Goal: Task Accomplishment & Management: Use online tool/utility

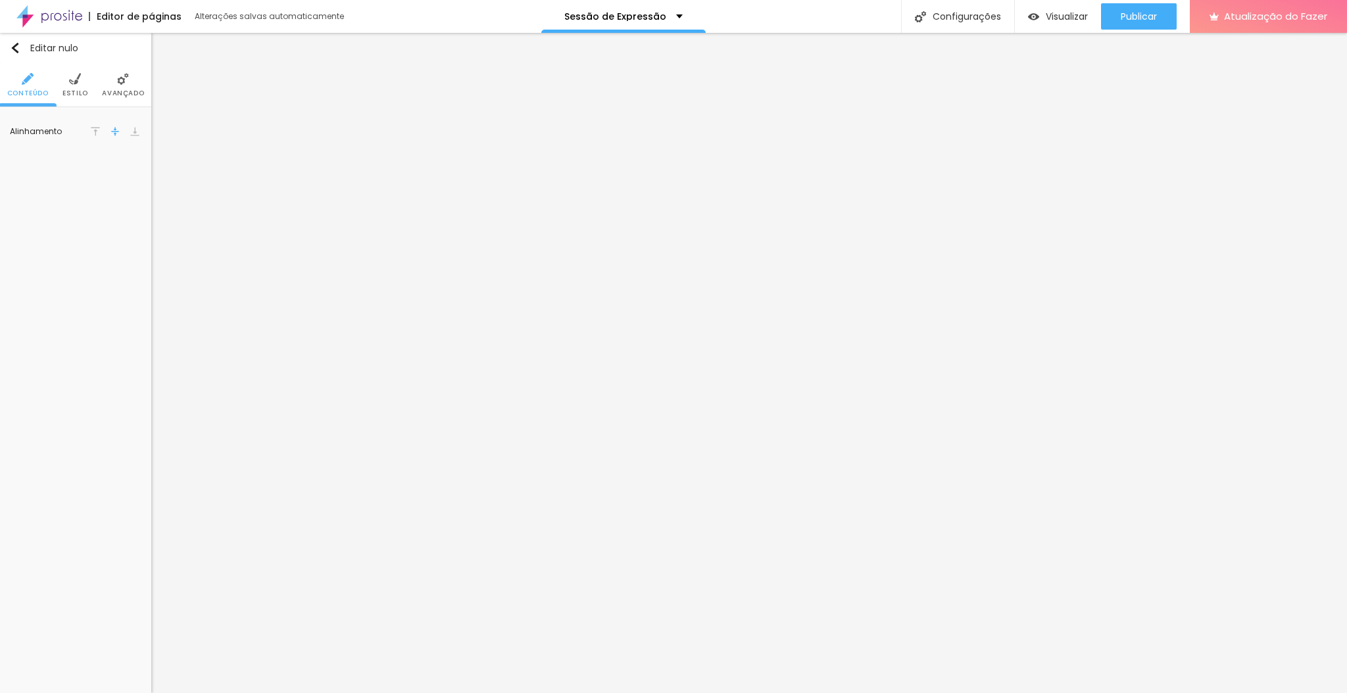
click at [66, 99] on li "Estilo" at bounding box center [75, 84] width 26 height 43
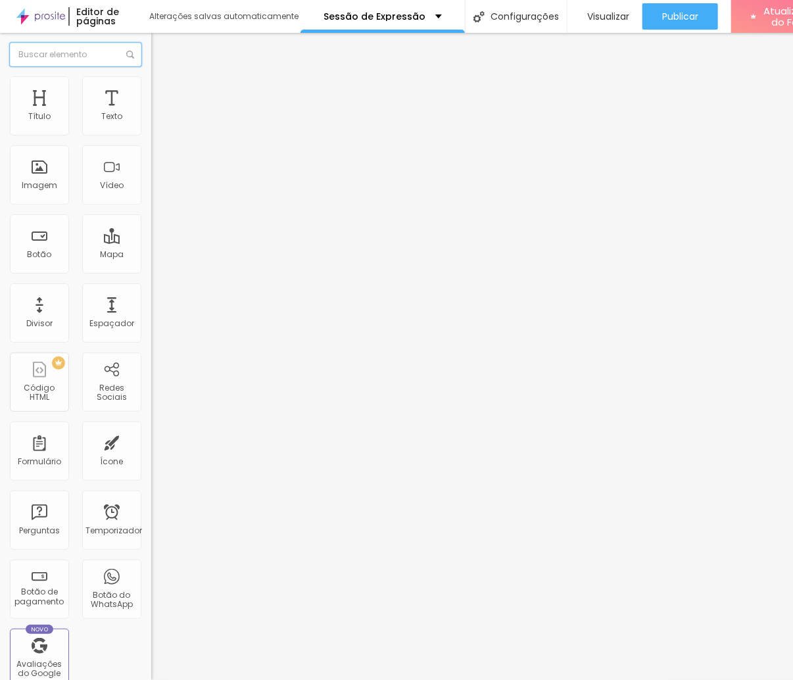
click at [70, 49] on input "text" at bounding box center [76, 55] width 132 height 24
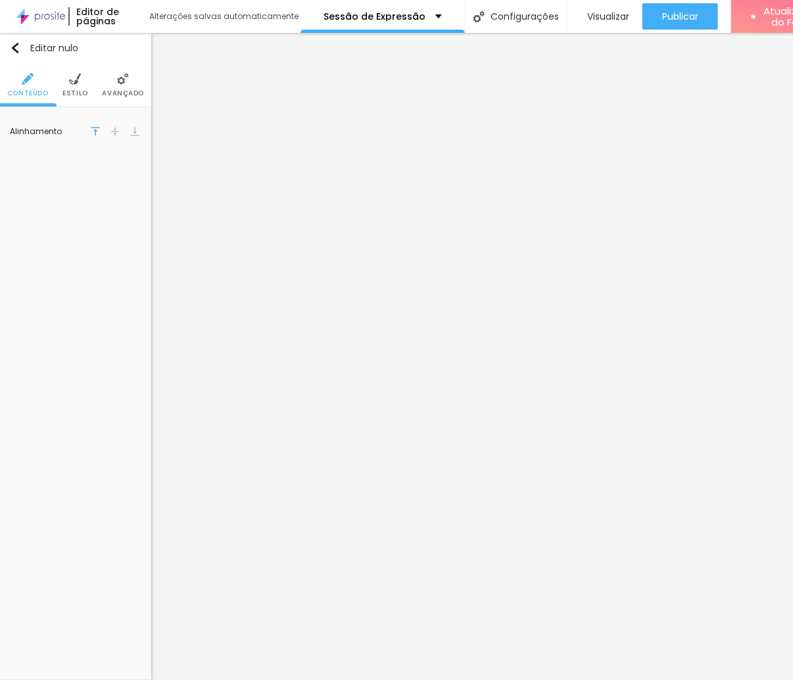
click at [74, 82] on img at bounding box center [75, 79] width 12 height 12
click at [137, 192] on button "button" at bounding box center [132, 195] width 18 height 18
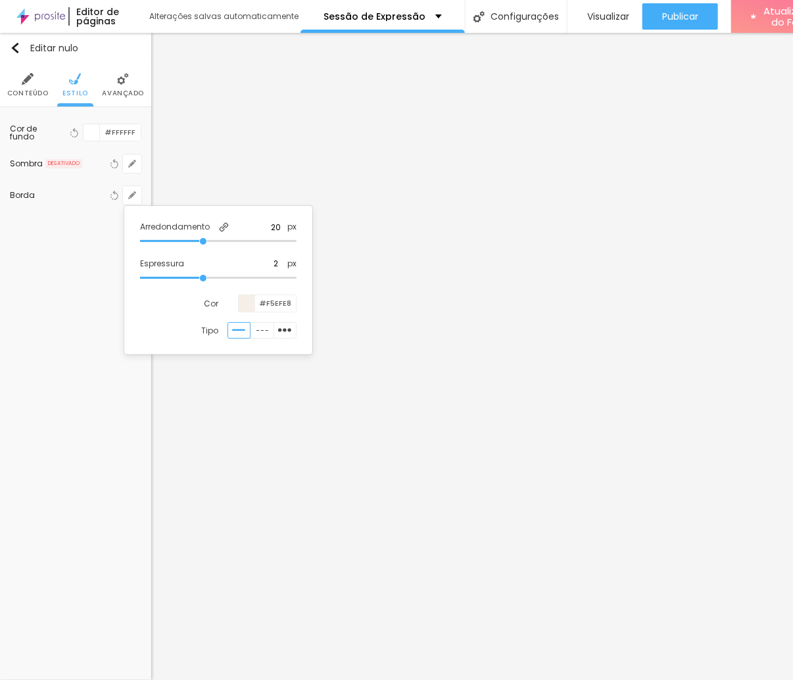
click at [450, 99] on div at bounding box center [396, 340] width 793 height 680
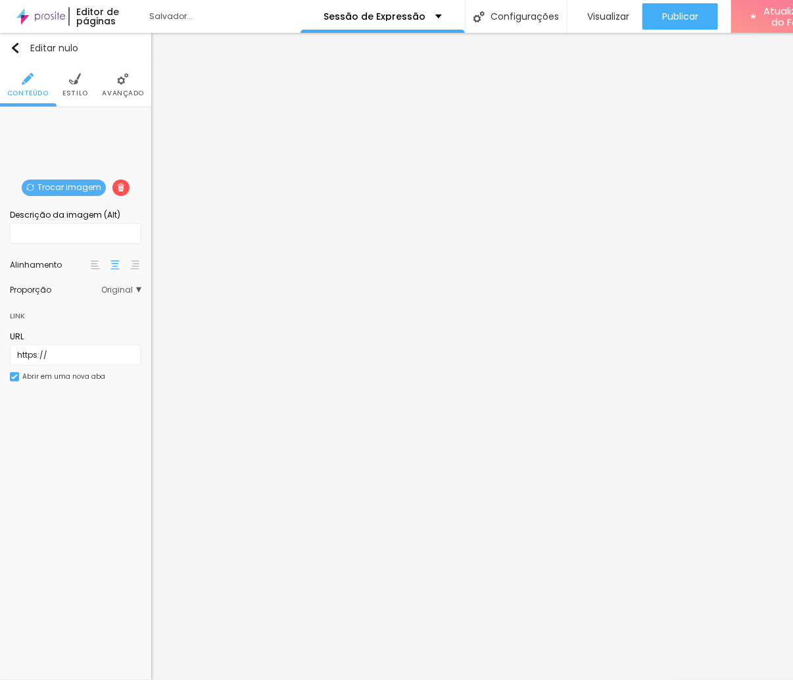
click at [122, 285] on font "Original" at bounding box center [117, 289] width 32 height 11
click at [71, 84] on img at bounding box center [75, 79] width 12 height 12
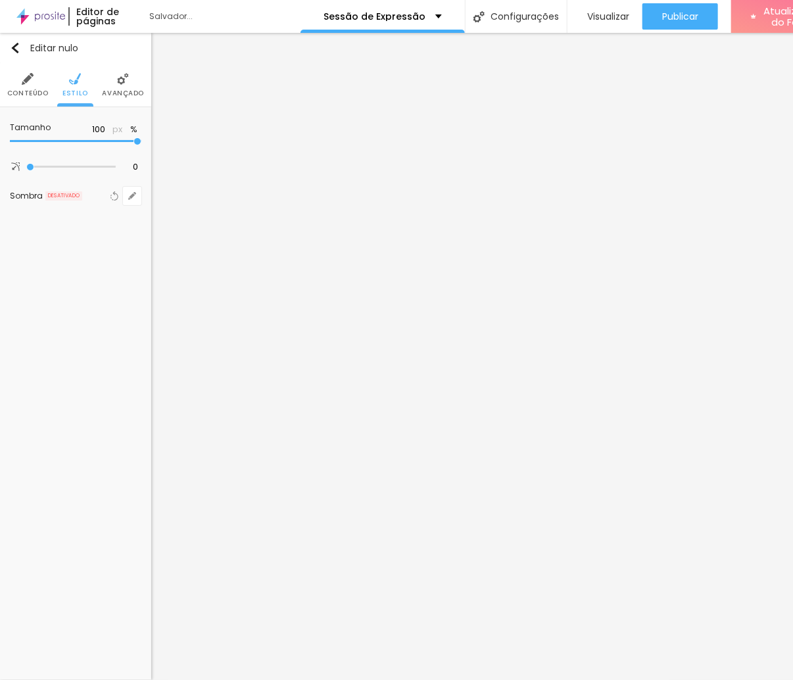
click at [67, 137] on div at bounding box center [76, 141] width 132 height 13
type input "55"
click at [74, 141] on input "range" at bounding box center [76, 141] width 132 height 7
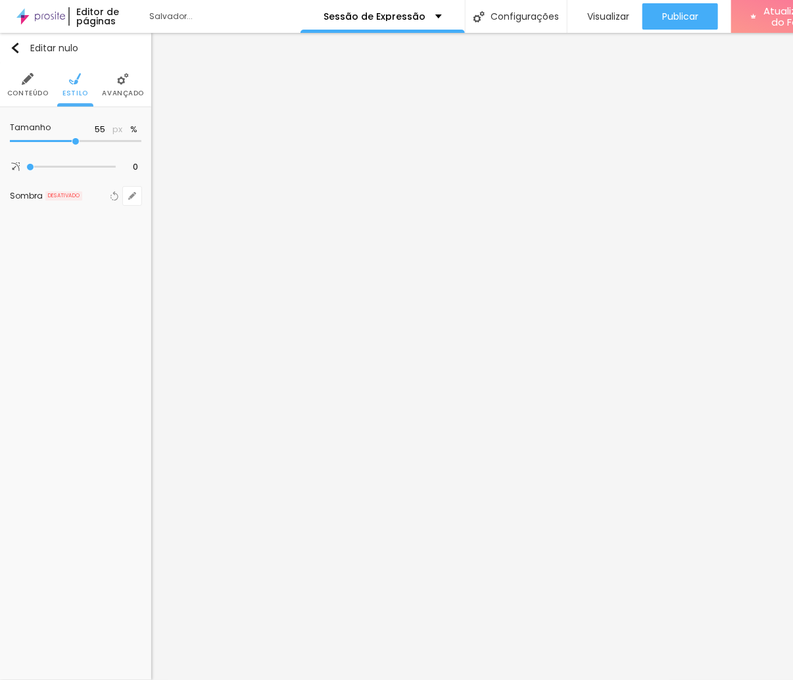
type input "60"
type input "65"
type input "70"
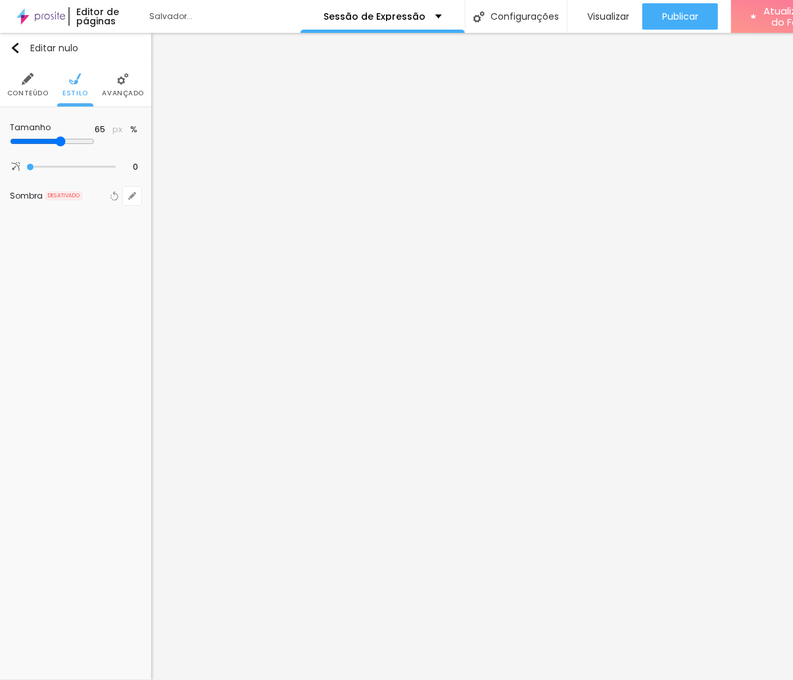
type input "70"
type input "75"
type input "80"
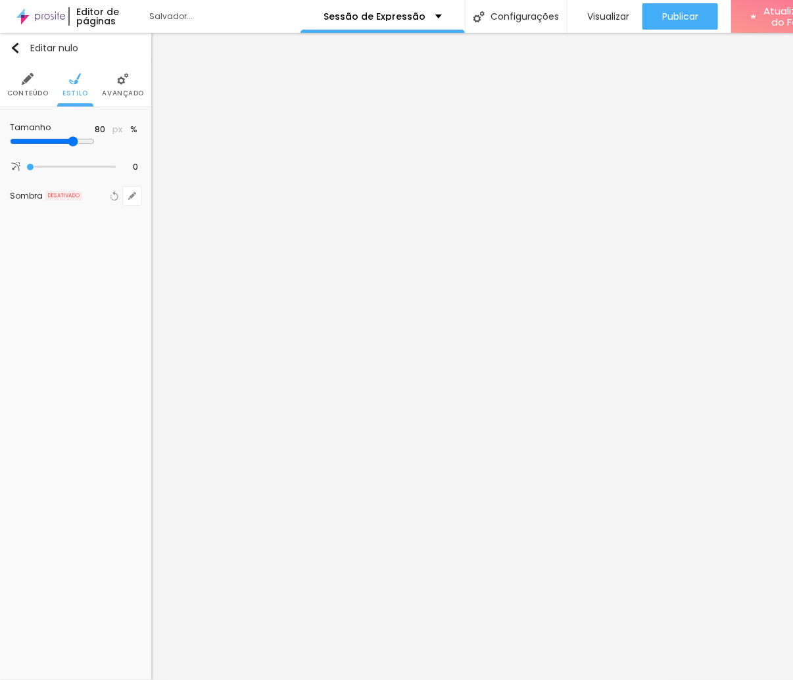
type input "85"
type input "90"
type input "85"
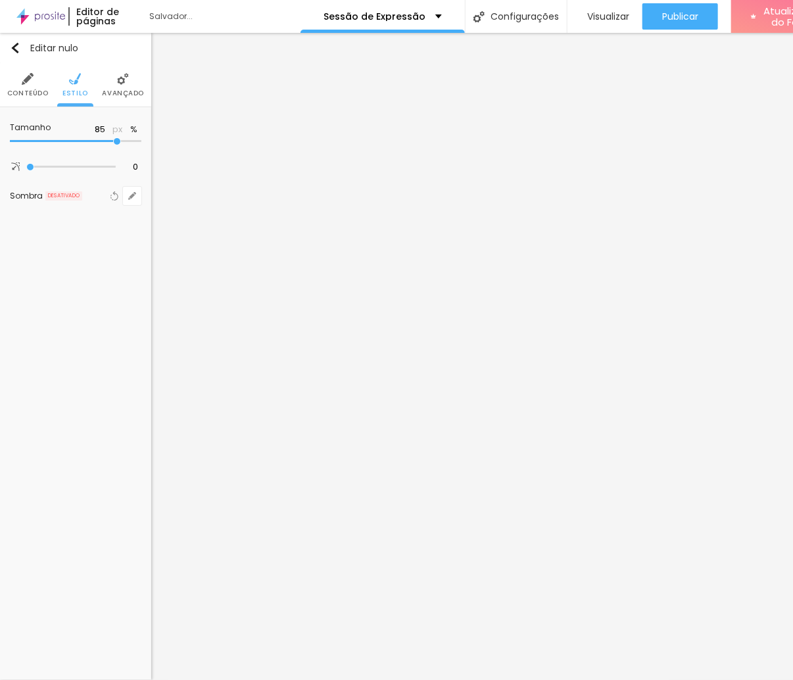
drag, startPoint x: 74, startPoint y: 141, endPoint x: 114, endPoint y: 139, distance: 40.8
type input "85"
click at [114, 139] on input "range" at bounding box center [76, 141] width 132 height 7
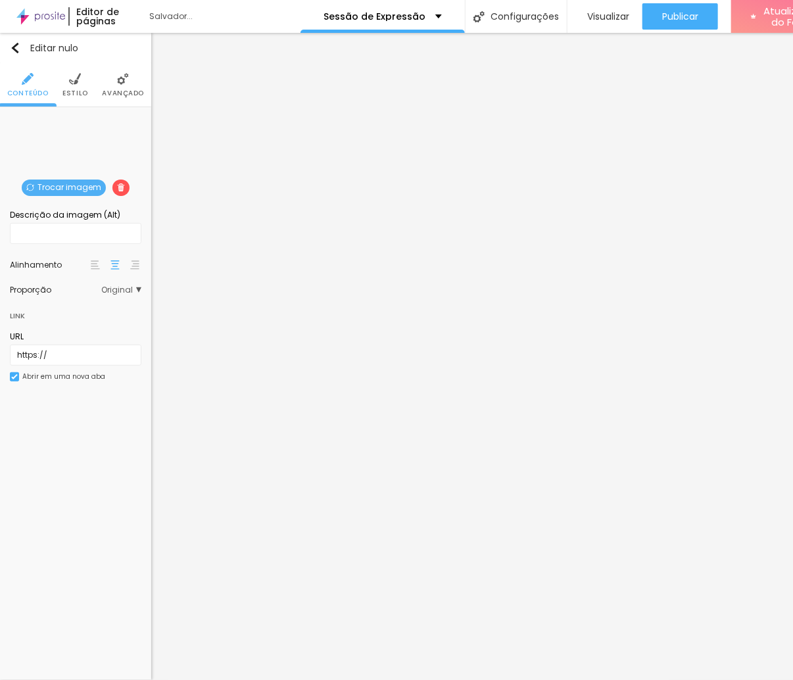
click at [65, 91] on font "Estilo" at bounding box center [75, 93] width 26 height 10
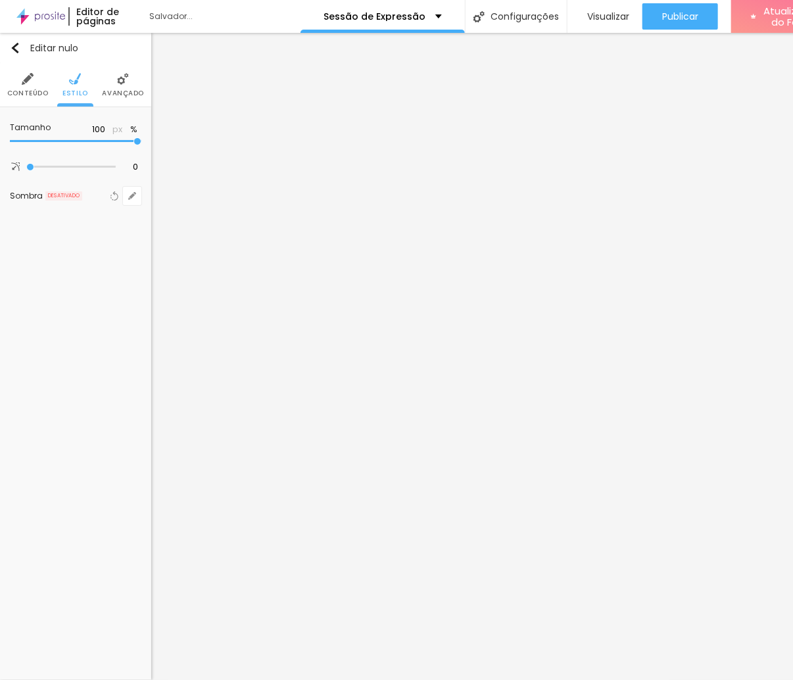
type input "85"
click at [114, 142] on input "range" at bounding box center [76, 141] width 132 height 7
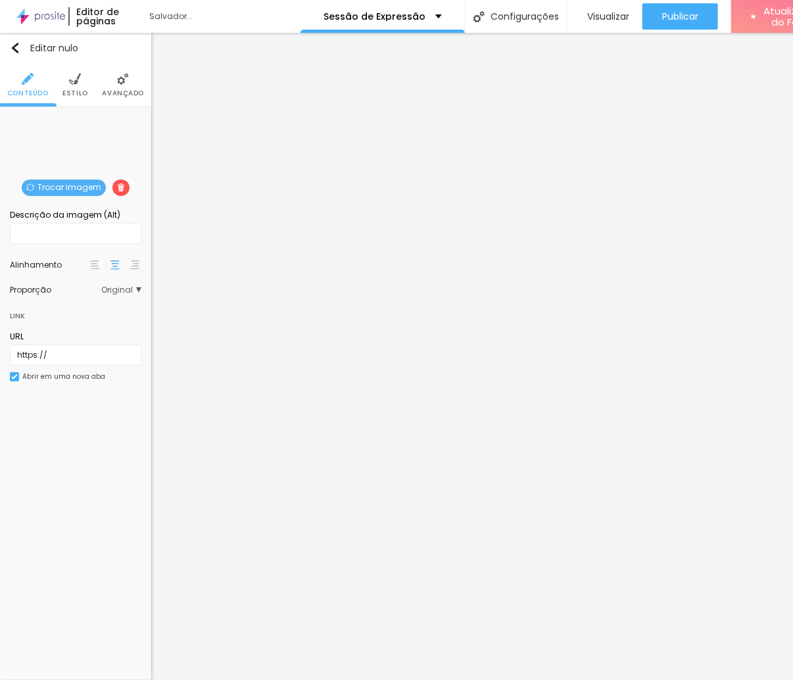
click at [121, 91] on font "Avançado" at bounding box center [123, 93] width 42 height 10
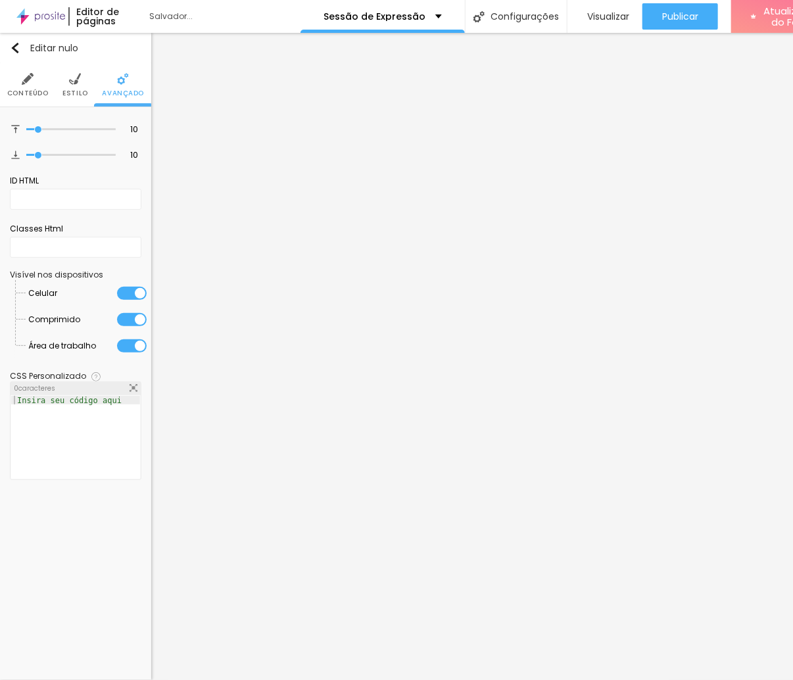
click at [80, 94] on font "Estilo" at bounding box center [75, 93] width 26 height 10
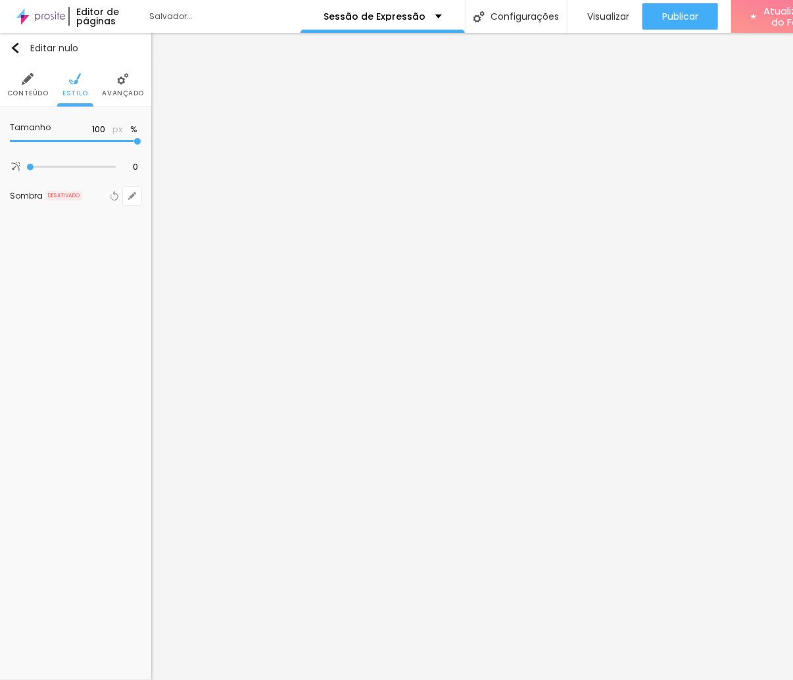
click at [109, 137] on div at bounding box center [76, 141] width 132 height 13
type input "80"
click at [95, 143] on input "range" at bounding box center [52, 141] width 85 height 11
type input "85"
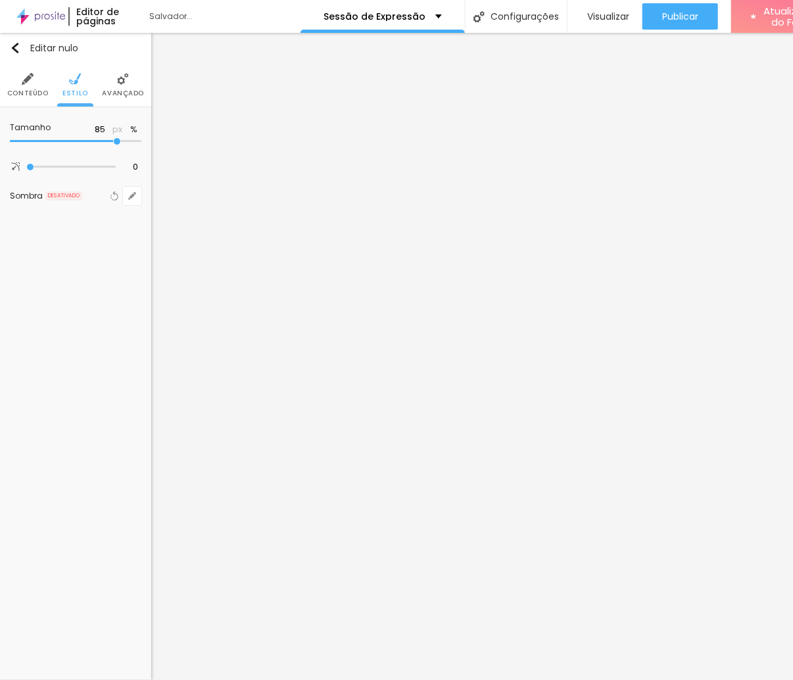
type input "85"
click at [116, 141] on input "range" at bounding box center [76, 141] width 132 height 7
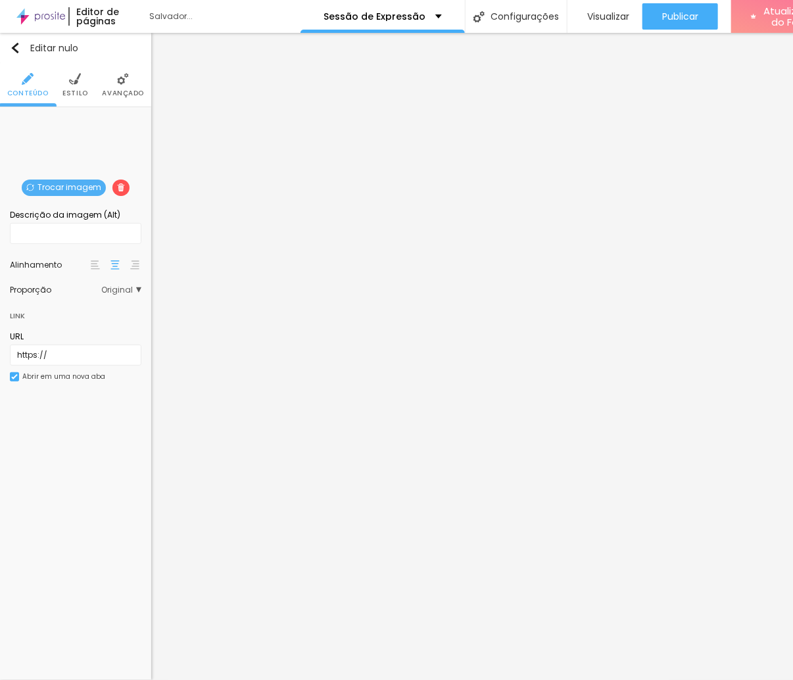
click at [82, 84] on li "Estilo" at bounding box center [75, 84] width 26 height 43
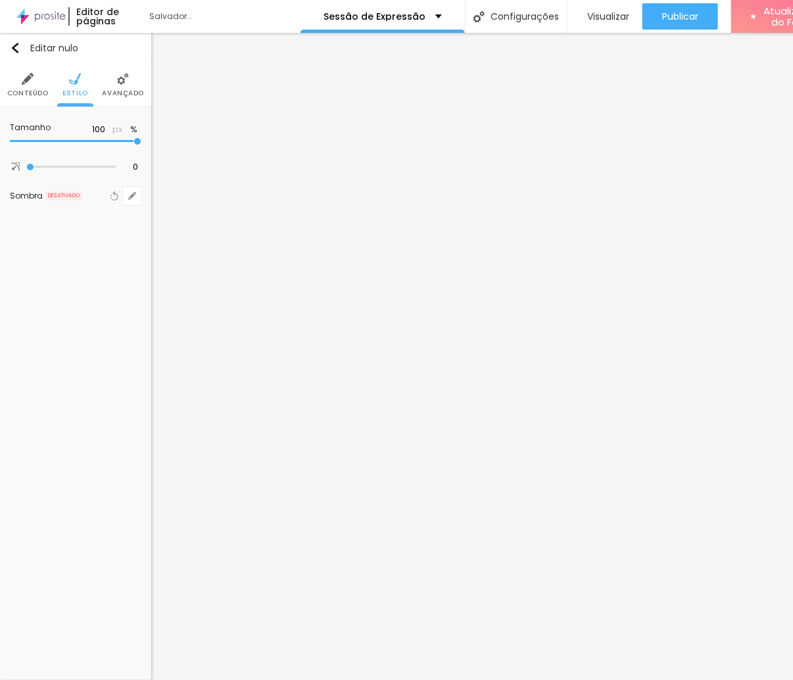
type input "80"
click at [95, 137] on input "range" at bounding box center [52, 141] width 85 height 11
type input "85"
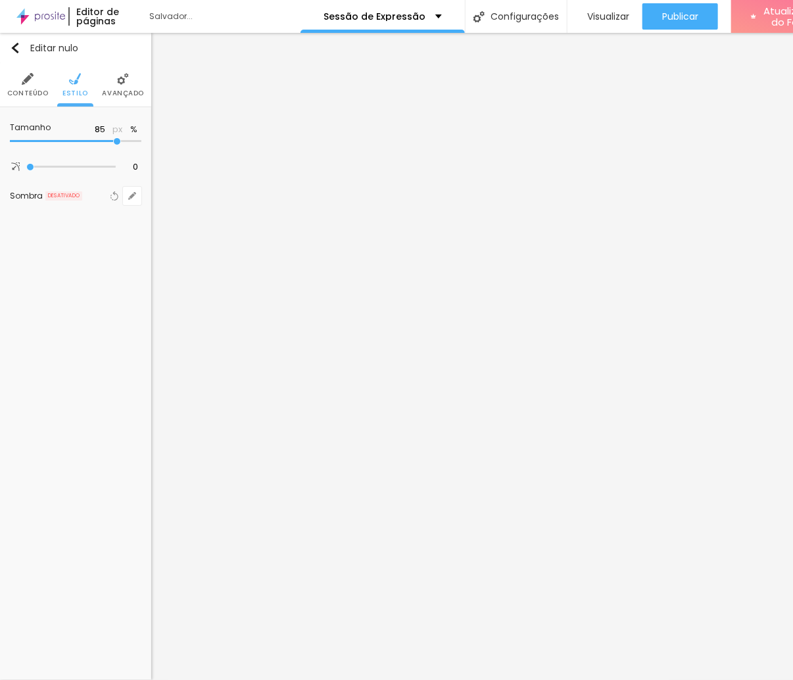
click at [118, 140] on input "range" at bounding box center [76, 141] width 132 height 7
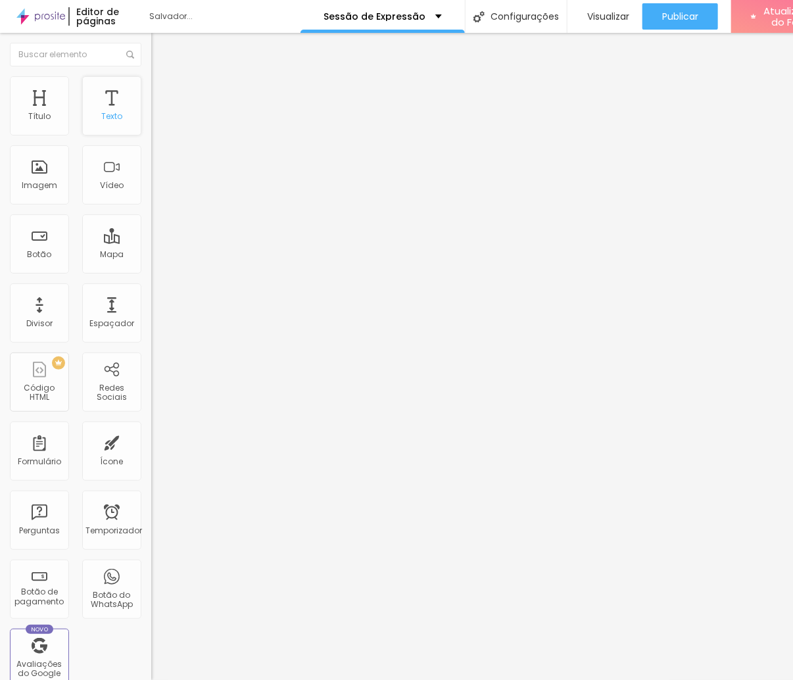
click at [82, 135] on div "Texto" at bounding box center [111, 105] width 59 height 59
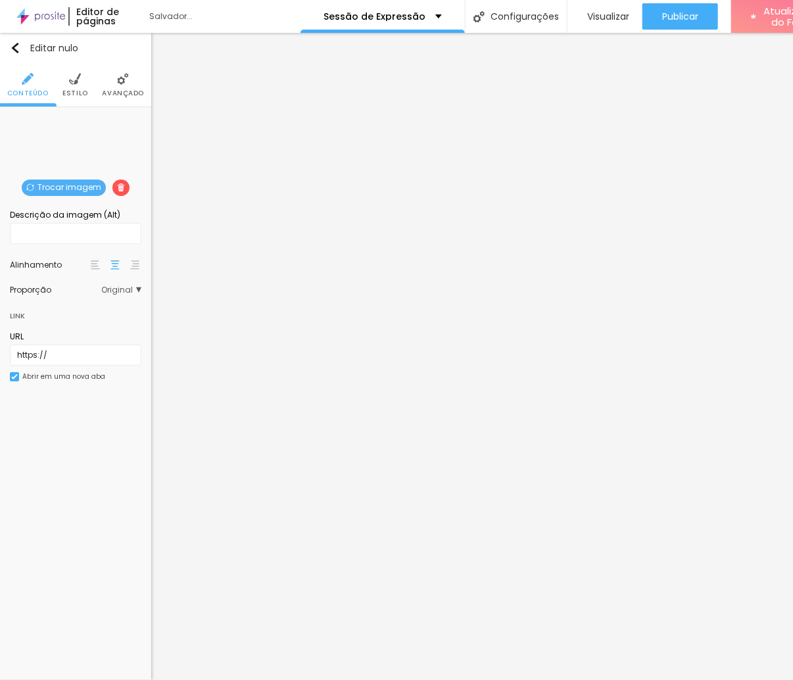
click at [77, 77] on img at bounding box center [75, 79] width 12 height 12
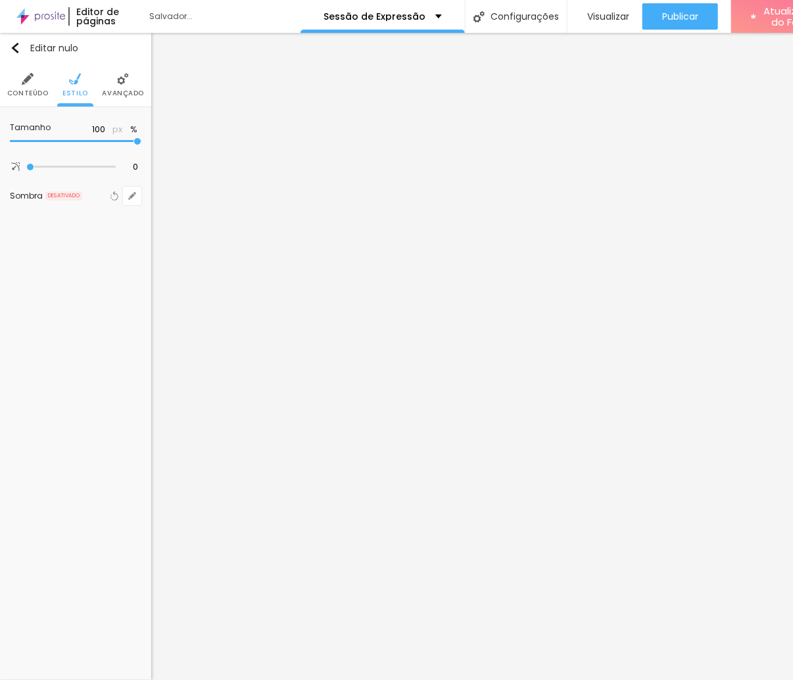
type input "85"
click at [118, 141] on input "range" at bounding box center [76, 141] width 132 height 7
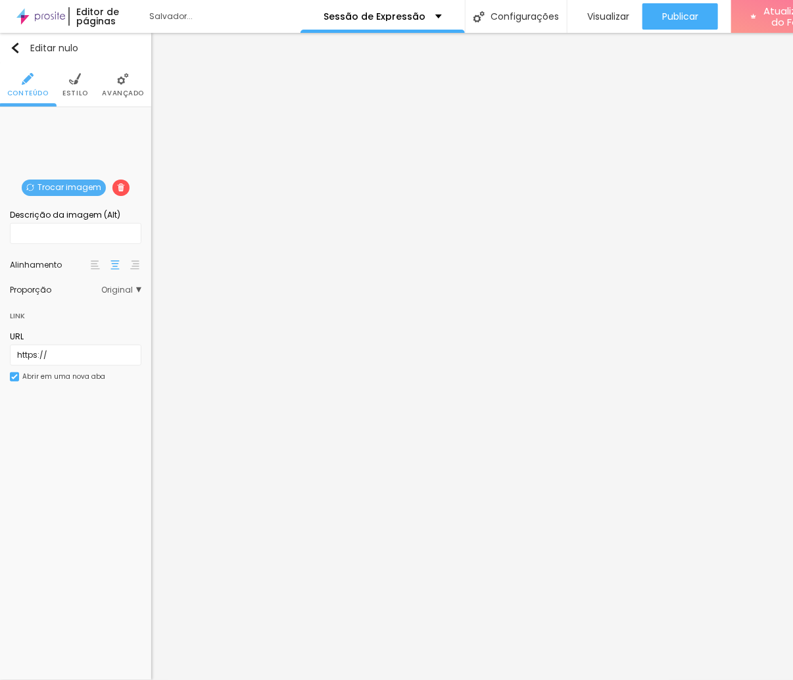
click at [117, 84] on img at bounding box center [123, 79] width 12 height 12
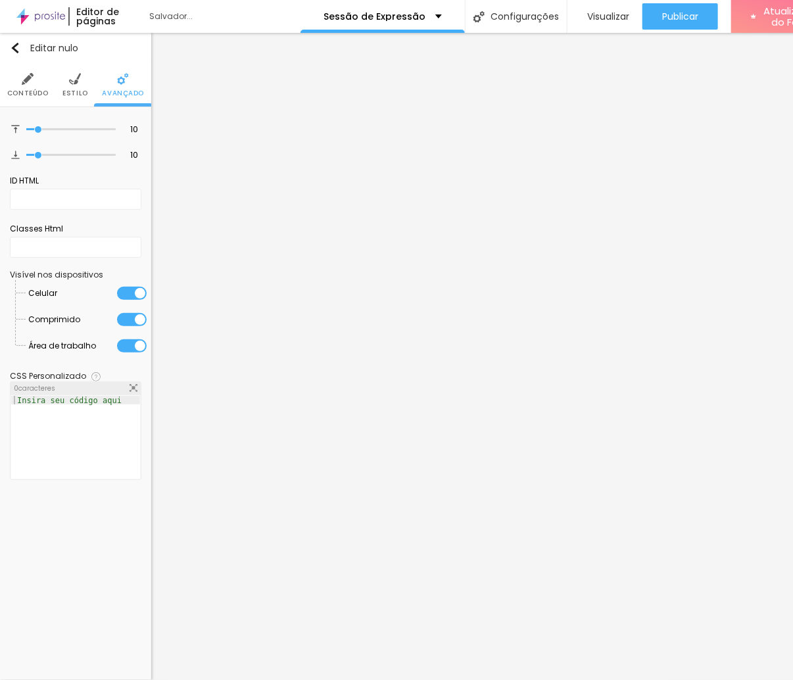
click at [75, 70] on li "Estilo" at bounding box center [75, 84] width 26 height 43
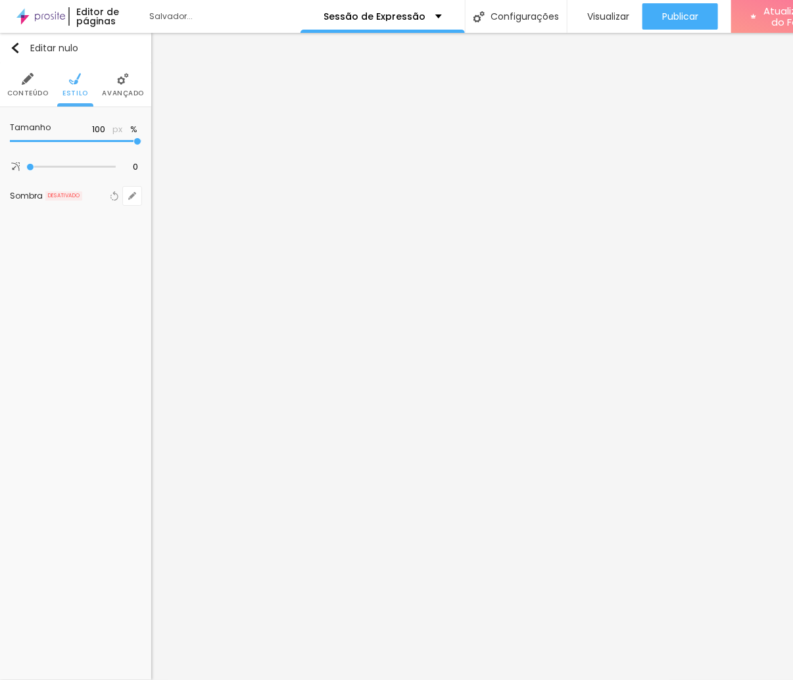
type input "85"
click at [120, 141] on input "range" at bounding box center [76, 141] width 132 height 7
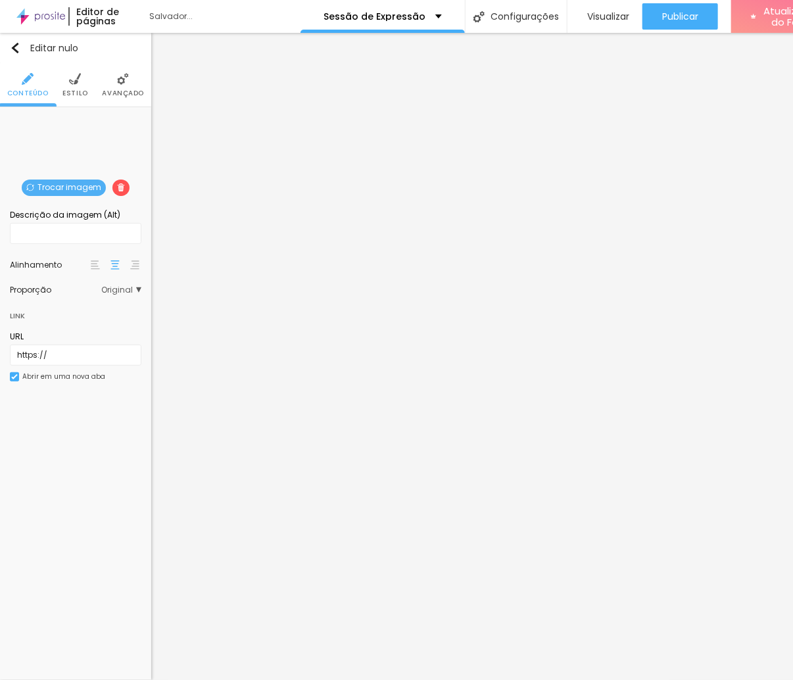
click at [74, 79] on img at bounding box center [75, 79] width 12 height 12
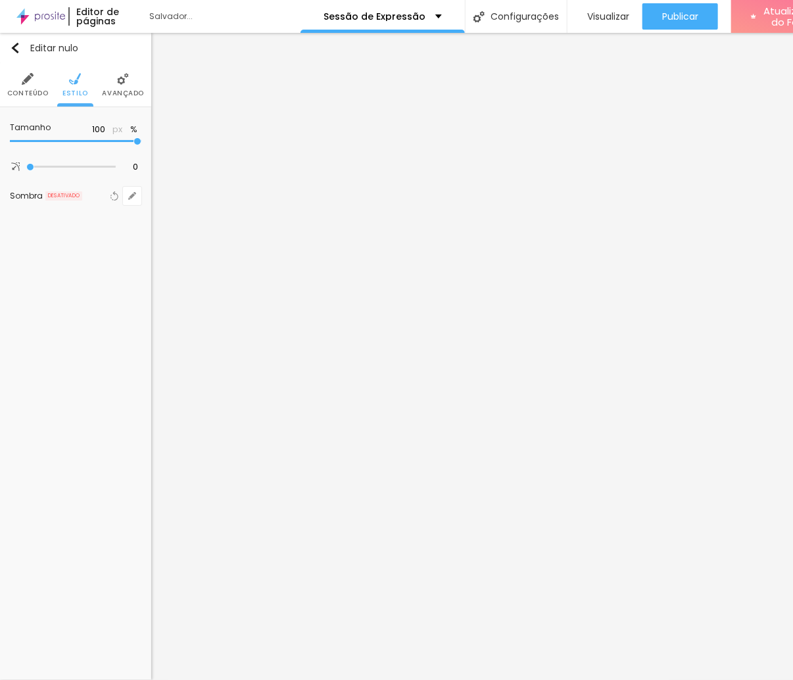
type input "85"
click at [120, 138] on input "range" at bounding box center [76, 141] width 132 height 7
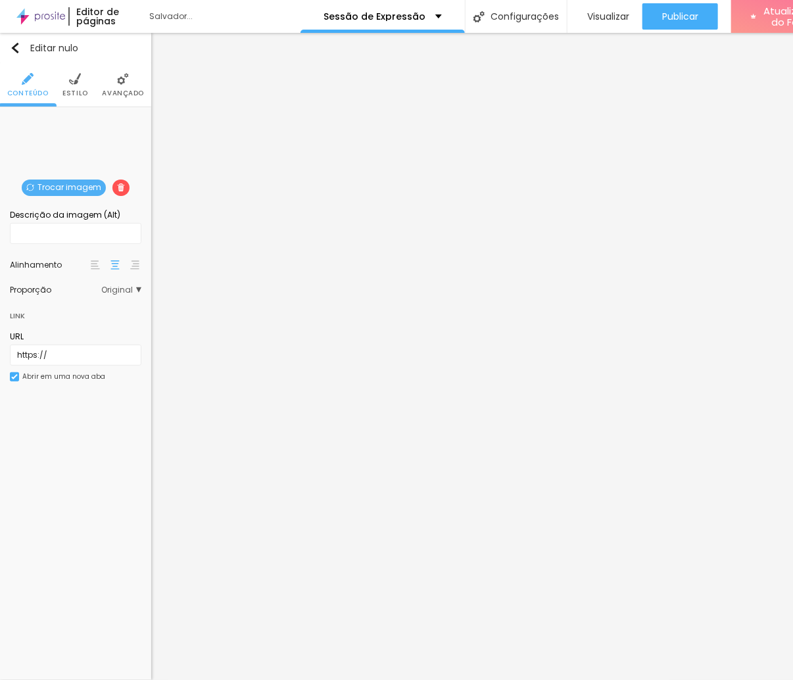
click at [63, 75] on li "Estilo" at bounding box center [75, 84] width 26 height 43
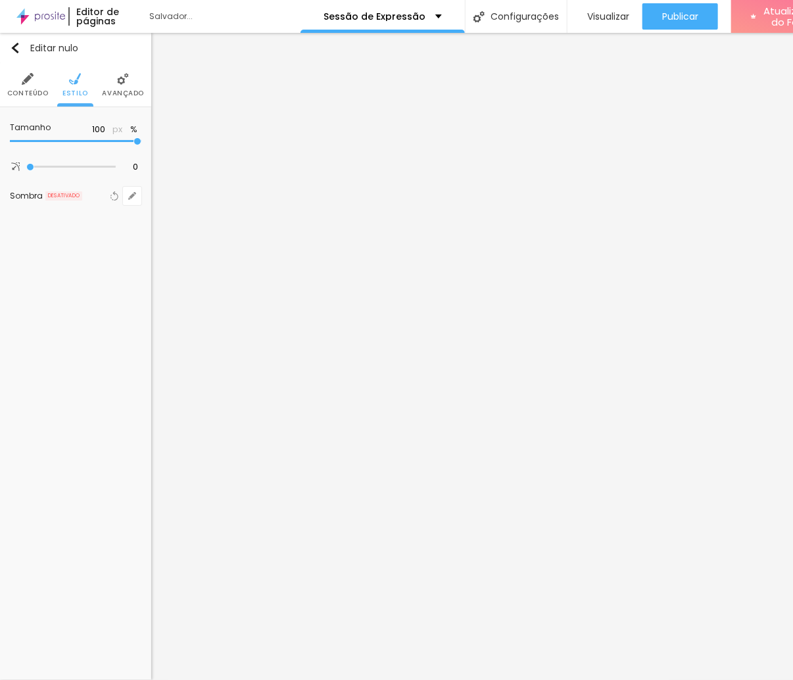
type input "85"
click at [119, 141] on input "range" at bounding box center [76, 141] width 132 height 7
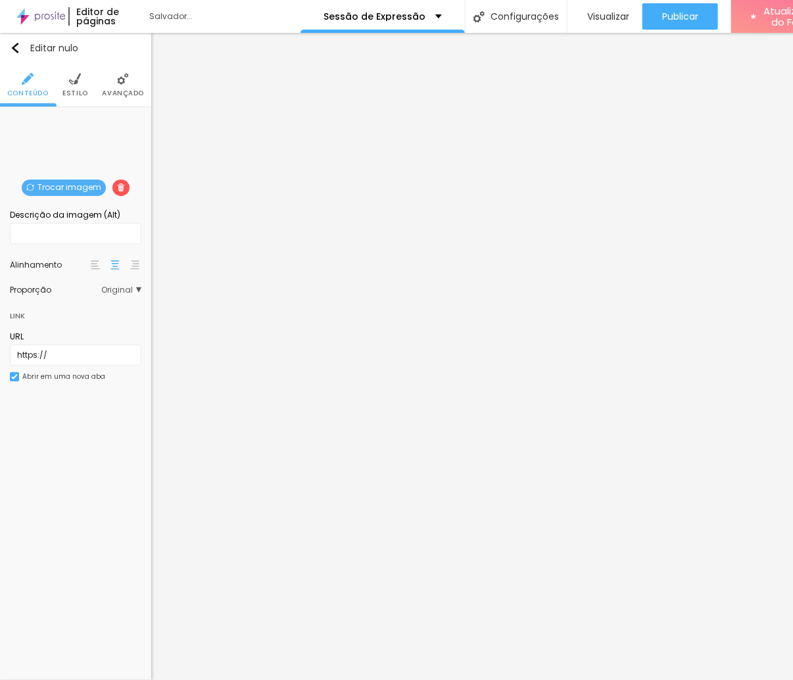
click at [79, 91] on font "Estilo" at bounding box center [75, 93] width 26 height 10
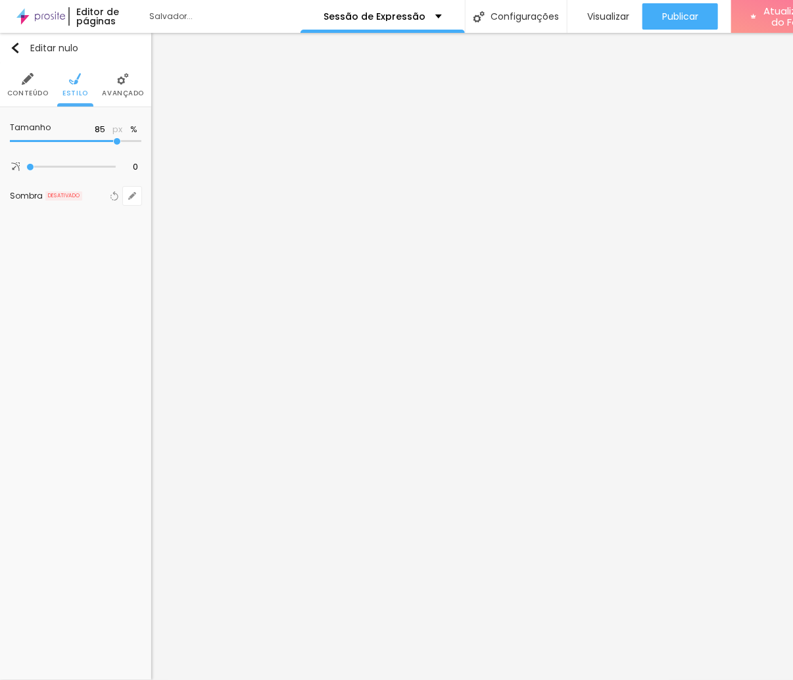
type input "85"
click at [119, 143] on input "range" at bounding box center [76, 141] width 132 height 7
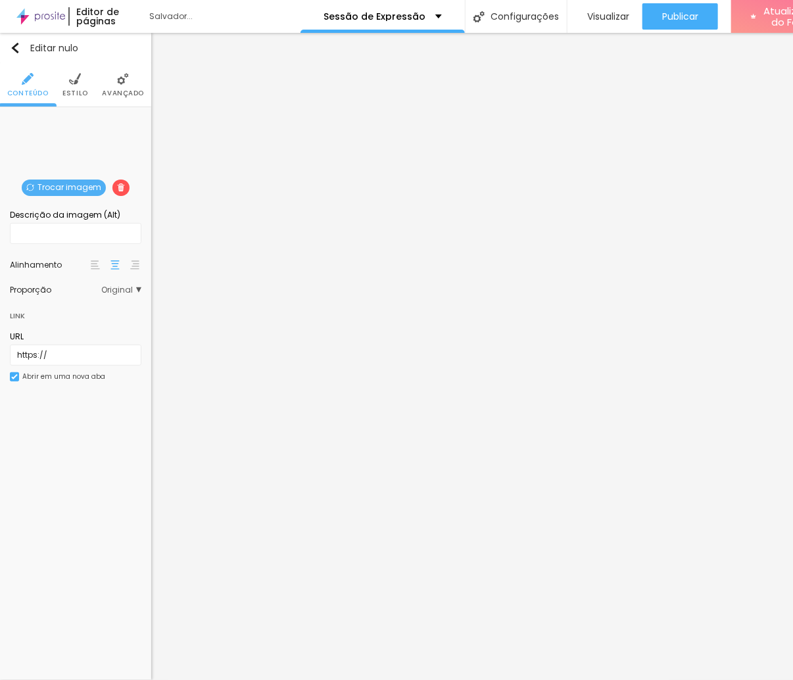
click at [71, 87] on li "Estilo" at bounding box center [75, 84] width 26 height 43
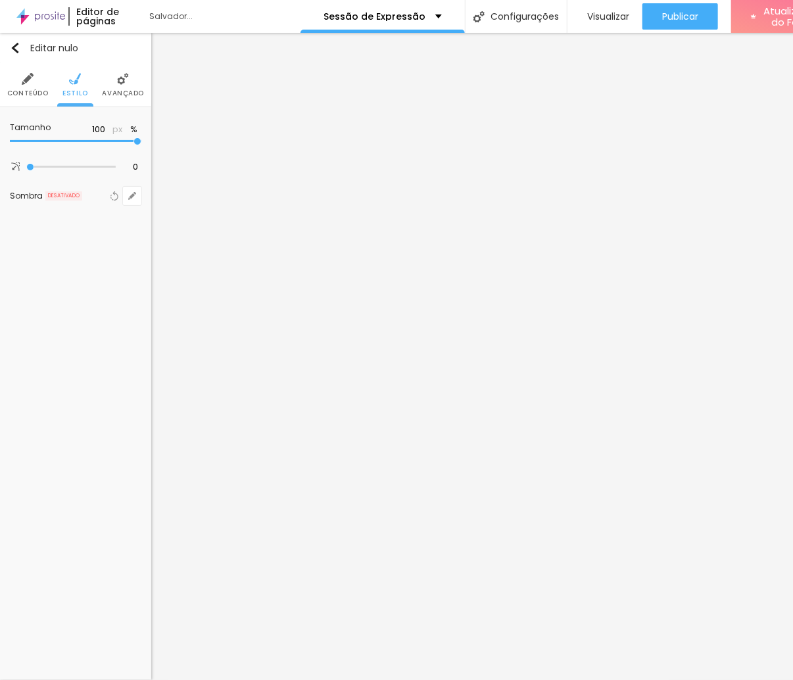
type input "90"
click at [120, 140] on input "range" at bounding box center [76, 141] width 132 height 7
click at [120, 141] on input "range" at bounding box center [76, 141] width 132 height 7
type input "85"
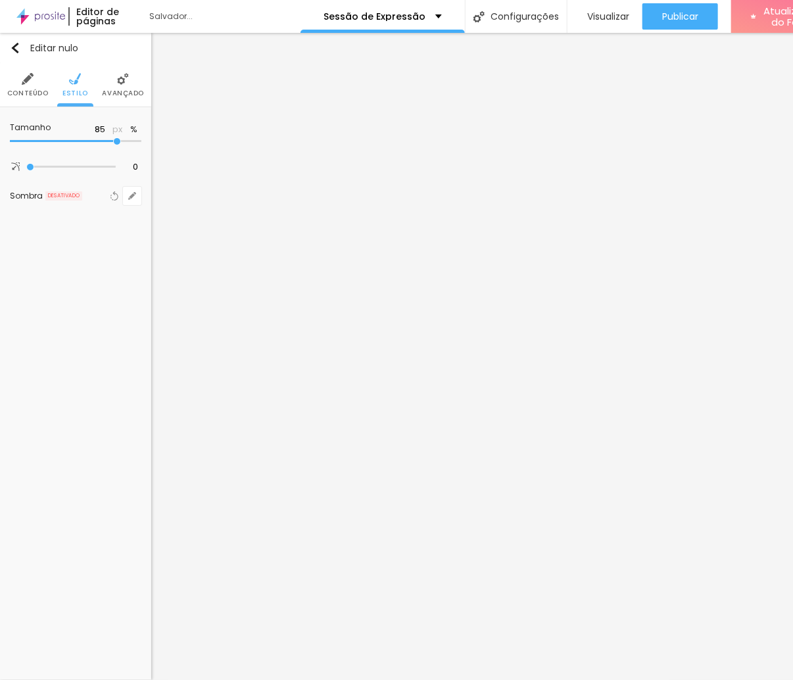
type input "85"
click at [116, 140] on input "range" at bounding box center [76, 141] width 132 height 7
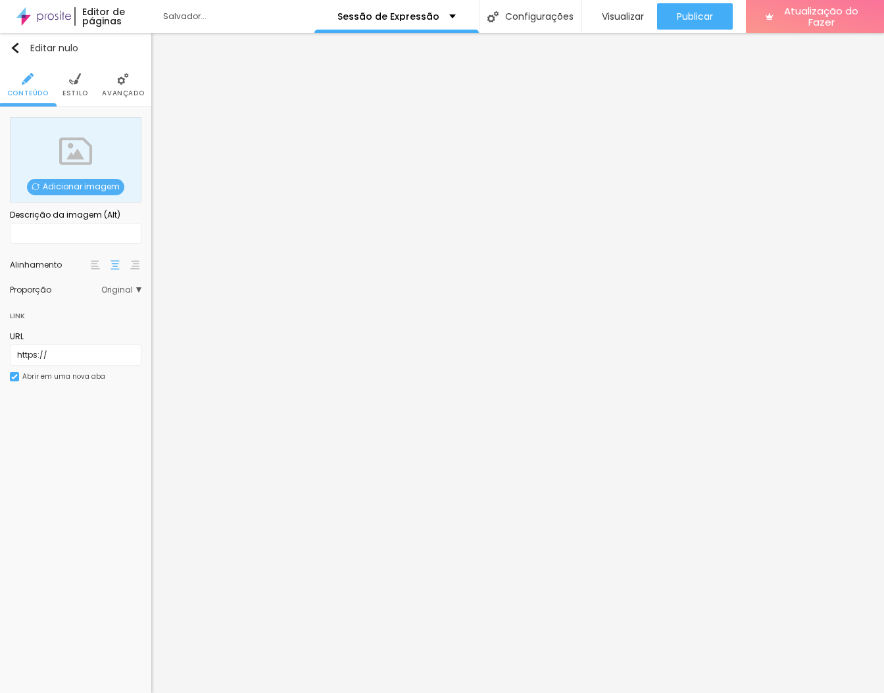
click at [87, 182] on font "Adicionar imagem" at bounding box center [81, 186] width 77 height 11
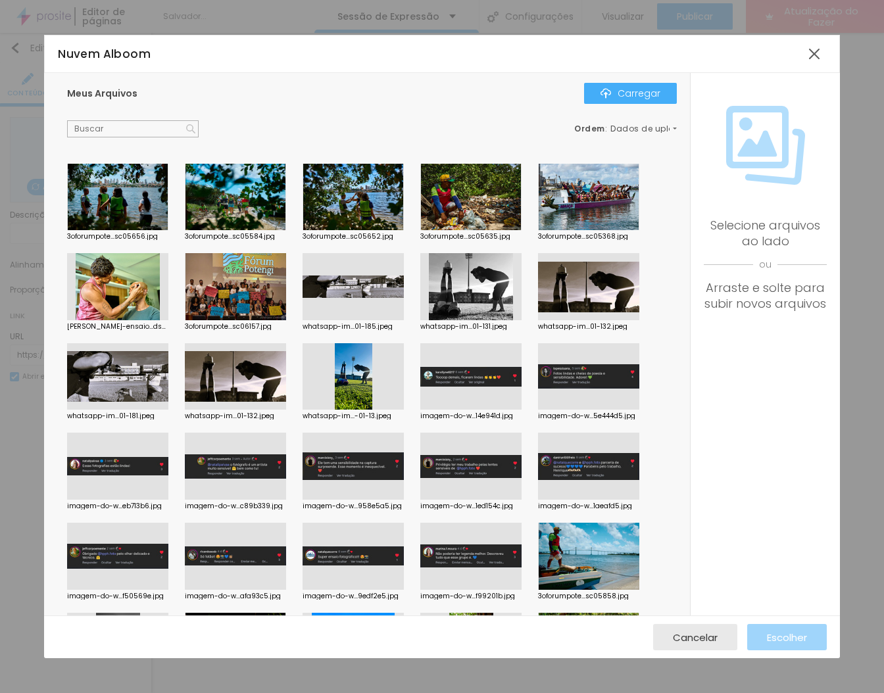
click at [475, 472] on div at bounding box center [470, 466] width 101 height 67
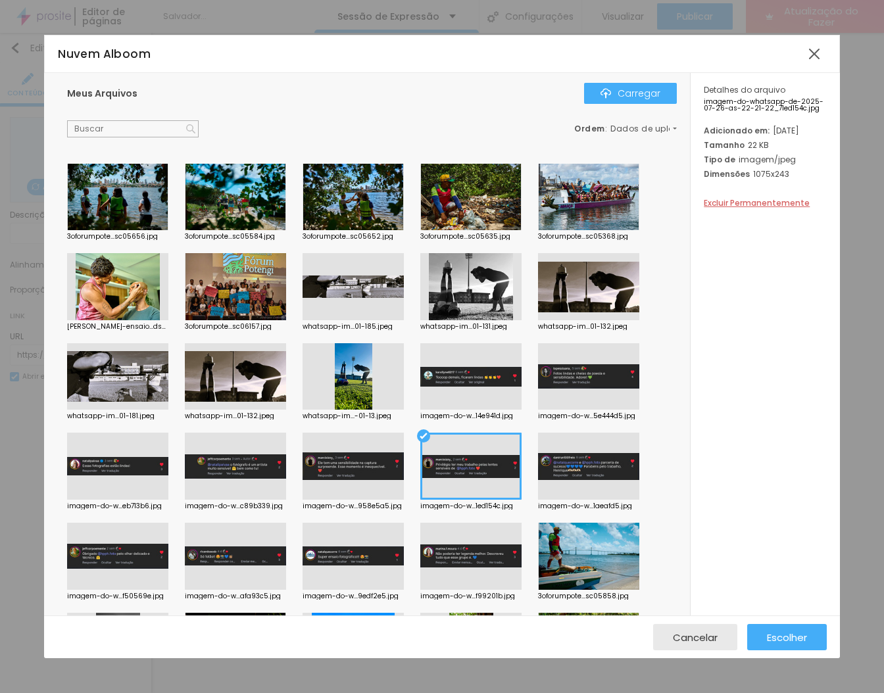
click at [475, 472] on div at bounding box center [470, 466] width 101 height 67
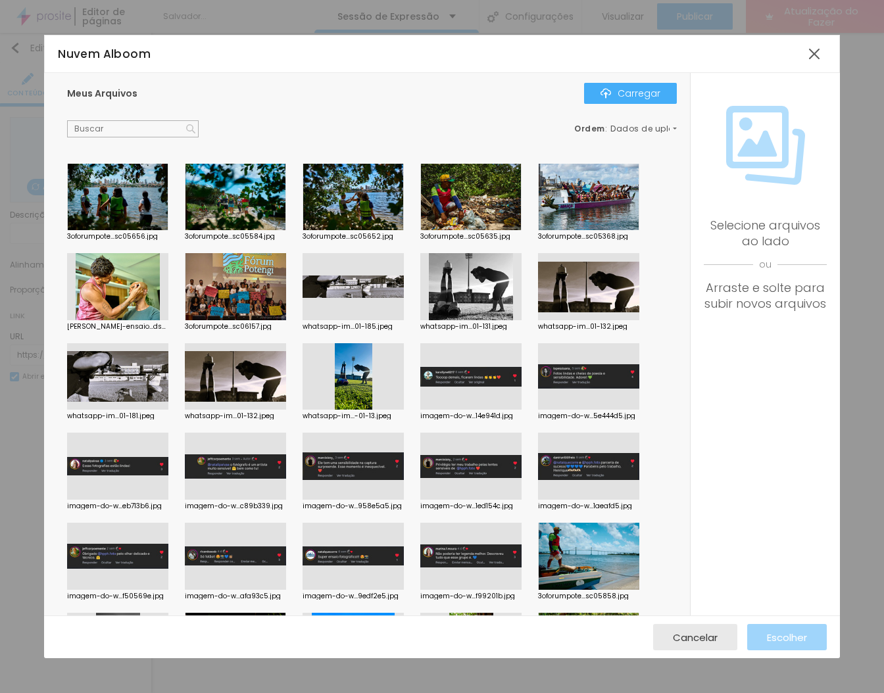
click at [475, 472] on div at bounding box center [470, 466] width 101 height 67
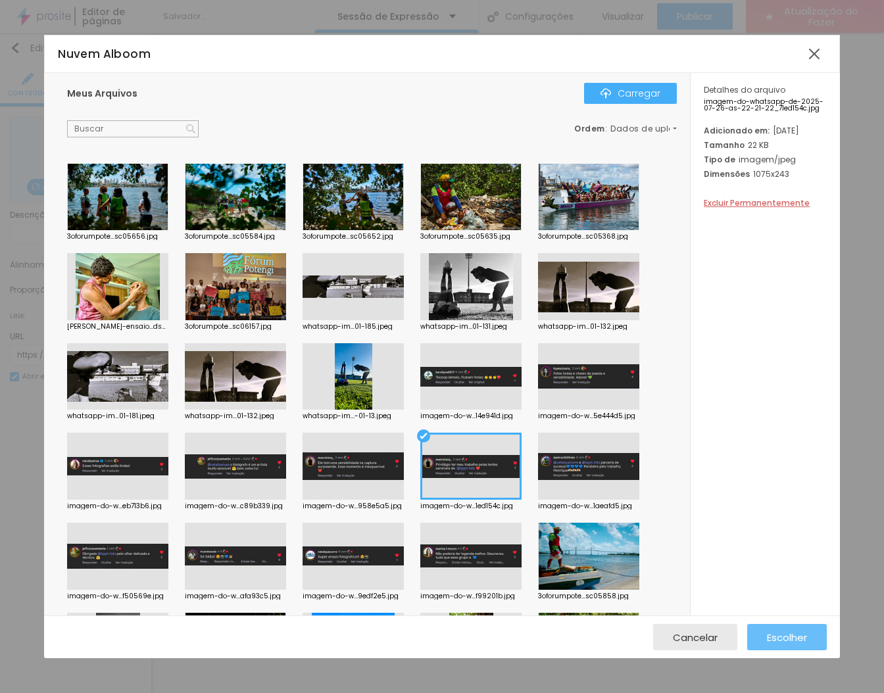
click at [762, 626] on button "Escolher" at bounding box center [787, 637] width 80 height 26
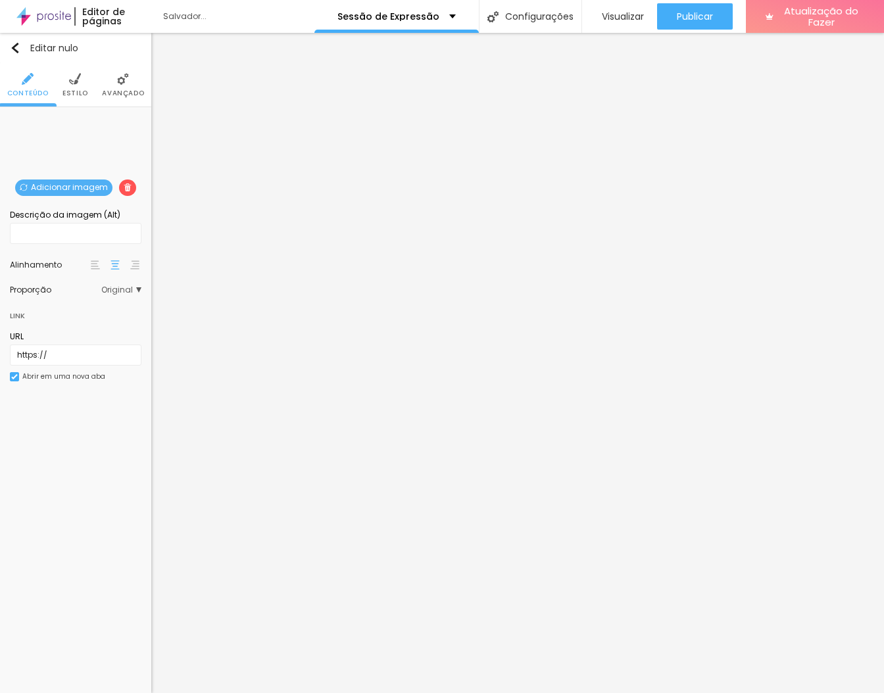
click at [81, 88] on font "Estilo" at bounding box center [75, 93] width 26 height 10
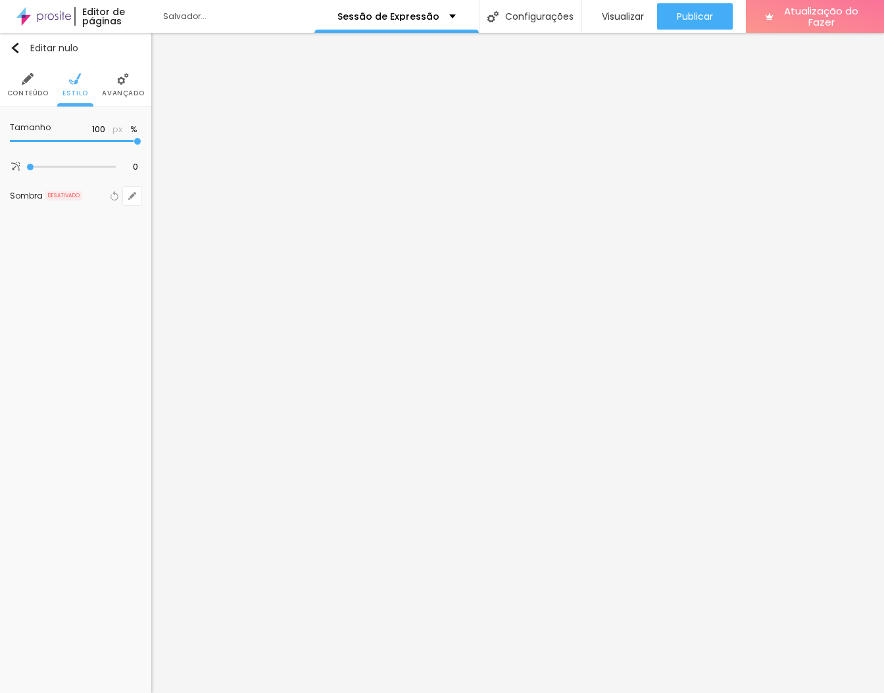
type input "85"
click at [118, 140] on input "range" at bounding box center [76, 141] width 132 height 7
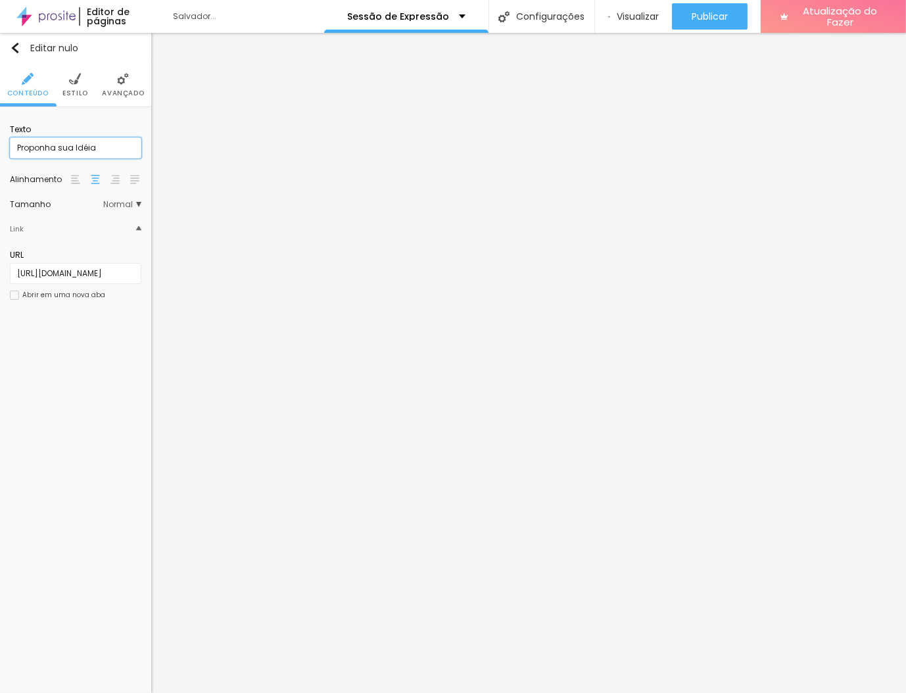
click at [84, 147] on input "Proponha sua Idéia" at bounding box center [76, 147] width 132 height 21
type input "Proponha sua Ideia"
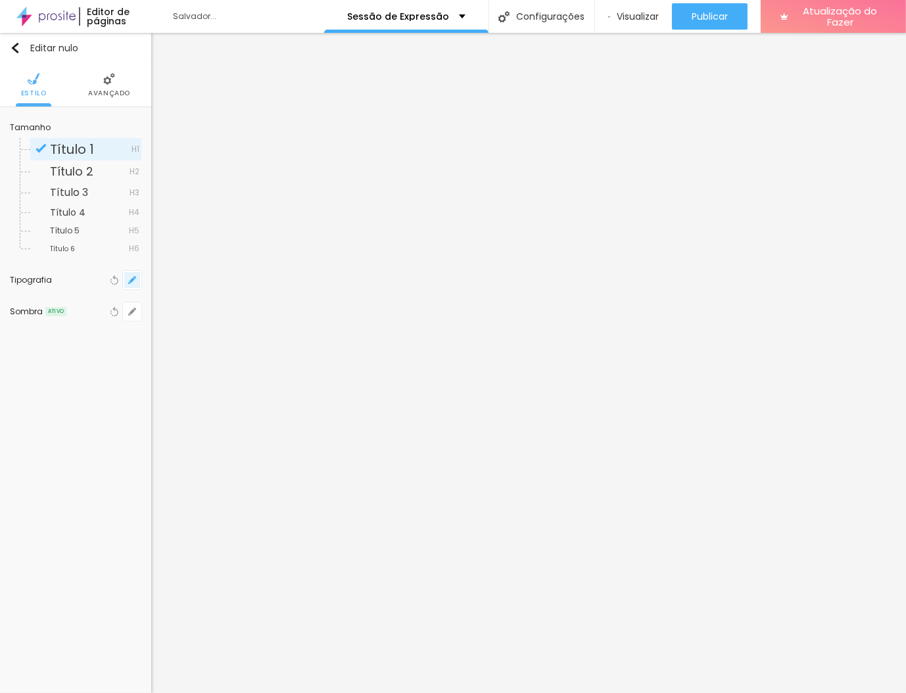
click at [132, 285] on button "button" at bounding box center [132, 280] width 18 height 18
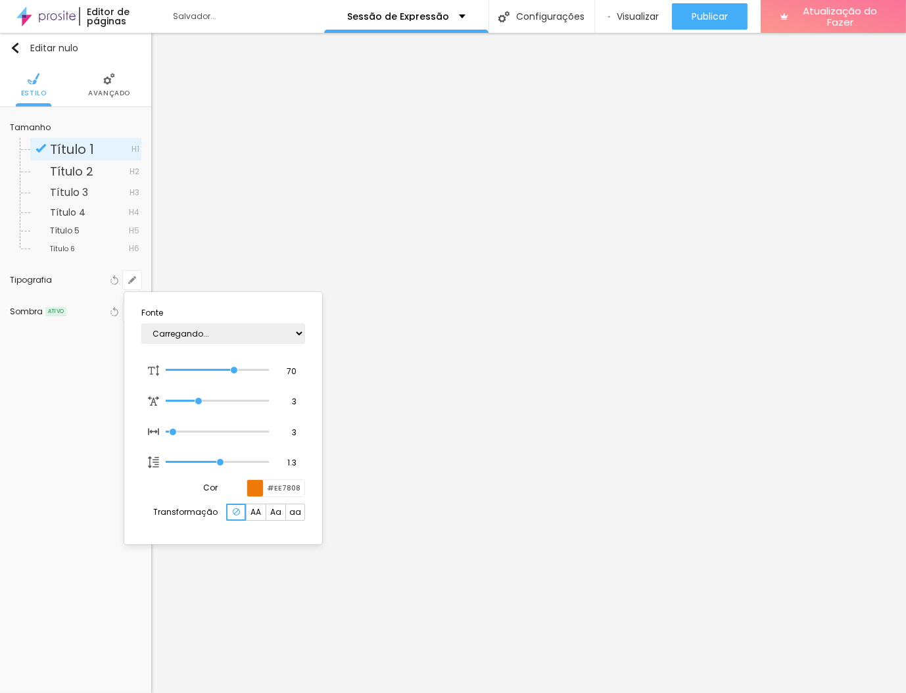
click at [137, 466] on section "Fonte Carregando... 70 Tamanho da fonte 3 Espaçamento entre letras 3 Espaçament…" at bounding box center [223, 418] width 187 height 242
click at [93, 468] on div at bounding box center [453, 346] width 906 height 693
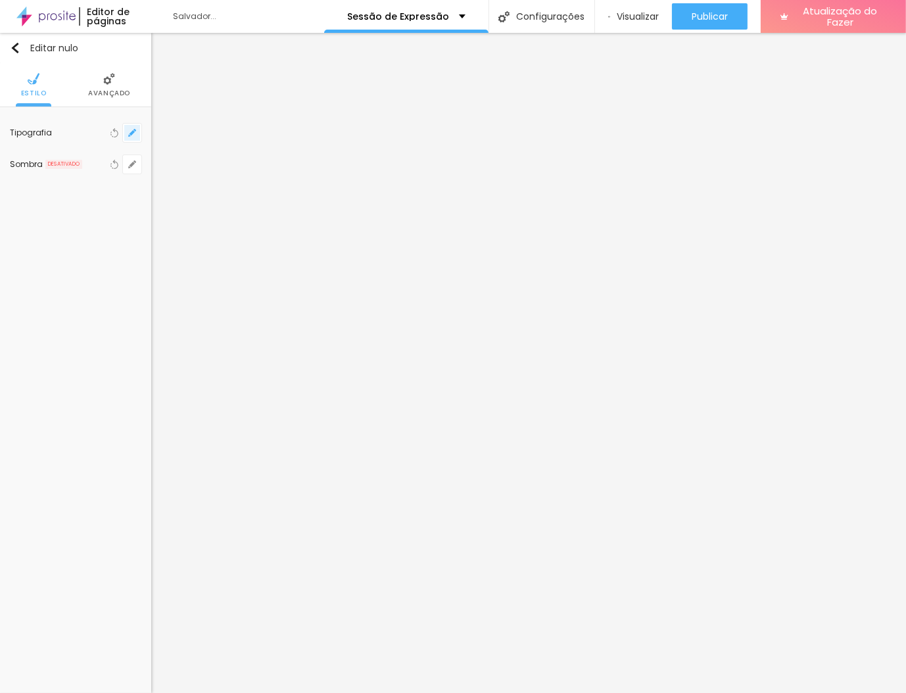
click at [132, 124] on button "button" at bounding box center [132, 133] width 18 height 18
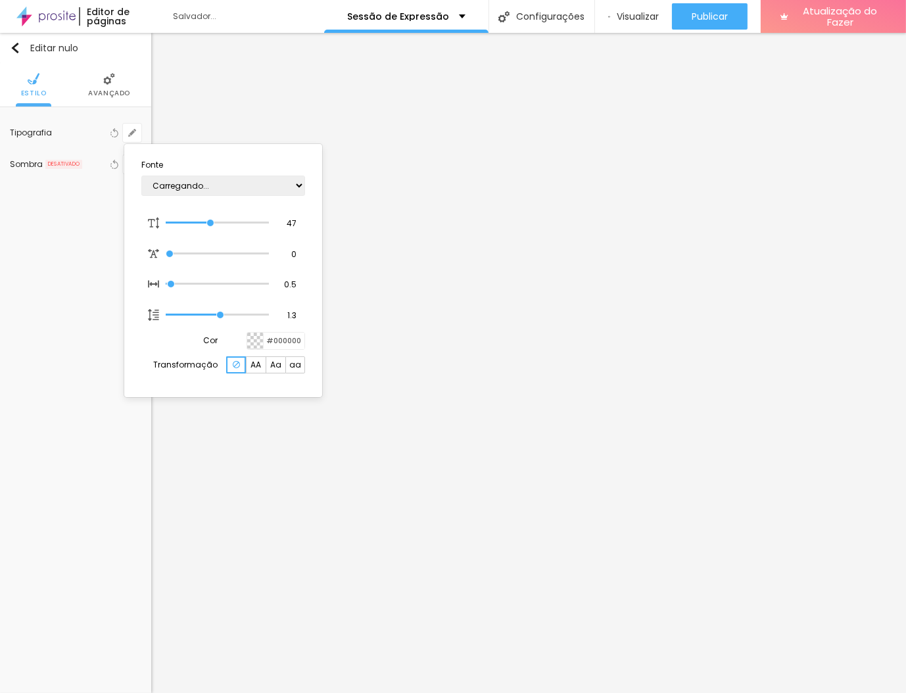
click at [89, 239] on div at bounding box center [453, 346] width 906 height 693
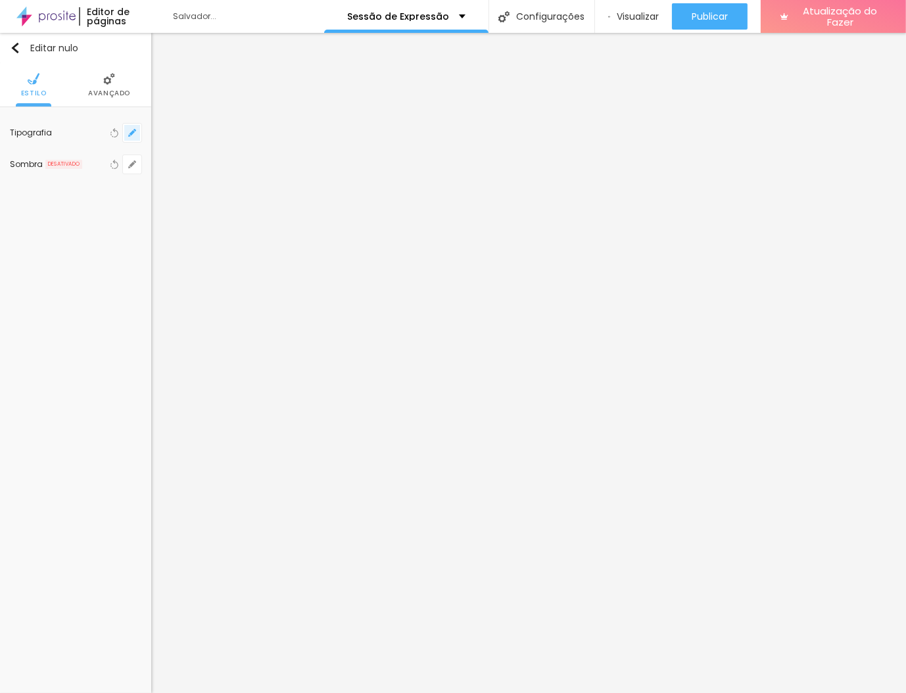
click at [133, 134] on icon "button" at bounding box center [132, 133] width 8 height 8
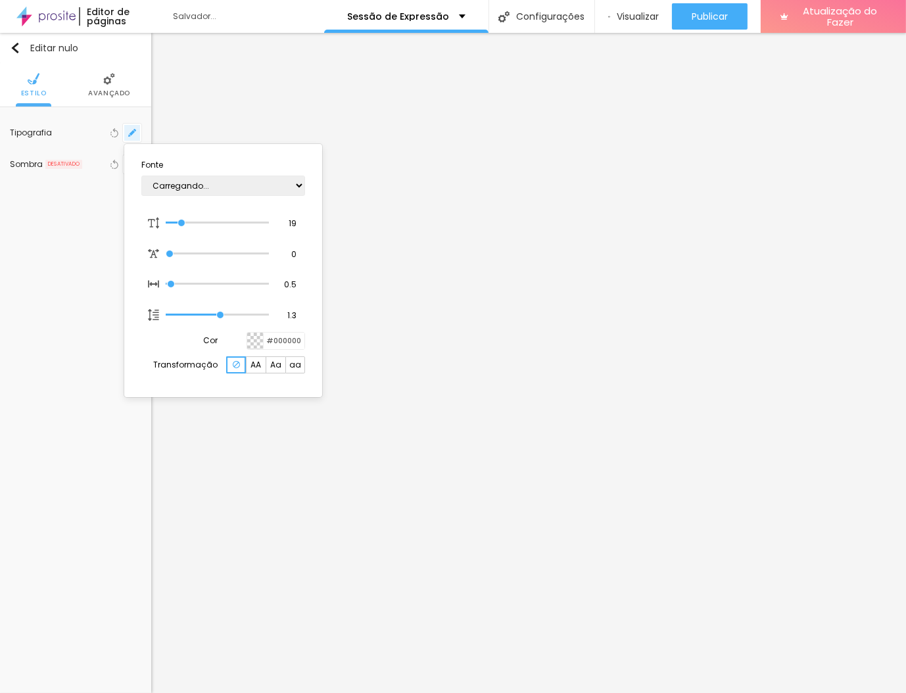
click at [133, 134] on div at bounding box center [453, 346] width 906 height 693
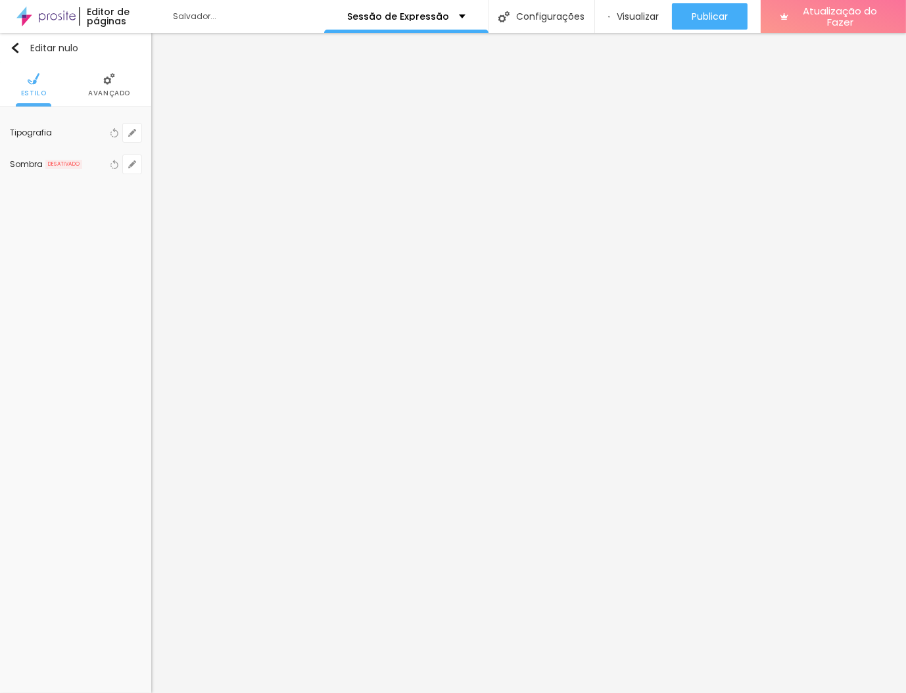
click at [122, 320] on div "Editar nulo Estilo Avançado Tipografia Voltar ao padrão Sombra DESATIVADO Volta…" at bounding box center [75, 363] width 151 height 660
click at [133, 135] on icon "button" at bounding box center [132, 133] width 8 height 8
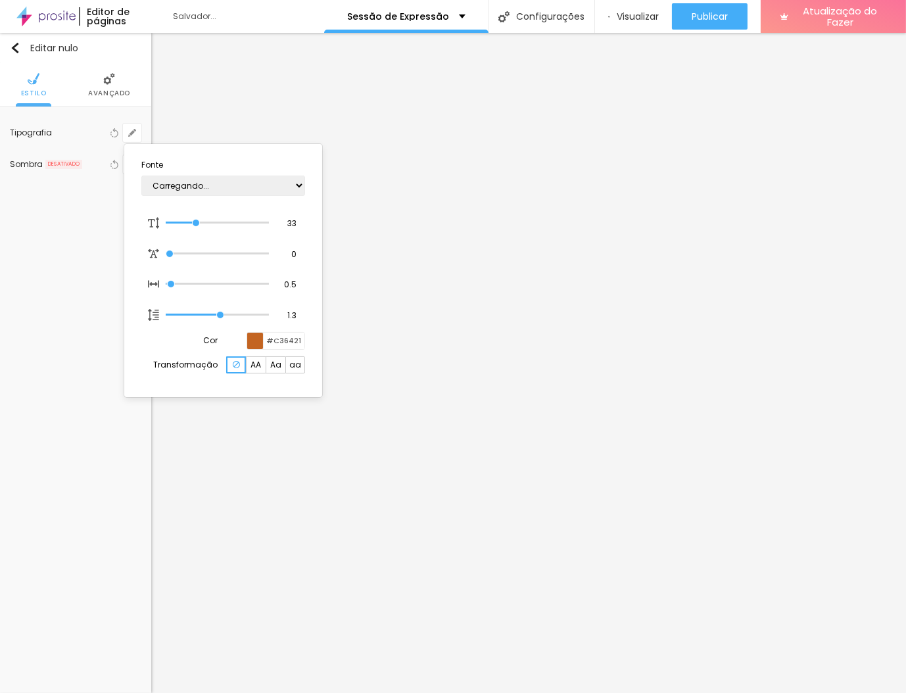
click at [362, 460] on div at bounding box center [453, 346] width 906 height 693
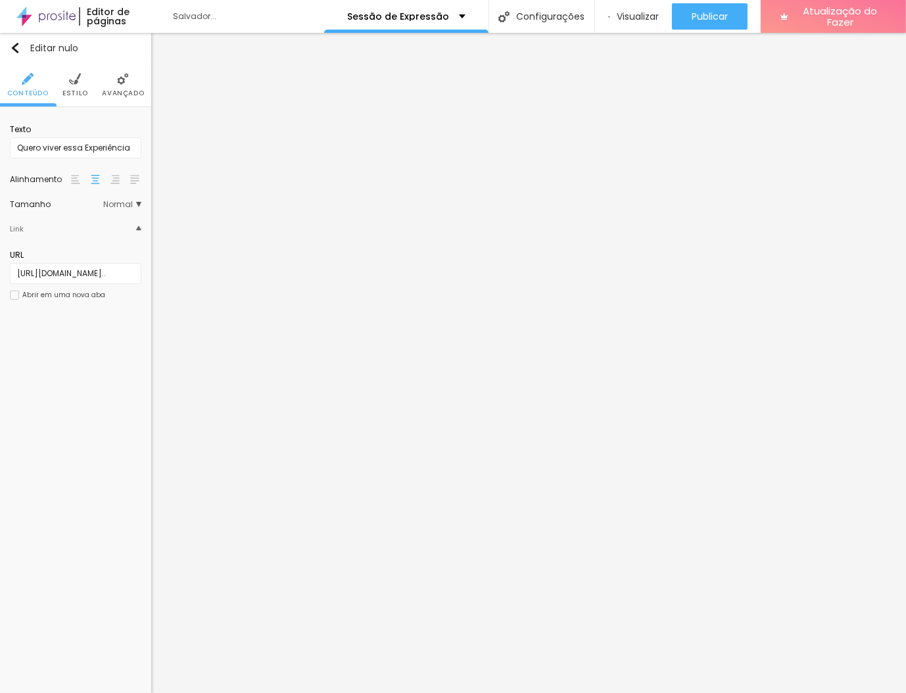
click at [80, 87] on li "Estilo" at bounding box center [75, 84] width 26 height 43
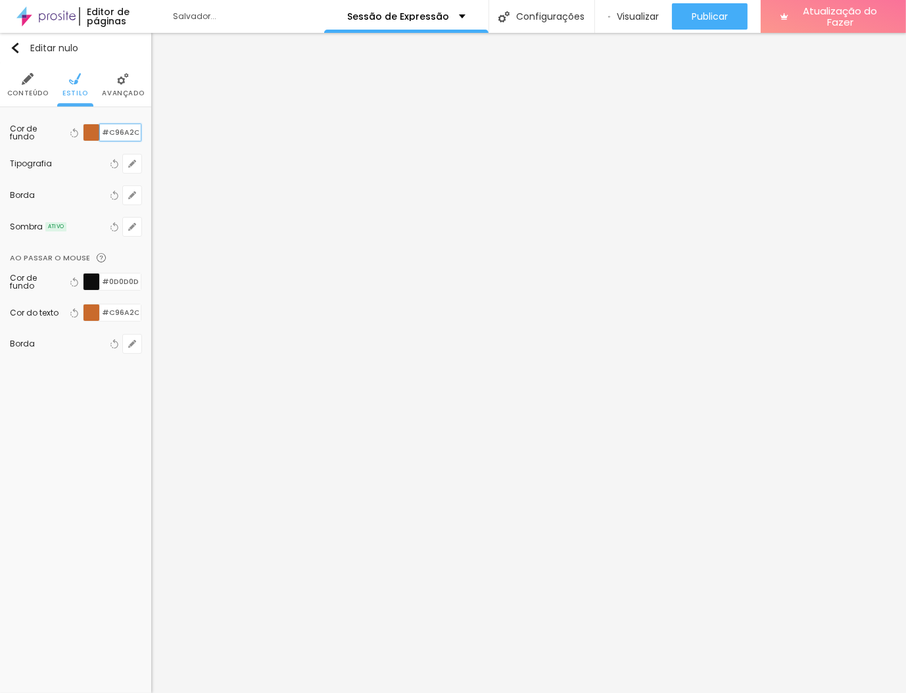
click at [129, 138] on input "#C96A2C" at bounding box center [120, 132] width 41 height 16
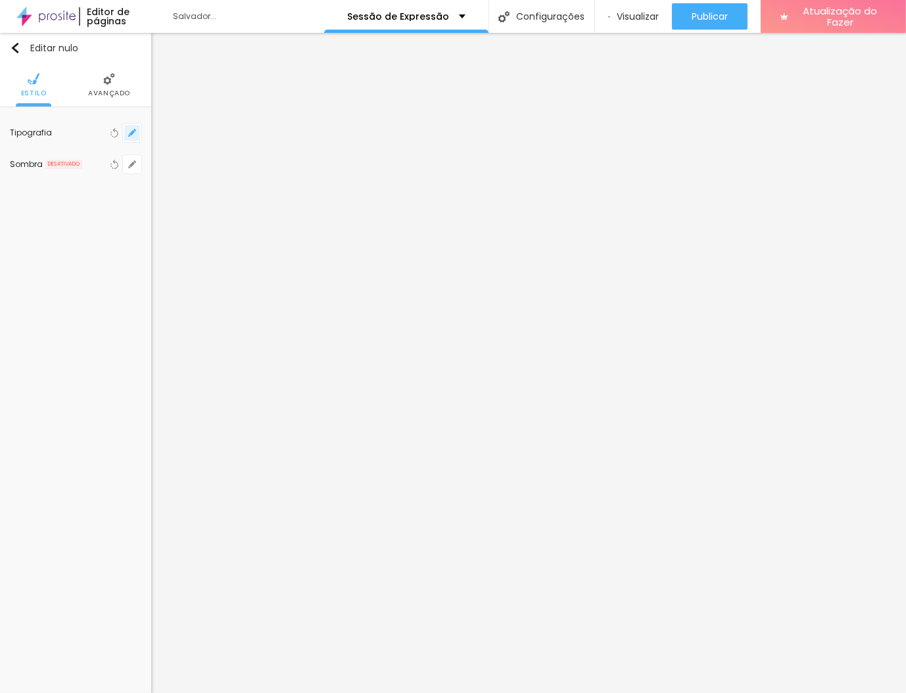
click at [137, 141] on button "button" at bounding box center [132, 133] width 18 height 18
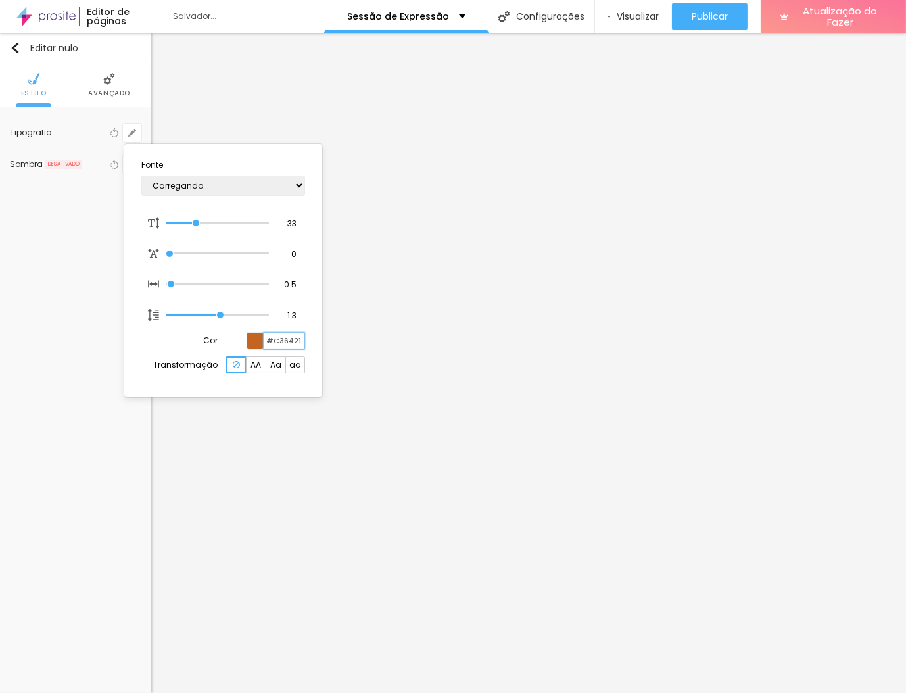
click at [286, 340] on input "#C36421" at bounding box center [284, 341] width 41 height 16
paste input "96A2C"
type input "1"
type input "#C96A2C"
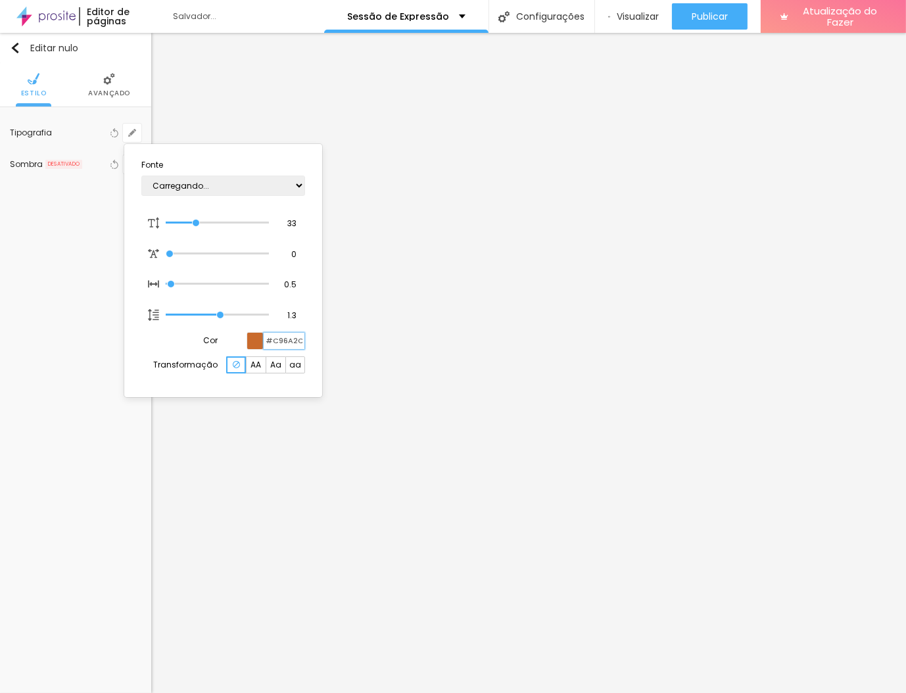
type input "1"
click at [384, 341] on div at bounding box center [453, 346] width 906 height 693
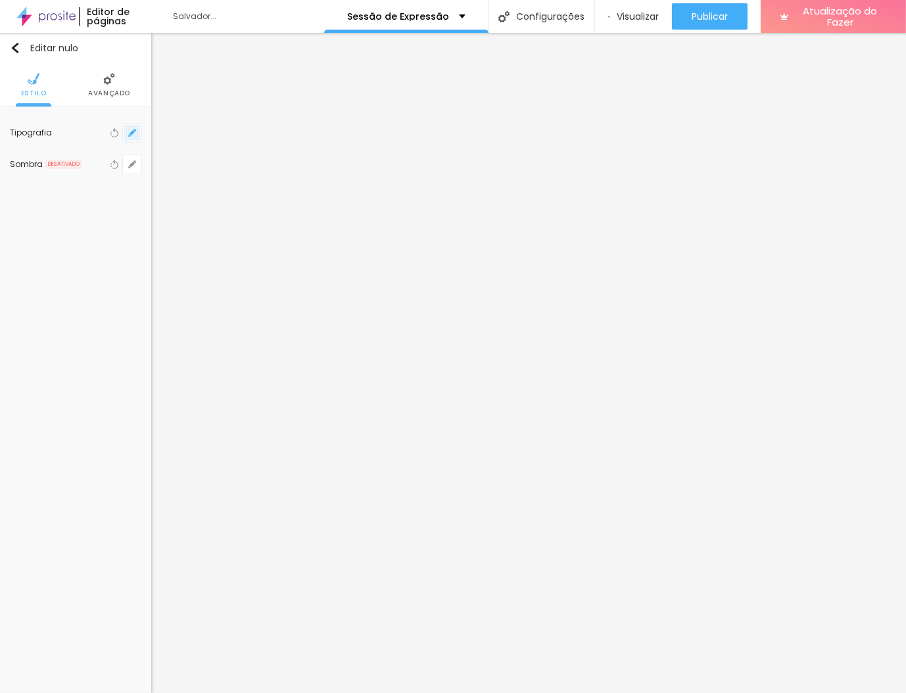
click at [133, 127] on button "button" at bounding box center [132, 133] width 18 height 18
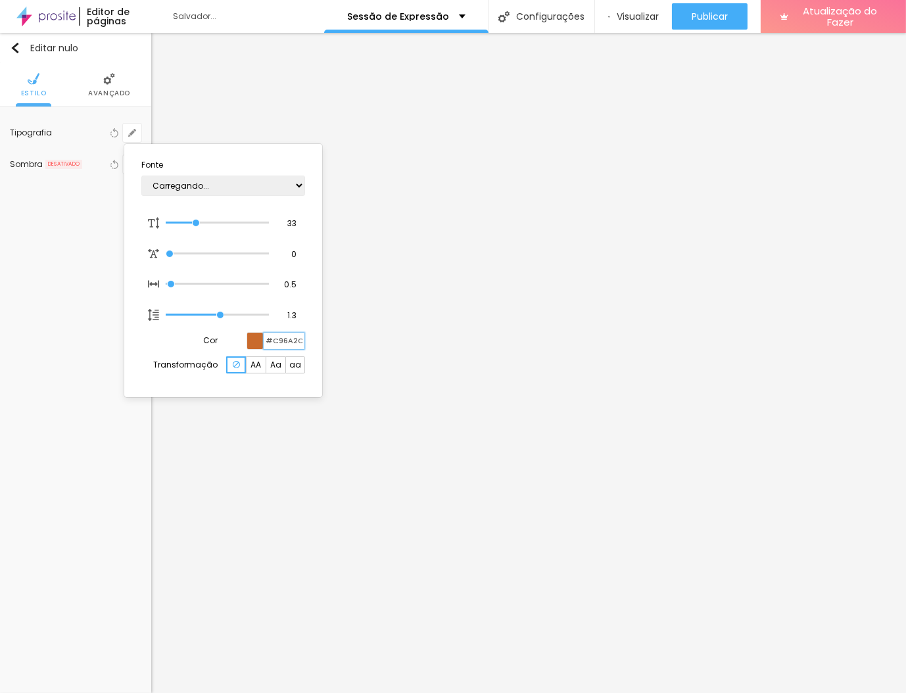
click at [284, 342] on input "#C96A2C" at bounding box center [284, 341] width 41 height 16
click at [371, 364] on div at bounding box center [453, 346] width 906 height 693
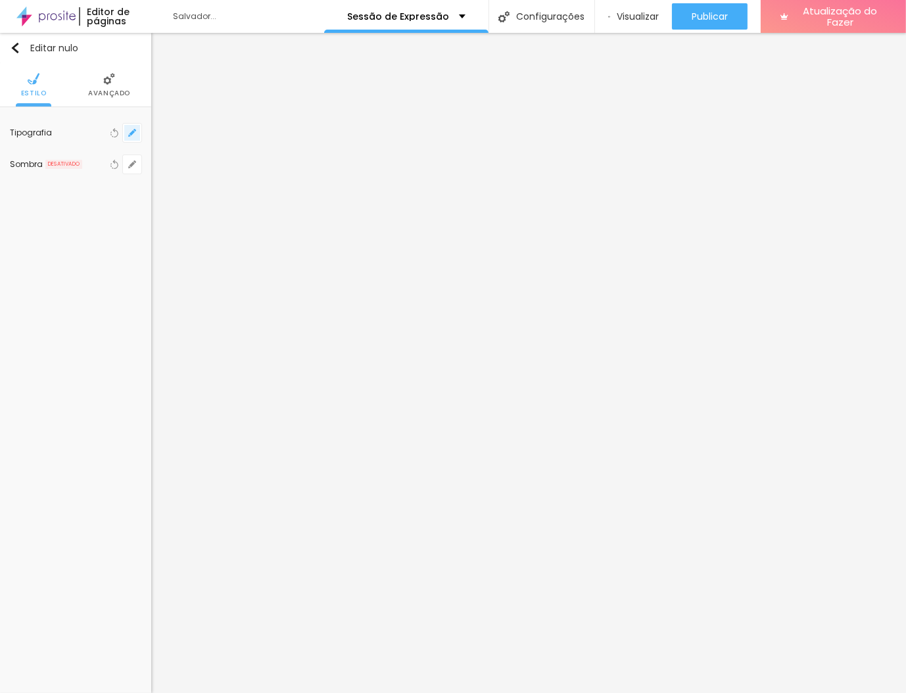
click at [132, 136] on button "button" at bounding box center [132, 133] width 18 height 18
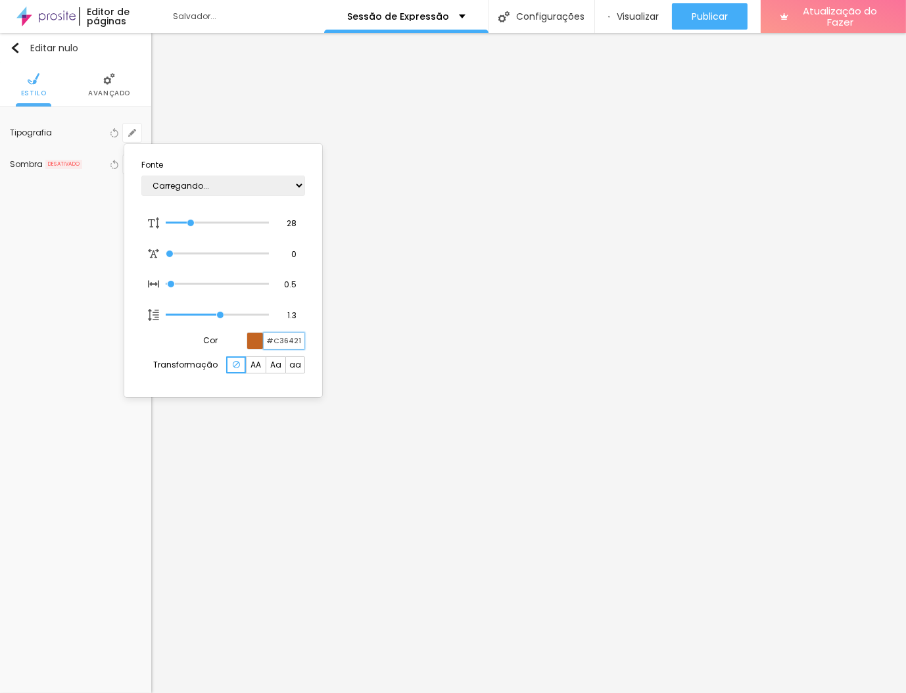
click at [297, 345] on input "#C36421" at bounding box center [284, 341] width 41 height 16
paste input "96A2C"
type input "1"
type input "#C96A2C"
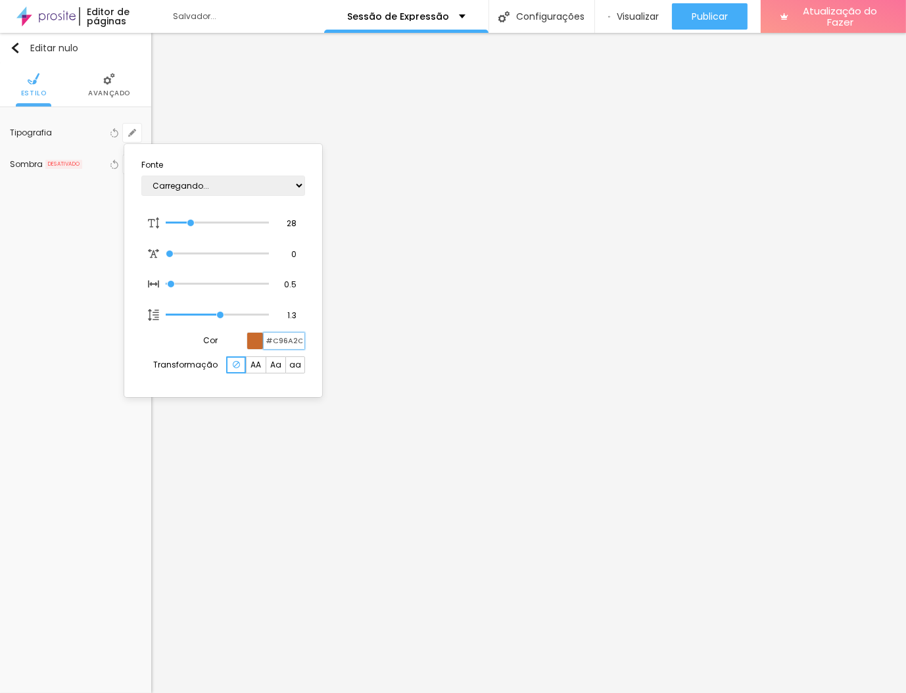
type input "1"
type input "#C96A2C"
click at [558, 303] on div at bounding box center [453, 346] width 906 height 693
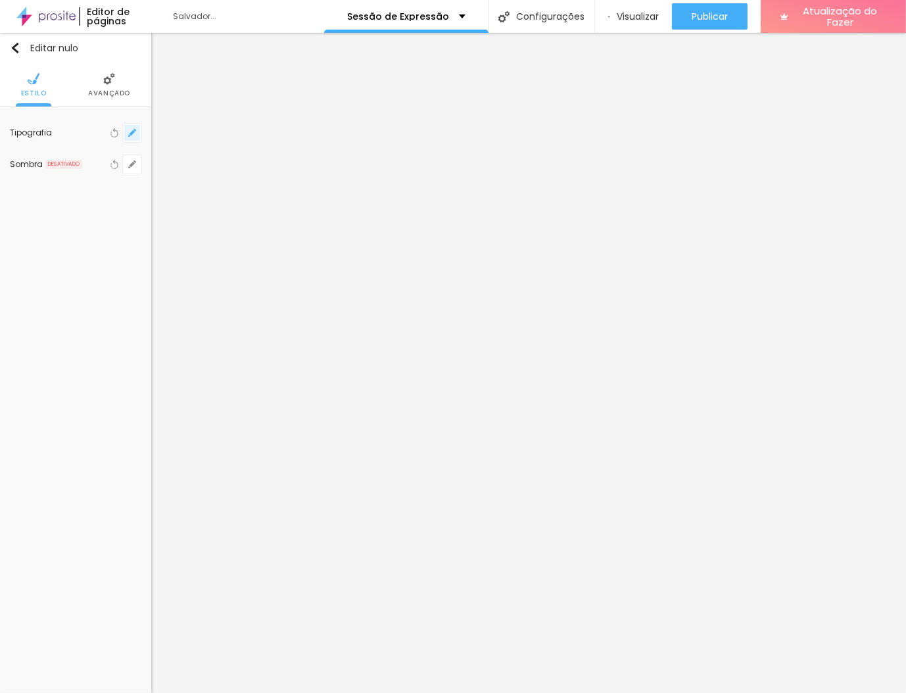
click at [134, 139] on button "button" at bounding box center [132, 133] width 18 height 18
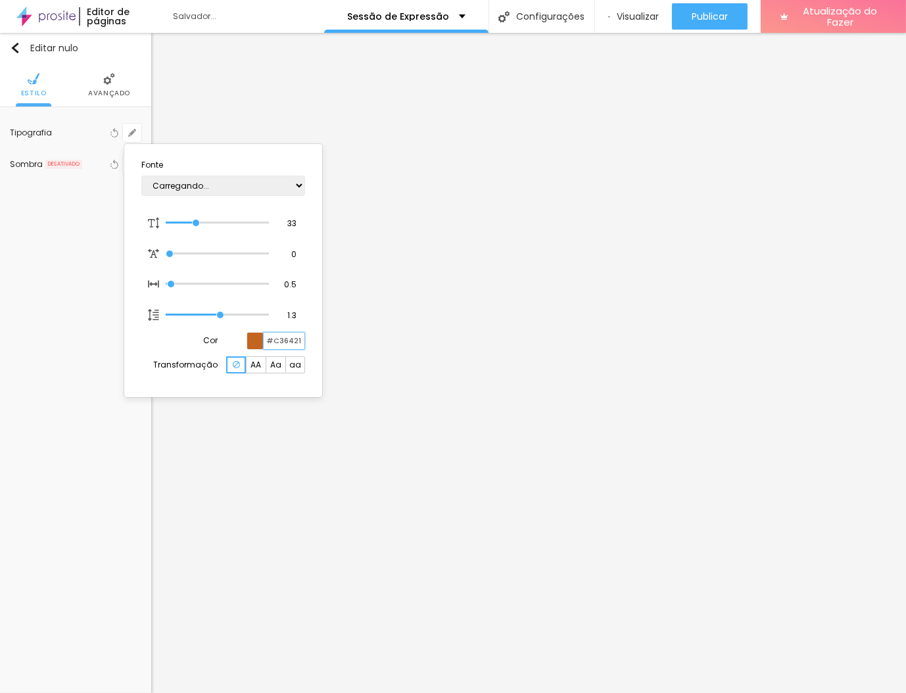
click at [287, 333] on input "#C36421" at bounding box center [284, 341] width 41 height 16
paste input "96A2C"
type input "1"
type input "#C96A2C"
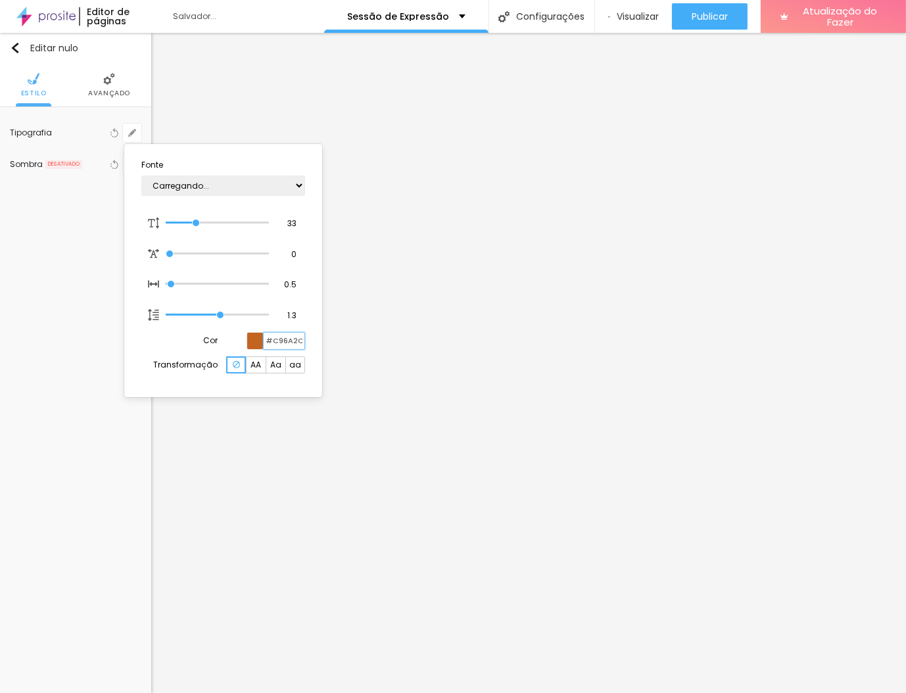
type input "1"
type input "#C96A2C"
click at [583, 377] on div at bounding box center [453, 346] width 906 height 693
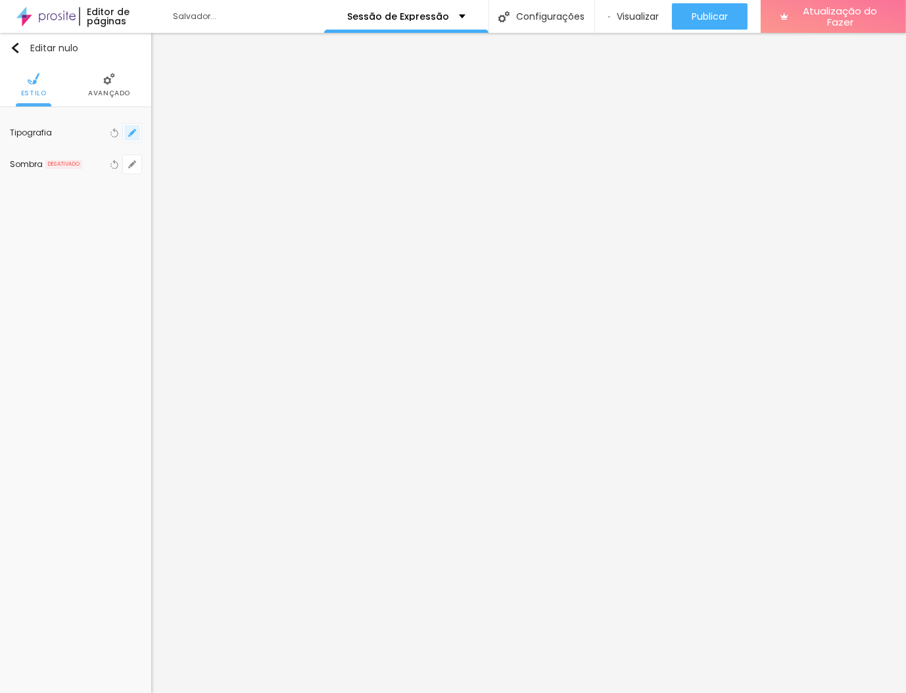
click at [132, 137] on button "button" at bounding box center [132, 133] width 18 height 18
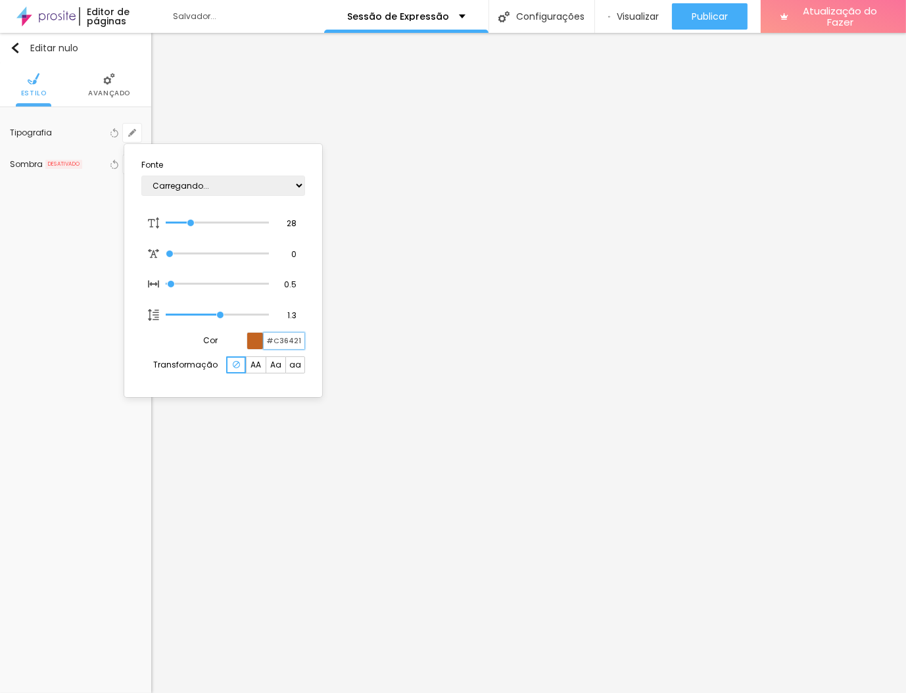
click at [286, 343] on input "#C36421" at bounding box center [284, 341] width 41 height 16
paste input "96A2C"
type input "1"
type input "#C96A2C"
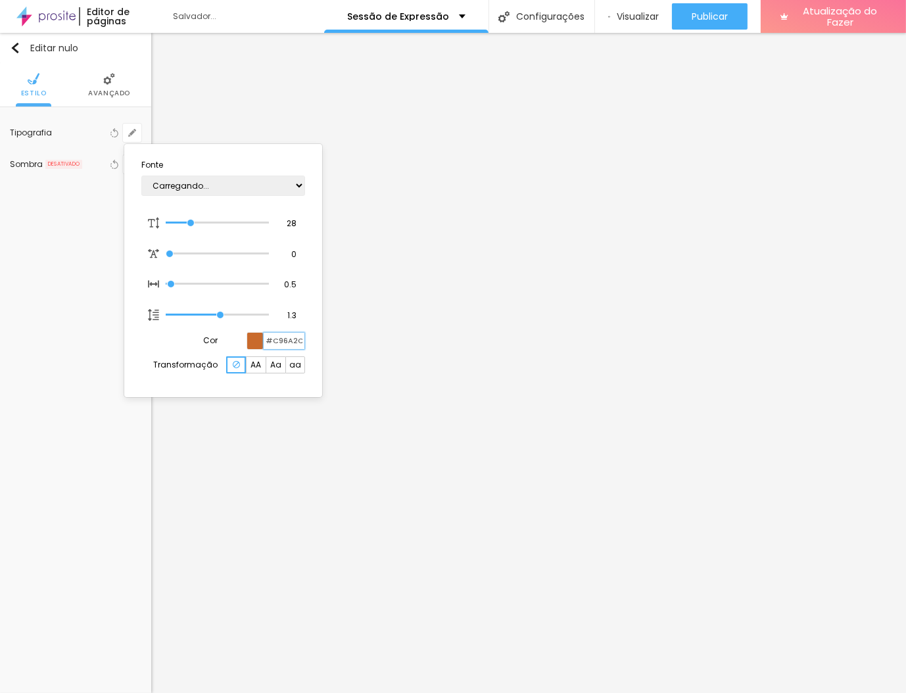
type input "1"
type input "#C96A2C"
click at [518, 394] on div at bounding box center [453, 346] width 906 height 693
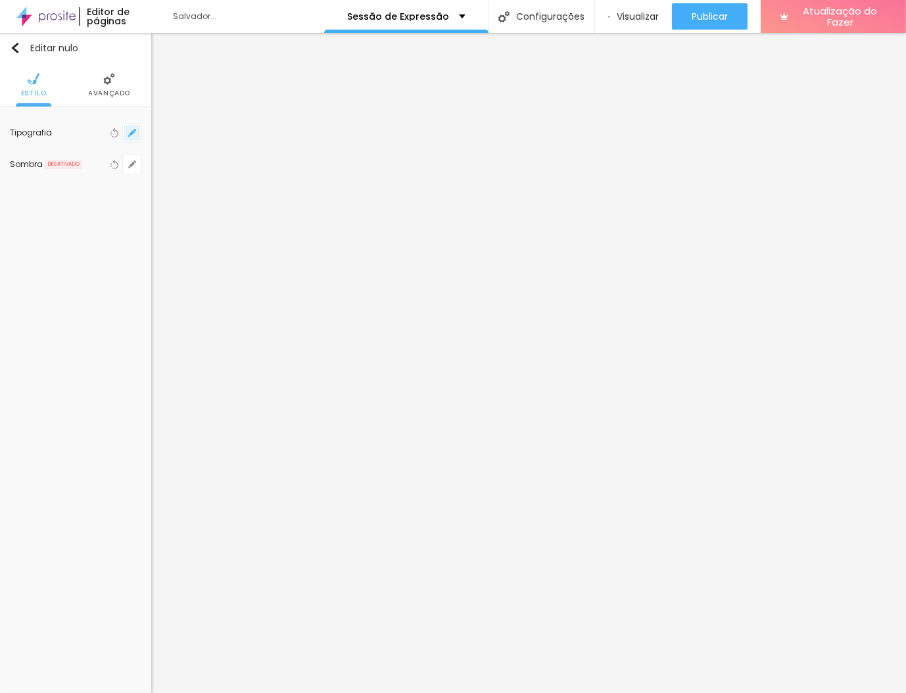
click at [134, 136] on button "button" at bounding box center [132, 133] width 18 height 18
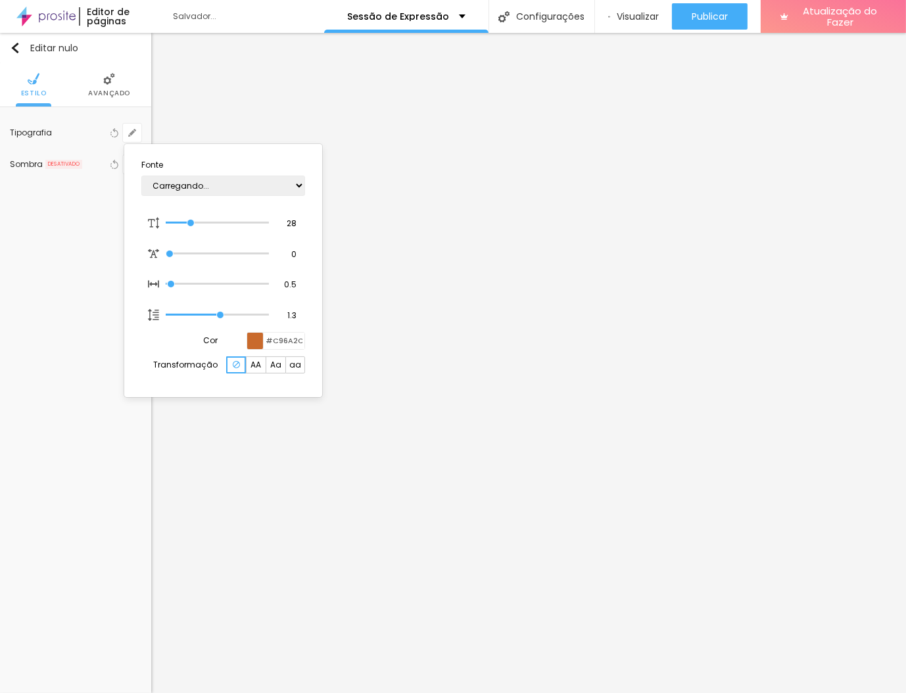
click at [116, 335] on div at bounding box center [453, 346] width 906 height 693
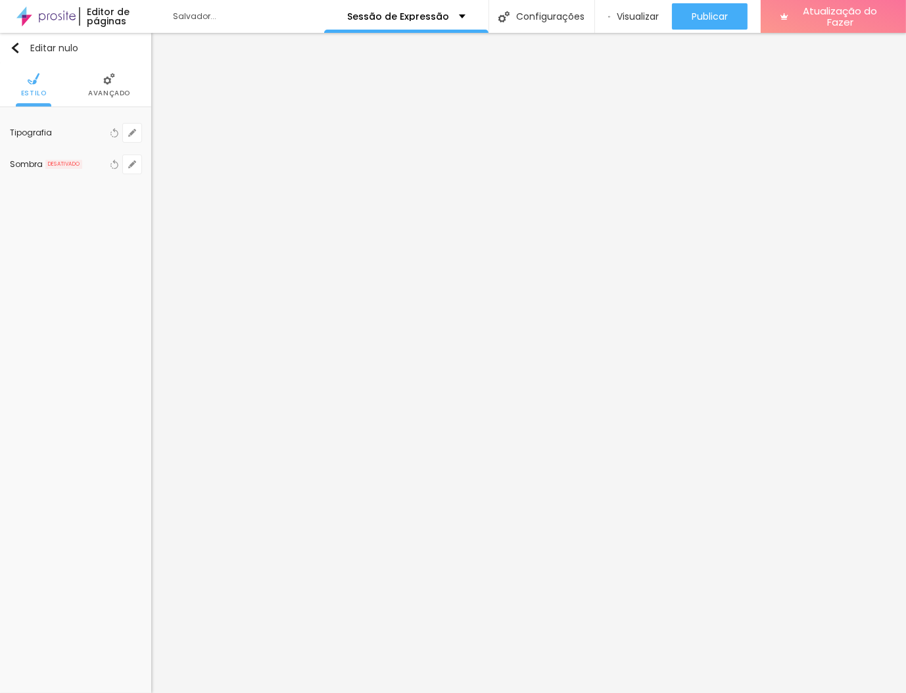
click at [116, 335] on div "Editar nulo Estilo Avançado Tipografia Voltar ao padrão Sombra DESATIVADO Volta…" at bounding box center [75, 363] width 151 height 660
click at [134, 134] on icon "button" at bounding box center [132, 133] width 8 height 8
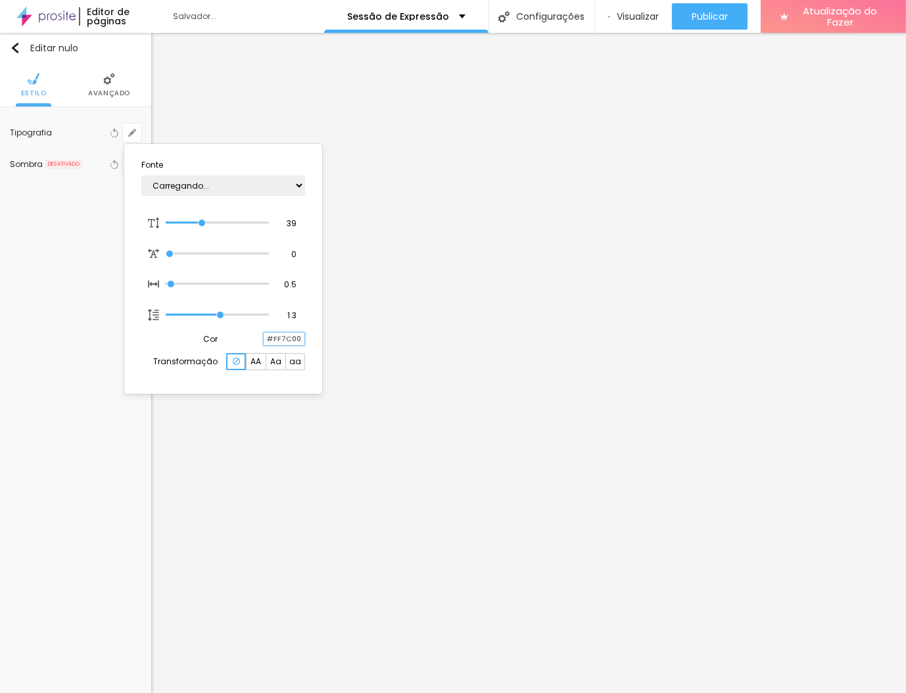
click at [297, 343] on input "#FF7C00" at bounding box center [284, 339] width 41 height 12
paste input "C96A2C"
type input "1"
type input "#C96A2C"
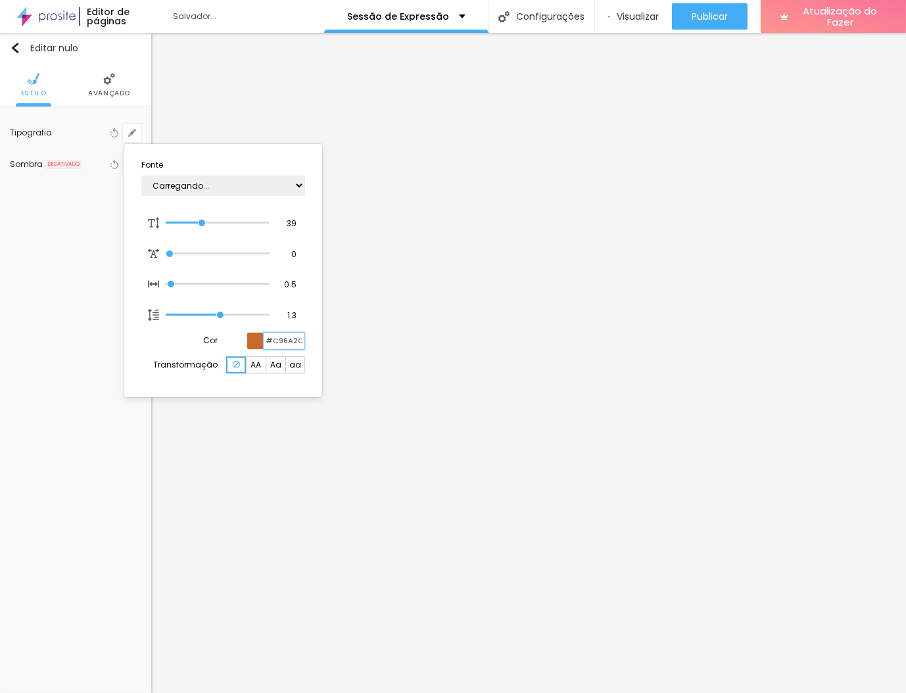
type input "1"
click at [401, 342] on div at bounding box center [453, 346] width 906 height 693
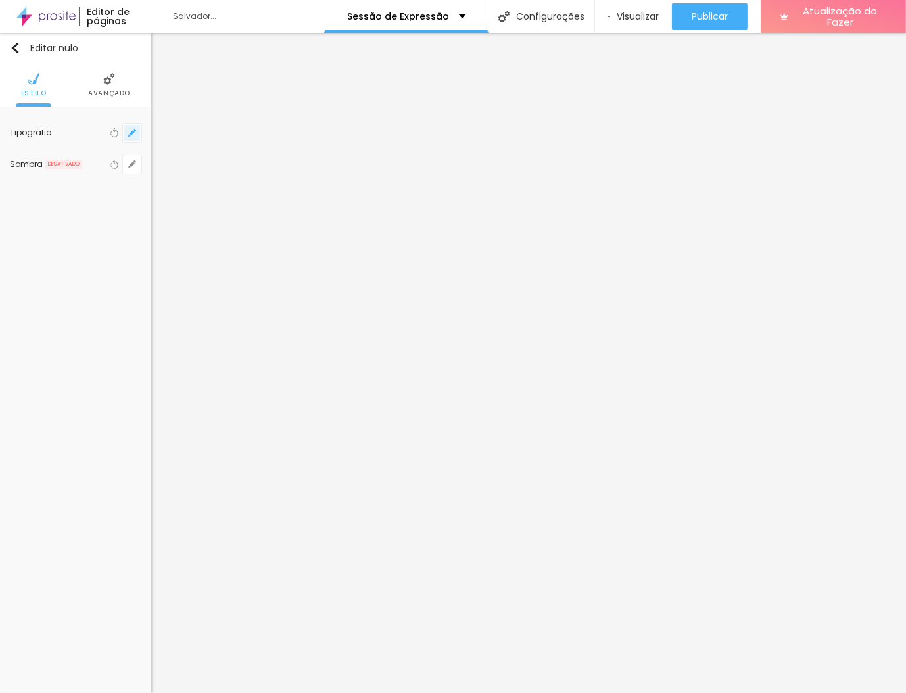
click at [131, 134] on icon "button" at bounding box center [132, 132] width 5 height 5
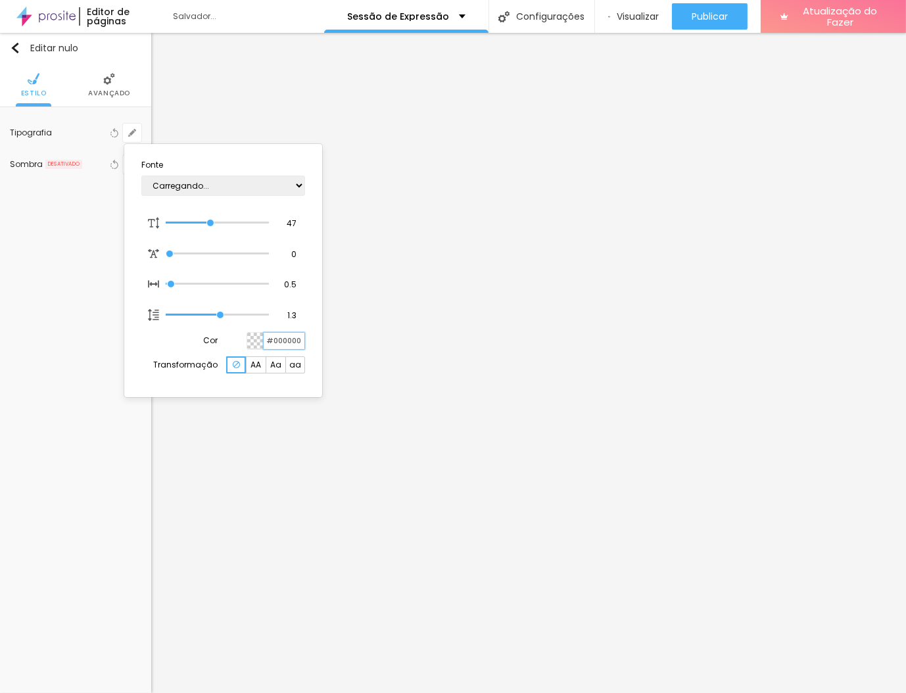
click at [287, 347] on input "#000000" at bounding box center [284, 341] width 41 height 16
paste input "C96A2C"
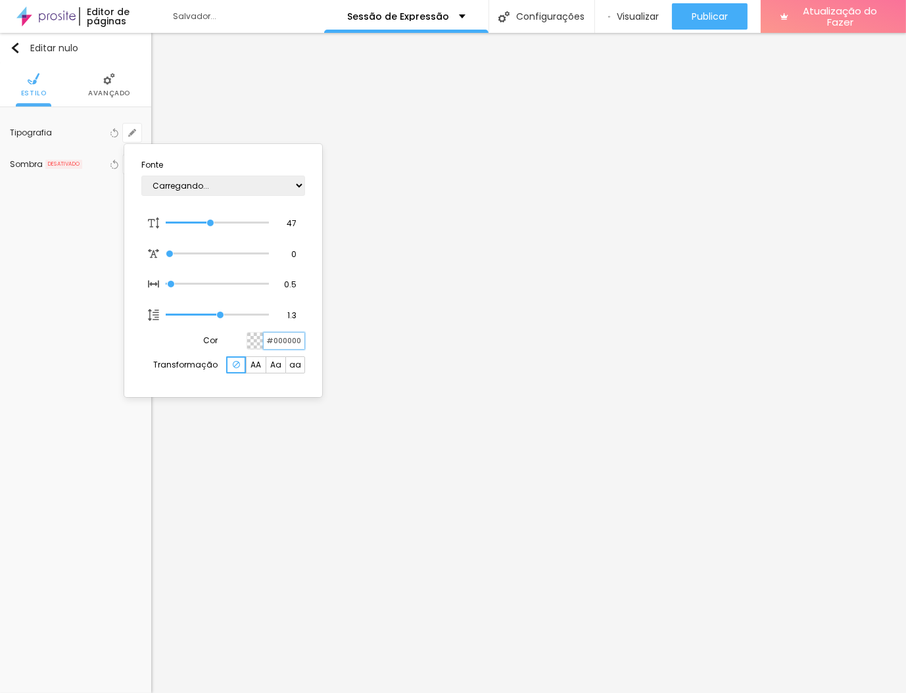
type input "1"
type input "#C96A2C"
click at [581, 366] on div at bounding box center [453, 346] width 906 height 693
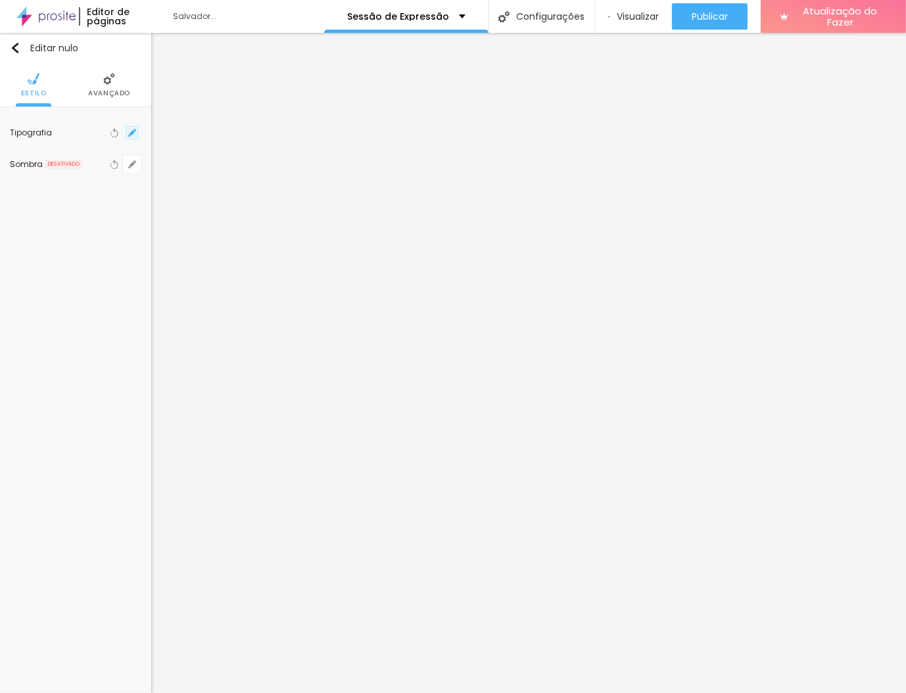
click at [137, 138] on button "button" at bounding box center [132, 133] width 18 height 18
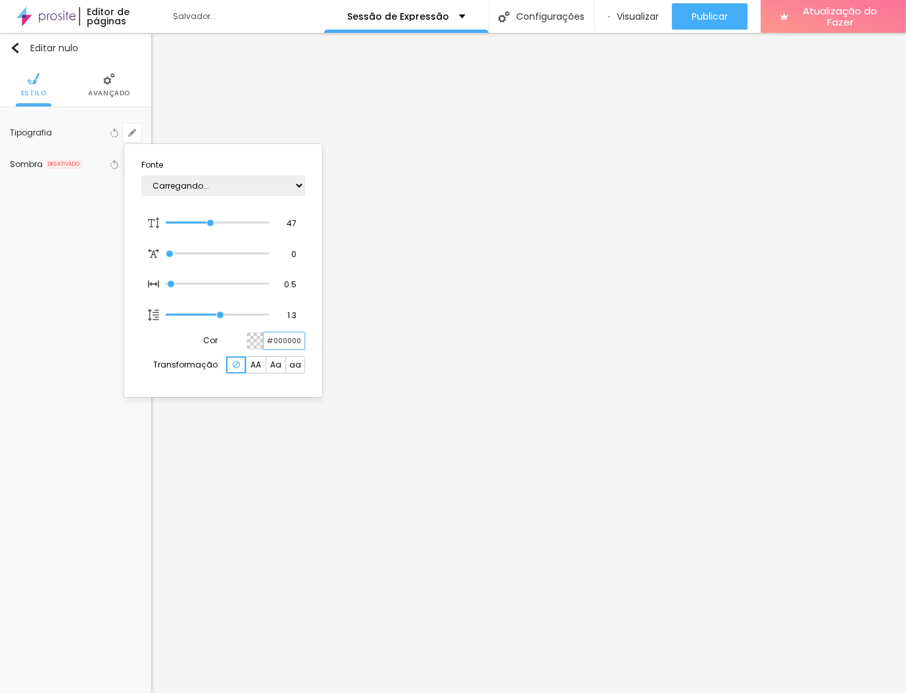
click at [279, 342] on input "#000000" at bounding box center [284, 341] width 41 height 16
paste input "C96A2C"
type input "1"
type input "#C96A2C"
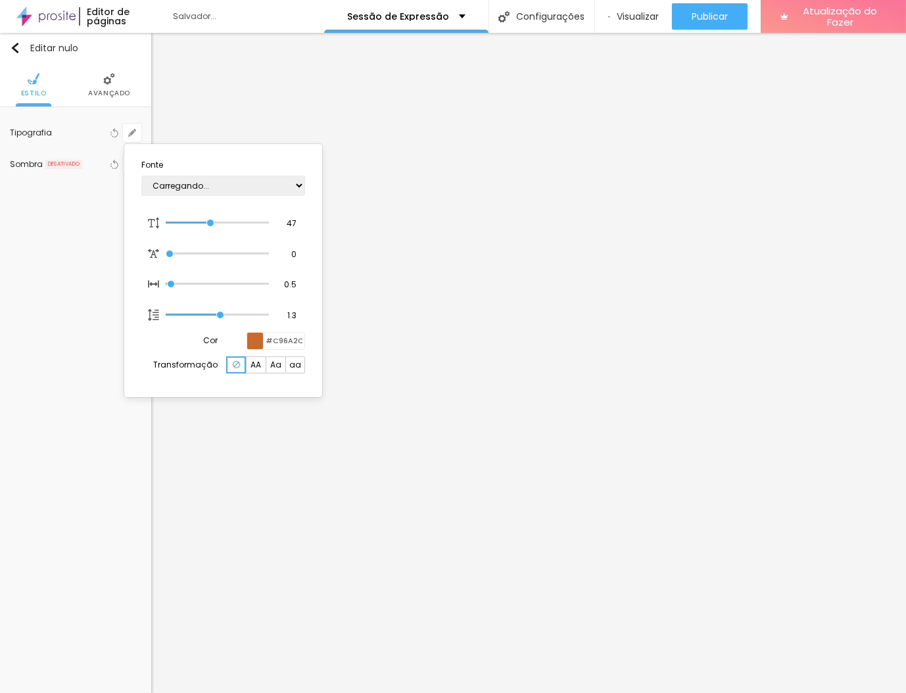
click at [777, 352] on div at bounding box center [453, 346] width 906 height 693
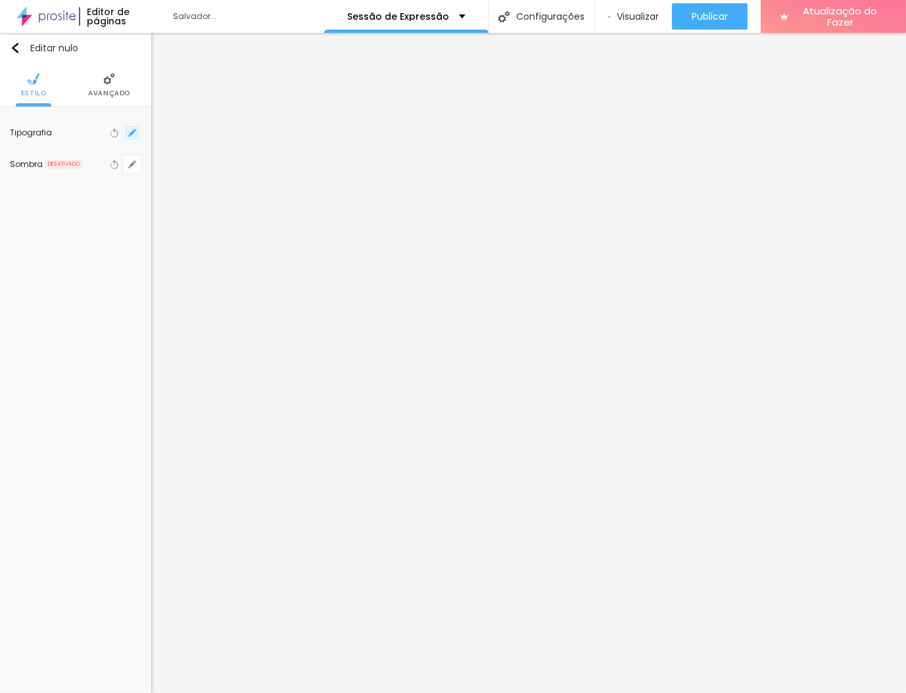
click at [134, 137] on button "button" at bounding box center [132, 133] width 18 height 18
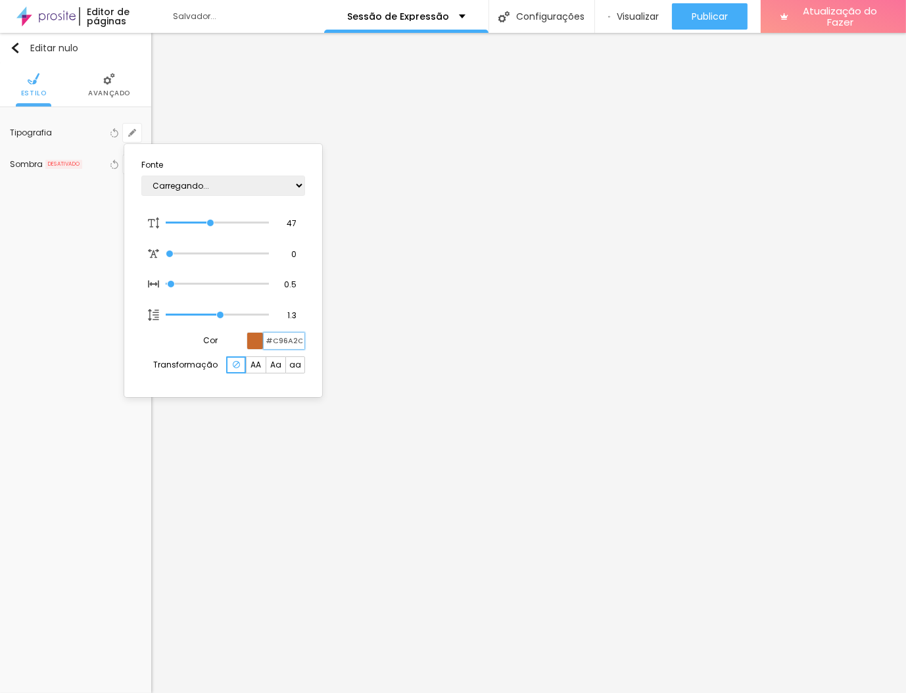
click at [289, 343] on input "#C96A2C" at bounding box center [284, 341] width 41 height 16
click at [722, 356] on div at bounding box center [453, 346] width 906 height 693
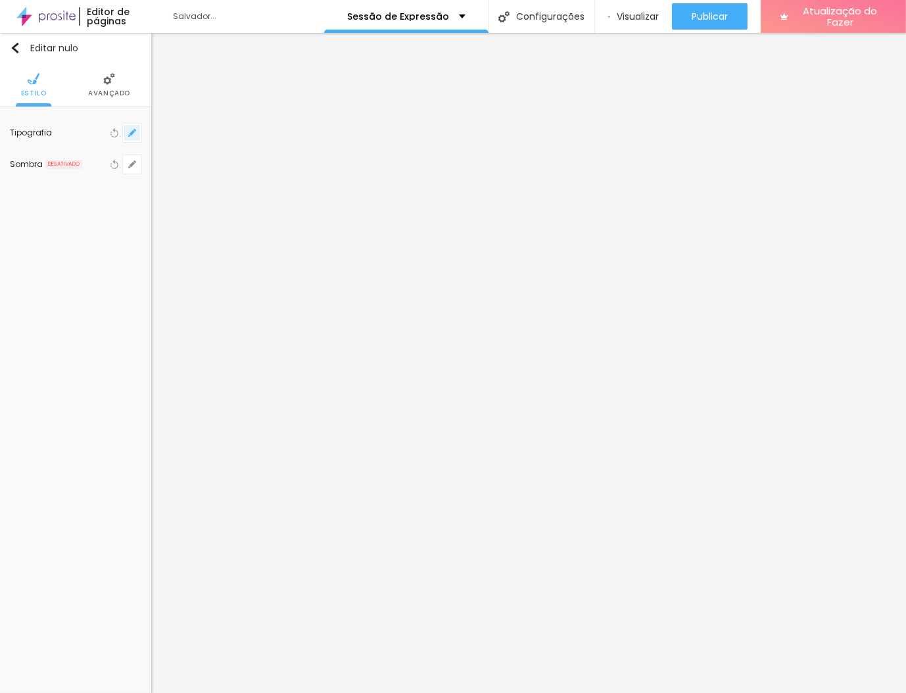
click at [134, 134] on icon "button" at bounding box center [132, 133] width 8 height 8
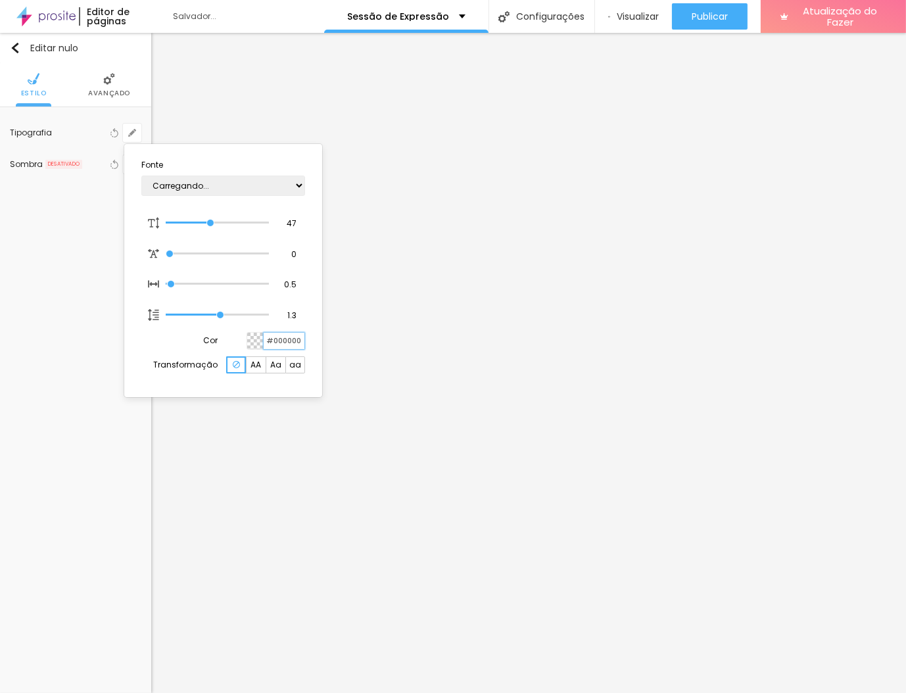
click at [288, 346] on input "#000000" at bounding box center [284, 341] width 41 height 16
paste input "C96A2C"
type input "1"
type input "#C96A2C"
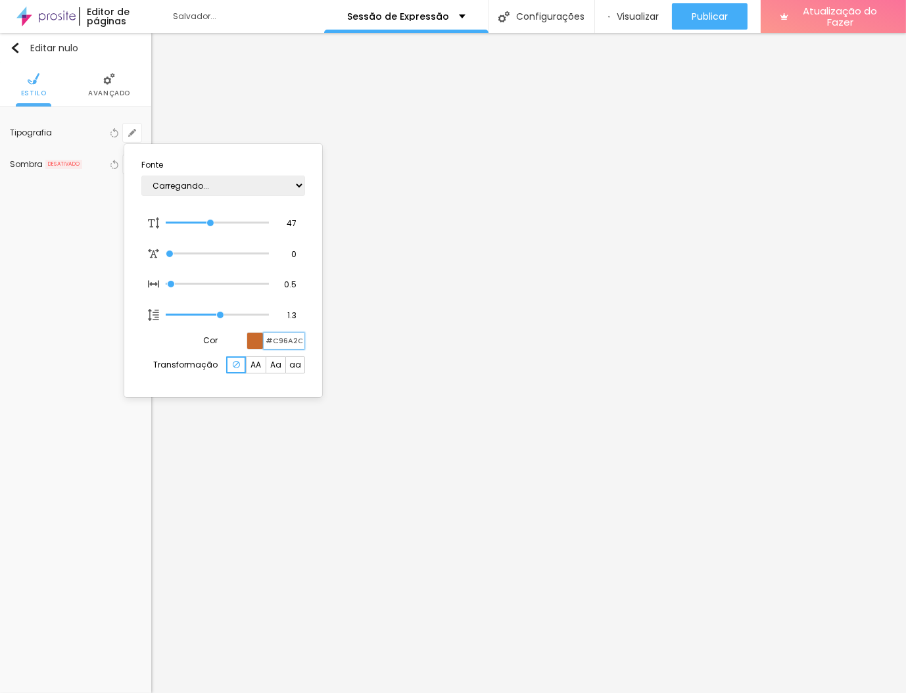
type input "1"
click at [700, 388] on div at bounding box center [453, 346] width 906 height 693
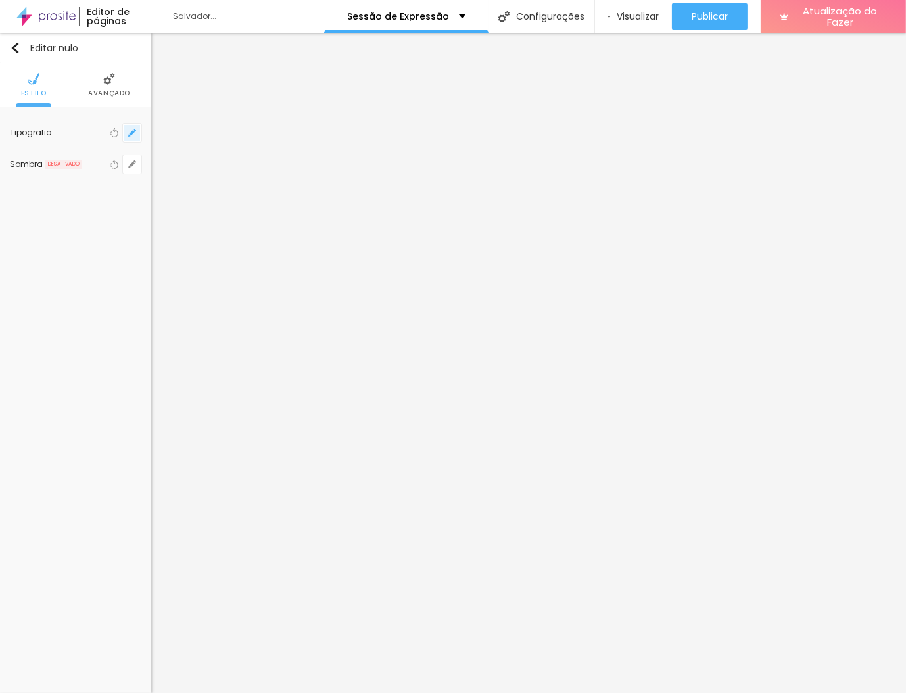
click at [130, 132] on icon "button" at bounding box center [132, 133] width 8 height 8
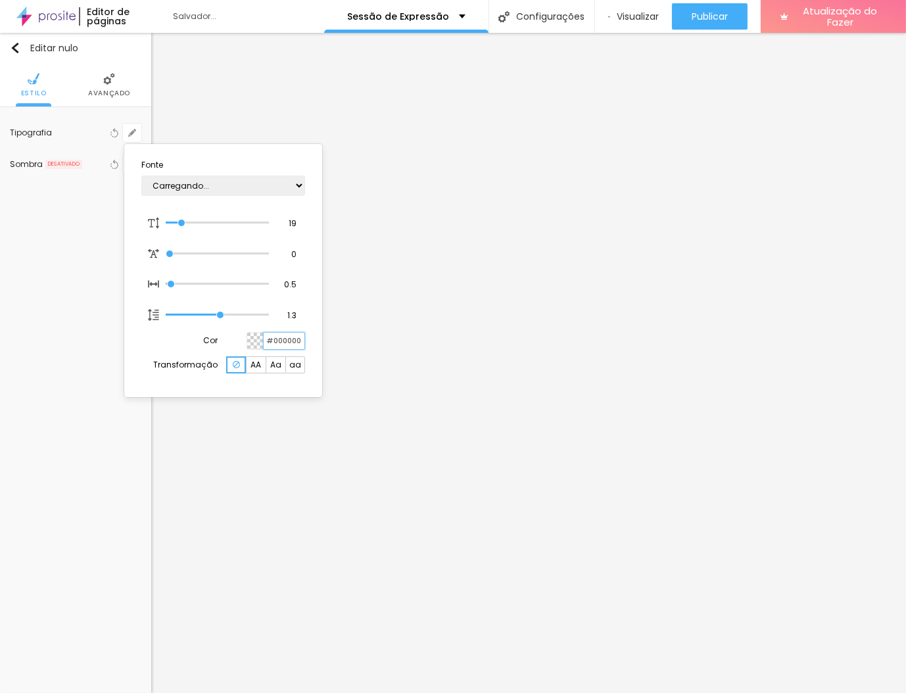
click at [295, 339] on input "#000000" at bounding box center [284, 341] width 41 height 16
paste input "C96A2C"
type input "1"
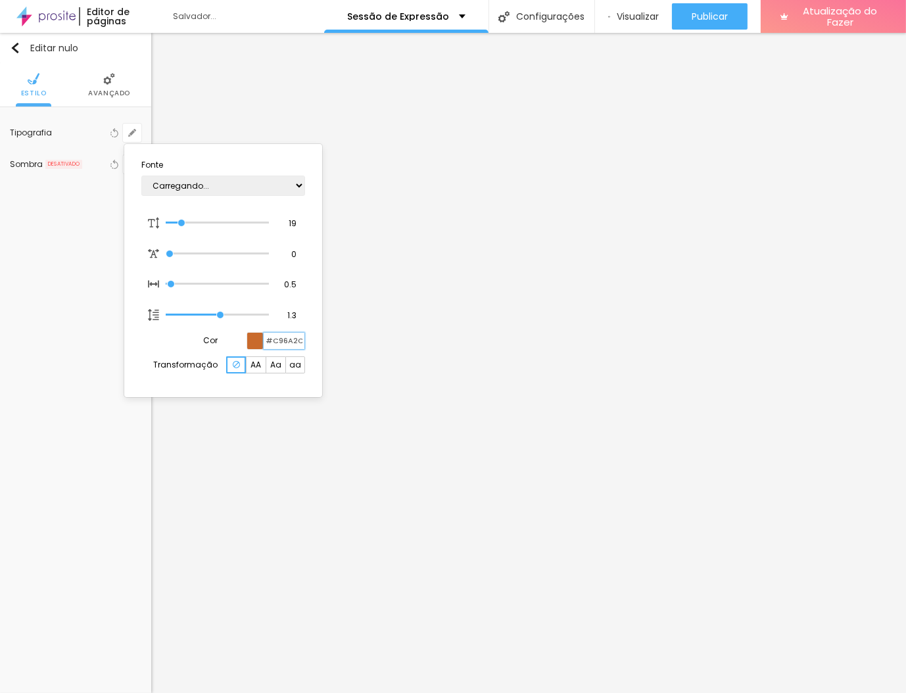
type input "#C96A2C"
type input "1"
click at [332, 386] on div at bounding box center [453, 346] width 906 height 693
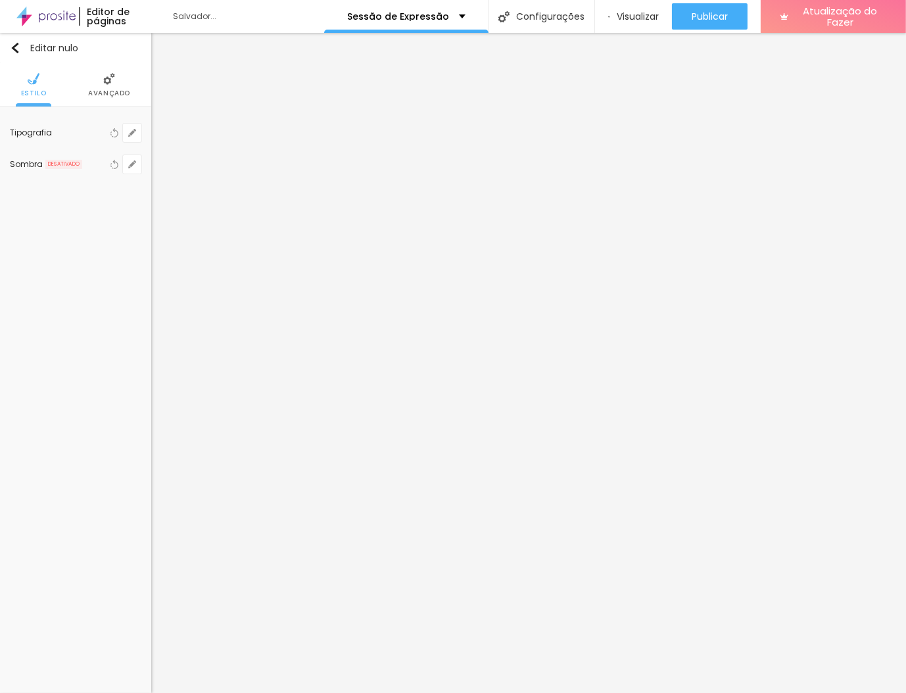
click at [133, 141] on div "Tipografia Voltar ao padrão" at bounding box center [76, 133] width 132 height 32
click at [132, 134] on icon "button" at bounding box center [132, 132] width 5 height 5
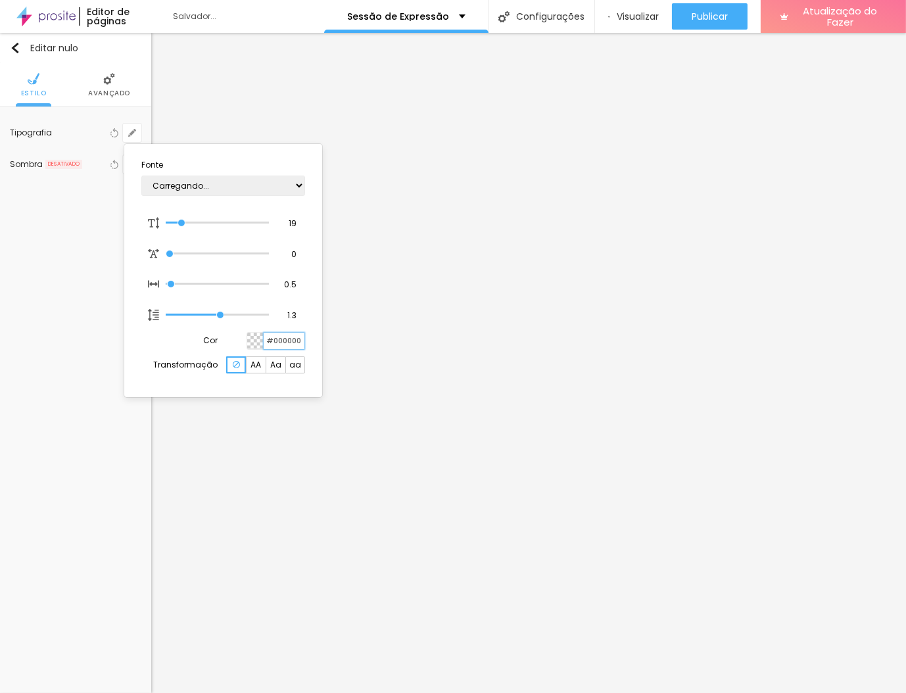
click at [291, 337] on input "#000000" at bounding box center [284, 341] width 41 height 16
paste input "C96A2C"
type input "1"
type input "#C96A2C"
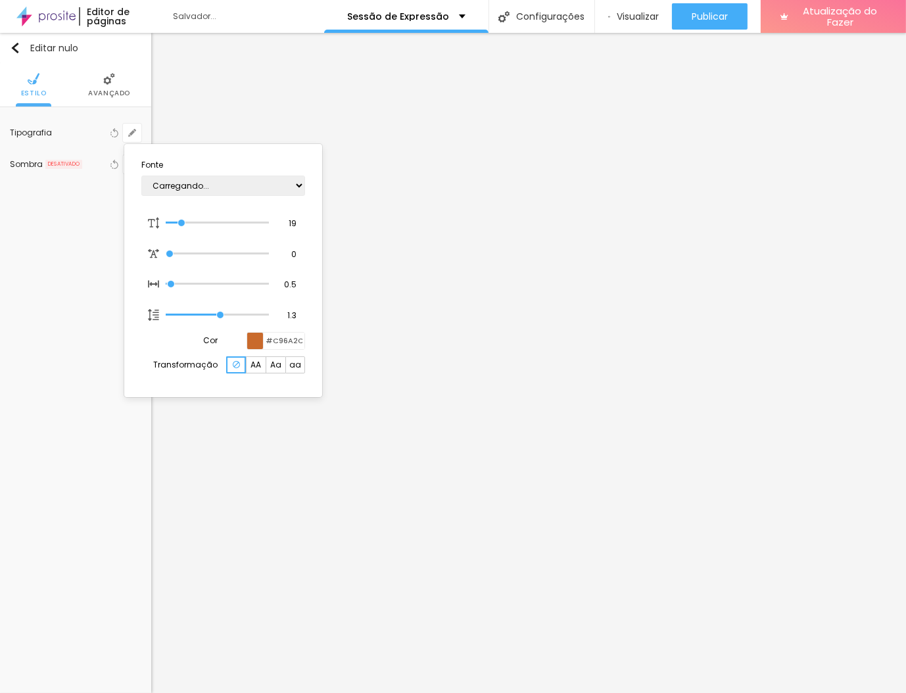
click at [565, 382] on div at bounding box center [453, 346] width 906 height 693
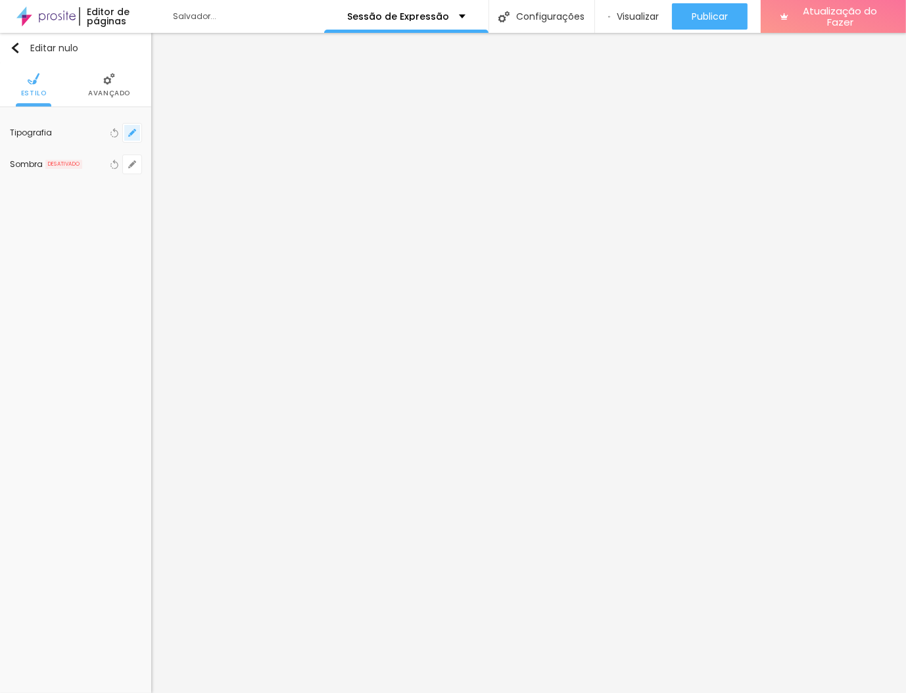
click at [137, 138] on button "button" at bounding box center [132, 133] width 18 height 18
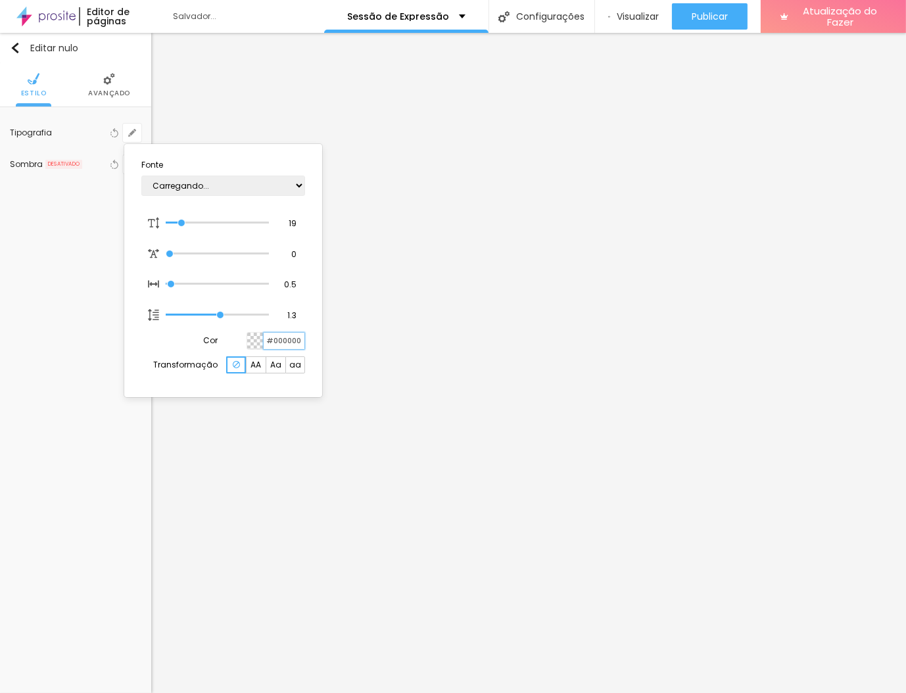
click at [286, 345] on input "#000000" at bounding box center [284, 341] width 41 height 16
paste input "C96A2C"
type input "1"
type input "#C96A2C"
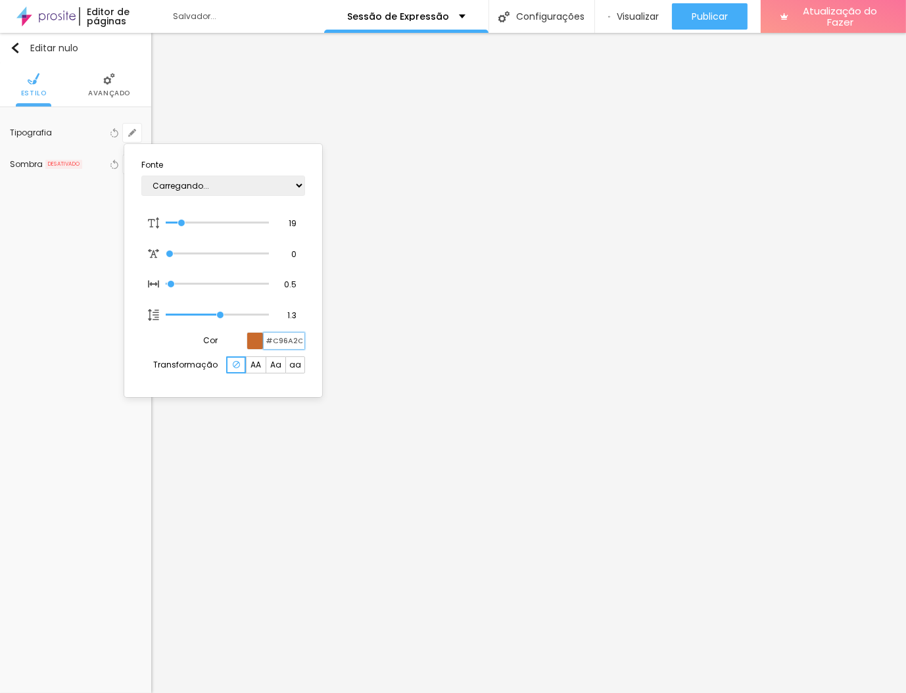
type input "1"
type input "#C96A2C"
click at [493, 487] on div at bounding box center [453, 346] width 906 height 693
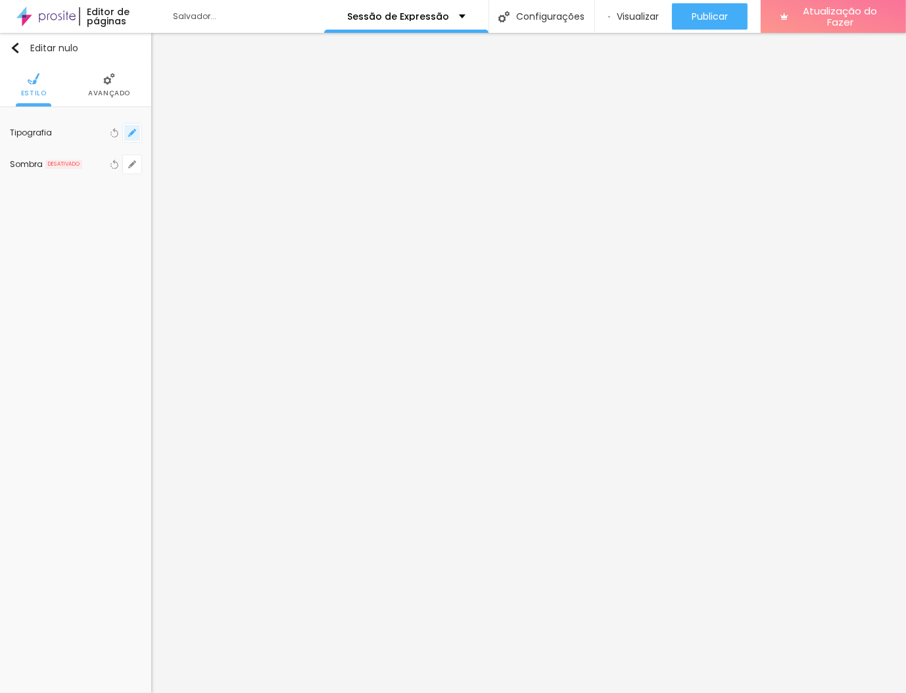
click at [137, 134] on button "button" at bounding box center [132, 133] width 18 height 18
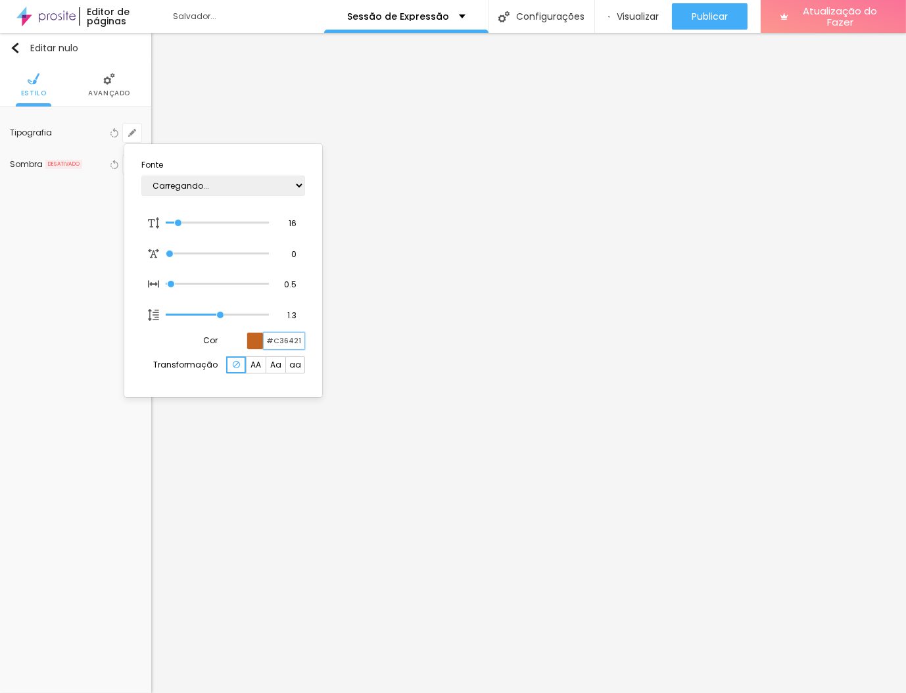
click at [290, 335] on input "#C36421" at bounding box center [284, 341] width 41 height 16
type input "#2E"
type input "1"
type input "#2E5B"
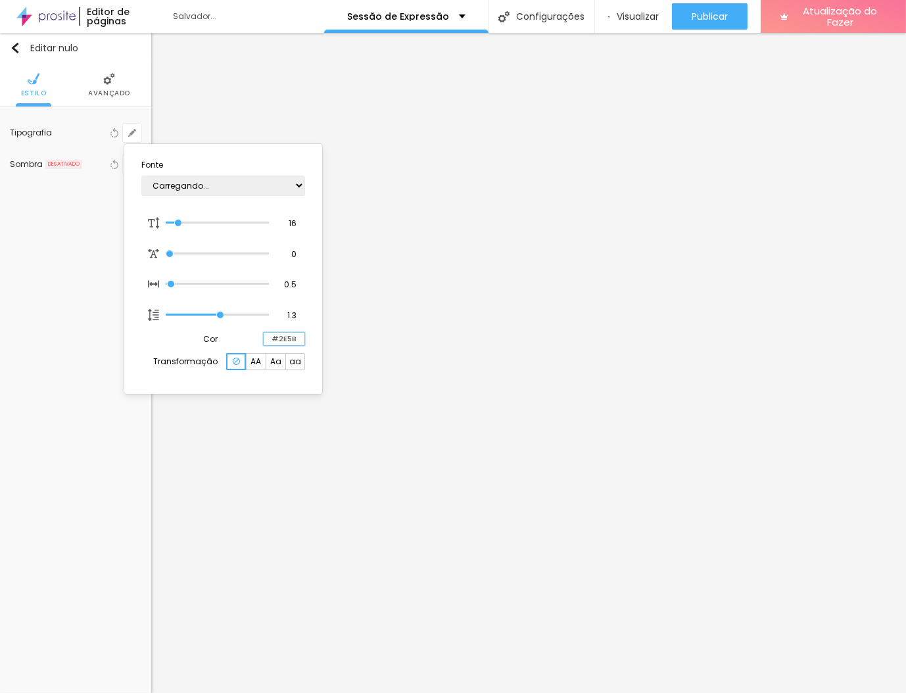
type input "1"
type input "#2E5B4"
type input "1"
type input "#2E5B49"
type input "1"
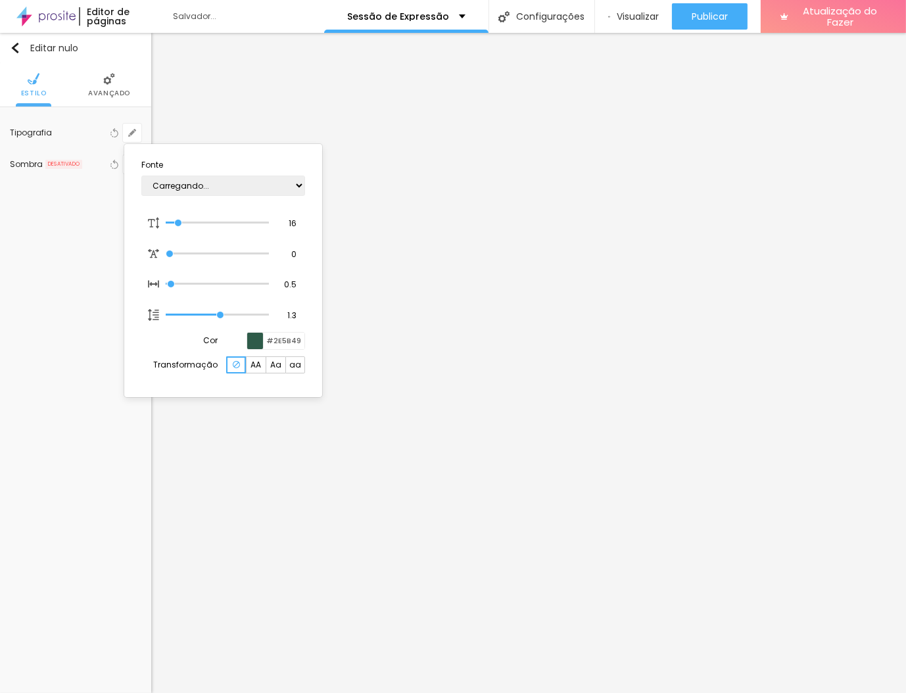
click at [123, 451] on div at bounding box center [453, 346] width 906 height 693
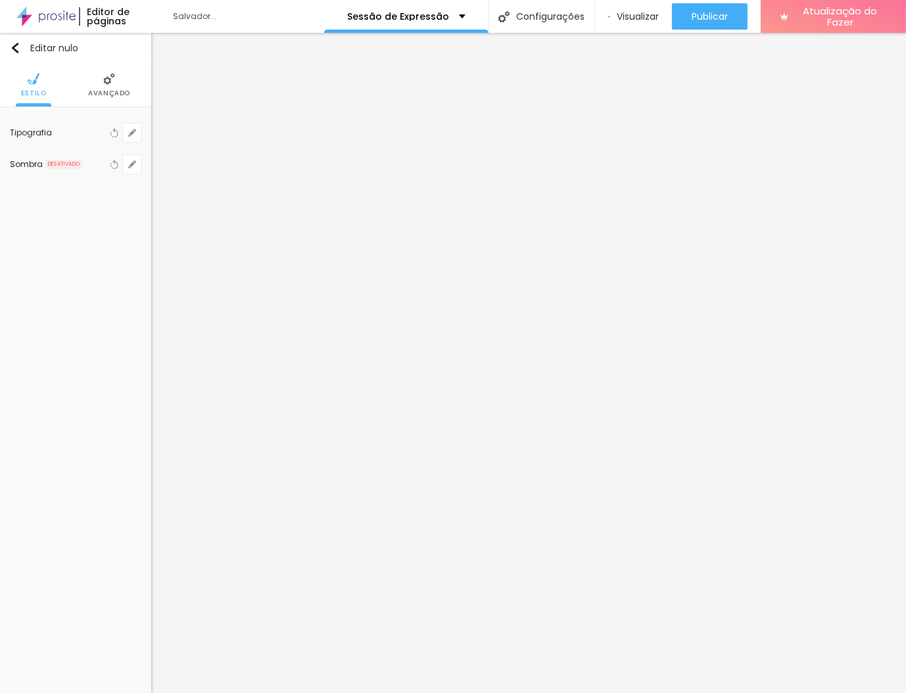
click at [123, 451] on div "Editar nulo Estilo Avançado Tipografia Voltar ao padrão Sombra DESATIVADO Volta…" at bounding box center [75, 363] width 151 height 660
click at [132, 135] on icon "button" at bounding box center [132, 133] width 8 height 8
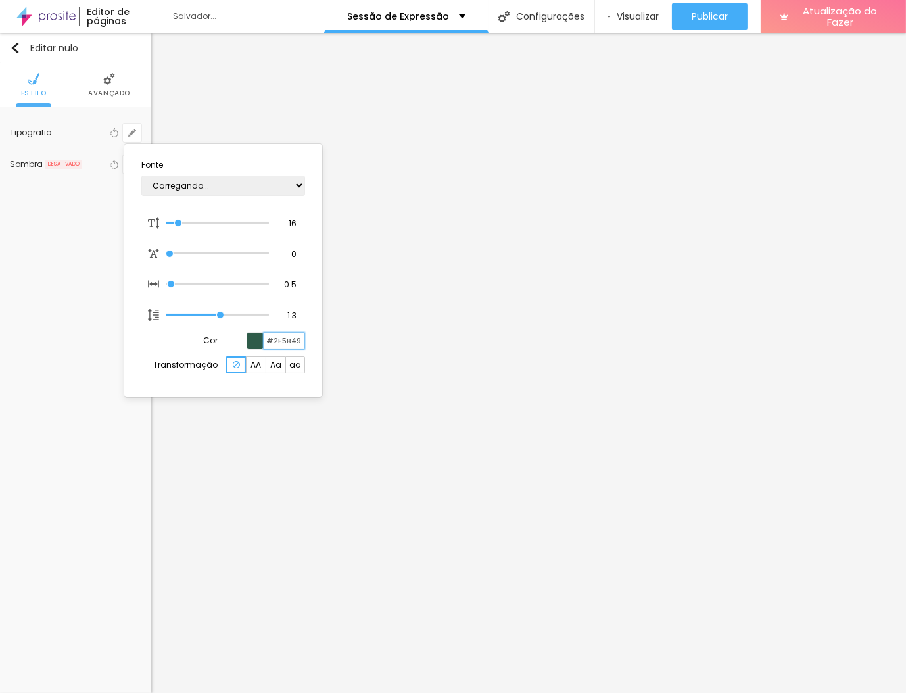
click at [279, 339] on input "#2E5B49" at bounding box center [284, 341] width 41 height 16
click at [298, 339] on input "#2E5B49" at bounding box center [284, 341] width 41 height 16
type input "17"
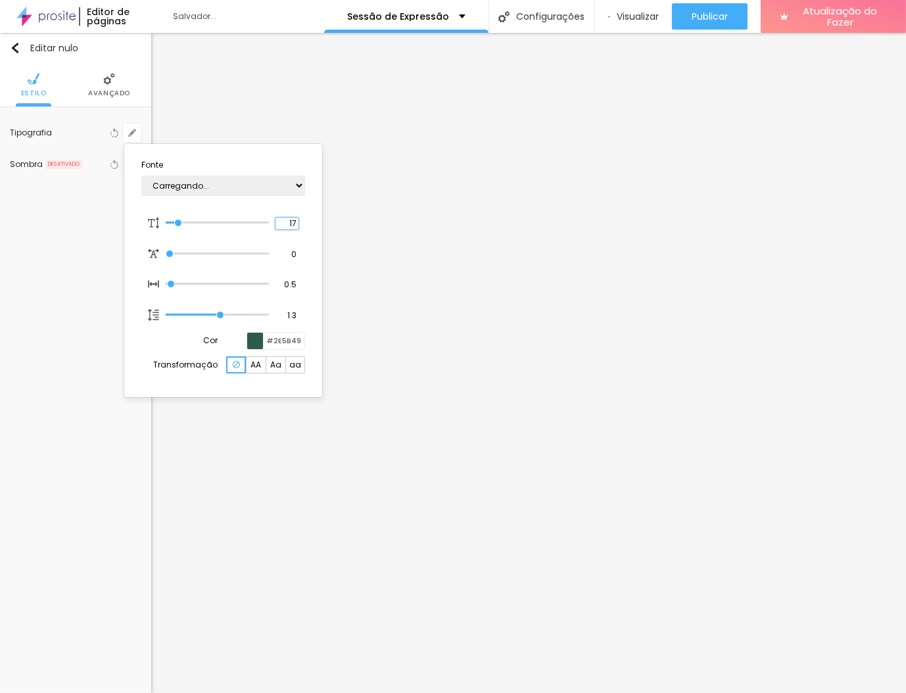
type input "17"
type input "1"
type input "18"
type input "1"
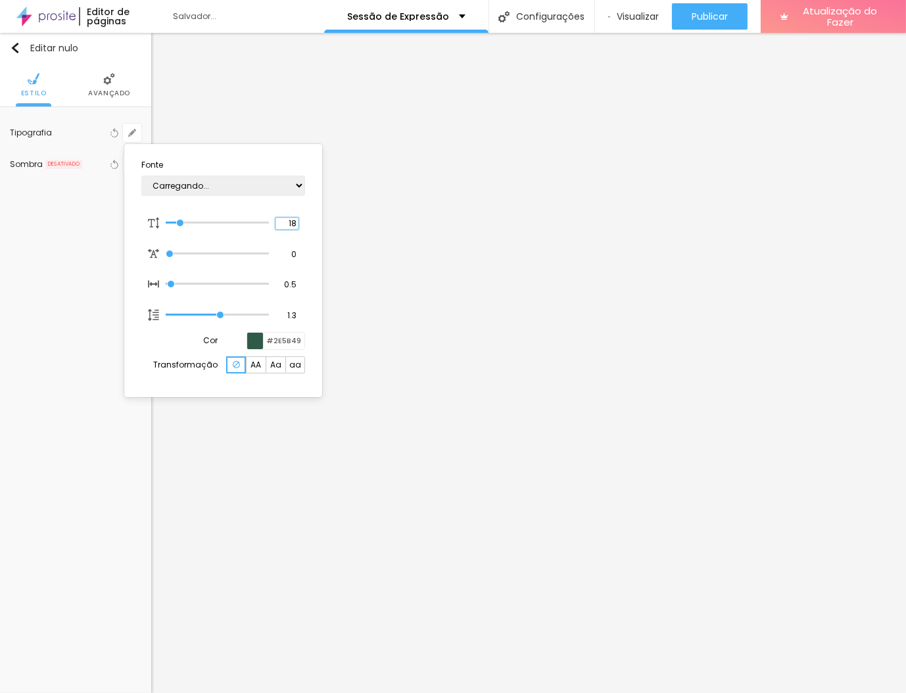
type input "19"
type input "1"
click at [102, 441] on div at bounding box center [453, 346] width 906 height 693
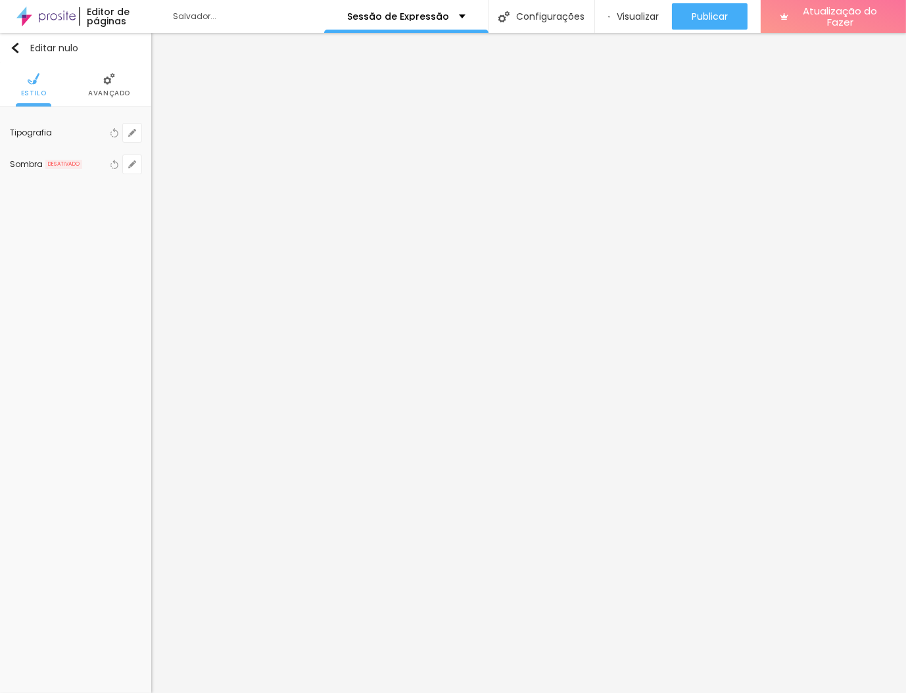
click at [102, 441] on div "Editar nulo Estilo Avançado Tipografia Voltar ao padrão Sombra DESATIVADO Volta…" at bounding box center [75, 363] width 151 height 660
click at [118, 450] on div "Editar nulo Estilo Avançado Tipografia Voltar ao padrão Sombra DESATIVADO Volta…" at bounding box center [75, 363] width 151 height 660
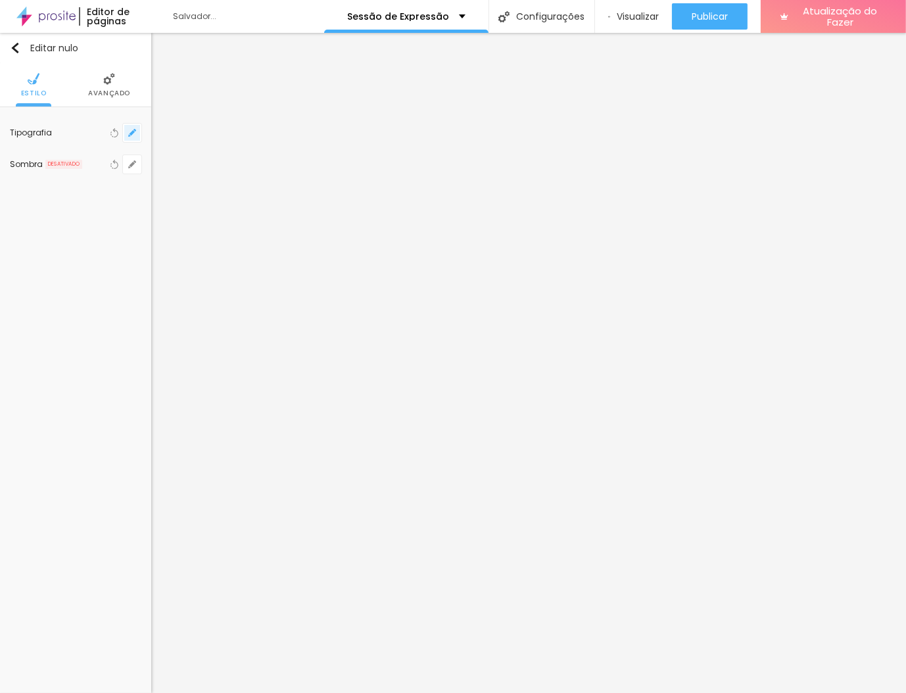
click at [135, 137] on button "button" at bounding box center [132, 133] width 18 height 18
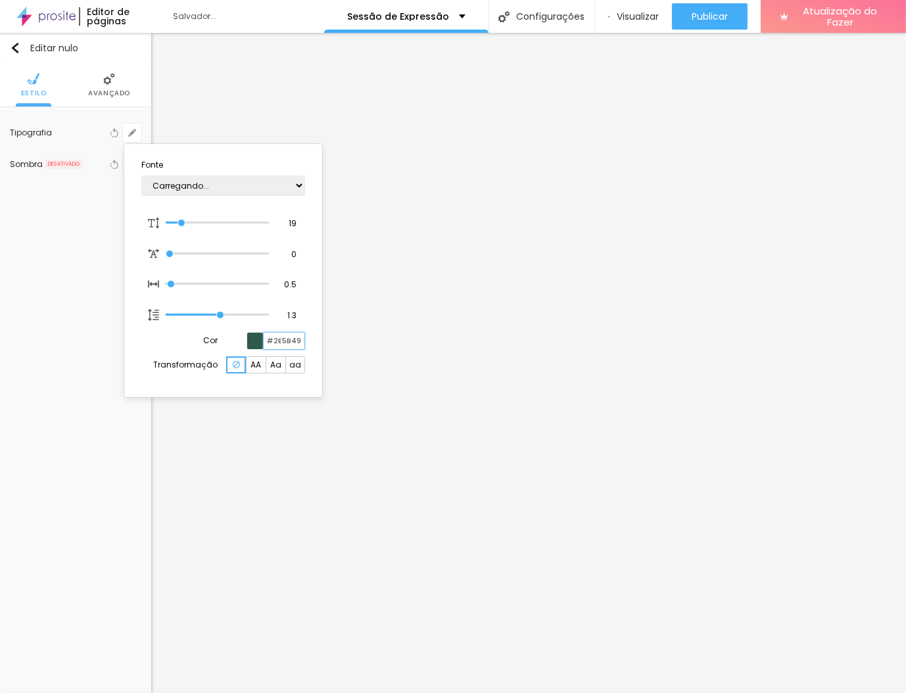
click at [286, 344] on input "#2E5B49" at bounding box center [284, 341] width 41 height 16
click at [453, 418] on div at bounding box center [453, 346] width 906 height 693
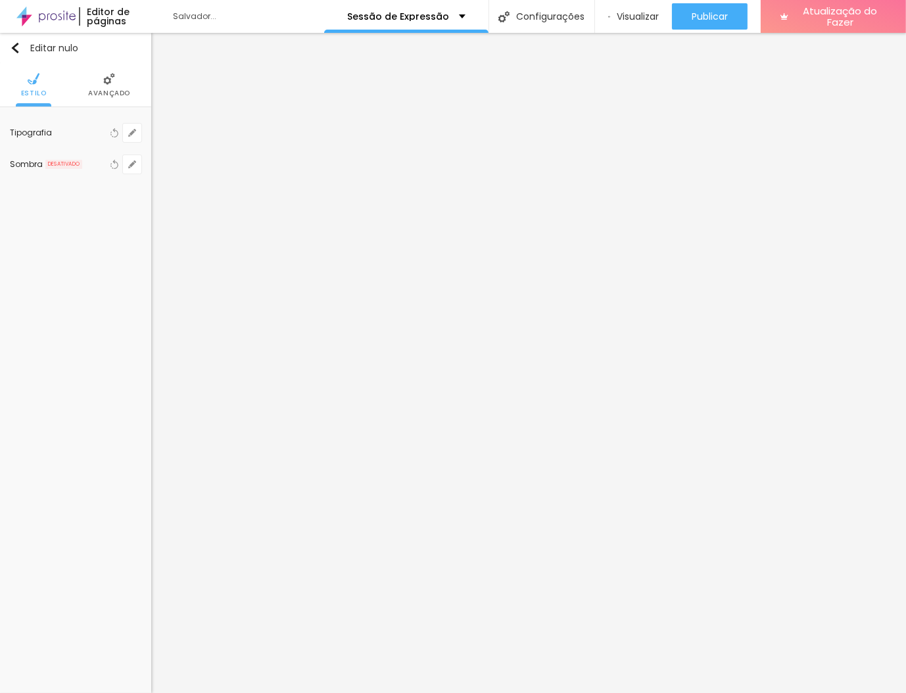
click at [141, 136] on div "Tipografia Voltar ao padrão Sombra DESATIVADO Voltar ao padrão" at bounding box center [75, 148] width 151 height 83
click at [133, 129] on icon "button" at bounding box center [132, 133] width 8 height 8
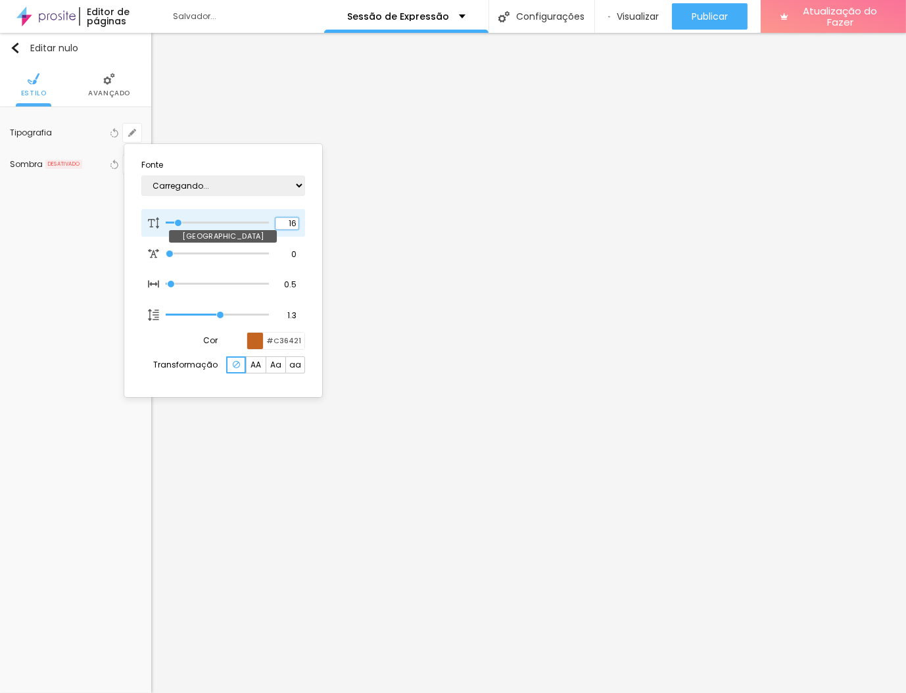
click at [289, 227] on input "16" at bounding box center [287, 224] width 23 height 12
type input "17"
type input "1"
type input "18"
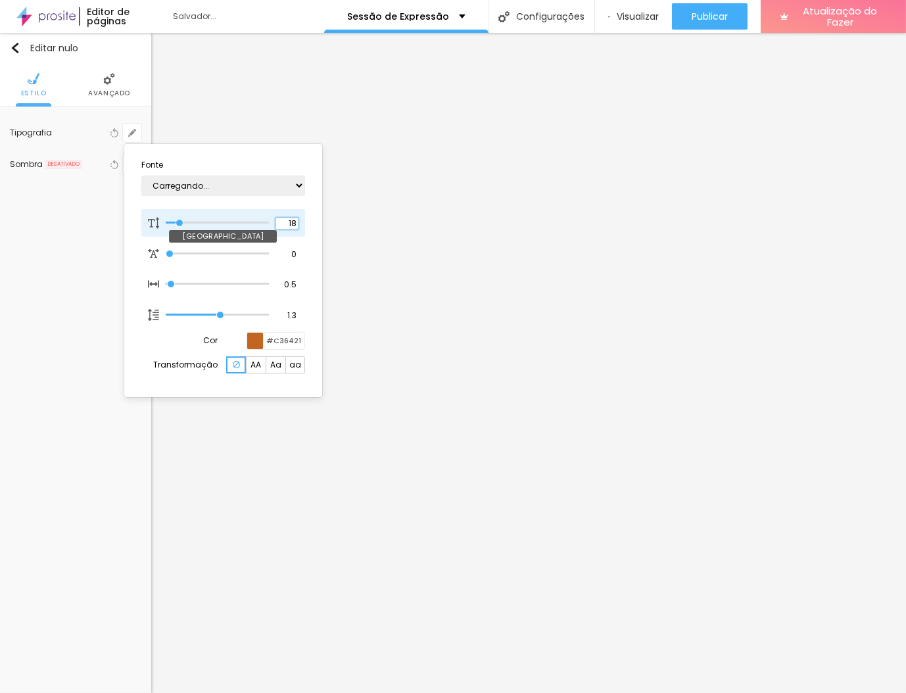
type input "18"
type input "1"
type input "19"
type input "1"
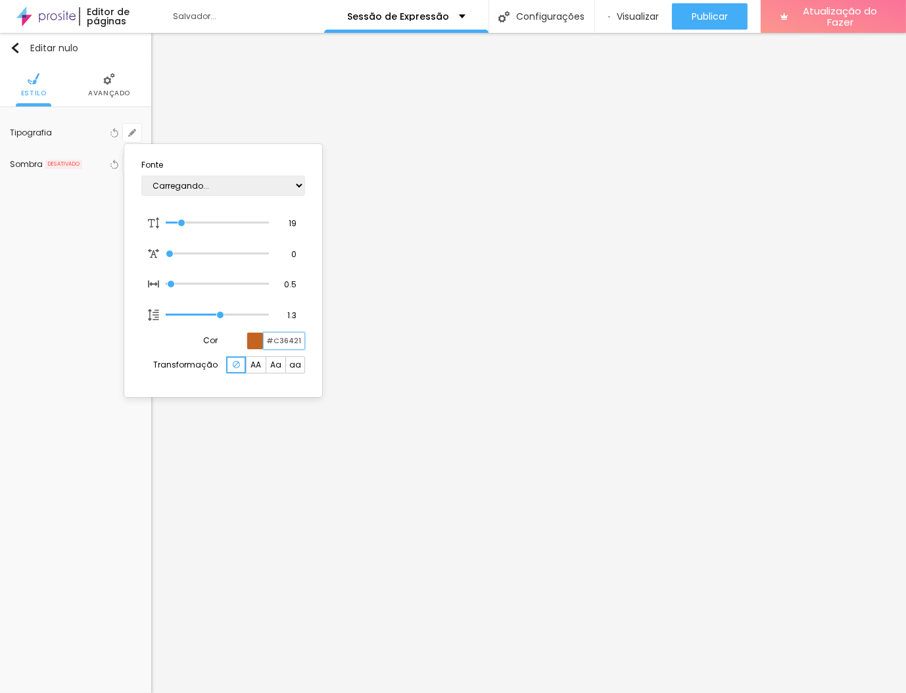
click at [285, 335] on input "#C36421" at bounding box center [284, 341] width 41 height 16
type input "#2E"
type input "1"
type input "#2E5B"
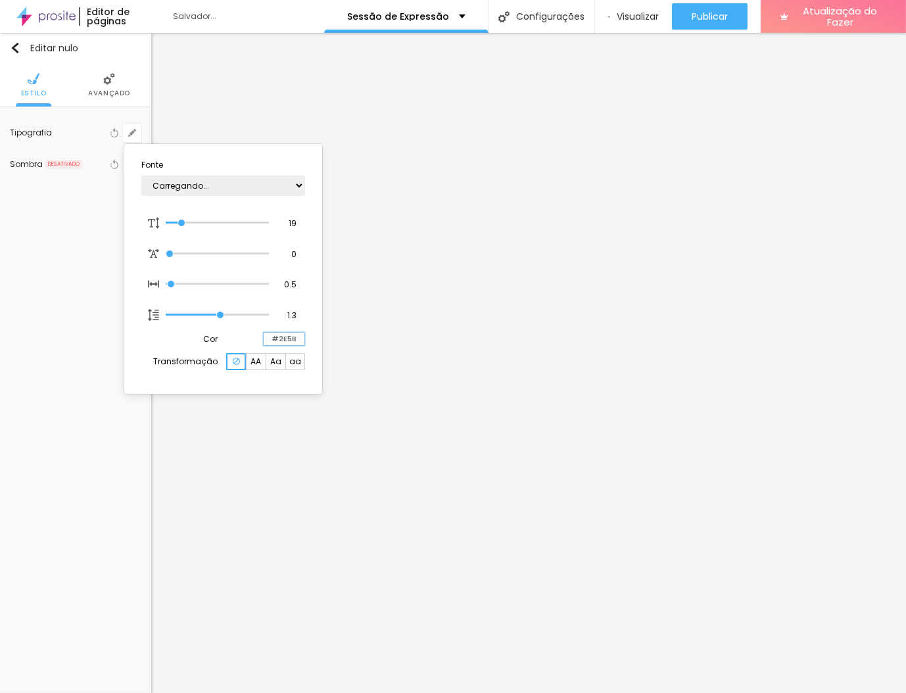
type input "1"
type input "#2E5B4"
type input "1"
type input "#2E5B49"
type input "1"
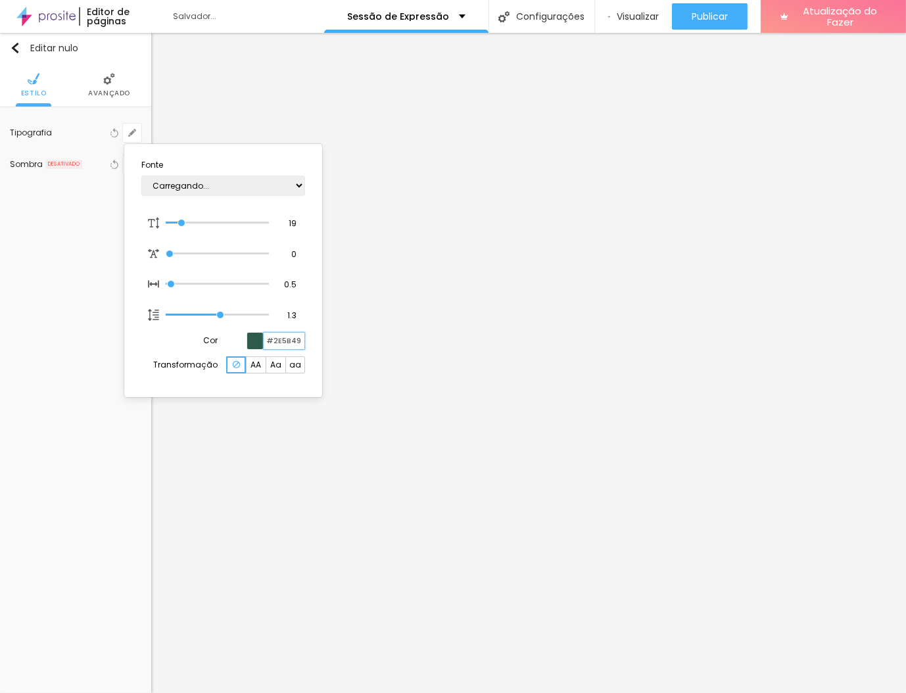
type input "#2E5B49"
type input "1"
click at [543, 439] on div at bounding box center [453, 346] width 906 height 693
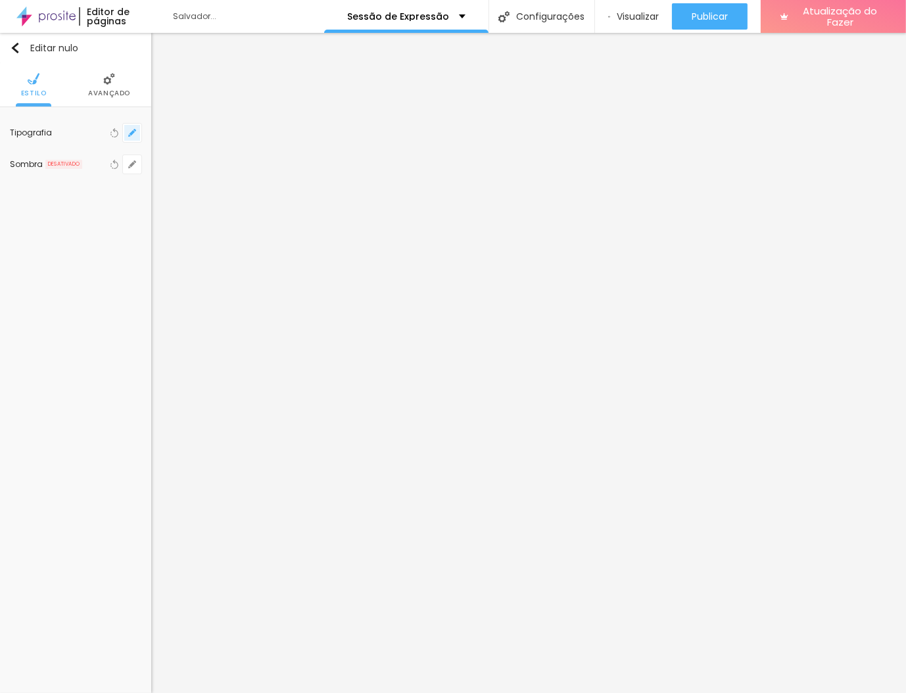
click at [137, 132] on button "button" at bounding box center [132, 133] width 18 height 18
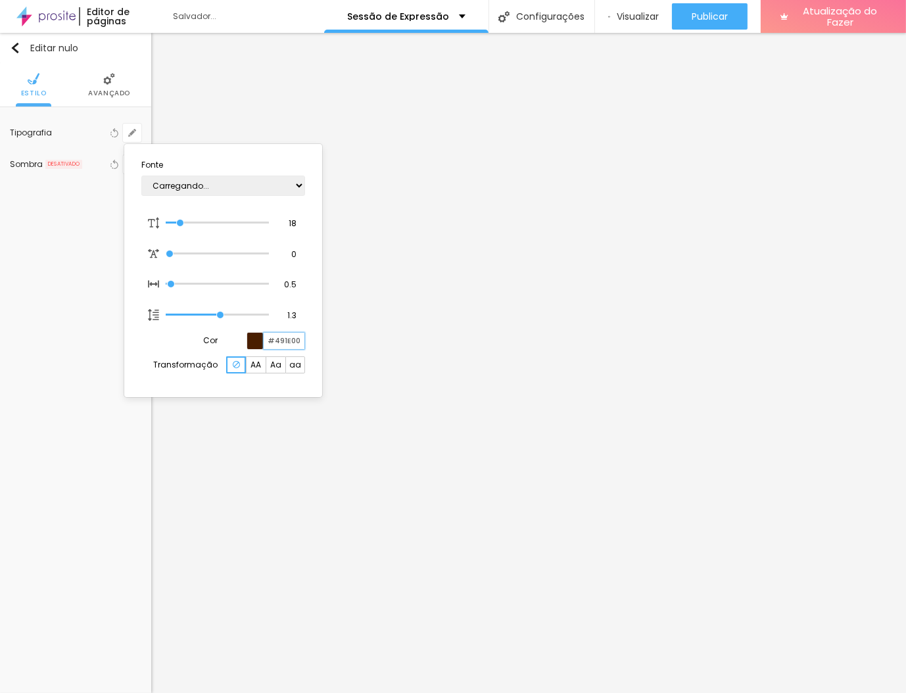
click at [285, 337] on input "#491E00" at bounding box center [284, 341] width 41 height 16
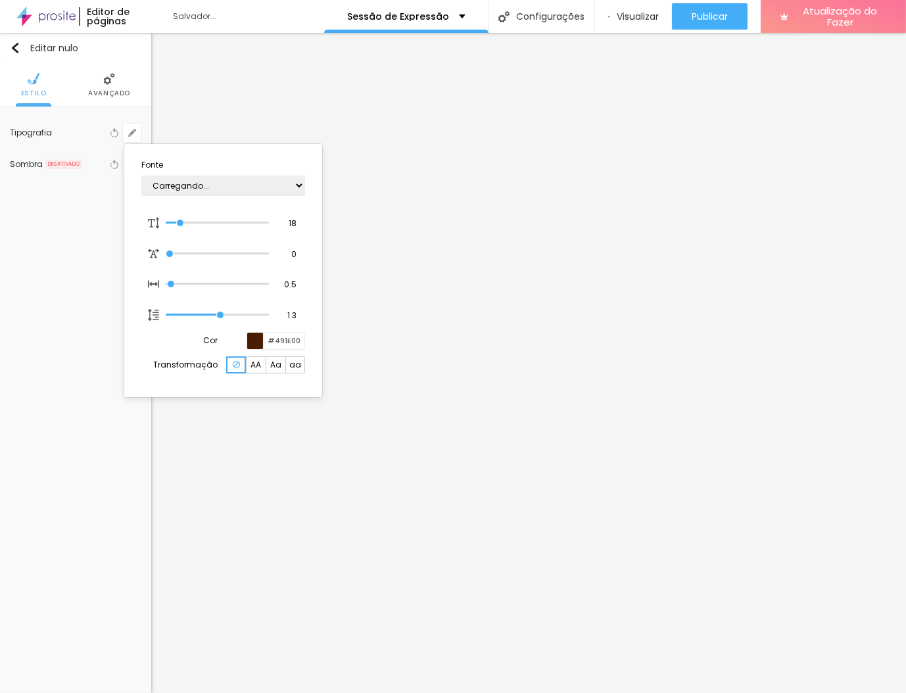
click at [131, 437] on div at bounding box center [453, 346] width 906 height 693
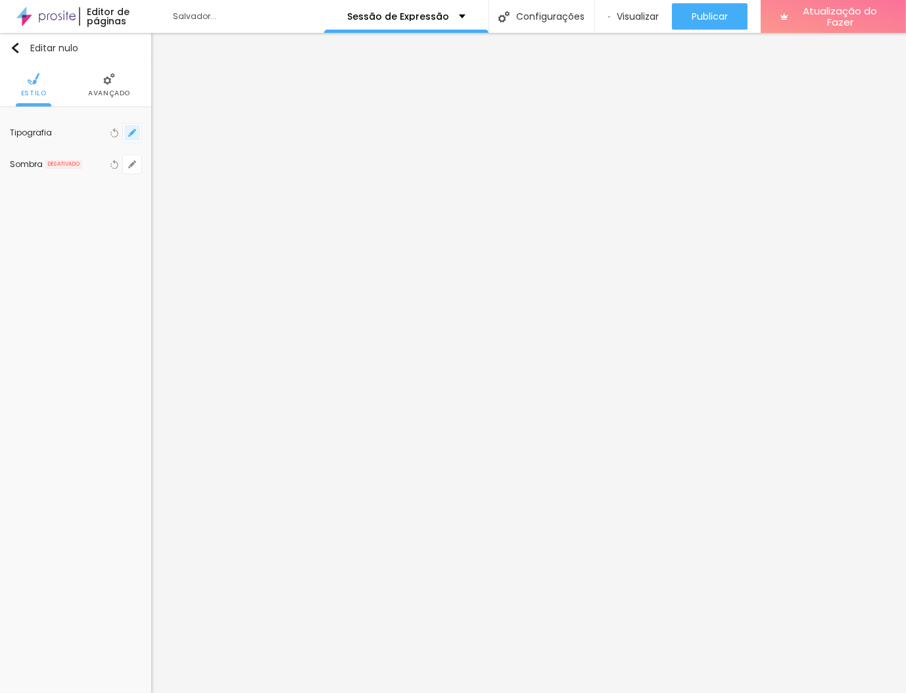
click at [130, 136] on button "button" at bounding box center [132, 133] width 18 height 18
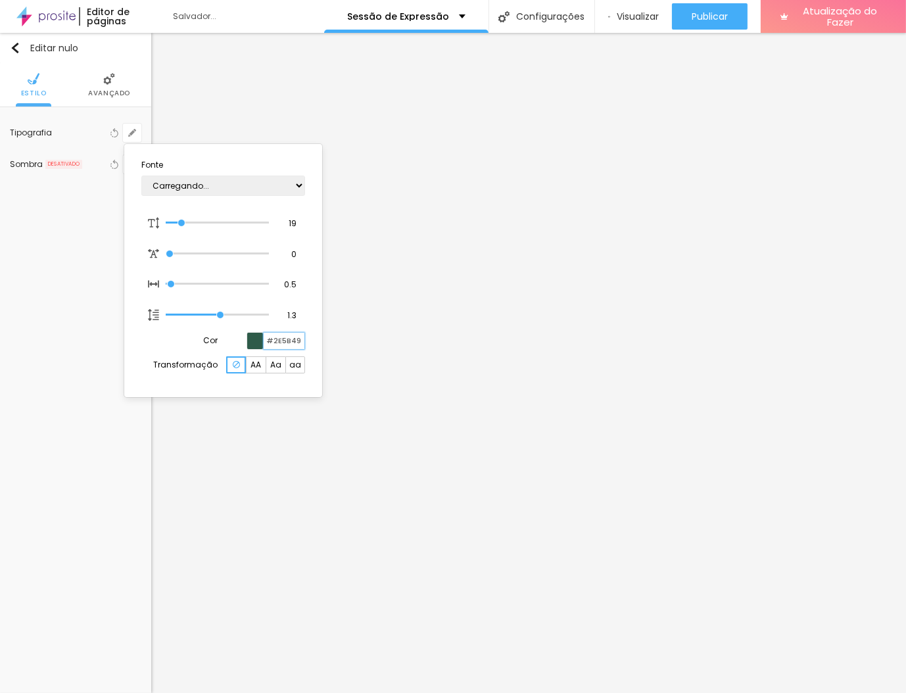
click at [292, 343] on input "#2E5B49" at bounding box center [284, 341] width 41 height 16
paste input "491E00"
type input "1"
type input "#491E00"
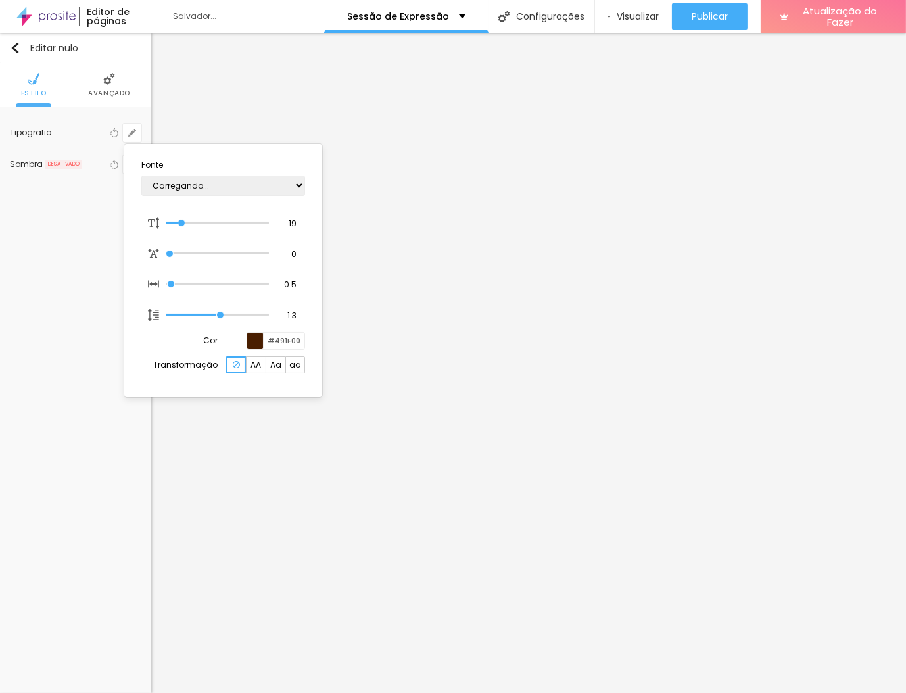
click at [292, 410] on div at bounding box center [453, 346] width 906 height 693
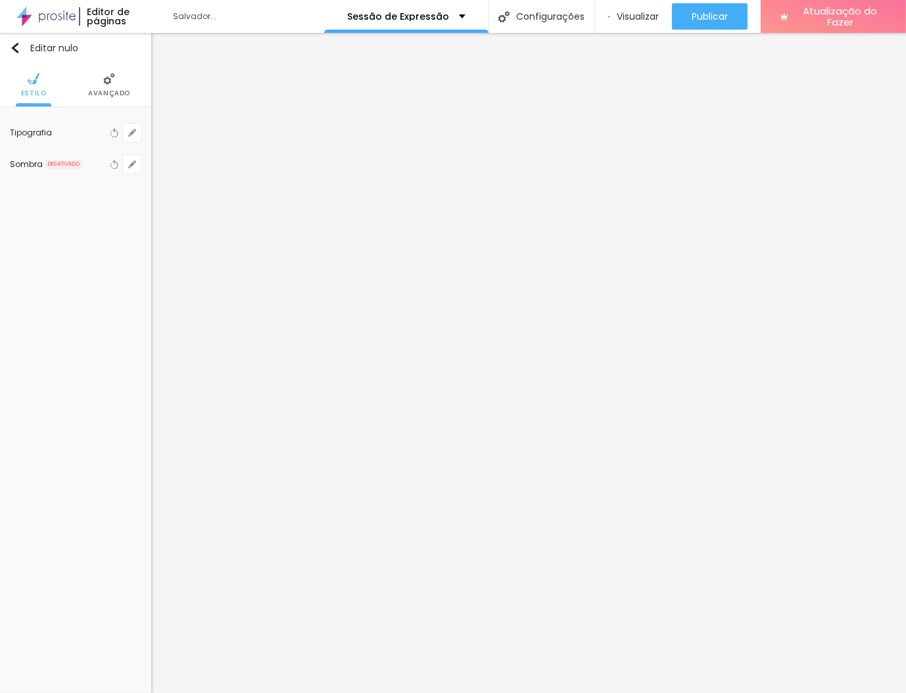
click at [132, 142] on div "Tipografia Voltar ao padrão" at bounding box center [76, 133] width 132 height 32
click at [132, 138] on button "button" at bounding box center [132, 133] width 18 height 18
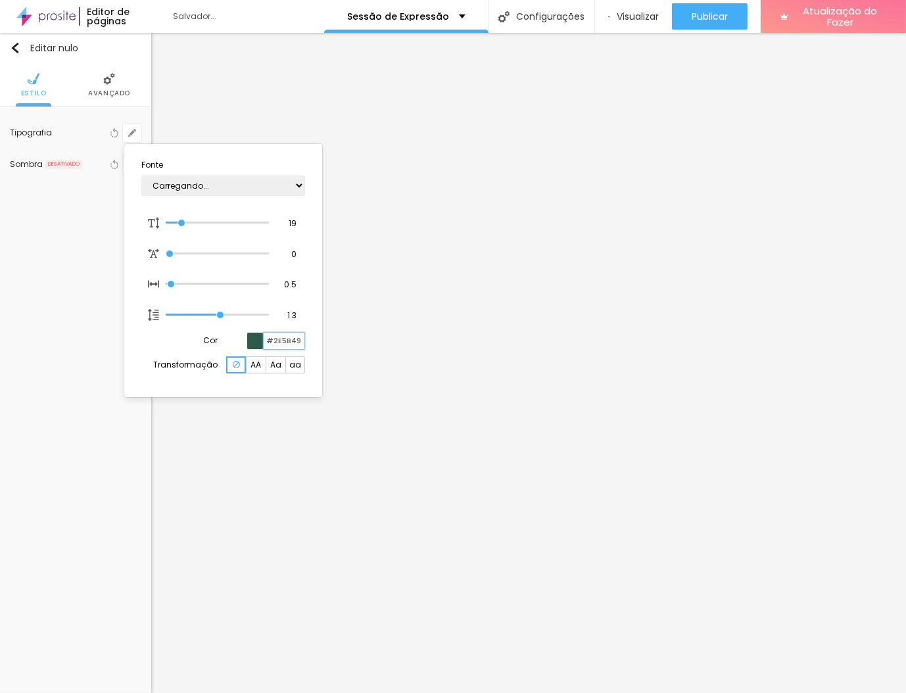
click at [286, 344] on input "#2E5B49" at bounding box center [284, 341] width 41 height 16
paste input "491E00"
type input "1"
type input "#491E00"
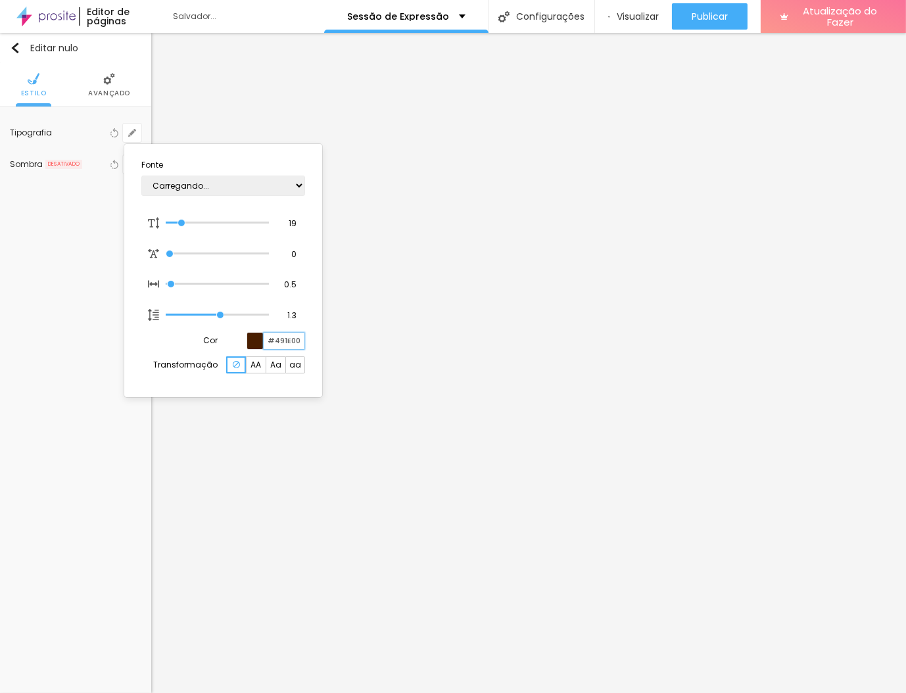
type input "1"
type input "#491E00"
type input "1"
click at [152, 450] on div at bounding box center [453, 346] width 906 height 693
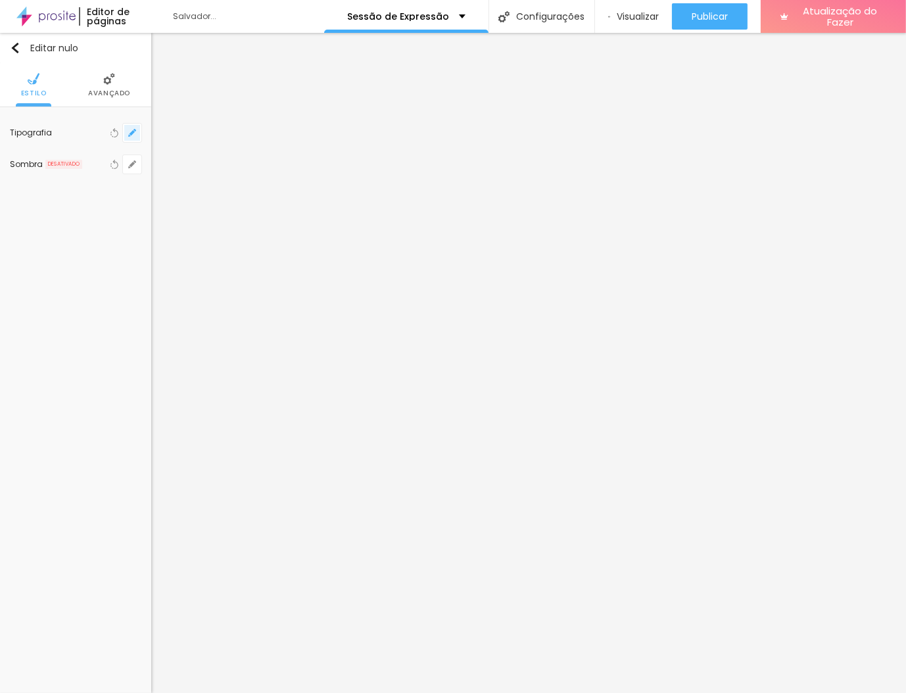
click at [132, 124] on button "button" at bounding box center [132, 133] width 18 height 18
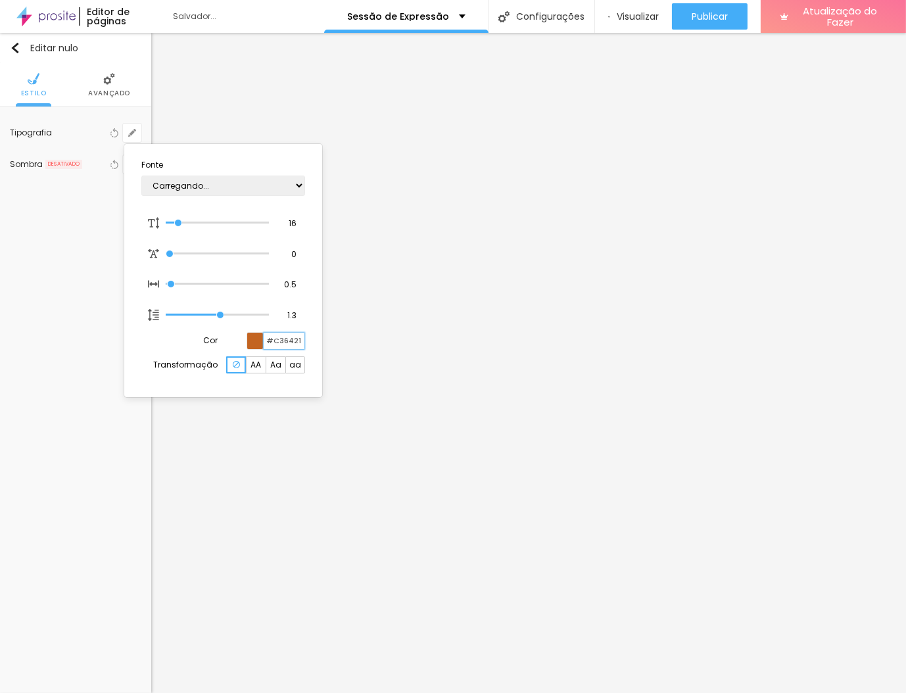
click at [289, 335] on input "#C36421" at bounding box center [284, 341] width 41 height 16
paste input "491E00"
type input "1"
type input "#491E00"
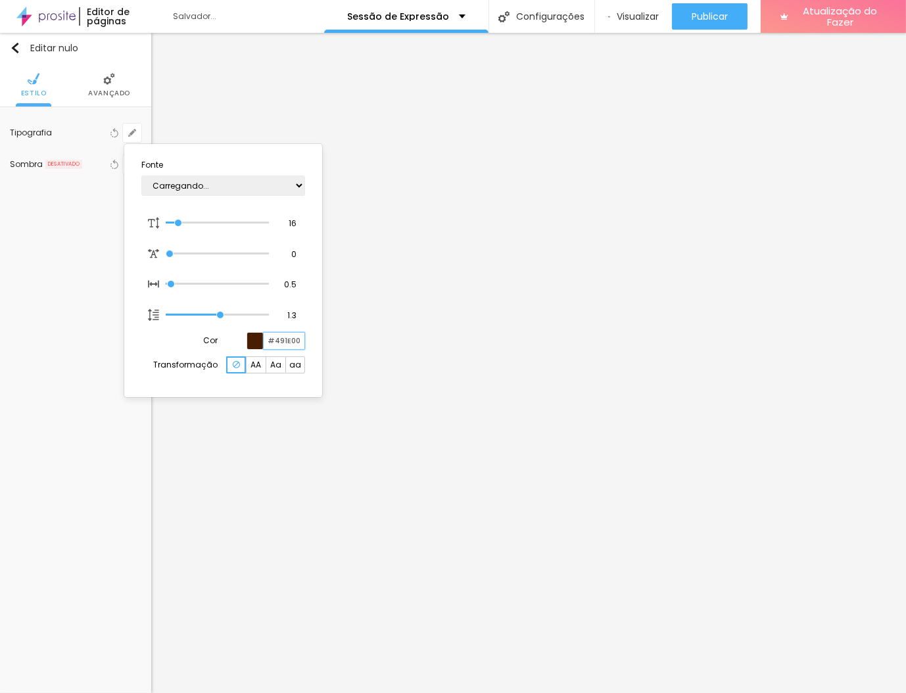
type input "1"
type input "#491E00"
click at [296, 224] on input "16" at bounding box center [287, 224] width 23 height 12
type input "17"
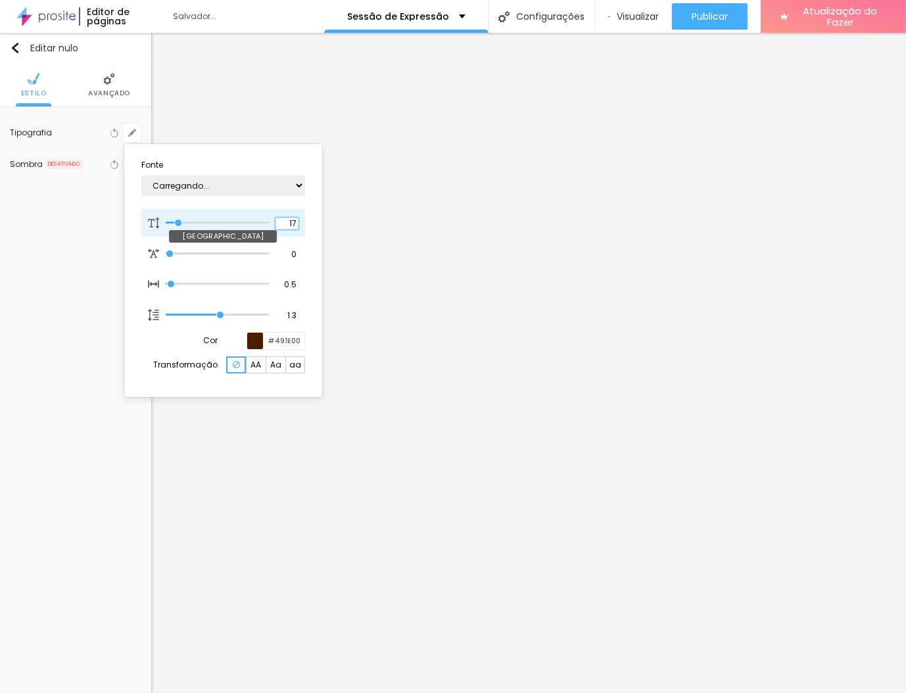
type input "1"
type input "18"
type input "1"
type input "19"
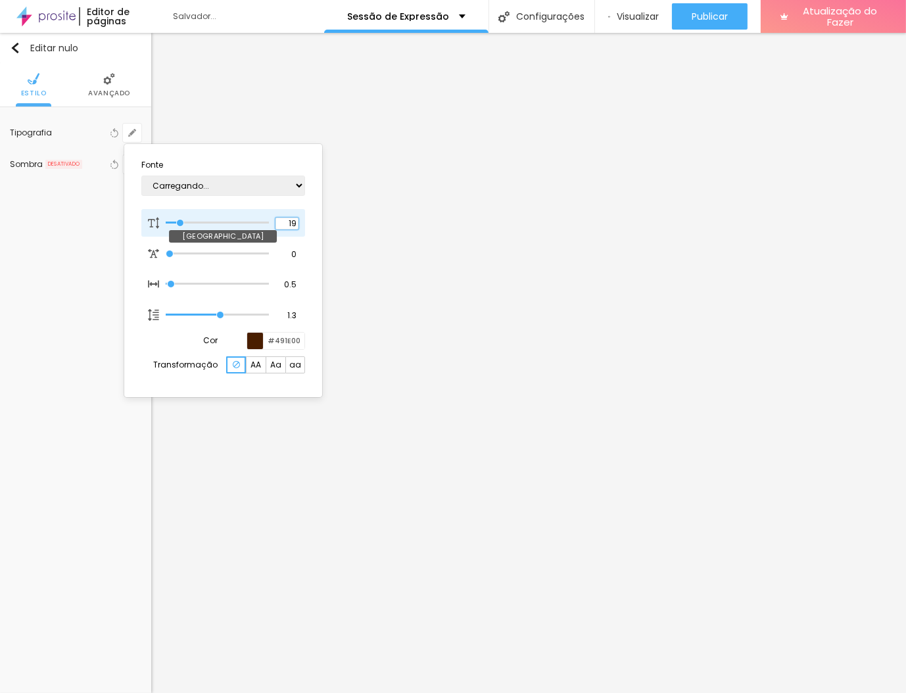
type input "19"
type input "1"
click at [274, 452] on div at bounding box center [453, 346] width 906 height 693
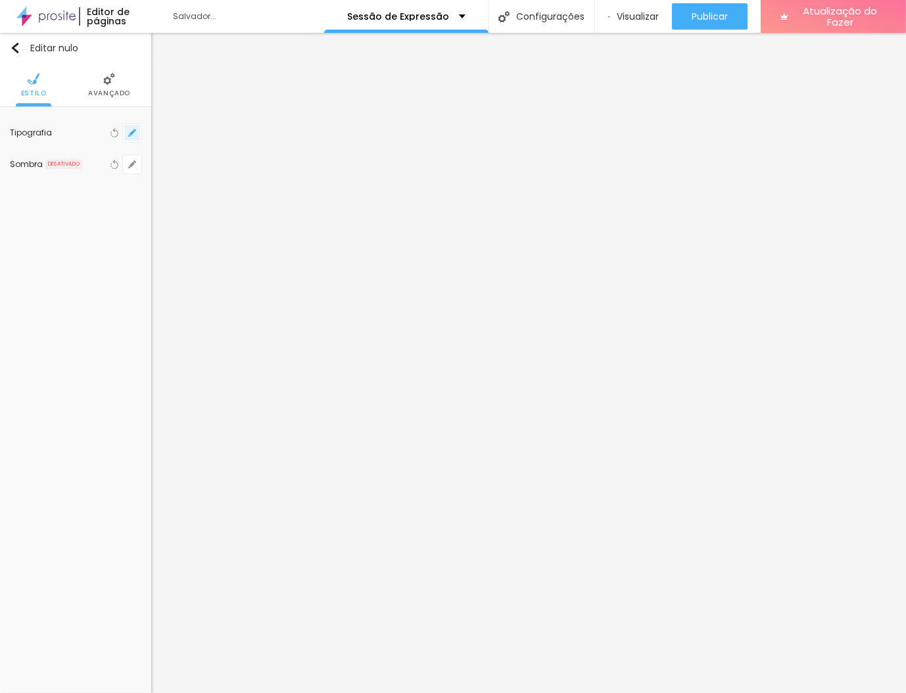
click at [134, 140] on button "button" at bounding box center [132, 133] width 18 height 18
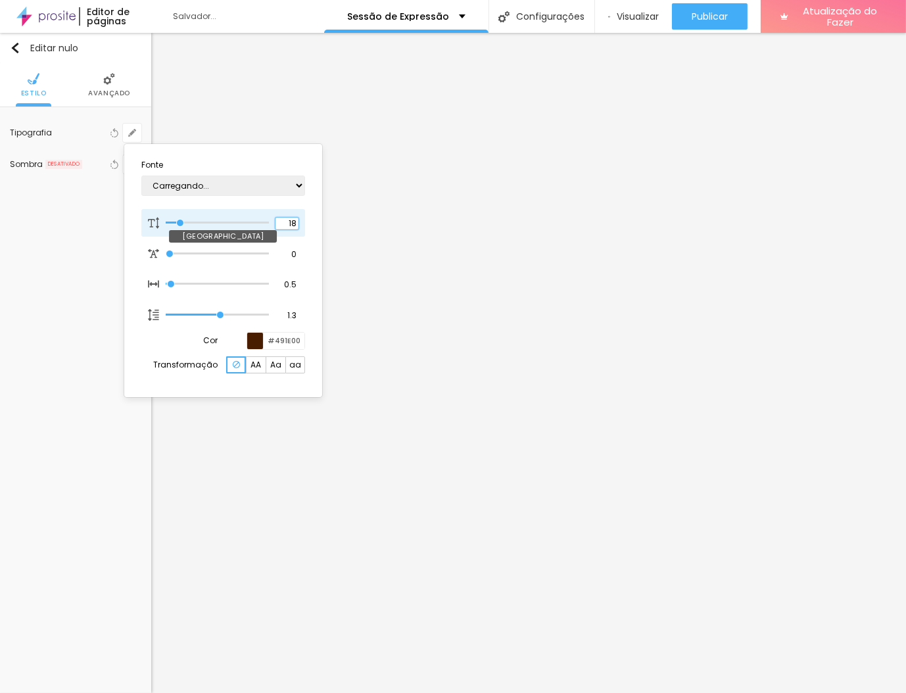
click at [292, 222] on input "18" at bounding box center [287, 224] width 23 height 12
type input "19"
type input "1"
click at [477, 512] on div at bounding box center [453, 346] width 906 height 693
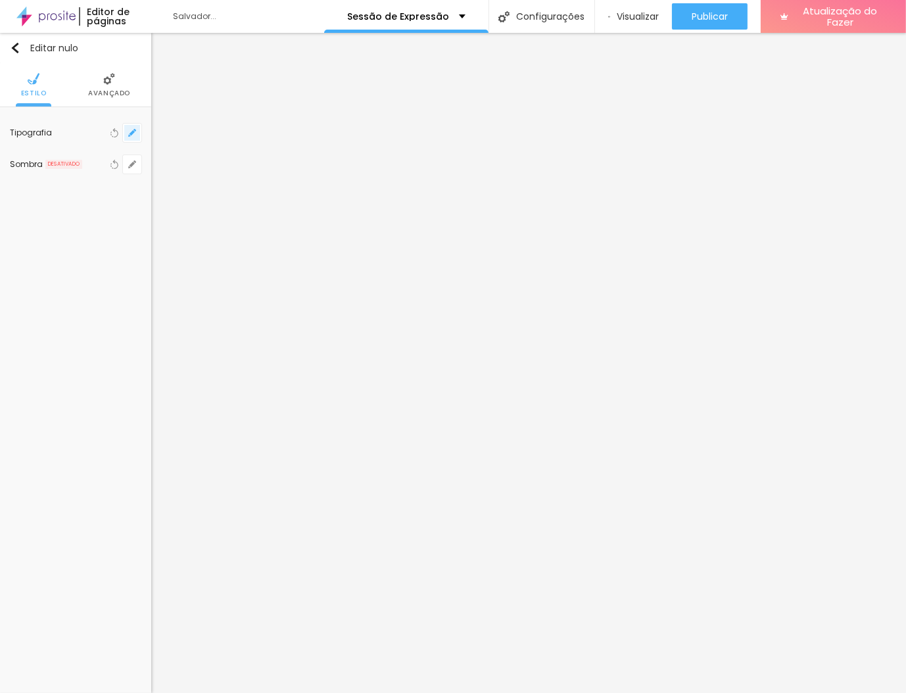
click at [134, 136] on button "button" at bounding box center [132, 133] width 18 height 18
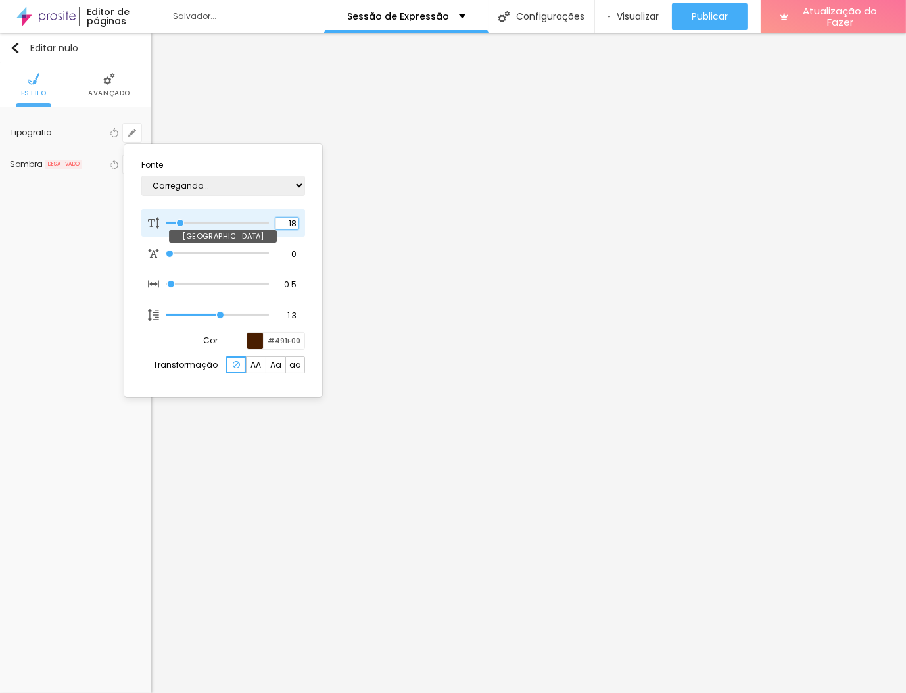
click at [288, 219] on input "18" at bounding box center [287, 224] width 23 height 12
type input "19"
type input "1"
click at [725, 516] on div at bounding box center [453, 346] width 906 height 693
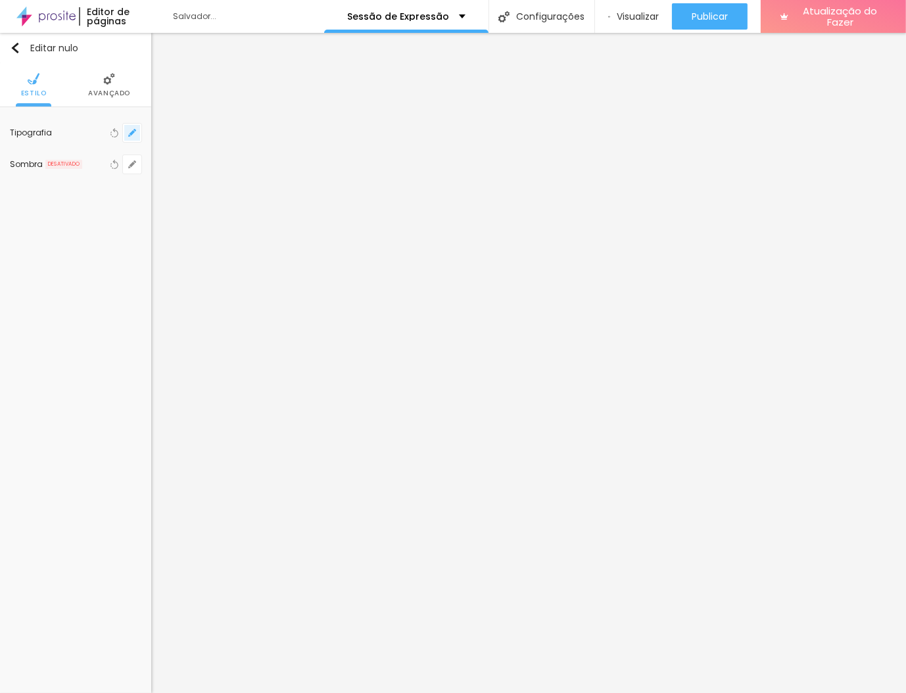
click at [135, 129] on icon "button" at bounding box center [135, 130] width 3 height 3
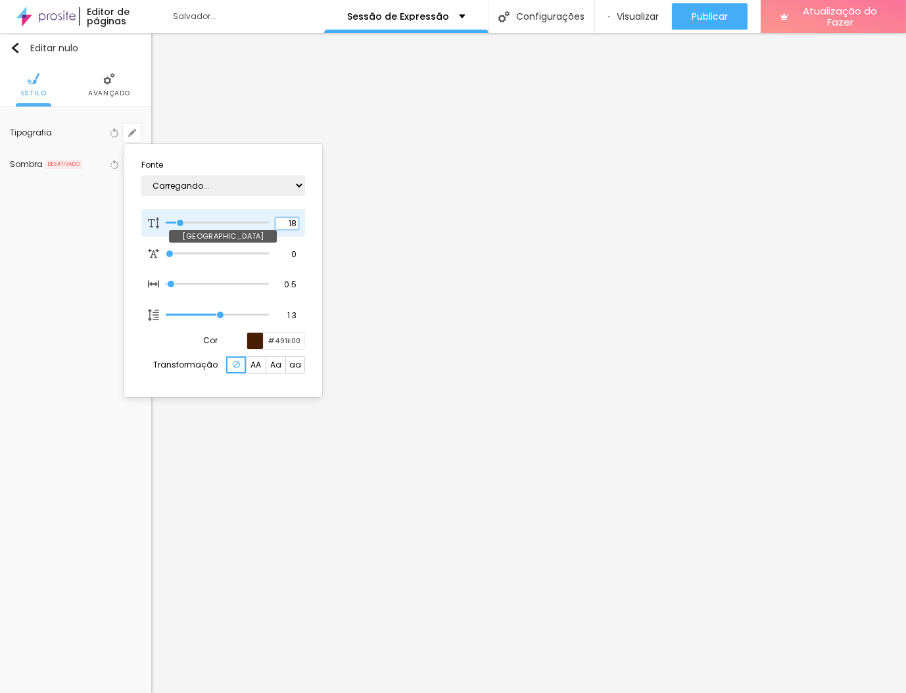
click at [293, 224] on input "18" at bounding box center [287, 224] width 23 height 12
type input "19"
type input "1"
click at [775, 462] on div at bounding box center [453, 346] width 906 height 693
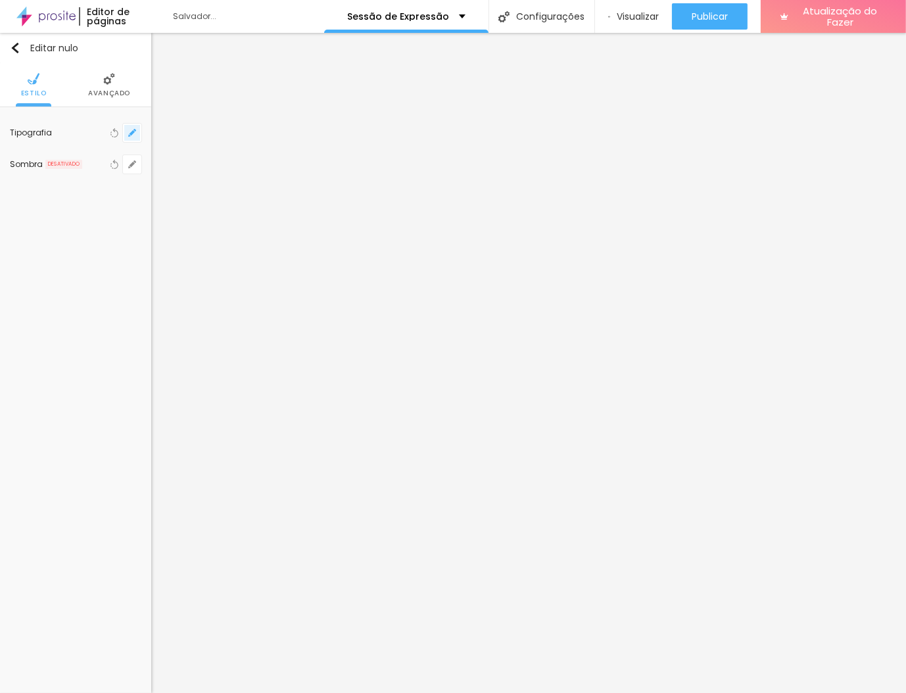
click at [134, 134] on icon "button" at bounding box center [132, 133] width 8 height 8
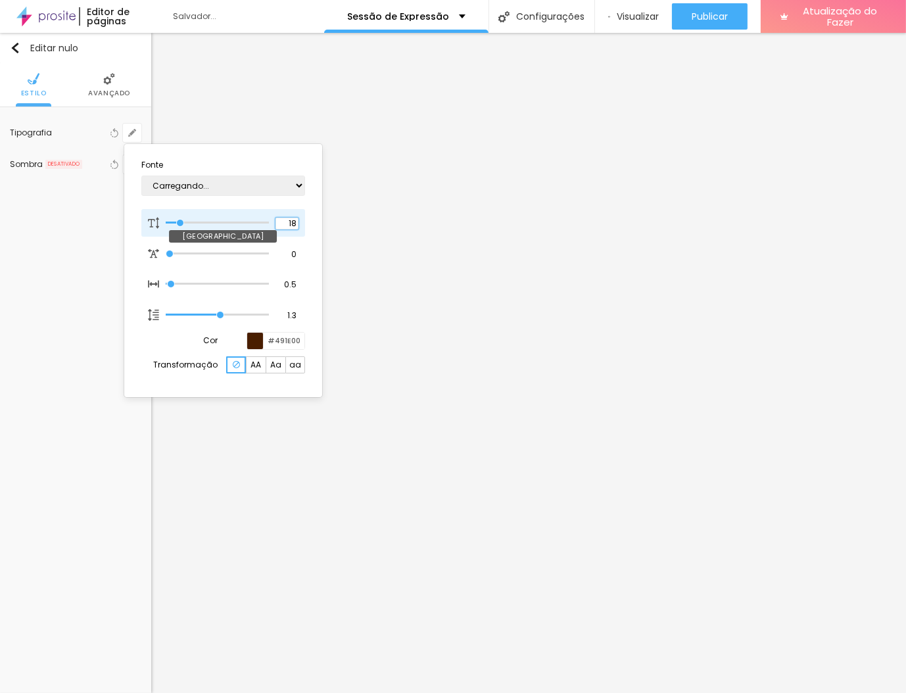
click at [280, 221] on input "18" at bounding box center [287, 224] width 23 height 12
type input "19"
type input "1"
click at [471, 460] on div at bounding box center [453, 346] width 906 height 693
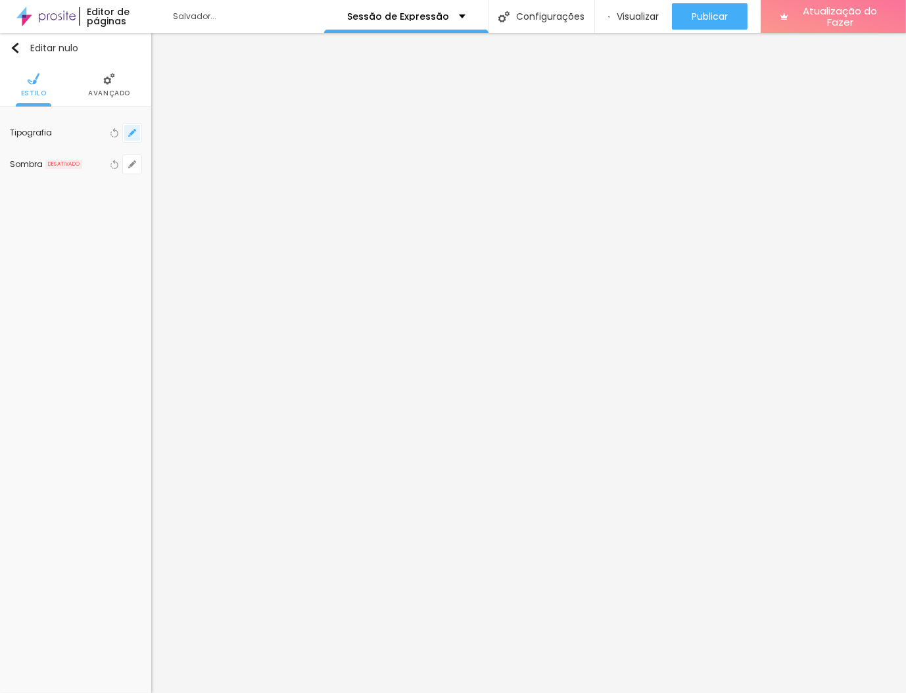
click at [132, 130] on icon "button" at bounding box center [132, 133] width 8 height 8
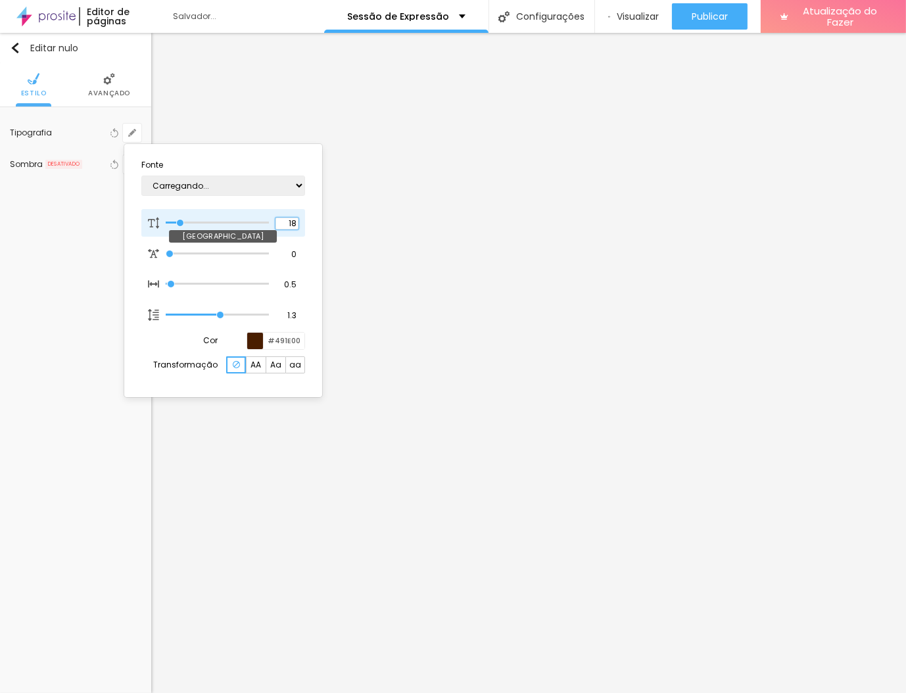
click at [288, 220] on input "18" at bounding box center [287, 224] width 23 height 12
type input "19"
type input "1"
click at [328, 441] on div at bounding box center [453, 346] width 906 height 693
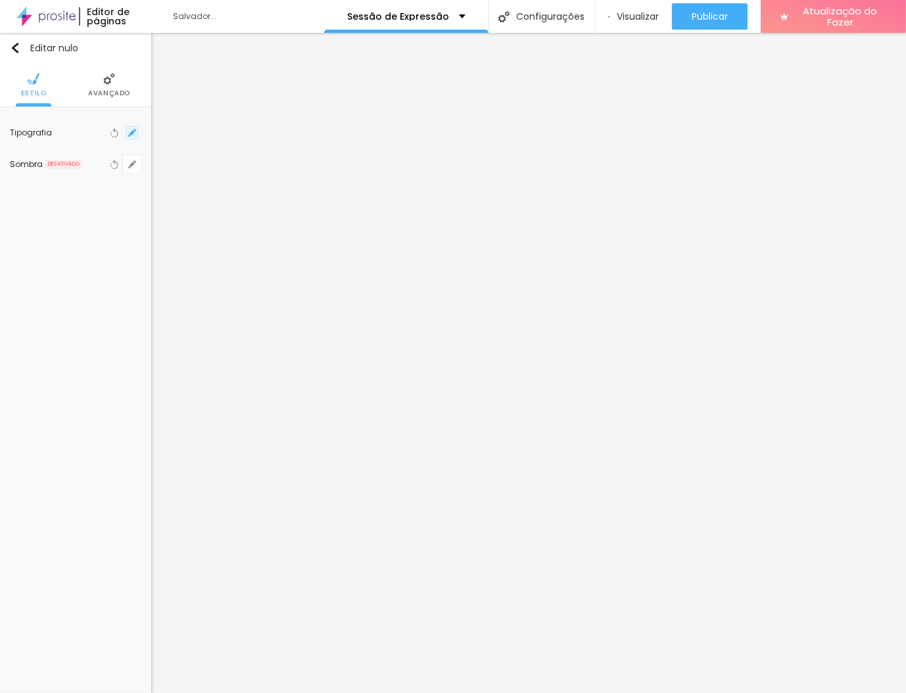
click at [131, 135] on icon "button" at bounding box center [132, 133] width 8 height 8
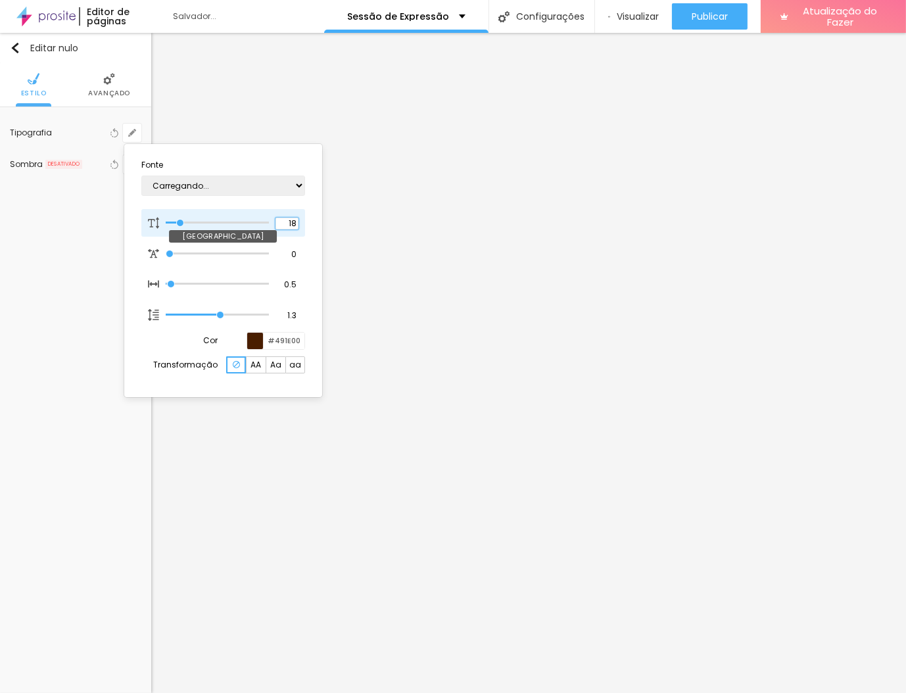
drag, startPoint x: 291, startPoint y: 216, endPoint x: 289, endPoint y: 224, distance: 8.9
click at [289, 224] on div "18 Tamanho da fonte" at bounding box center [223, 223] width 164 height 28
click at [289, 224] on input "18" at bounding box center [287, 224] width 23 height 12
type input "19"
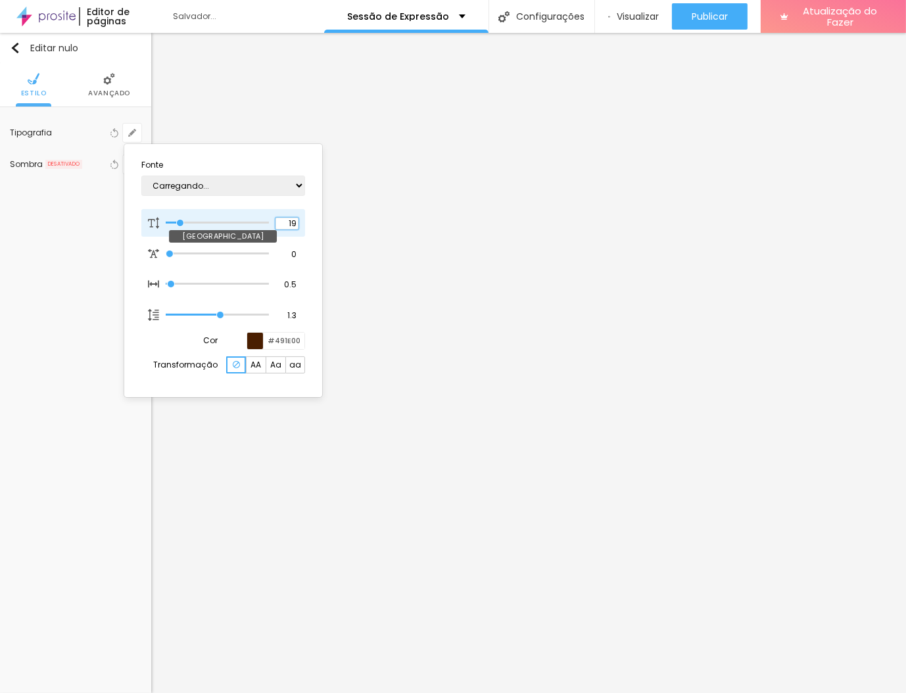
type input "1"
click at [330, 408] on div at bounding box center [453, 346] width 906 height 693
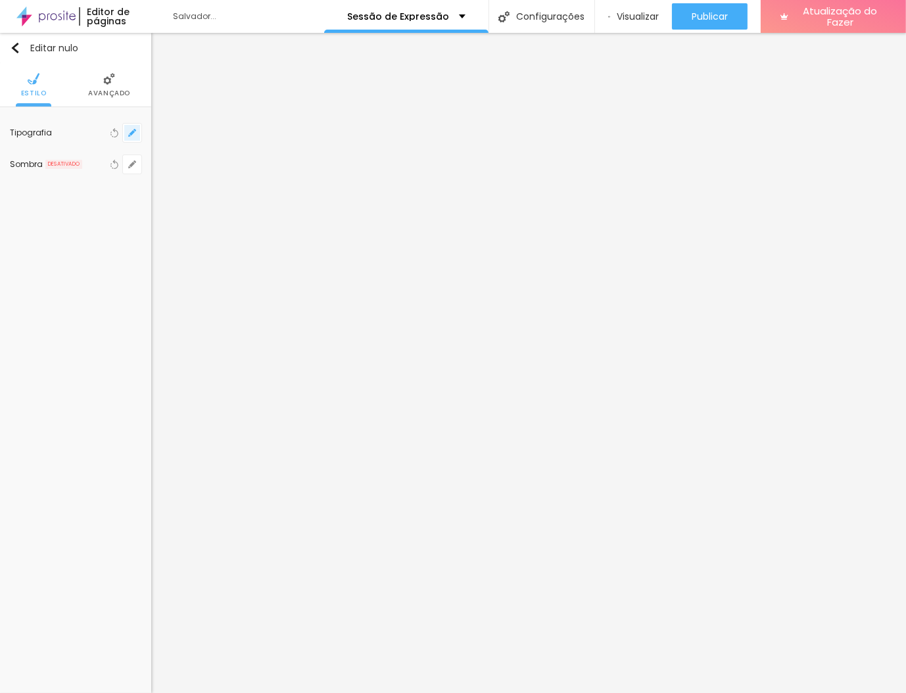
click at [134, 134] on icon "button" at bounding box center [132, 133] width 8 height 8
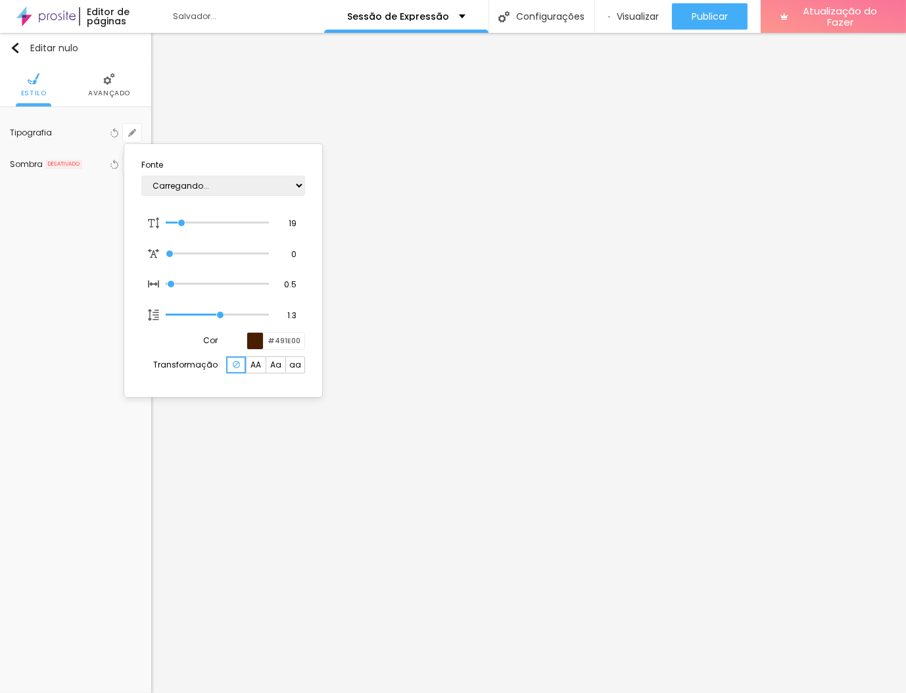
click at [353, 365] on div at bounding box center [453, 346] width 906 height 693
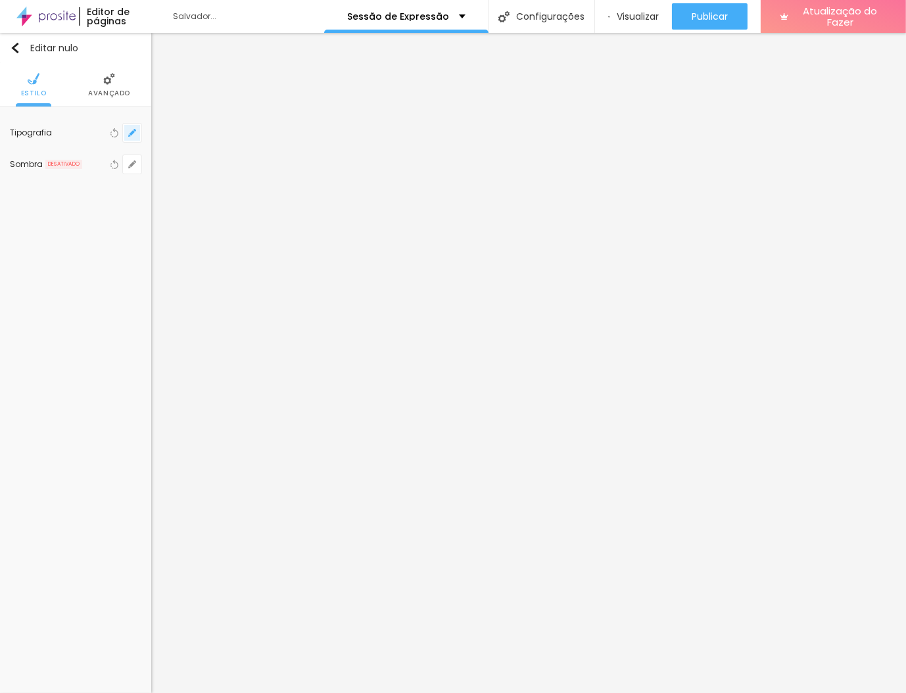
click at [135, 134] on icon "button" at bounding box center [132, 133] width 8 height 8
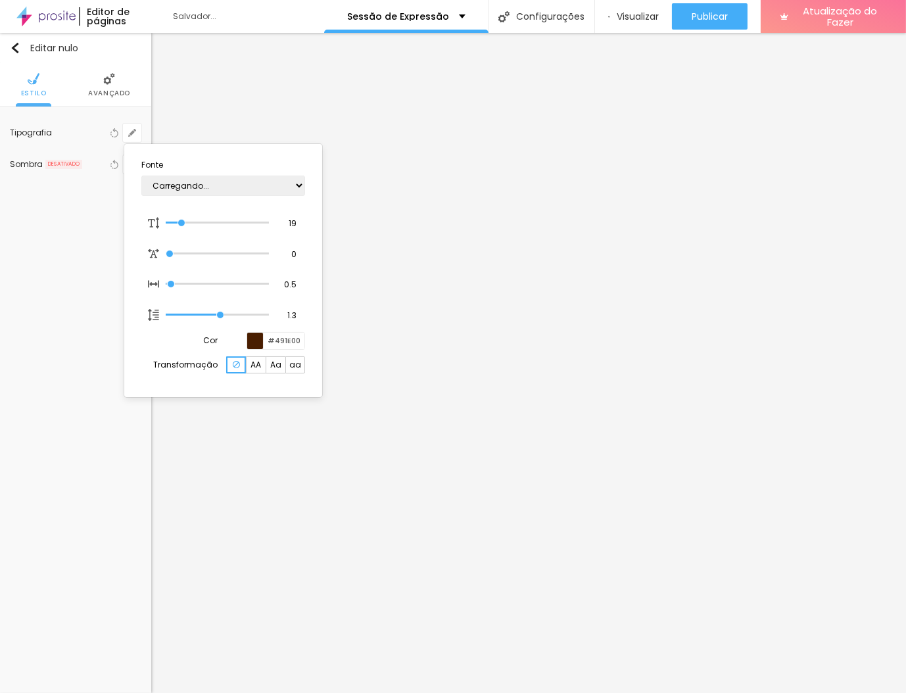
click at [477, 410] on div at bounding box center [453, 346] width 906 height 693
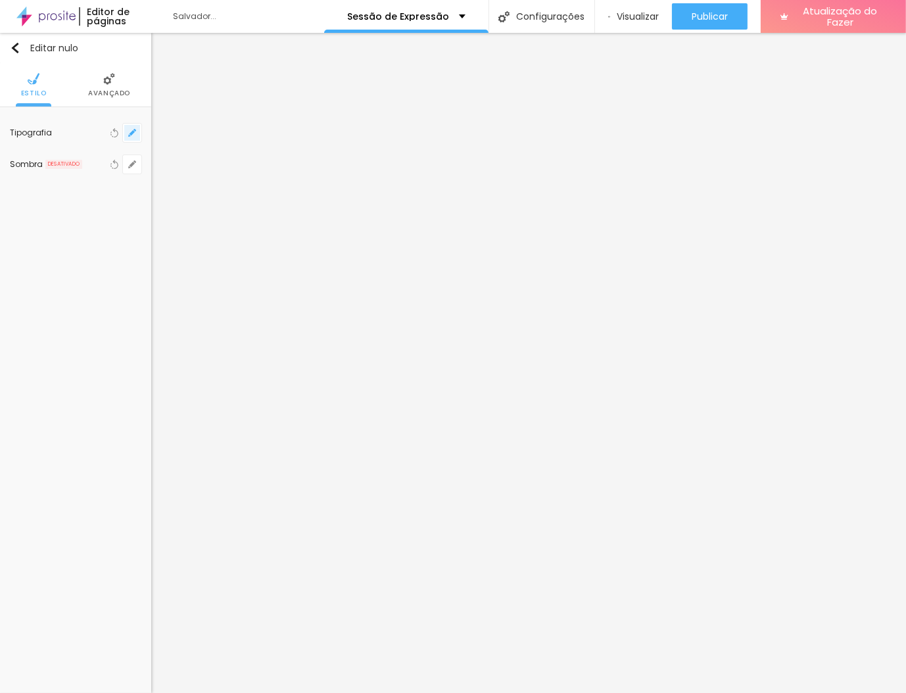
click at [134, 134] on icon "button" at bounding box center [132, 133] width 8 height 8
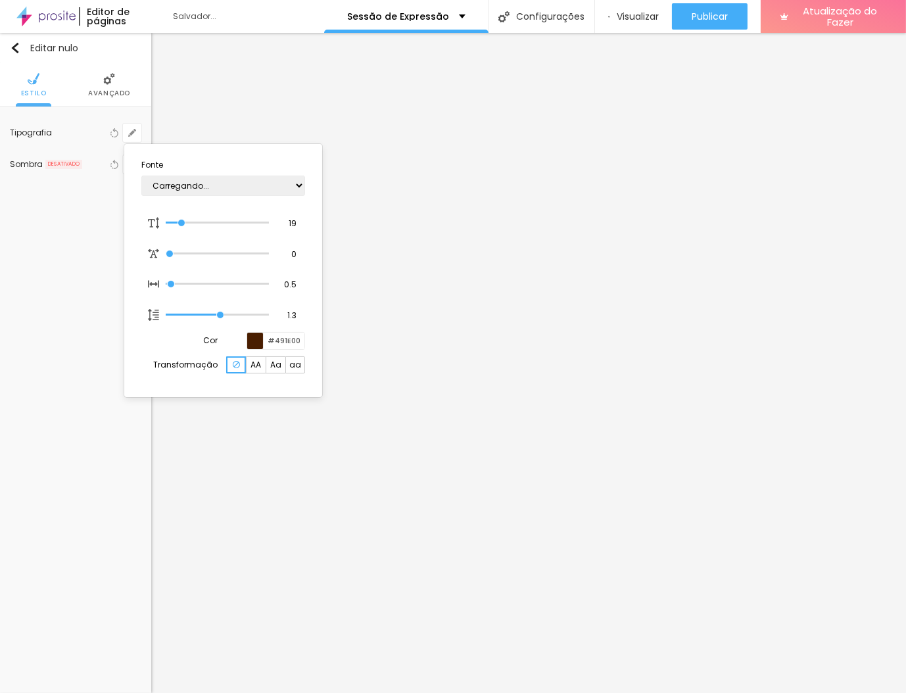
click at [685, 412] on div at bounding box center [453, 346] width 906 height 693
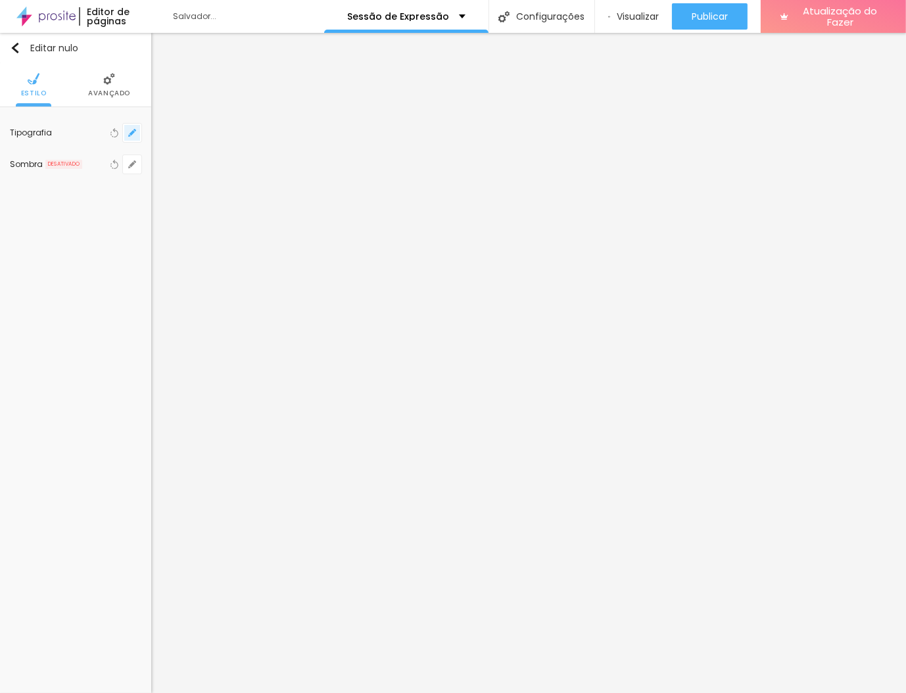
click at [135, 132] on icon "button" at bounding box center [132, 133] width 8 height 8
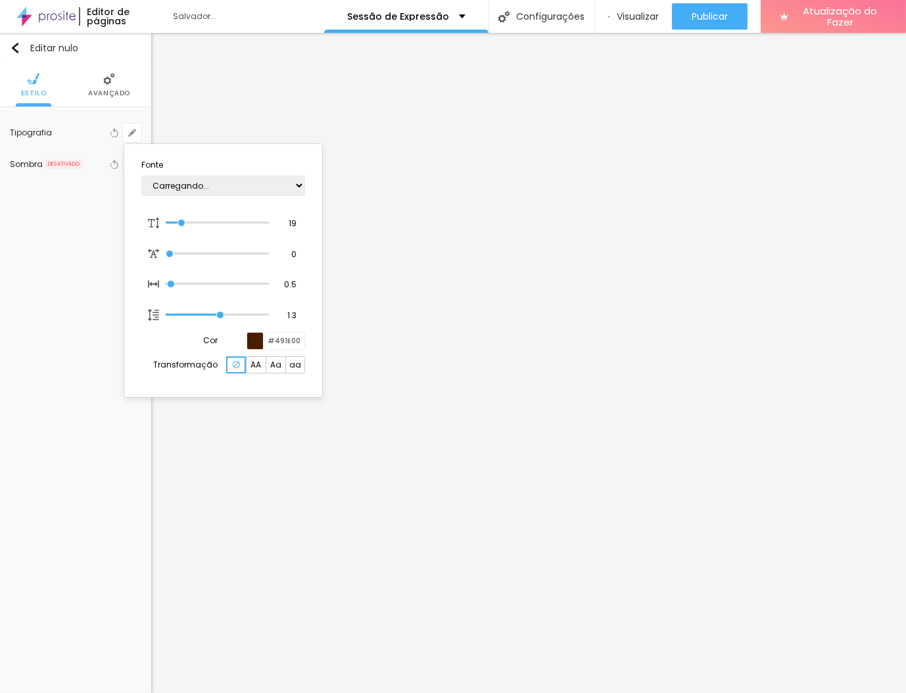
click at [86, 258] on div at bounding box center [453, 346] width 906 height 693
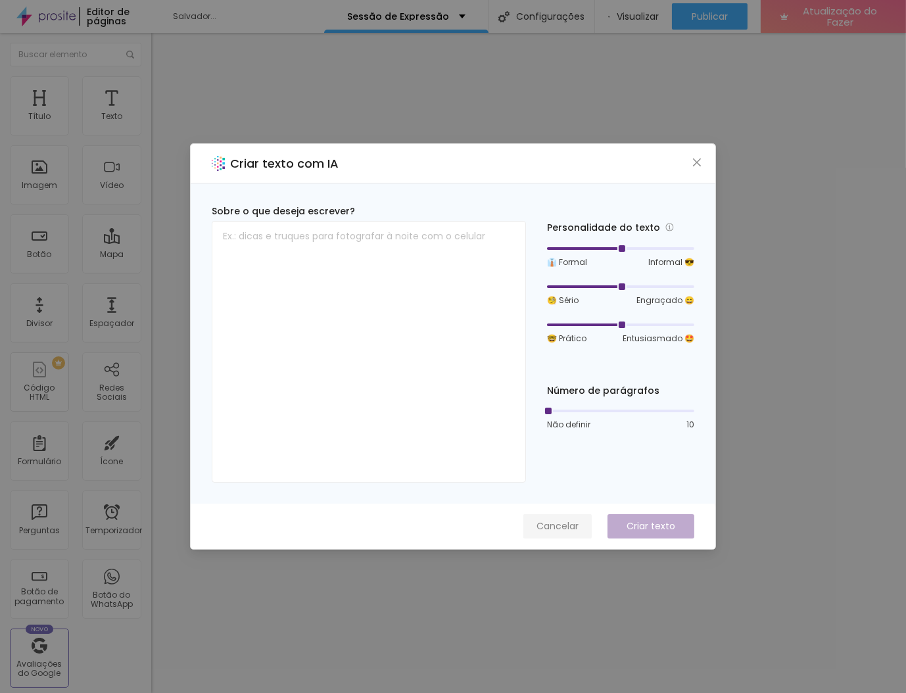
click at [553, 525] on font "Cancelar" at bounding box center [558, 526] width 42 height 13
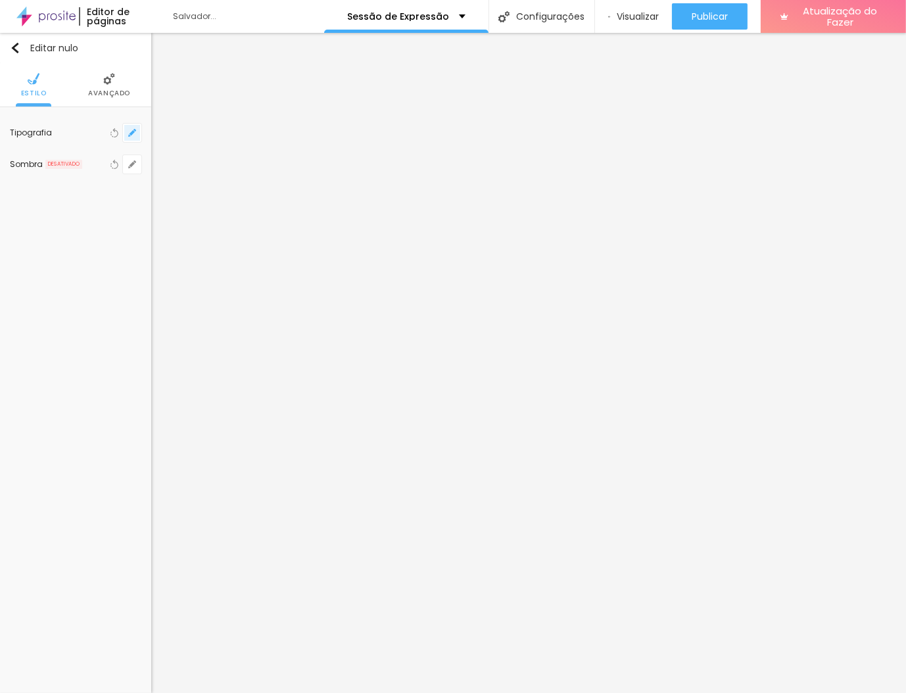
click at [128, 139] on button "button" at bounding box center [132, 133] width 18 height 18
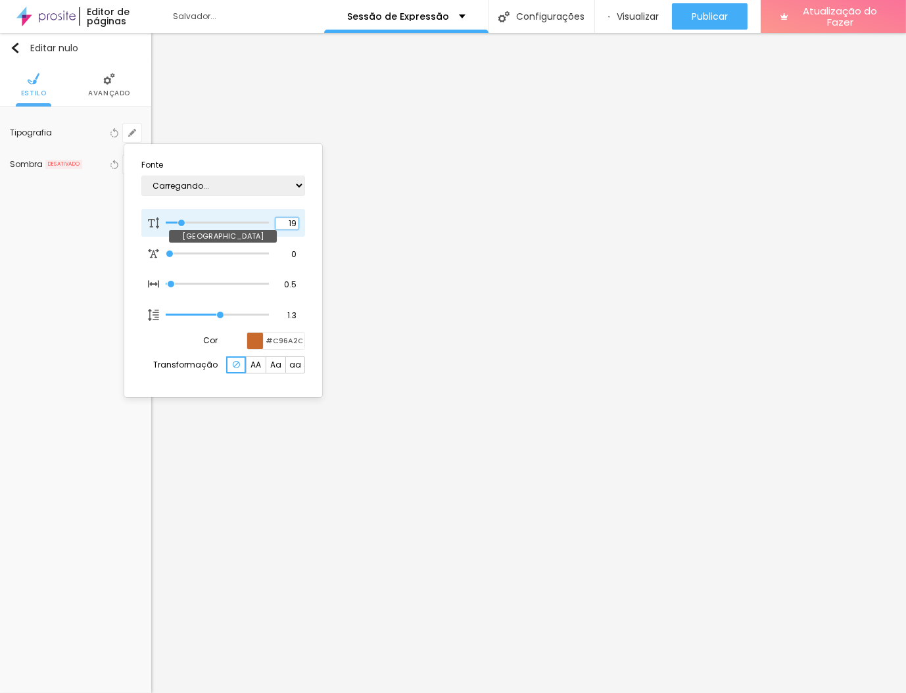
click at [288, 218] on input "19" at bounding box center [287, 224] width 23 height 12
type input "20"
type input "1"
click at [464, 389] on div at bounding box center [453, 346] width 906 height 693
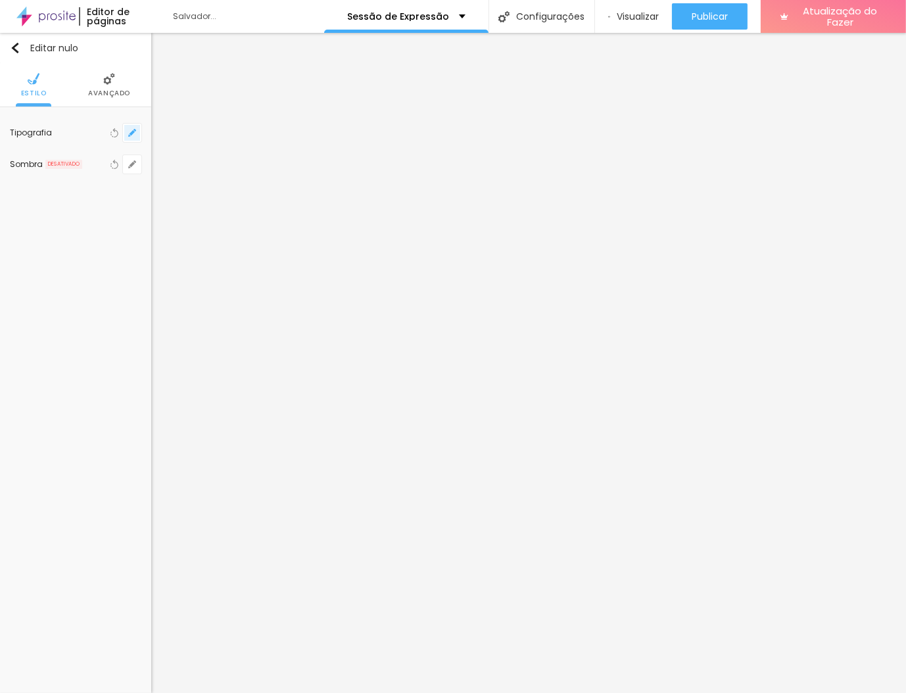
click at [139, 134] on button "button" at bounding box center [132, 133] width 18 height 18
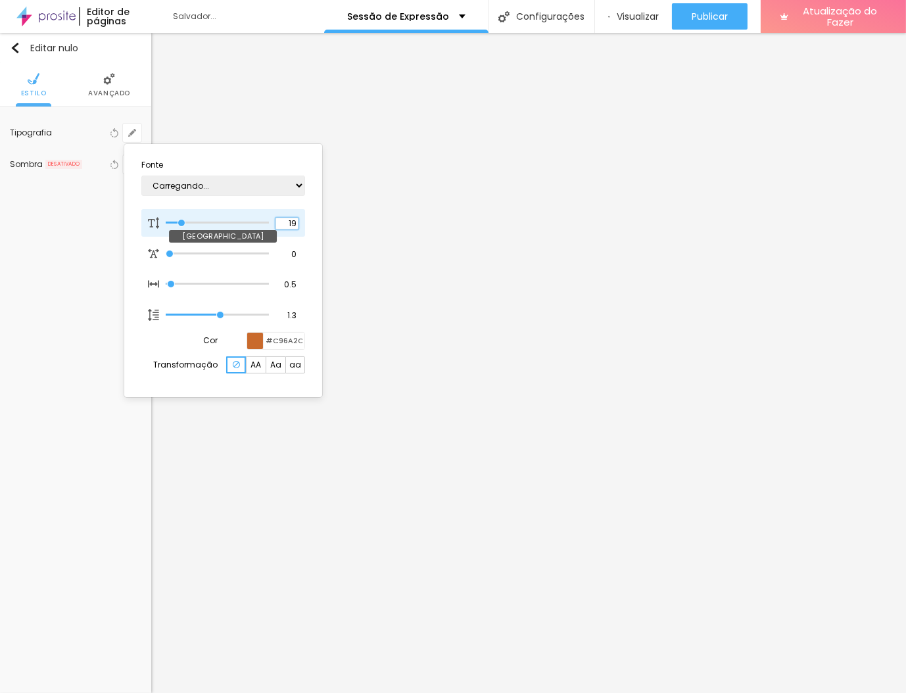
click at [285, 219] on input "19" at bounding box center [287, 224] width 23 height 12
type input "20"
type input "1"
click at [734, 386] on div at bounding box center [453, 346] width 906 height 693
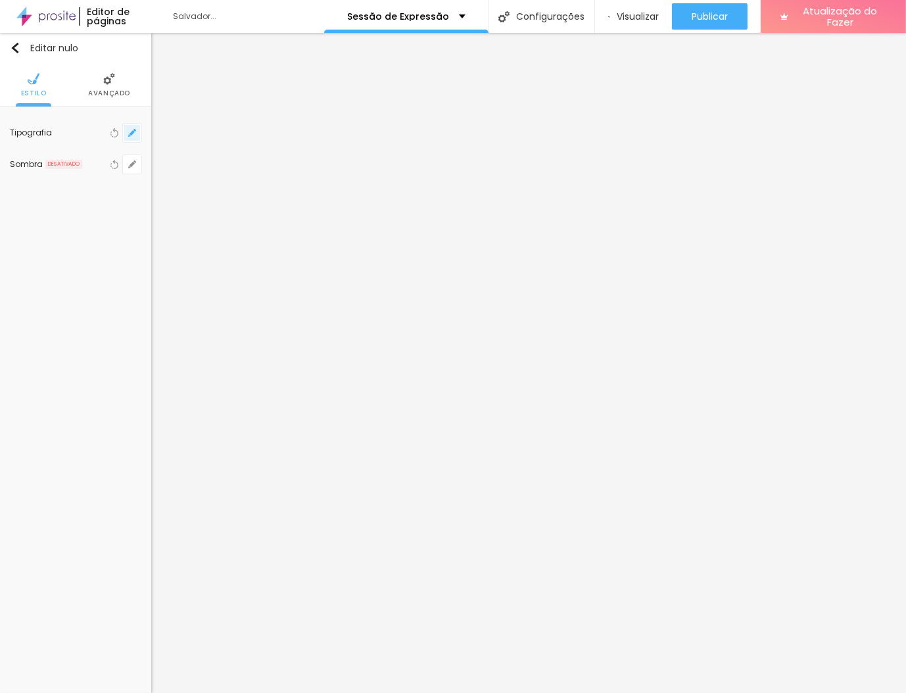
click at [141, 136] on button "button" at bounding box center [132, 133] width 18 height 18
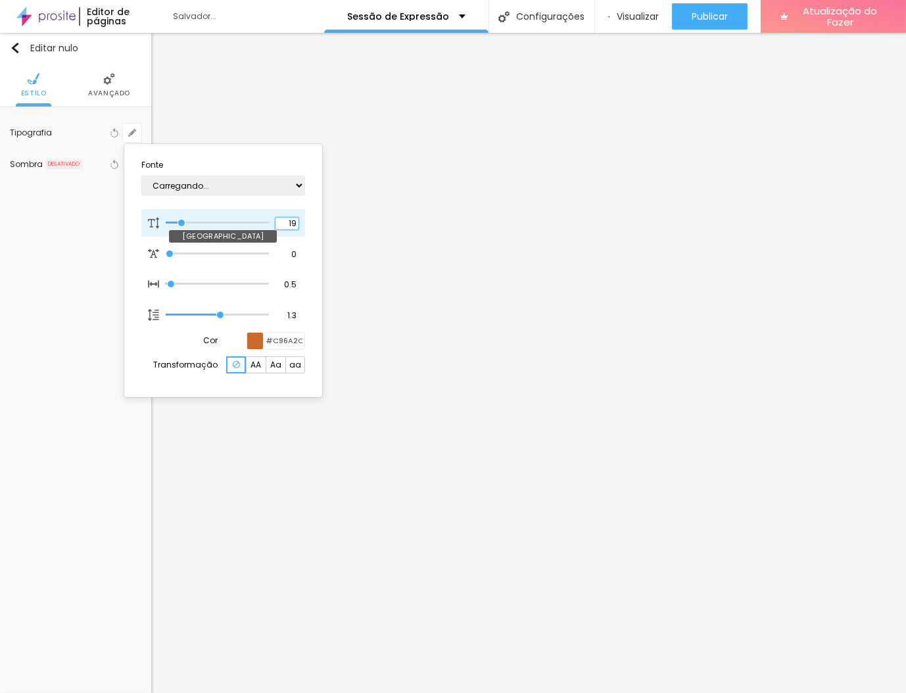
click at [293, 218] on input "19" at bounding box center [287, 224] width 23 height 12
type input "20"
type input "1"
click at [102, 306] on div at bounding box center [453, 346] width 906 height 693
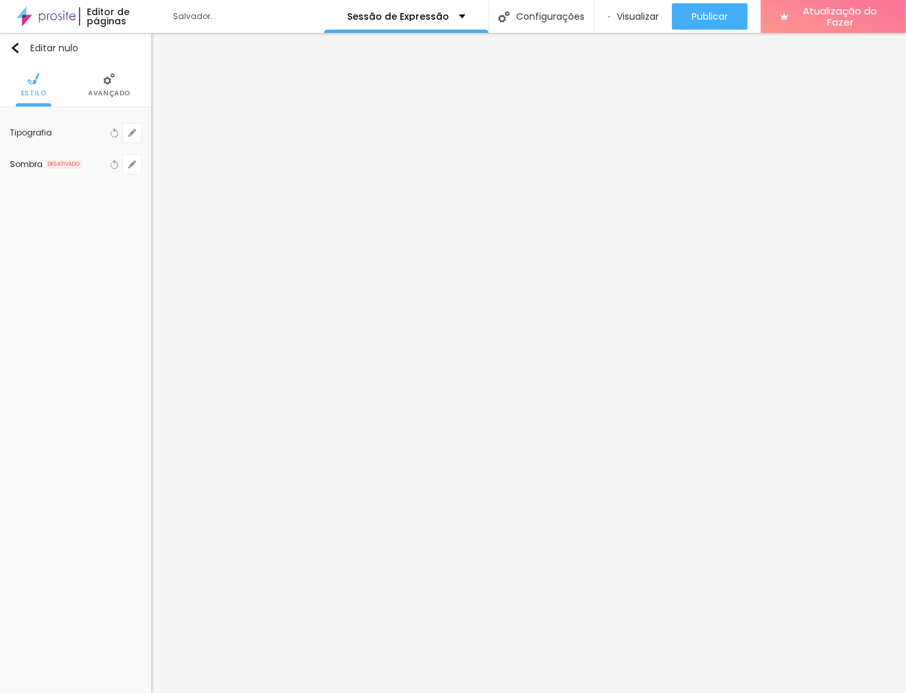
click at [102, 306] on div "Editar nulo Estilo Avançado Tipografia Voltar ao padrão Sombra DESATIVADO Volta…" at bounding box center [75, 363] width 151 height 660
click at [96, 312] on div "Editar nulo Estilo Avançado Tipografia Voltar ao padrão Sombra DESATIVADO Volta…" at bounding box center [75, 363] width 151 height 660
click at [109, 92] on font "Avançado" at bounding box center [109, 93] width 42 height 10
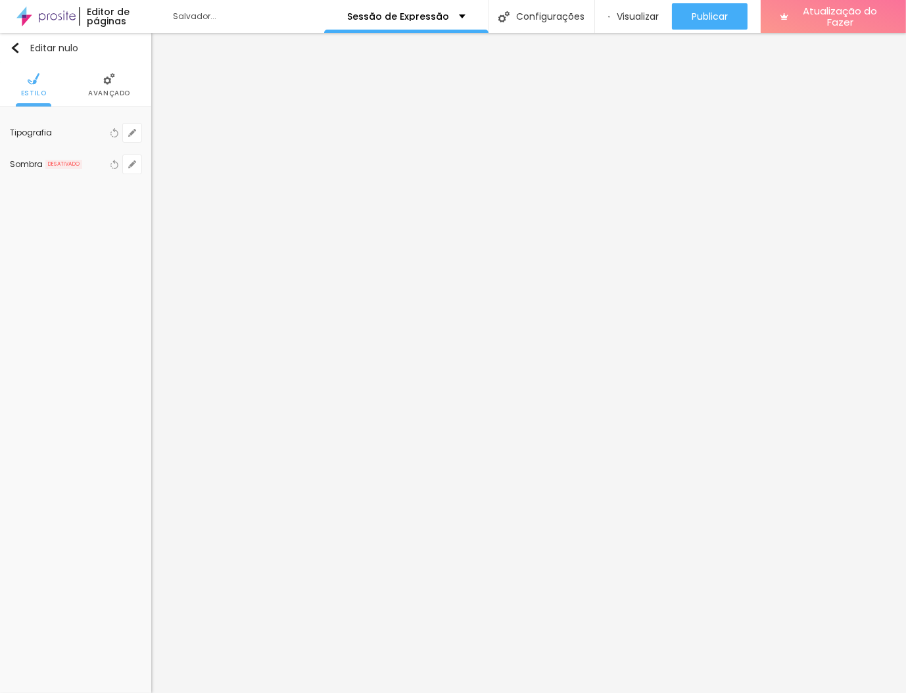
click at [118, 93] on font "Avançado" at bounding box center [109, 93] width 42 height 10
click at [99, 93] on font "Avançado" at bounding box center [109, 93] width 42 height 10
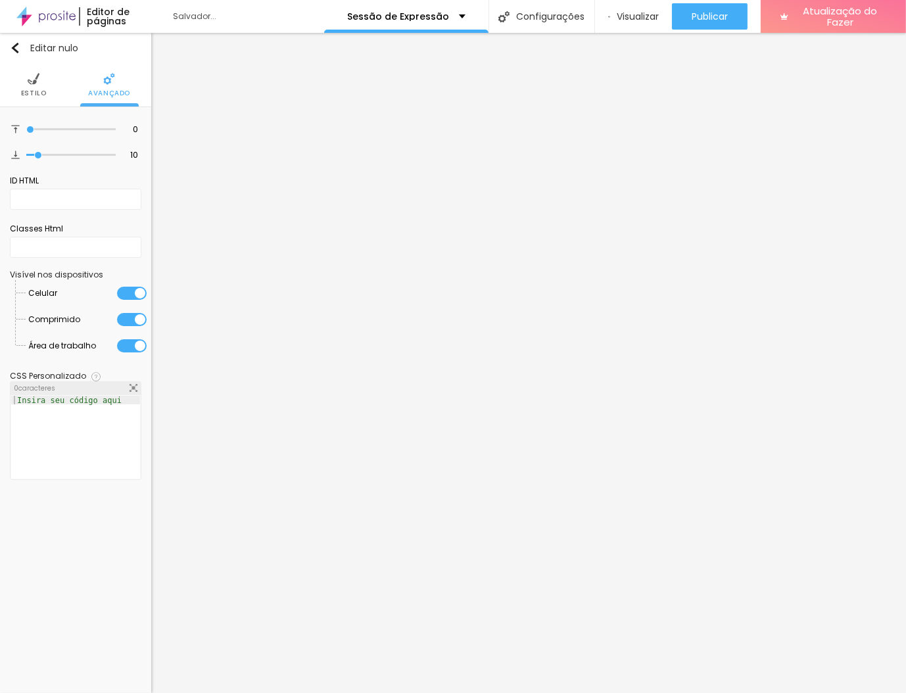
click at [99, 93] on font "Avançado" at bounding box center [109, 93] width 42 height 10
click at [25, 85] on li "Estilo" at bounding box center [34, 84] width 26 height 43
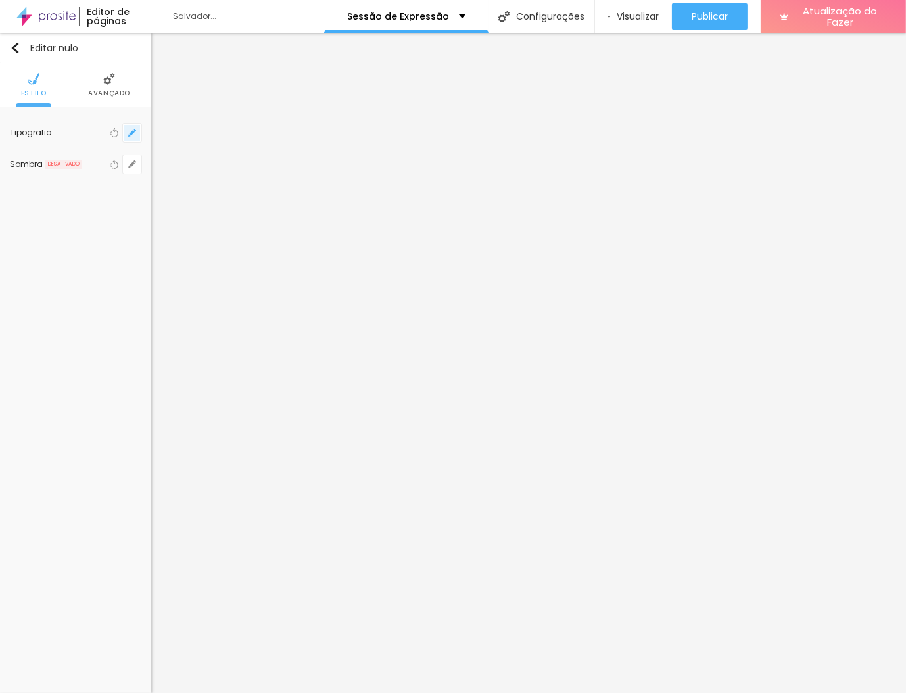
click at [135, 137] on button "button" at bounding box center [132, 133] width 18 height 18
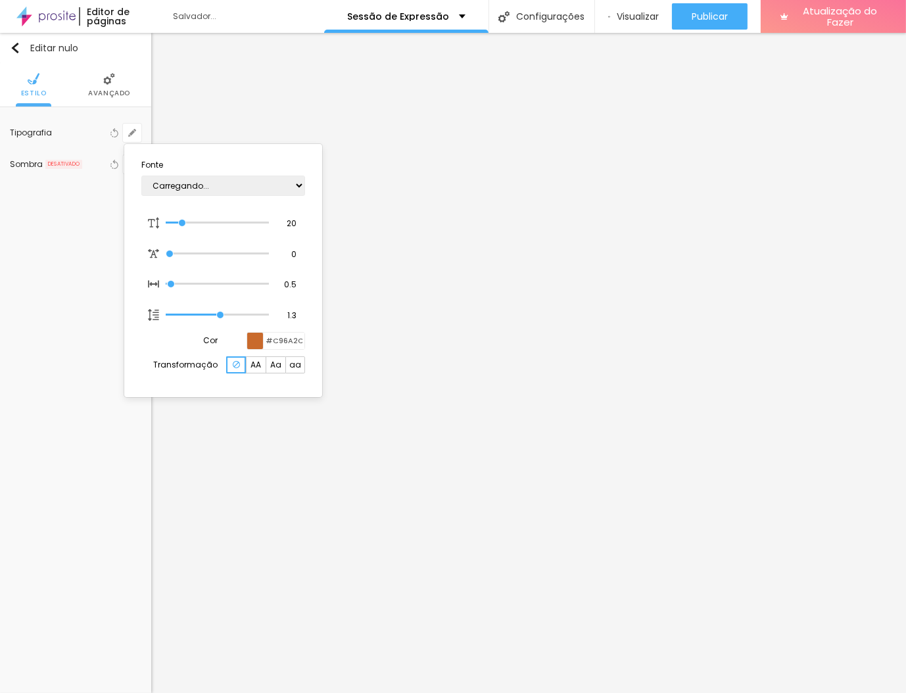
click at [483, 380] on div at bounding box center [453, 346] width 906 height 693
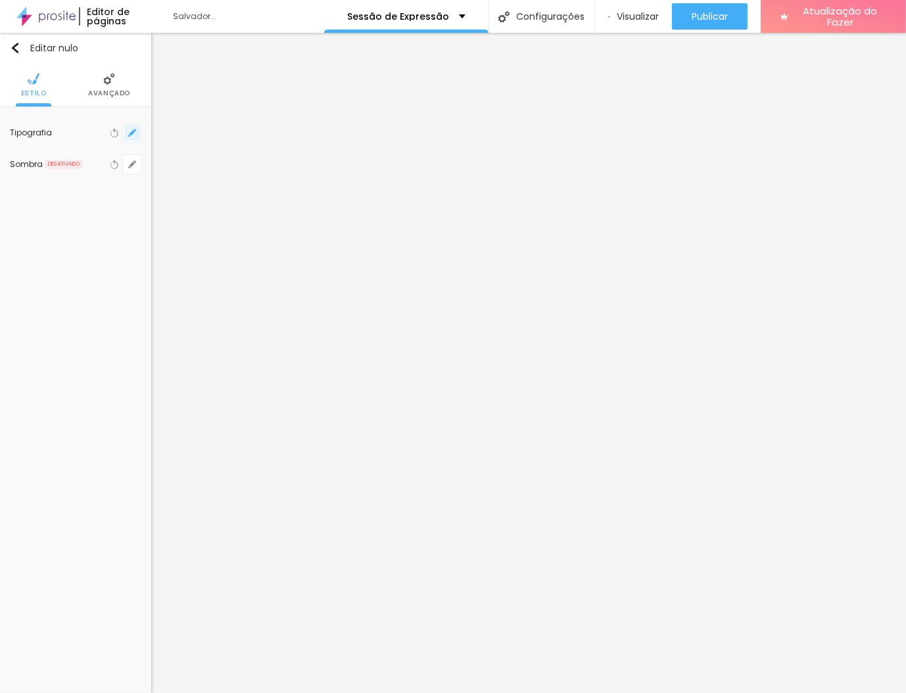
click at [134, 132] on icon "button" at bounding box center [132, 133] width 8 height 8
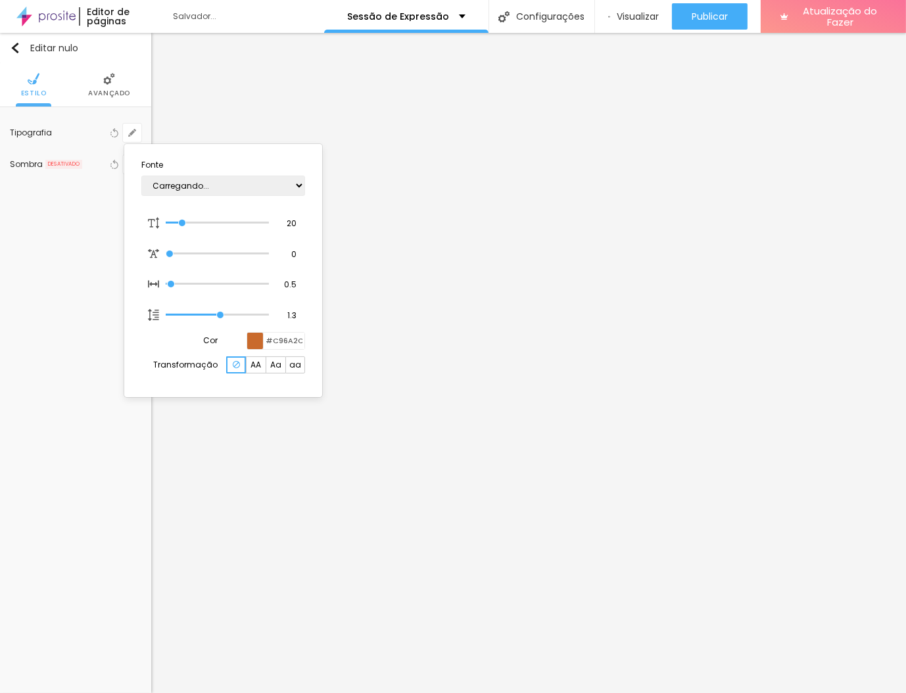
click at [716, 378] on div at bounding box center [453, 346] width 906 height 693
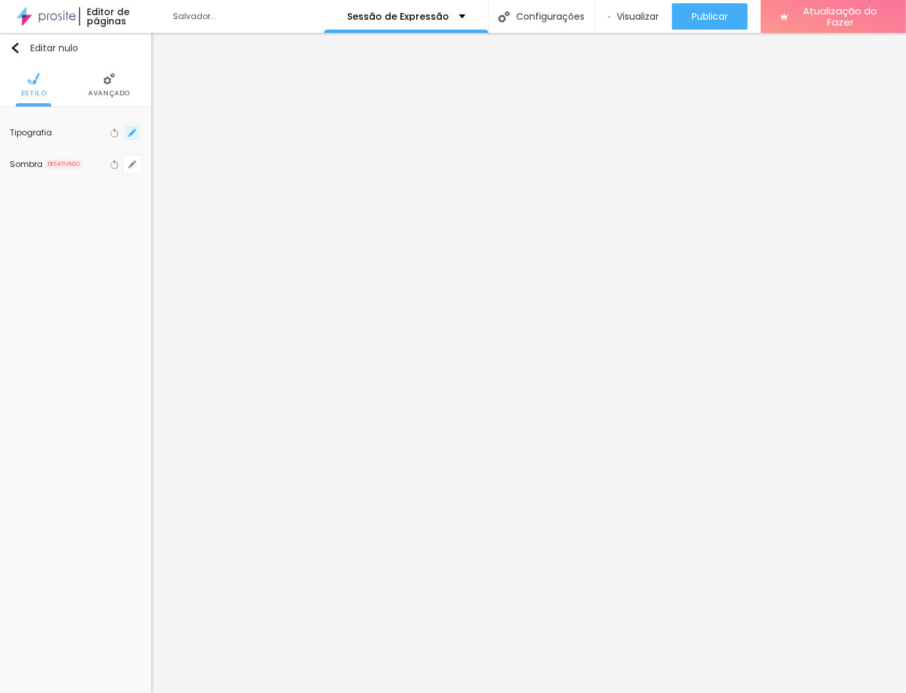
click at [127, 132] on button "button" at bounding box center [132, 133] width 18 height 18
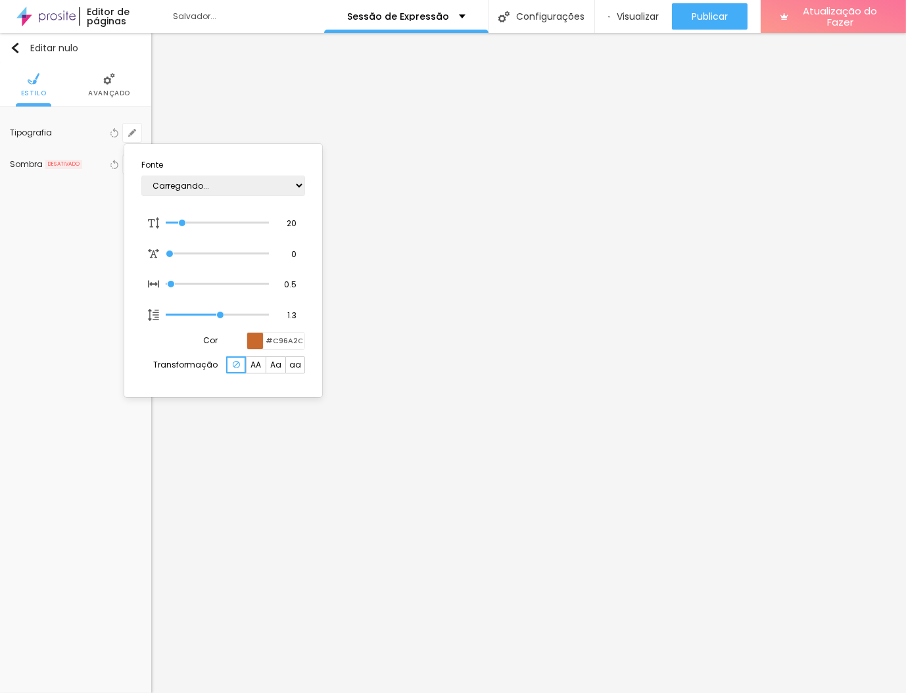
click at [64, 282] on div at bounding box center [453, 346] width 906 height 693
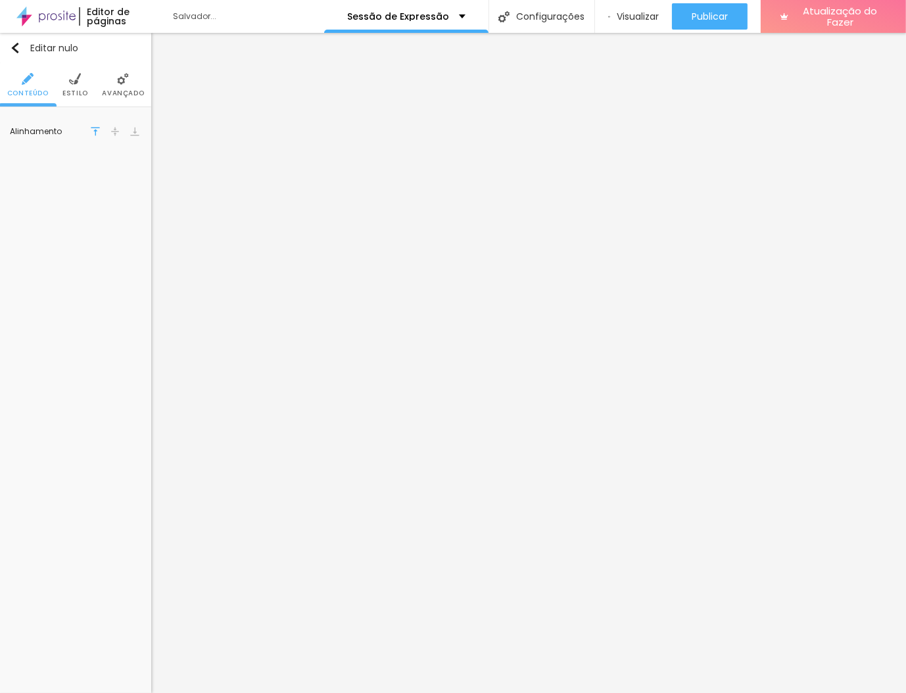
click at [80, 81] on img at bounding box center [75, 79] width 12 height 12
click at [132, 191] on icon "button" at bounding box center [132, 195] width 8 height 8
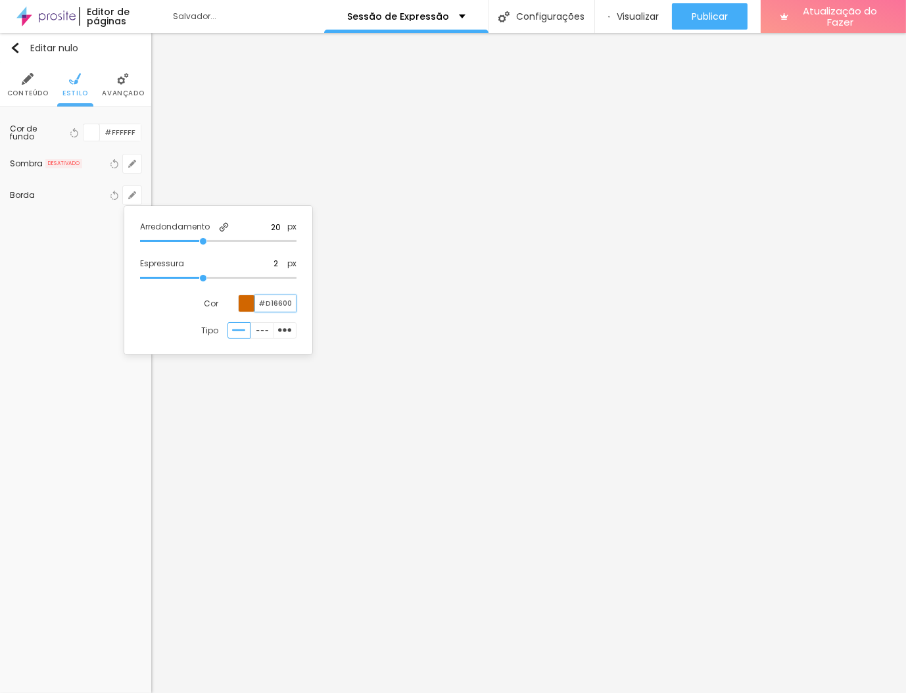
click at [280, 305] on input "#D16600" at bounding box center [275, 303] width 41 height 16
type input "#C96A2C"
click at [401, 178] on div at bounding box center [453, 346] width 906 height 693
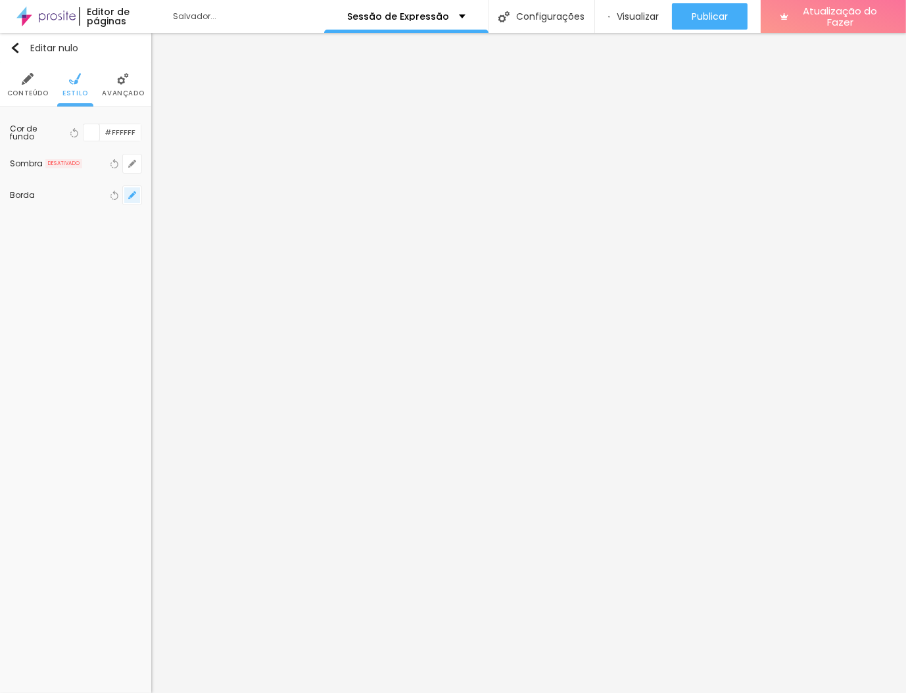
click at [137, 196] on button "button" at bounding box center [132, 195] width 18 height 18
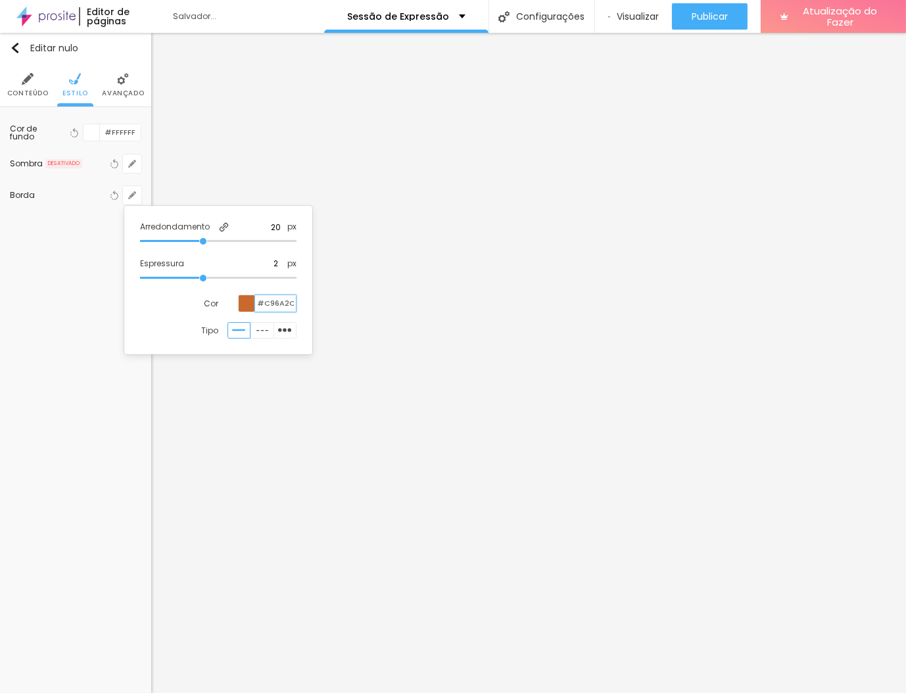
click at [280, 301] on input "#C96A2C" at bounding box center [275, 303] width 41 height 16
click at [429, 396] on div at bounding box center [453, 346] width 906 height 693
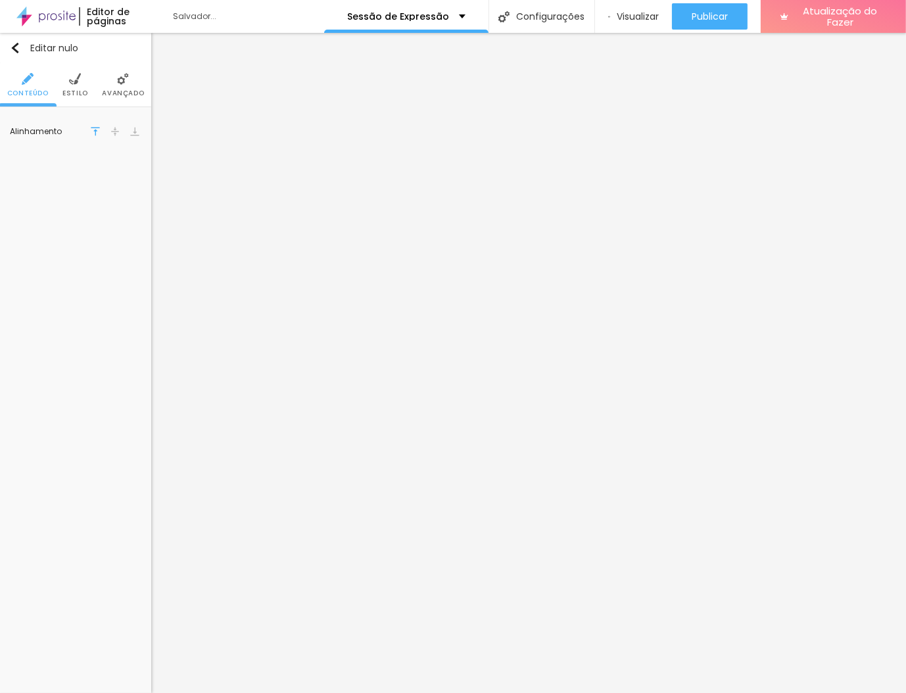
click at [82, 76] on li "Estilo" at bounding box center [75, 84] width 26 height 43
click at [134, 187] on button "button" at bounding box center [132, 195] width 18 height 18
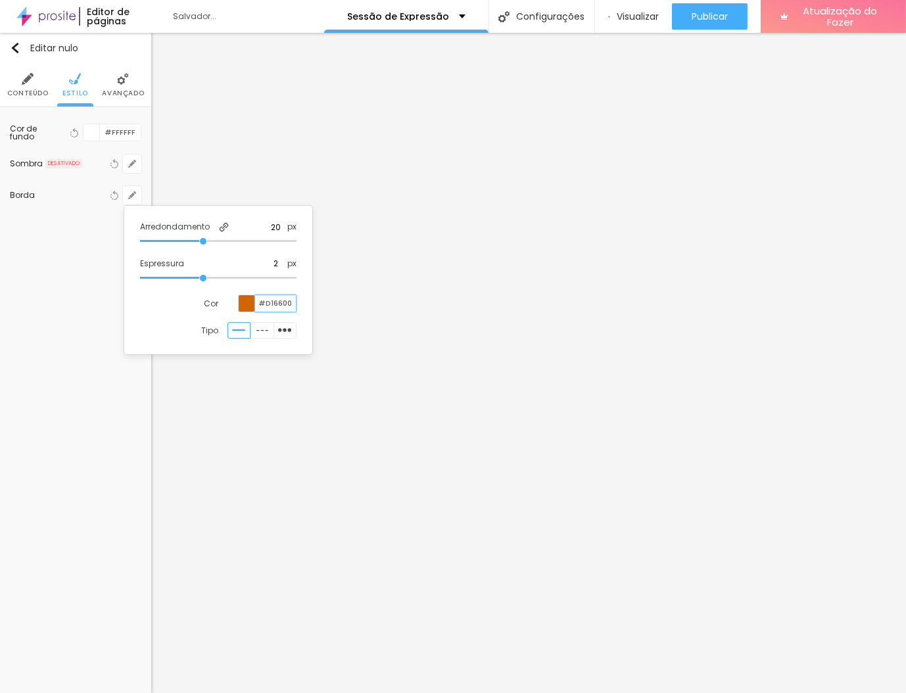
click at [280, 305] on input "#D16600" at bounding box center [275, 303] width 41 height 16
paste input "C96A2C"
type input "#C96A2C"
click at [659, 343] on div at bounding box center [453, 346] width 906 height 693
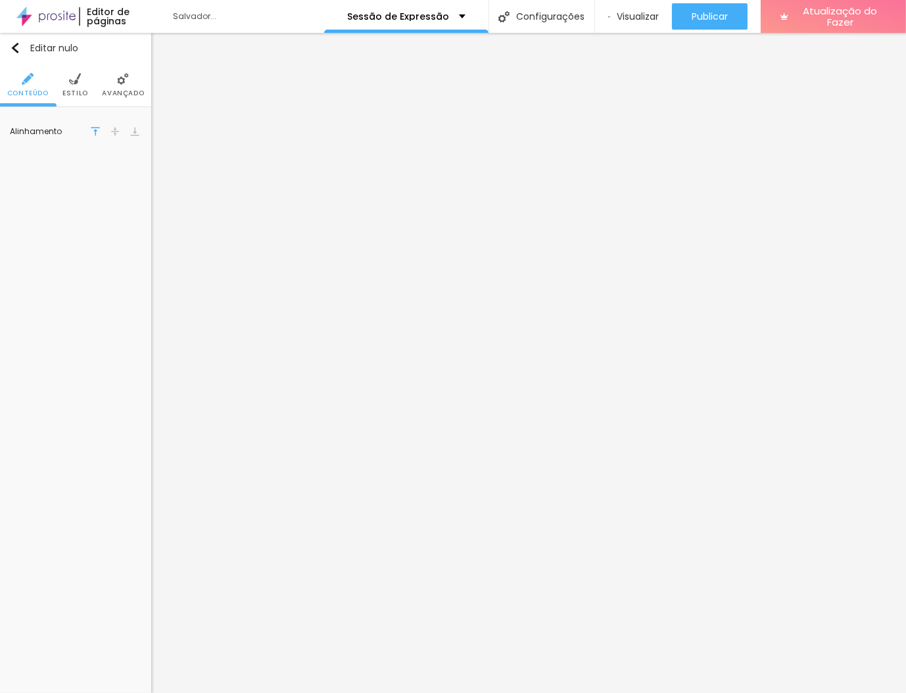
click at [80, 86] on li "Estilo" at bounding box center [75, 84] width 26 height 43
click at [131, 188] on button "button" at bounding box center [132, 195] width 18 height 18
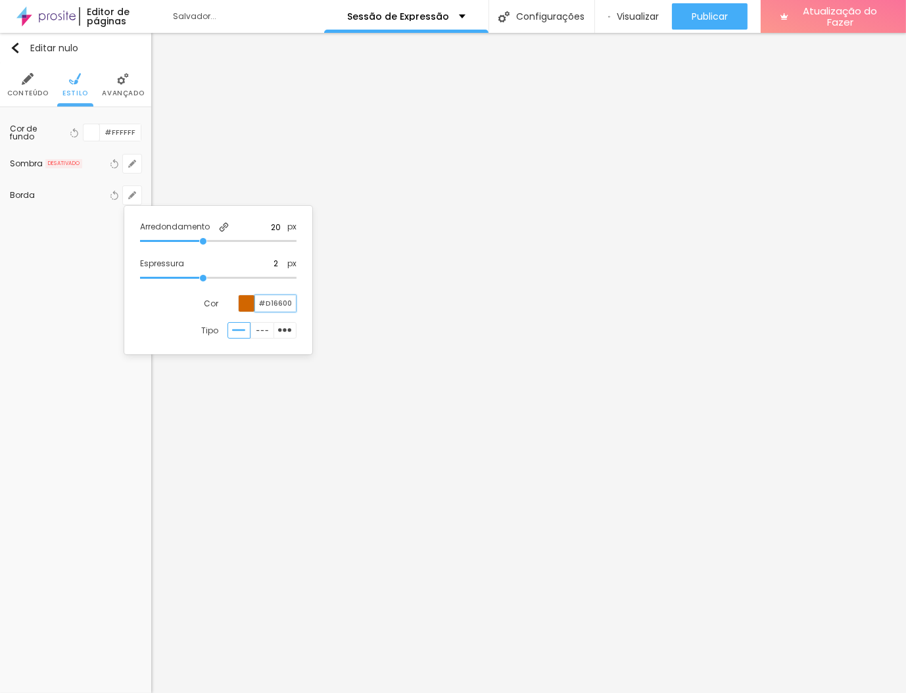
click at [284, 303] on input "#D16600" at bounding box center [275, 303] width 41 height 16
paste input "C96A2C"
type input "#C96A2C"
click at [447, 176] on div at bounding box center [453, 346] width 906 height 693
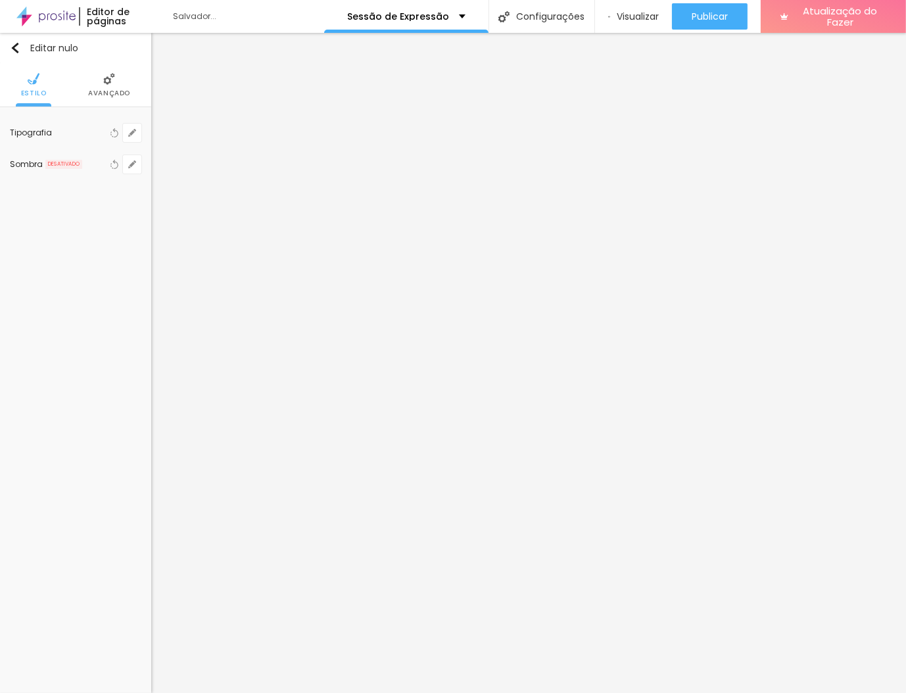
click at [107, 85] on li "Avançado" at bounding box center [109, 84] width 42 height 43
click at [76, 91] on font "Estilo" at bounding box center [75, 93] width 26 height 10
click at [134, 195] on icon "button" at bounding box center [132, 195] width 8 height 8
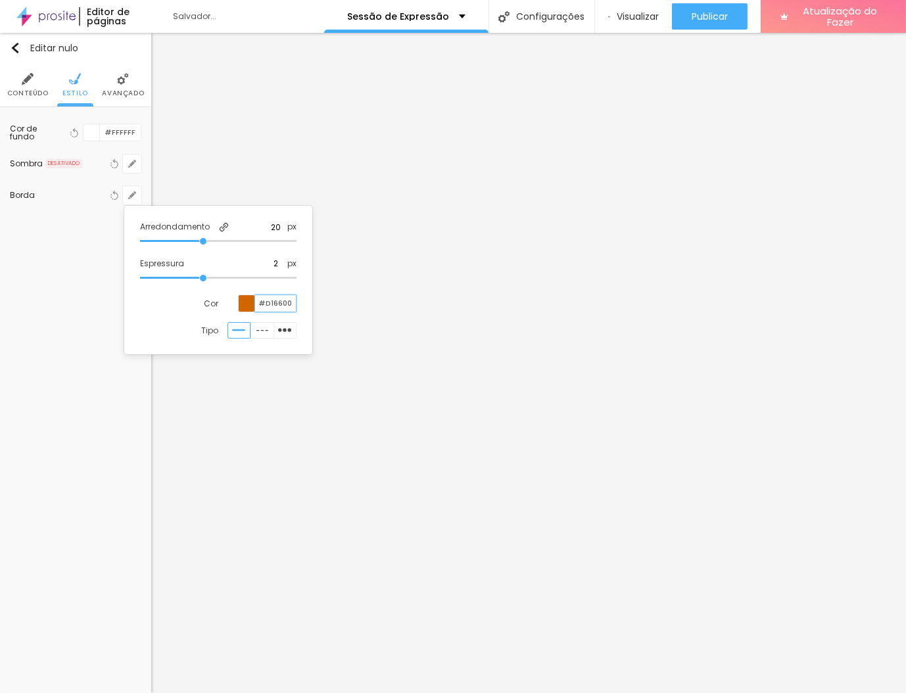
click at [277, 301] on input "#D16600" at bounding box center [275, 303] width 41 height 16
paste input "C96A2C"
type input "#C96A2C"
click at [698, 125] on div at bounding box center [453, 346] width 906 height 693
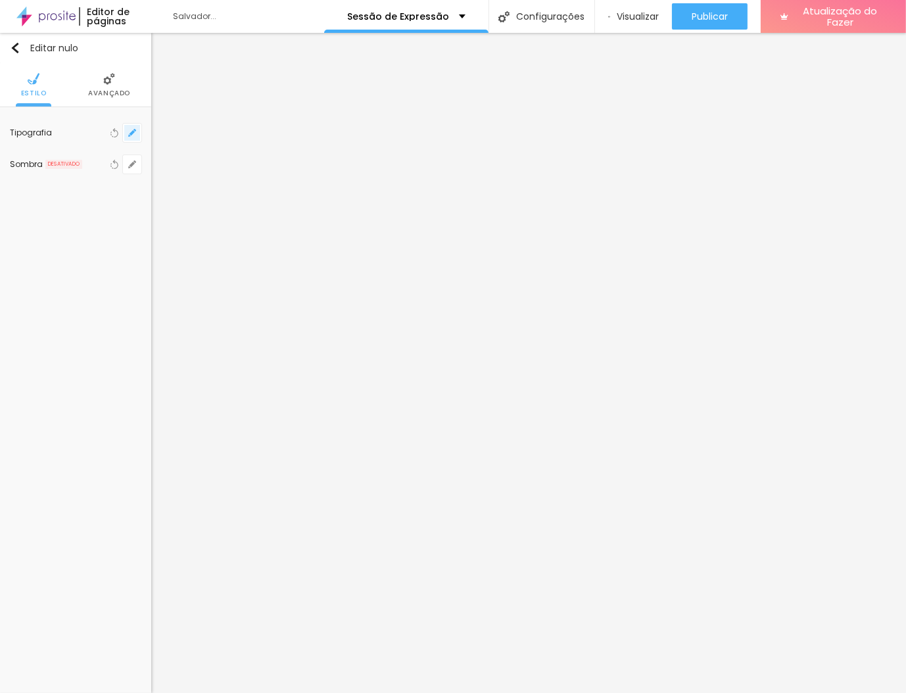
click at [133, 136] on button "button" at bounding box center [132, 133] width 18 height 18
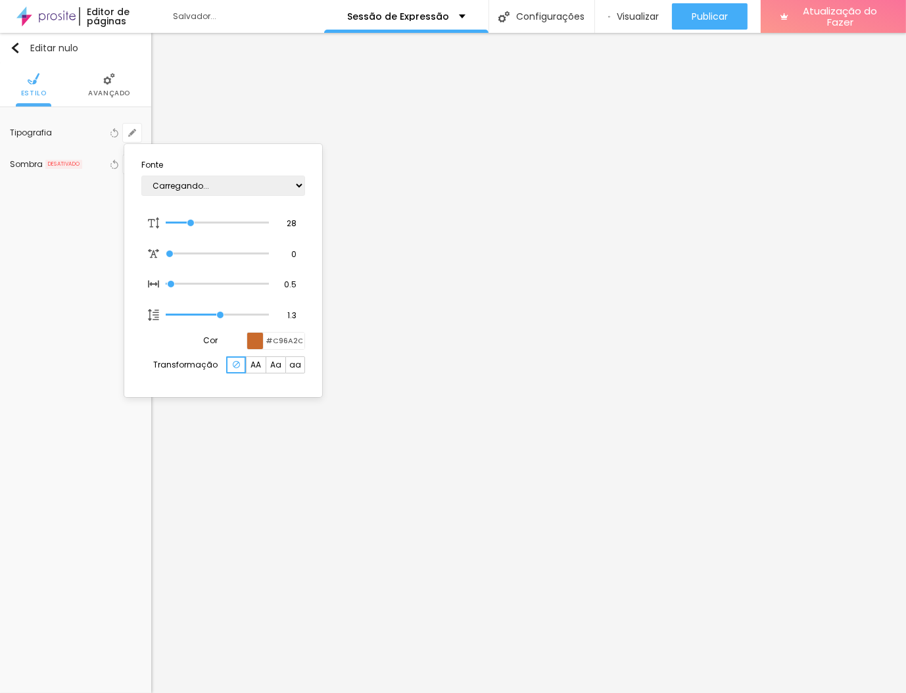
click at [349, 123] on div at bounding box center [453, 346] width 906 height 693
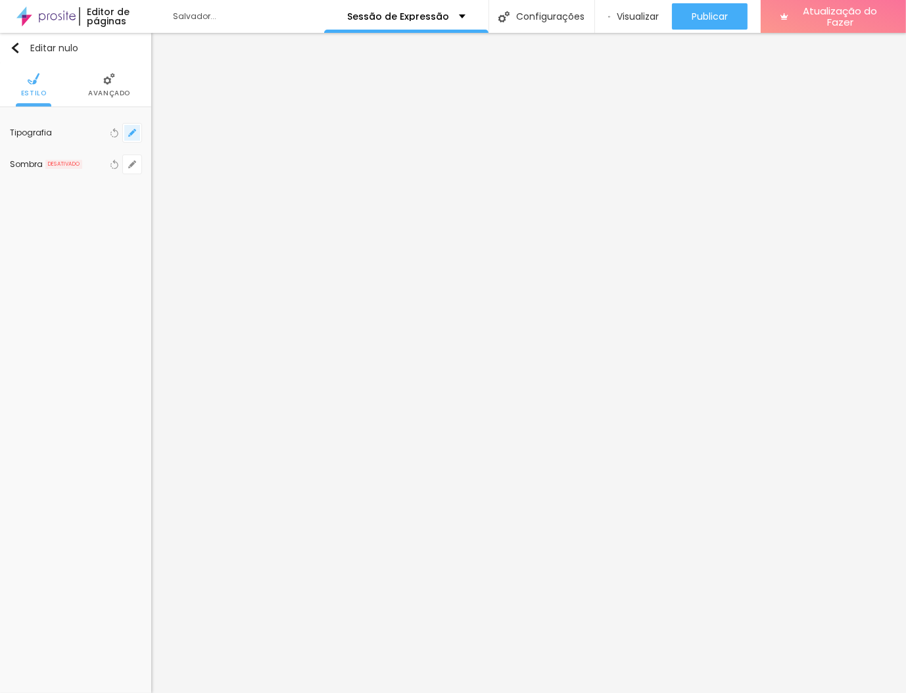
click at [139, 134] on button "button" at bounding box center [132, 133] width 18 height 18
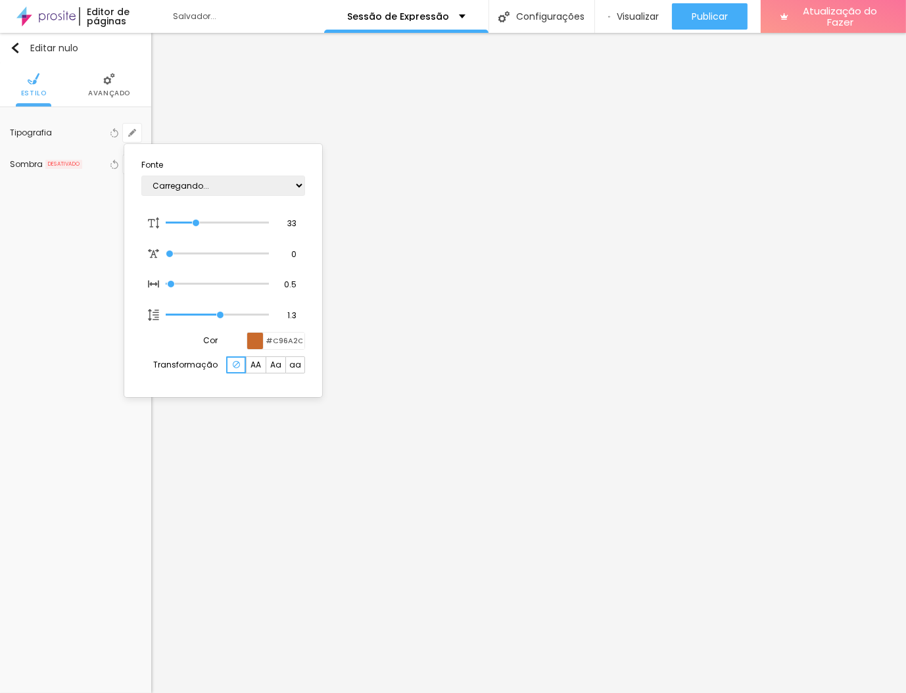
click at [546, 99] on div at bounding box center [453, 346] width 906 height 693
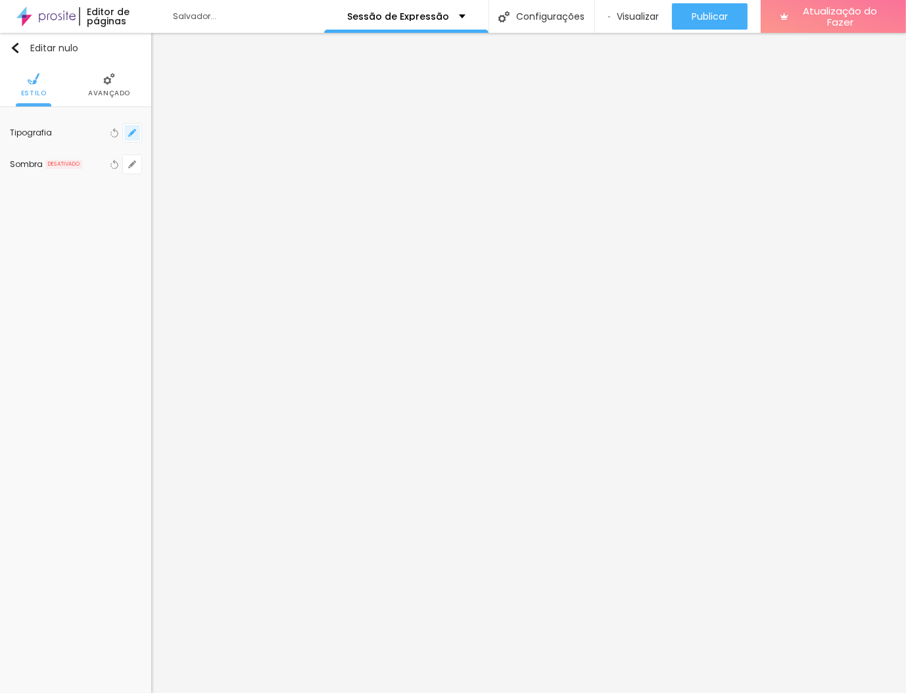
click at [135, 137] on button "button" at bounding box center [132, 133] width 18 height 18
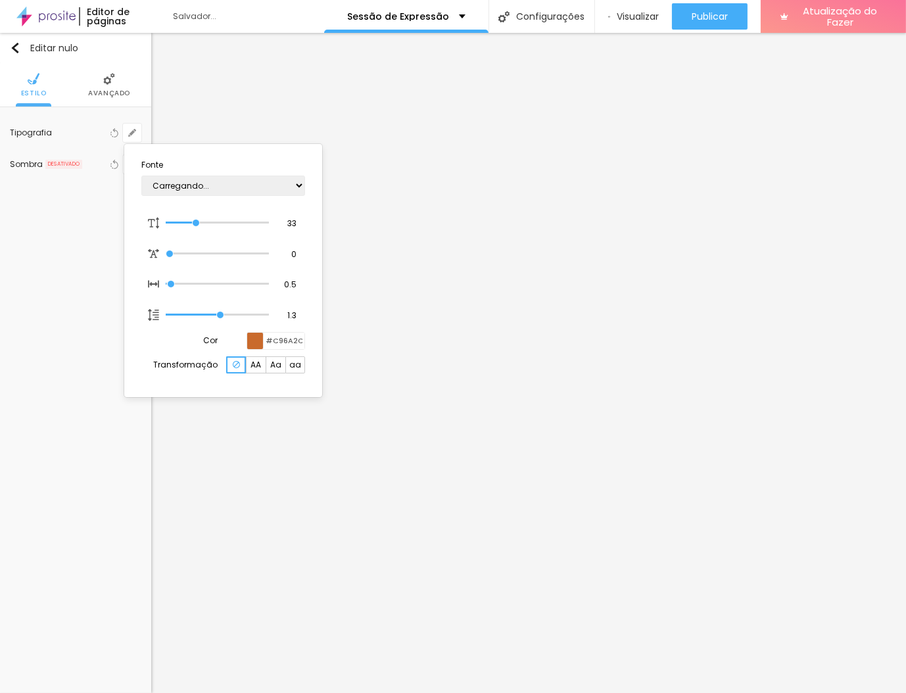
click at [87, 281] on div at bounding box center [453, 346] width 906 height 693
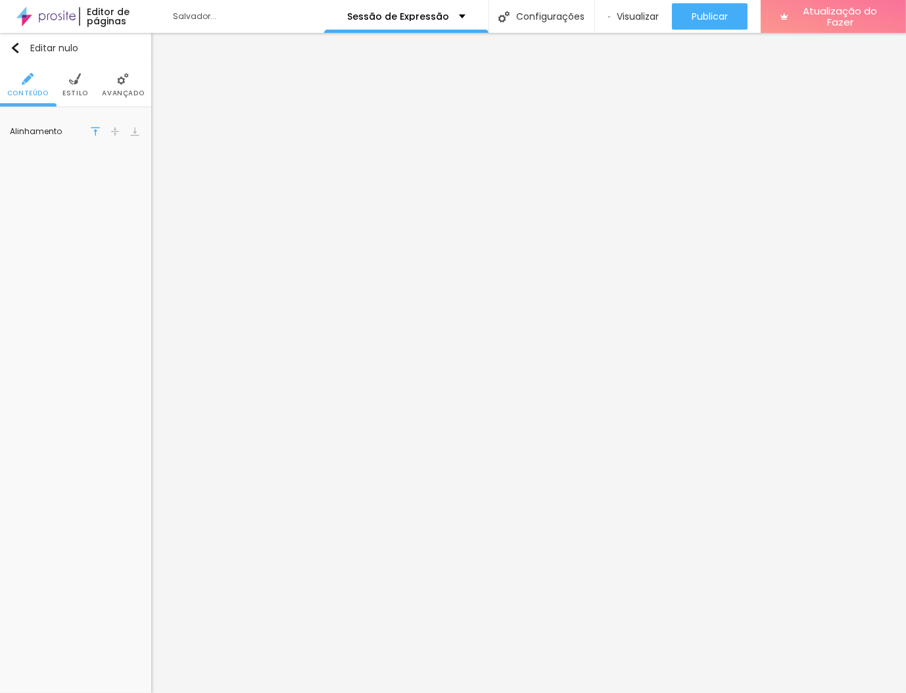
click at [81, 87] on li "Estilo" at bounding box center [75, 84] width 26 height 43
click at [134, 195] on icon "button" at bounding box center [132, 195] width 8 height 8
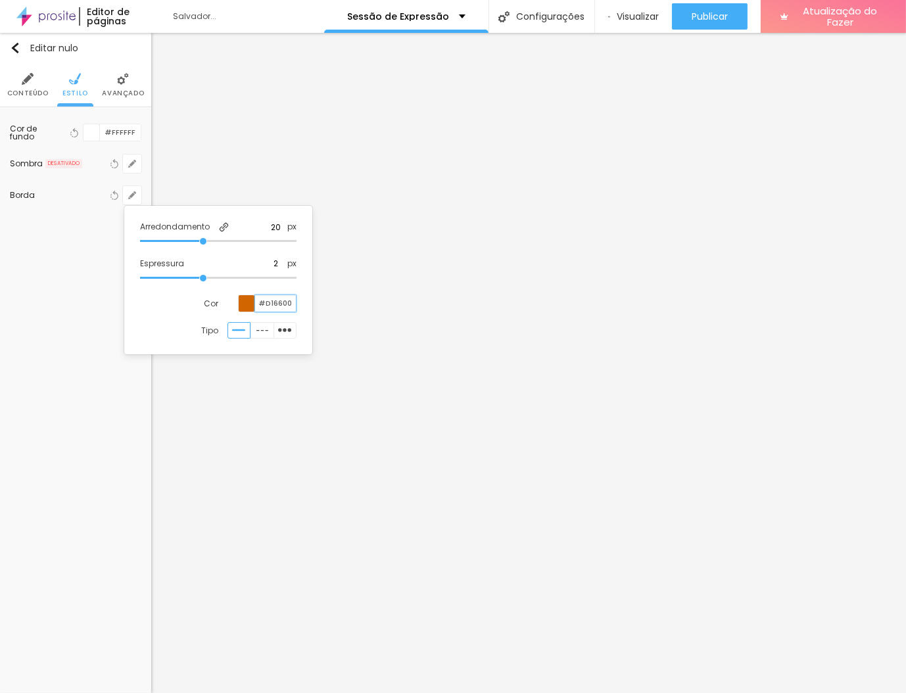
click at [280, 304] on input "#D16600" at bounding box center [275, 303] width 41 height 16
paste input "C96A2C"
type input "#C96A2C"
click at [342, 281] on div at bounding box center [453, 346] width 906 height 693
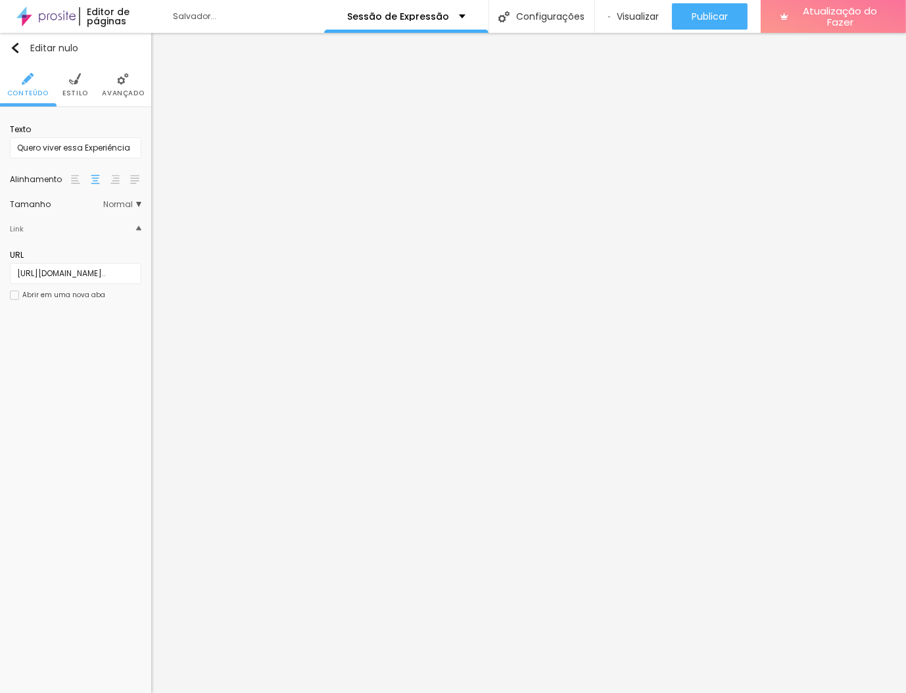
click at [75, 92] on font "Estilo" at bounding box center [75, 93] width 26 height 10
click at [75, 81] on img at bounding box center [75, 79] width 12 height 12
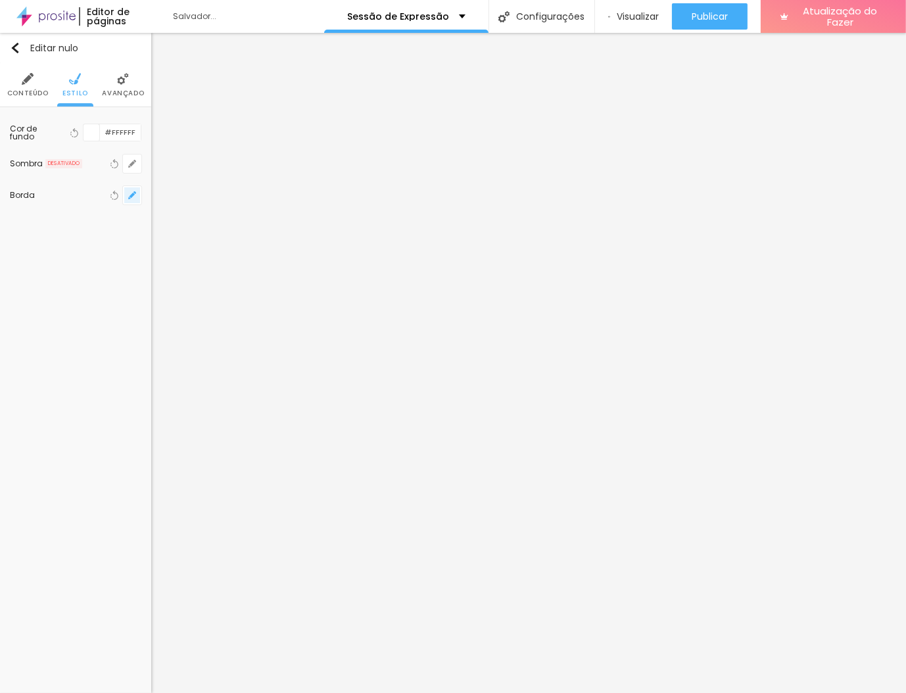
click at [133, 198] on button "button" at bounding box center [132, 195] width 18 height 18
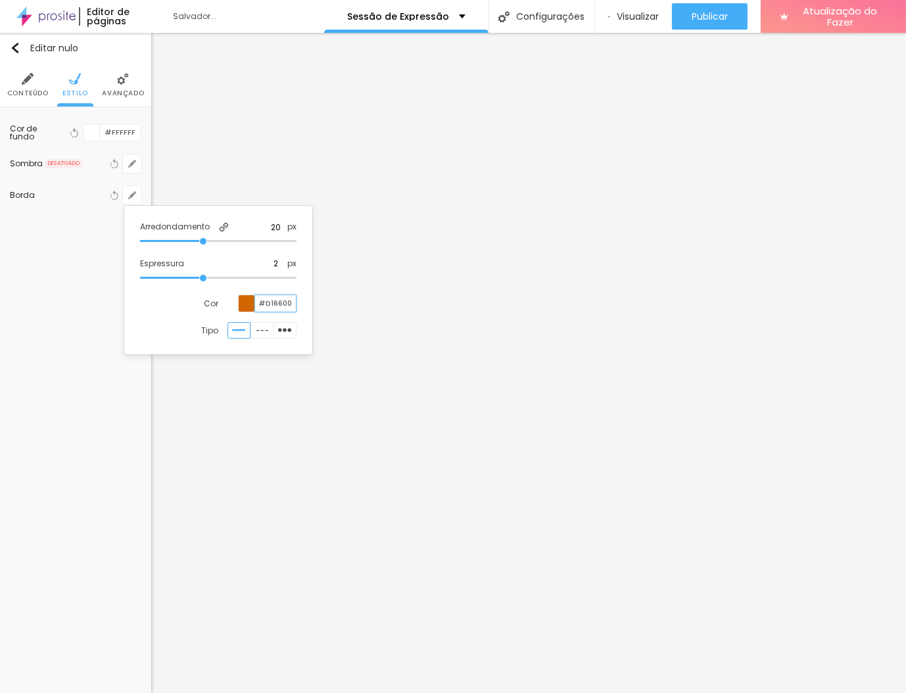
click at [277, 301] on input "#D16600" at bounding box center [275, 303] width 41 height 16
paste input "C96A2C"
type input "#C96A2C"
click at [349, 427] on div at bounding box center [453, 346] width 906 height 693
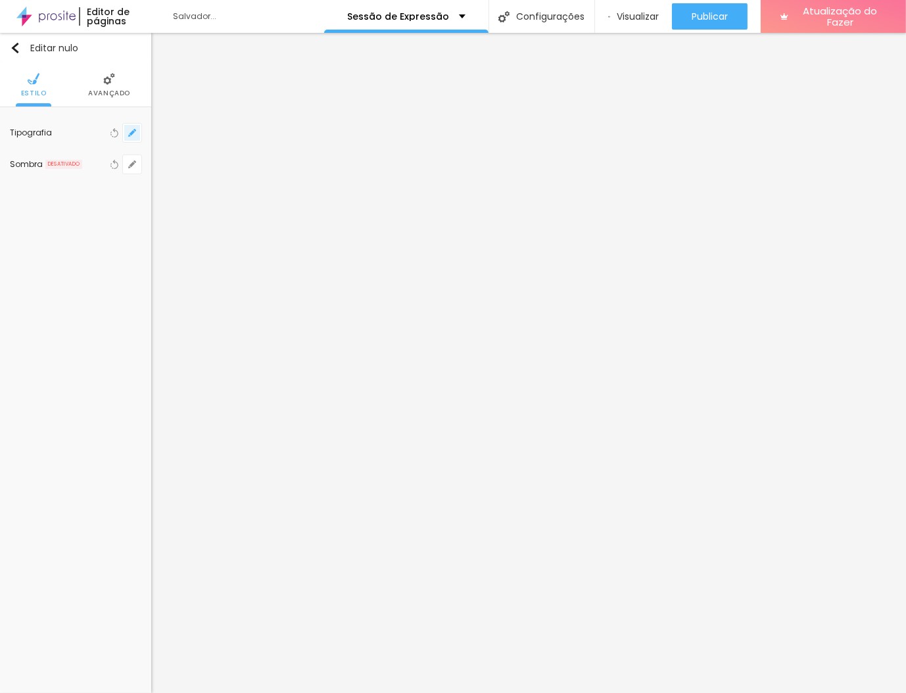
click at [133, 132] on icon "button" at bounding box center [132, 132] width 5 height 5
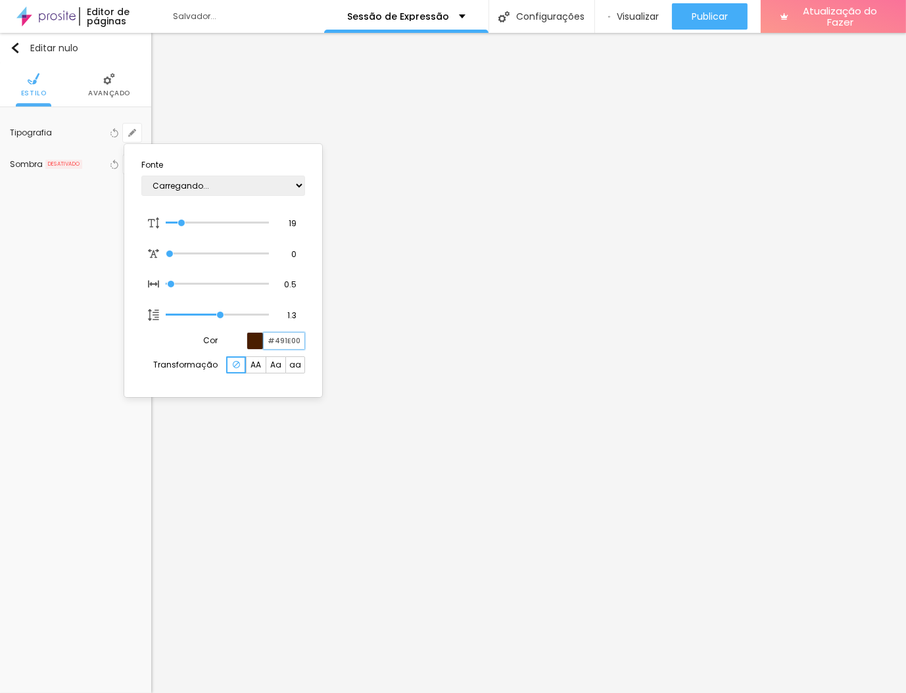
click at [284, 339] on input "#491E00" at bounding box center [284, 341] width 41 height 16
click at [433, 504] on div at bounding box center [453, 346] width 906 height 693
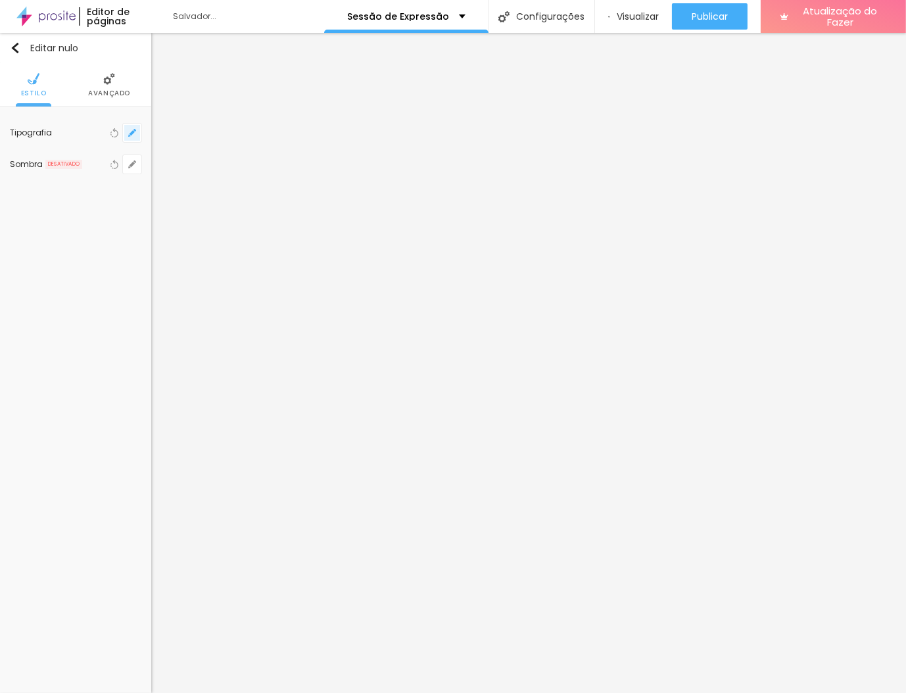
click at [131, 127] on button "button" at bounding box center [132, 133] width 18 height 18
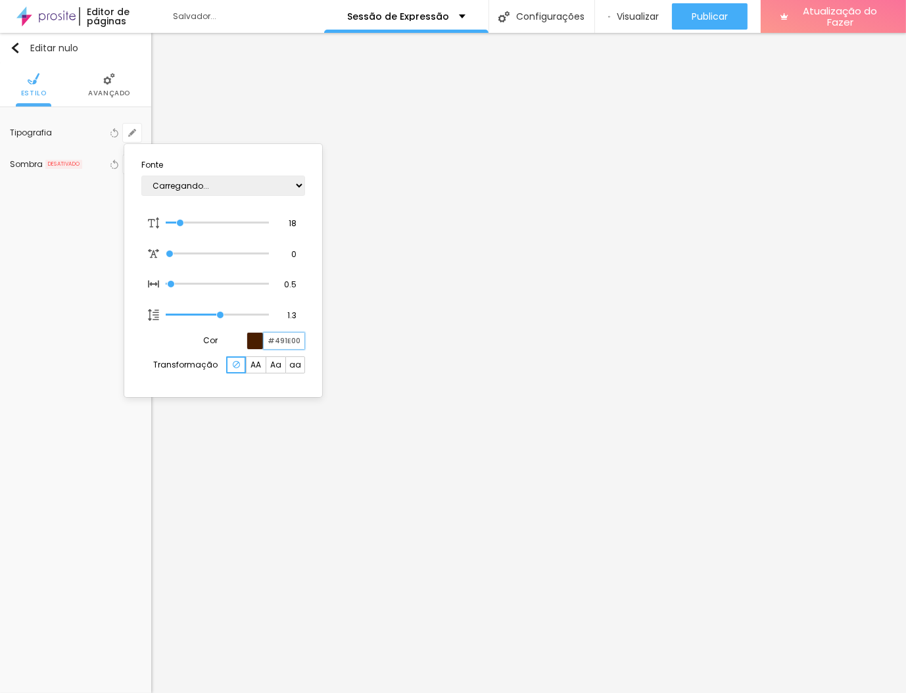
click at [290, 336] on input "#491E00" at bounding box center [284, 341] width 41 height 16
click at [582, 441] on div at bounding box center [453, 346] width 906 height 693
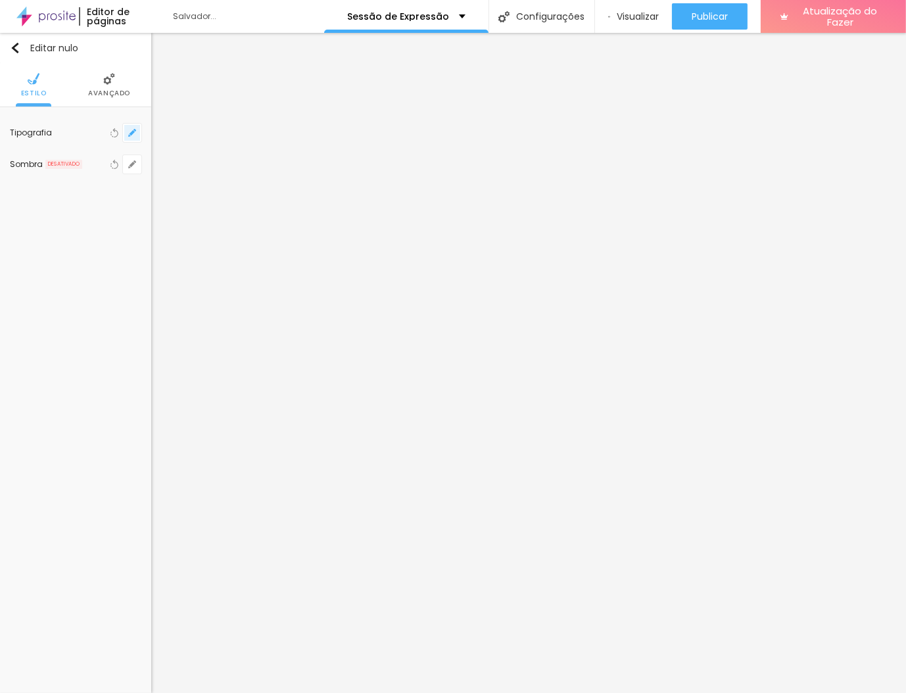
click at [135, 139] on button "button" at bounding box center [132, 133] width 18 height 18
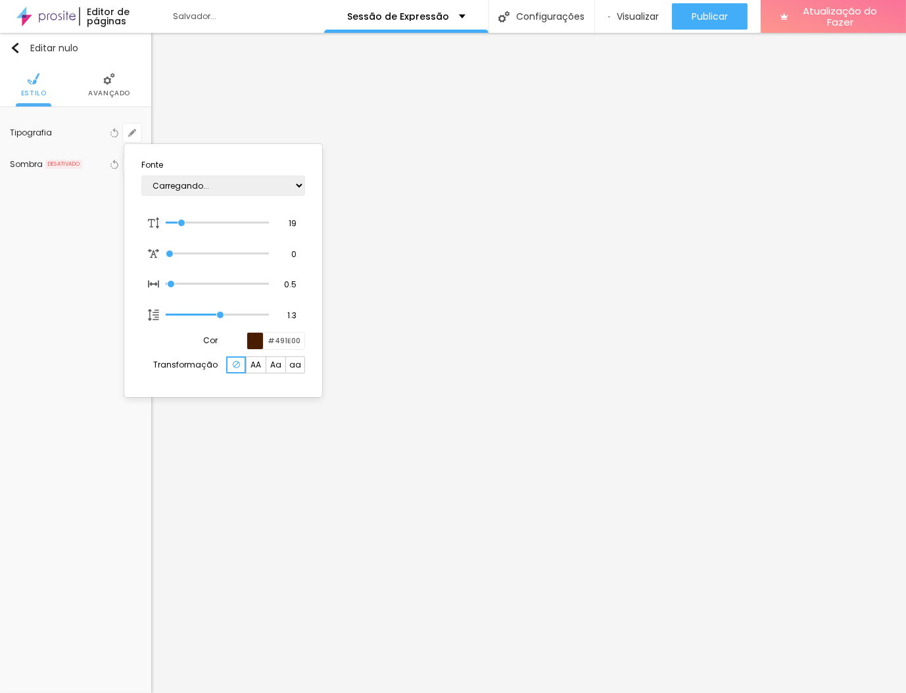
click at [422, 281] on div at bounding box center [453, 346] width 906 height 693
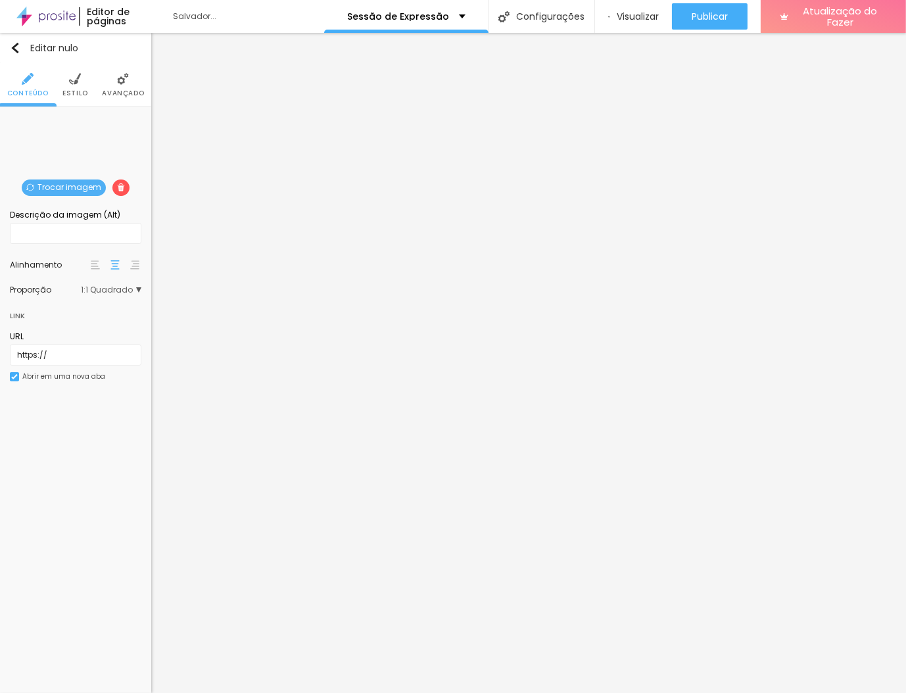
click at [80, 183] on font "Trocar imagem" at bounding box center [69, 187] width 64 height 11
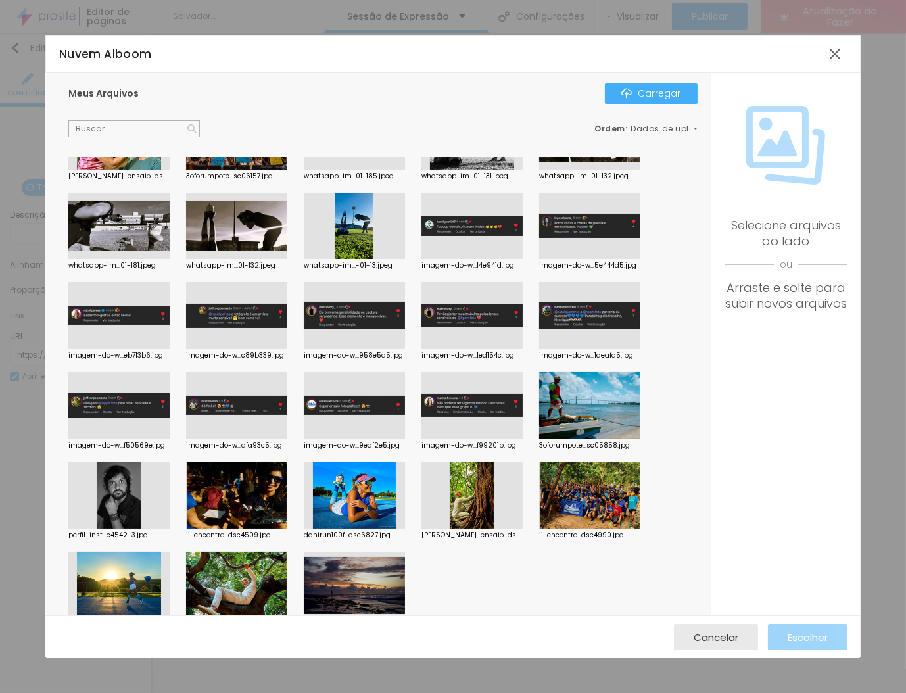
scroll to position [154, 0]
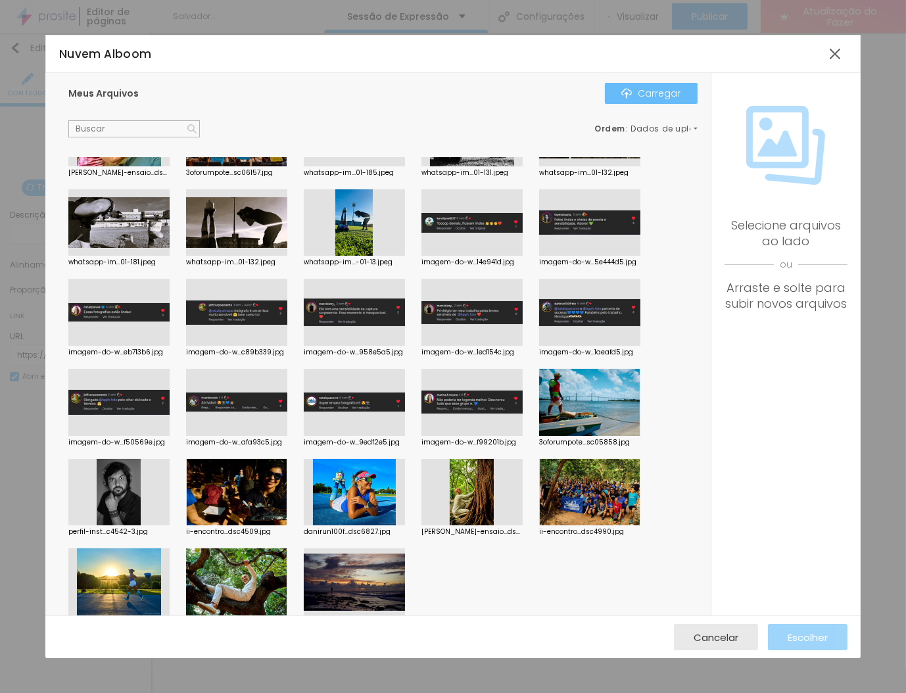
click at [664, 96] on font "Carregar" at bounding box center [660, 93] width 43 height 13
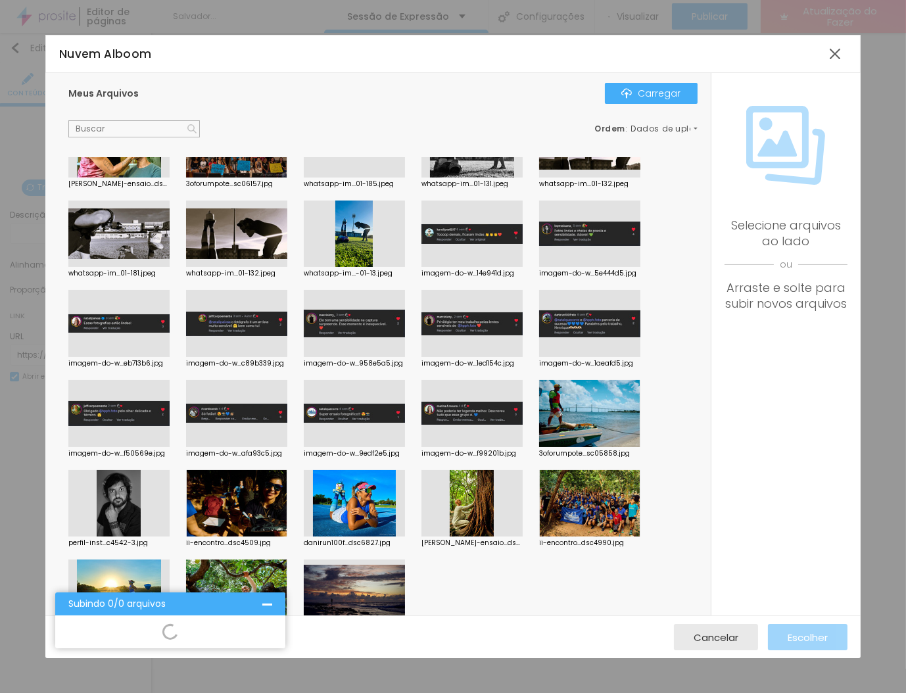
scroll to position [176, 0]
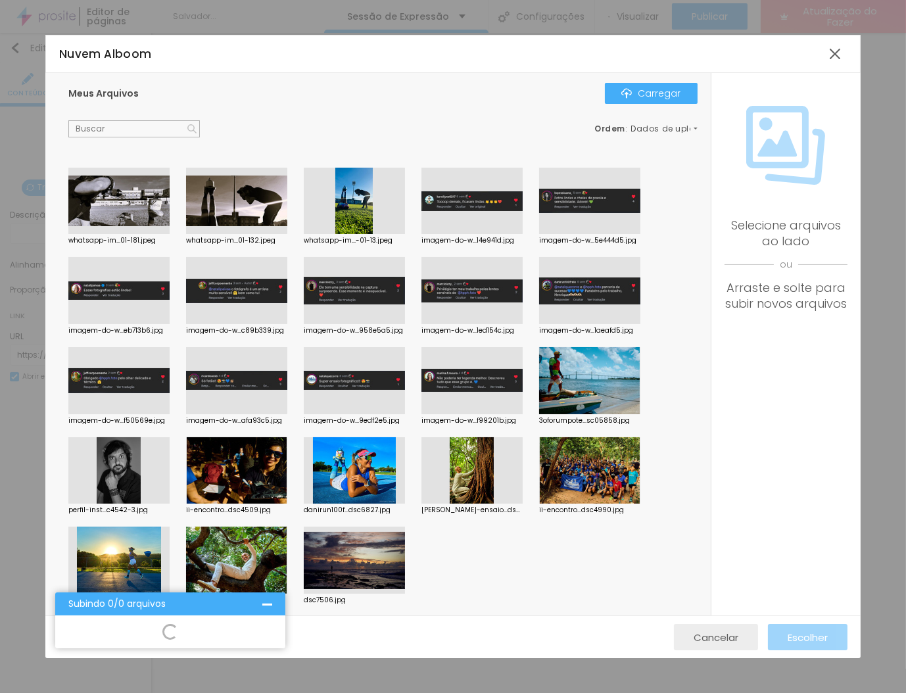
click at [713, 642] on font "Cancelar" at bounding box center [716, 638] width 45 height 14
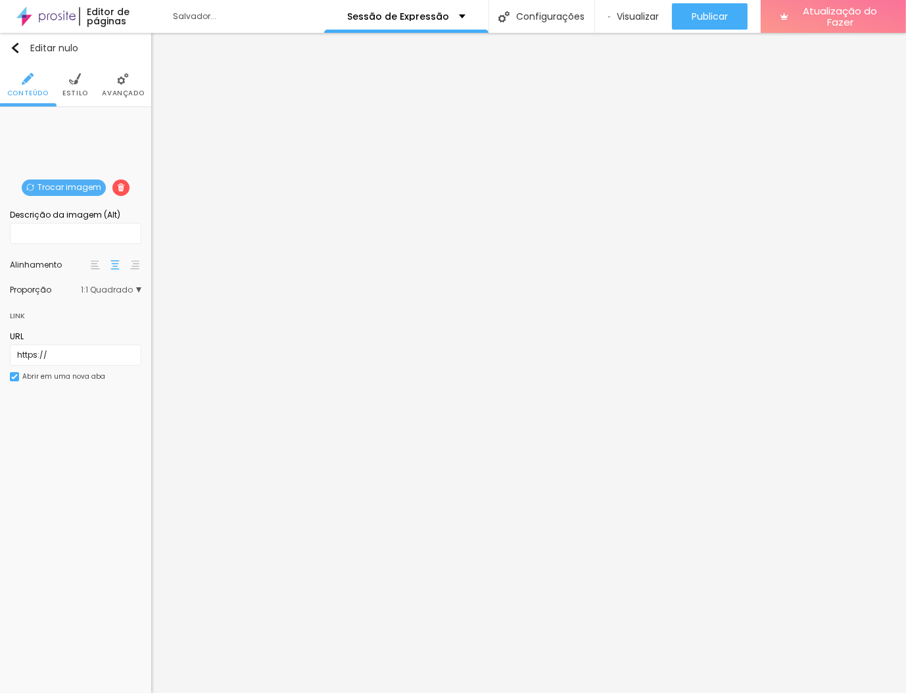
click at [81, 189] on font "Trocar imagem" at bounding box center [69, 187] width 64 height 11
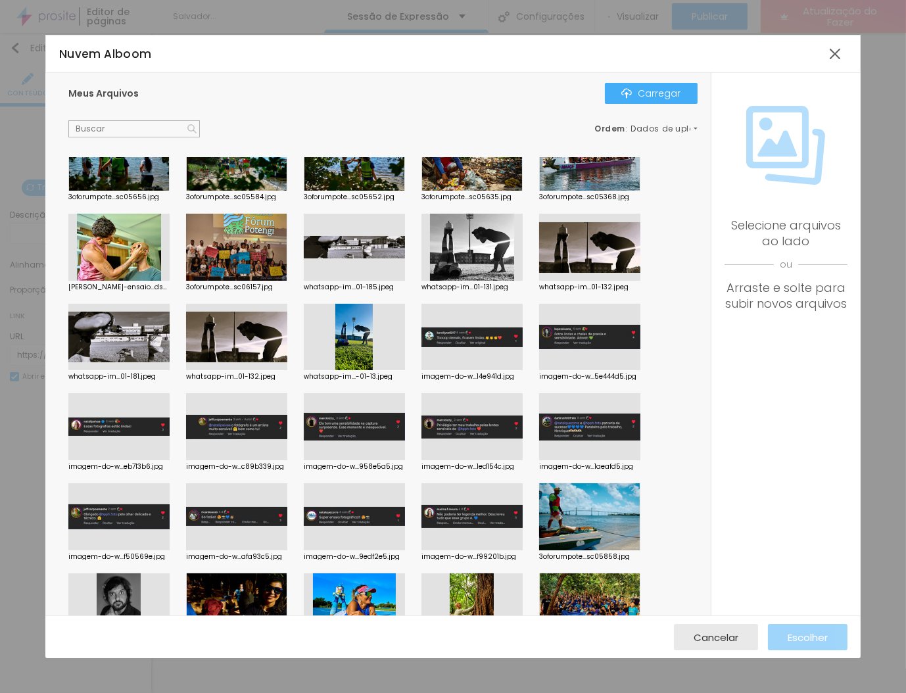
scroll to position [0, 0]
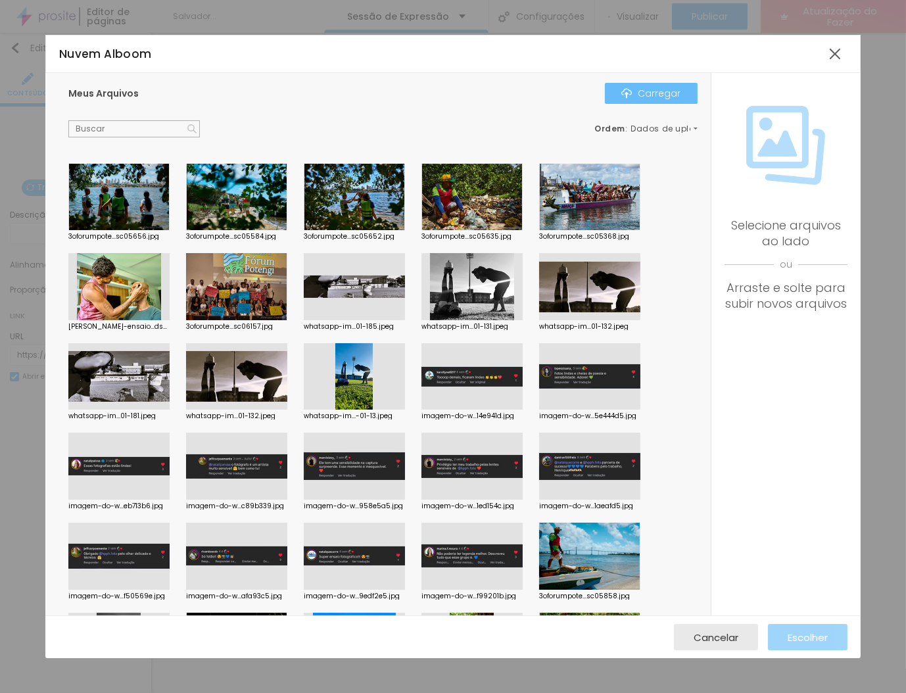
click at [651, 96] on font "Carregar" at bounding box center [660, 93] width 43 height 13
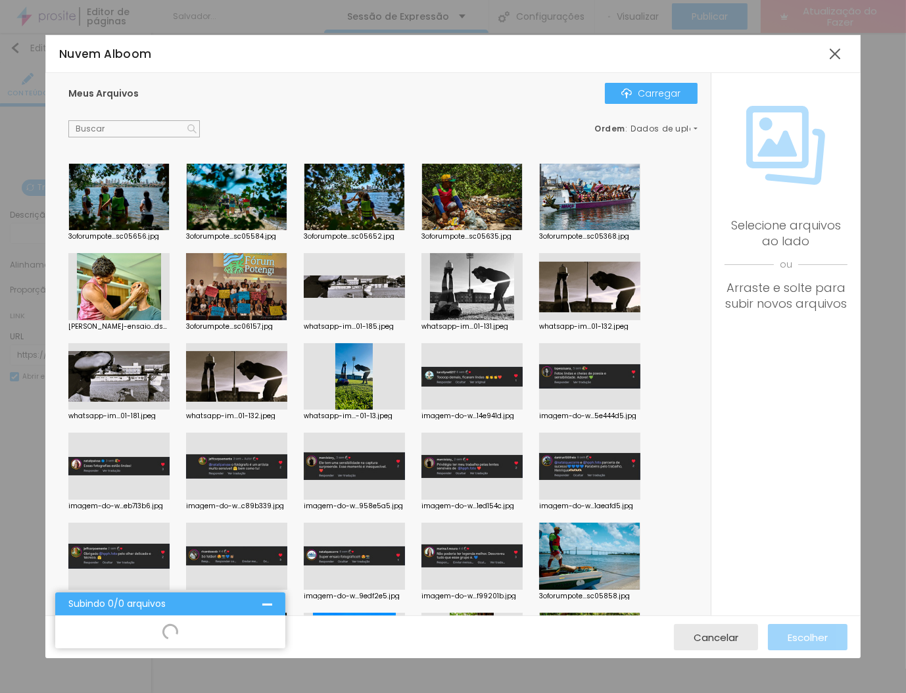
click at [433, 27] on div "Nuvem Alboom Meus Arquivos Carregar Ordem : Dados de upload 3oforumpote...sc056…" at bounding box center [453, 346] width 906 height 693
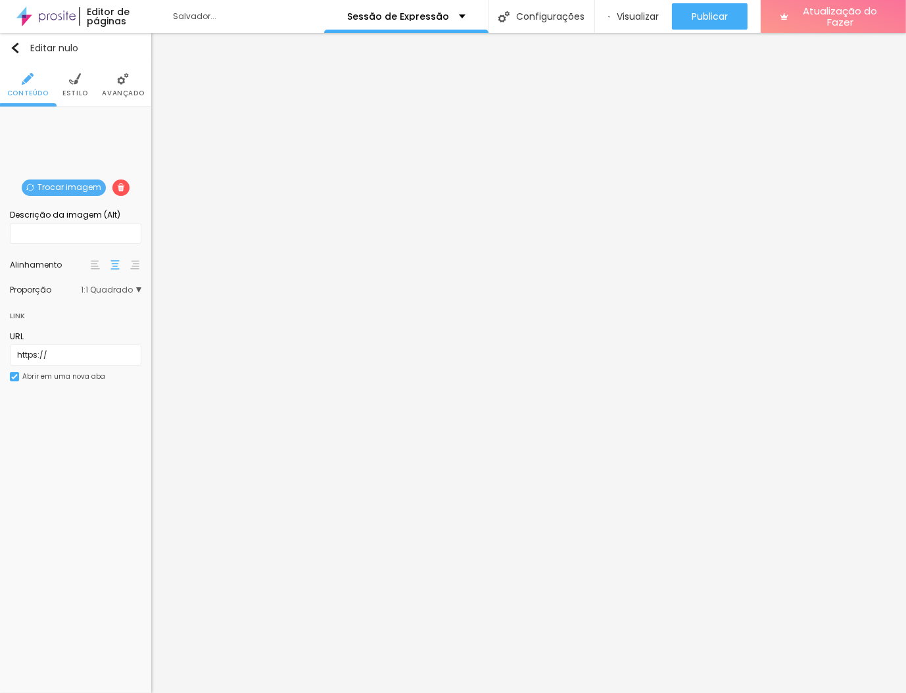
click at [71, 185] on font "Trocar imagem" at bounding box center [69, 187] width 64 height 11
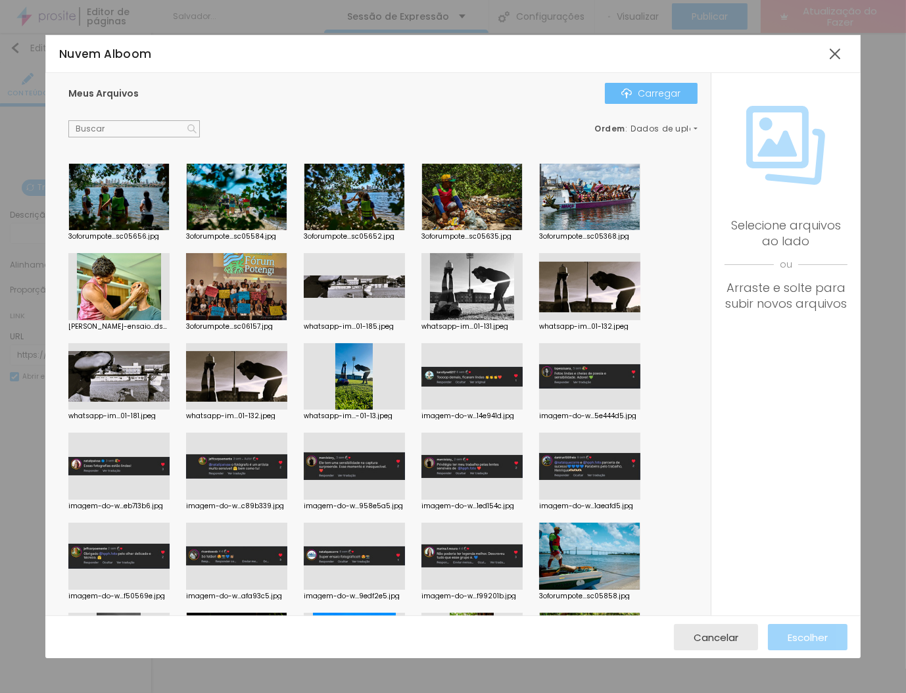
click at [641, 87] on font "Carregar" at bounding box center [660, 93] width 43 height 13
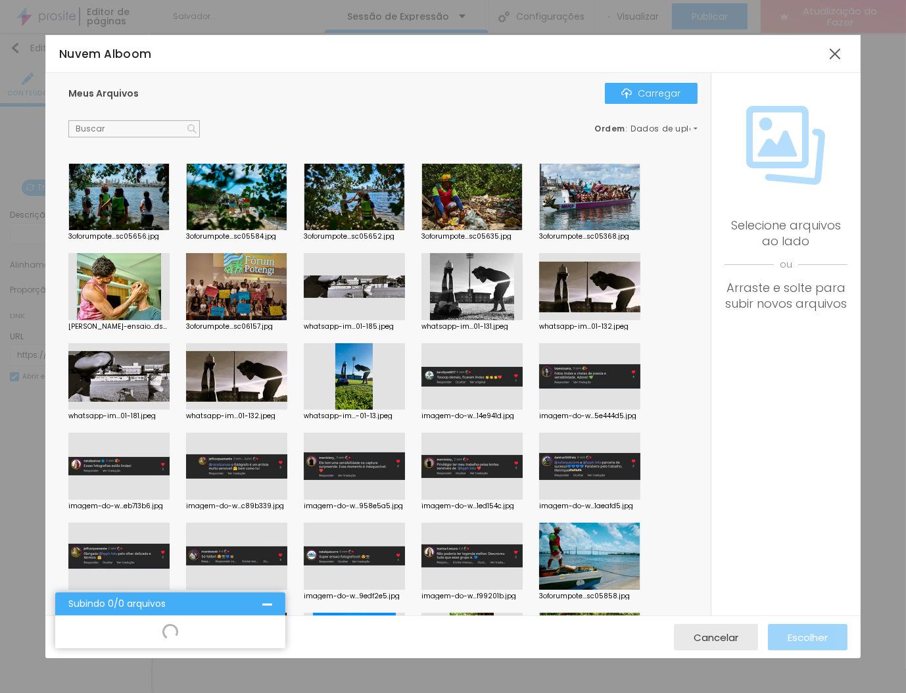
click at [337, 382] on div at bounding box center [354, 376] width 101 height 67
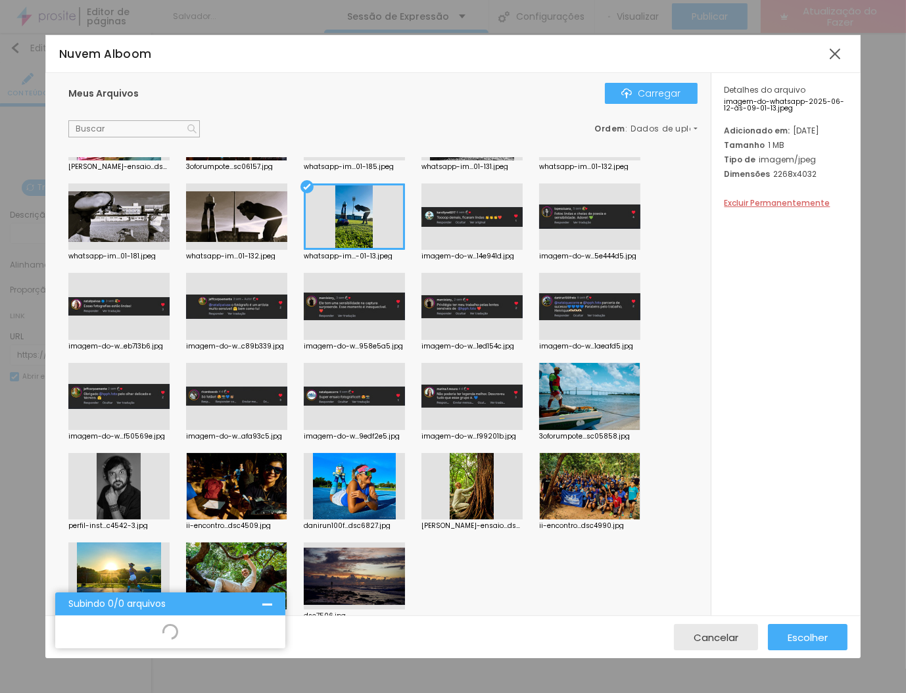
scroll to position [176, 0]
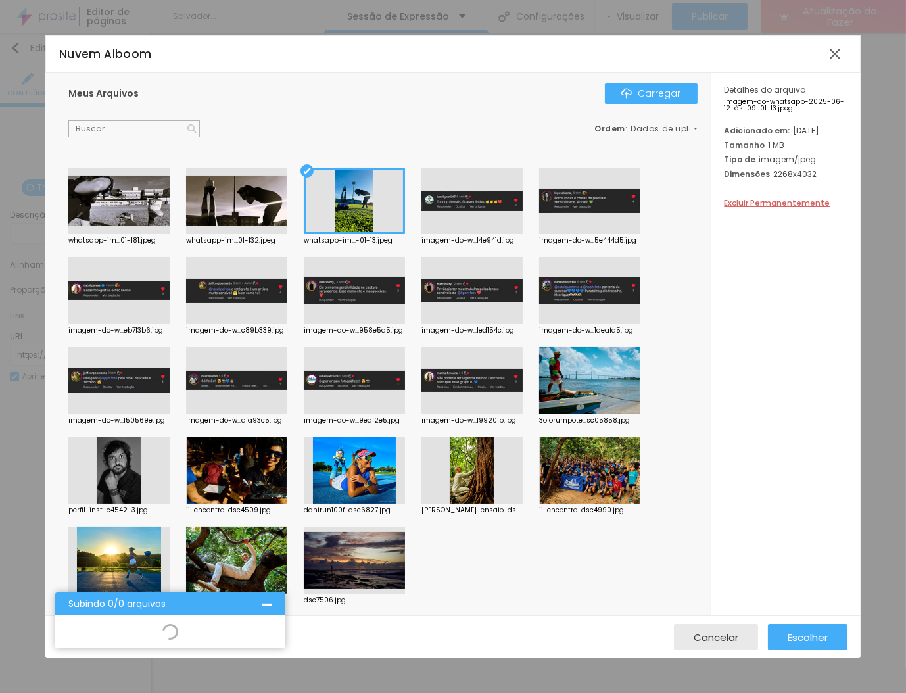
click at [269, 603] on div at bounding box center [267, 604] width 10 height 10
click at [65, 639] on div at bounding box center [60, 644] width 10 height 10
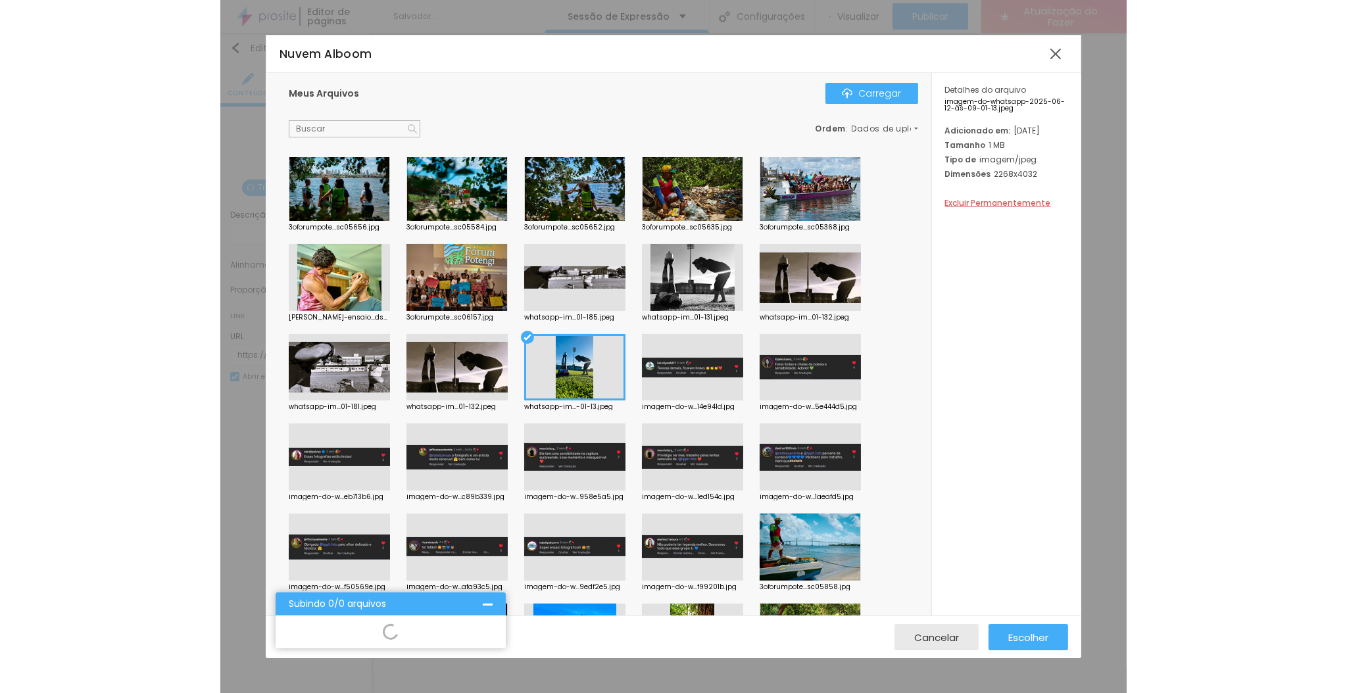
scroll to position [0, 0]
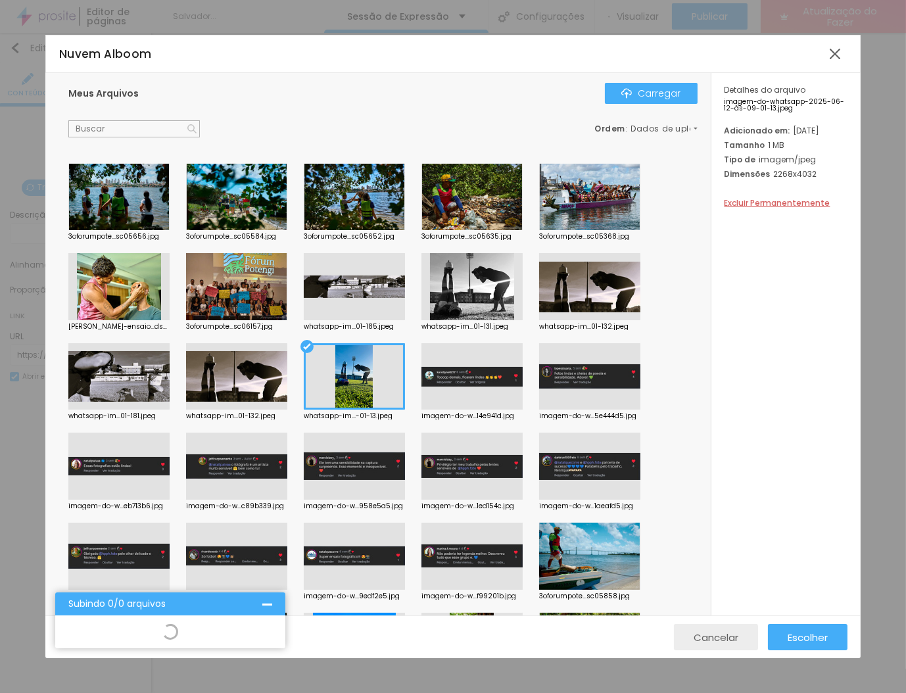
click at [743, 634] on button "Cancelar" at bounding box center [716, 637] width 84 height 26
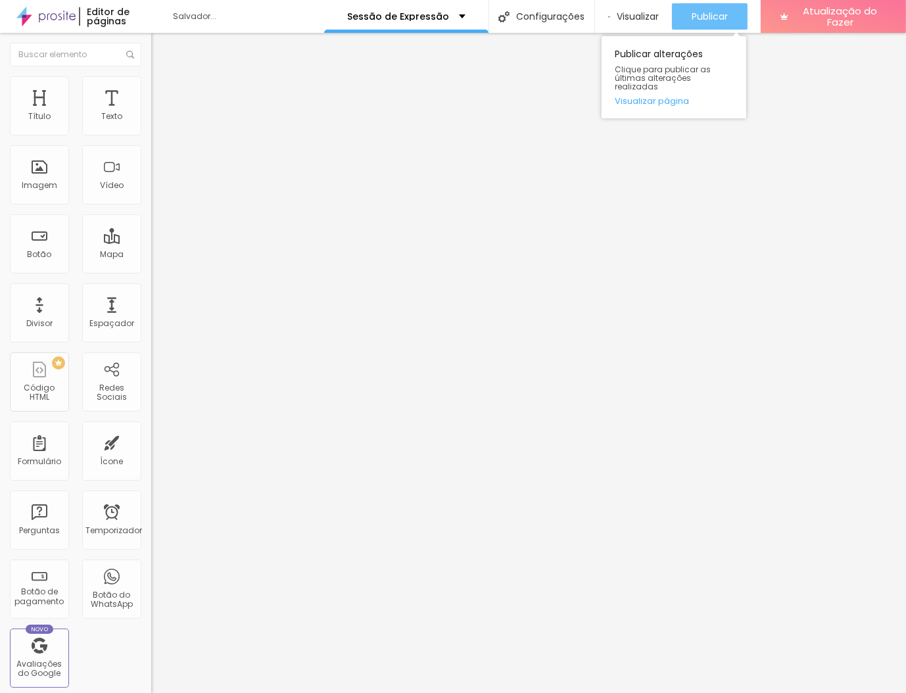
click at [702, 16] on font "Publicar" at bounding box center [710, 16] width 36 height 13
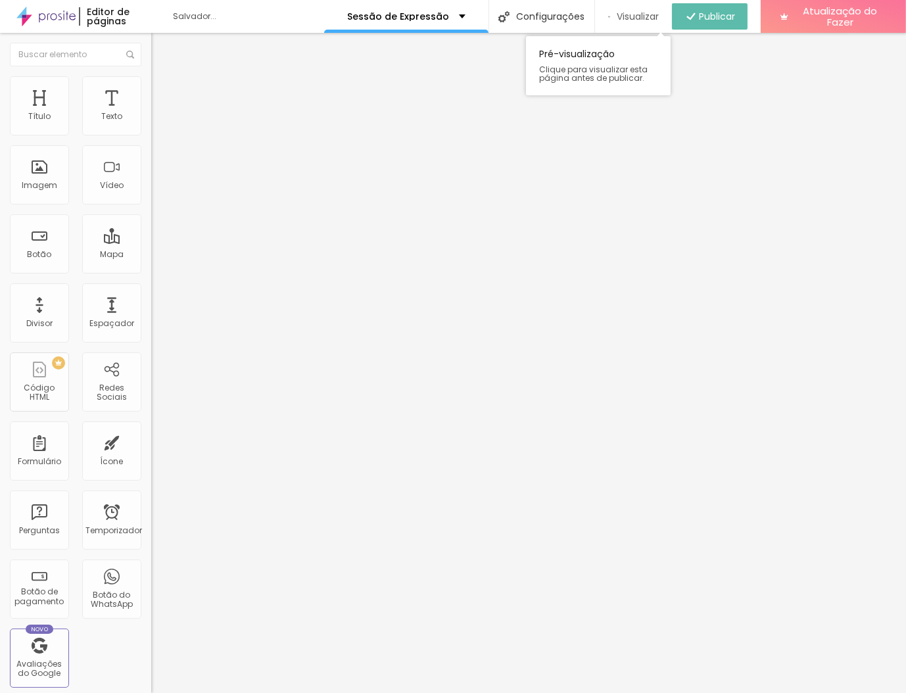
click at [637, 16] on font "Visualizar" at bounding box center [638, 16] width 42 height 13
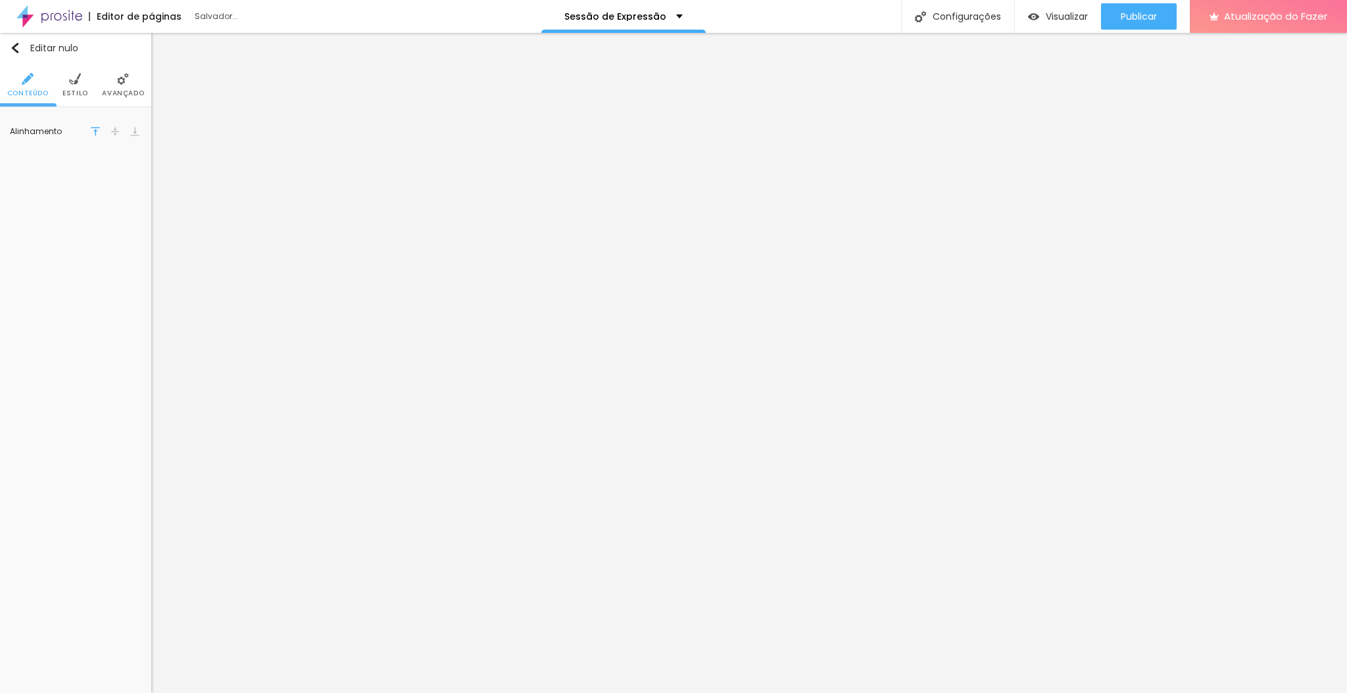
click at [66, 75] on li "Estilo" at bounding box center [75, 84] width 26 height 43
click at [126, 80] on img at bounding box center [123, 79] width 12 height 12
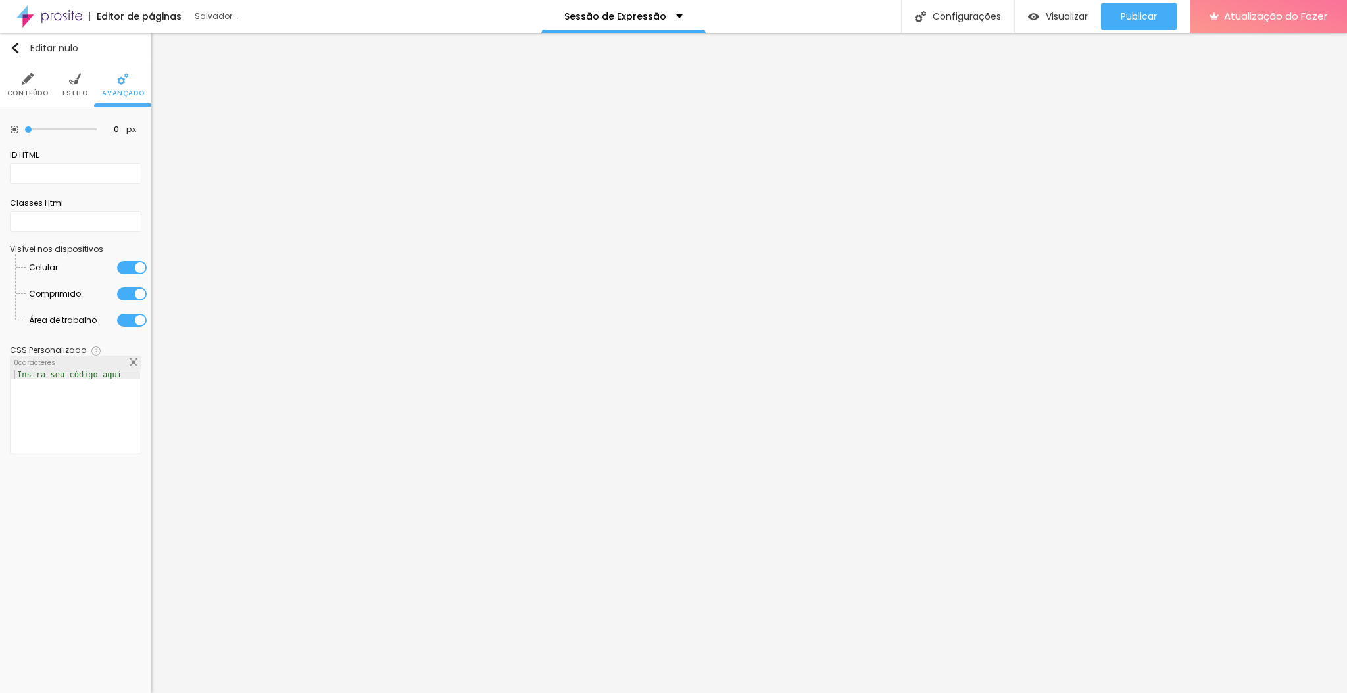
click at [59, 87] on ul "Conteúdo Estilo Avançado" at bounding box center [75, 85] width 151 height 44
click at [76, 81] on img at bounding box center [75, 79] width 12 height 12
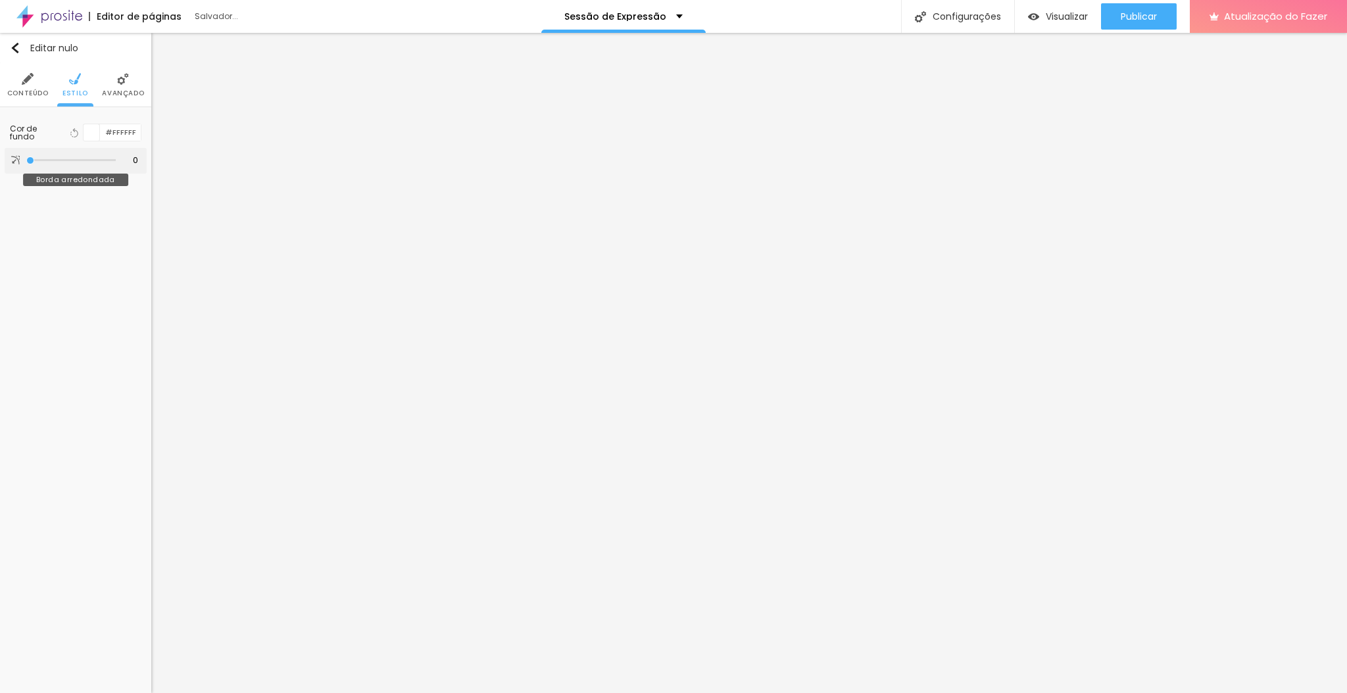
type input "66"
click at [57, 161] on input "range" at bounding box center [70, 160] width 89 height 7
type input "170"
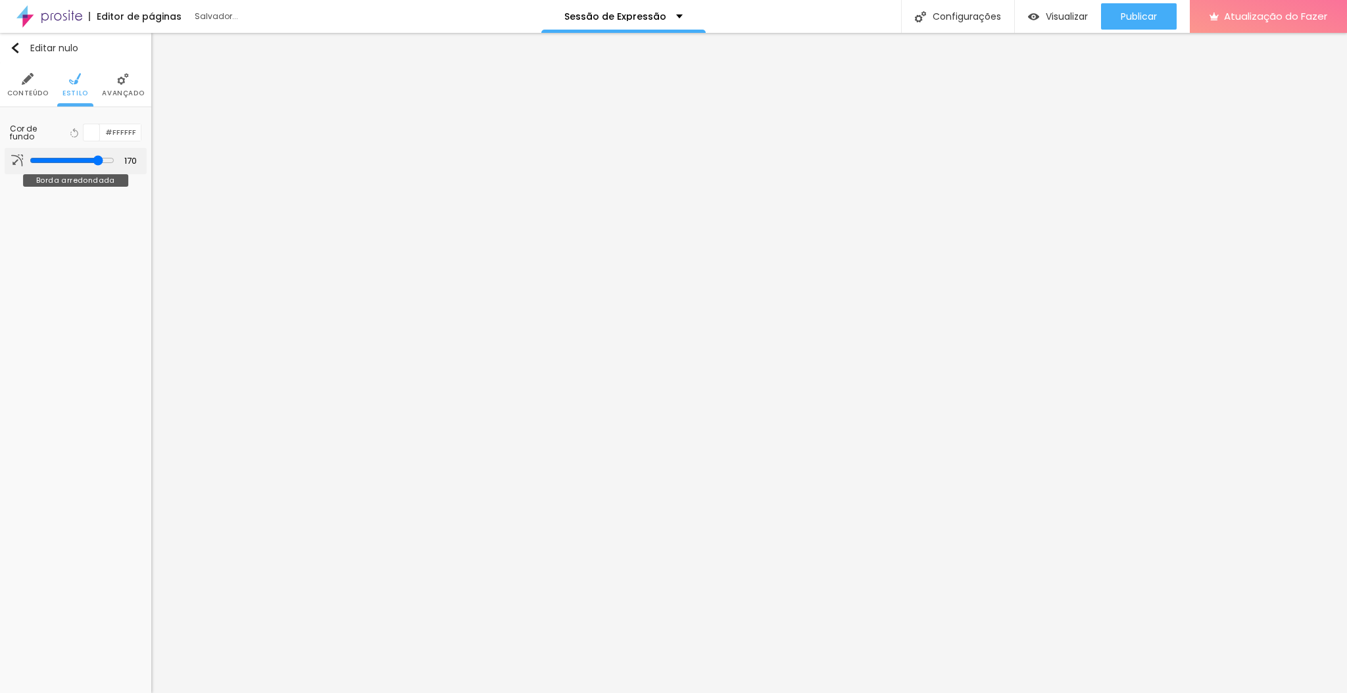
click at [99, 162] on input "range" at bounding box center [72, 160] width 85 height 11
click at [130, 162] on input "170" at bounding box center [127, 161] width 23 height 12
type input "181"
type input "200"
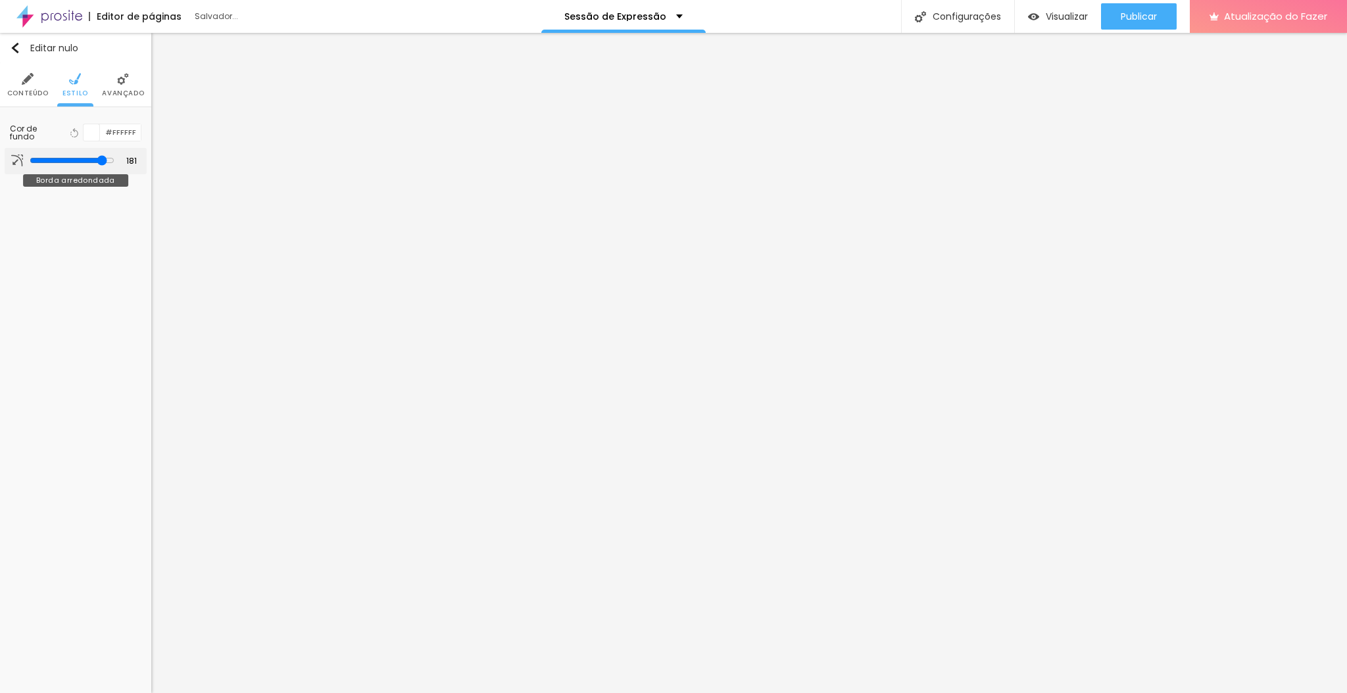
type input "200"
drag, startPoint x: 103, startPoint y: 159, endPoint x: 140, endPoint y: 166, distance: 37.7
type input "200"
click at [116, 164] on input "range" at bounding box center [70, 160] width 89 height 7
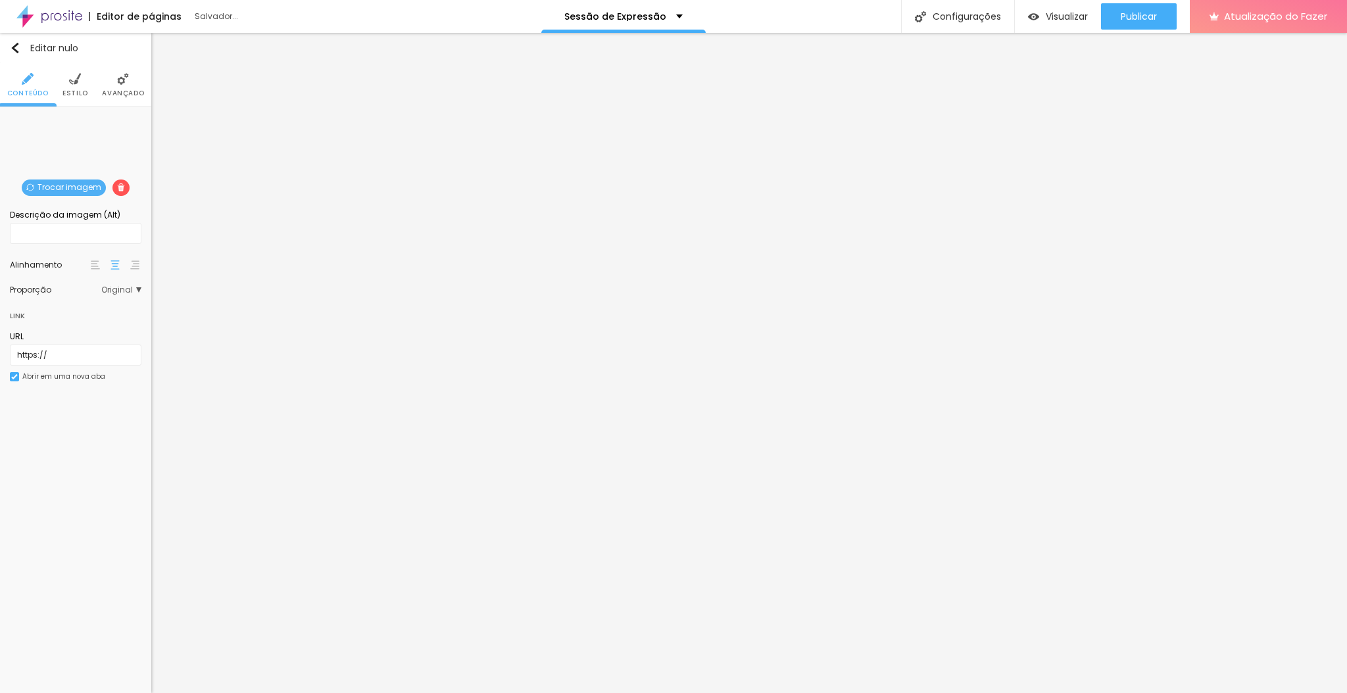
click at [135, 289] on span "Original" at bounding box center [121, 290] width 40 height 8
click at [110, 310] on span "Cinema" at bounding box center [87, 309] width 74 height 8
click at [122, 328] on span "Padrão" at bounding box center [89, 327] width 78 height 8
click at [119, 362] on span "Original" at bounding box center [94, 362] width 89 height 8
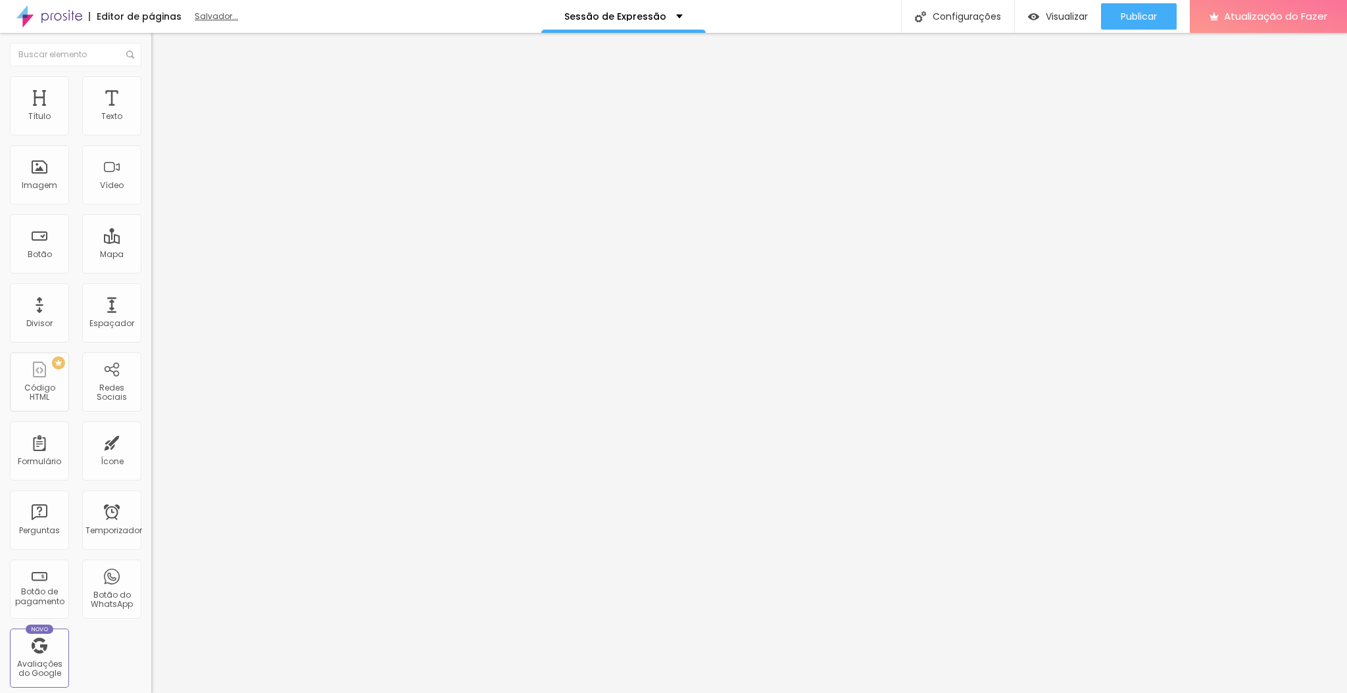
click at [212, 16] on font "Salvador..." at bounding box center [216, 16] width 43 height 11
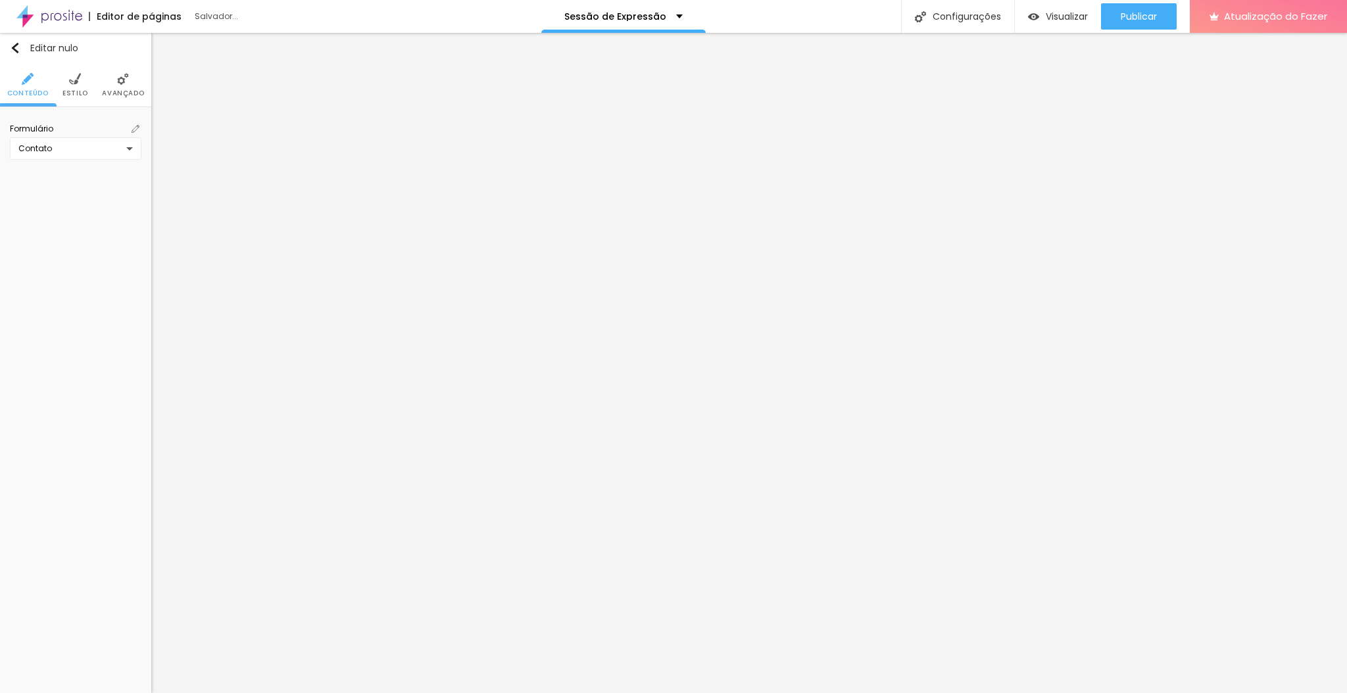
click at [78, 82] on img at bounding box center [75, 79] width 12 height 12
click at [131, 188] on icon "button" at bounding box center [132, 187] width 5 height 5
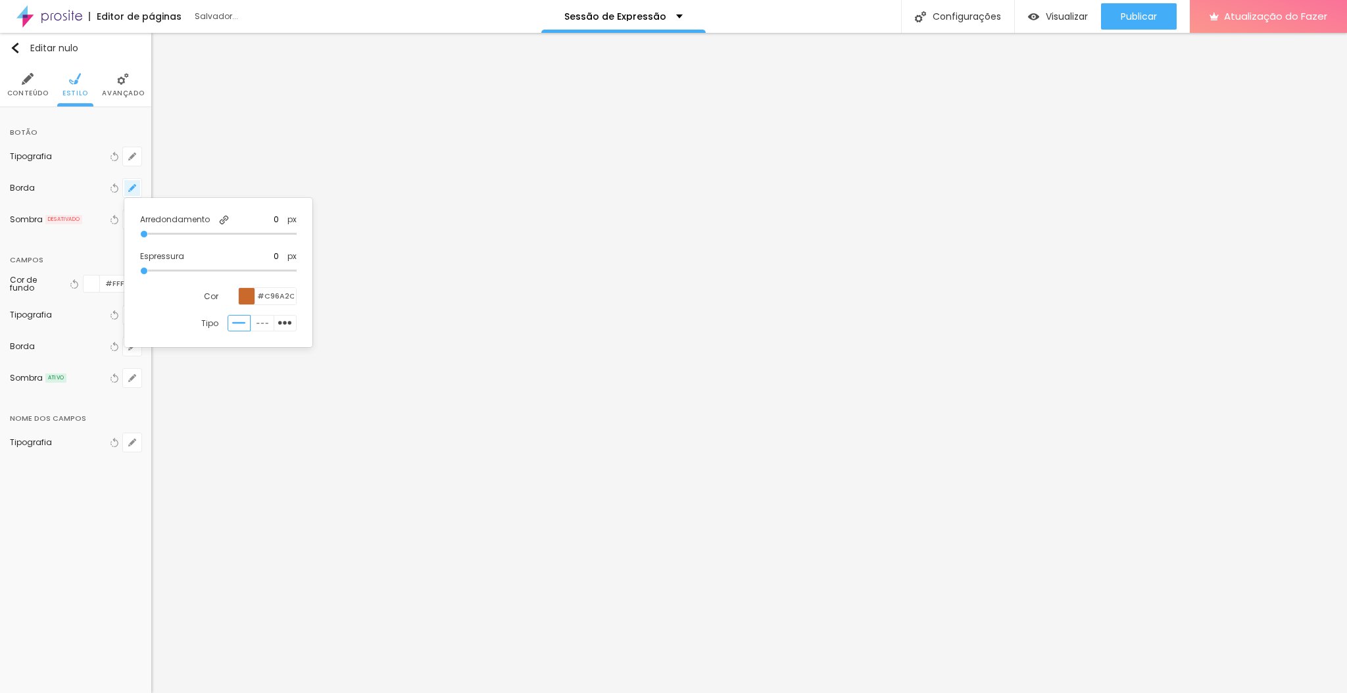
click at [131, 188] on div at bounding box center [673, 346] width 1347 height 693
click at [132, 160] on button "button" at bounding box center [132, 156] width 18 height 18
click at [132, 160] on div at bounding box center [673, 346] width 1347 height 693
click at [133, 217] on icon "button" at bounding box center [132, 219] width 5 height 5
click at [133, 215] on div at bounding box center [673, 346] width 1347 height 693
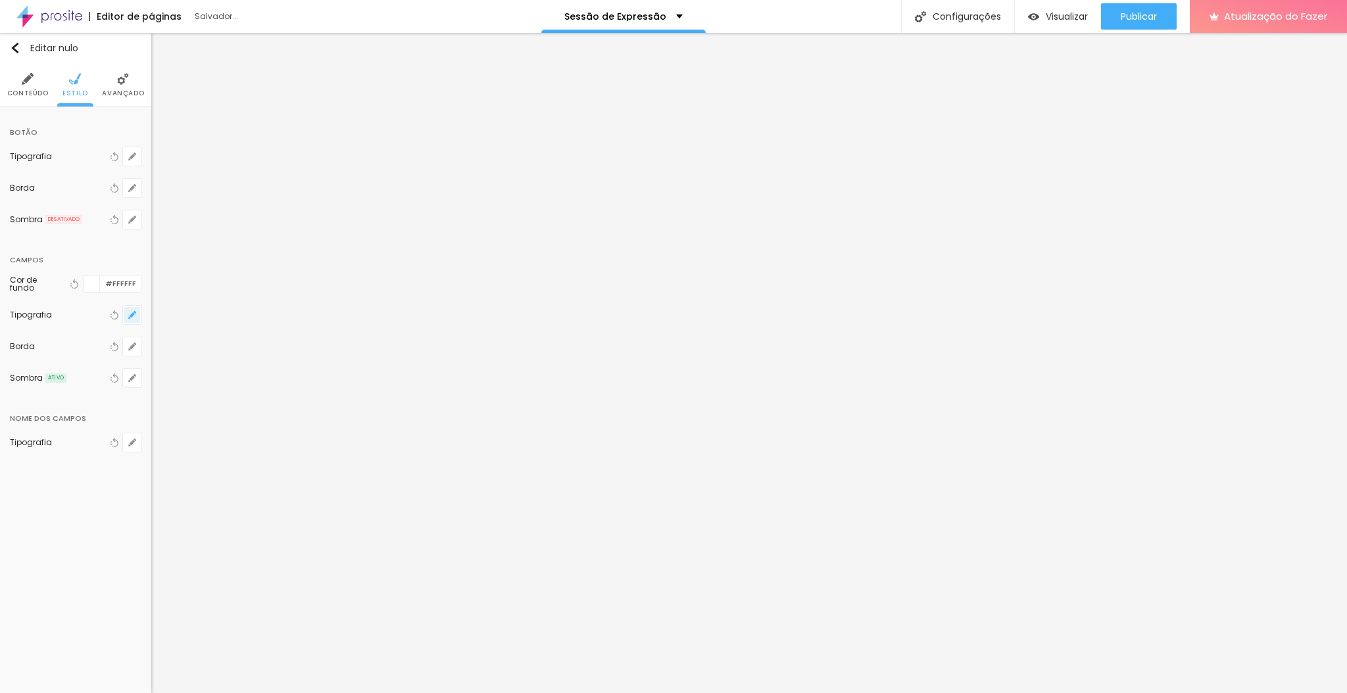
click at [132, 306] on button "button" at bounding box center [132, 315] width 18 height 18
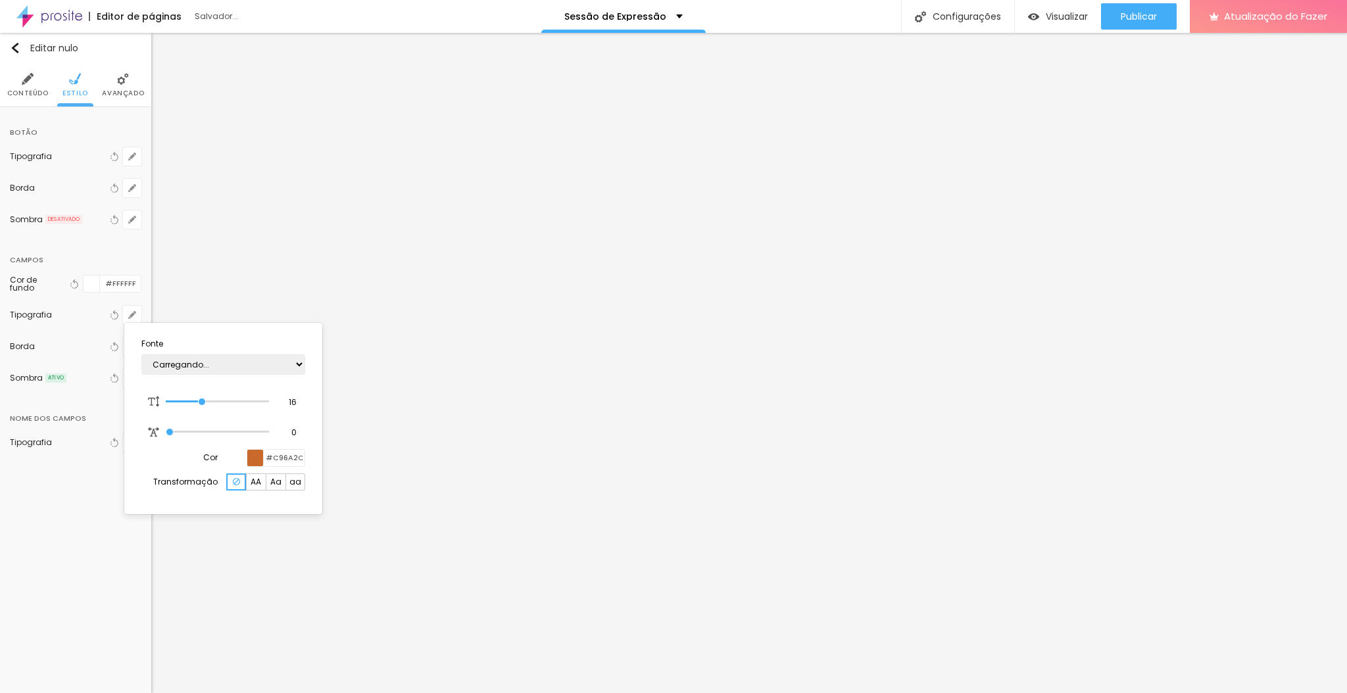
click at [141, 295] on div at bounding box center [673, 346] width 1347 height 693
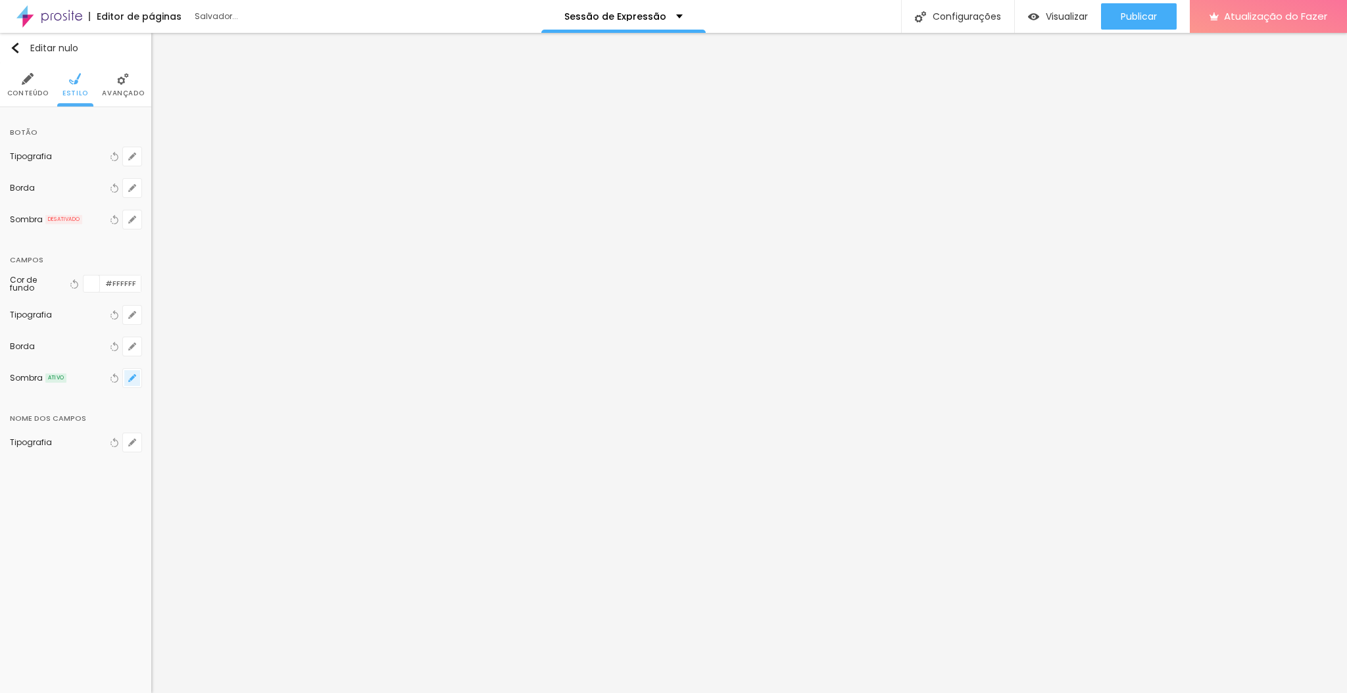
click at [138, 375] on button "button" at bounding box center [132, 378] width 18 height 18
click at [135, 346] on div at bounding box center [673, 346] width 1347 height 693
click at [135, 346] on button "button" at bounding box center [132, 346] width 18 height 18
click at [135, 346] on div at bounding box center [673, 346] width 1347 height 693
click at [135, 346] on button "button" at bounding box center [132, 346] width 18 height 18
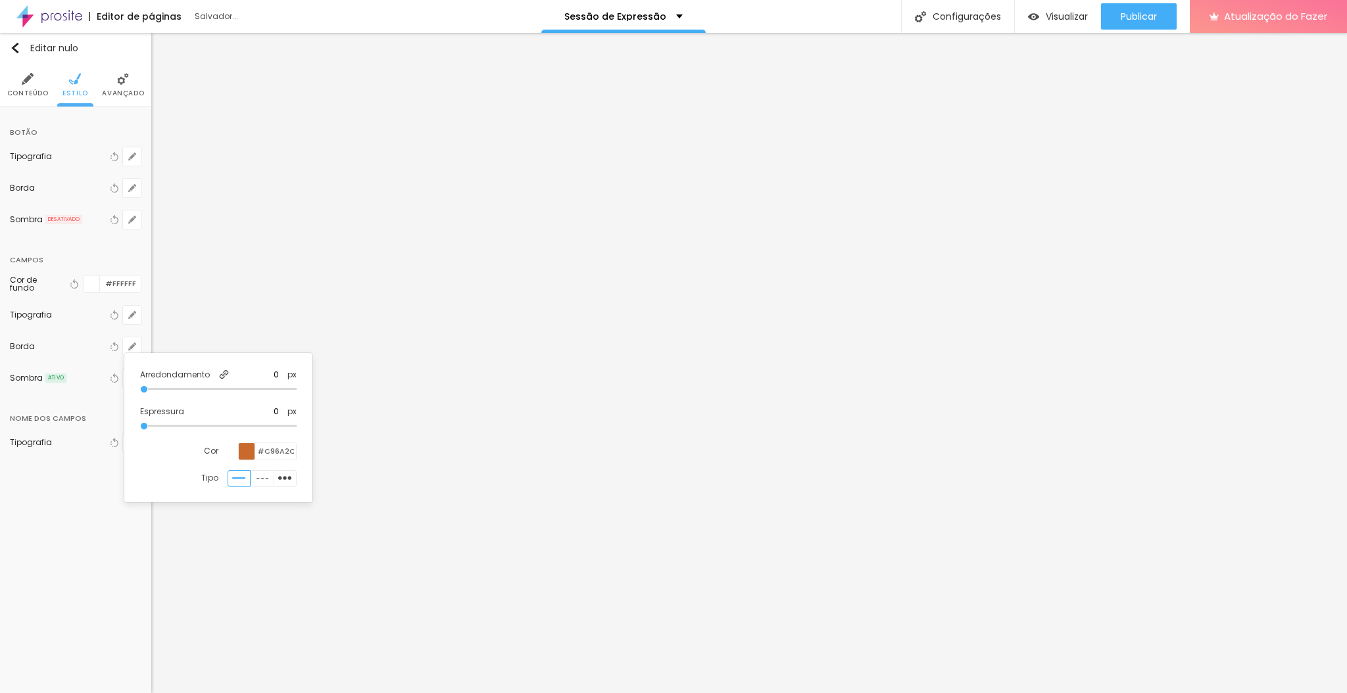
click at [135, 346] on div at bounding box center [673, 346] width 1347 height 693
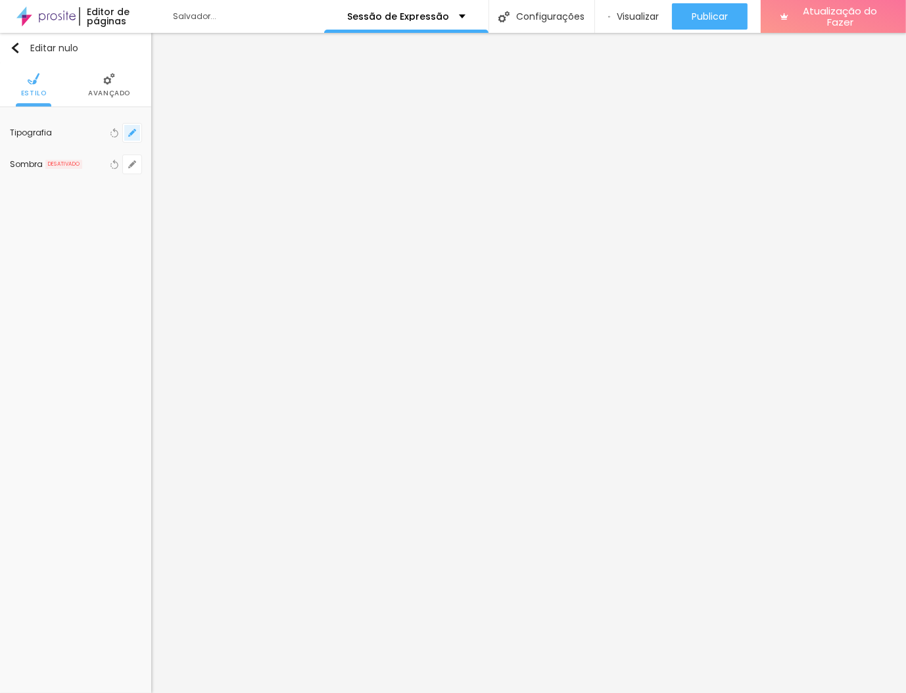
click at [128, 137] on button "button" at bounding box center [132, 133] width 18 height 18
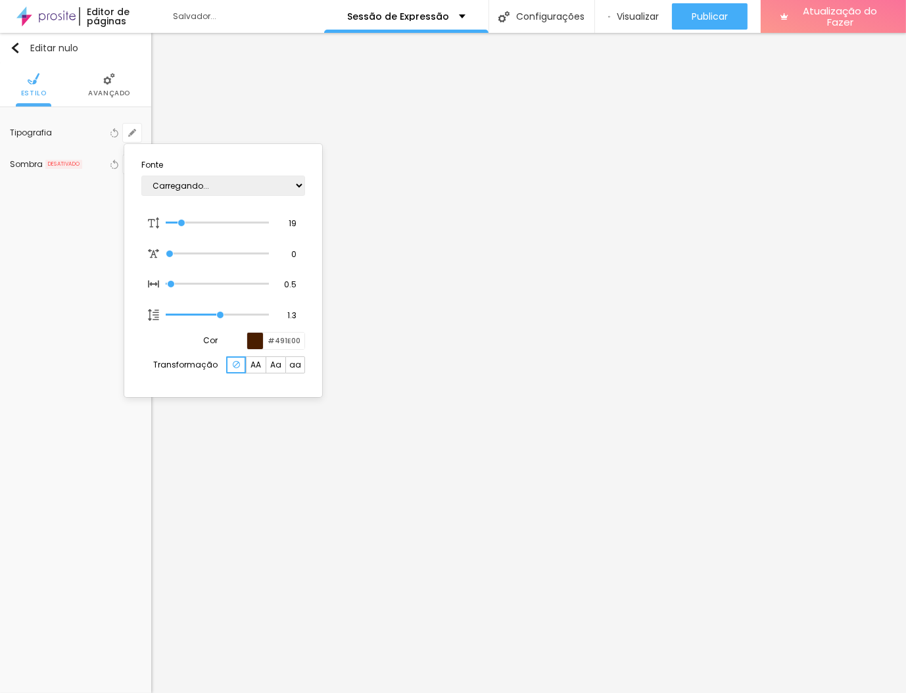
click at [76, 311] on div at bounding box center [453, 346] width 906 height 693
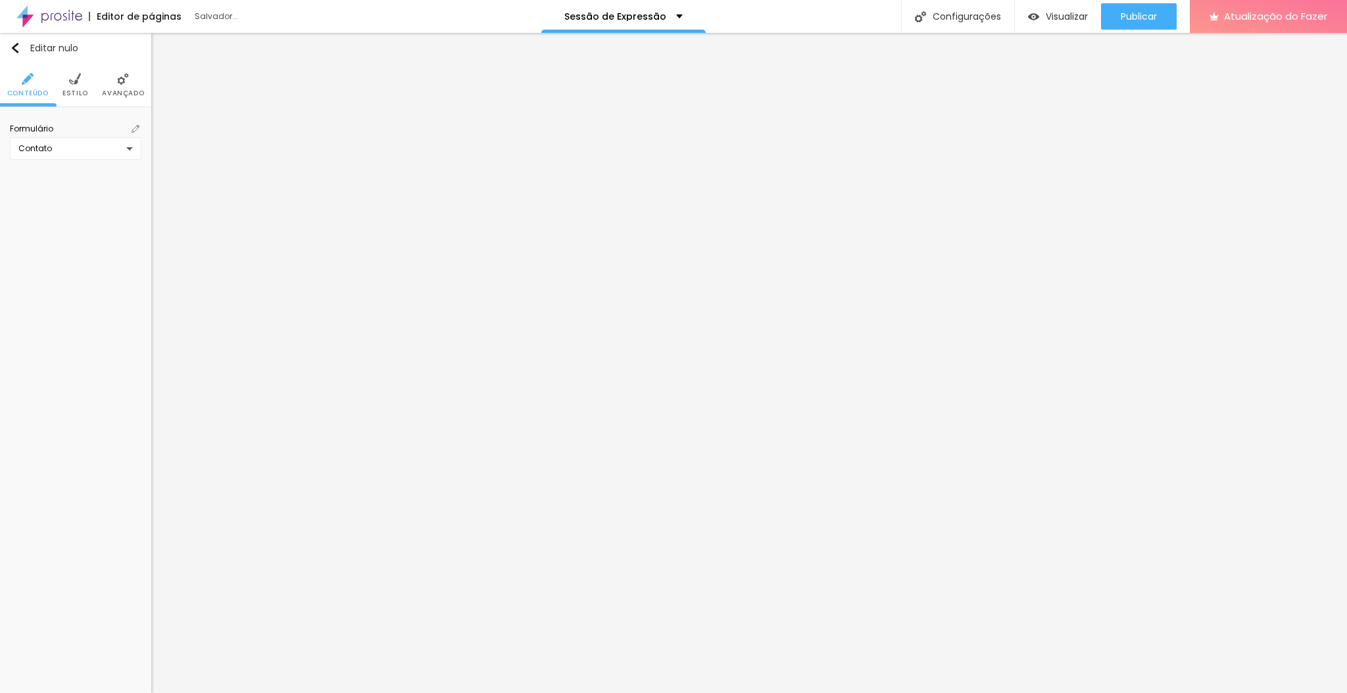
drag, startPoint x: 850, startPoint y: 24, endPoint x: 74, endPoint y: 80, distance: 778.0
click at [74, 80] on img at bounding box center [75, 79] width 12 height 12
click at [127, 158] on button "button" at bounding box center [132, 156] width 18 height 18
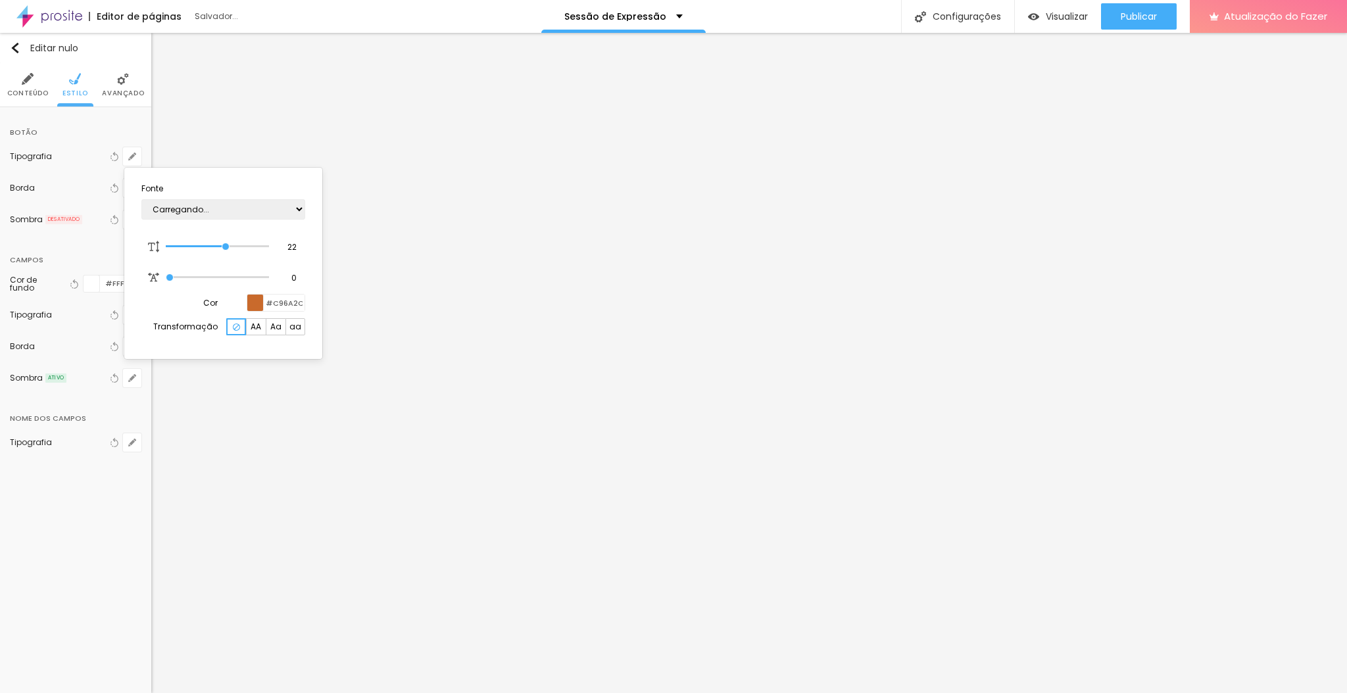
click at [102, 171] on div at bounding box center [673, 346] width 1347 height 693
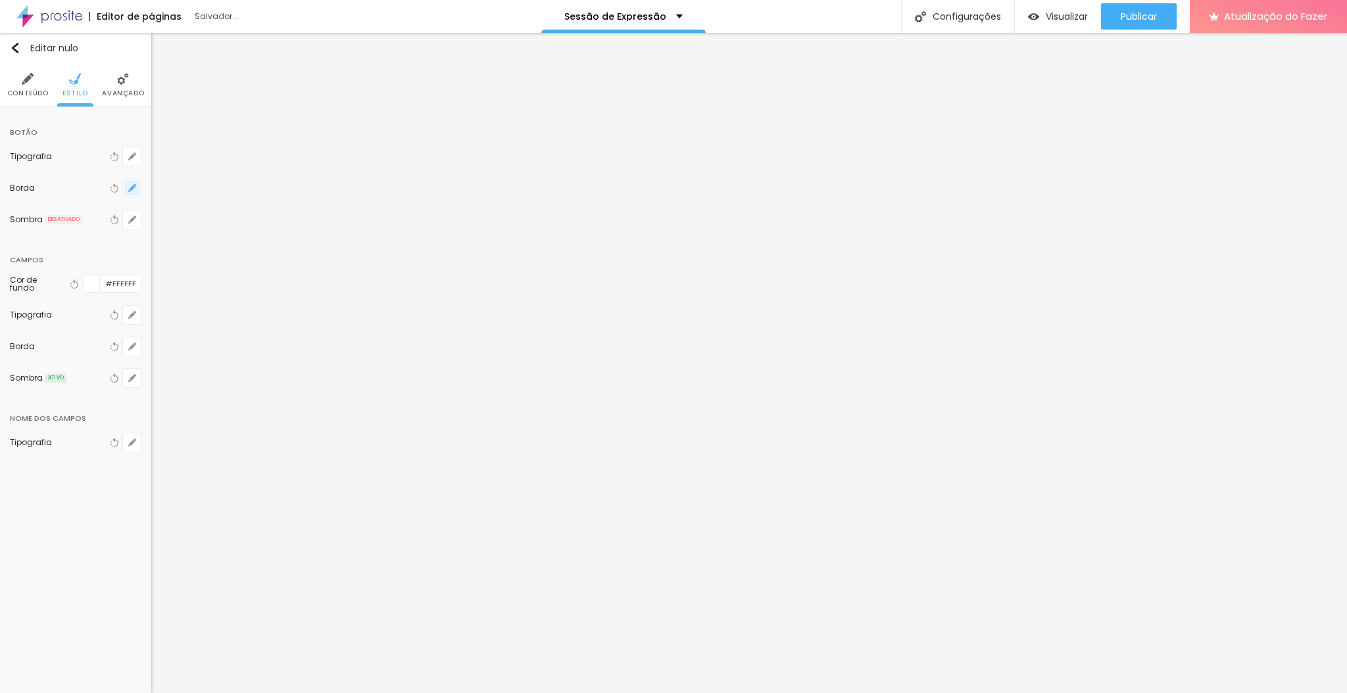
click at [138, 189] on button "button" at bounding box center [132, 188] width 18 height 18
click at [544, 235] on div at bounding box center [673, 346] width 1347 height 693
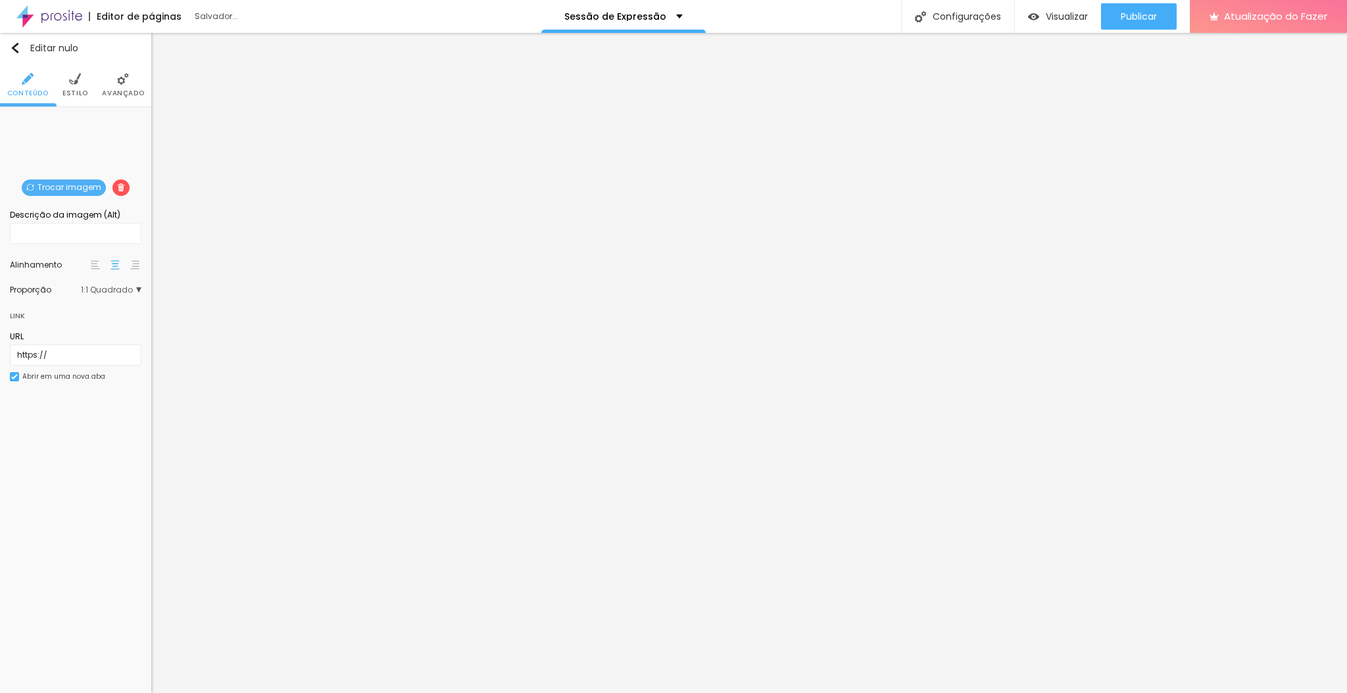
click at [78, 183] on font "Trocar imagem" at bounding box center [69, 187] width 64 height 11
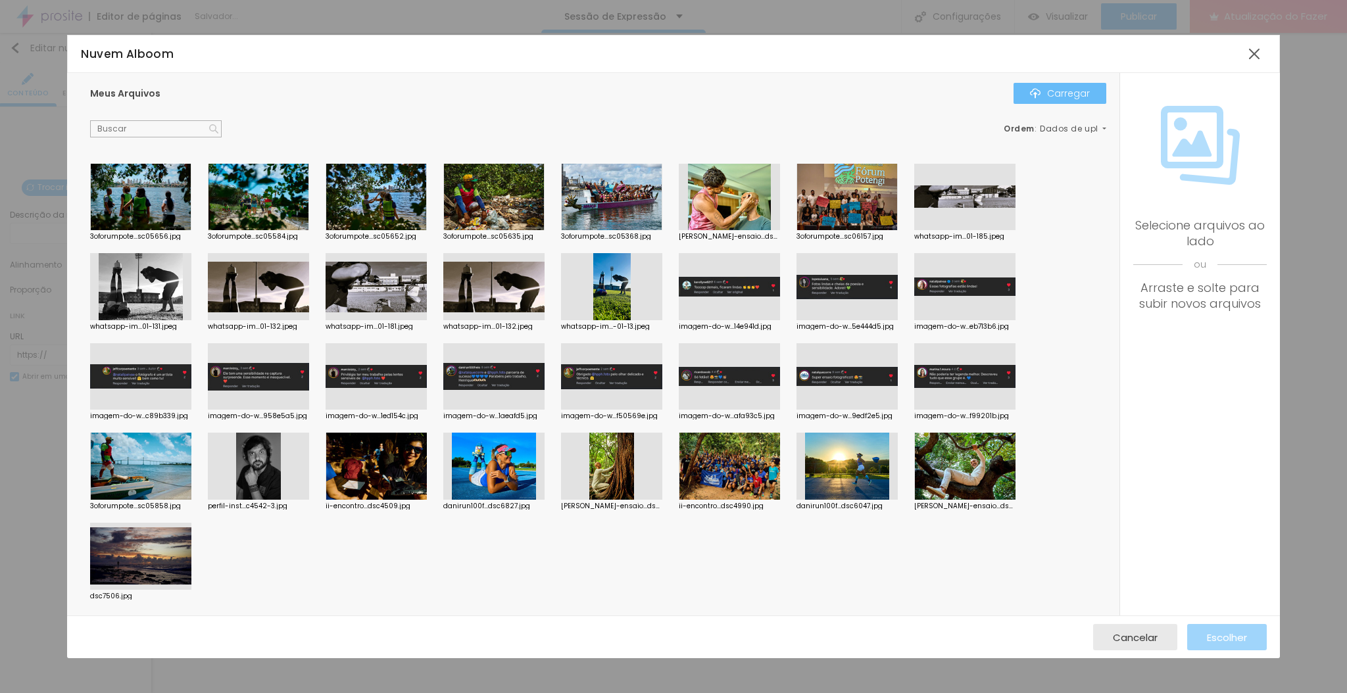
click at [1053, 93] on font "Carregar" at bounding box center [1068, 93] width 43 height 13
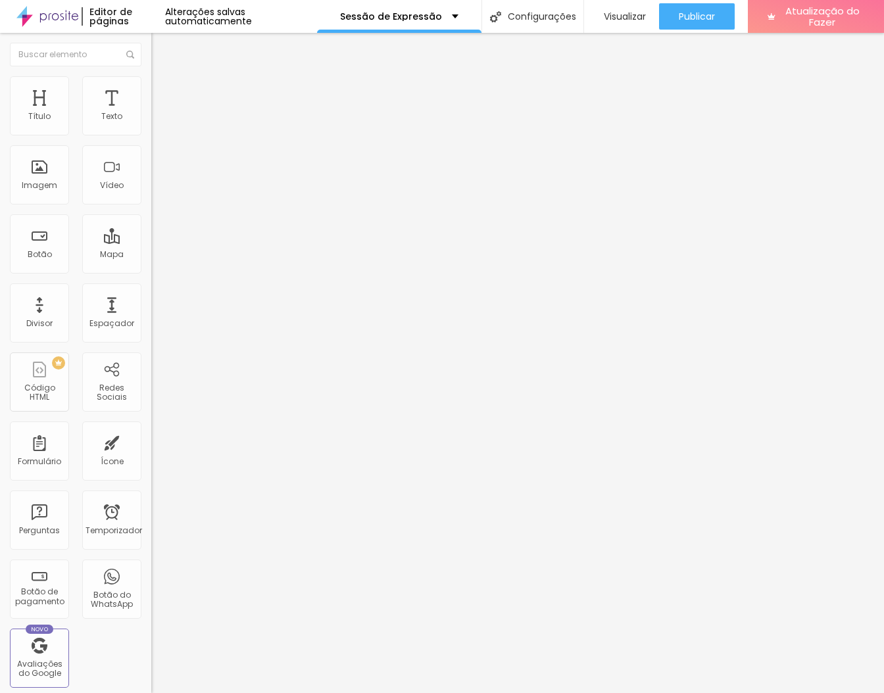
click at [151, 126] on button "button" at bounding box center [160, 119] width 18 height 14
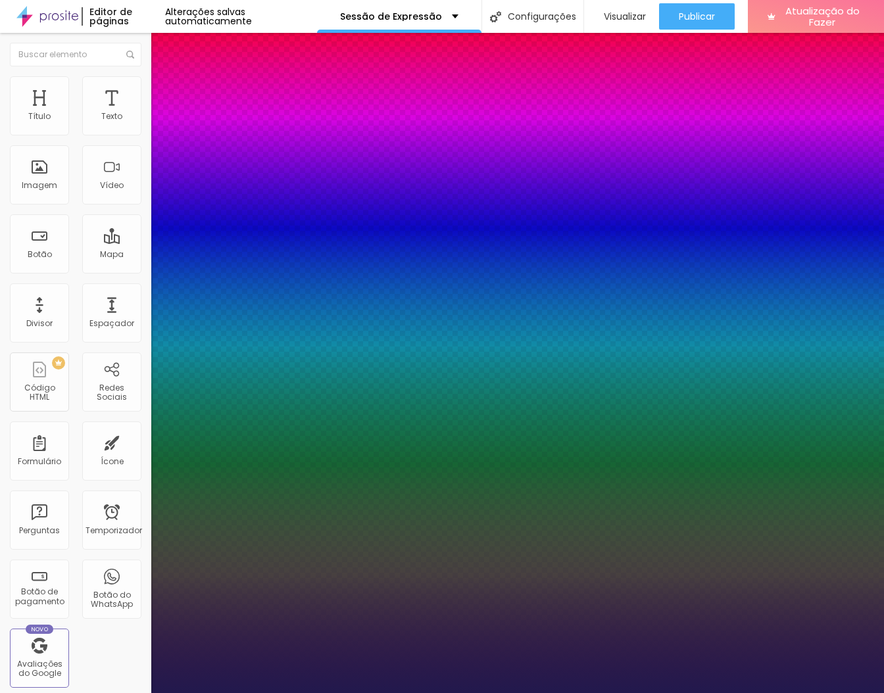
paste input "C96A2C"
type input "1"
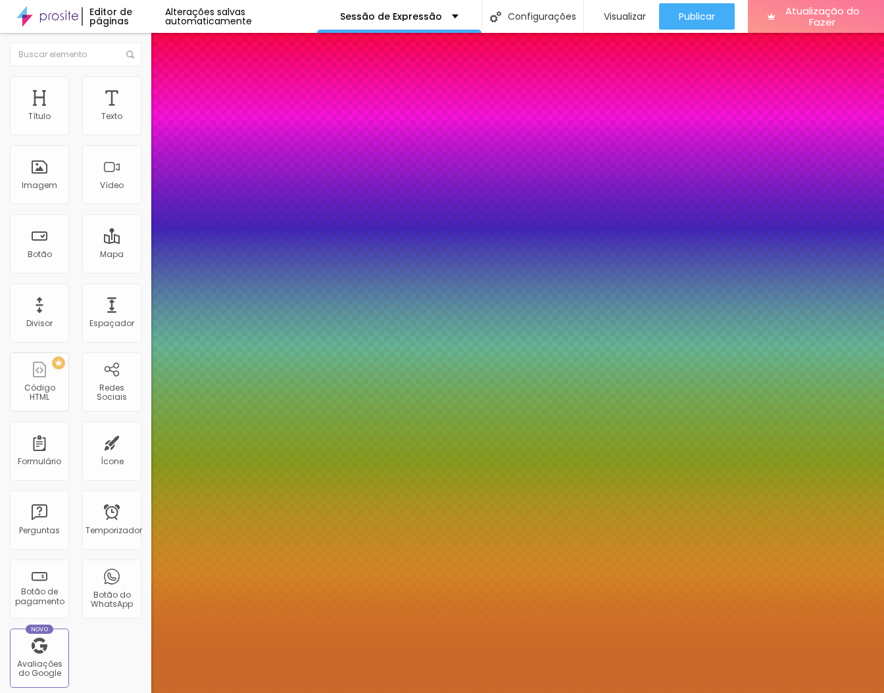
type input "#C96A2C"
click at [512, 693] on div at bounding box center [442, 693] width 884 height 0
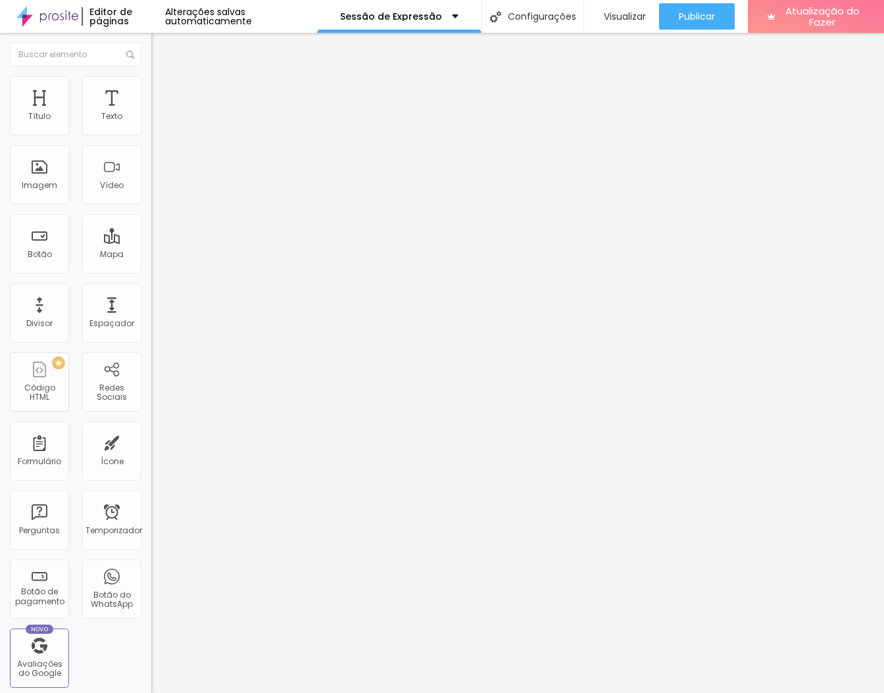
click at [157, 122] on icon "button" at bounding box center [161, 118] width 8 height 8
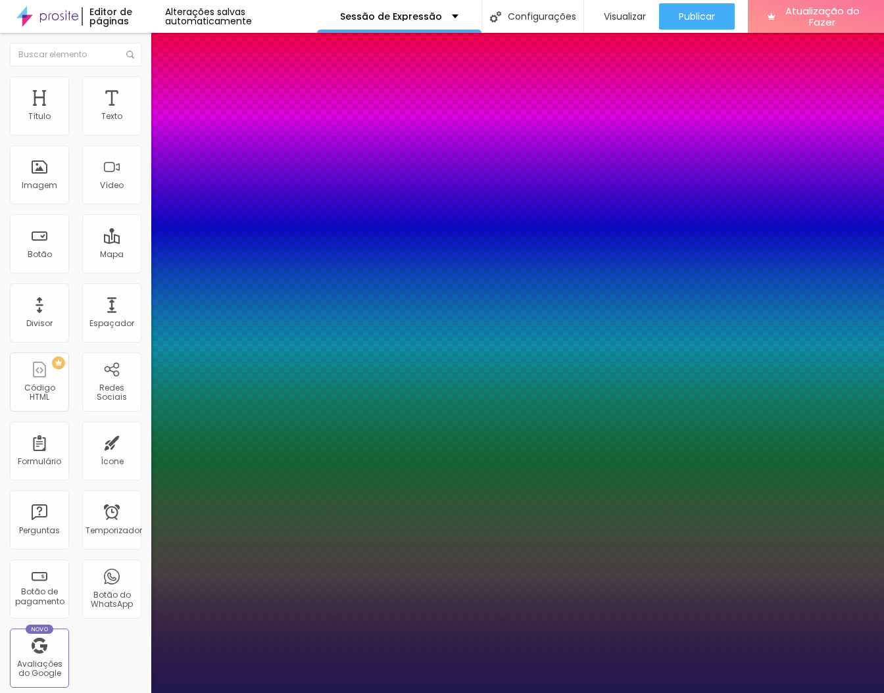
paste input "C96A2C"
type input "1"
type input "#C96A2C"
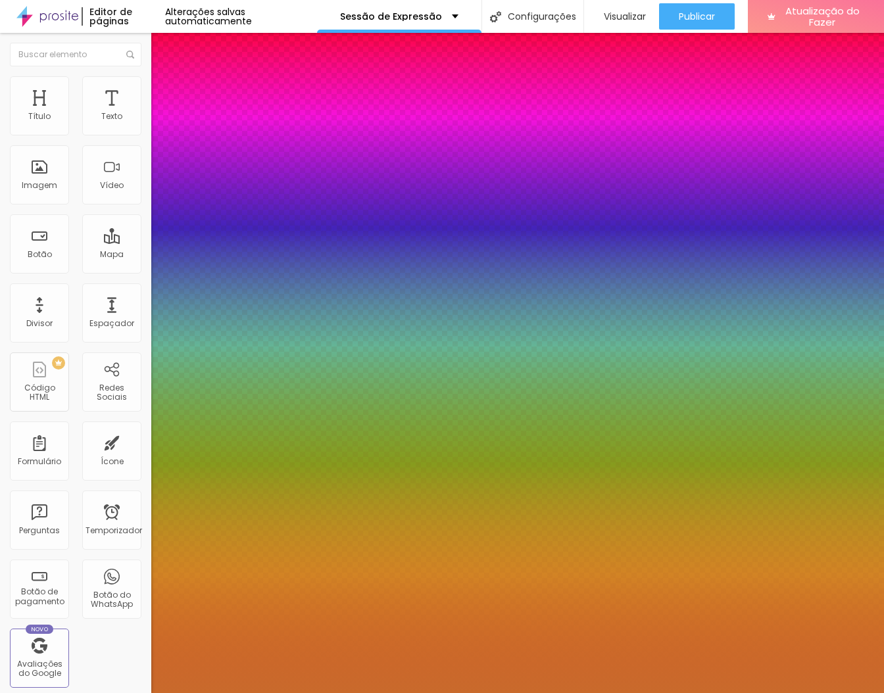
type input "1"
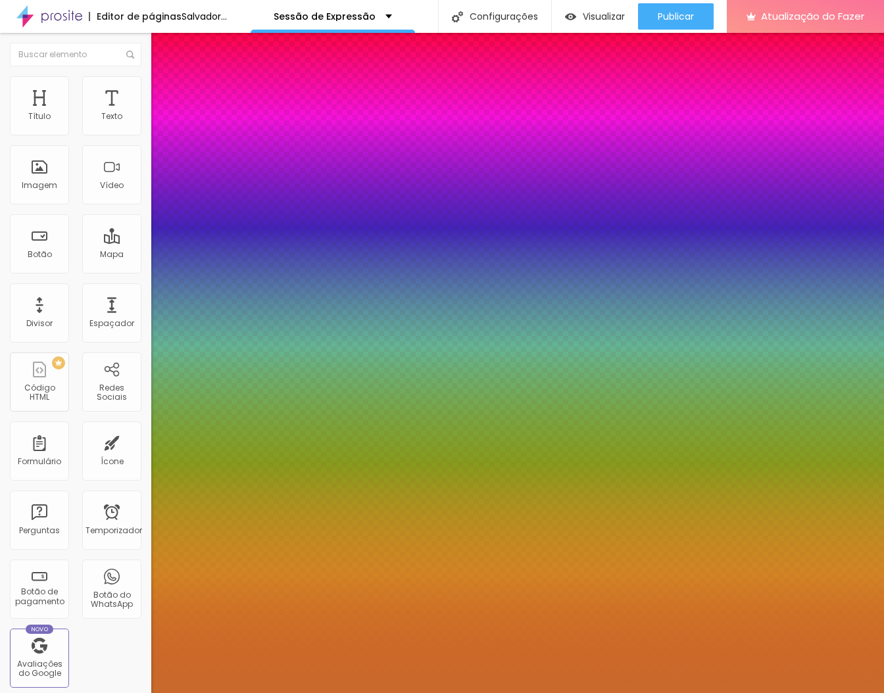
type input "#C96A2C"
click at [752, 693] on div at bounding box center [442, 693] width 884 height 0
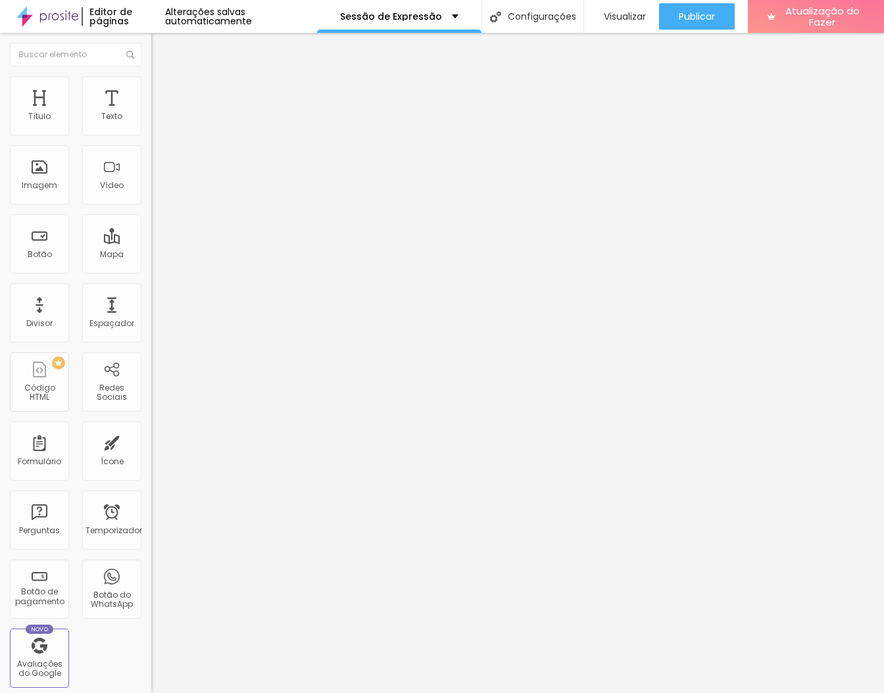
click at [151, 126] on button "button" at bounding box center [160, 119] width 18 height 14
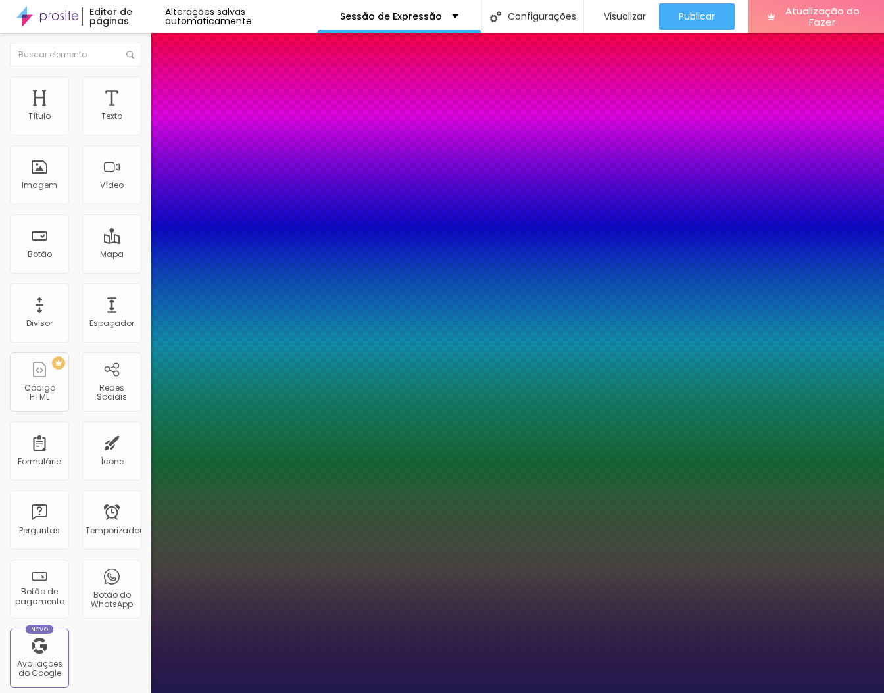
paste input "C96A2C"
type input "1"
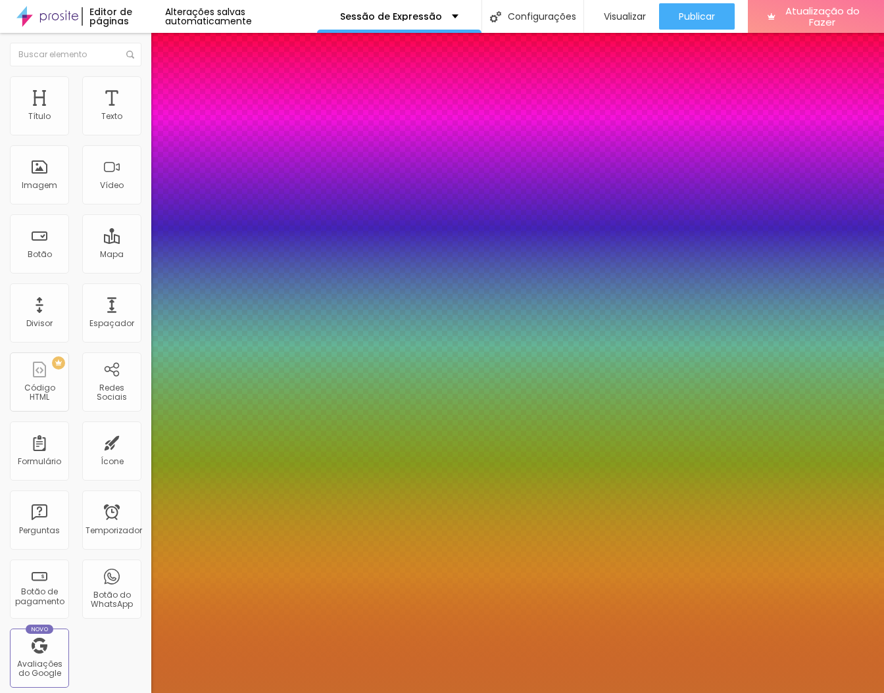
type input "#C96A2C"
type input "1"
type input "48"
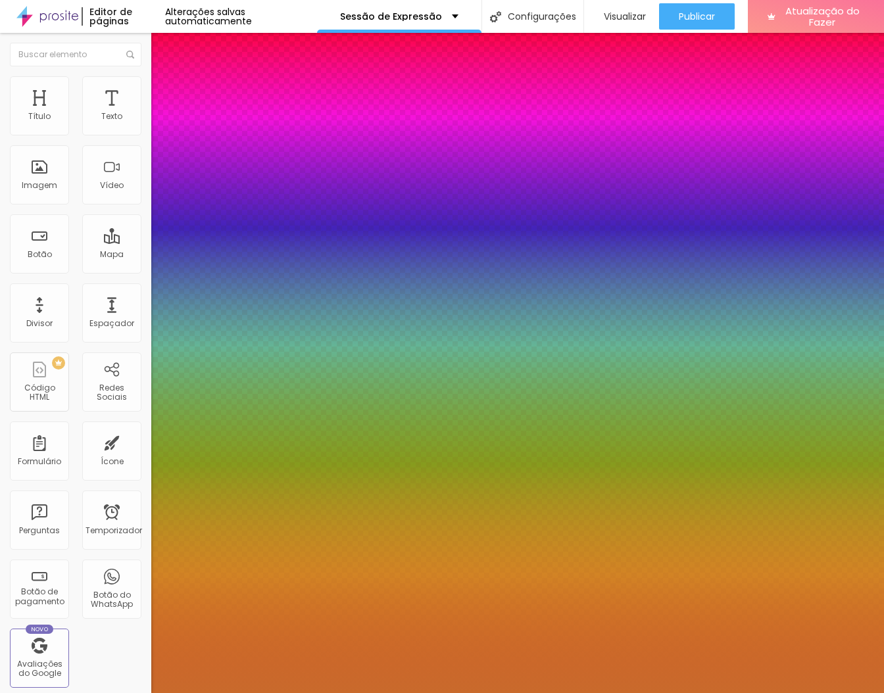
type input "1"
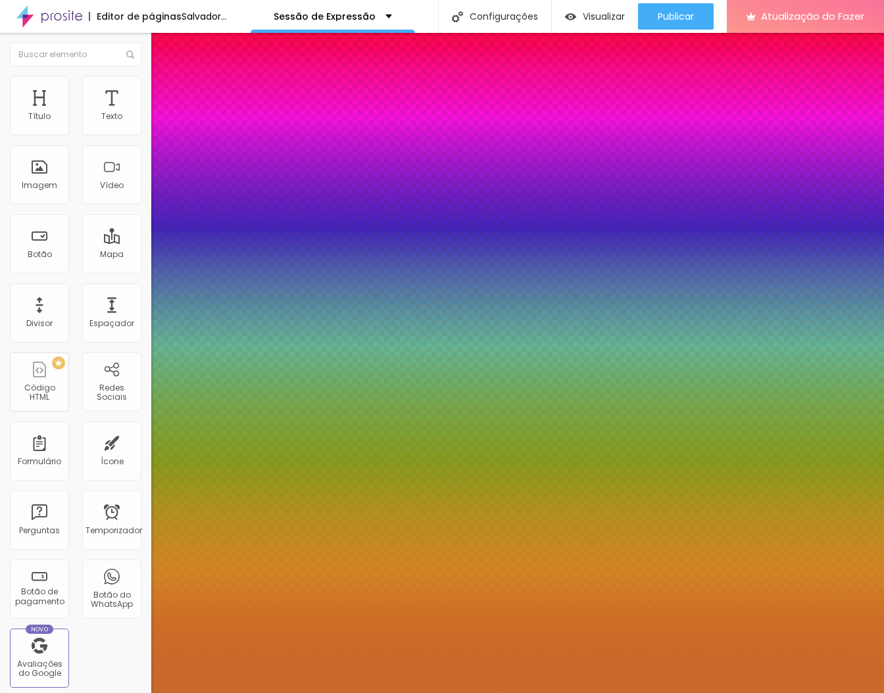
type input "49"
type input "1"
type input "50"
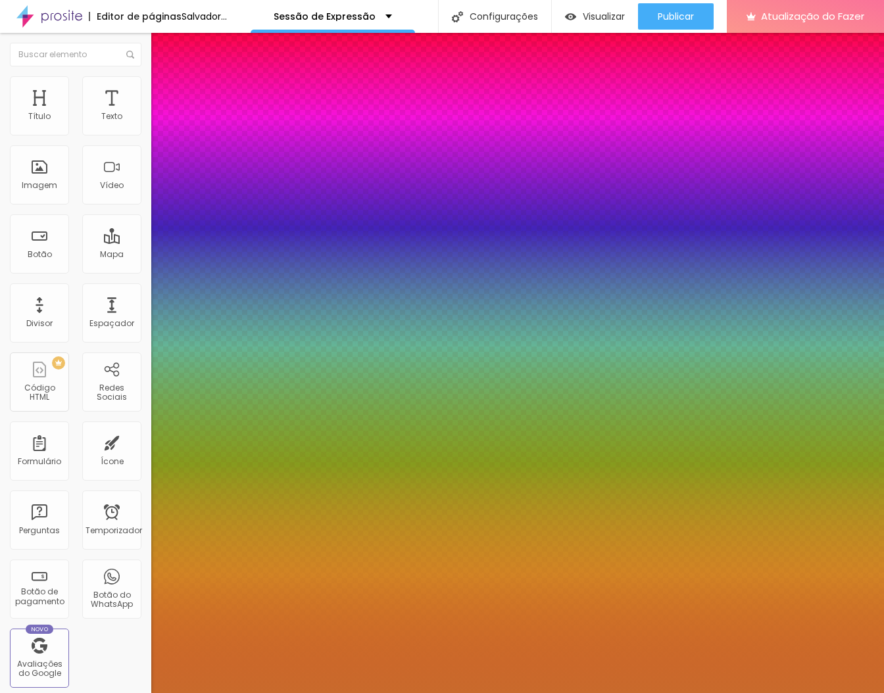
type input "1"
type input "51"
type input "1"
type input "52"
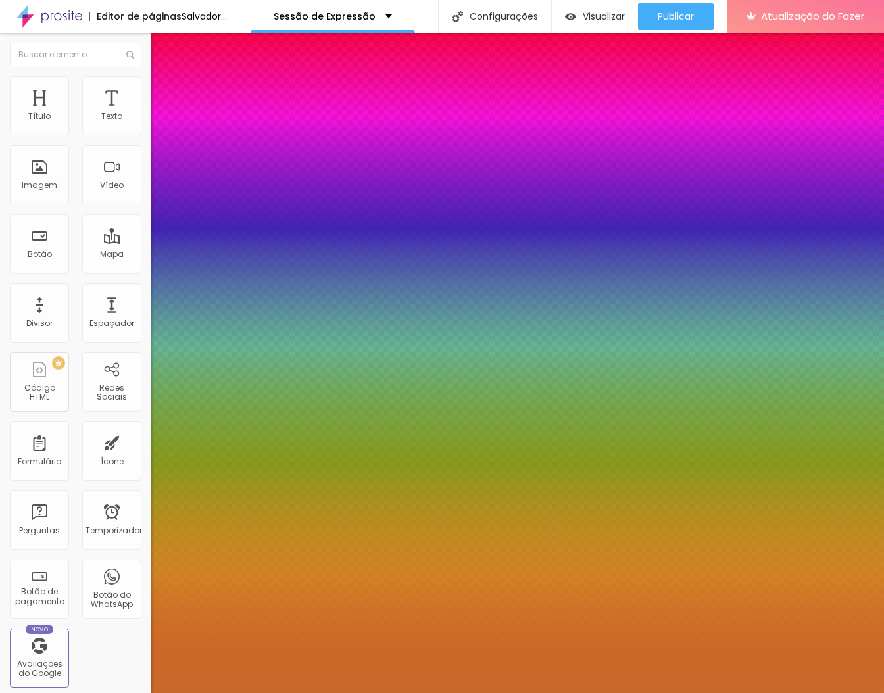
type input "52"
type input "1"
type input "53"
type input "1"
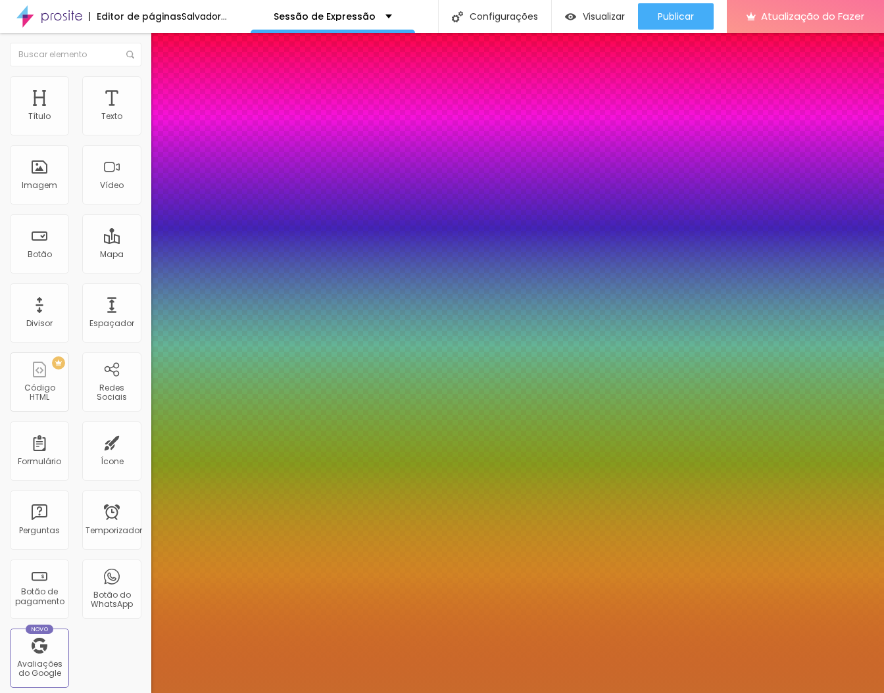
type input "54"
type input "1"
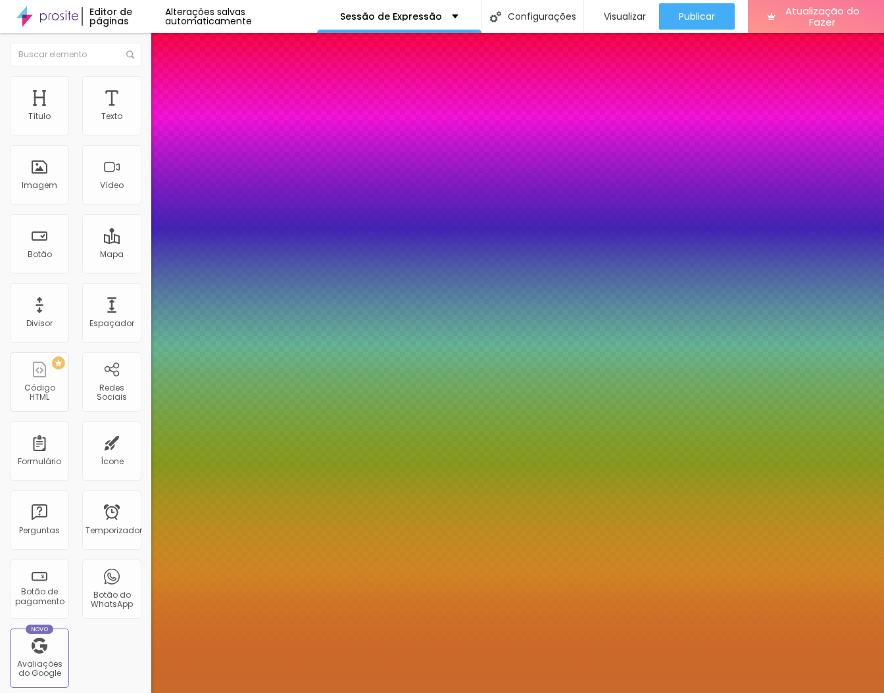
type input "55"
type input "1"
type input "56"
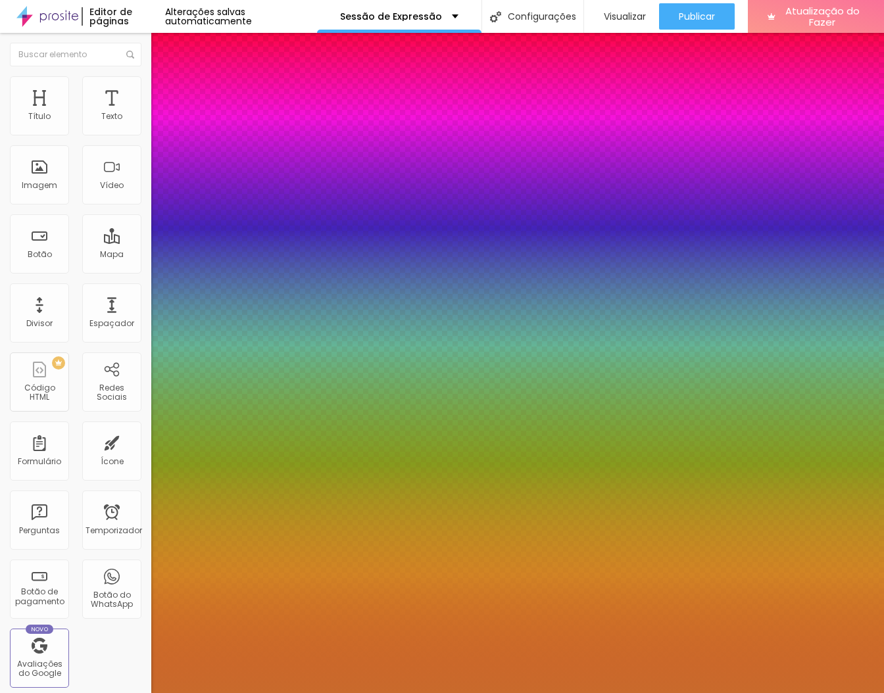
type input "1"
type input "57"
type input "1"
type input "58"
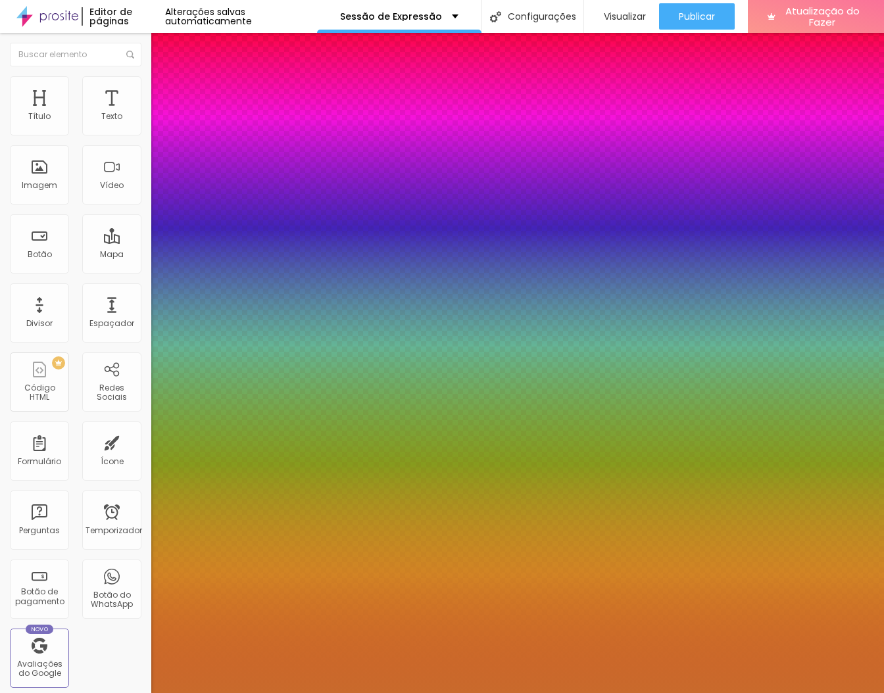
type input "58"
type input "1"
type input "59"
type input "1"
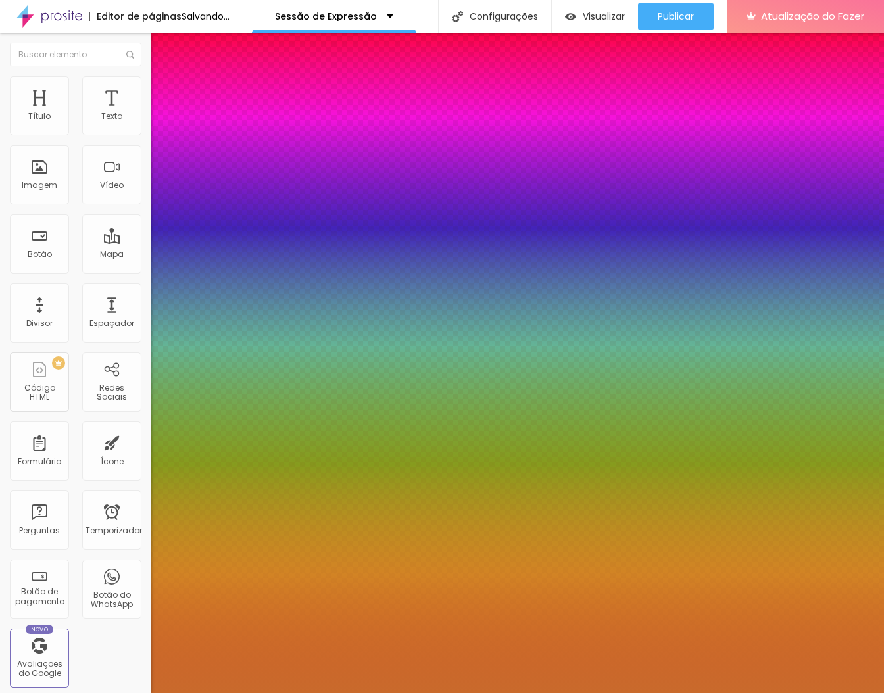
type input "60"
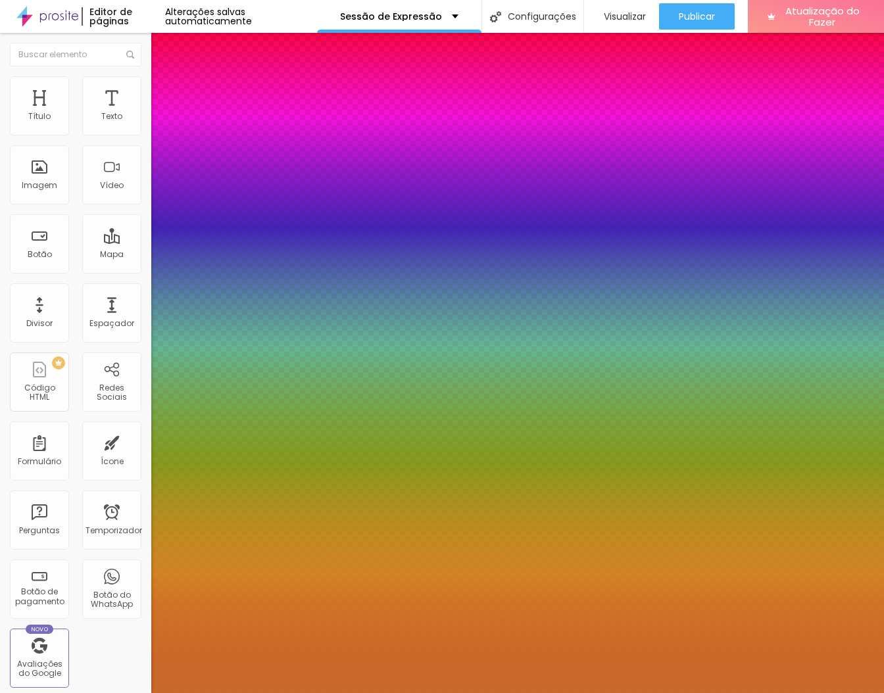
type input "1"
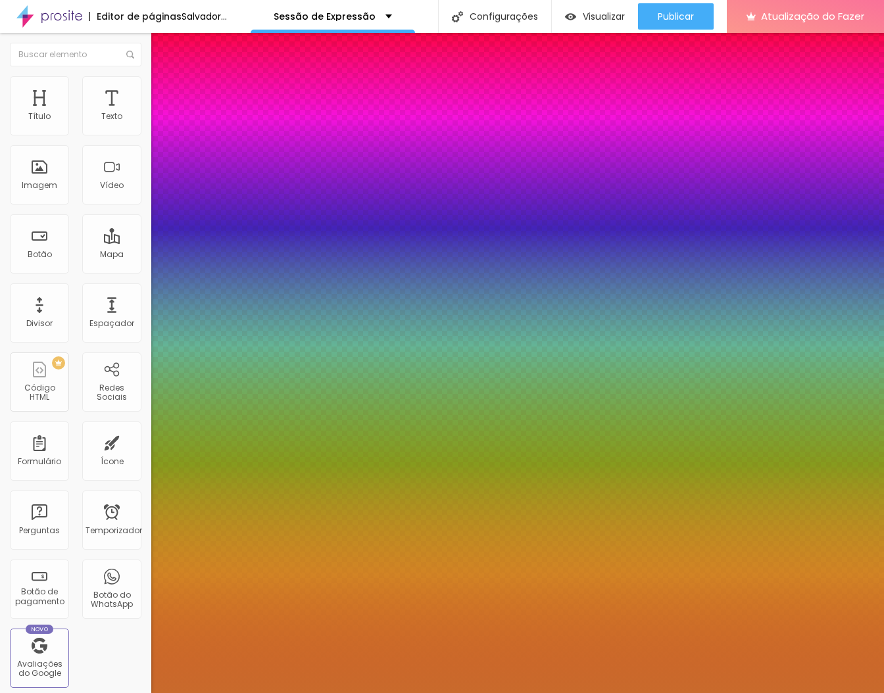
click at [331, 693] on div at bounding box center [442, 693] width 884 height 0
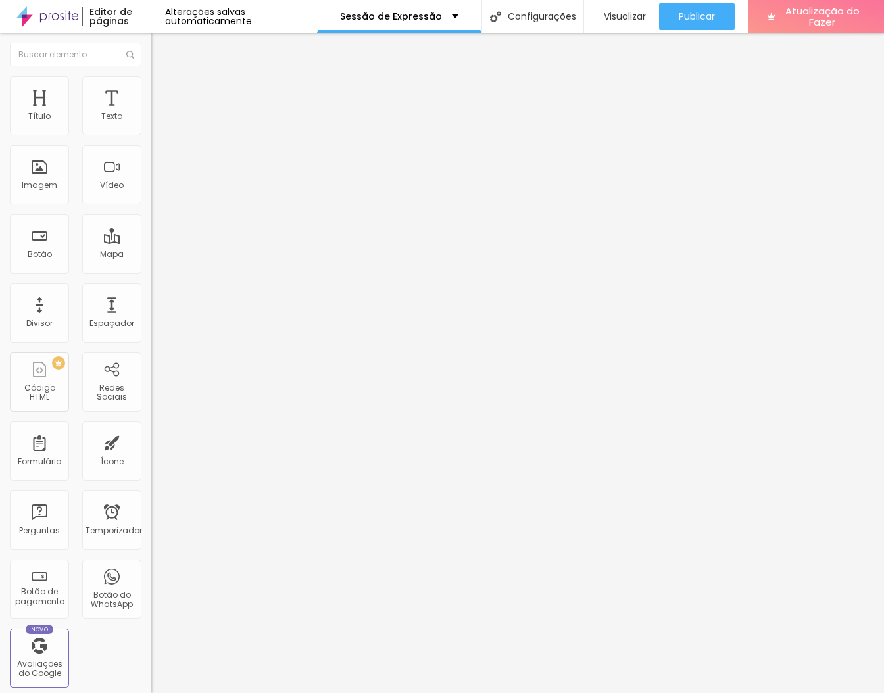
click at [151, 124] on button "button" at bounding box center [160, 119] width 18 height 14
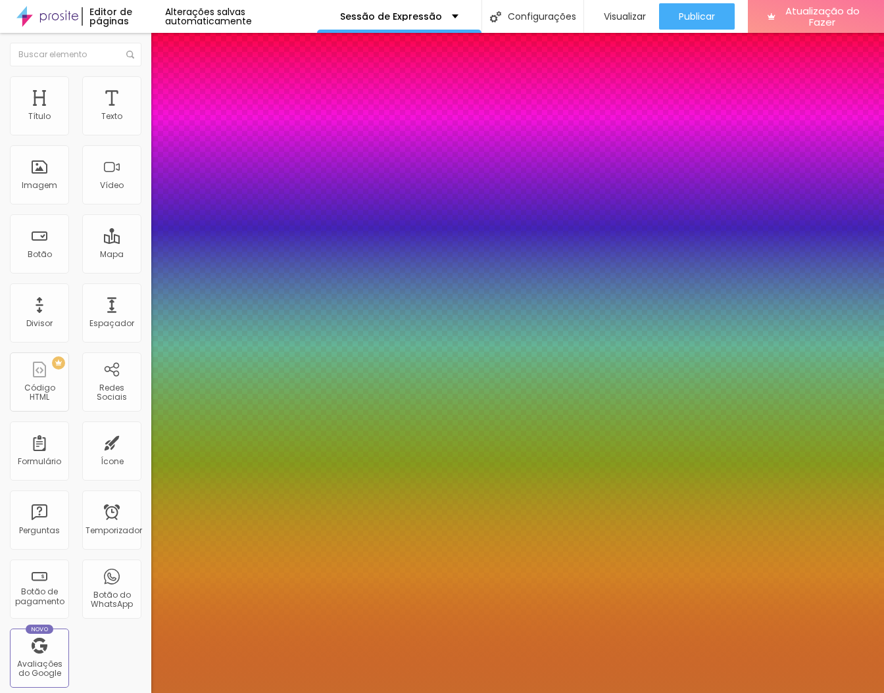
type input "1"
type input "48"
type input "1"
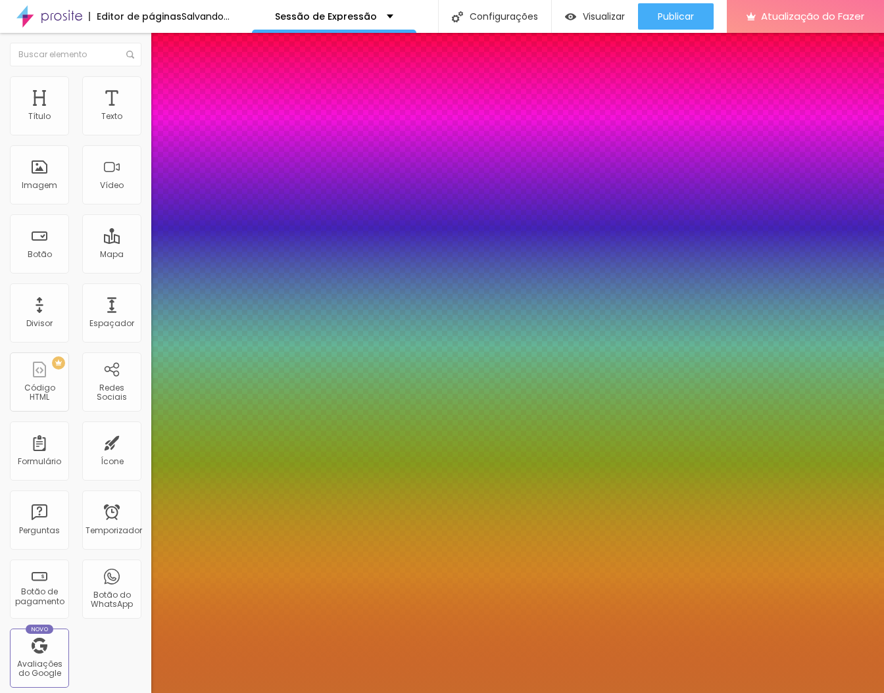
type input "49"
type input "1"
type input "50"
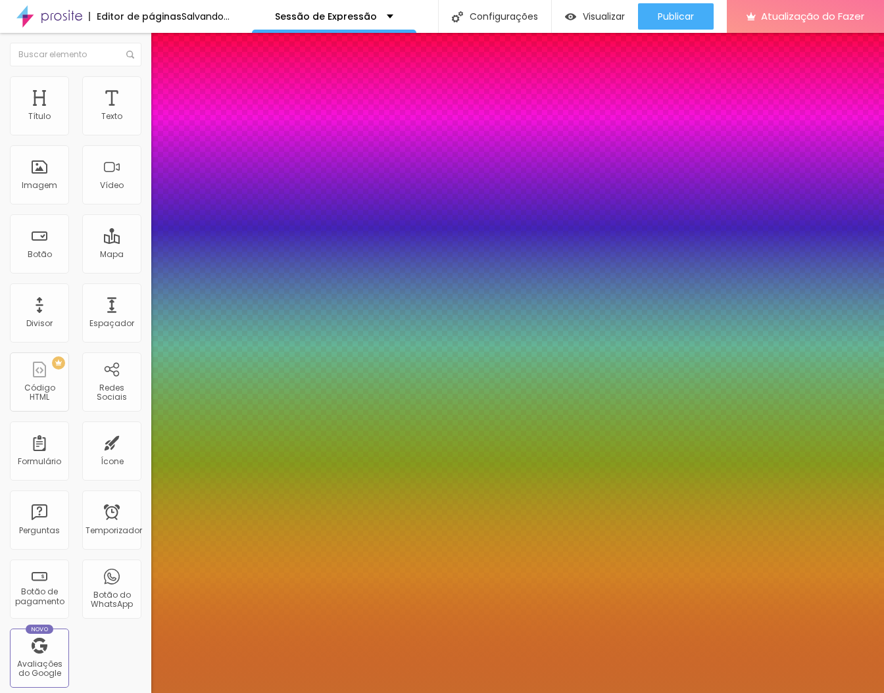
type input "1"
type input "53"
type input "1"
type input "54"
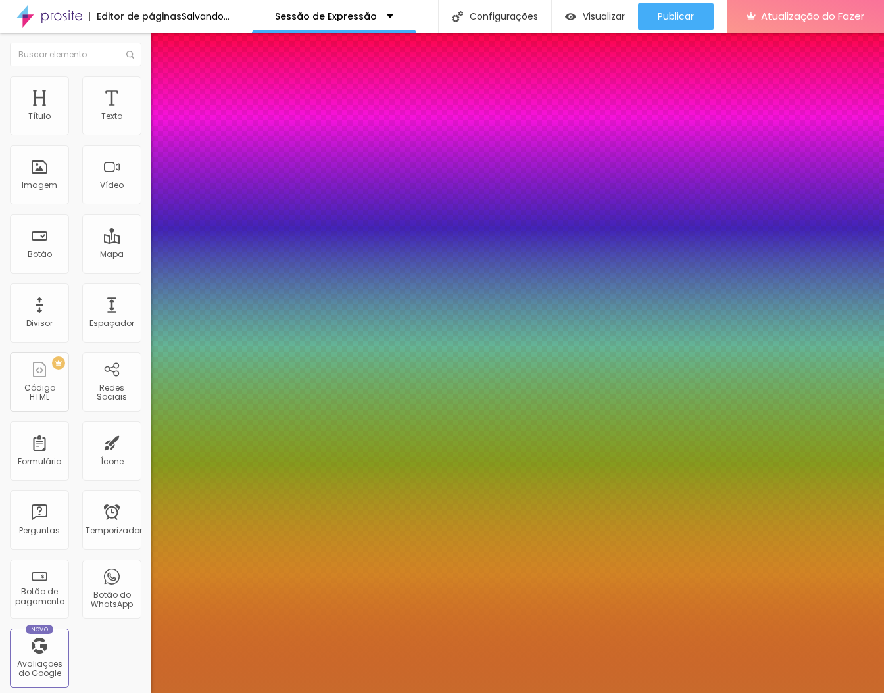
type input "54"
type input "1"
type input "55"
type input "1"
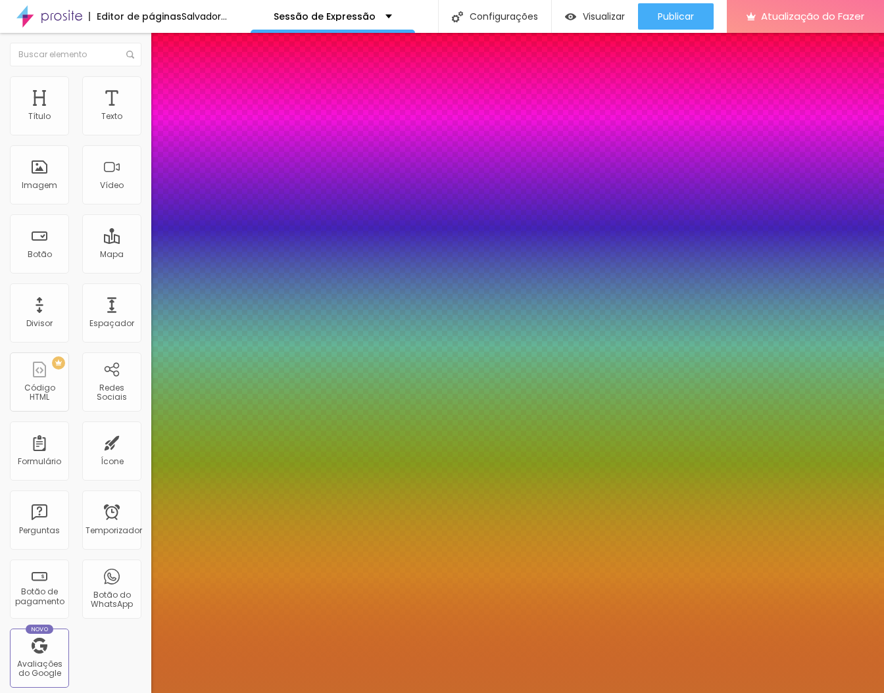
type input "56"
type input "1"
type input "57"
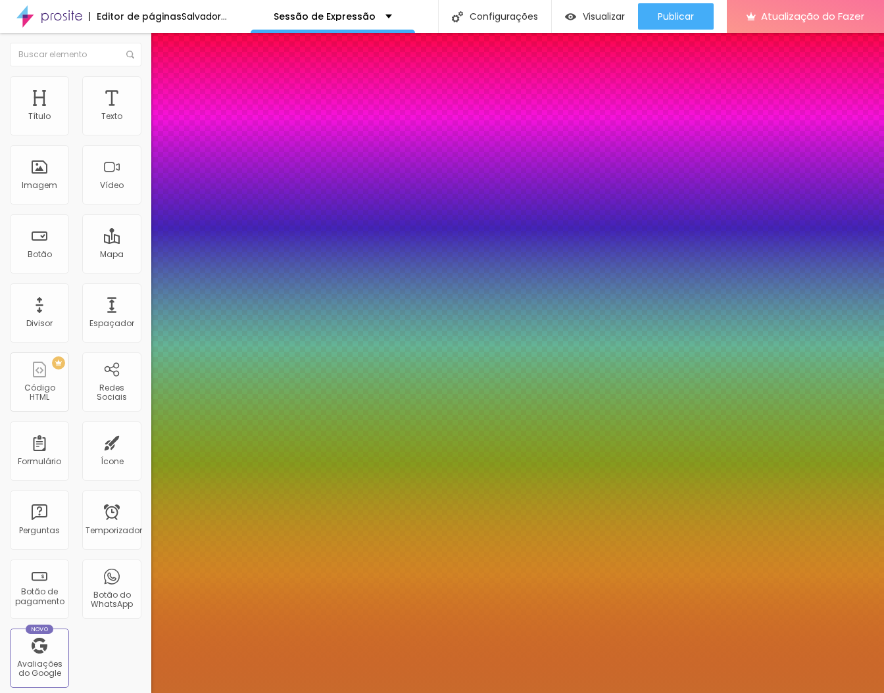
type input "1"
type input "58"
type input "1"
type input "59"
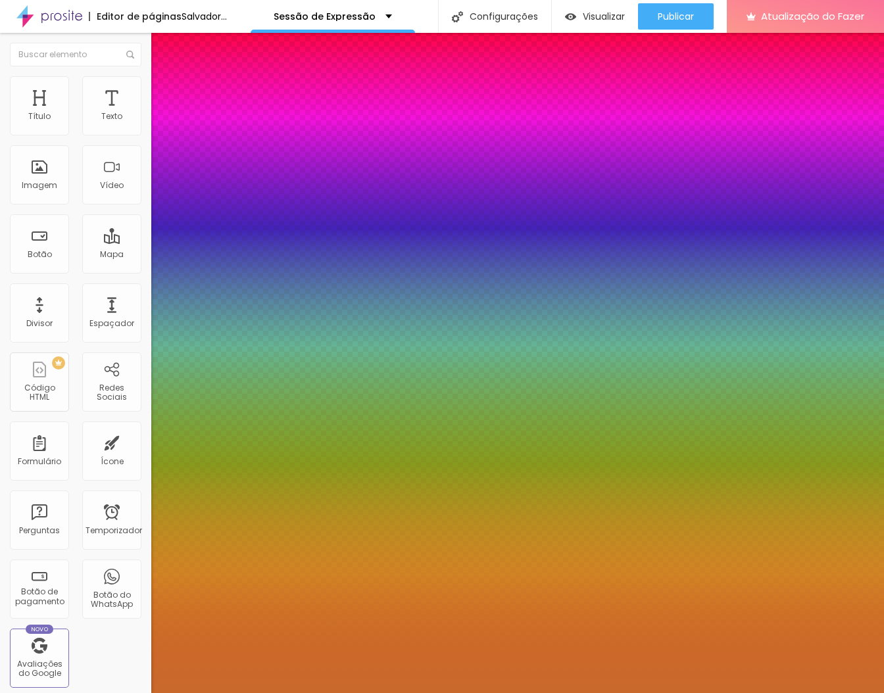
type input "59"
type input "1"
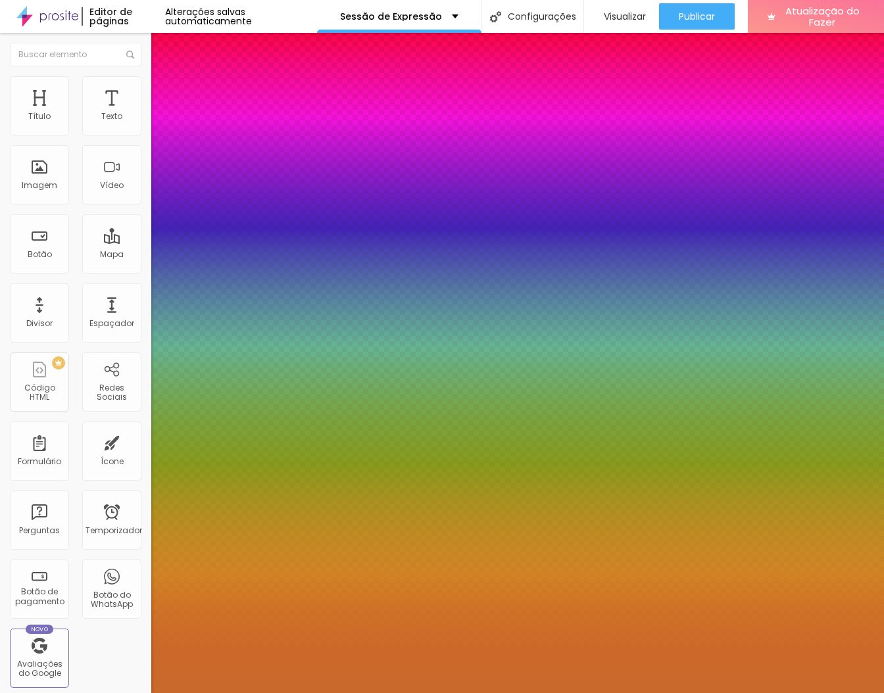
type input "60"
type input "1"
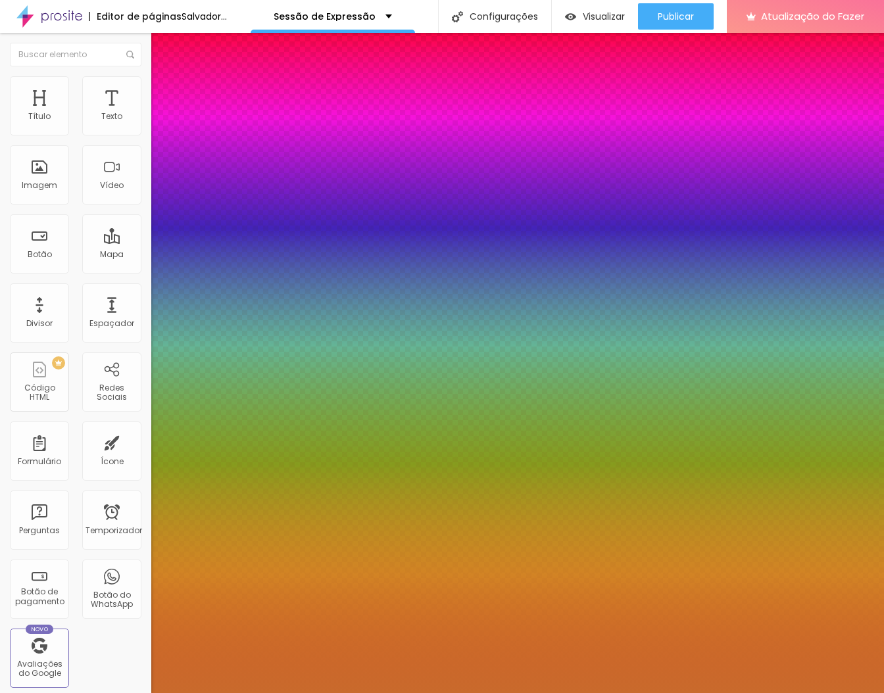
click at [513, 693] on div at bounding box center [442, 693] width 884 height 0
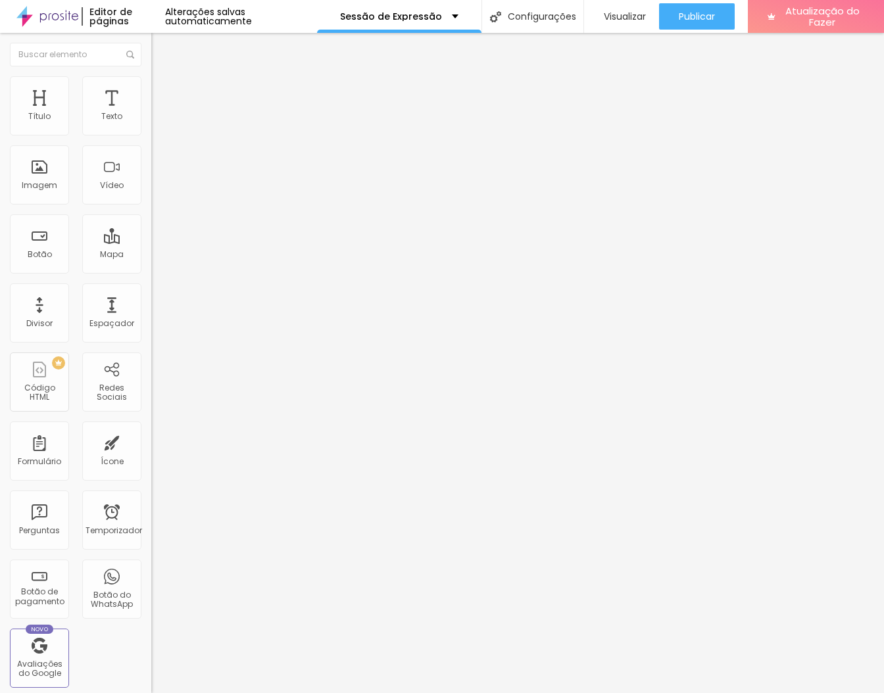
click at [157, 122] on icon "button" at bounding box center [161, 118] width 8 height 8
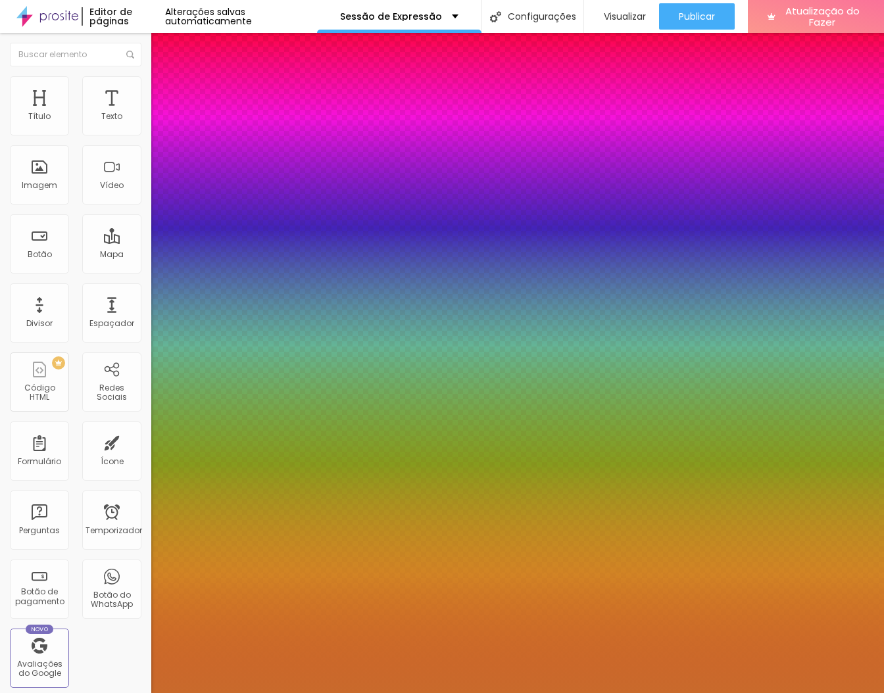
type input "1"
type input "59"
type input "1"
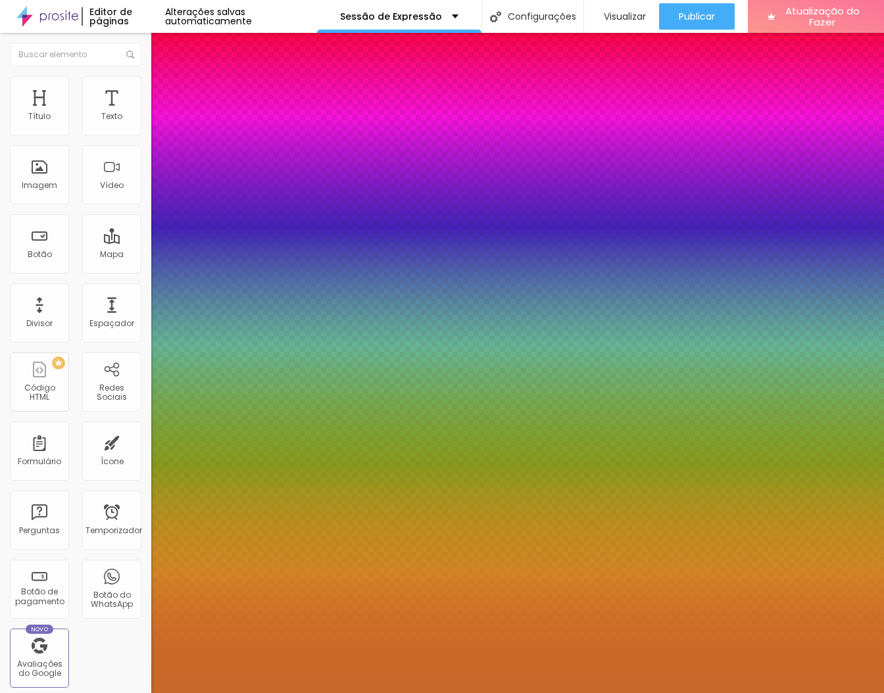
type input "58"
type input "1"
type input "57"
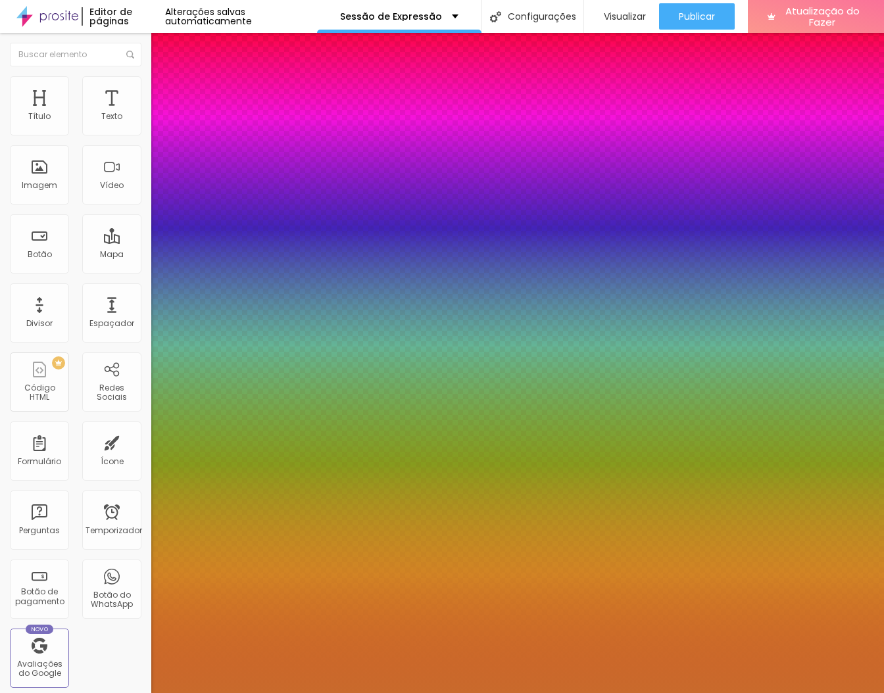
type input "1"
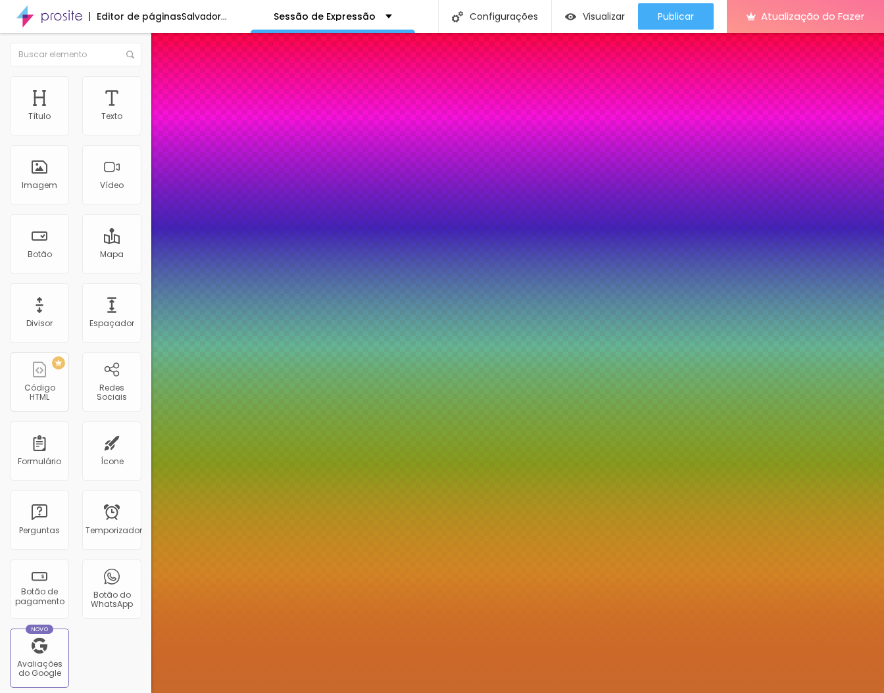
click at [528, 693] on div at bounding box center [442, 693] width 884 height 0
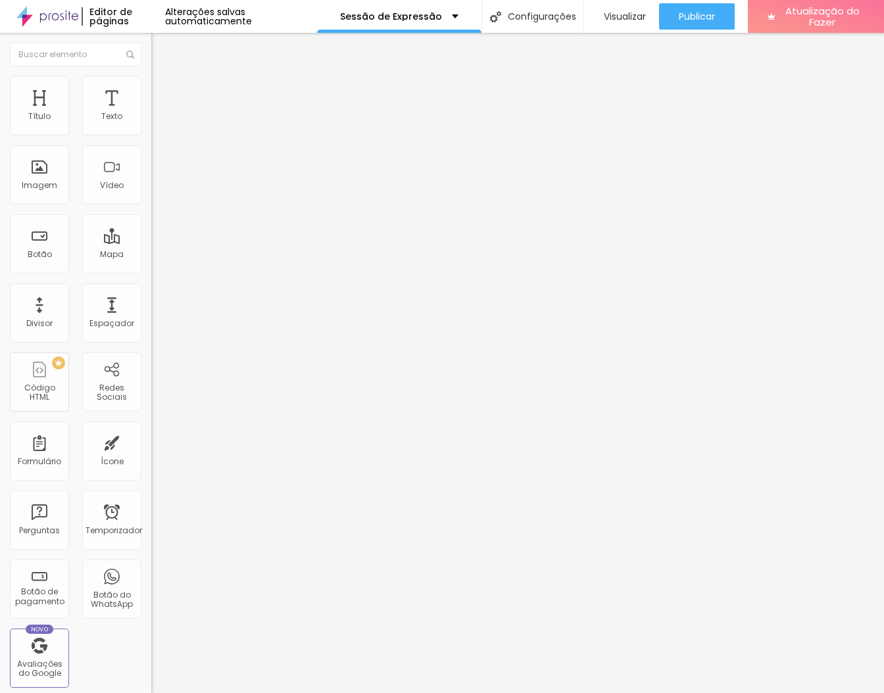
click at [151, 126] on button "button" at bounding box center [160, 119] width 18 height 14
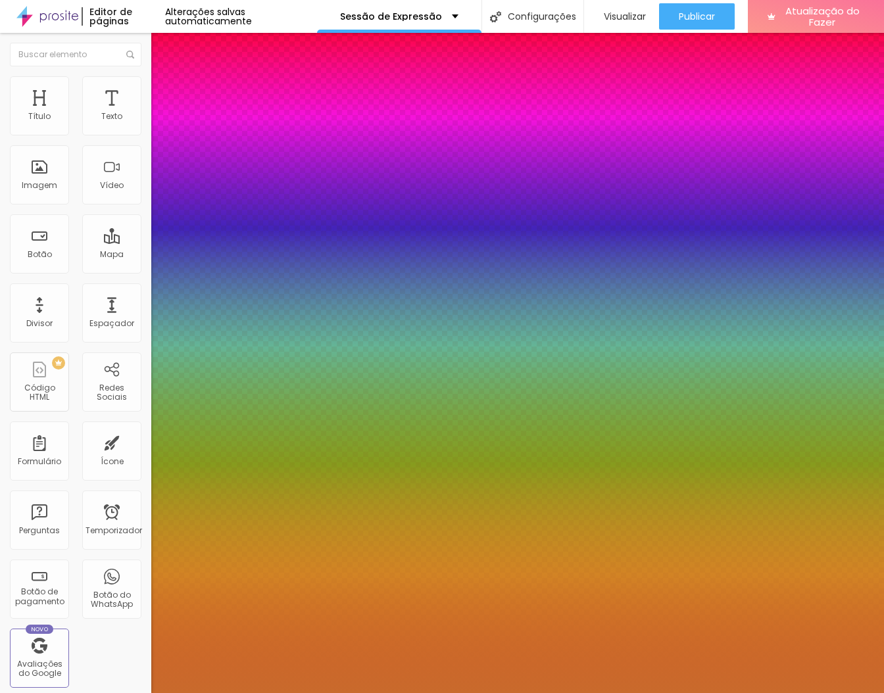
type input "1"
type input "48"
type input "1"
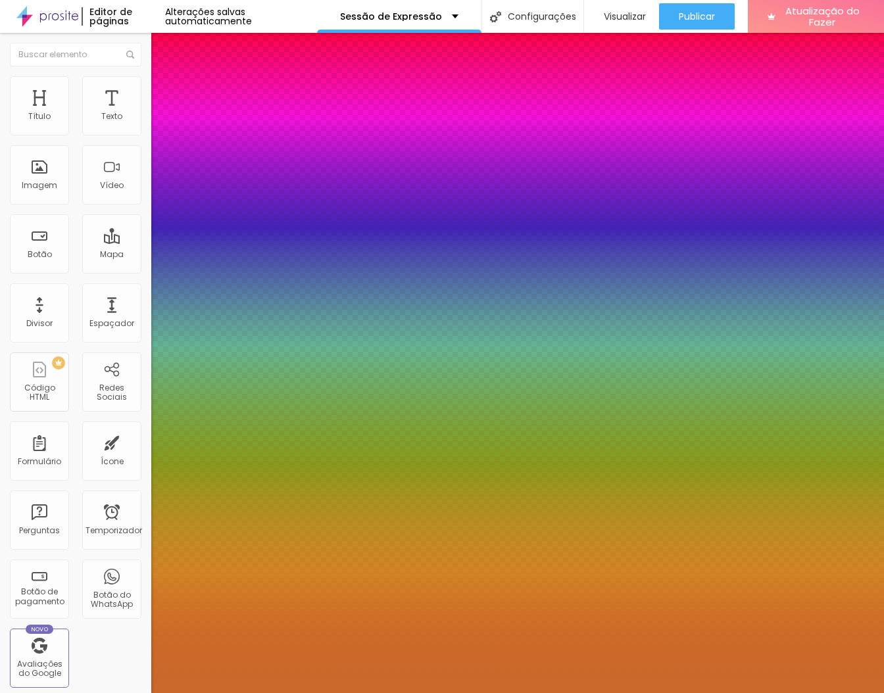
type input "49"
type input "1"
type input "50"
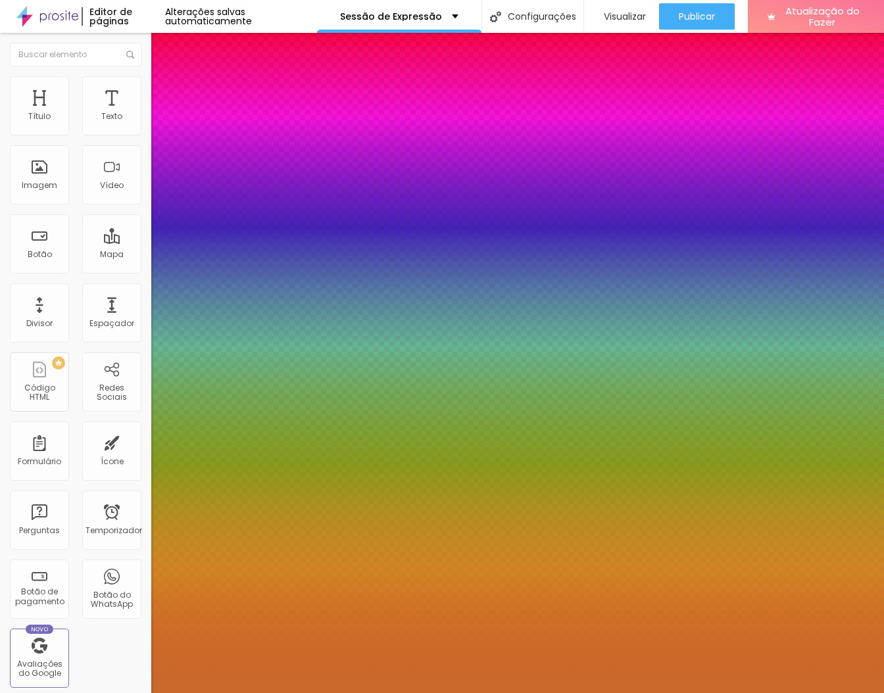
type input "1"
type input "51"
type input "1"
type input "52"
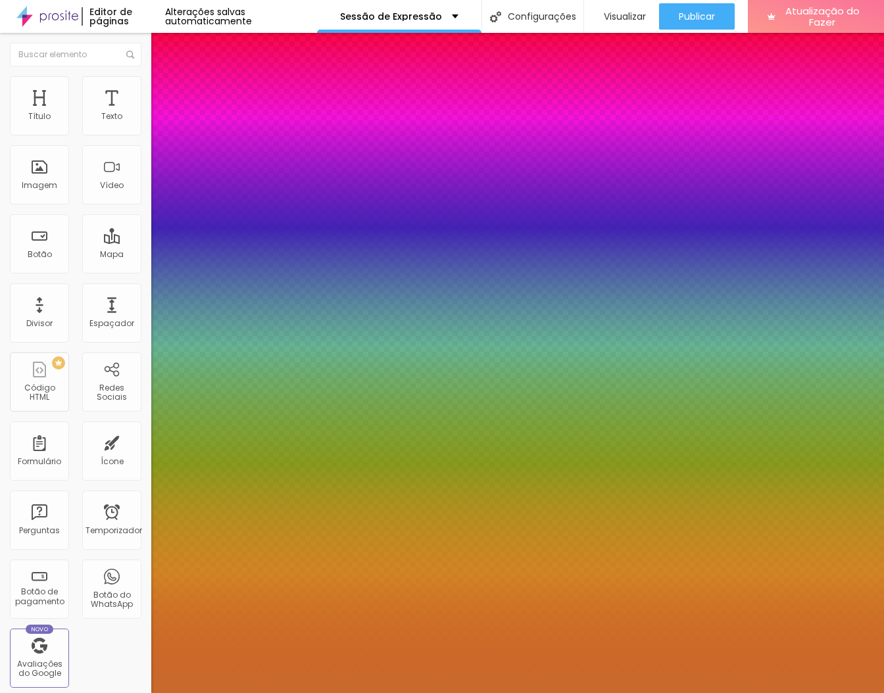
type input "52"
type input "1"
type input "53"
type input "1"
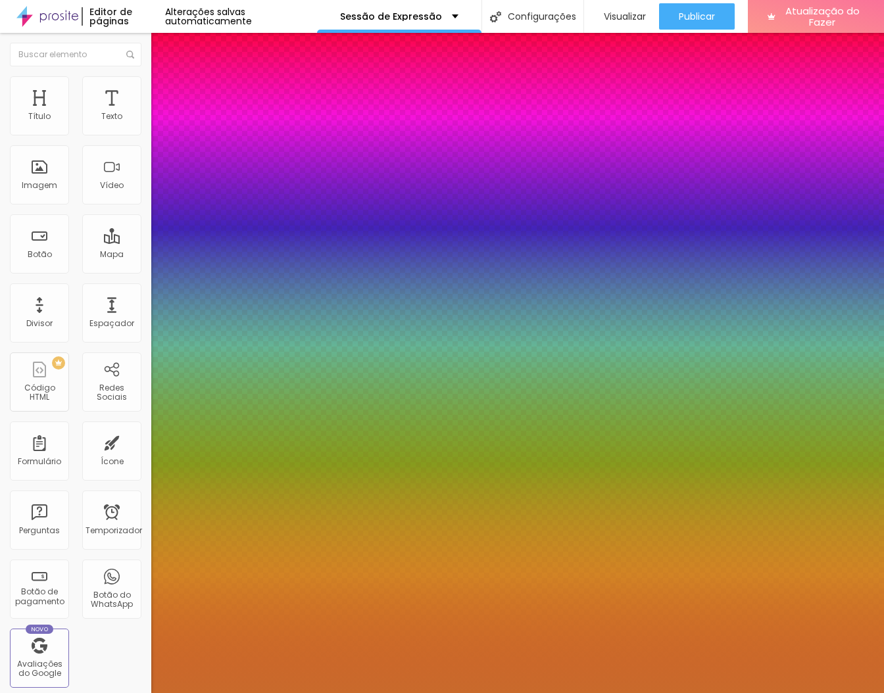
type input "54"
type input "1"
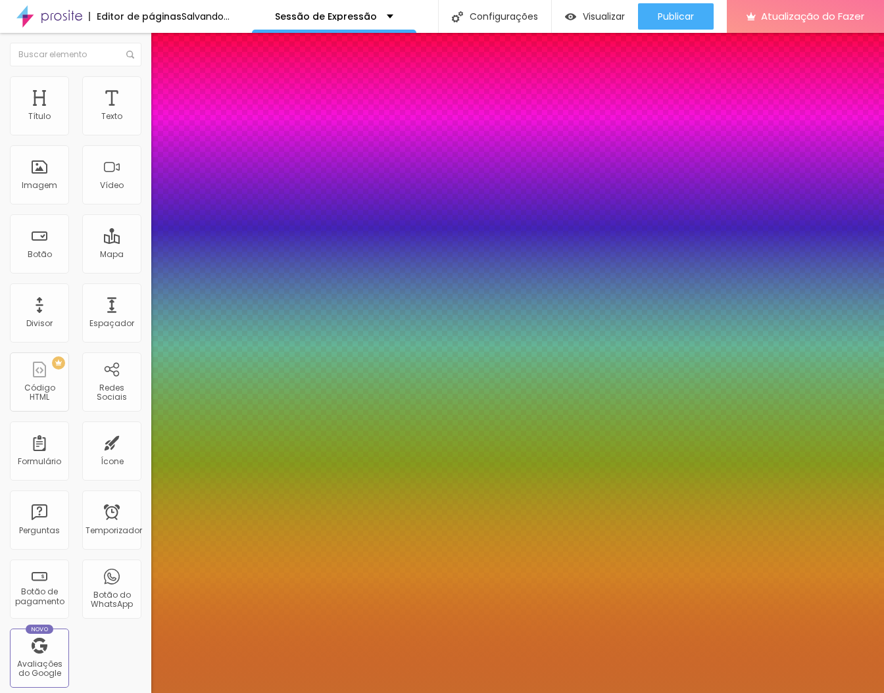
type input "55"
type input "1"
type input "56"
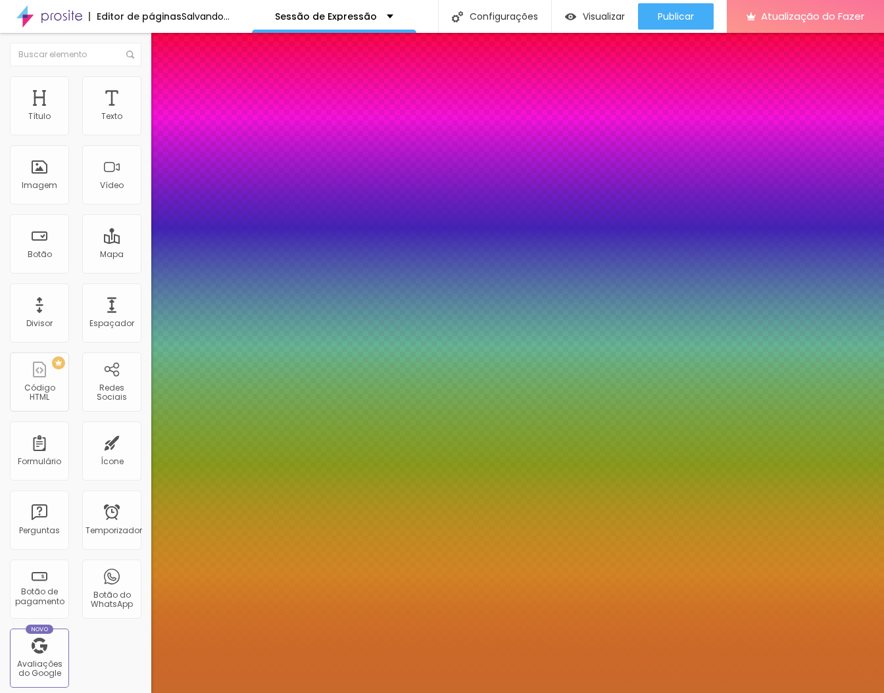
type input "1"
type input "57"
type input "1"
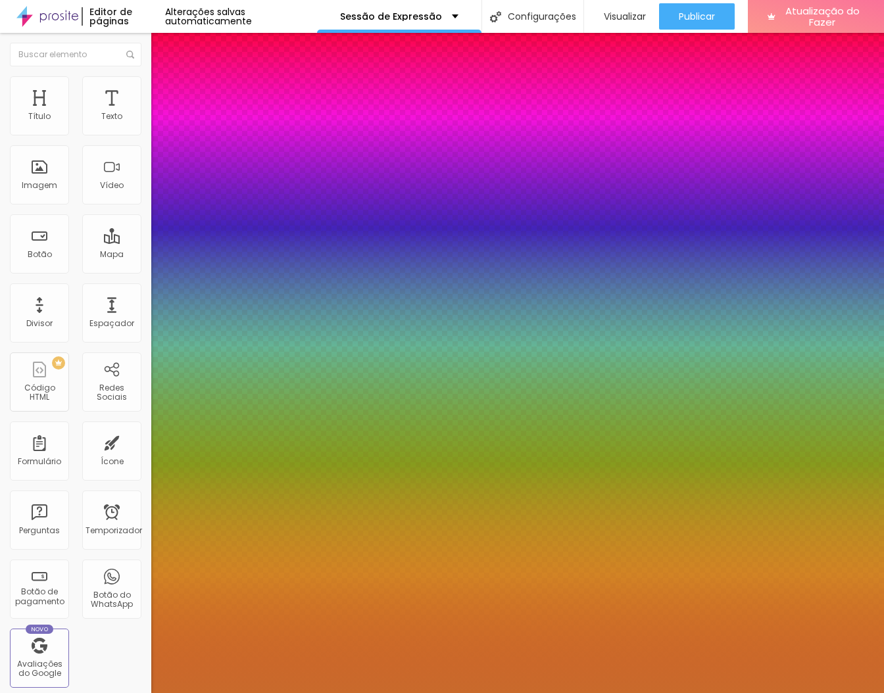
click at [739, 693] on div at bounding box center [442, 693] width 884 height 0
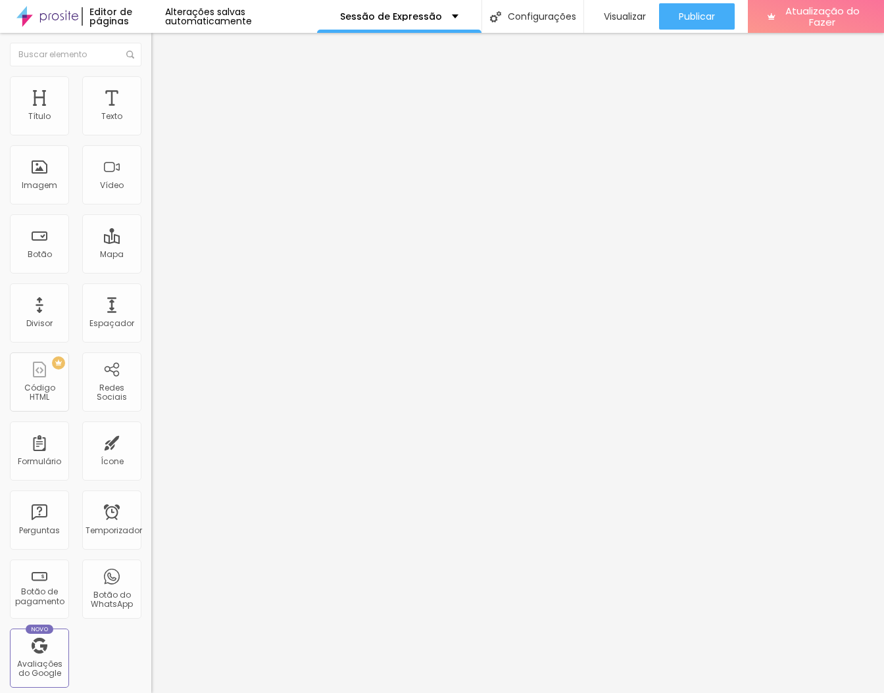
click at [157, 122] on icon "button" at bounding box center [161, 118] width 8 height 8
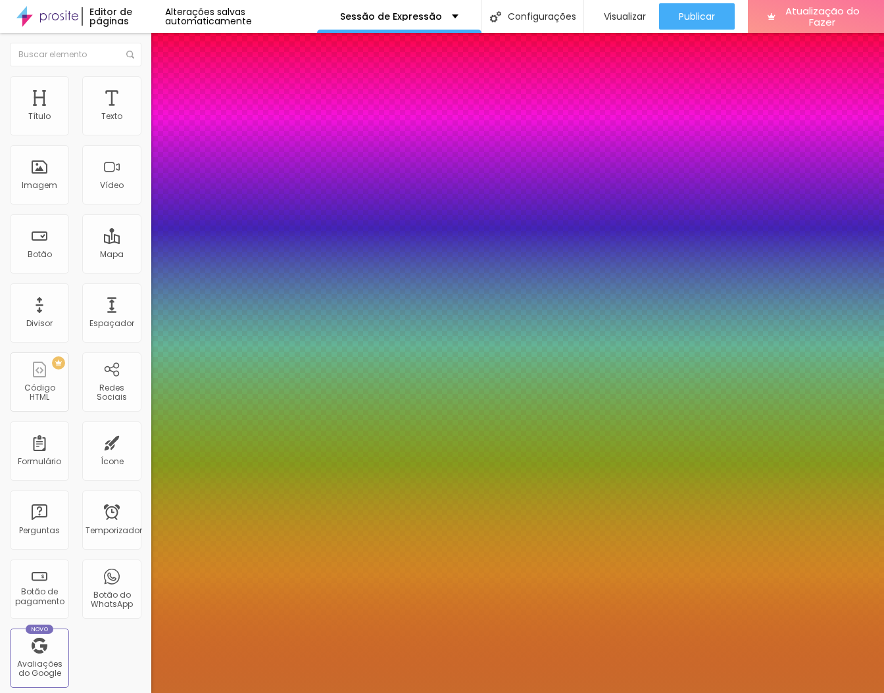
type input "1"
type input "59"
type input "1"
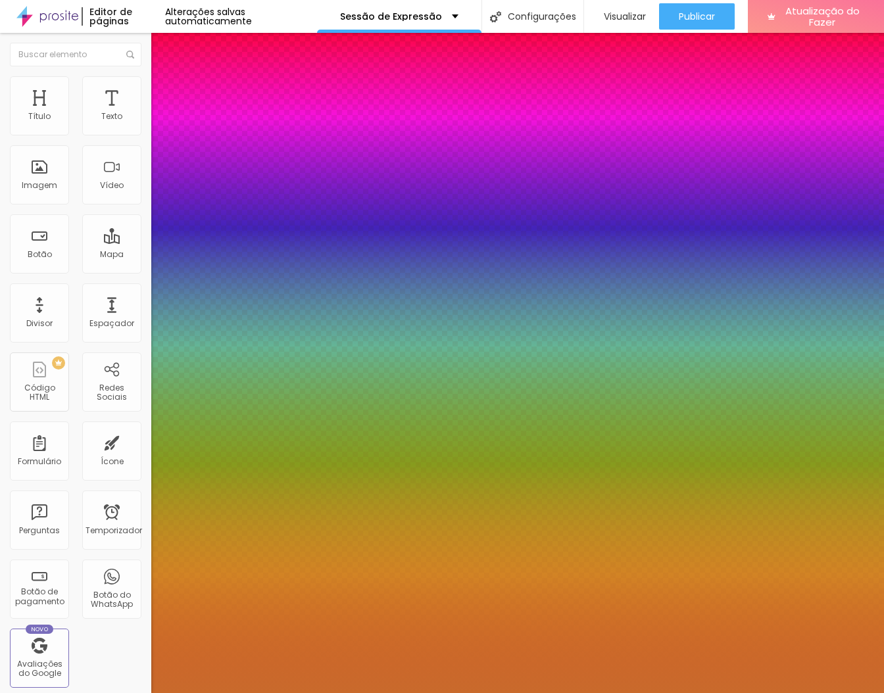
type input "58"
type input "1"
type input "57"
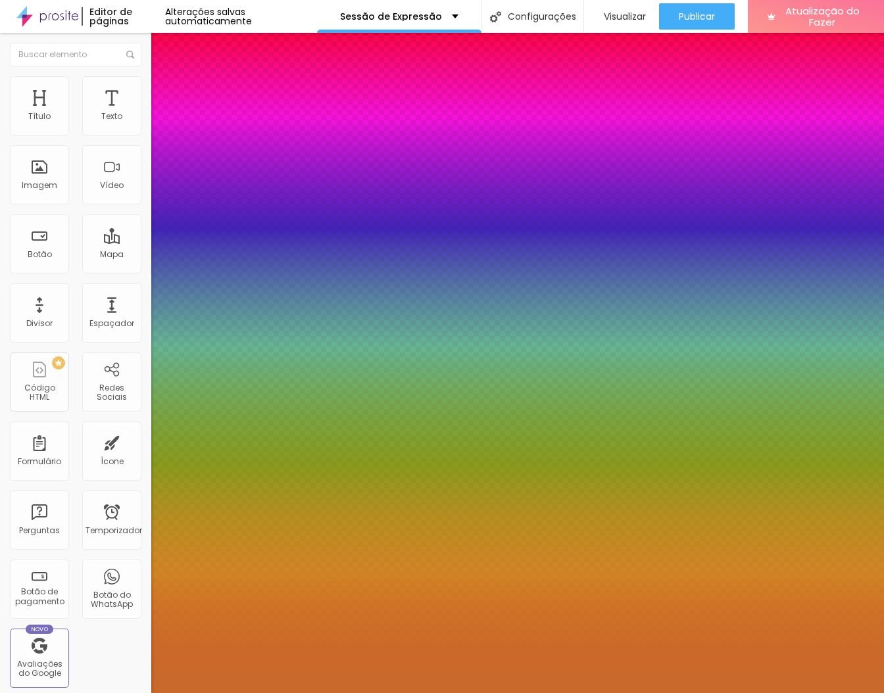
type input "1"
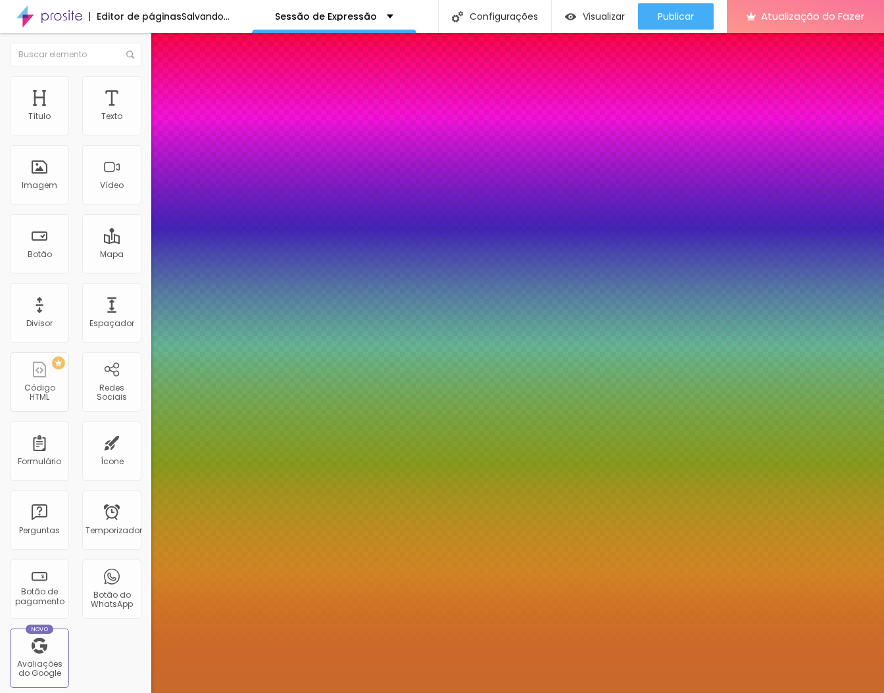
type input "56"
type input "1"
type input "55"
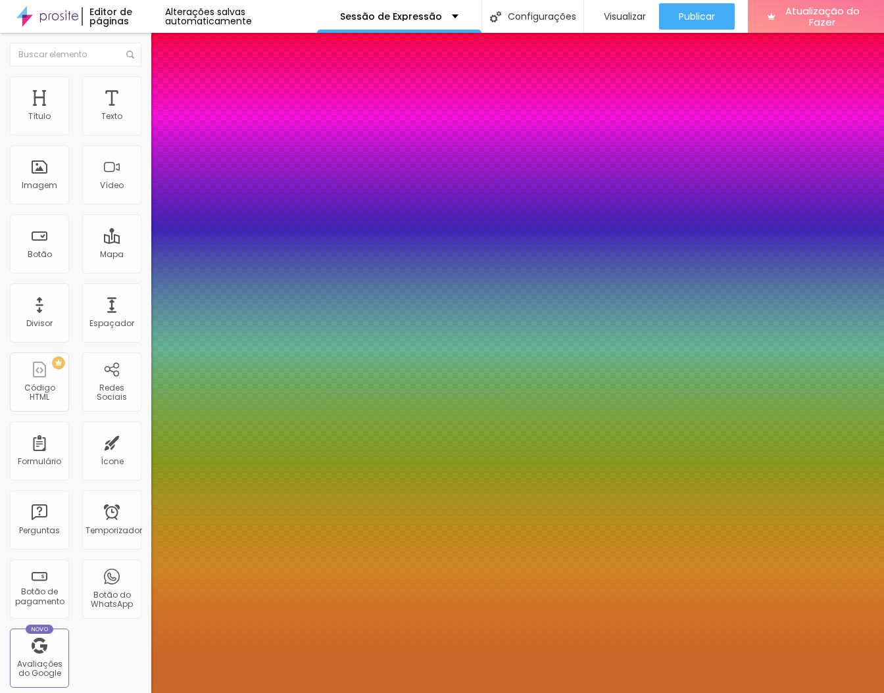
type input "1"
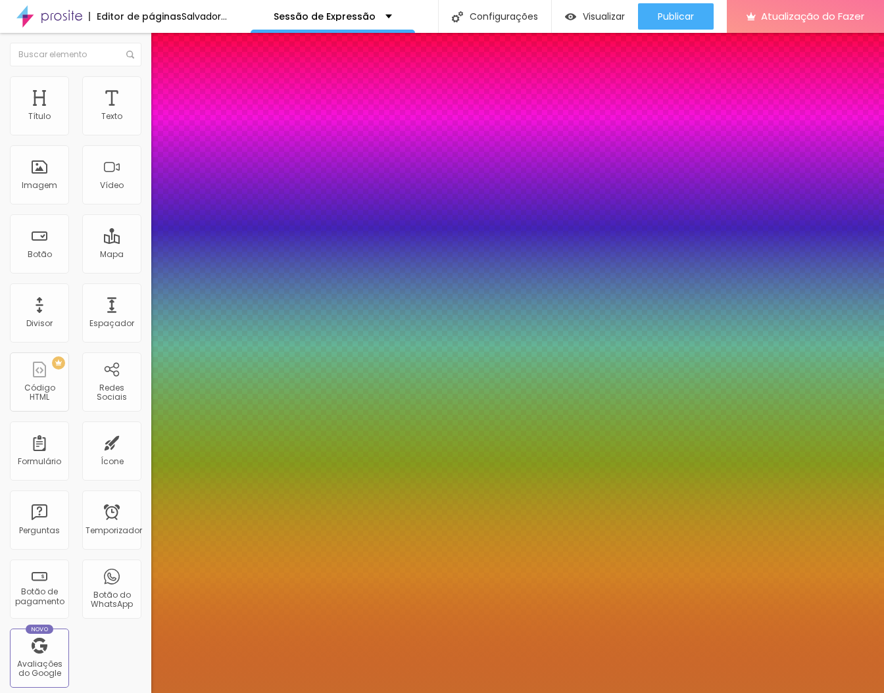
type input "56"
type input "1"
type input "57"
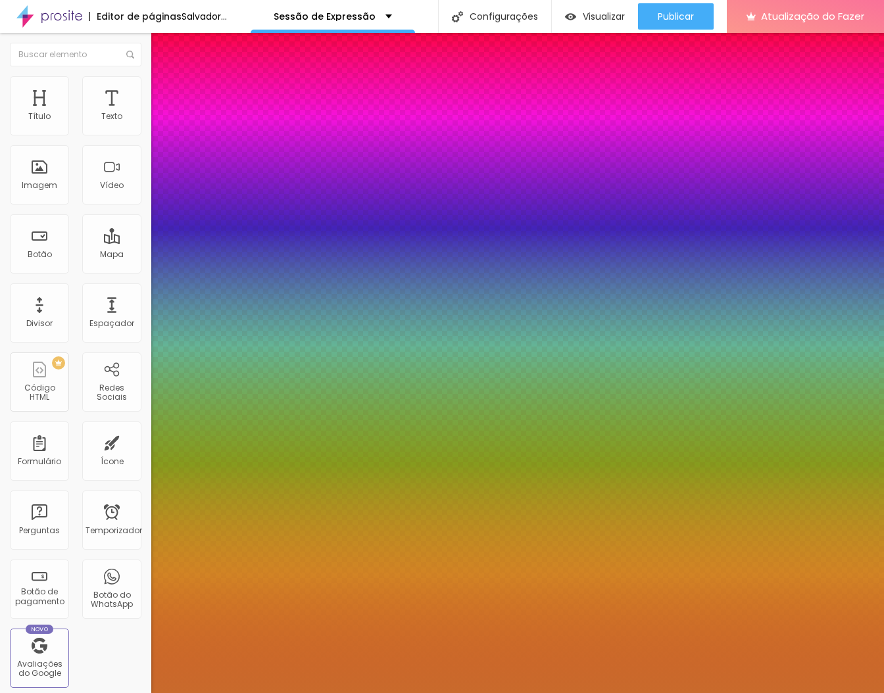
type input "1"
click at [85, 693] on div at bounding box center [442, 693] width 884 height 0
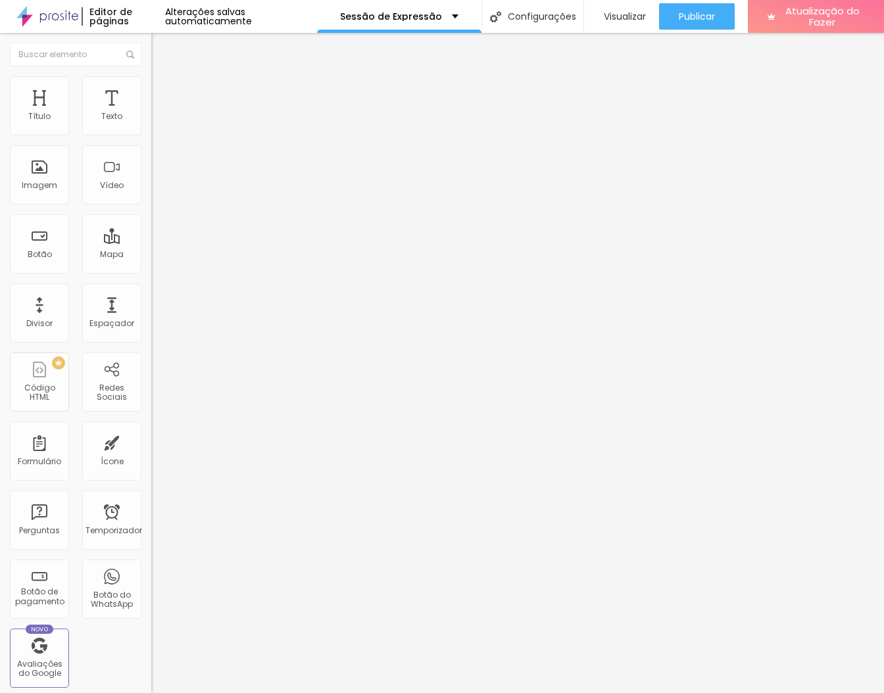
click at [151, 126] on button "button" at bounding box center [160, 119] width 18 height 14
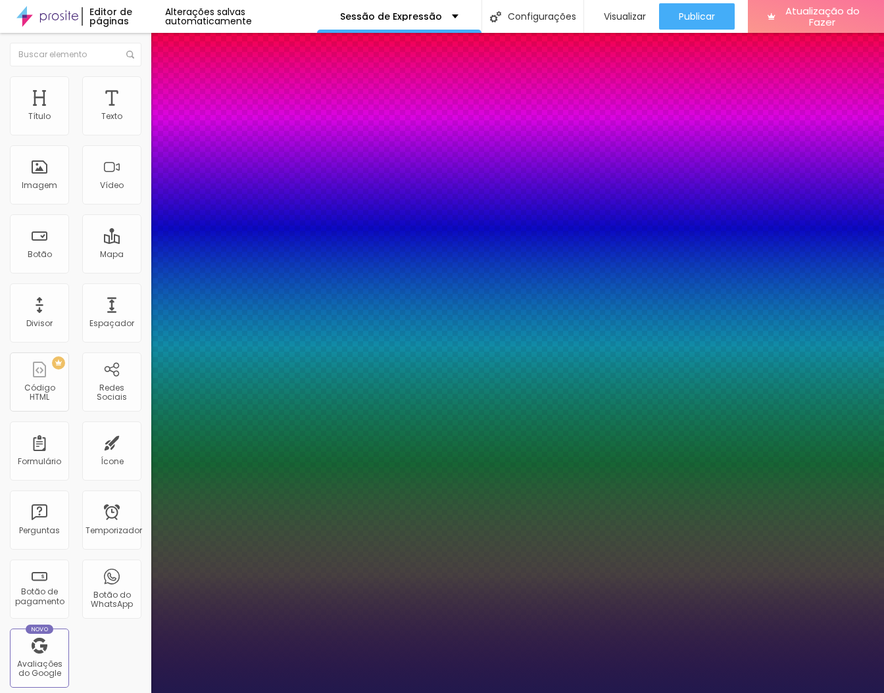
paste input "C96A2C"
type input "1"
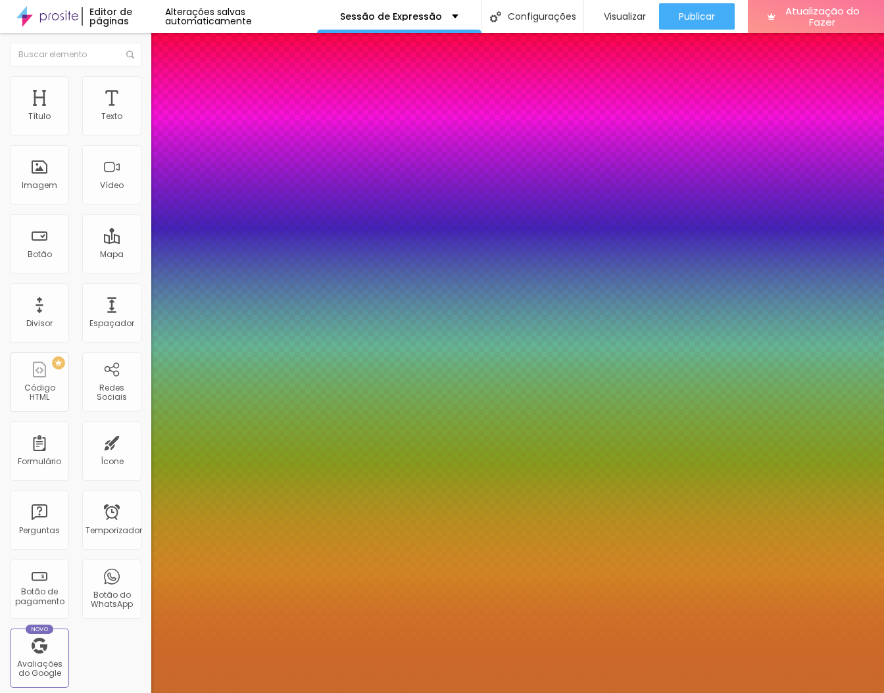
type input "#C96A2C"
type input "1"
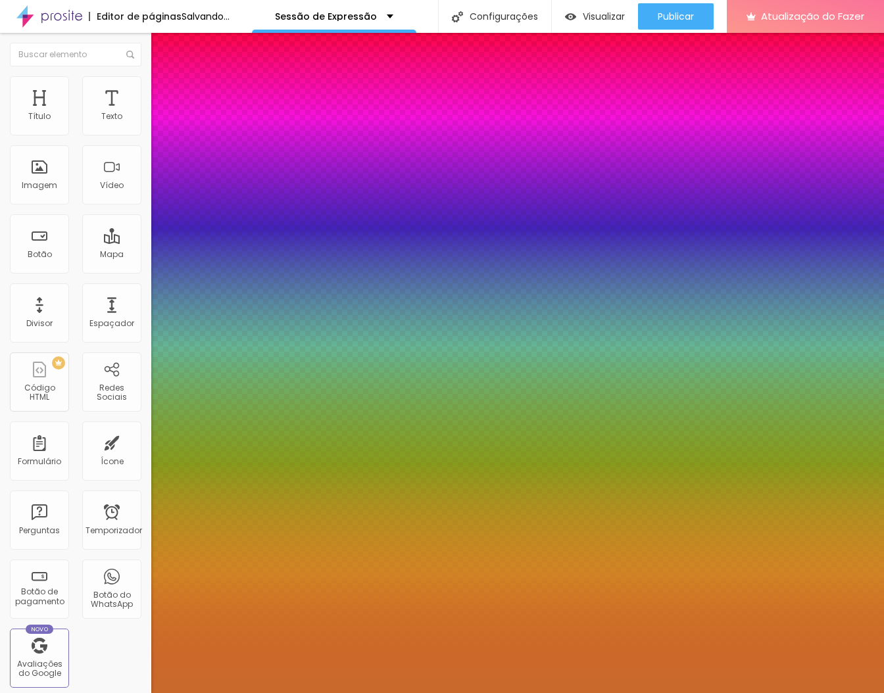
type input "20"
type input "1"
type input "21"
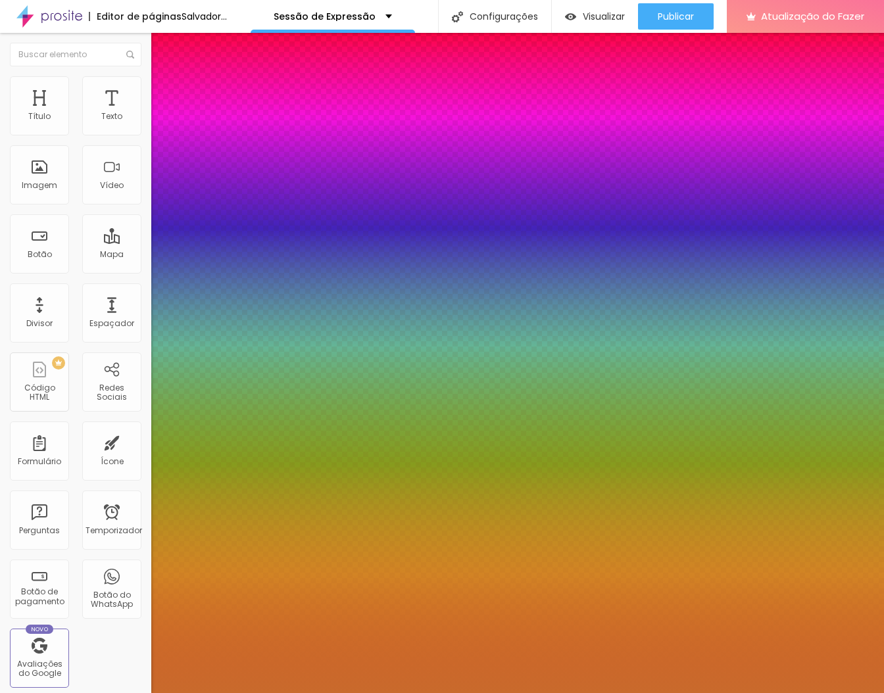
type input "21"
type input "1"
click at [532, 693] on div at bounding box center [442, 693] width 884 height 0
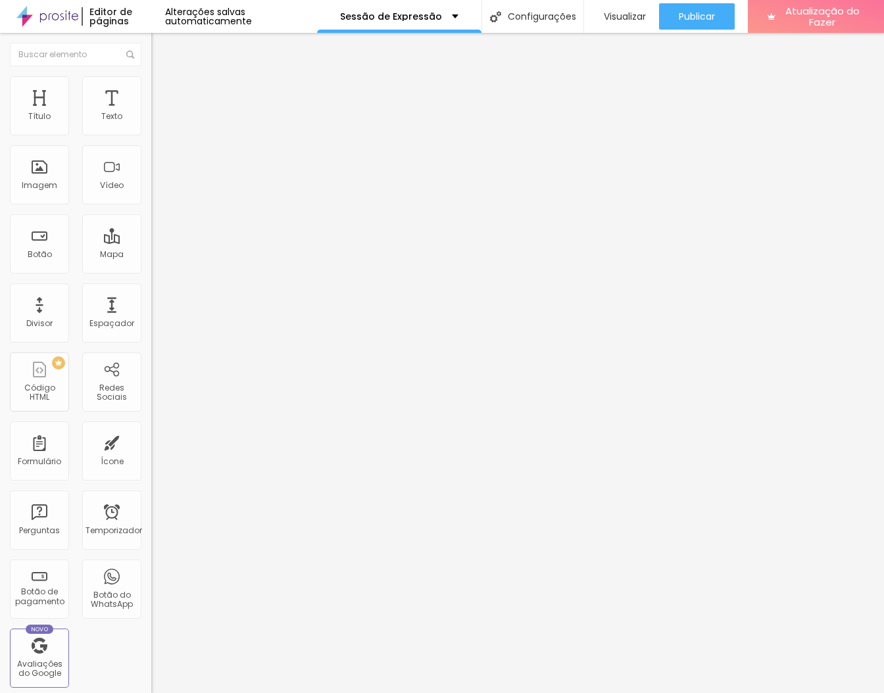
click at [151, 126] on button "button" at bounding box center [160, 119] width 18 height 14
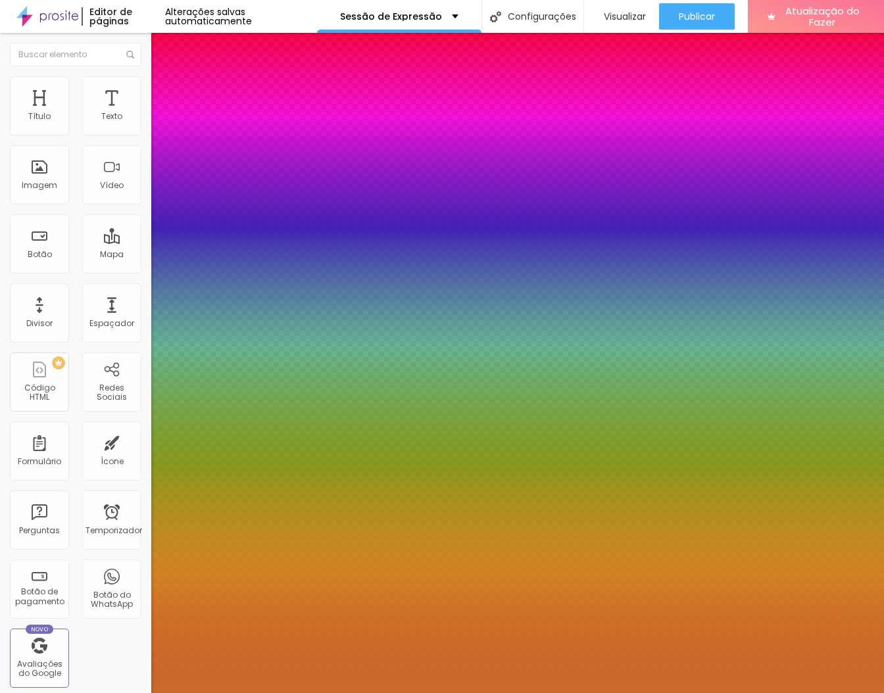
type input "1"
type input "22"
type input "1"
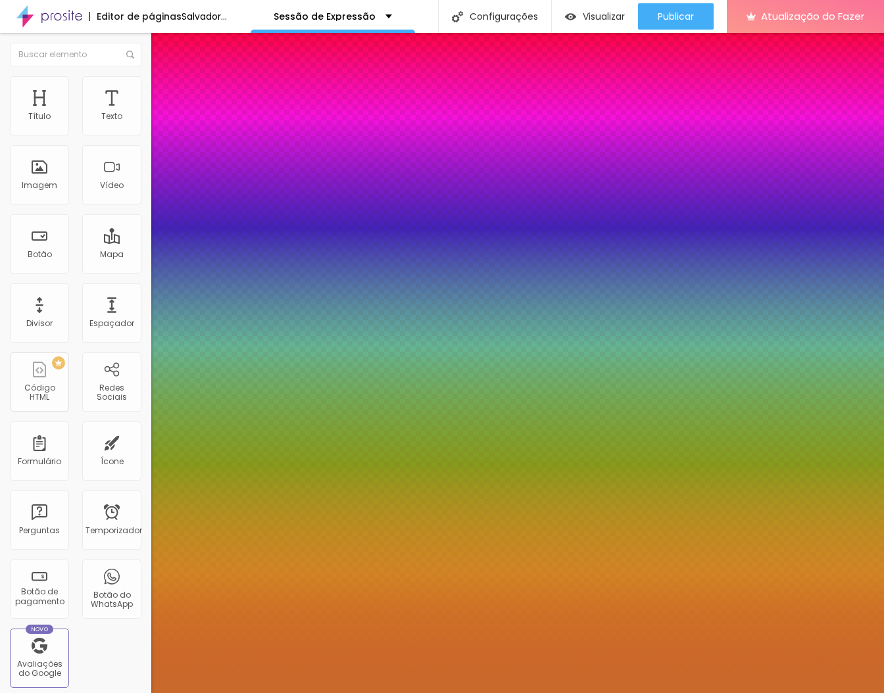
type input "23"
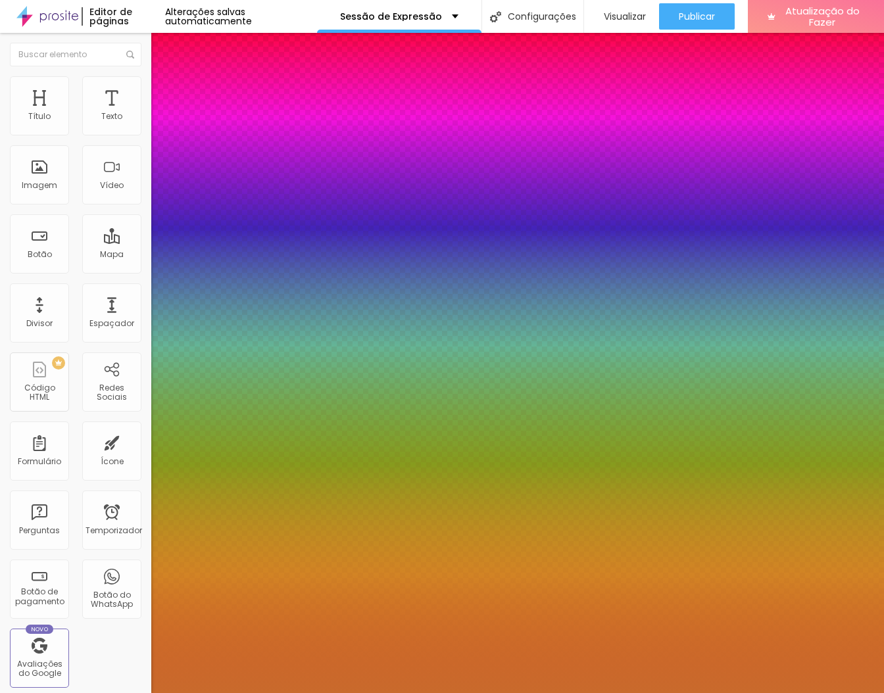
type input "1"
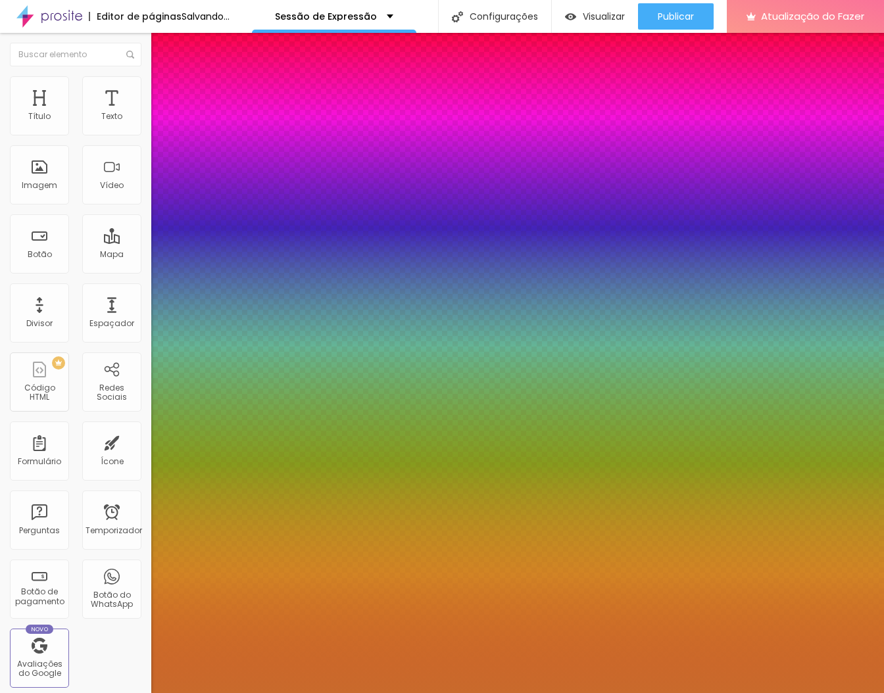
click at [504, 693] on div at bounding box center [442, 693] width 884 height 0
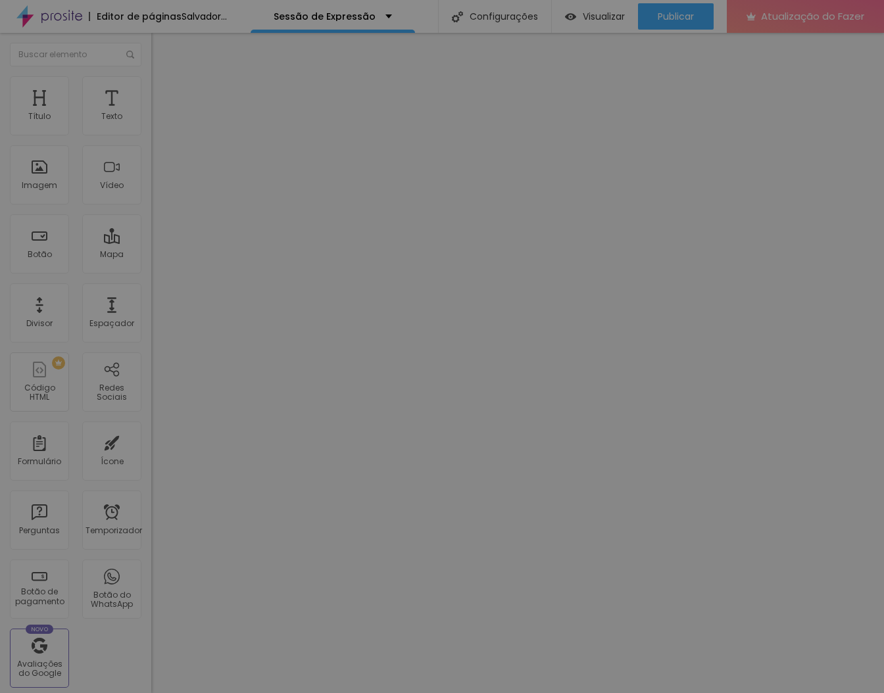
click at [504, 350] on textarea at bounding box center [358, 352] width 314 height 262
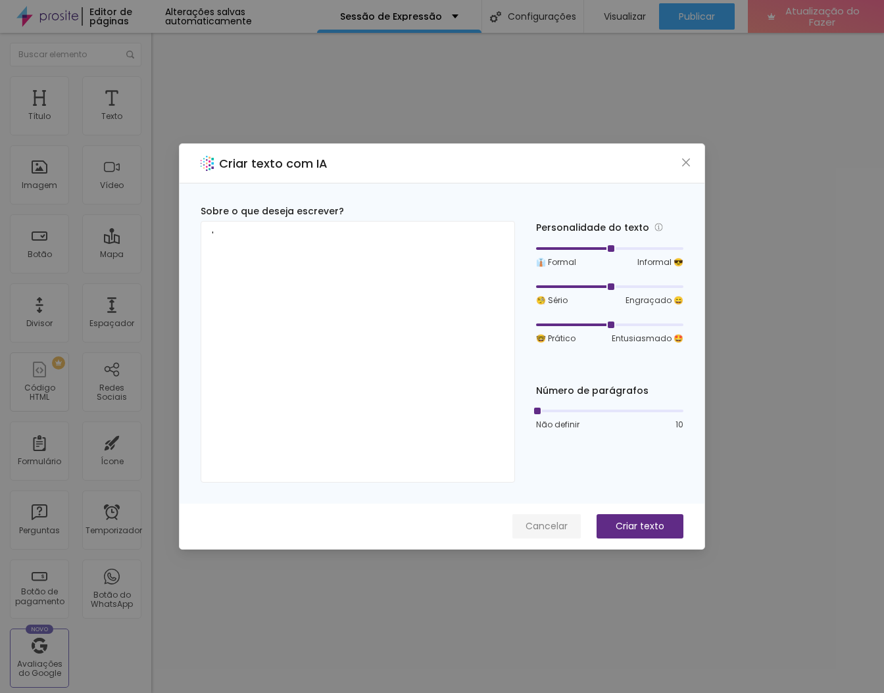
type textarea "'"
click at [558, 525] on font "Cancelar" at bounding box center [547, 526] width 42 height 13
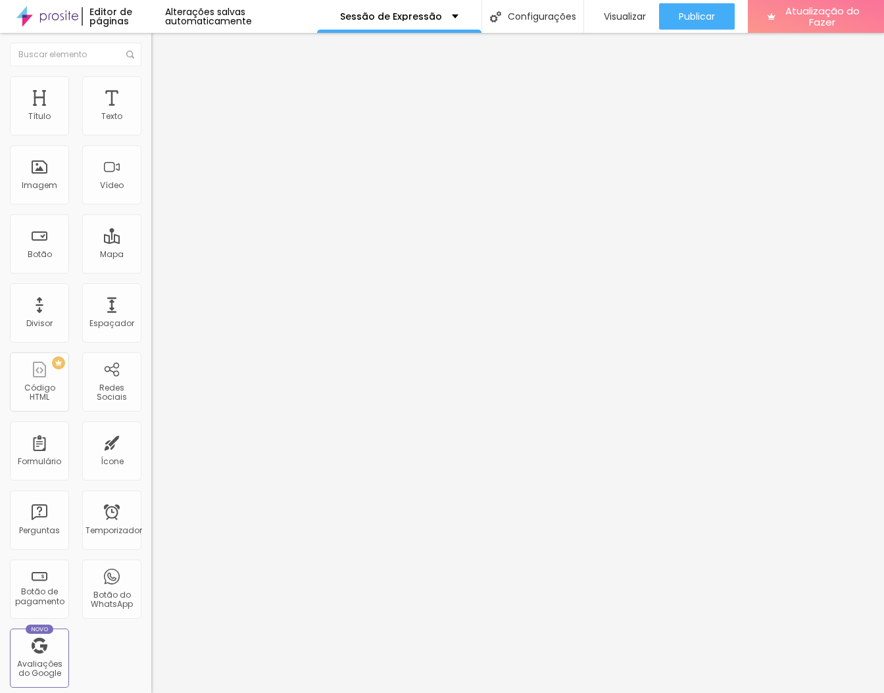
click at [157, 122] on icon "button" at bounding box center [161, 118] width 8 height 8
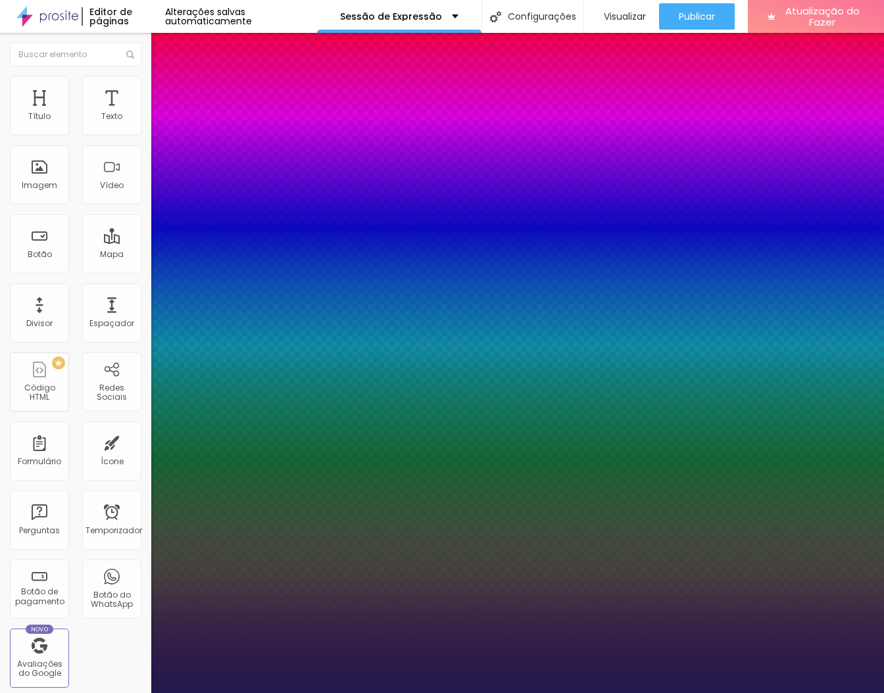
type input "1"
type input "20"
type input "1"
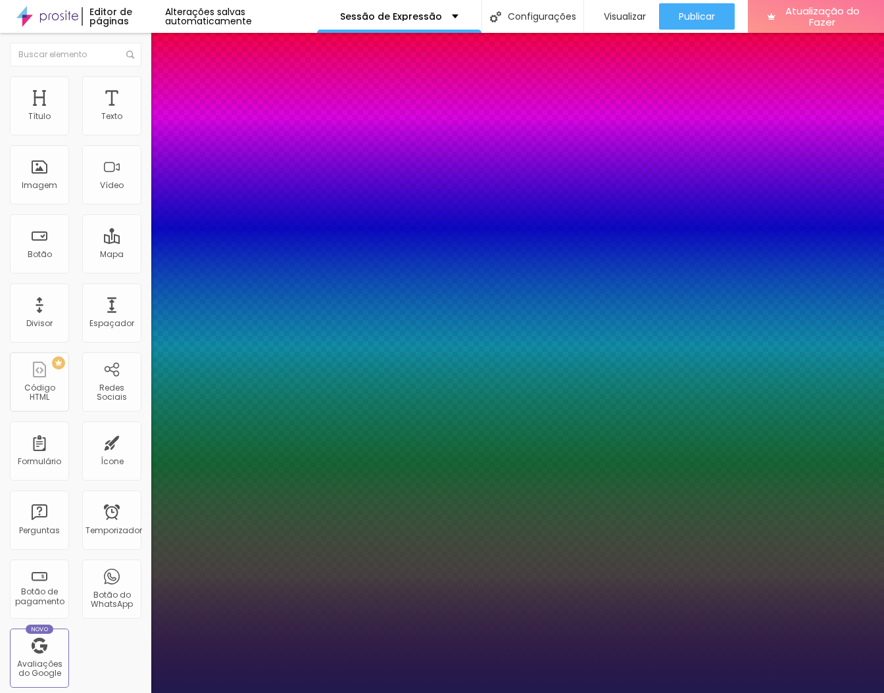
type input "21"
type input "1"
type input "22"
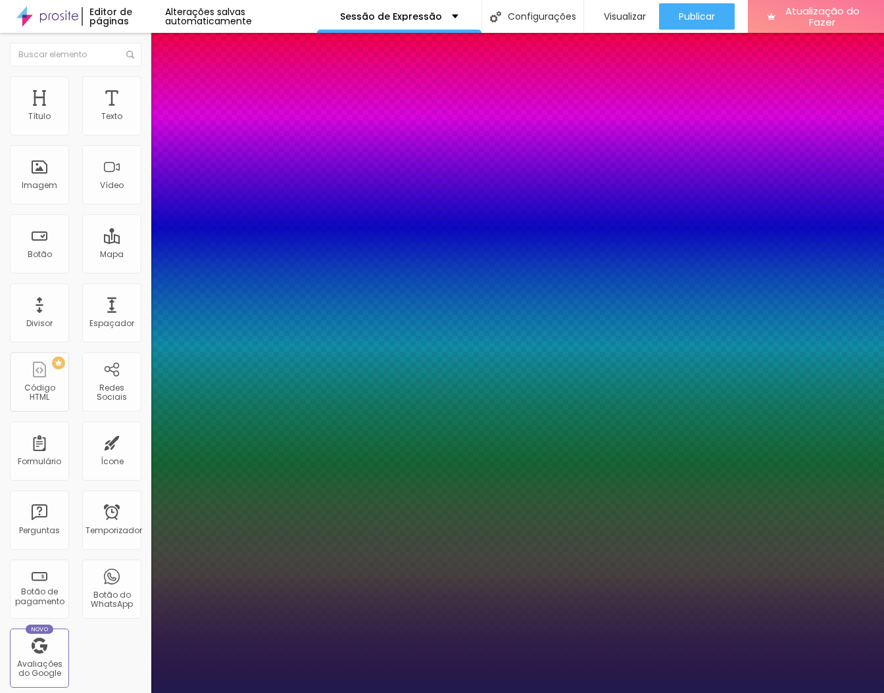
type input "1"
type input "23"
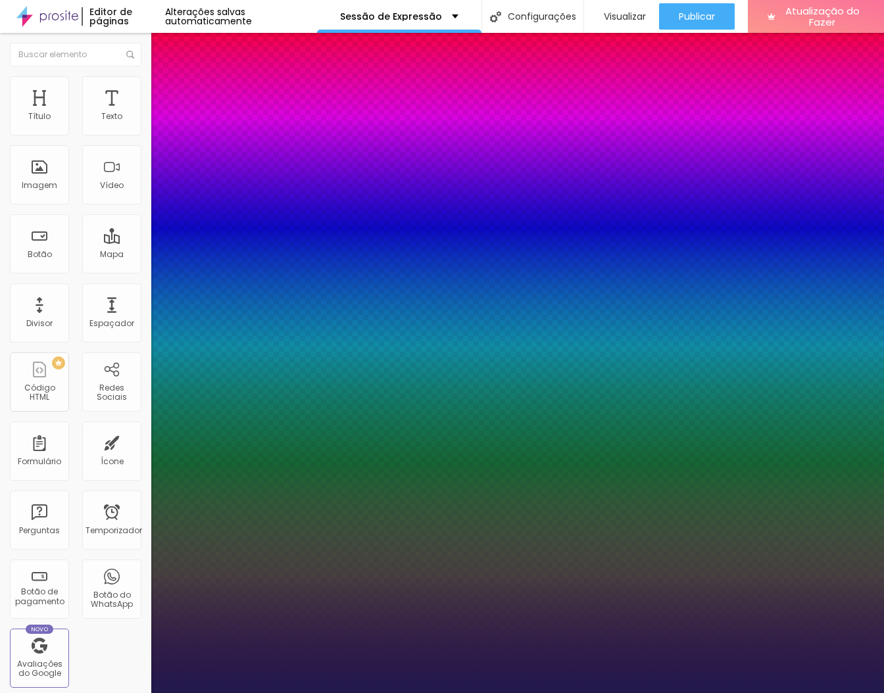
paste input "C96A2C"
type input "1"
type input "#C96A2C"
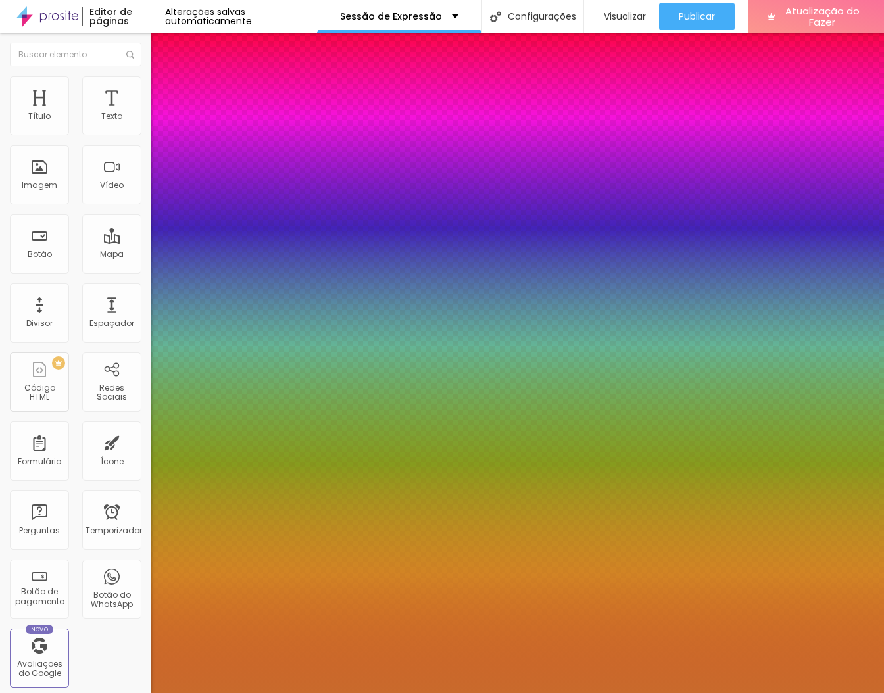
type input "1"
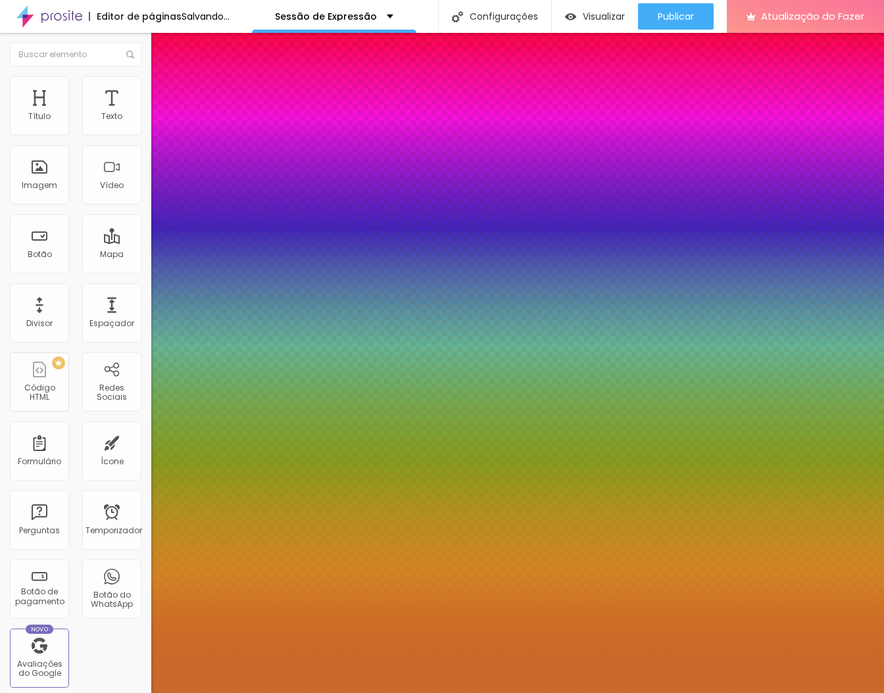
type input "#C96A2C"
type input "1"
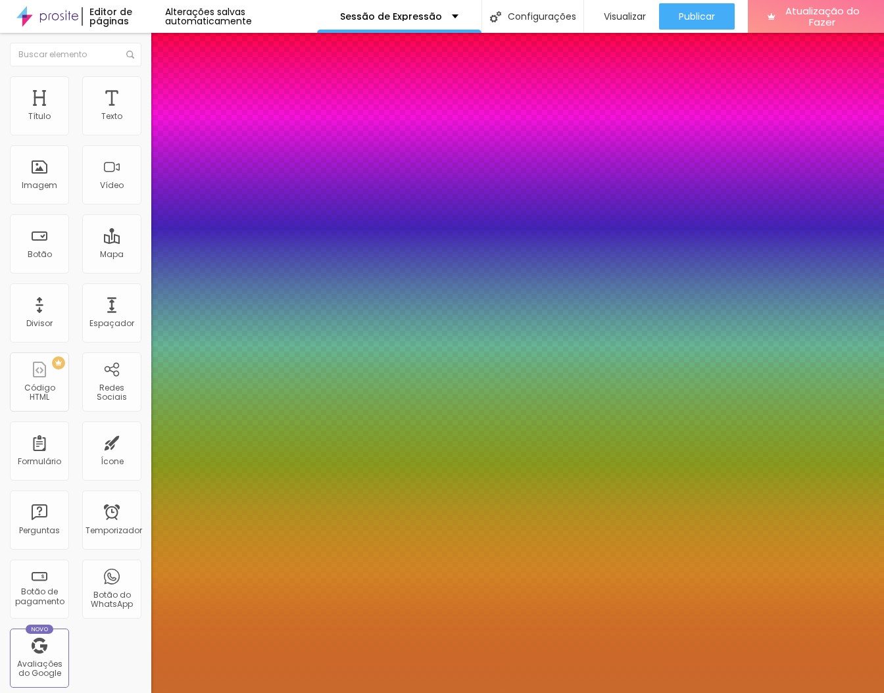
click at [698, 693] on div at bounding box center [442, 693] width 884 height 0
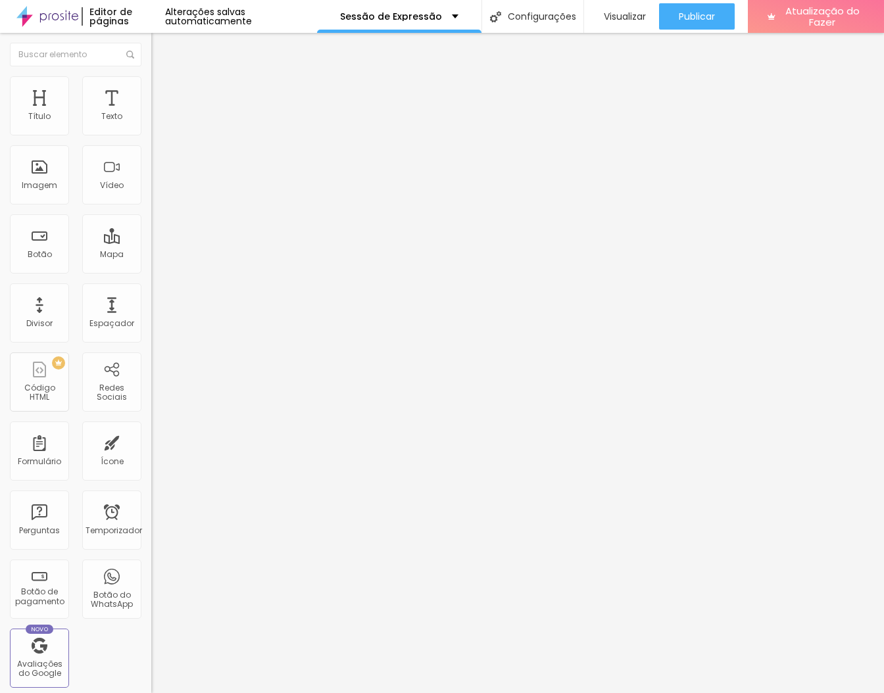
click at [157, 122] on icon "button" at bounding box center [158, 121] width 3 height 3
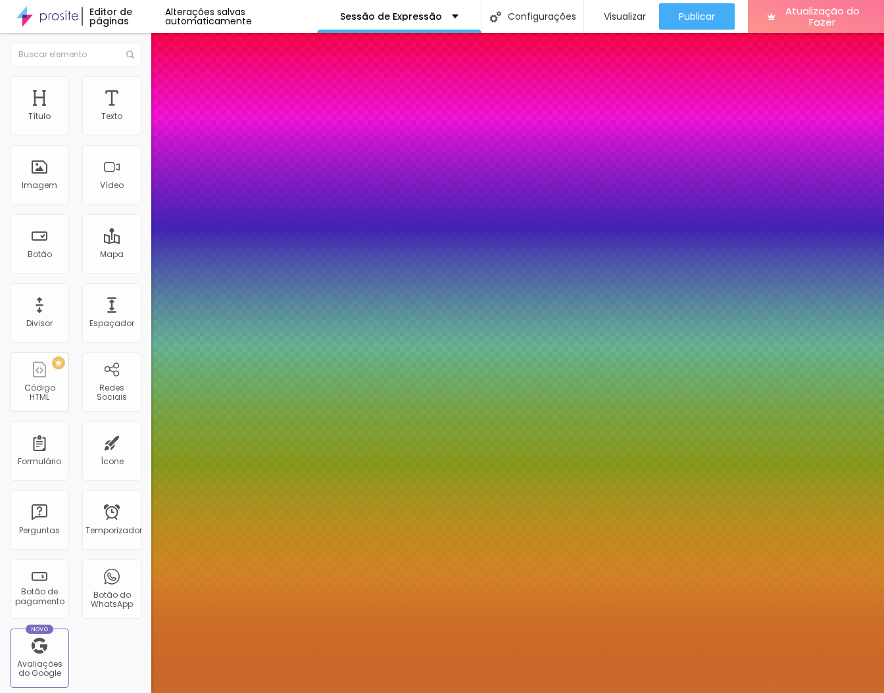
type input "1"
click at [645, 693] on div at bounding box center [442, 693] width 884 height 0
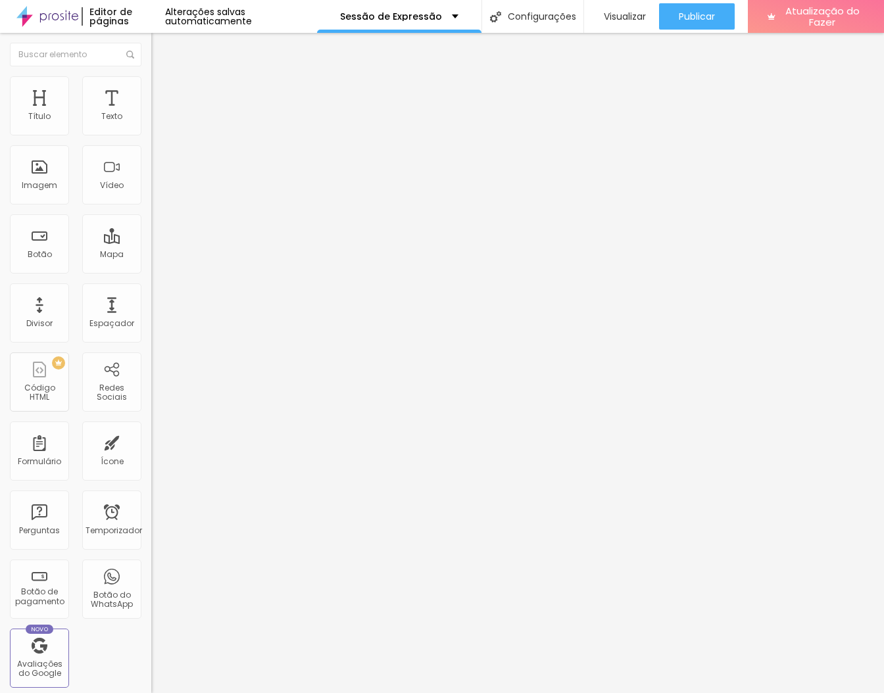
click at [157, 122] on icon "button" at bounding box center [161, 118] width 8 height 8
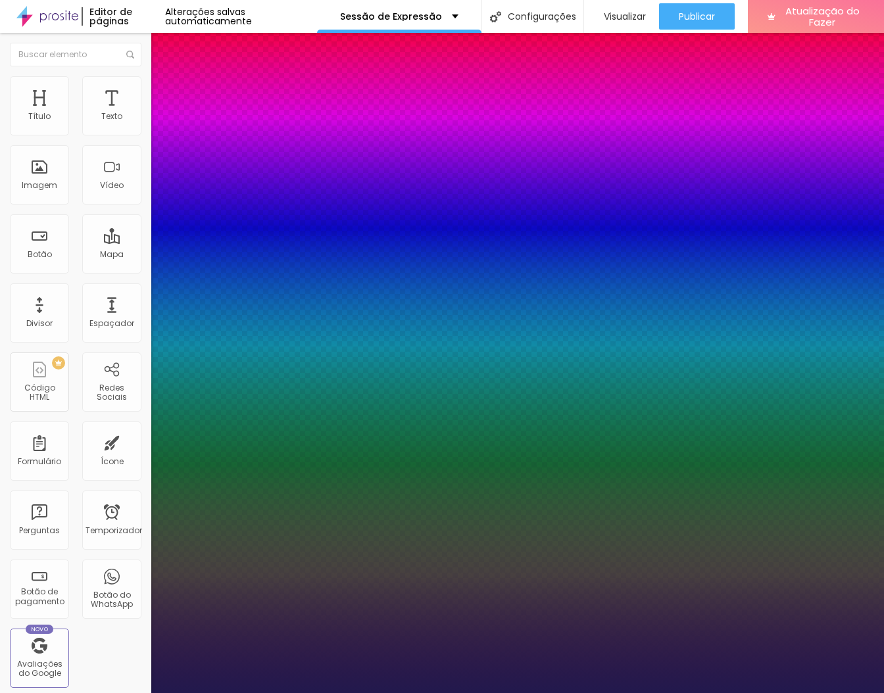
type input "1"
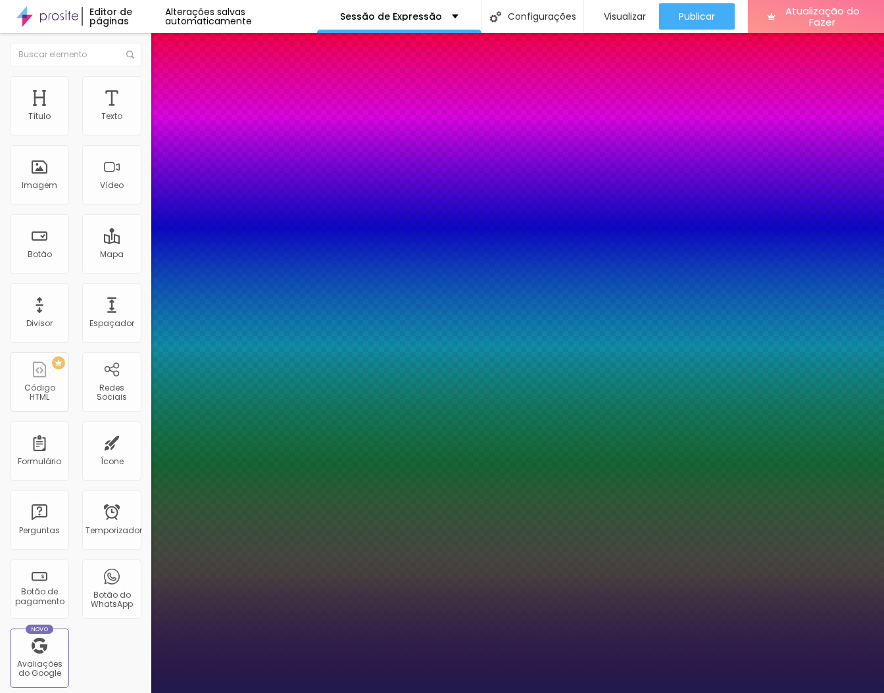
type input "#C9"
type input "1"
type input "#C96"
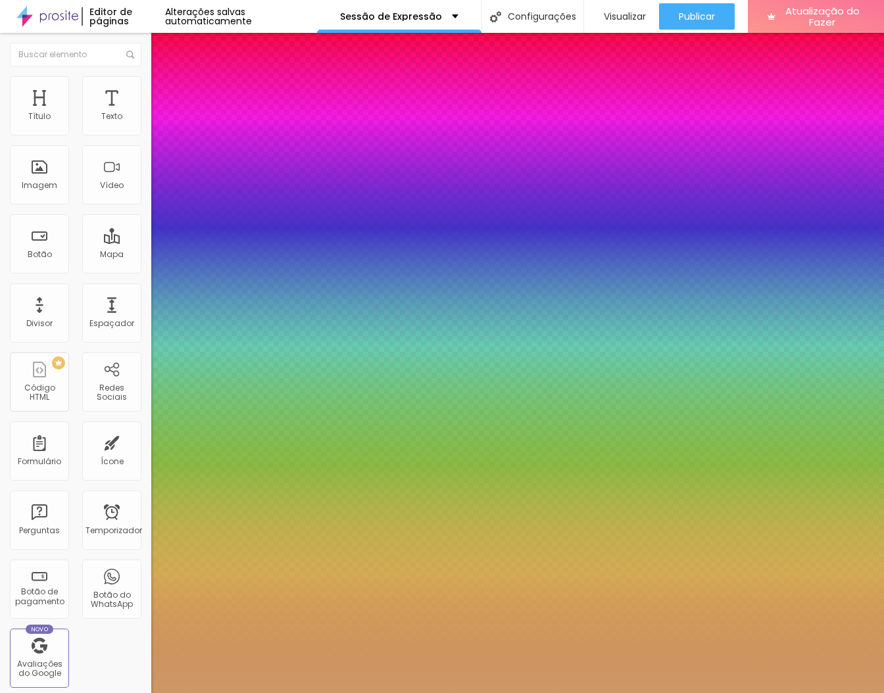
type input "1"
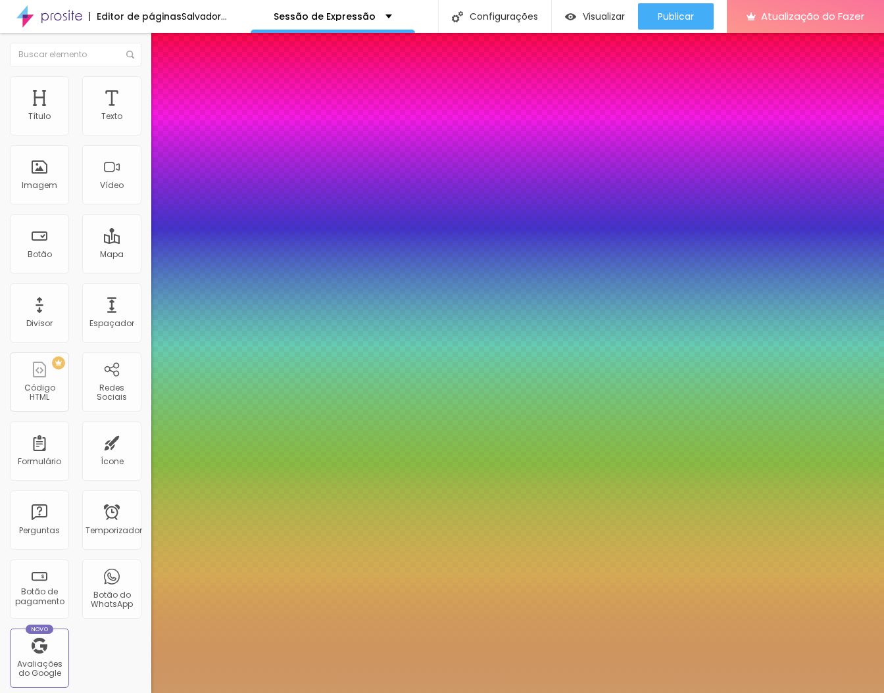
type input "#C962"
type input "1"
type input "#C962C"
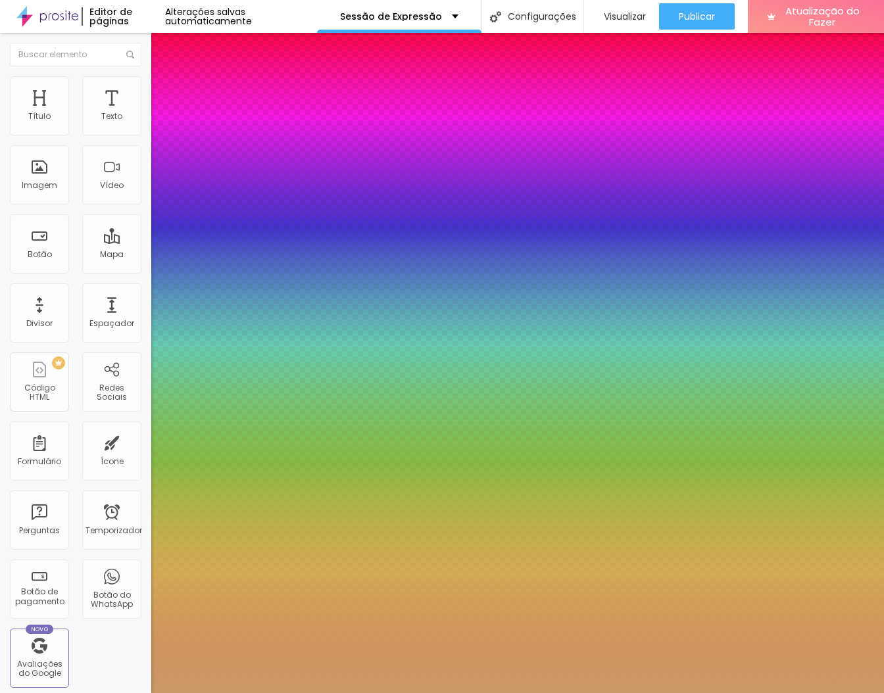
type input "1"
type input "#C96A2C"
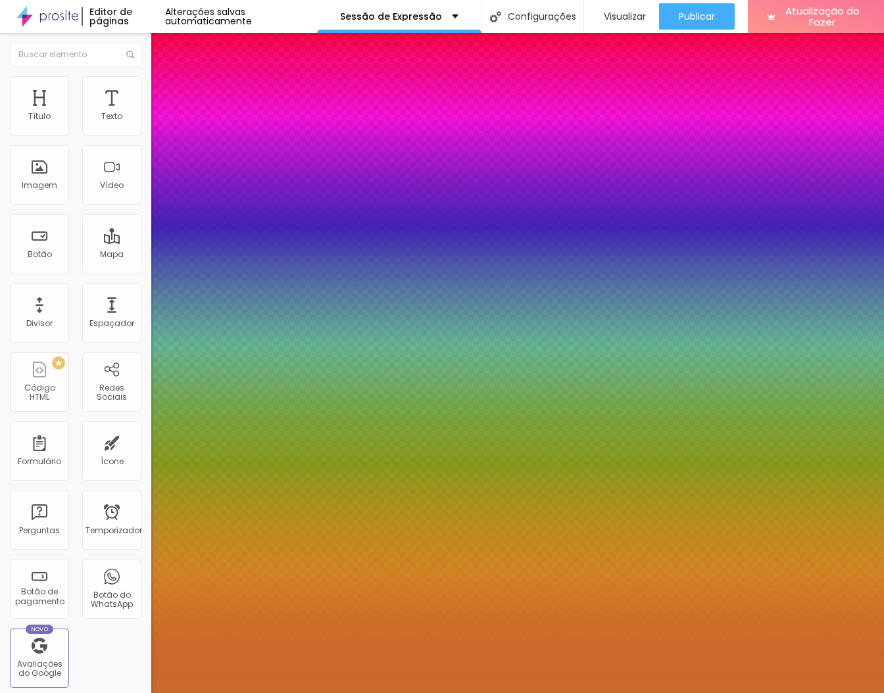
type input "1"
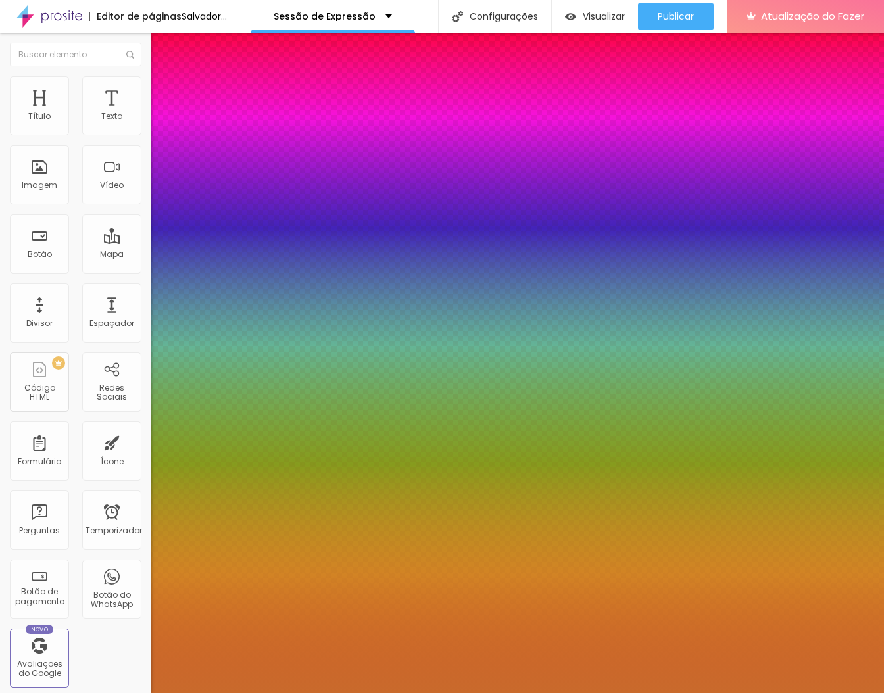
type input "#C96A2C"
type input "1"
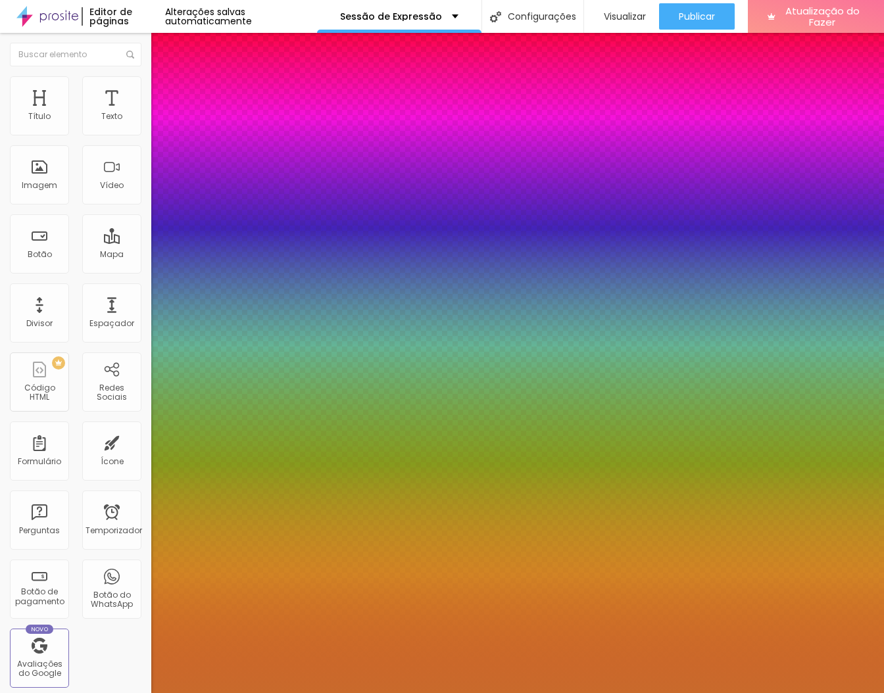
click at [63, 693] on div at bounding box center [442, 693] width 884 height 0
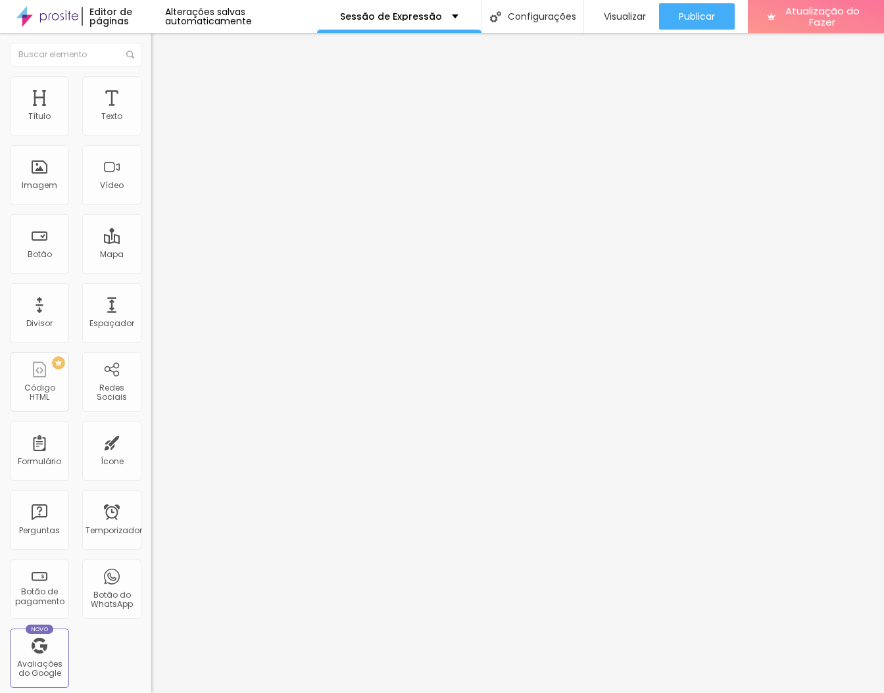
click at [158, 121] on icon "button" at bounding box center [160, 118] width 5 height 5
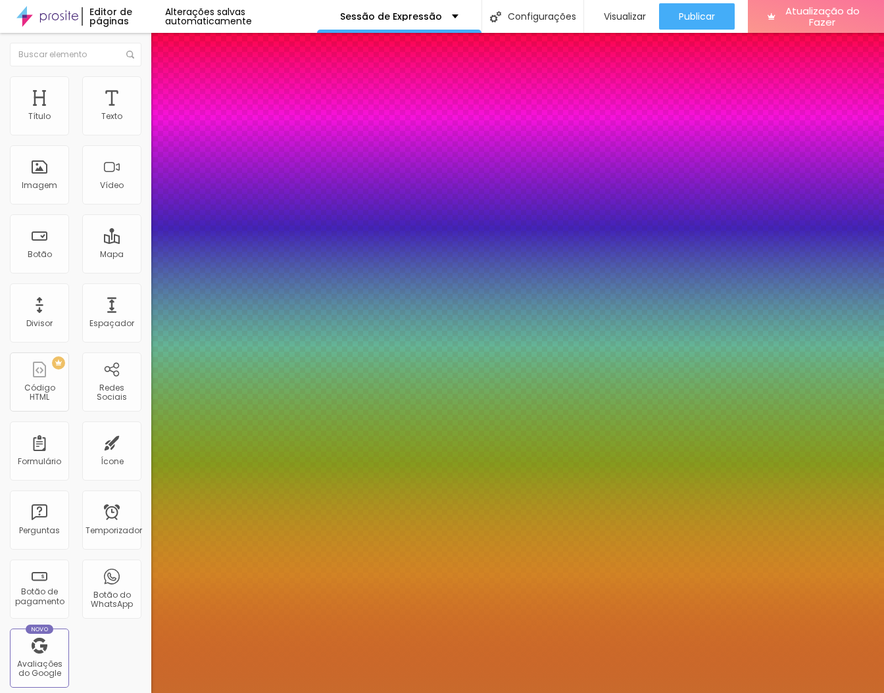
type input "1"
type input "20"
type input "1"
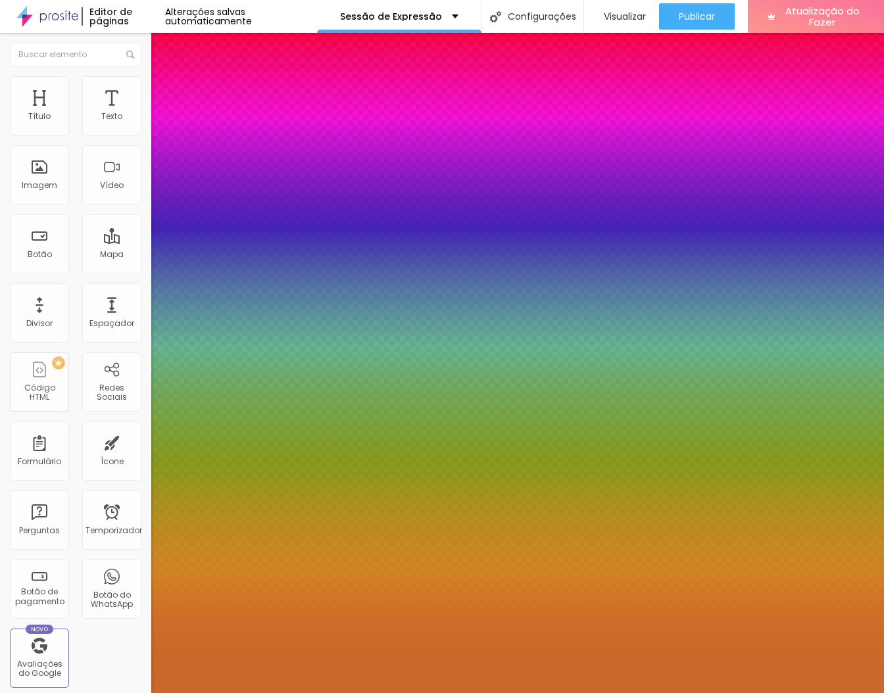
type input "21"
click at [422, 693] on div at bounding box center [442, 693] width 884 height 0
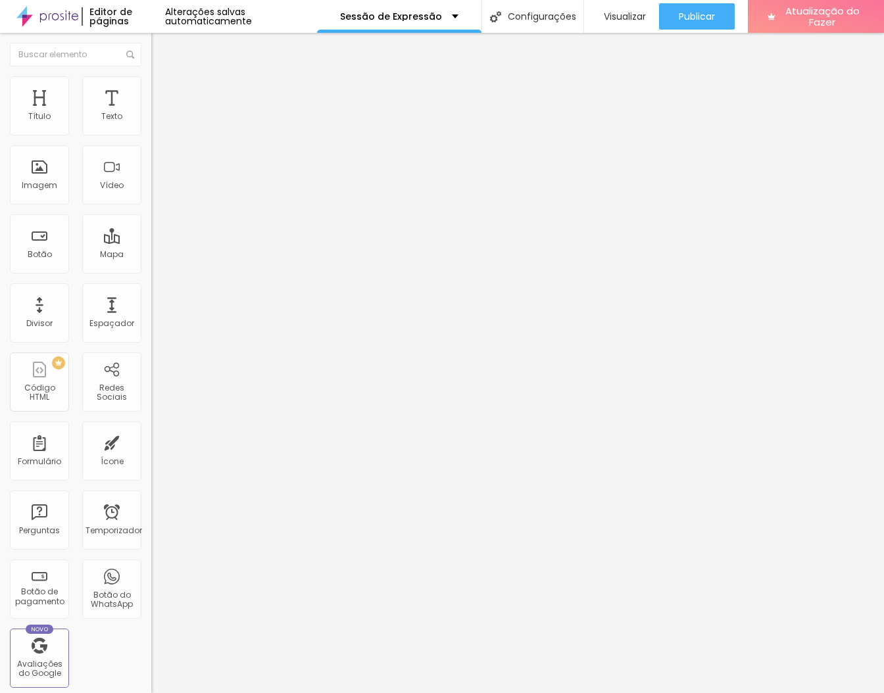
click at [157, 122] on icon "button" at bounding box center [161, 118] width 8 height 8
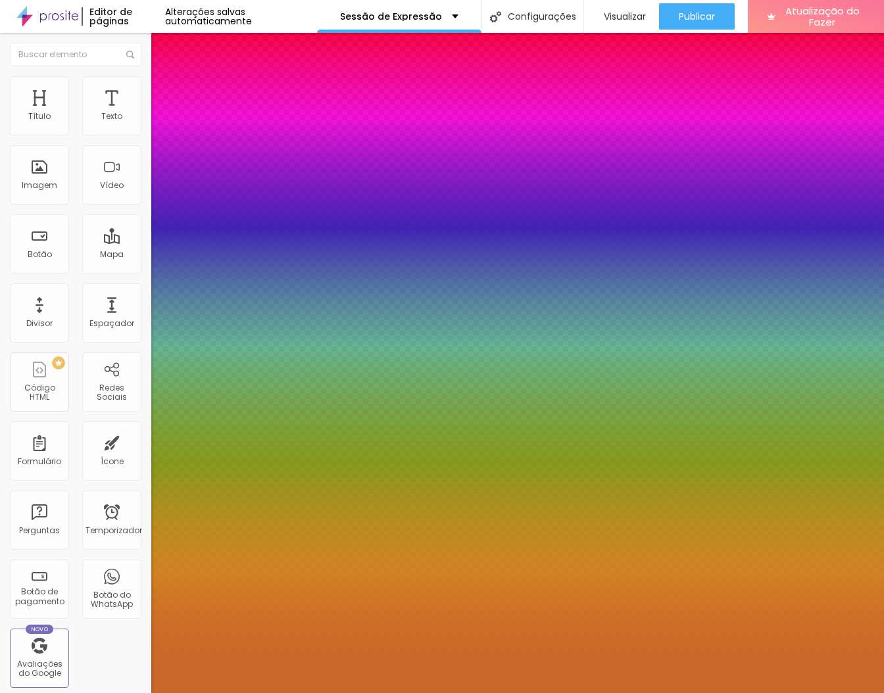
click at [387, 693] on div at bounding box center [442, 693] width 884 height 0
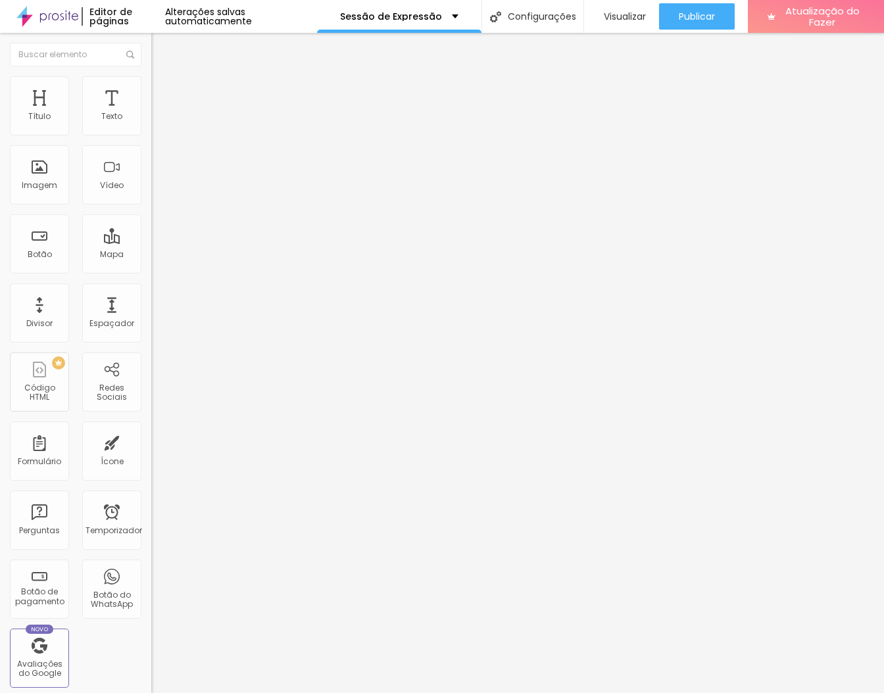
click at [151, 77] on ul "Conteúdo Estilo Avançado" at bounding box center [226, 82] width 151 height 39
click at [151, 78] on li "Estilo" at bounding box center [226, 82] width 151 height 13
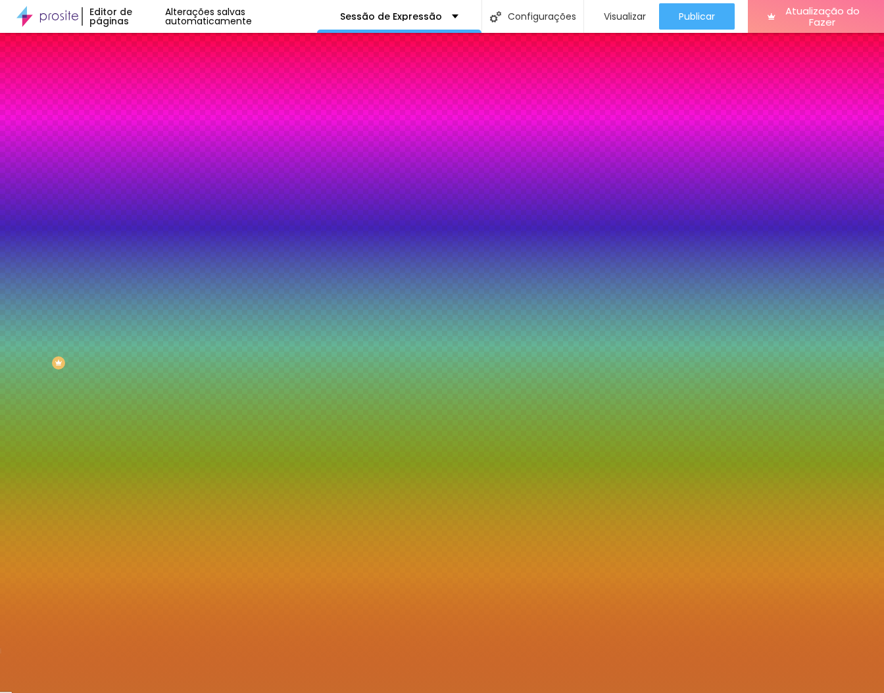
click at [157, 164] on icon "button" at bounding box center [161, 167] width 8 height 8
click at [14, 693] on div at bounding box center [442, 693] width 884 height 0
click at [151, 74] on li "Conteúdo" at bounding box center [226, 69] width 151 height 13
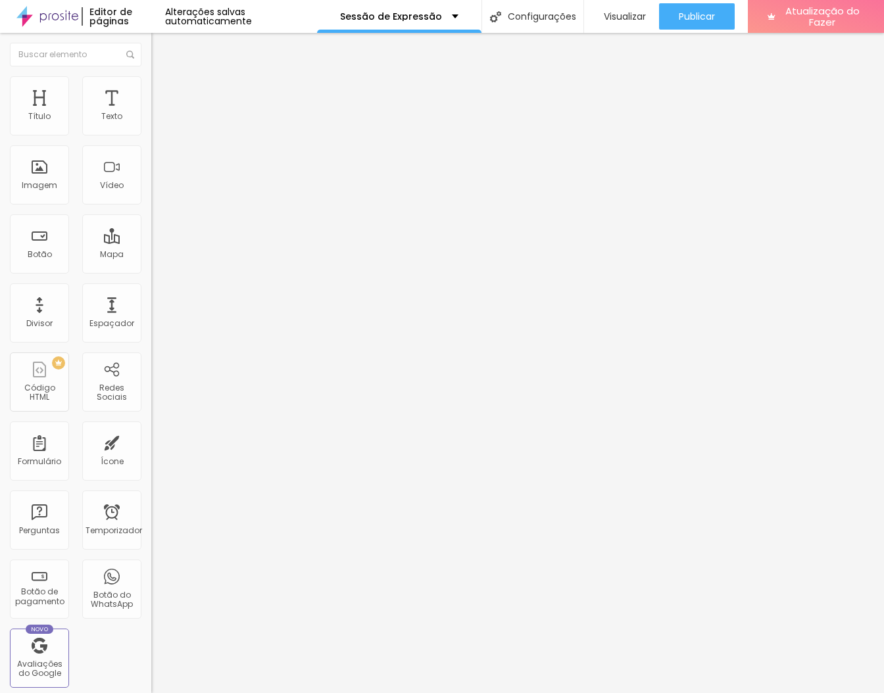
click at [151, 124] on input "Proponha sua Idéia" at bounding box center [230, 116] width 158 height 13
click at [157, 122] on icon "button" at bounding box center [161, 118] width 8 height 8
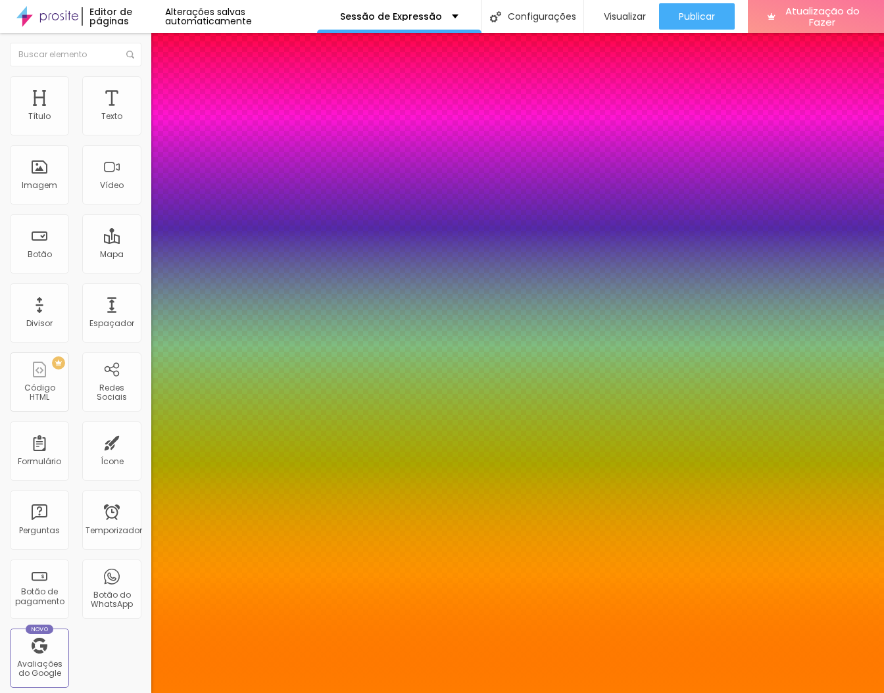
paste input "0000"
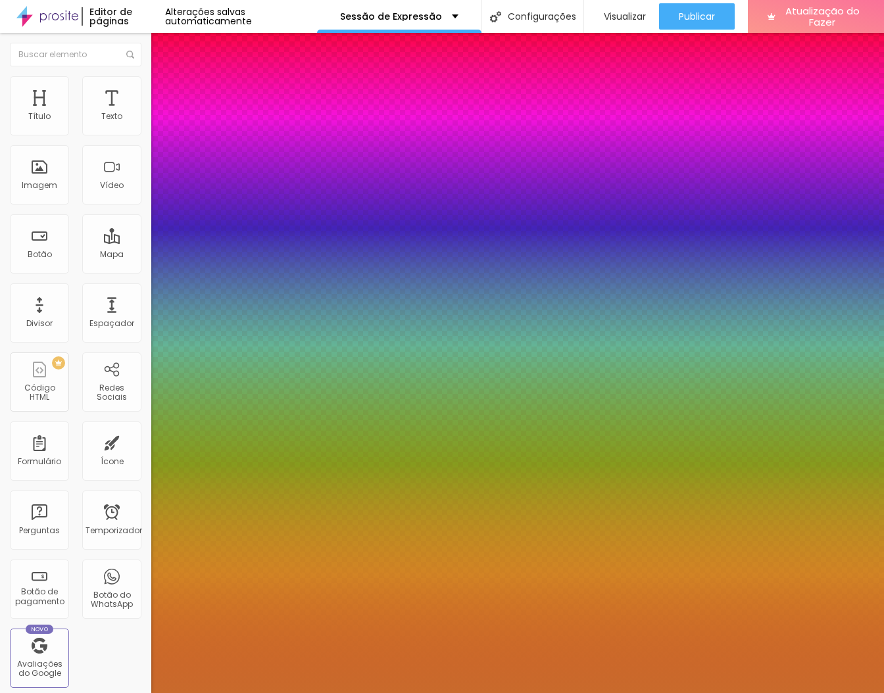
click at [372, 693] on div at bounding box center [442, 693] width 884 height 0
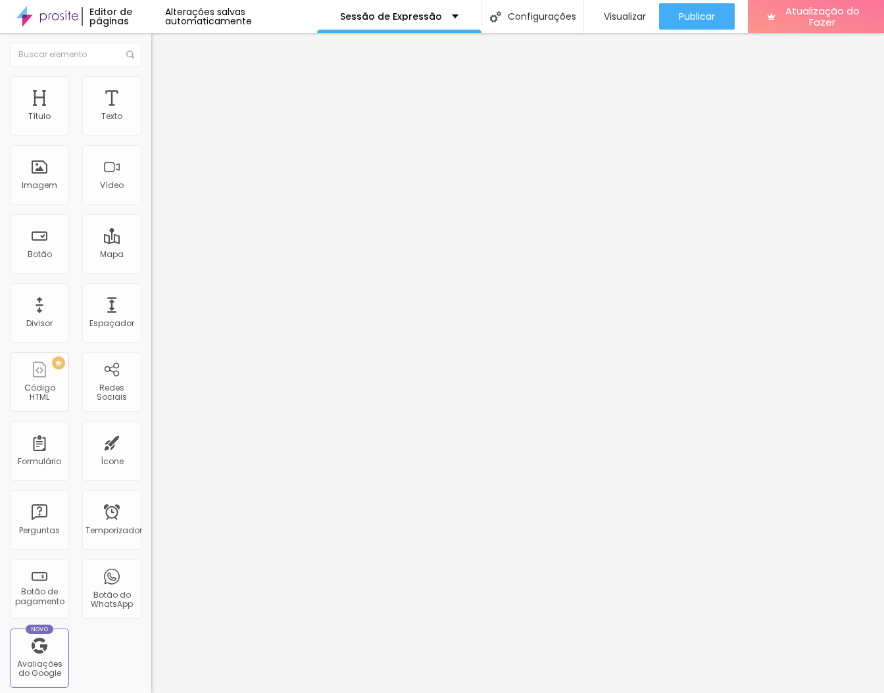
click at [157, 122] on icon "button" at bounding box center [161, 118] width 8 height 8
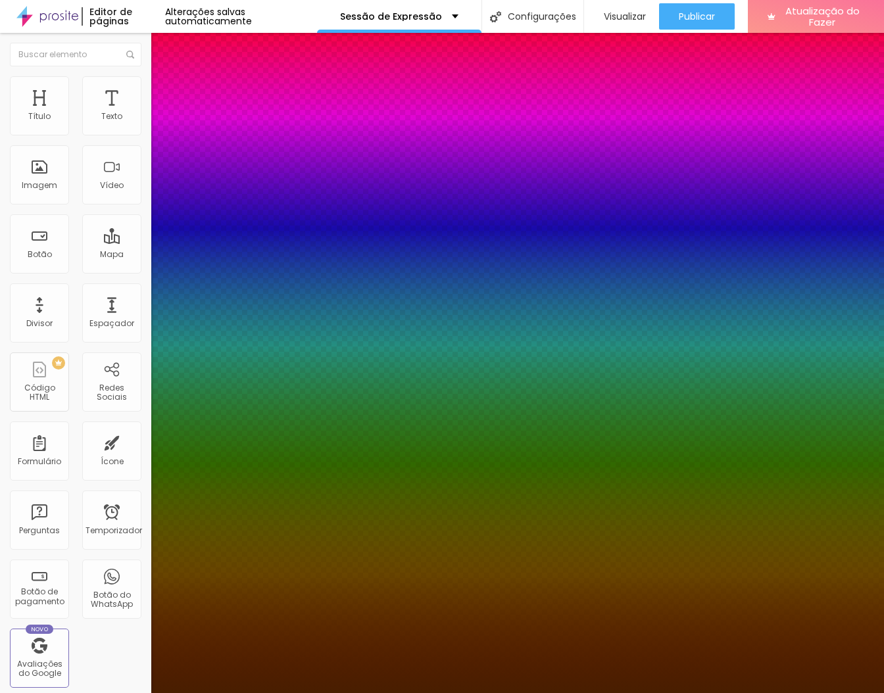
drag, startPoint x: 133, startPoint y: 134, endPoint x: 287, endPoint y: 222, distance: 177.6
click at [287, 222] on body "Editor de páginas Alterações salvas automaticamente Sessão de Expressão Configu…" at bounding box center [442, 346] width 884 height 693
click at [631, 693] on div at bounding box center [442, 693] width 884 height 0
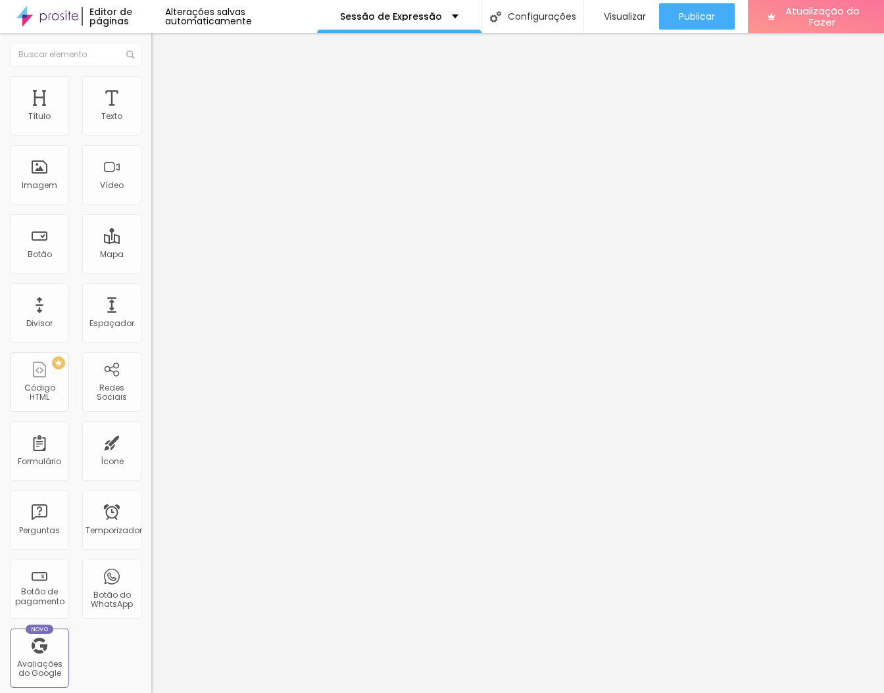
click at [157, 122] on icon "button" at bounding box center [161, 118] width 8 height 8
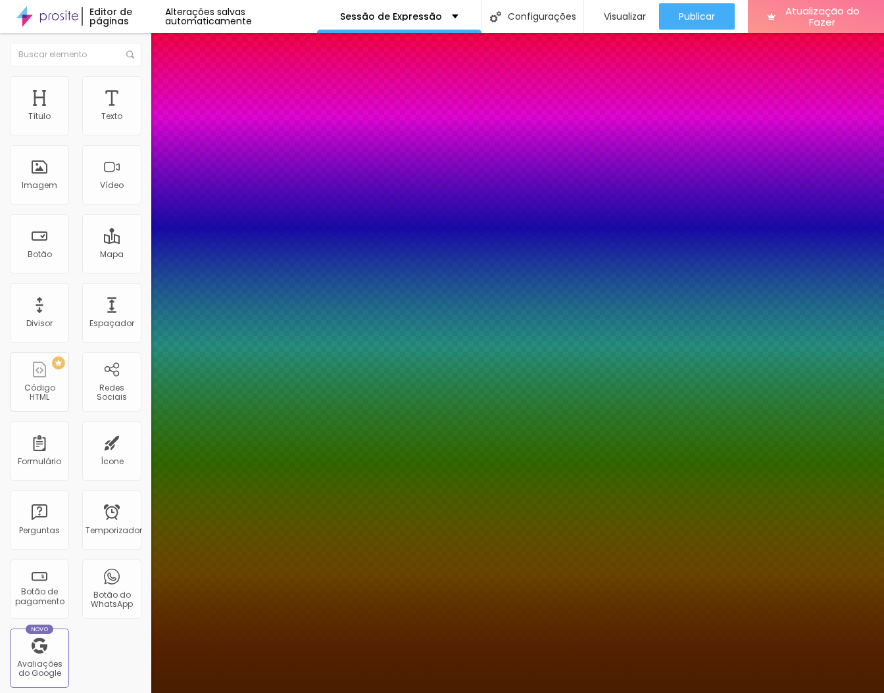
click at [677, 693] on div at bounding box center [442, 693] width 884 height 0
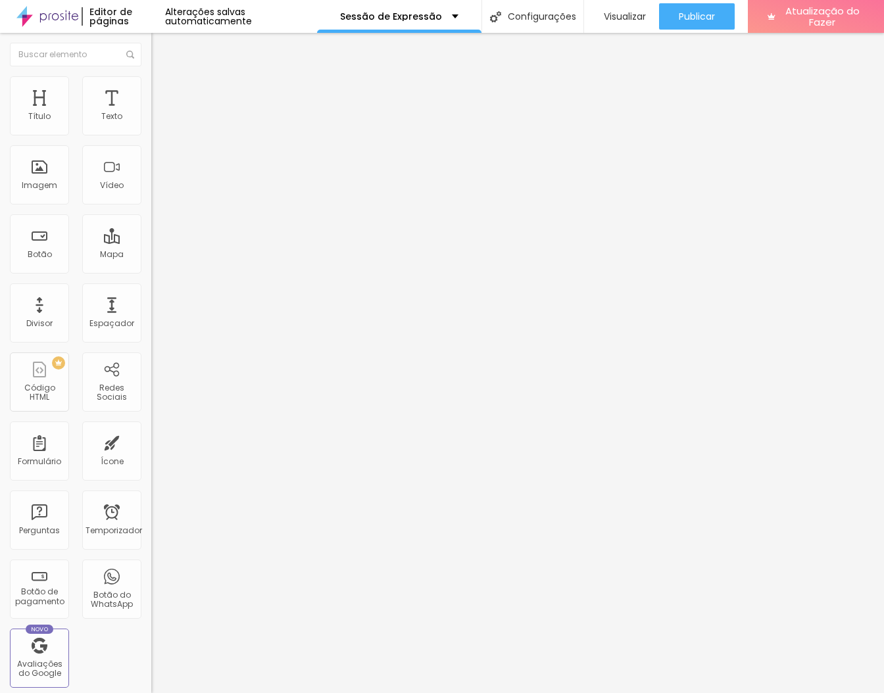
click at [151, 80] on img at bounding box center [157, 82] width 12 height 12
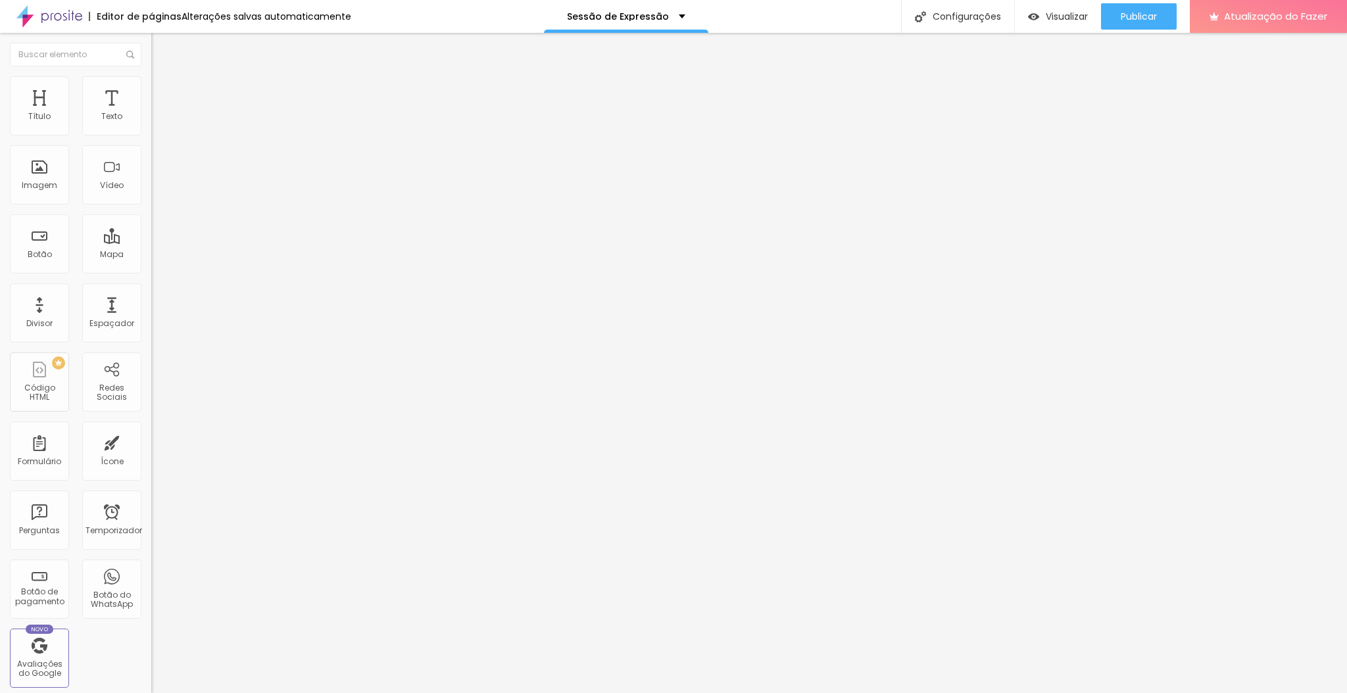
click at [151, 84] on img at bounding box center [157, 82] width 12 height 12
click at [151, 77] on img at bounding box center [157, 82] width 12 height 12
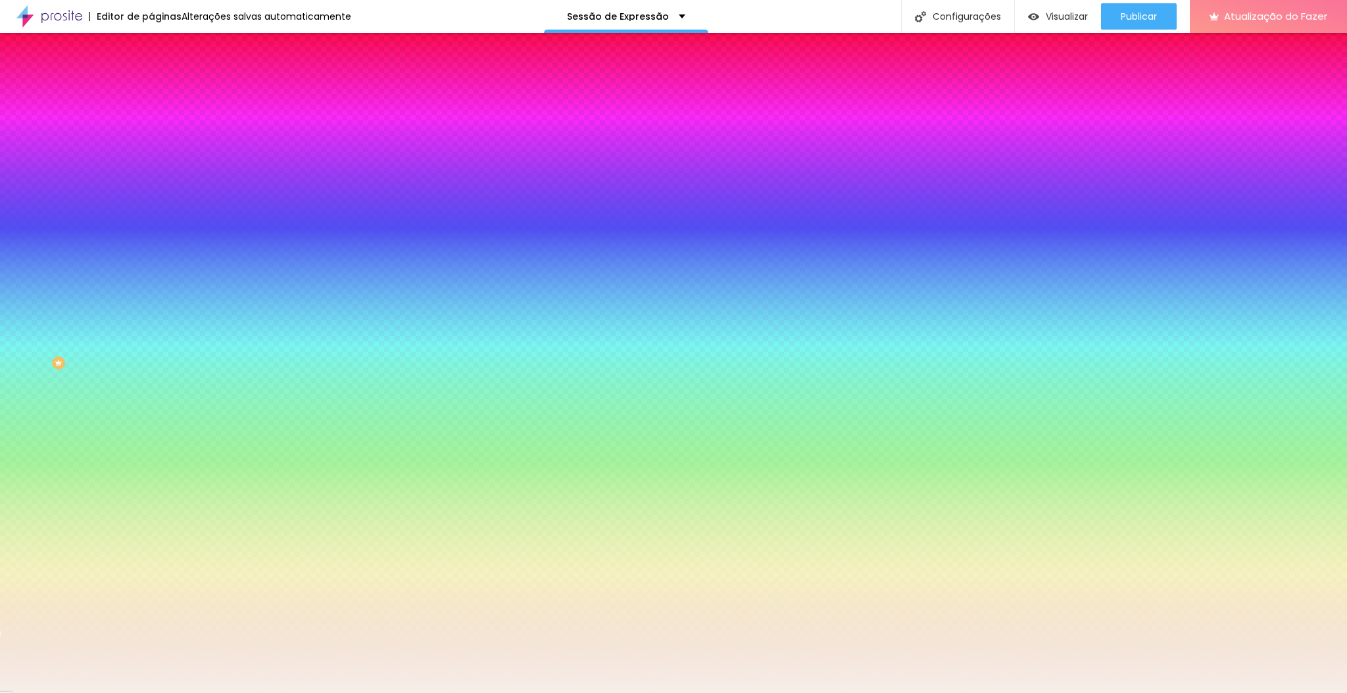
click at [151, 77] on img at bounding box center [157, 82] width 12 height 12
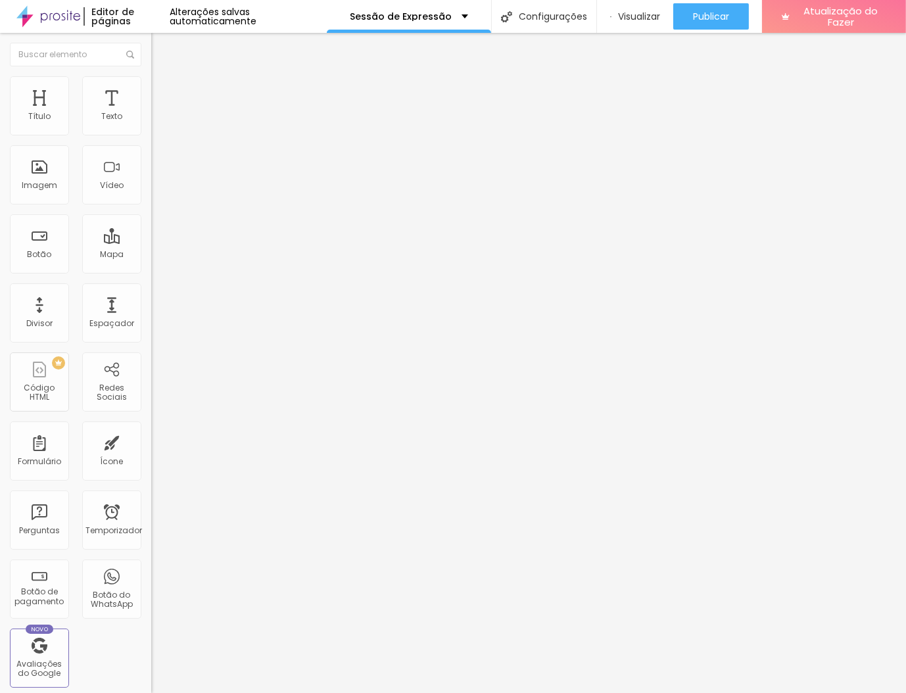
click at [163, 91] on font "Estilo" at bounding box center [173, 85] width 20 height 11
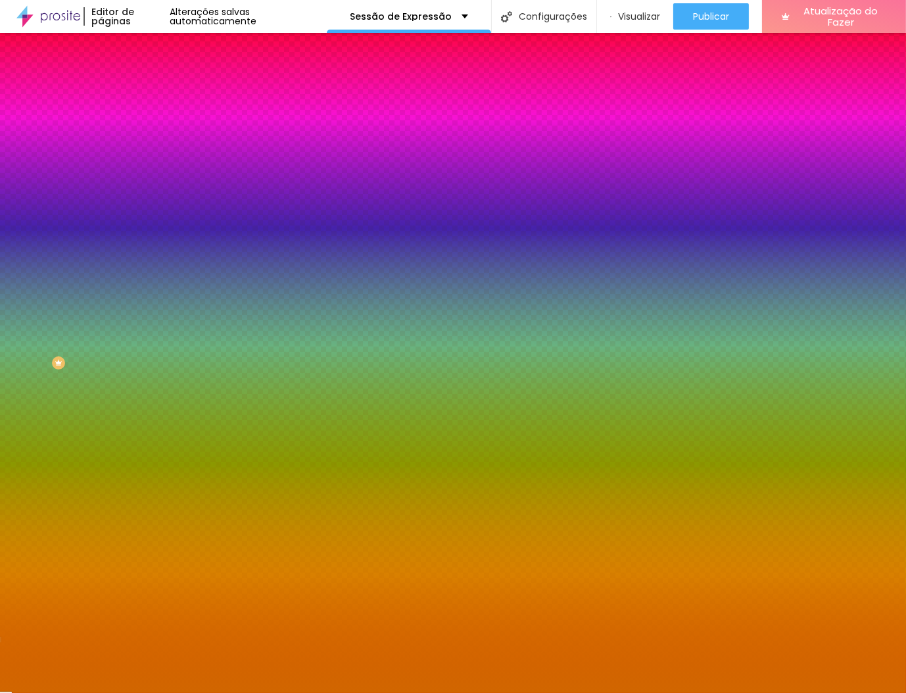
click at [151, 131] on input "#D16600" at bounding box center [230, 132] width 158 height 13
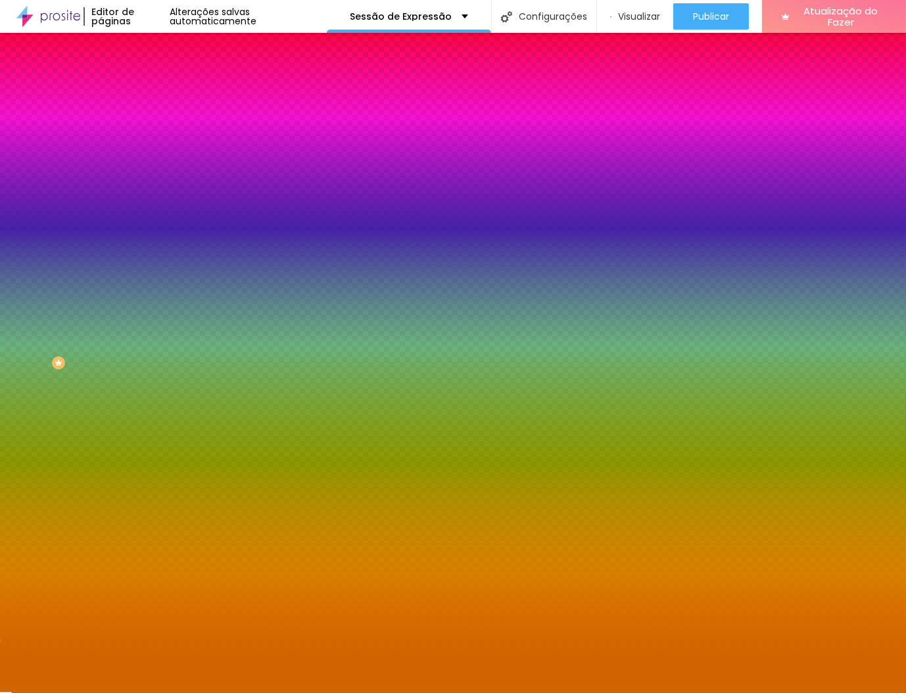
paste input "0000"
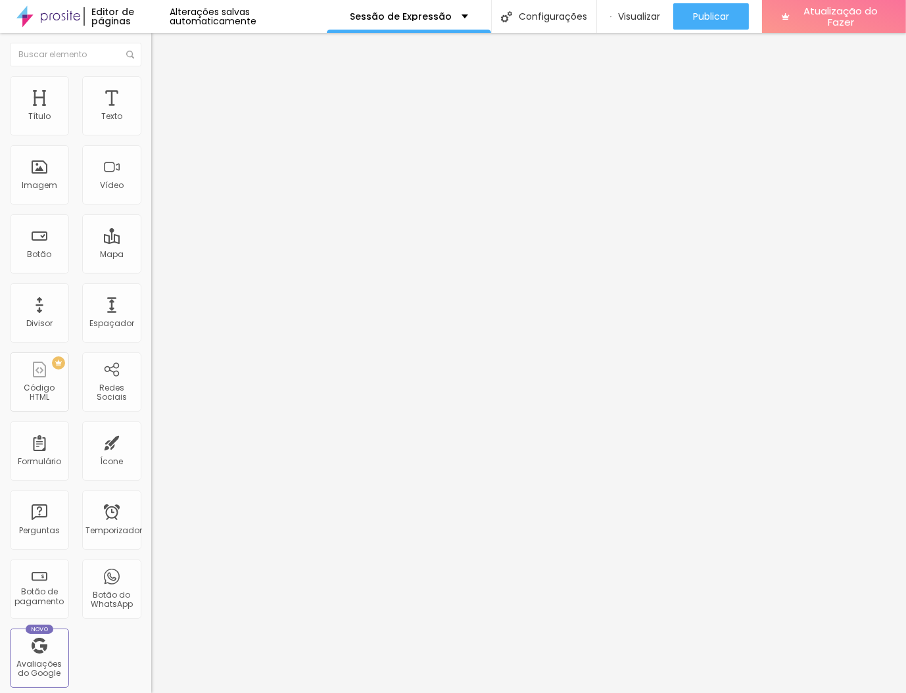
click at [157, 122] on icon "button" at bounding box center [161, 118] width 8 height 8
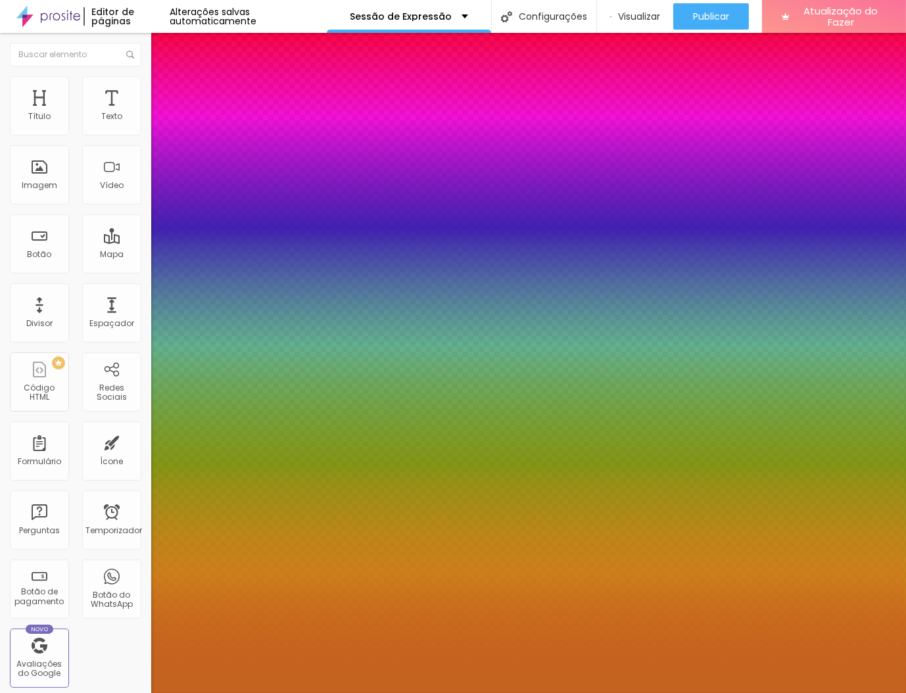
paste input "96A2C"
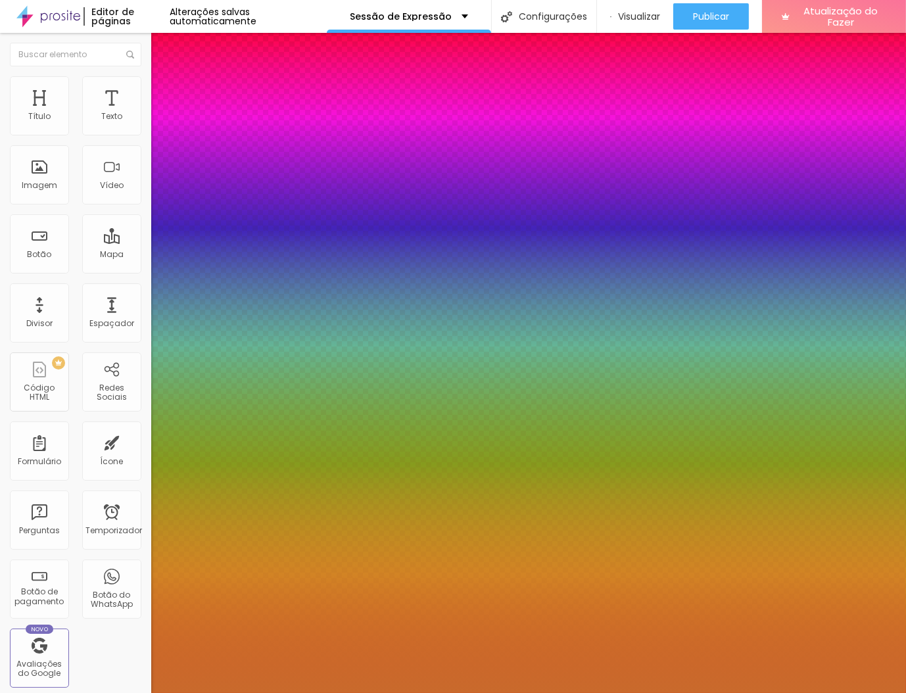
click at [91, 693] on div at bounding box center [453, 693] width 906 height 0
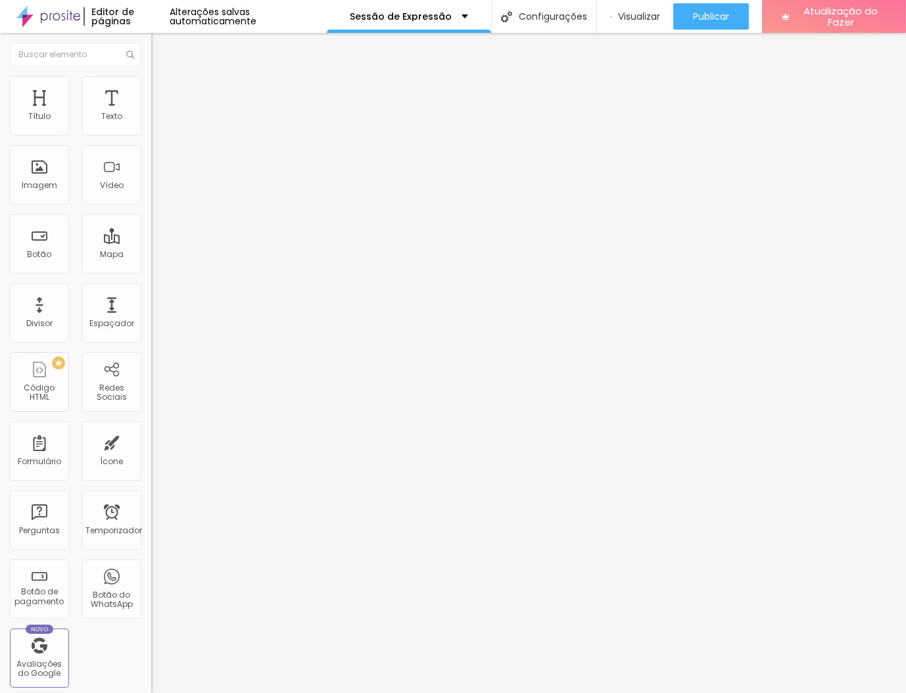
click at [151, 510] on div "Editar nulo Estilo Avançado Tipografia Voltar ao padrão Sombra DESATIVADO Volta…" at bounding box center [226, 363] width 151 height 660
click at [151, 84] on img at bounding box center [157, 82] width 12 height 12
click at [151, 470] on input "text" at bounding box center [230, 476] width 158 height 13
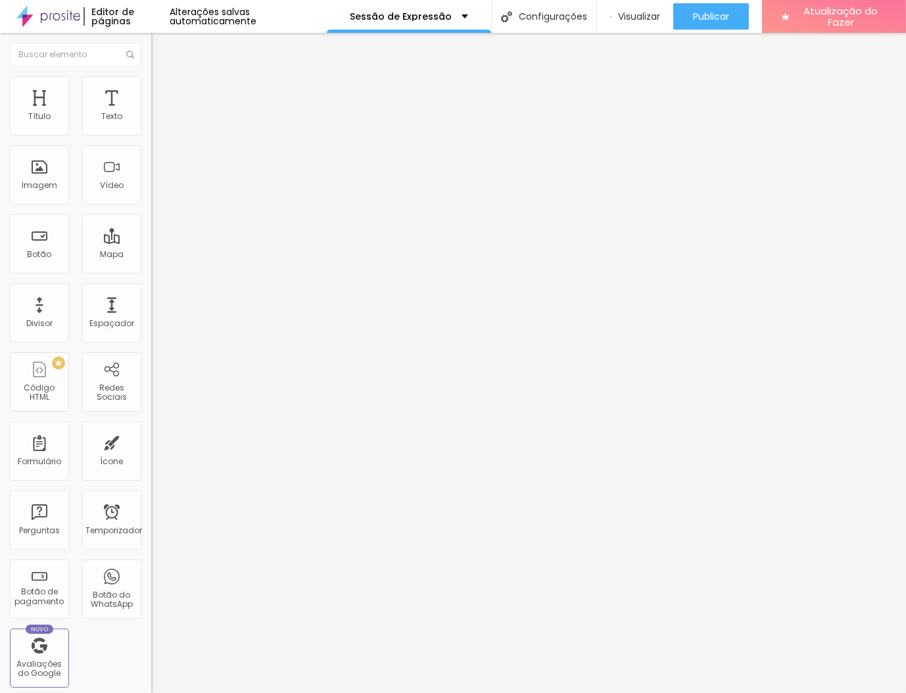
click at [163, 78] on font "Estilo" at bounding box center [173, 71] width 20 height 11
click at [151, 126] on div "Tipografia Voltar ao padrão" at bounding box center [226, 107] width 151 height 37
click at [151, 126] on button "button" at bounding box center [160, 119] width 18 height 14
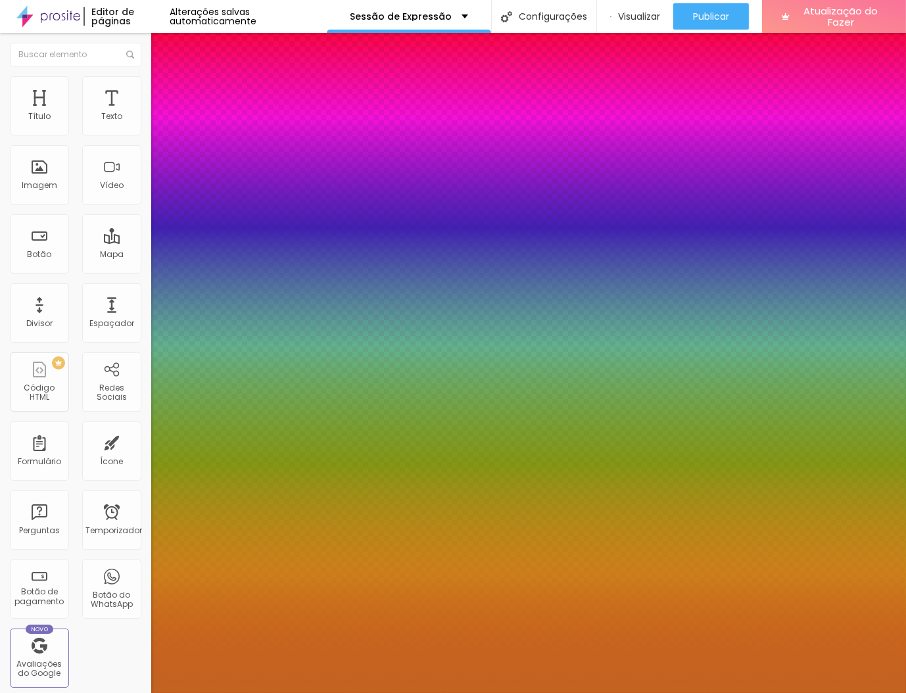
click at [685, 693] on div at bounding box center [453, 693] width 906 height 0
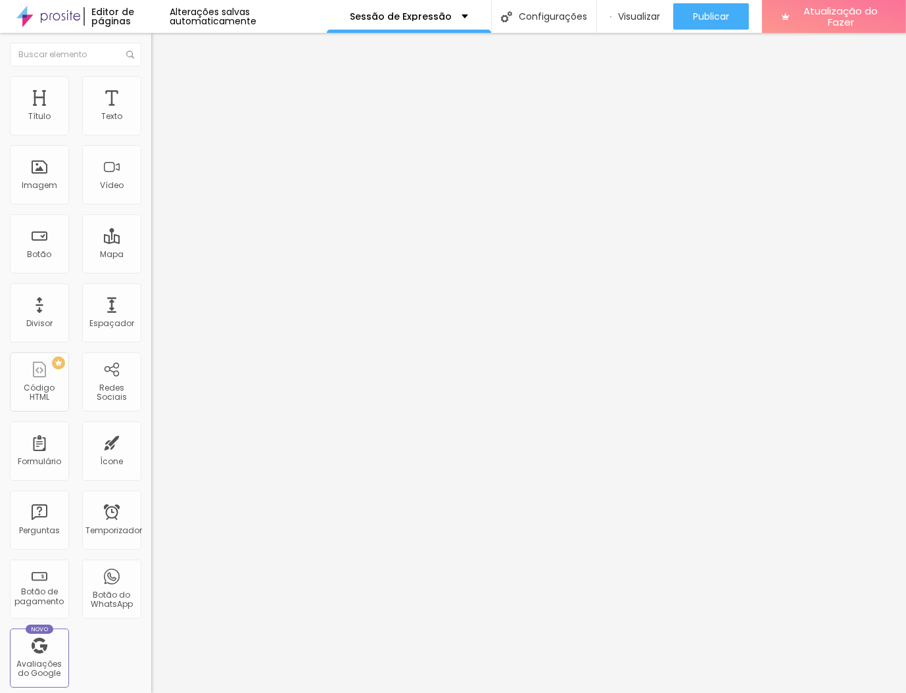
click at [157, 122] on icon "button" at bounding box center [161, 118] width 8 height 8
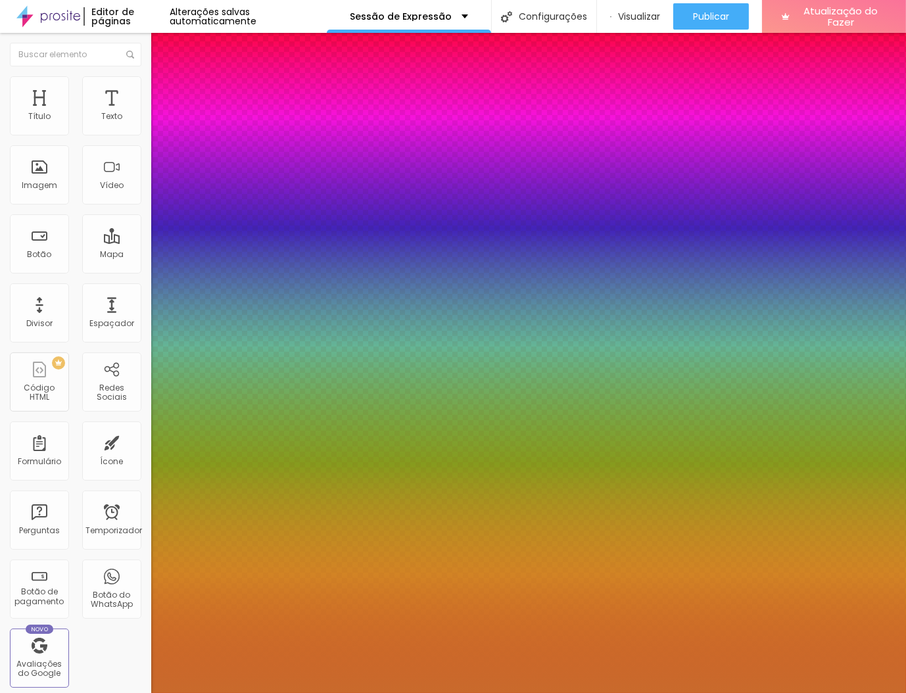
click at [102, 693] on div at bounding box center [453, 693] width 906 height 0
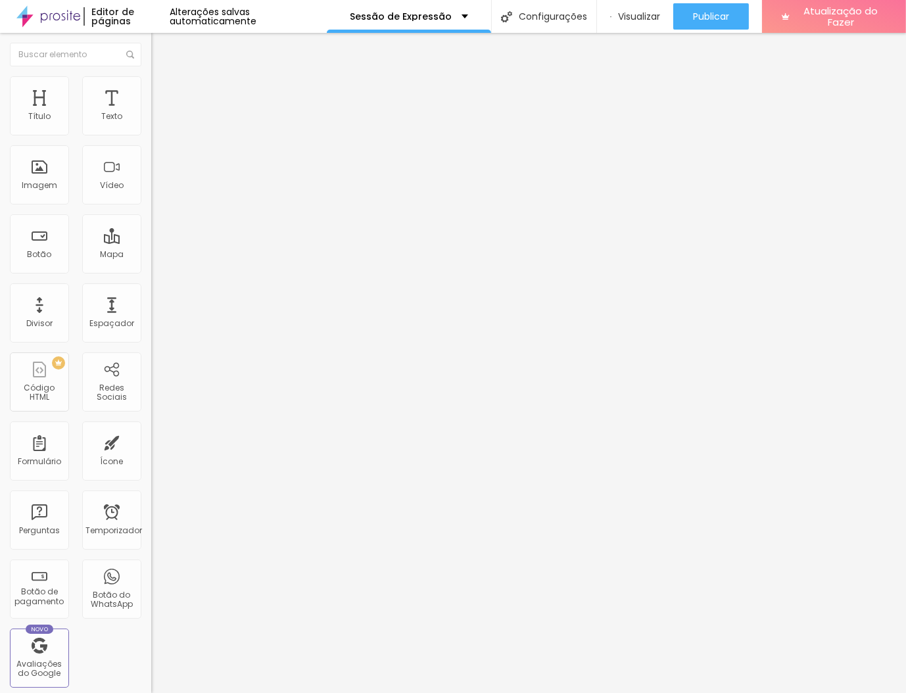
click at [151, 126] on button "button" at bounding box center [160, 119] width 18 height 14
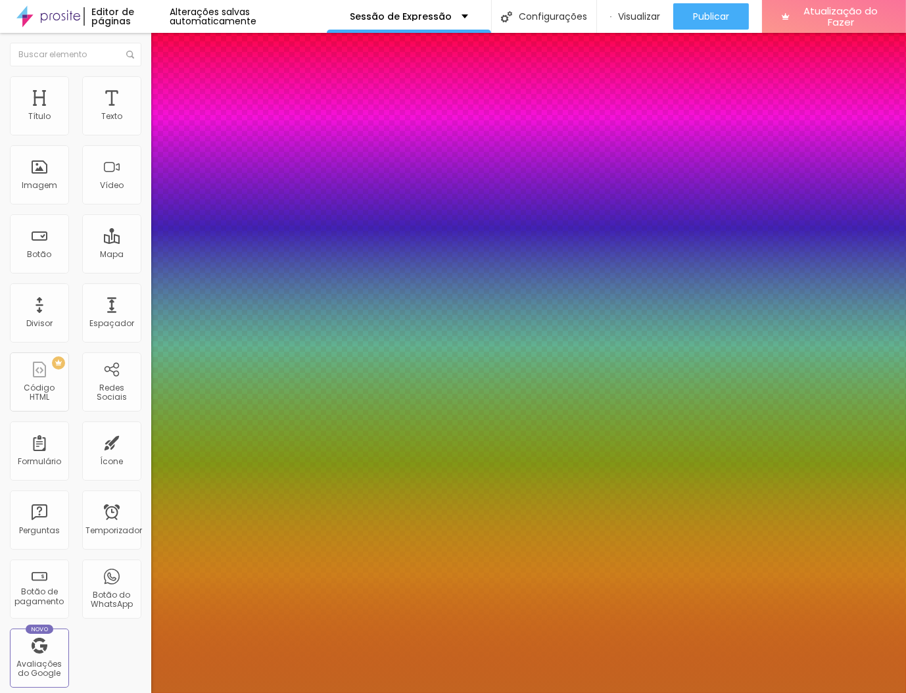
drag, startPoint x: 128, startPoint y: 126, endPoint x: 88, endPoint y: 229, distance: 110.5
click at [88, 693] on div at bounding box center [453, 693] width 906 height 0
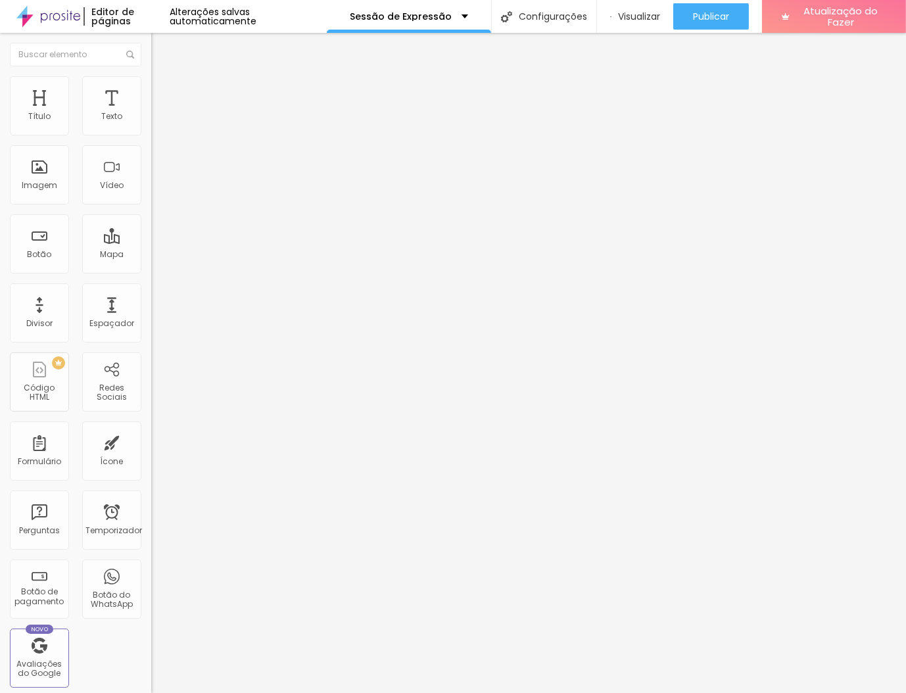
click at [158, 121] on icon "button" at bounding box center [160, 118] width 5 height 5
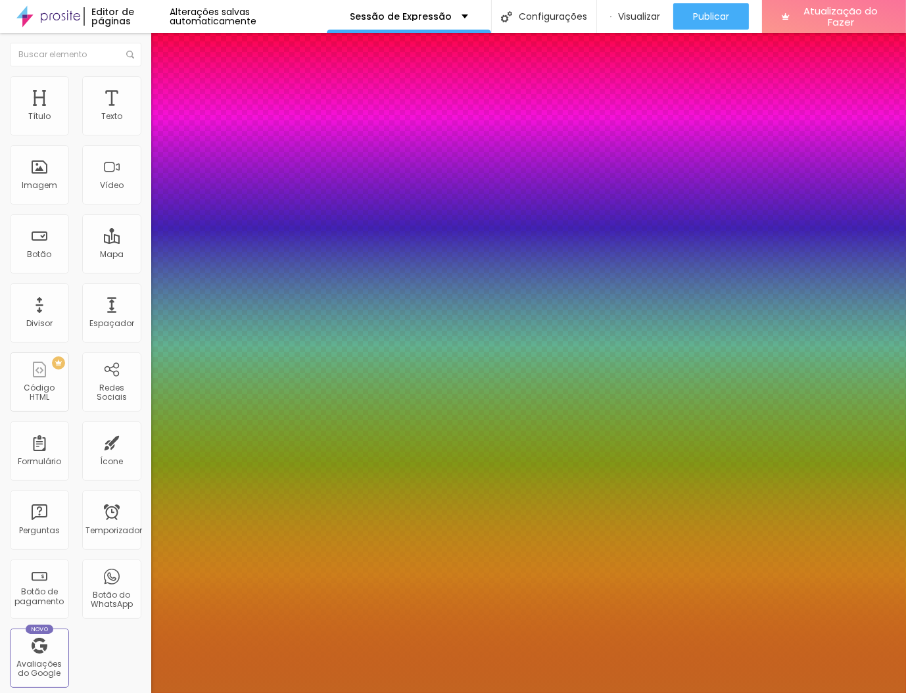
click at [675, 693] on div at bounding box center [453, 693] width 906 height 0
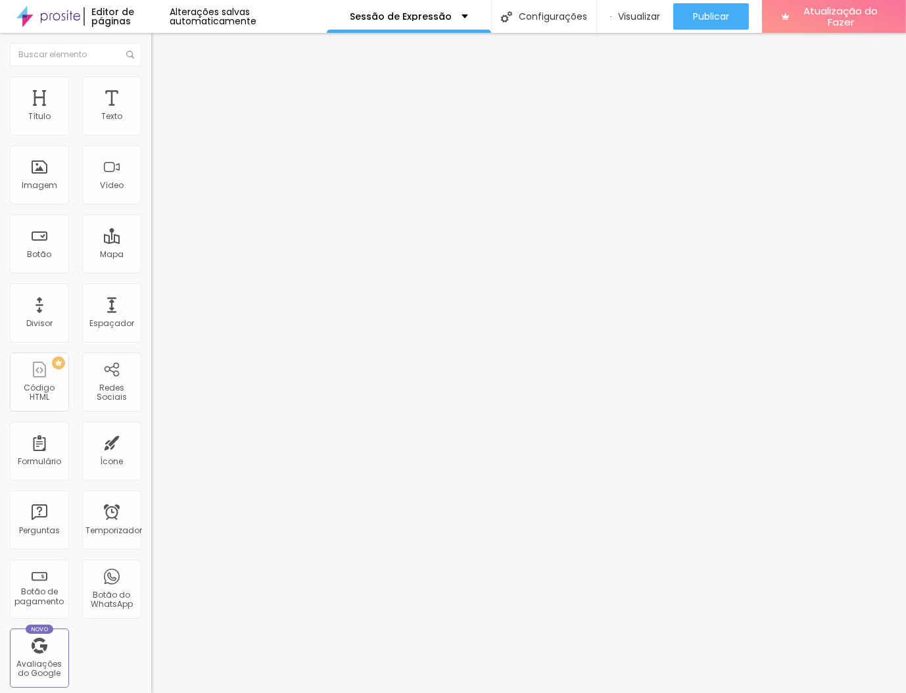
click at [163, 90] on font "Estilo" at bounding box center [173, 85] width 20 height 11
click at [163, 93] on font "Avançado" at bounding box center [184, 98] width 43 height 11
click at [151, 76] on li "Conteúdo" at bounding box center [226, 69] width 151 height 13
click at [151, 81] on img at bounding box center [157, 82] width 12 height 12
click at [151, 84] on li "Estilo" at bounding box center [226, 82] width 151 height 13
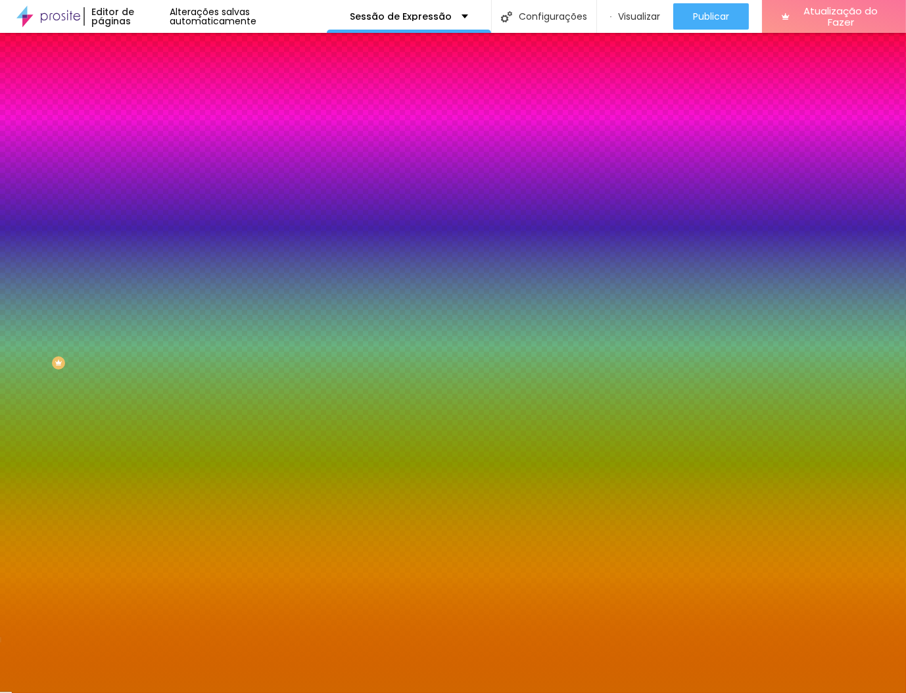
click at [151, 137] on input "#D16600" at bounding box center [230, 132] width 158 height 13
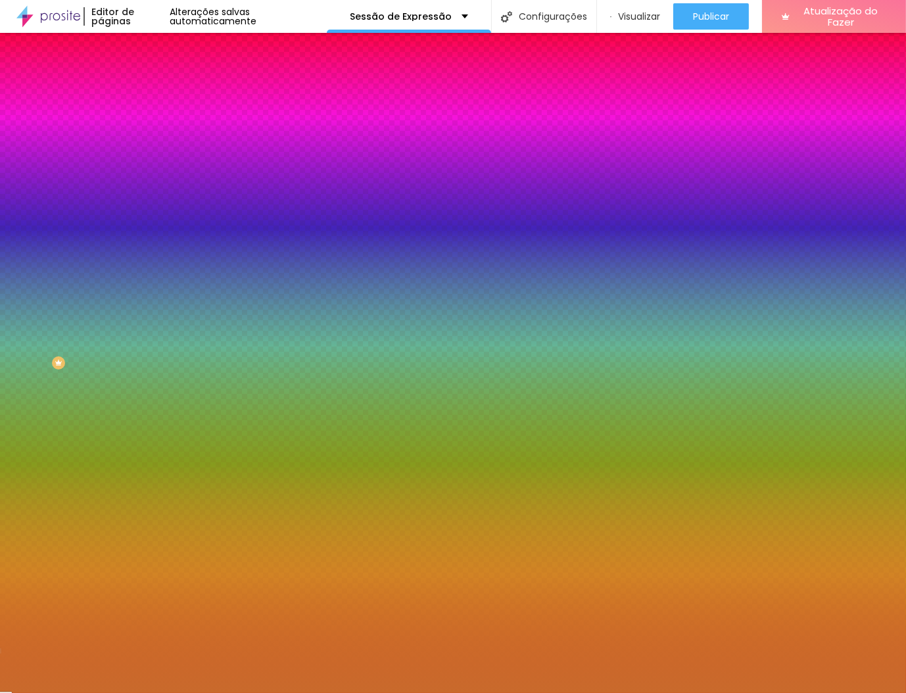
type input "#C96A2C"
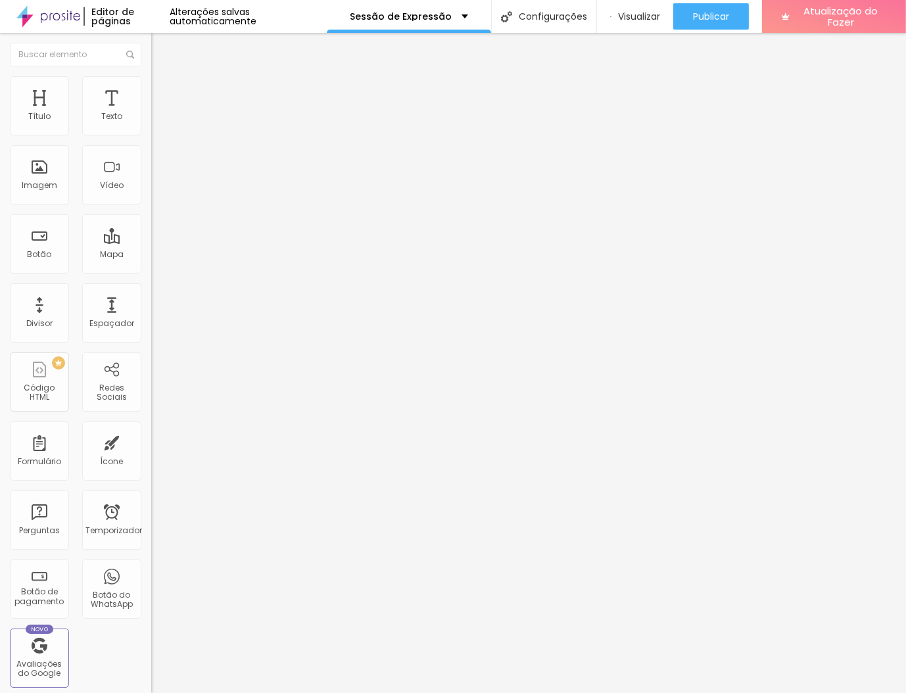
click at [151, 83] on li "Estilo" at bounding box center [226, 82] width 151 height 13
click at [151, 126] on button "button" at bounding box center [160, 119] width 18 height 14
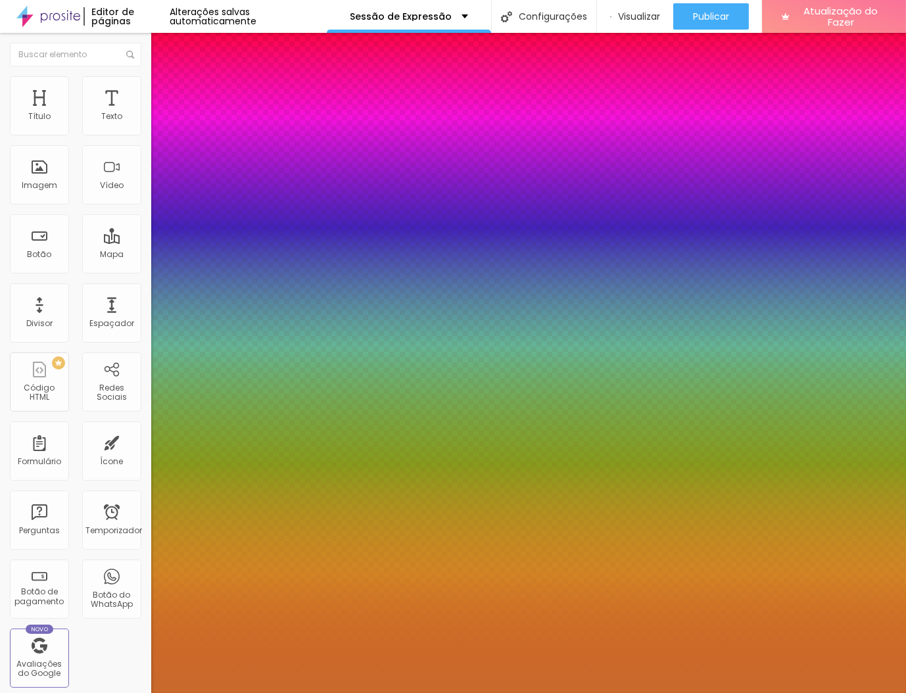
type input "1"
drag, startPoint x: 65, startPoint y: 415, endPoint x: 116, endPoint y: 466, distance: 72.1
click at [116, 693] on div at bounding box center [453, 693] width 906 height 0
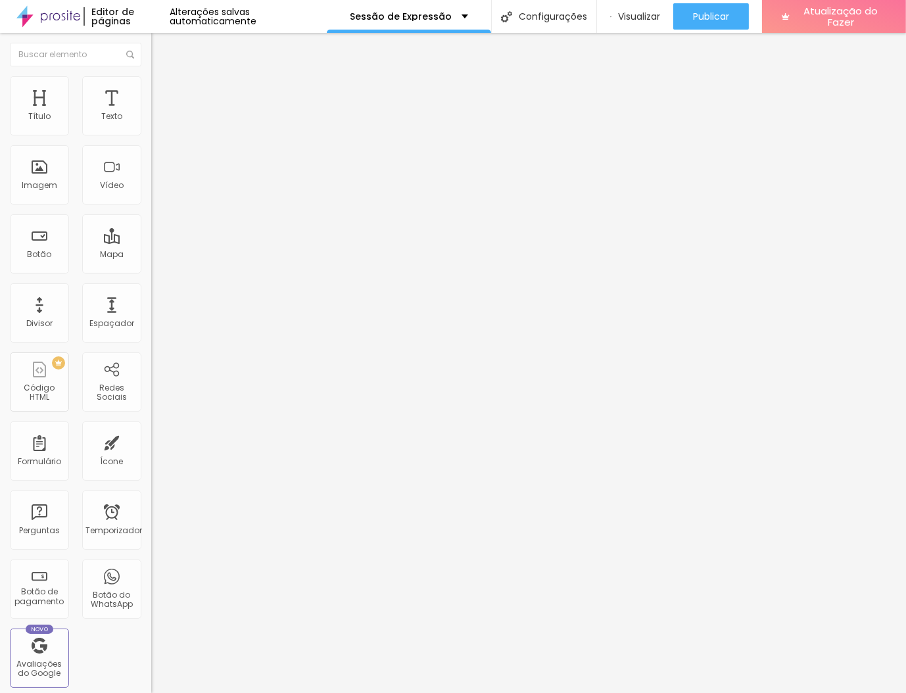
click at [151, 126] on button "button" at bounding box center [160, 119] width 18 height 14
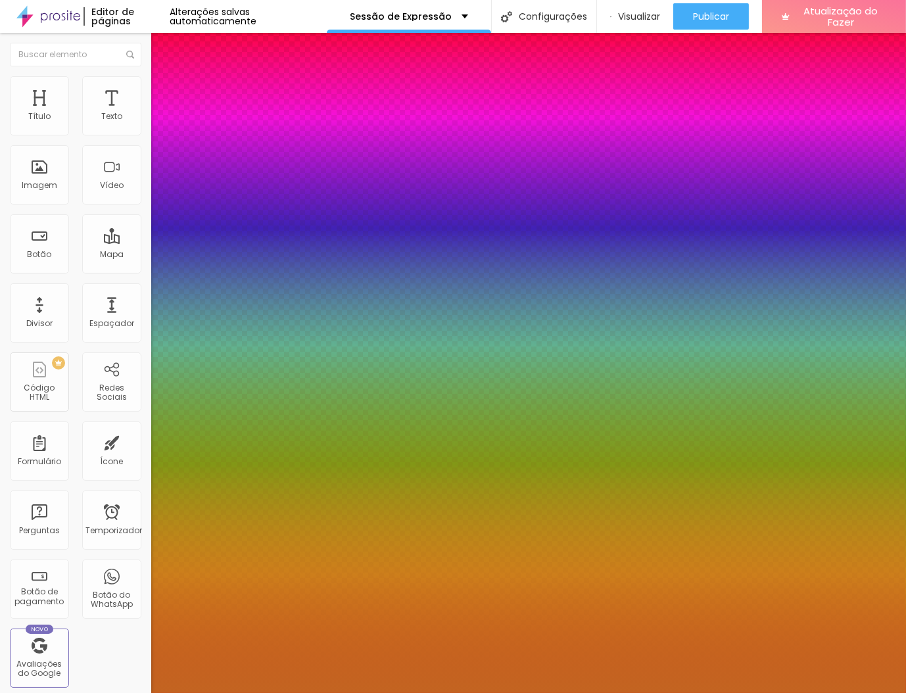
type input "1"
type input "17"
type input "1"
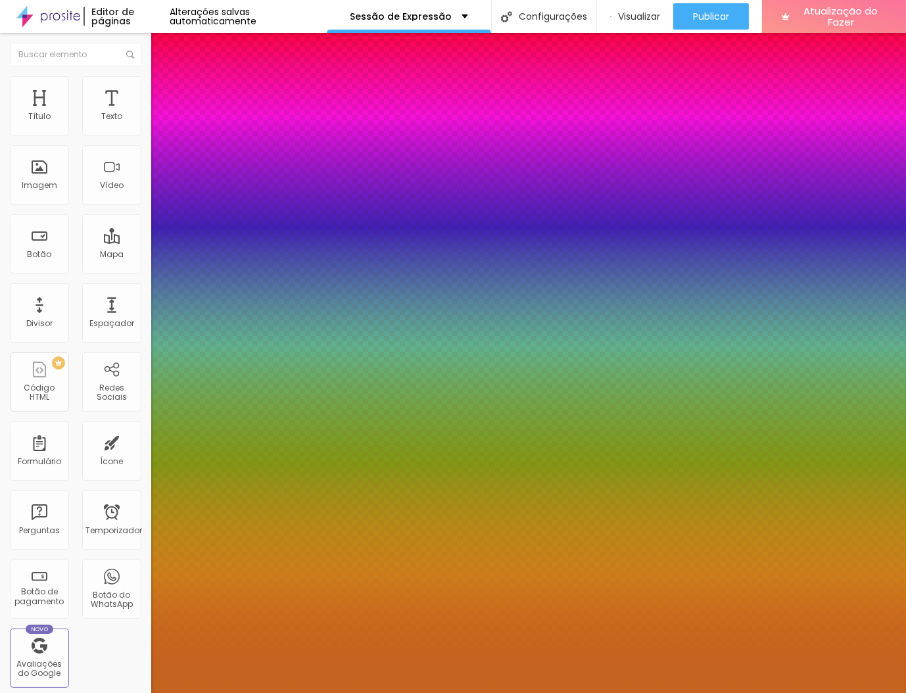
type input "18"
type input "1"
type input "19"
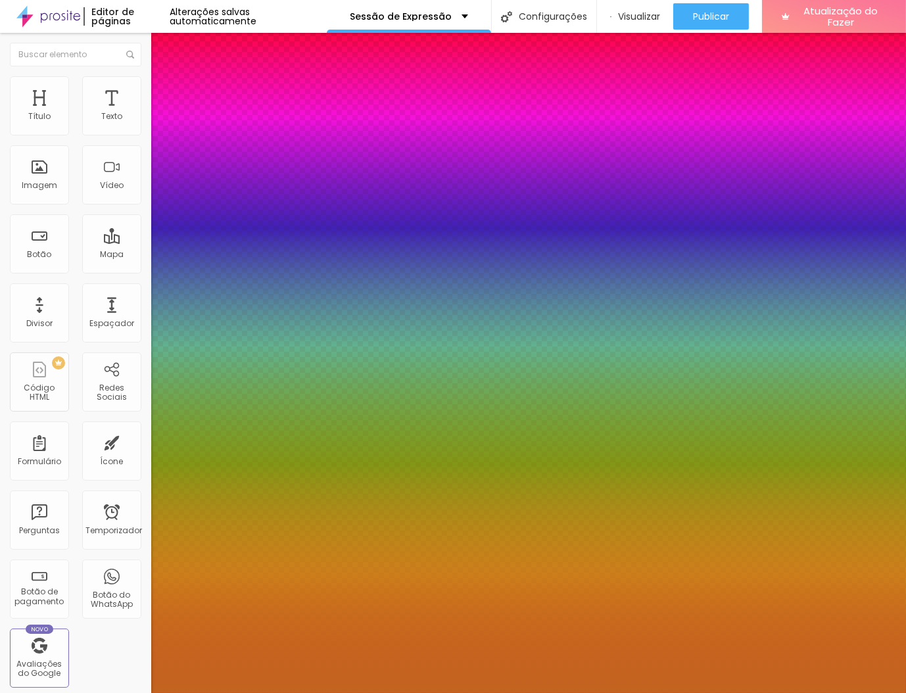
type input "1"
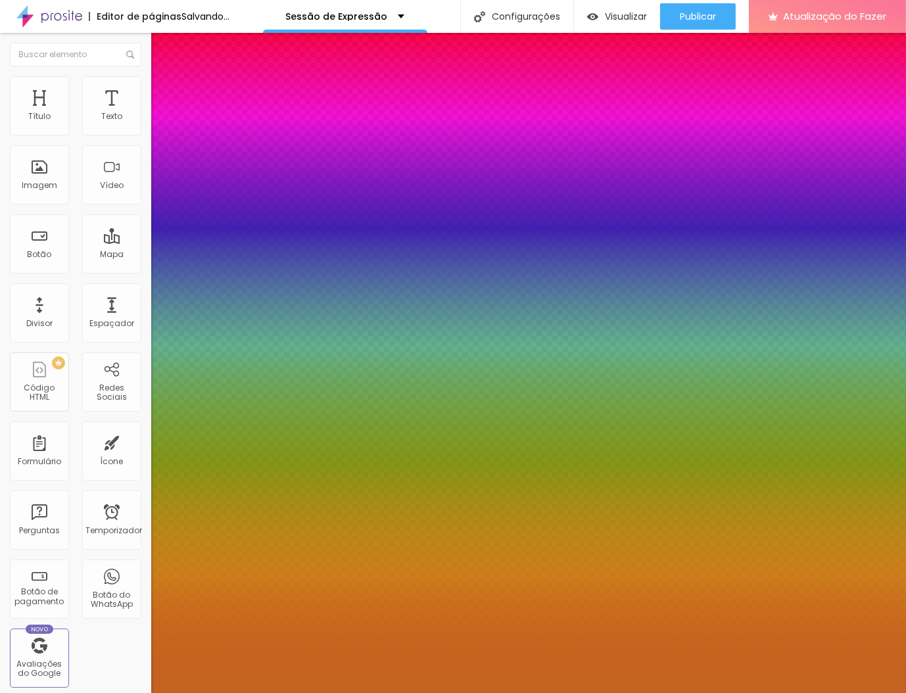
type input "20"
type input "1"
type input "21"
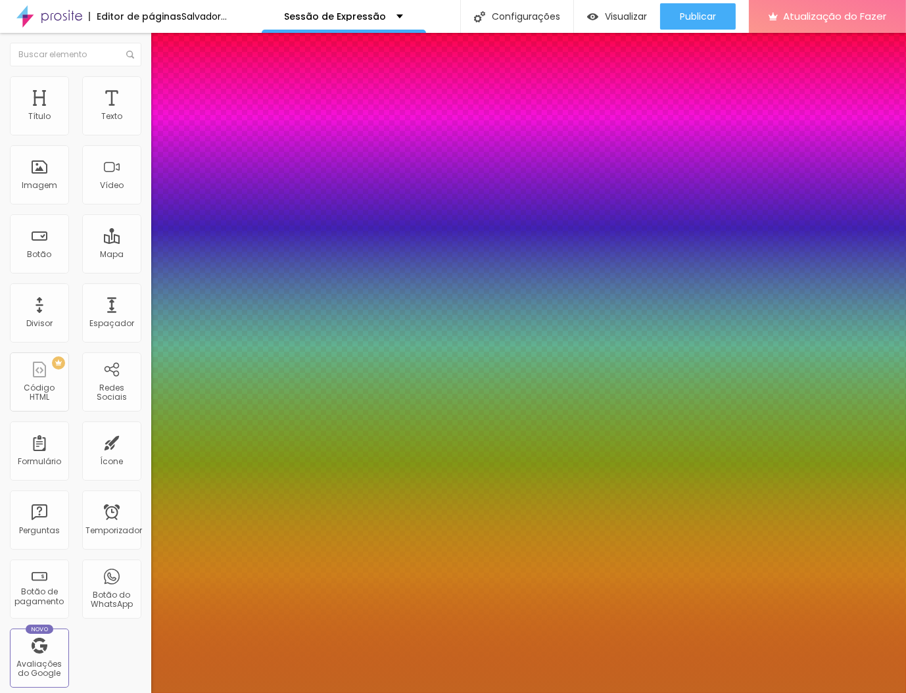
type input "1"
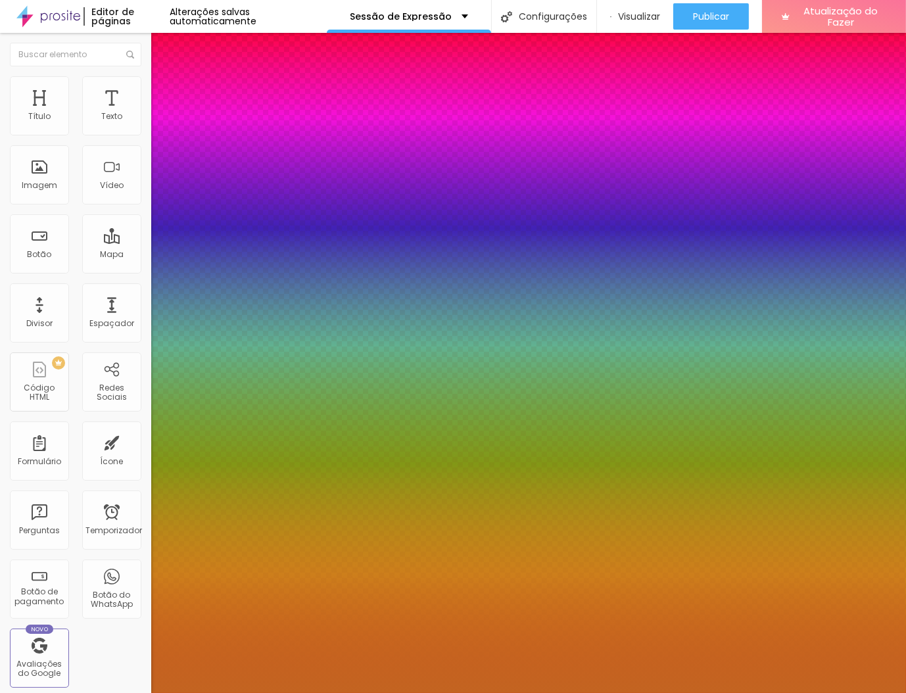
click at [538, 693] on div at bounding box center [453, 693] width 906 height 0
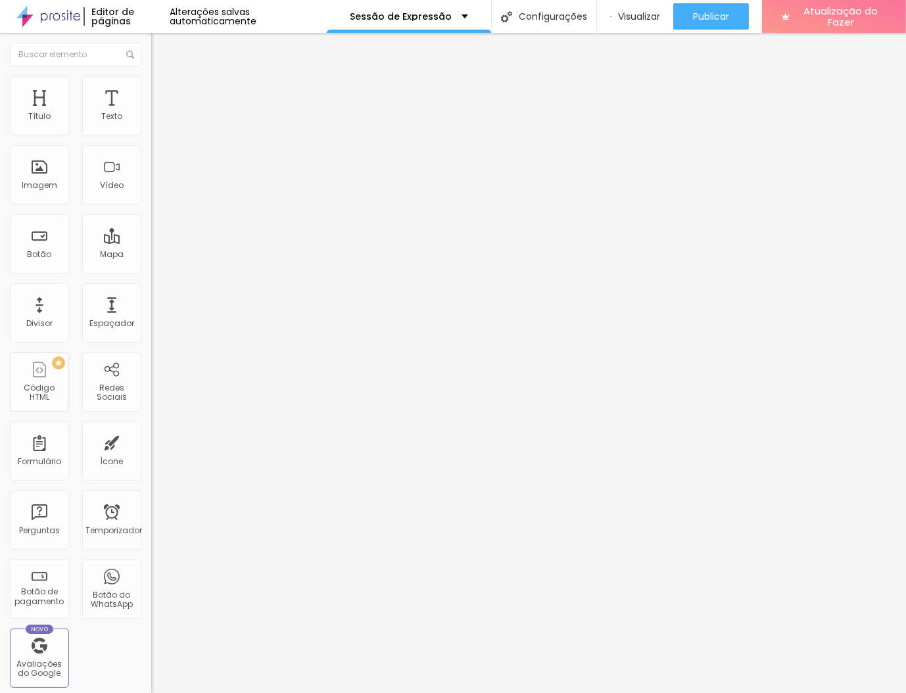
click at [157, 122] on icon "button" at bounding box center [161, 118] width 8 height 8
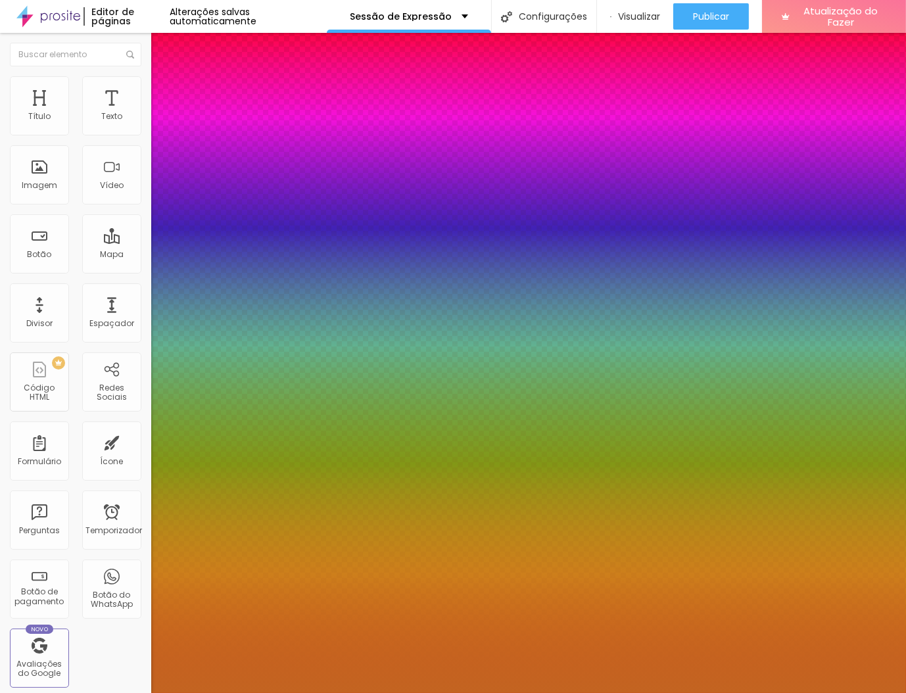
type input "1"
type input "17"
type input "1"
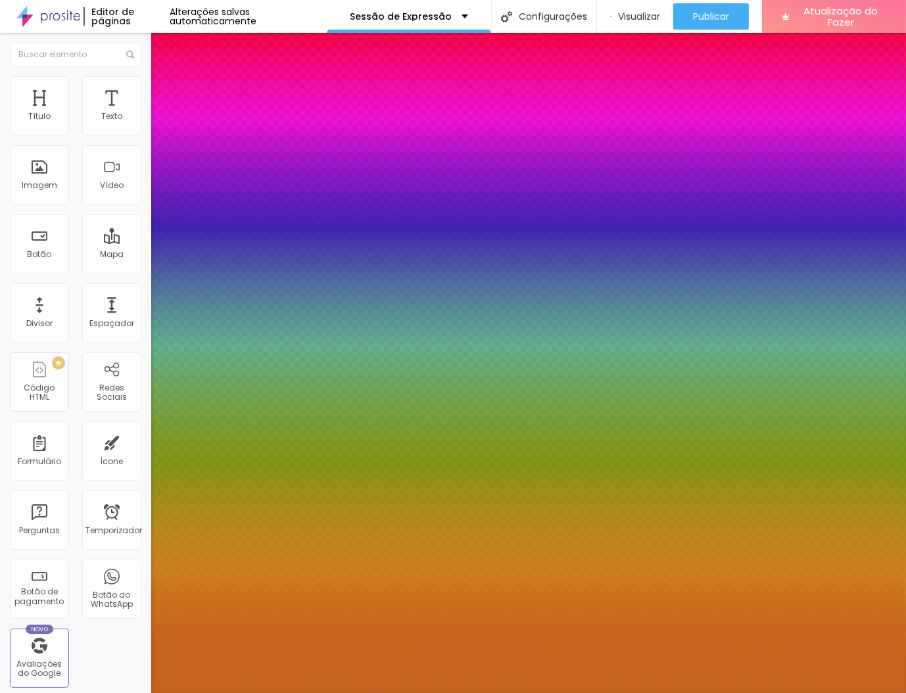
type input "18"
type input "1"
type input "19"
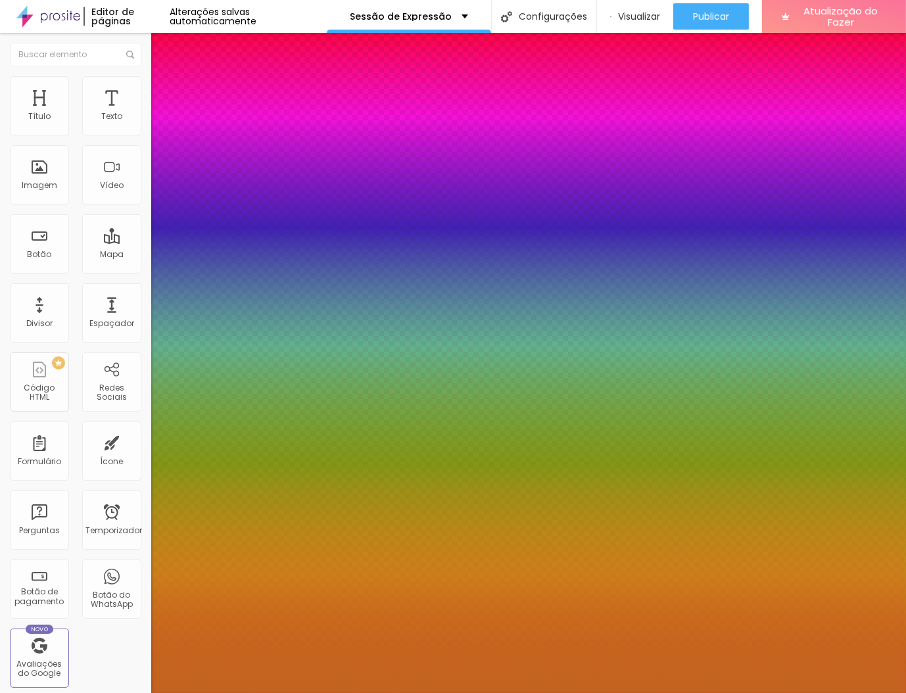
type input "1"
type input "20"
type input "1"
type input "21"
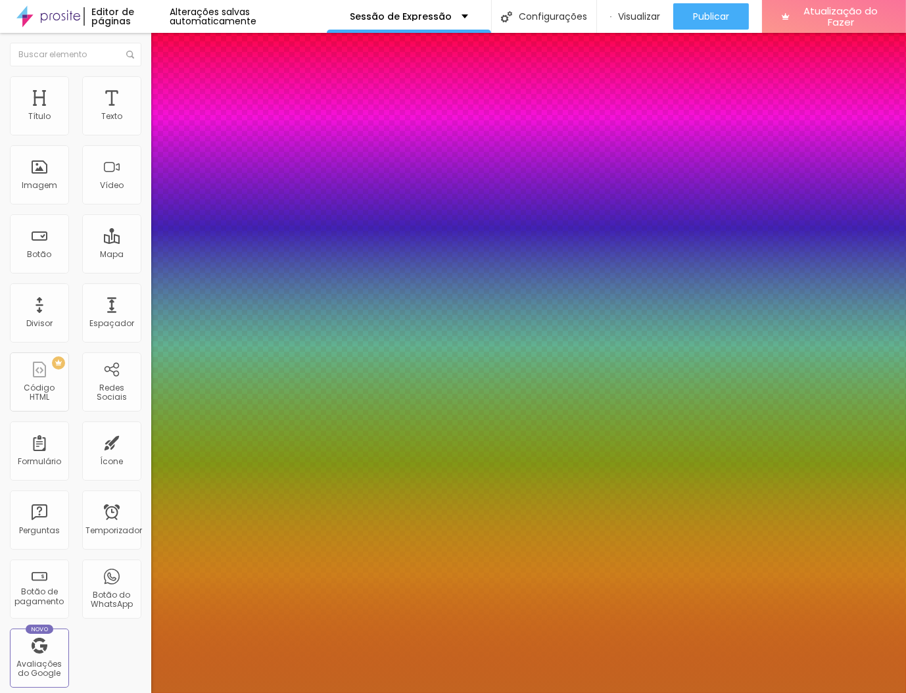
type input "21"
type input "1"
type input "22"
type input "1"
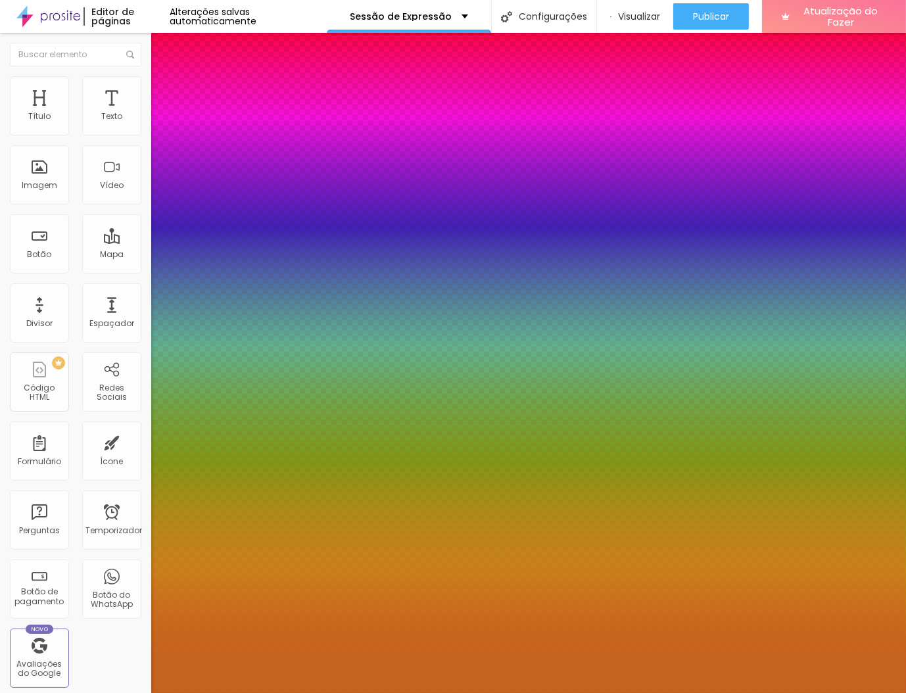
type input "21"
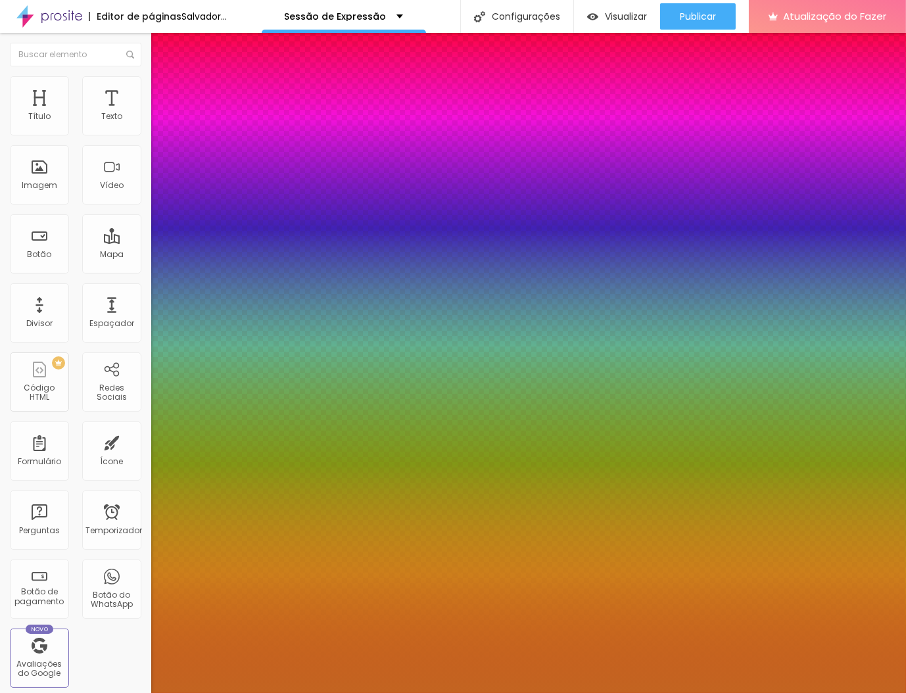
type input "1"
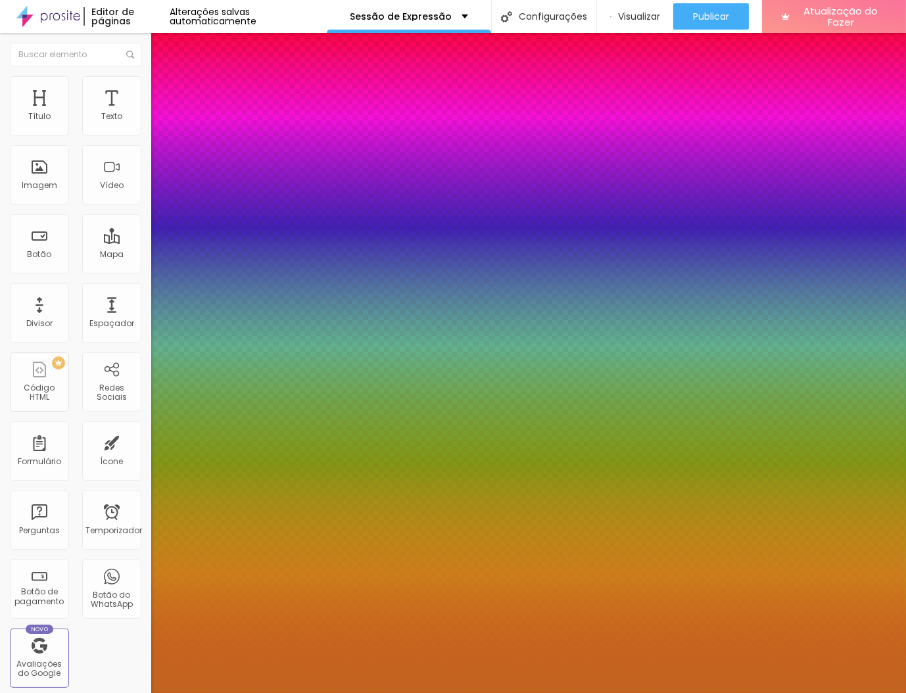
click at [350, 693] on div at bounding box center [453, 693] width 906 height 0
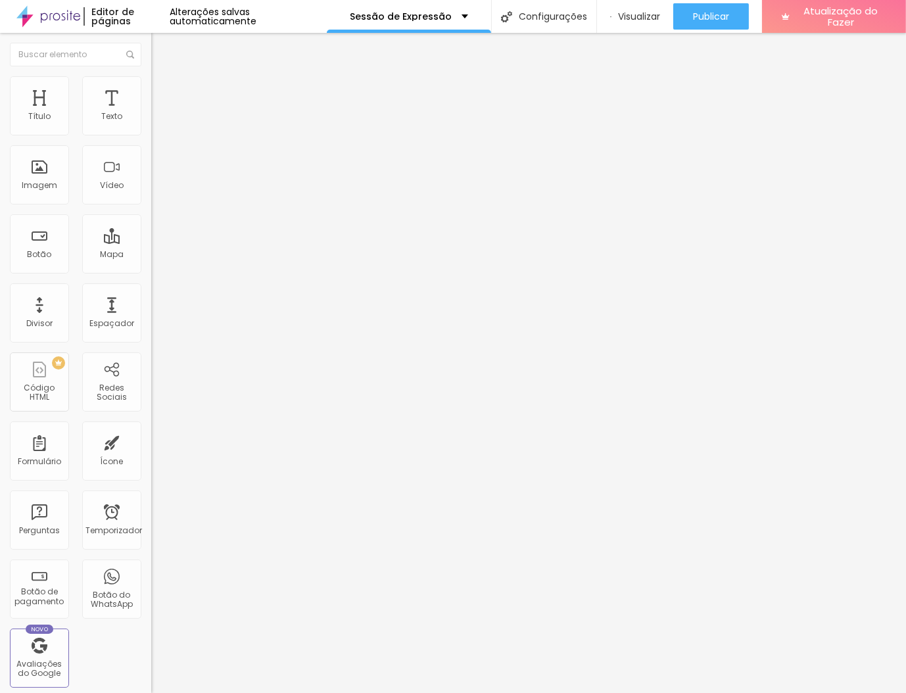
click at [151, 126] on button "button" at bounding box center [160, 119] width 18 height 14
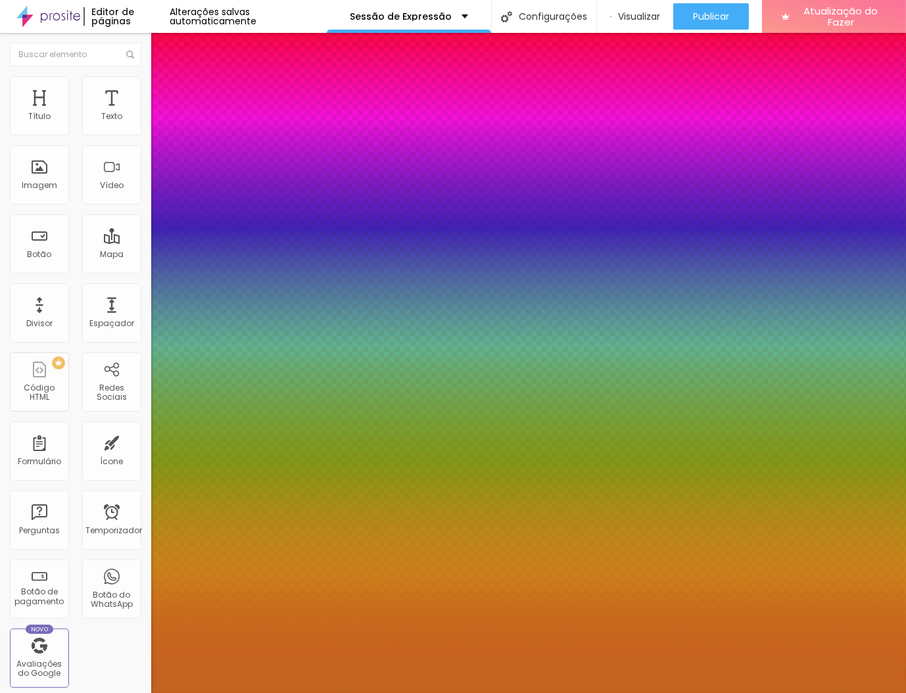
type input "1"
click at [570, 693] on div at bounding box center [453, 693] width 906 height 0
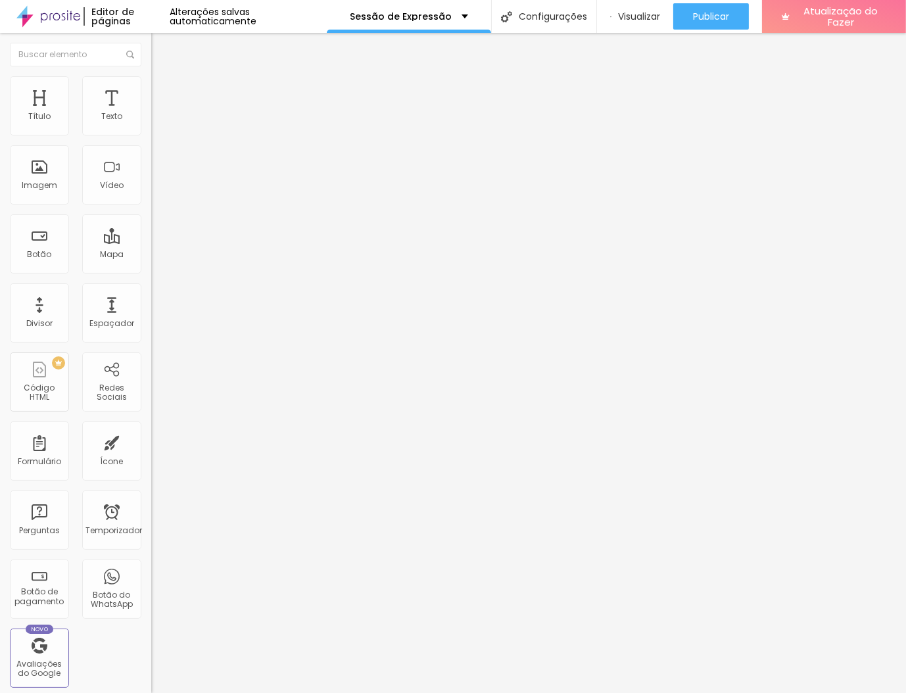
click at [151, 126] on button "button" at bounding box center [160, 119] width 18 height 14
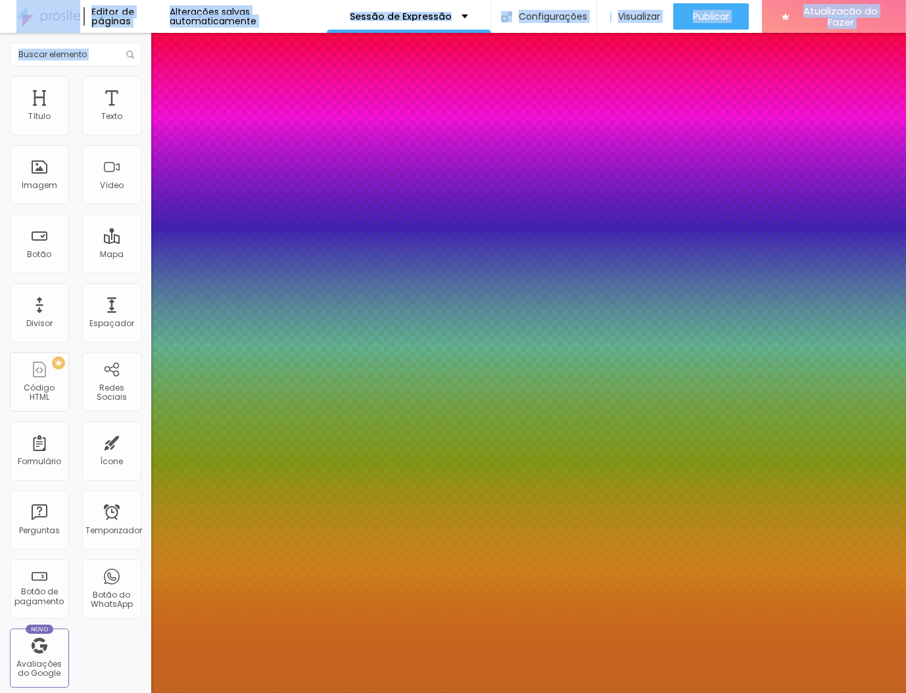
click at [135, 693] on div at bounding box center [453, 693] width 906 height 0
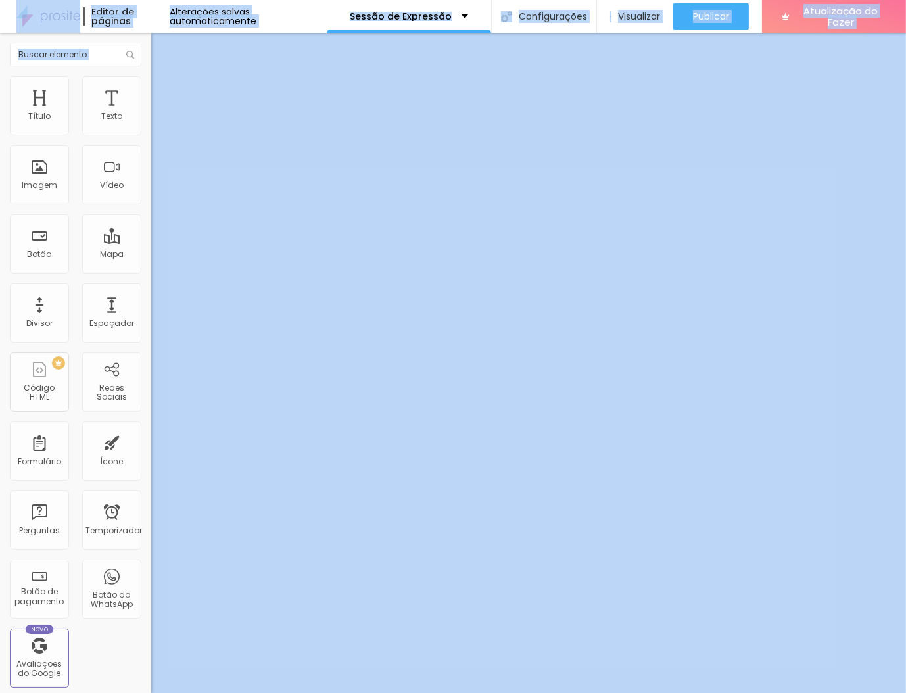
click at [151, 126] on button "button" at bounding box center [160, 119] width 18 height 14
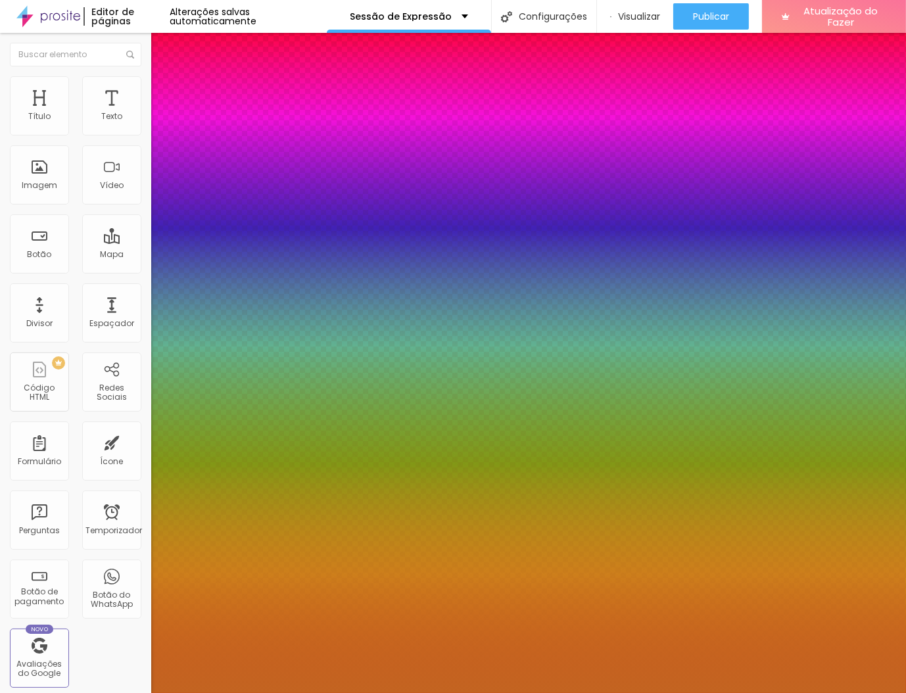
type input "1"
click at [813, 693] on div at bounding box center [453, 693] width 906 height 0
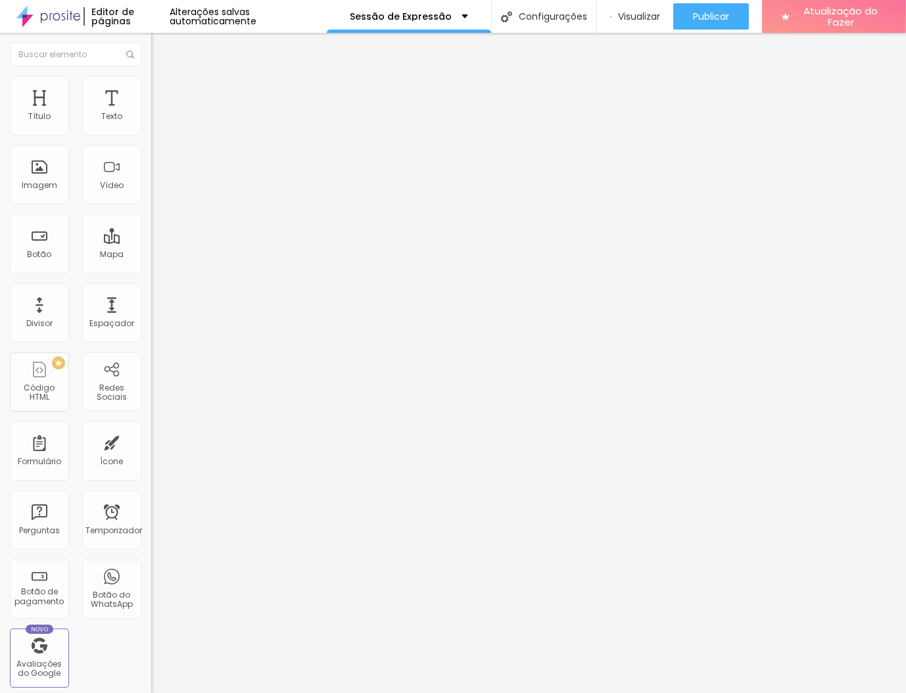
click at [157, 122] on icon "button" at bounding box center [161, 118] width 8 height 8
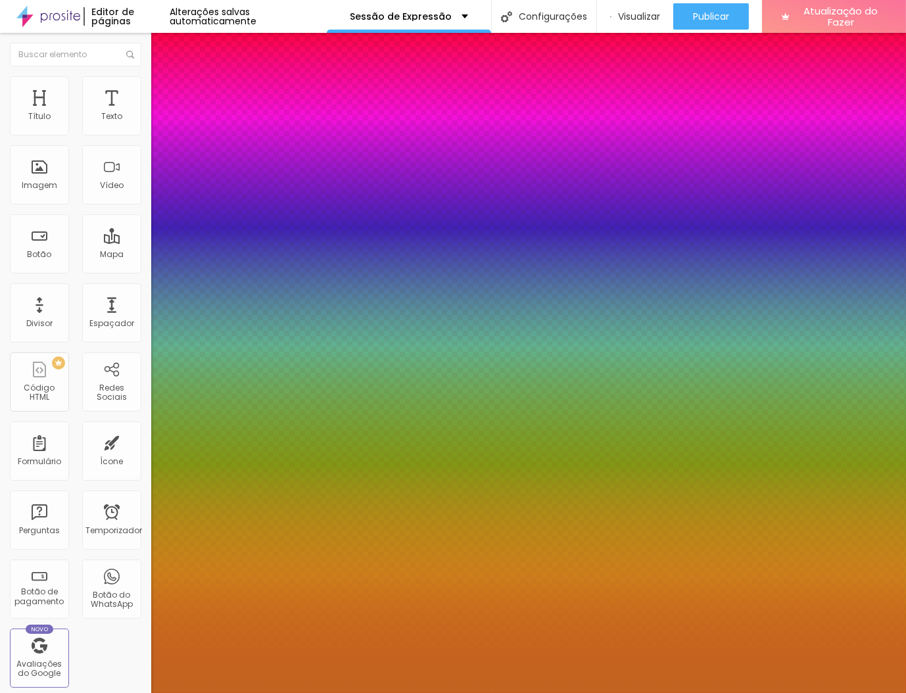
type input "1"
type input "17"
type input "1"
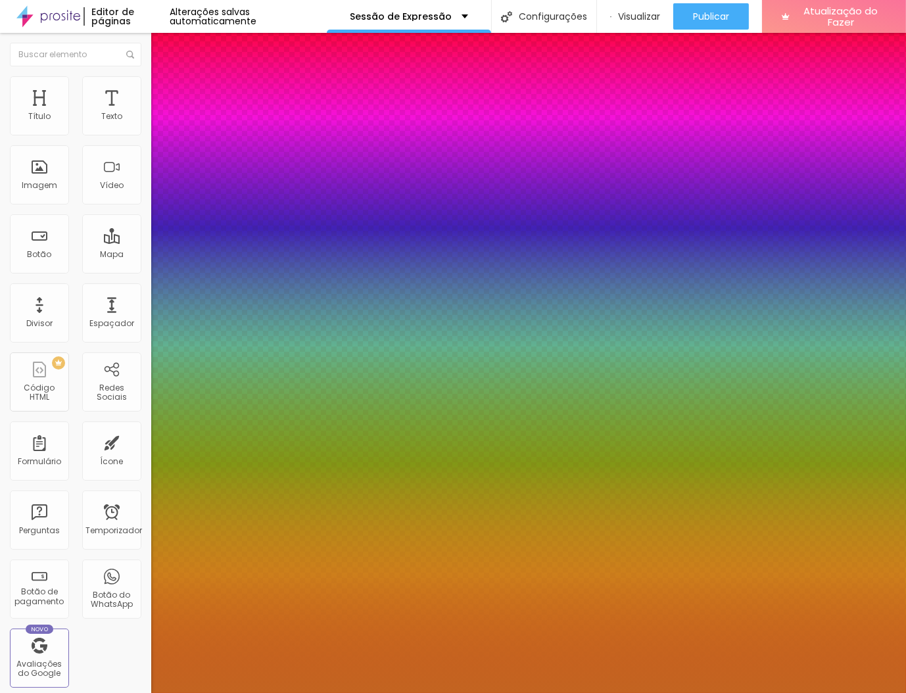
type input "18"
type input "1"
type input "19"
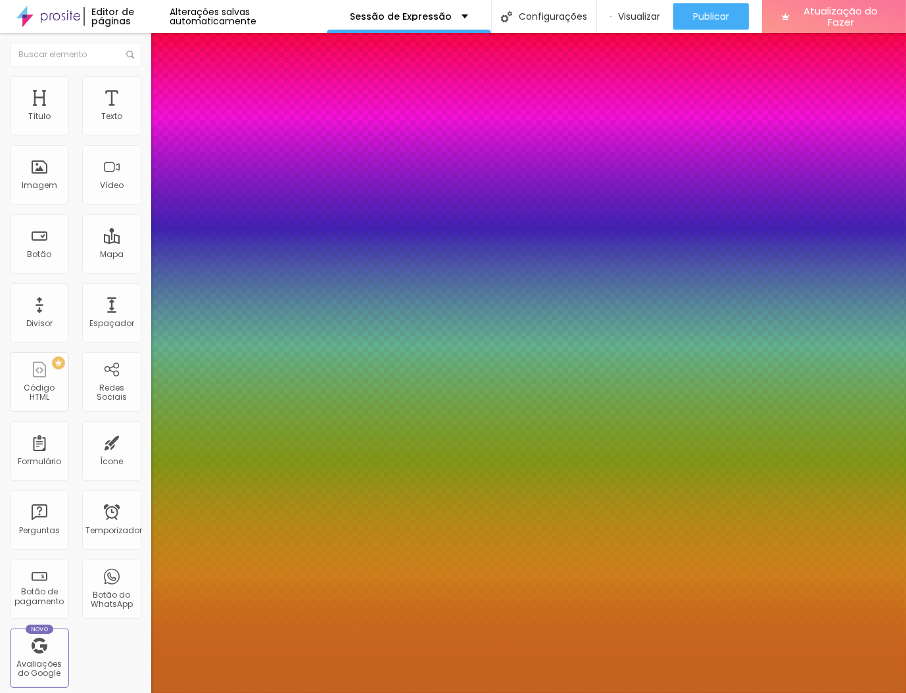
type input "1"
type input "20"
type input "1"
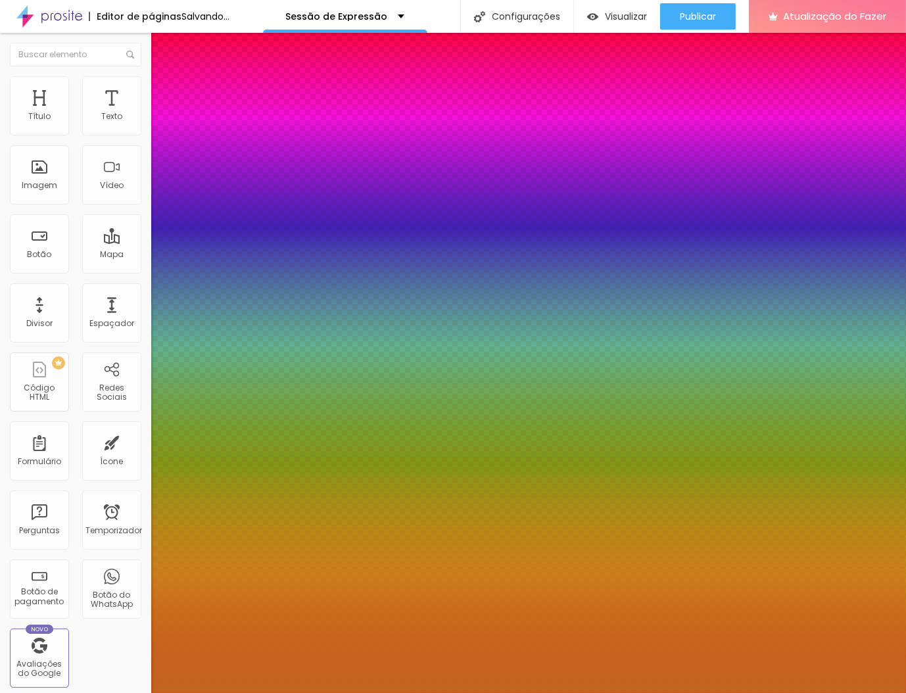
type input "21"
type input "1"
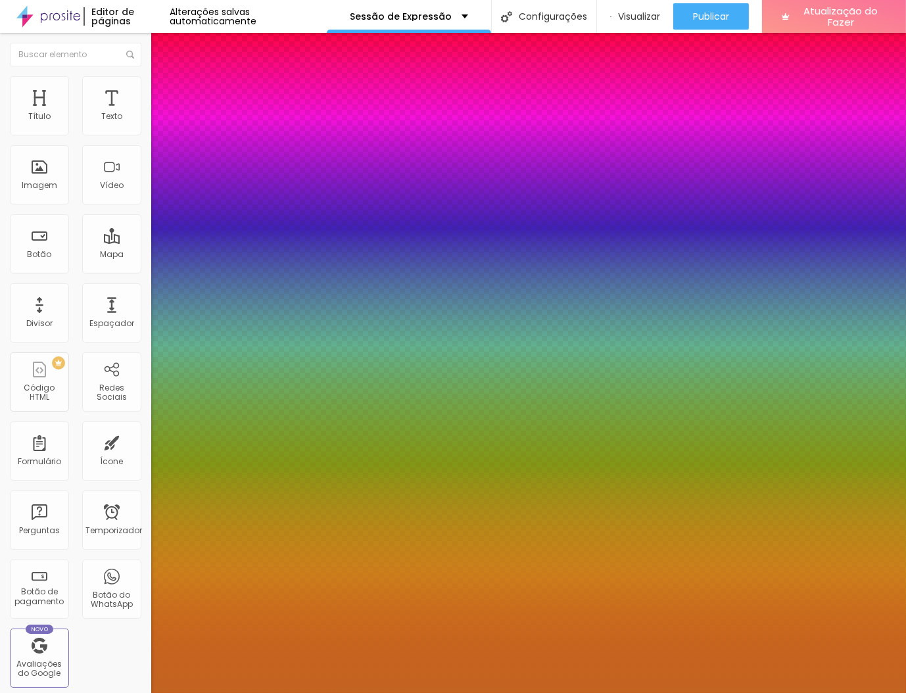
click at [597, 693] on div at bounding box center [453, 693] width 906 height 0
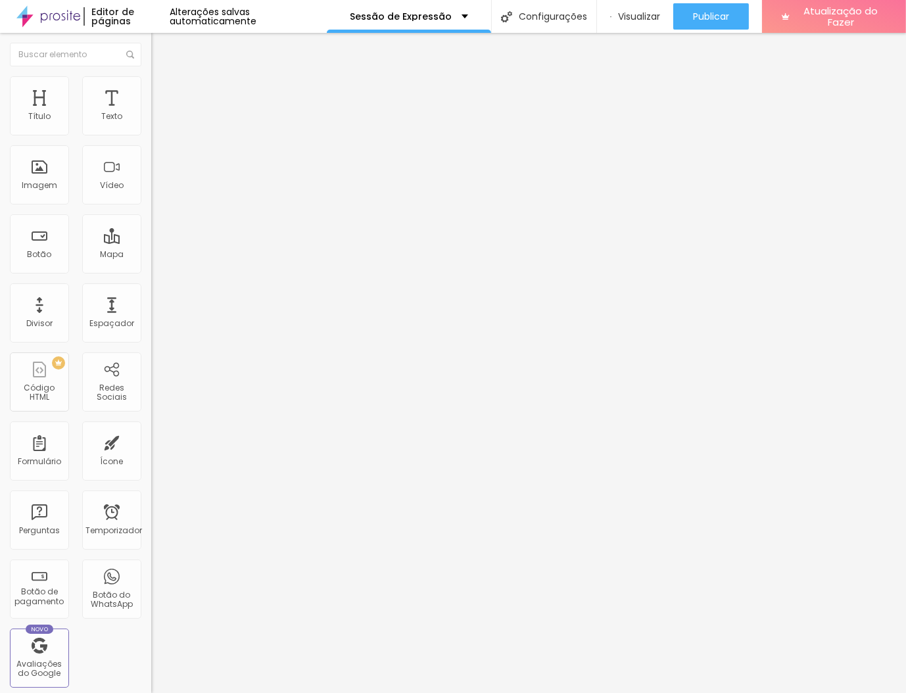
click at [151, 126] on button "button" at bounding box center [160, 119] width 18 height 14
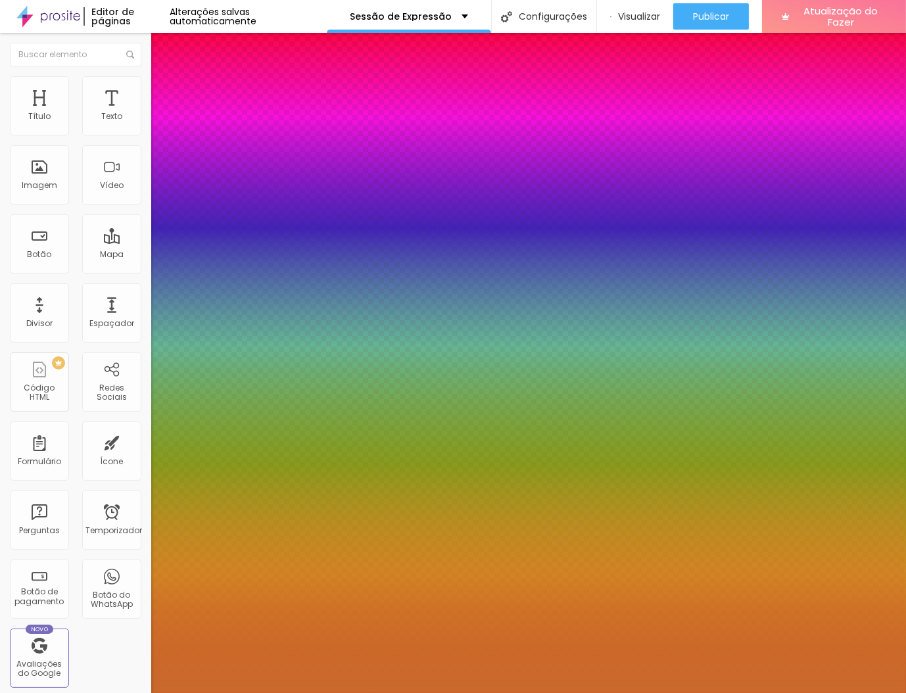
type input "1"
type input "40"
type input "1"
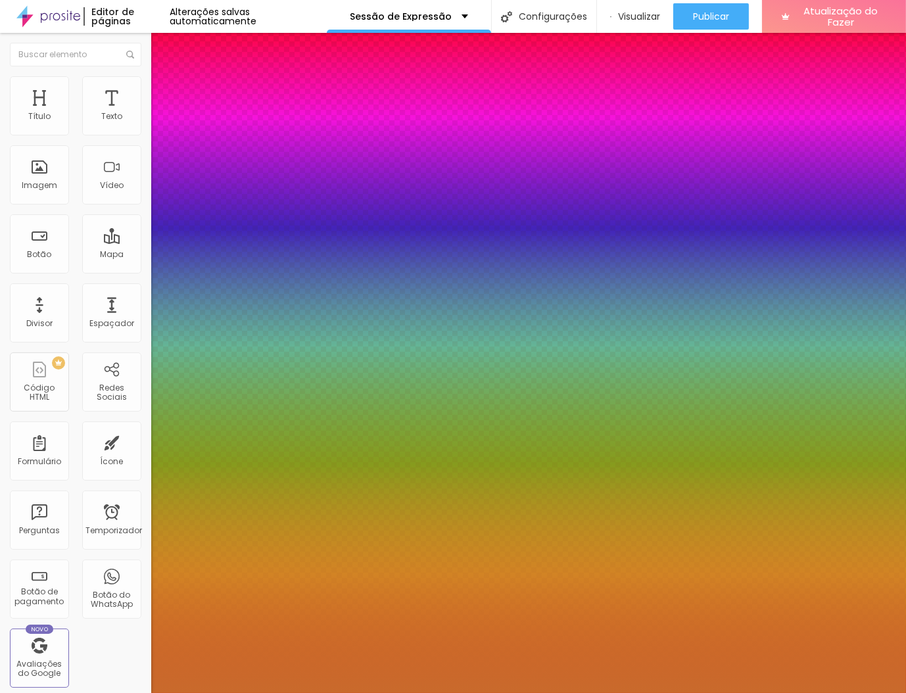
type input "41"
type input "1"
type input "42"
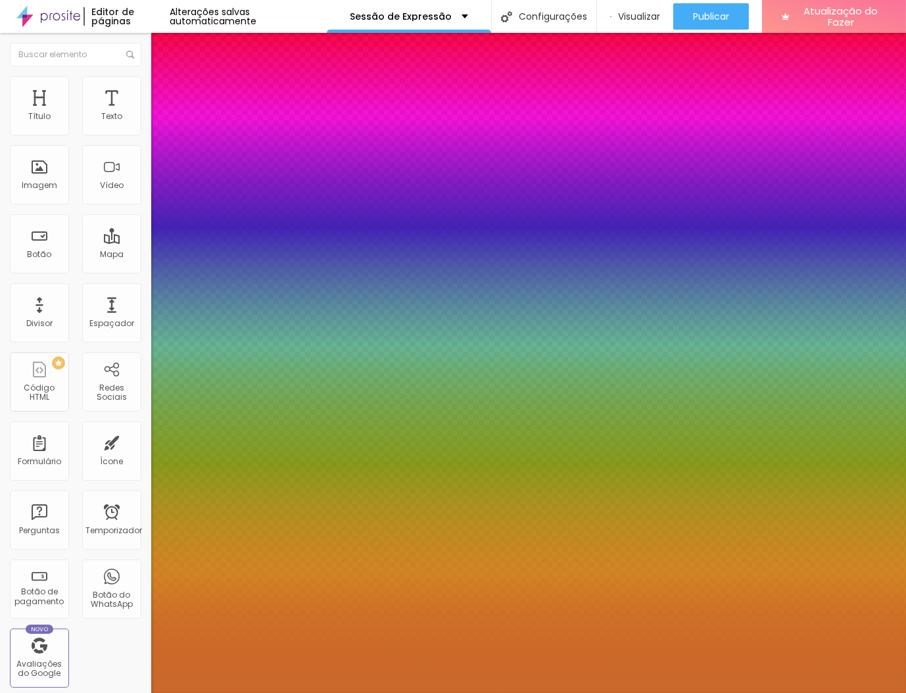
type input "1"
type input "43"
type input "1"
type input "44"
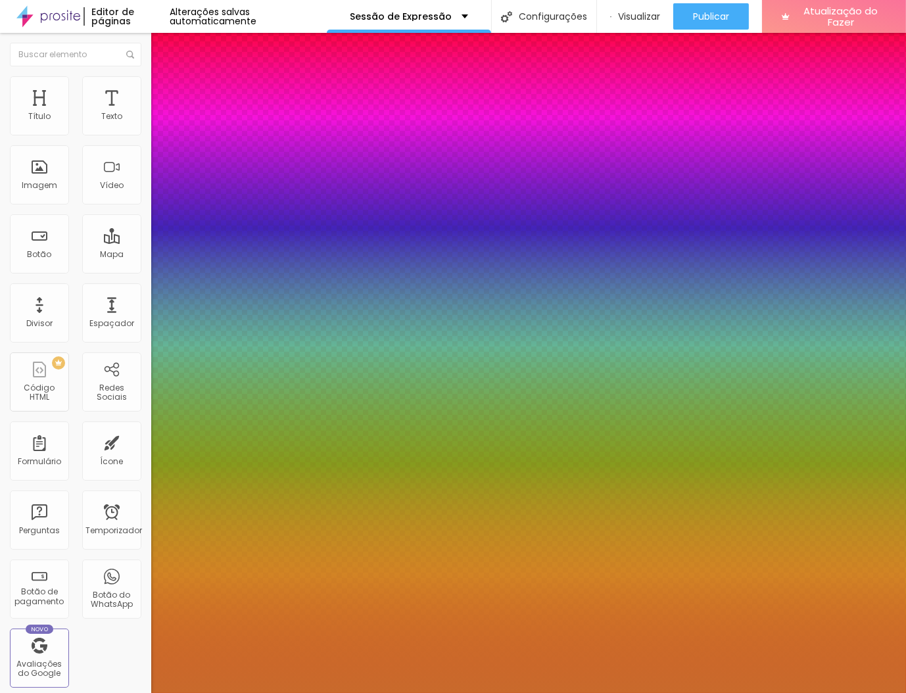
type input "44"
type input "1"
type input "45"
type input "1"
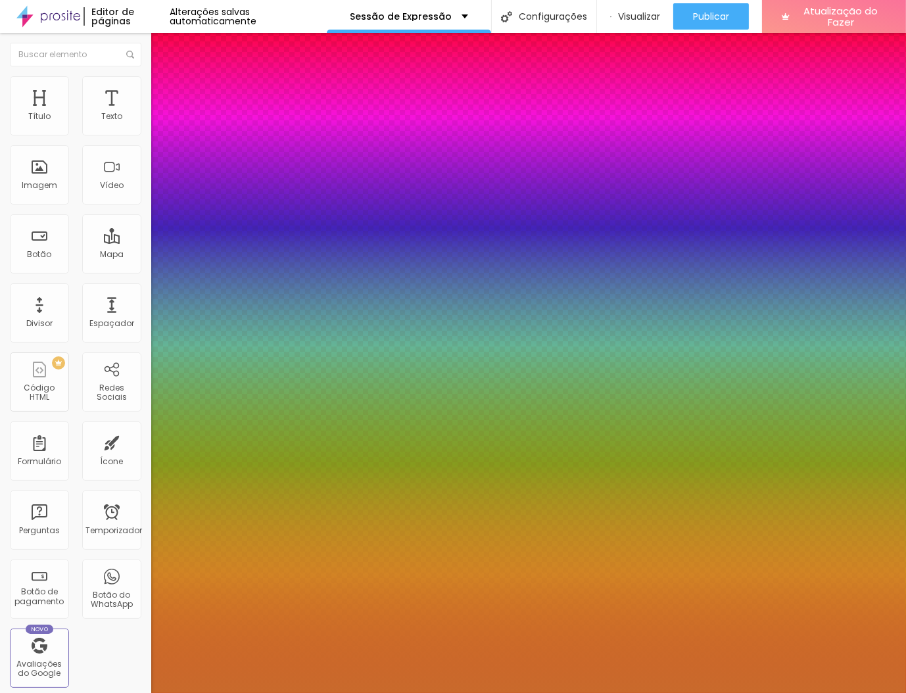
type input "46"
type input "1"
type input "47"
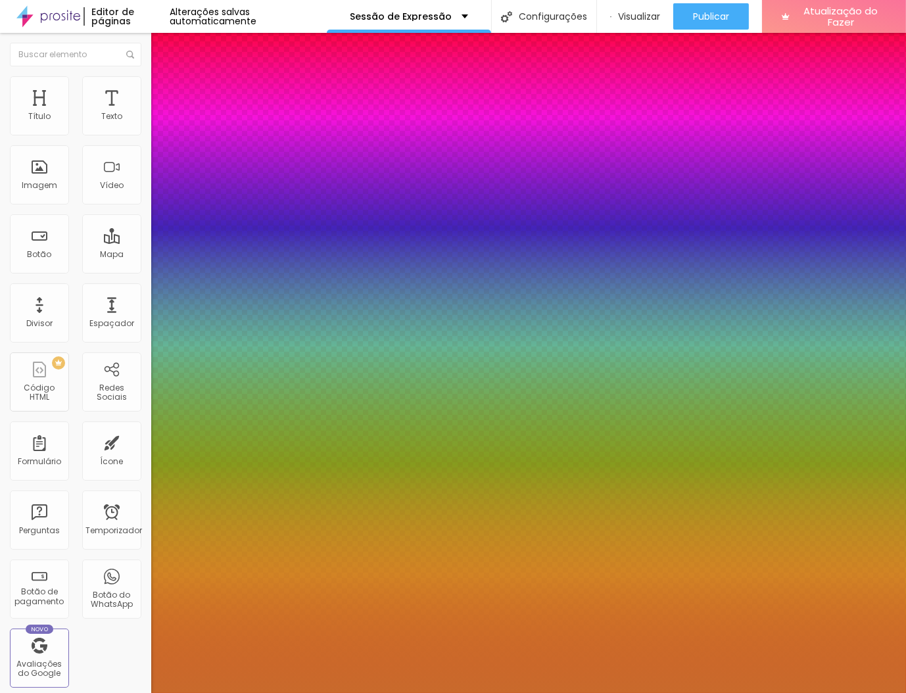
type input "1"
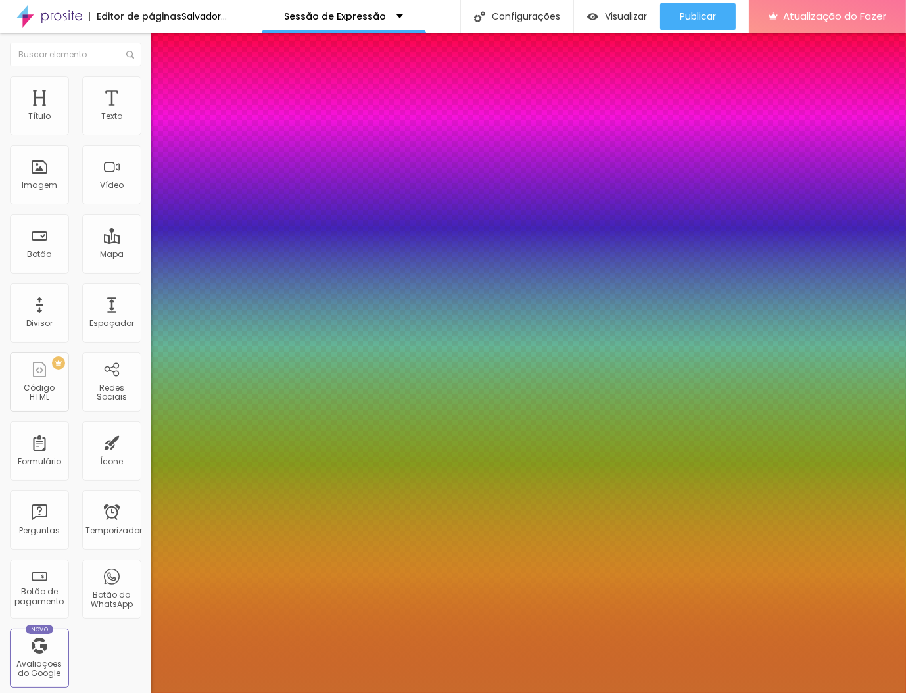
type input "46"
type input "1"
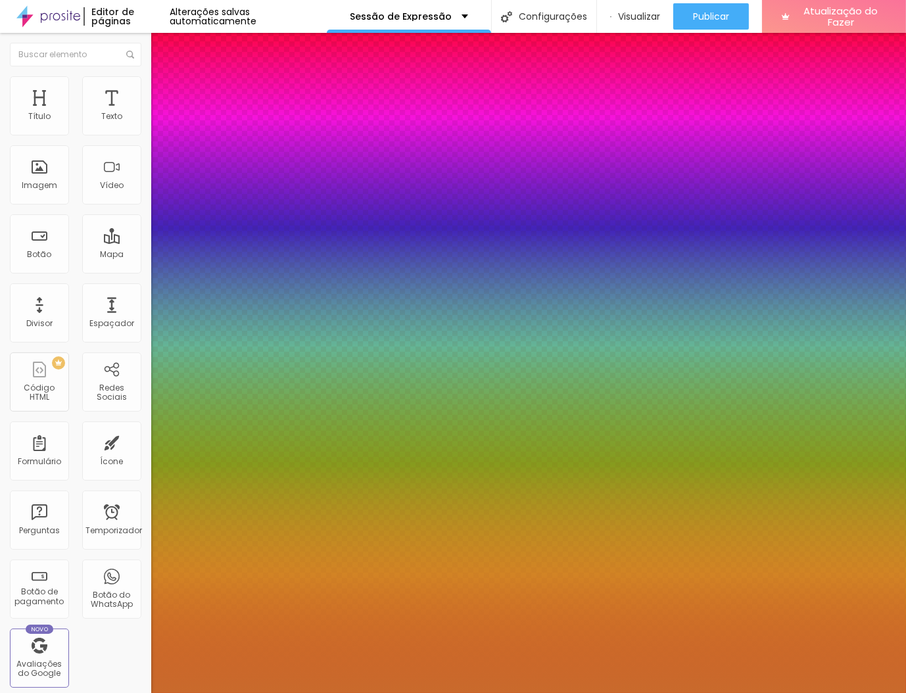
type input "47"
type input "1"
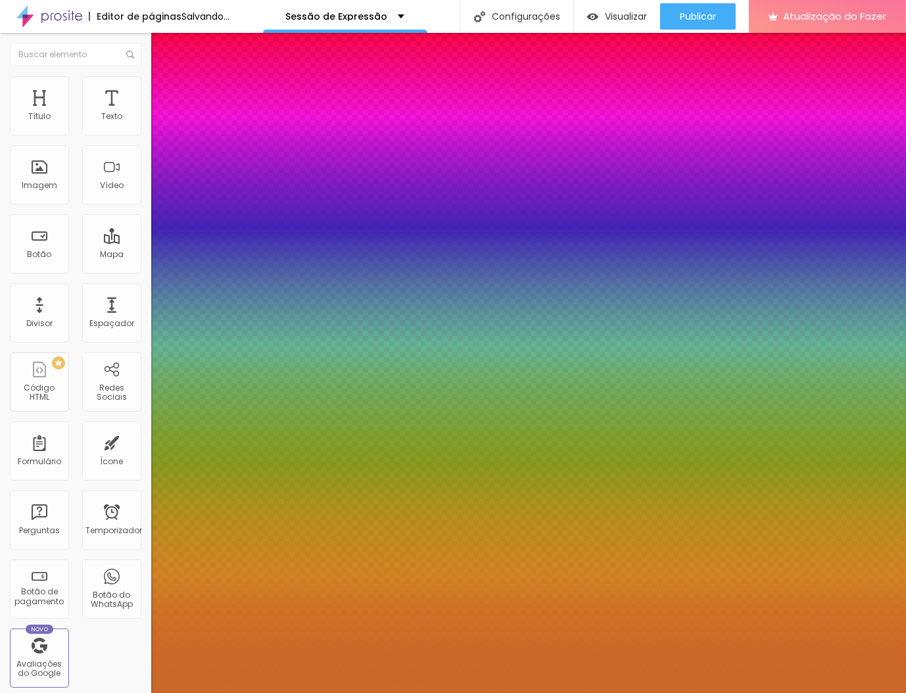
click at [395, 693] on div at bounding box center [453, 693] width 906 height 0
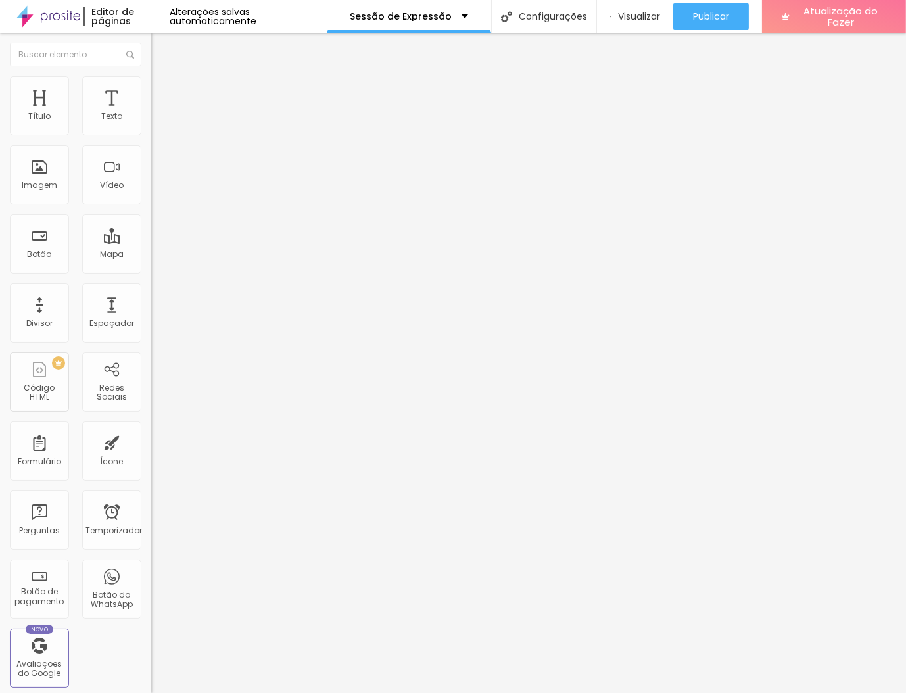
click at [157, 122] on icon "button" at bounding box center [161, 118] width 8 height 8
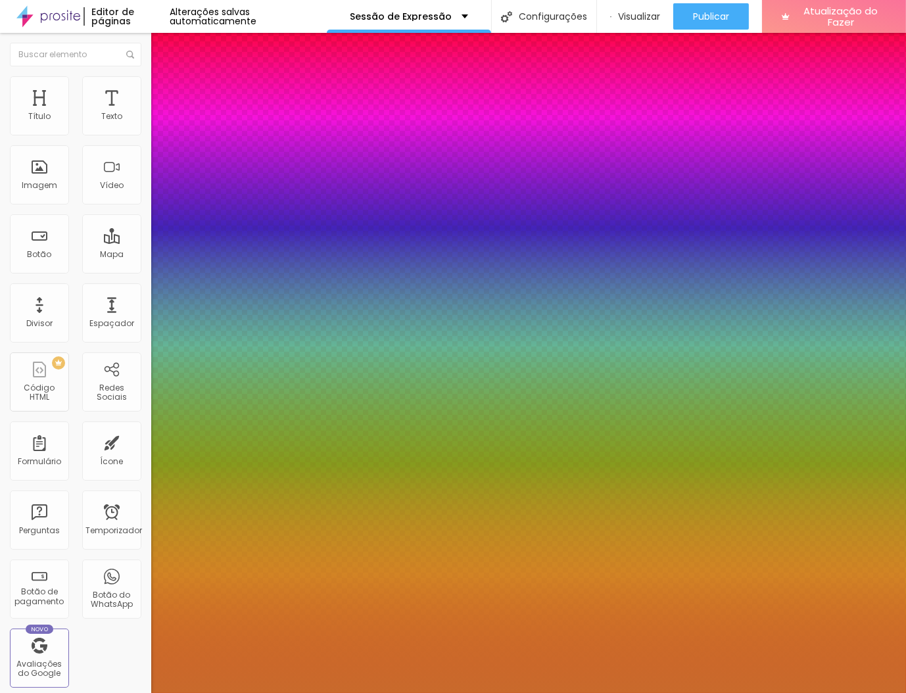
type input "1"
click at [86, 693] on div at bounding box center [453, 693] width 906 height 0
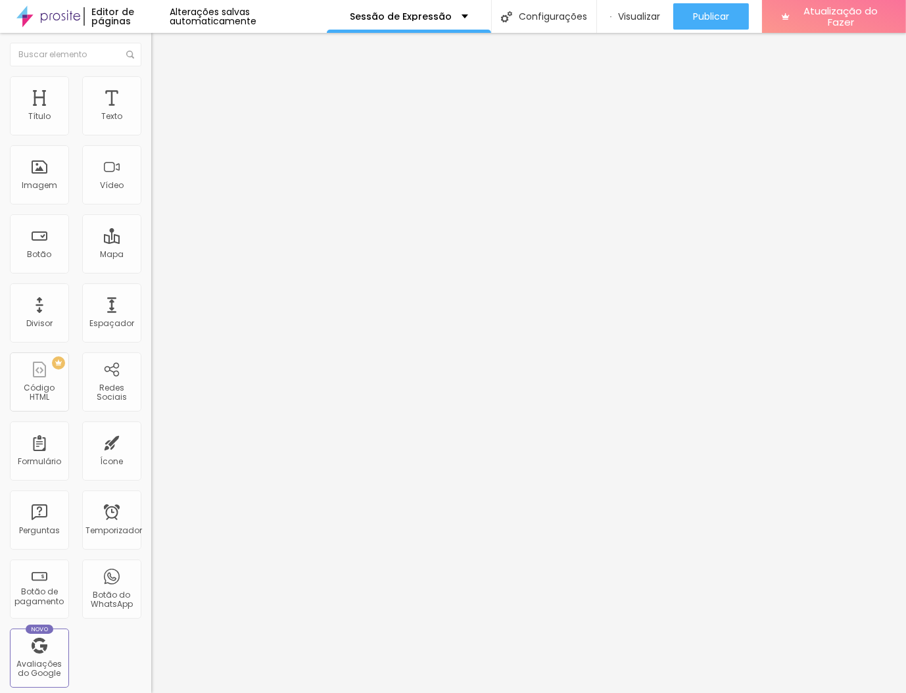
click at [151, 126] on button "button" at bounding box center [160, 119] width 18 height 14
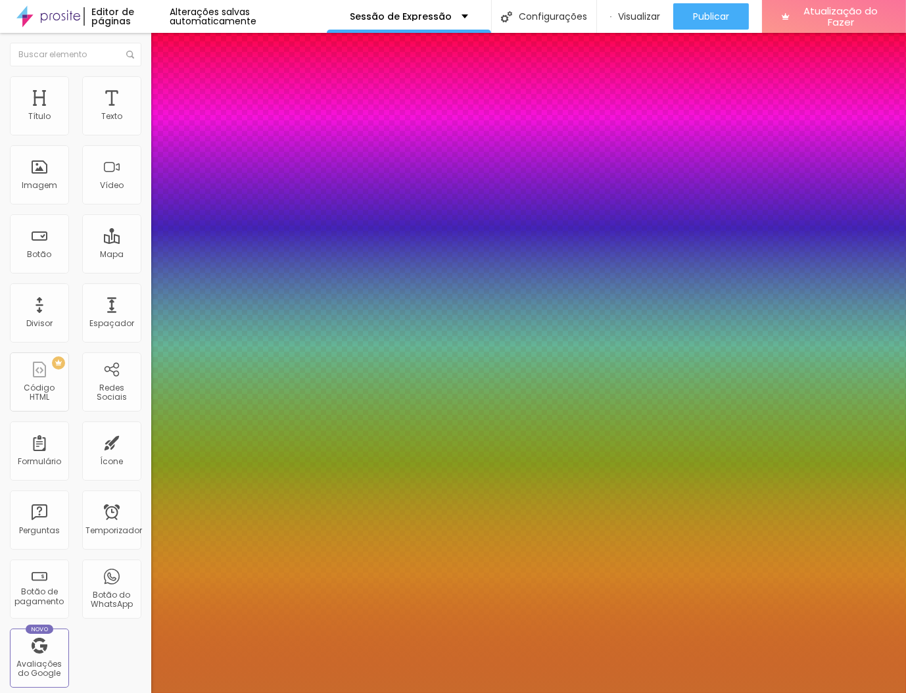
type input "1"
click at [128, 693] on div at bounding box center [453, 693] width 906 height 0
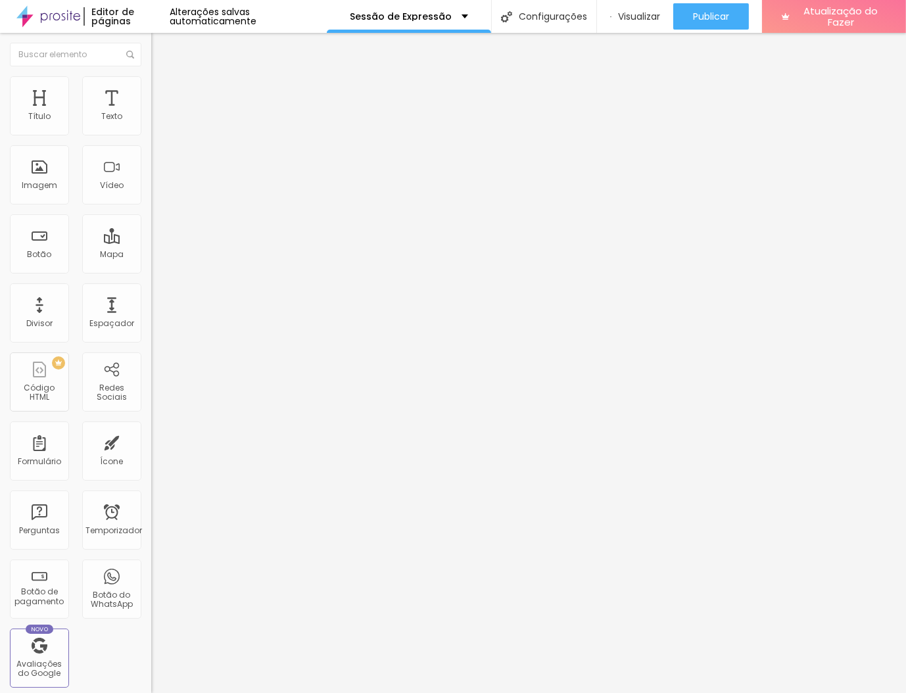
click at [151, 126] on button "button" at bounding box center [160, 119] width 18 height 14
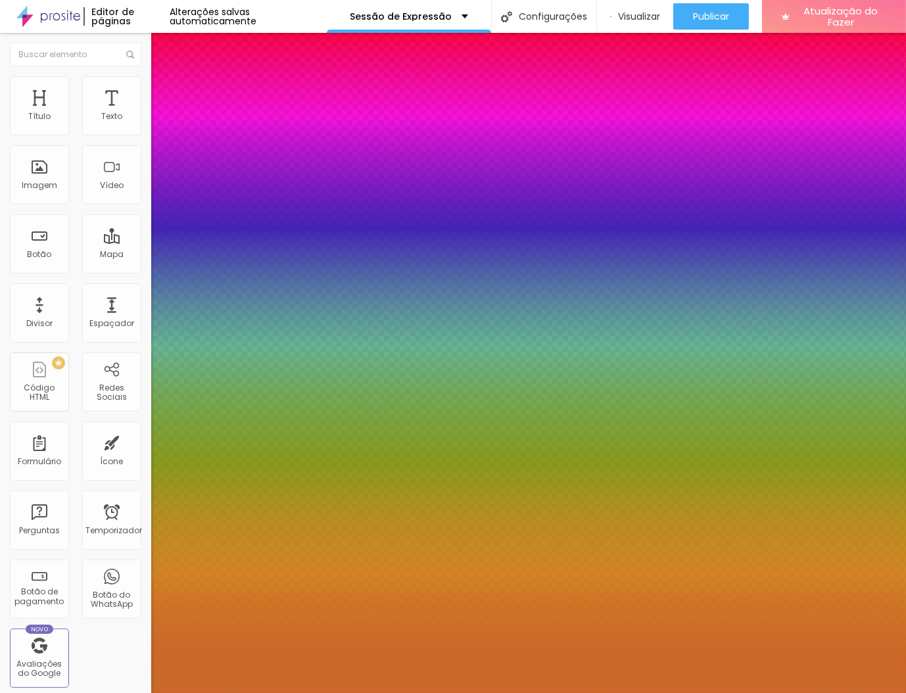
type input "1"
click at [89, 693] on div at bounding box center [453, 693] width 906 height 0
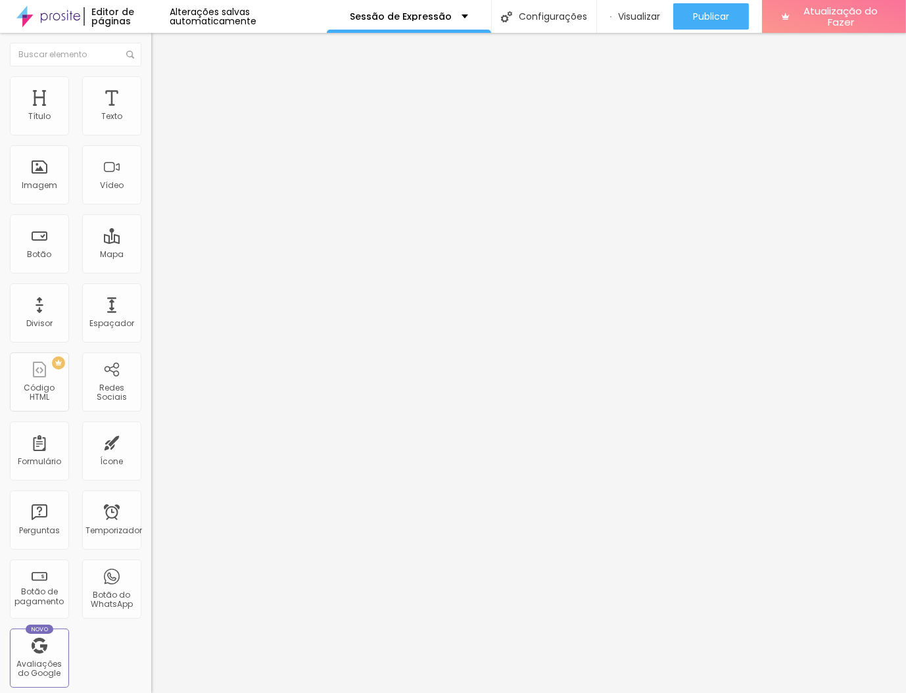
click at [151, 126] on button "button" at bounding box center [160, 119] width 18 height 14
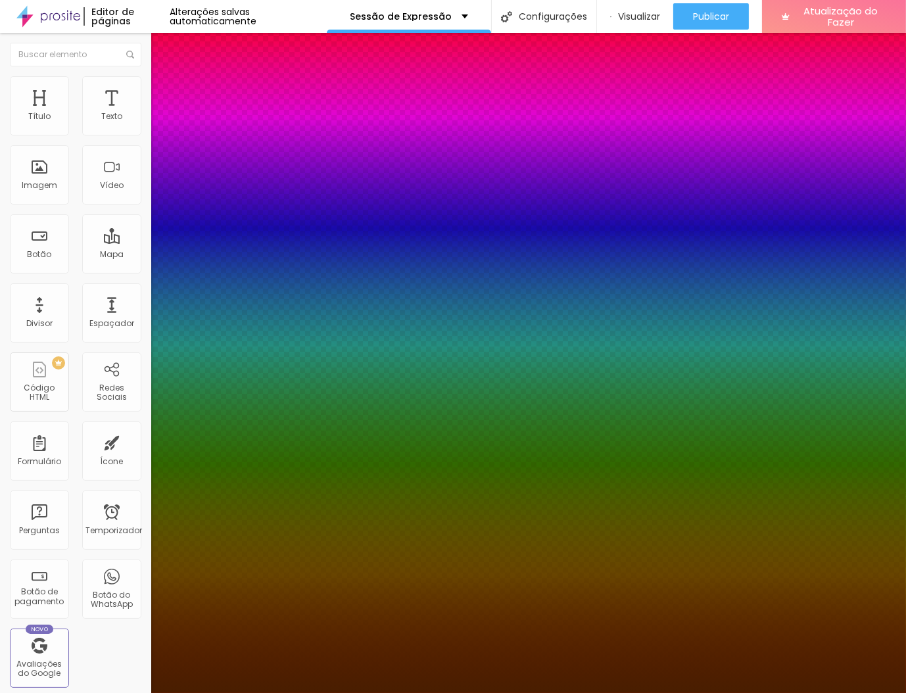
type input "1"
type input "24"
type input "1"
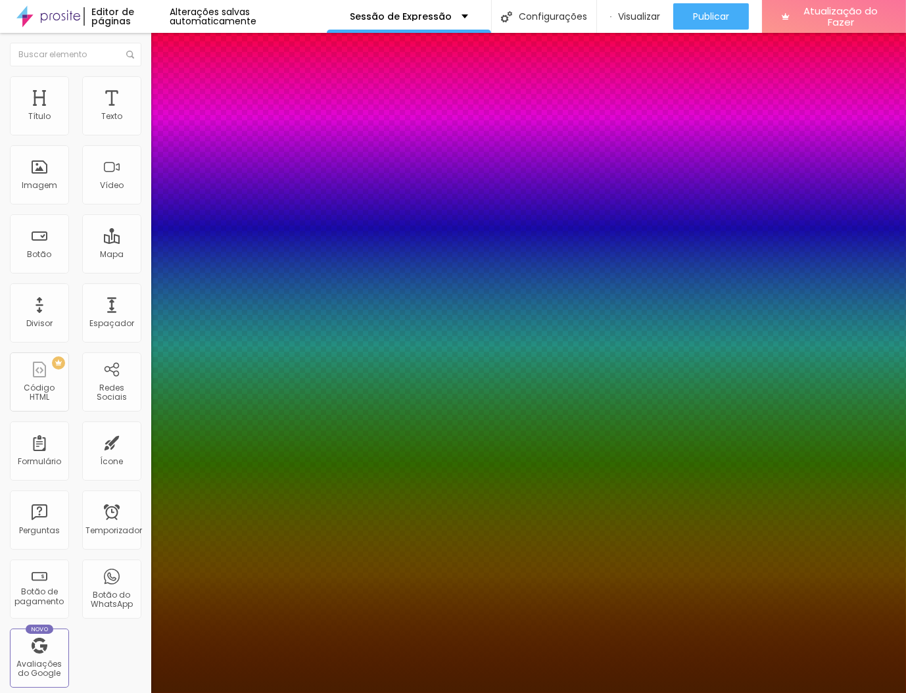
type input "28"
type input "1"
type input "30"
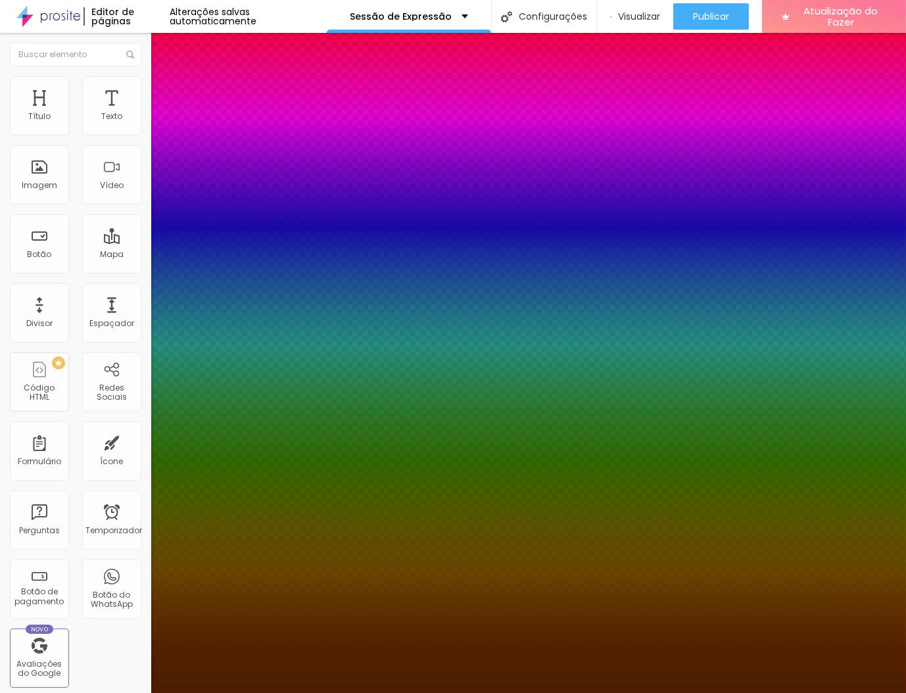
type input "1"
type input "29"
type input "1"
type input "28"
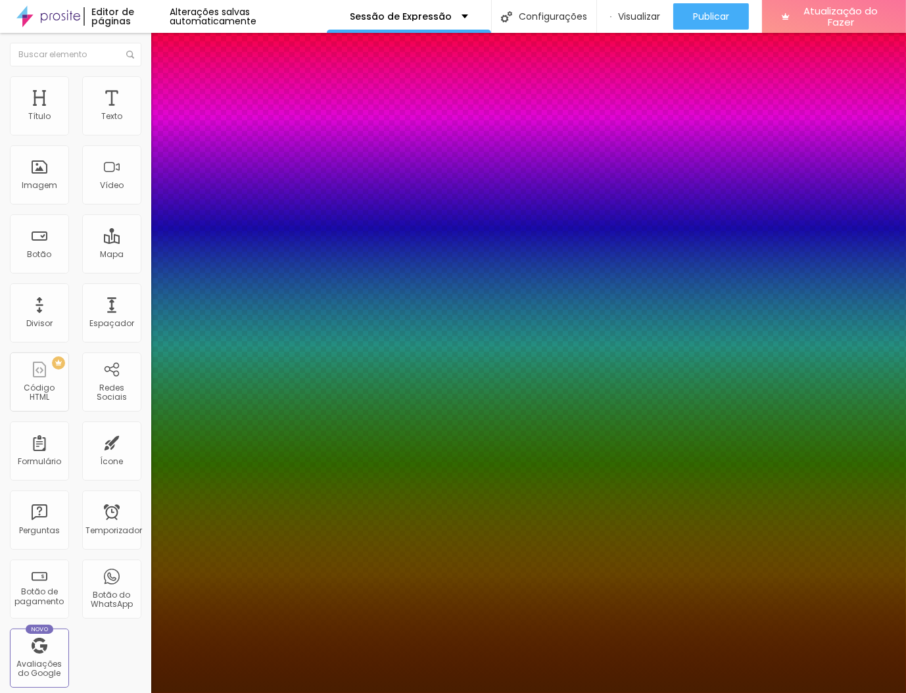
type input "28"
type input "1"
type input "27"
type input "1"
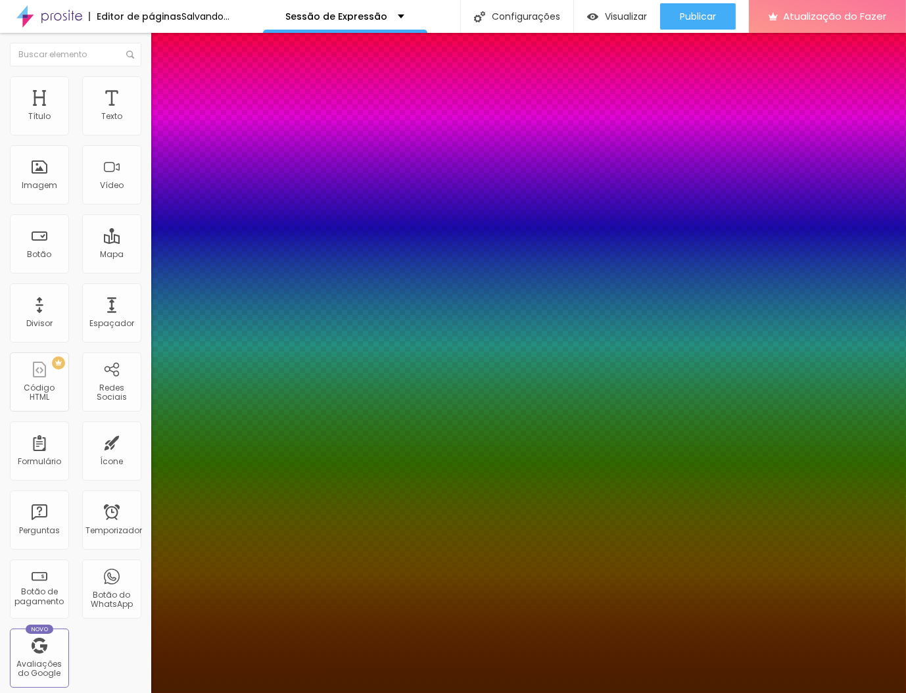
type input "26"
type input "1"
type input "25"
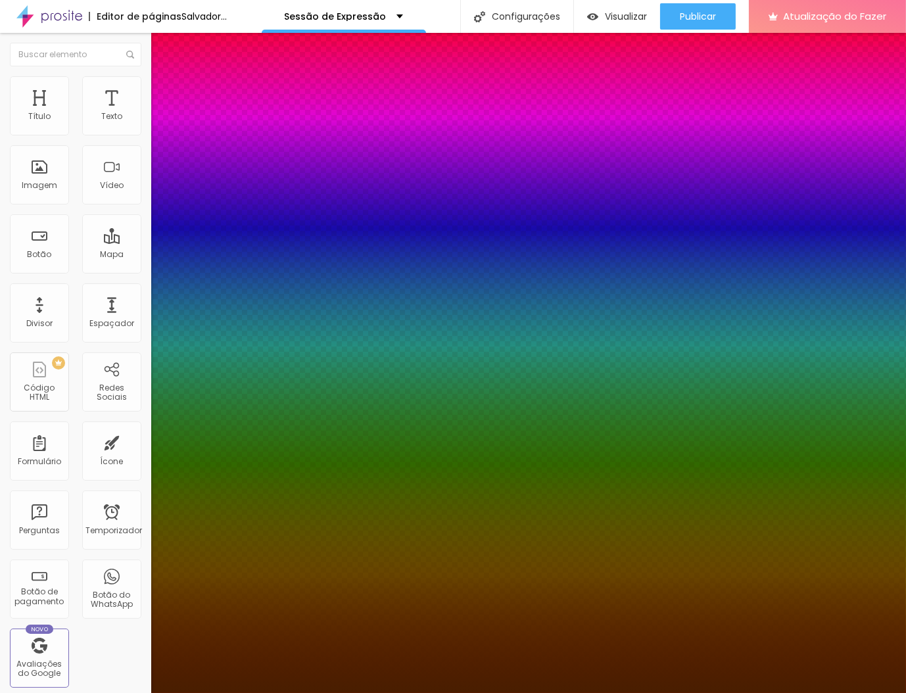
type input "1"
type input "26"
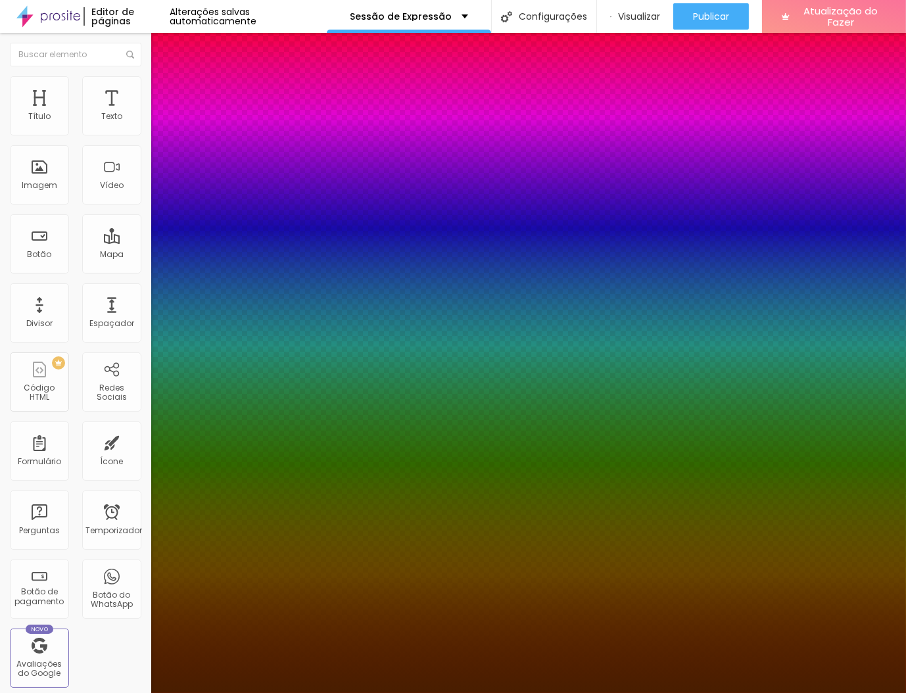
type input "1"
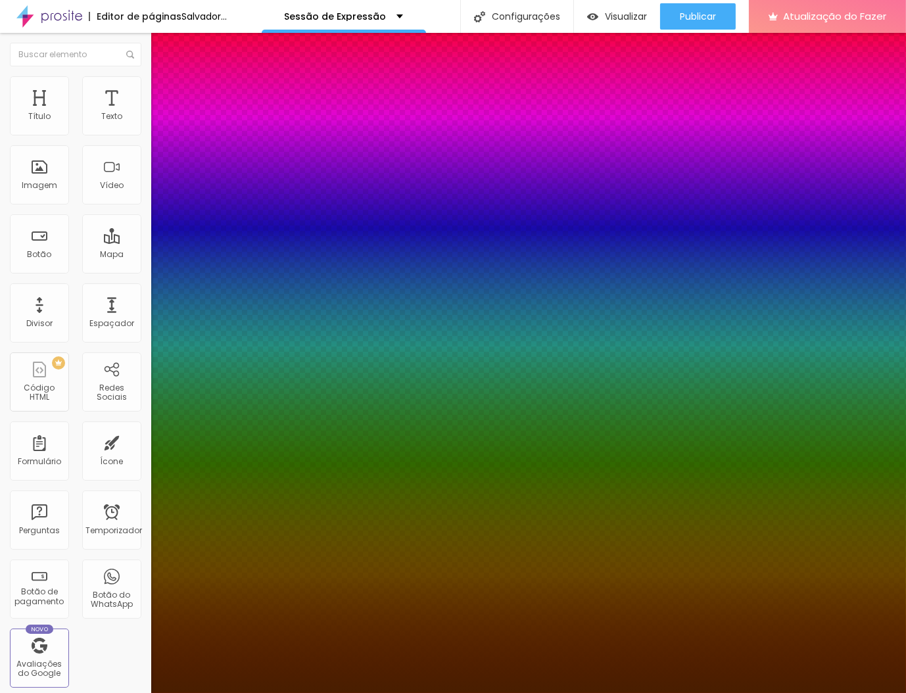
type input "25"
type input "1"
type input "26"
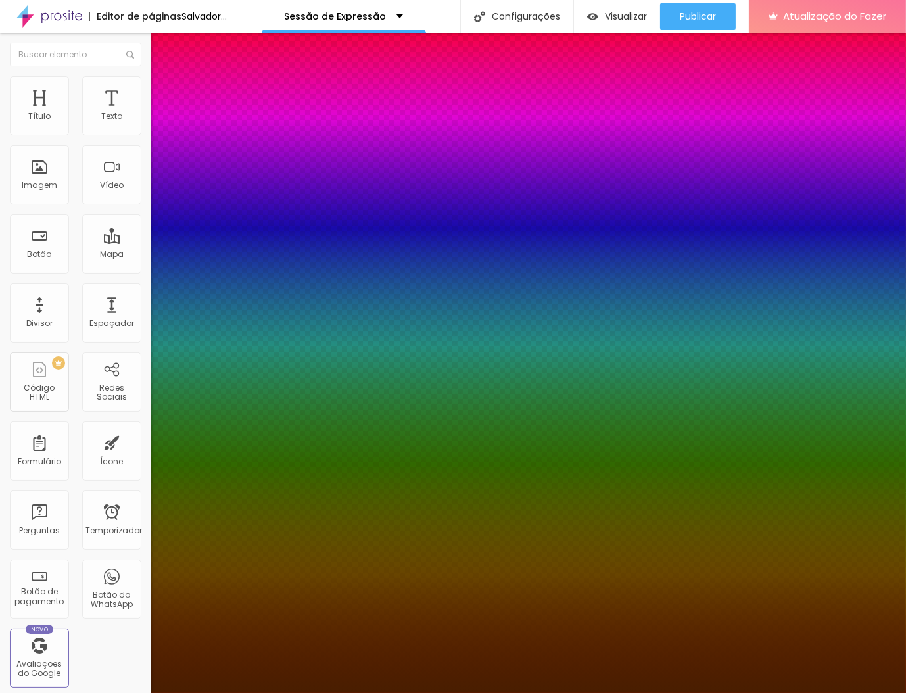
type input "1"
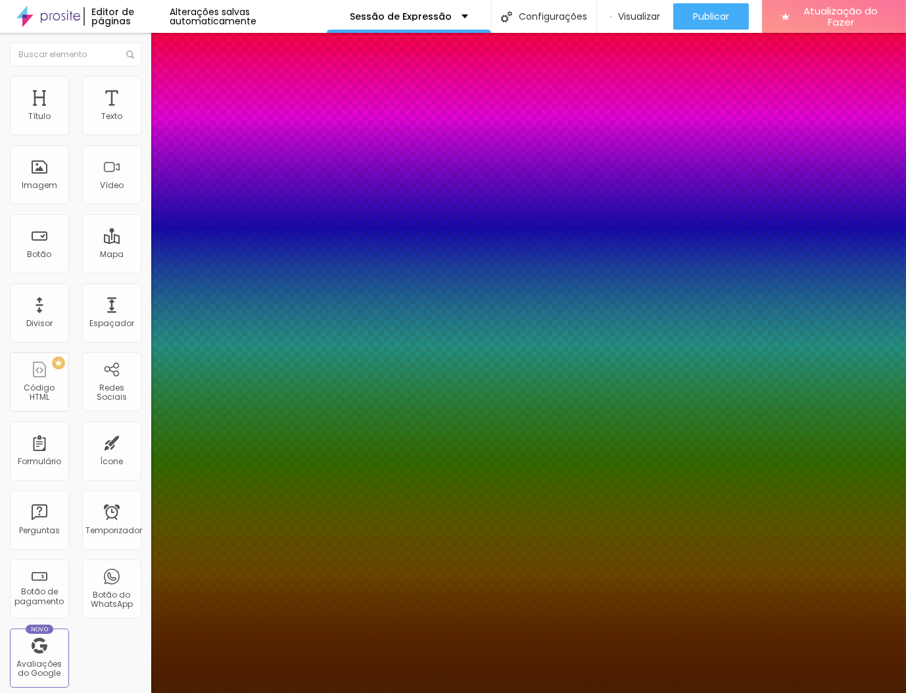
type input "25"
type input "1"
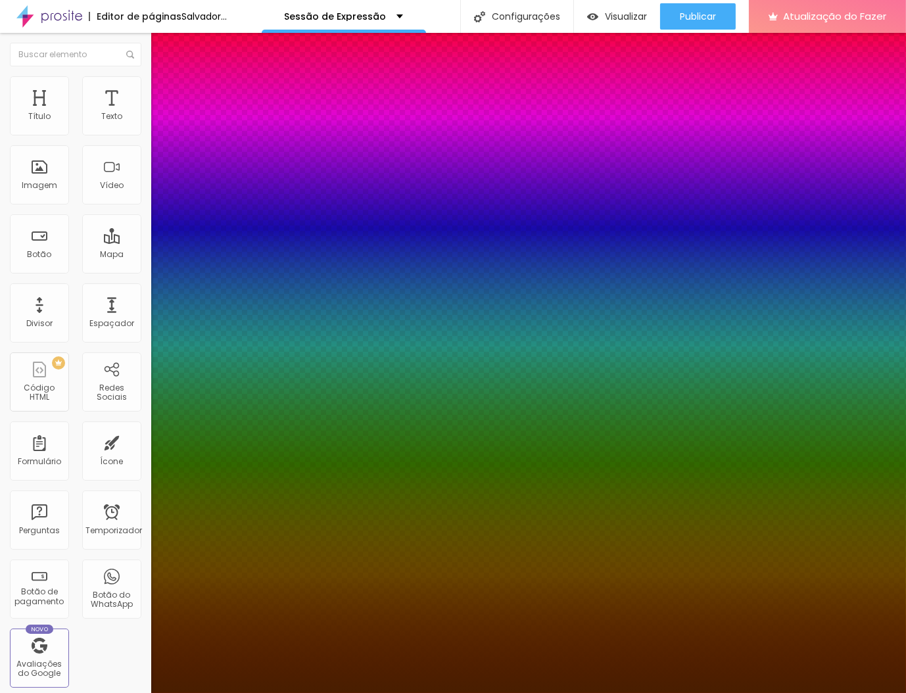
type input "26"
type input "1"
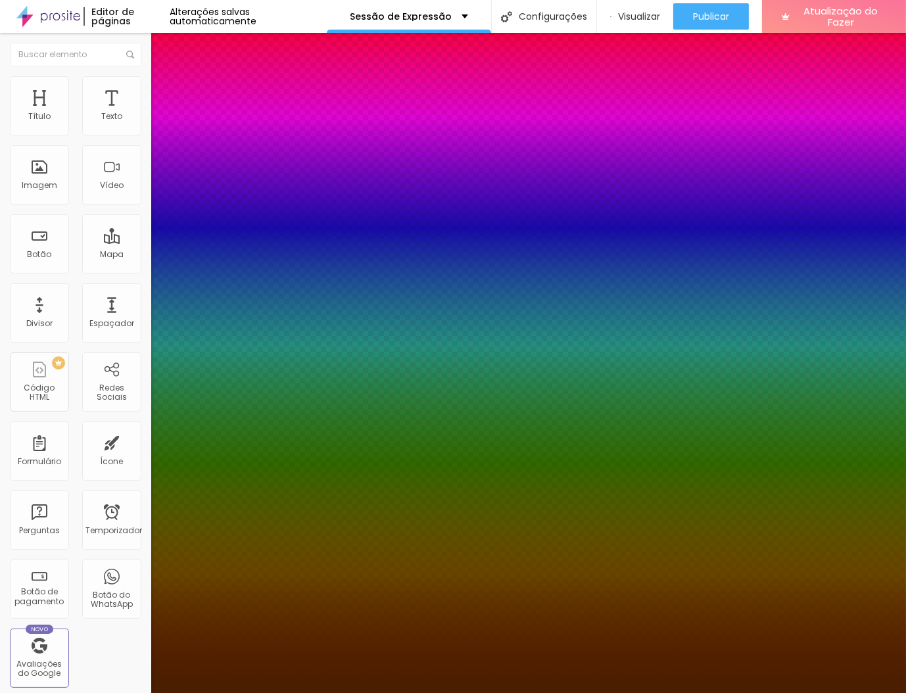
type input "24"
type input "1"
type input "23"
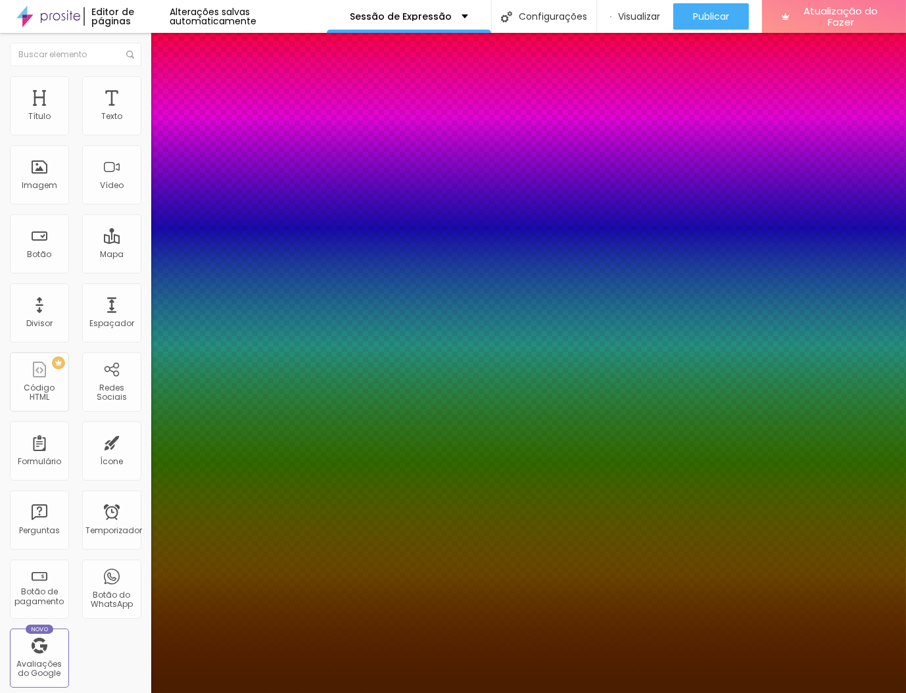
type input "1"
type input "22"
type input "1"
type input "21"
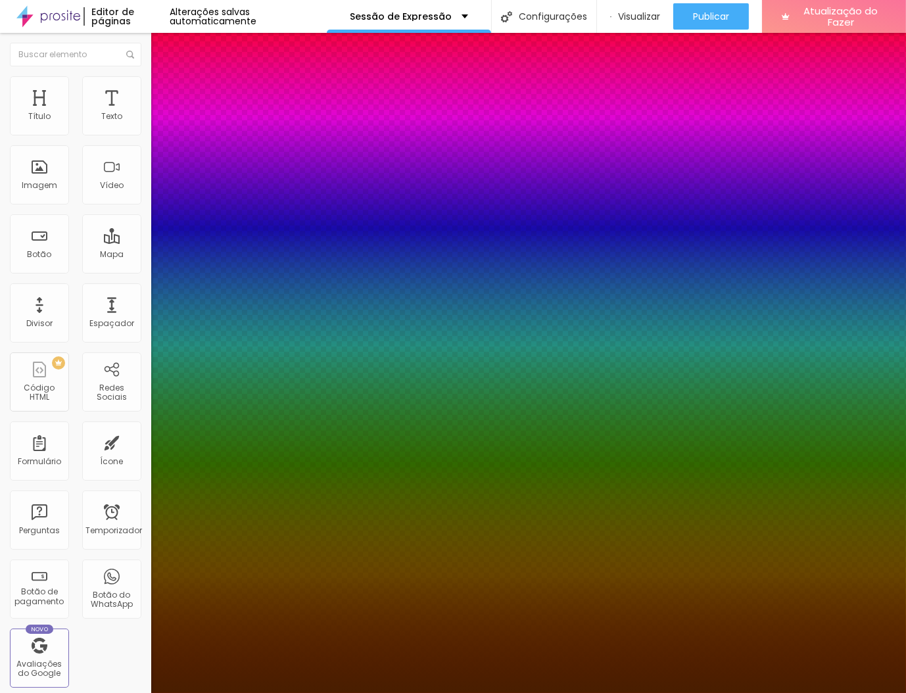
type input "21"
type input "1"
type input "20"
type input "1"
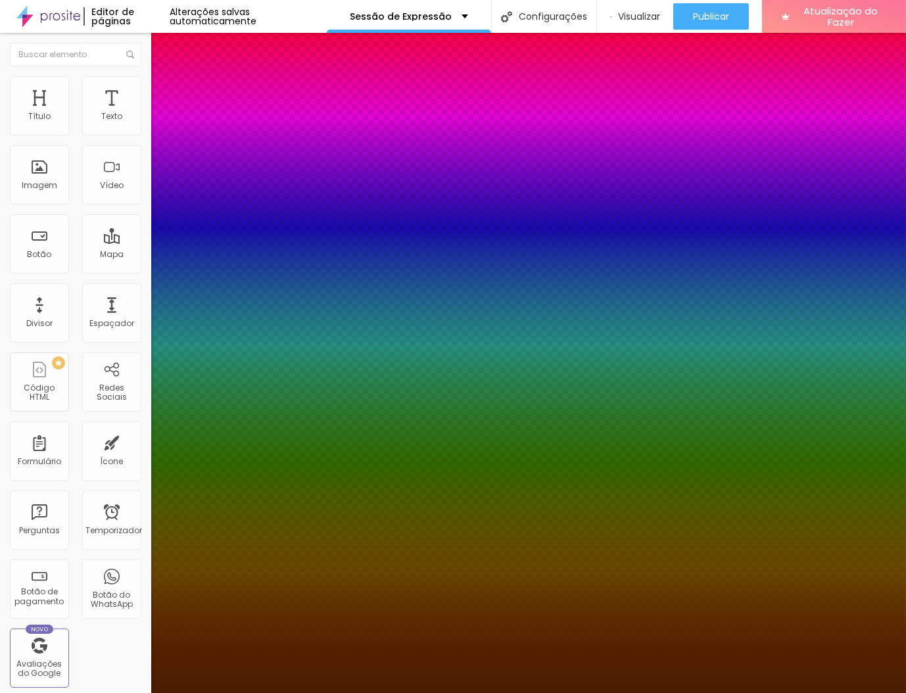
scroll to position [1, 0]
type input "19"
type input "1"
type input "18"
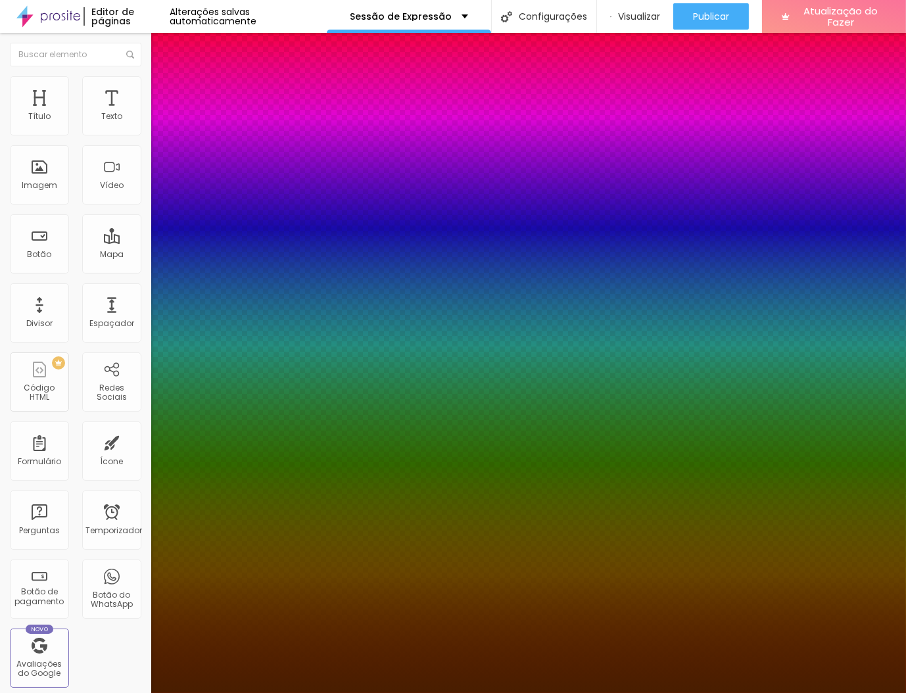
type input "18"
type input "1"
type input "17"
type input "1"
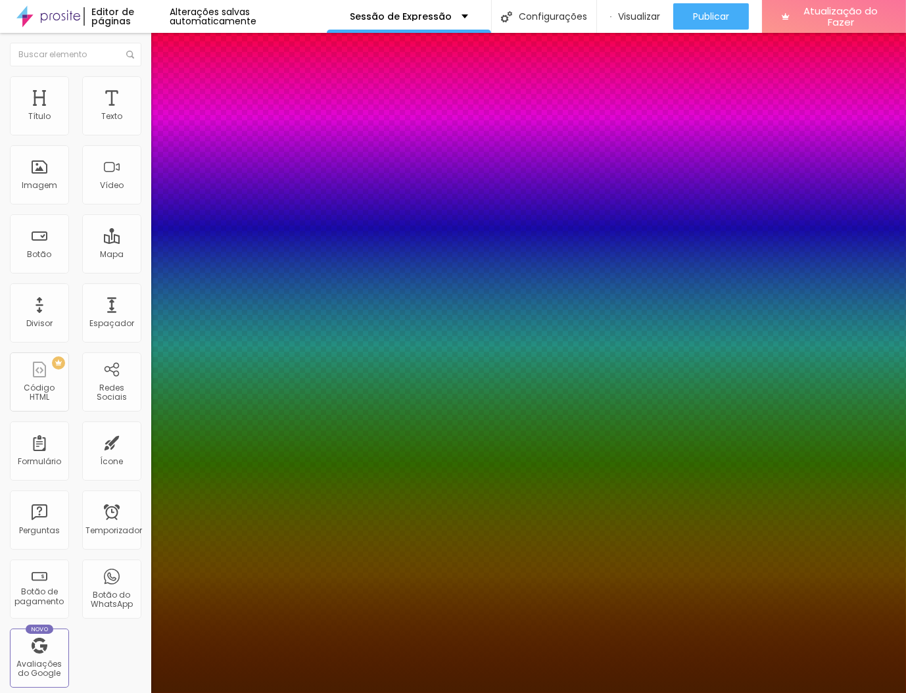
type input "16"
type input "1"
type input "15"
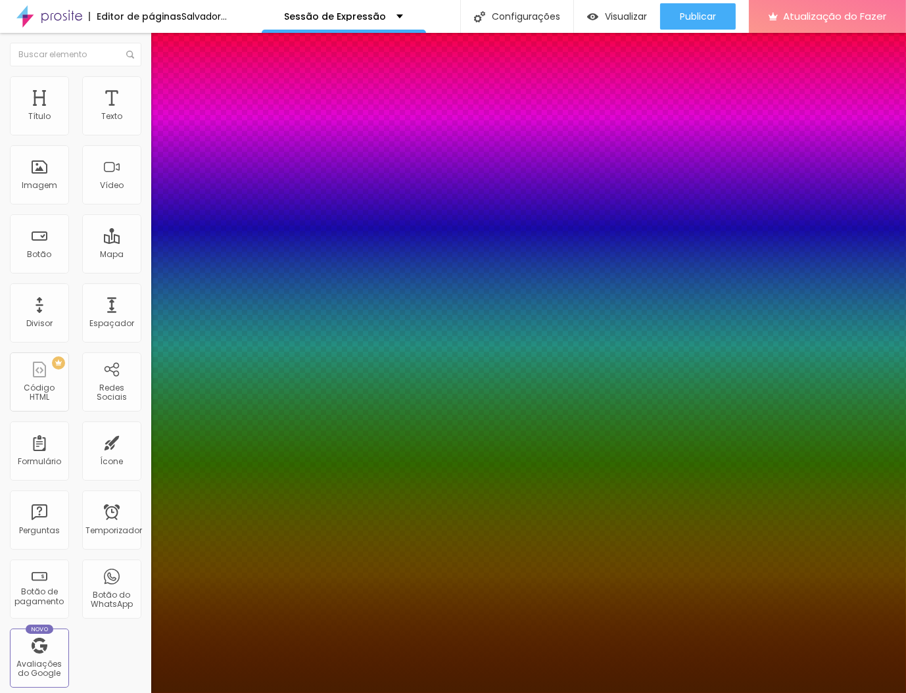
type input "1"
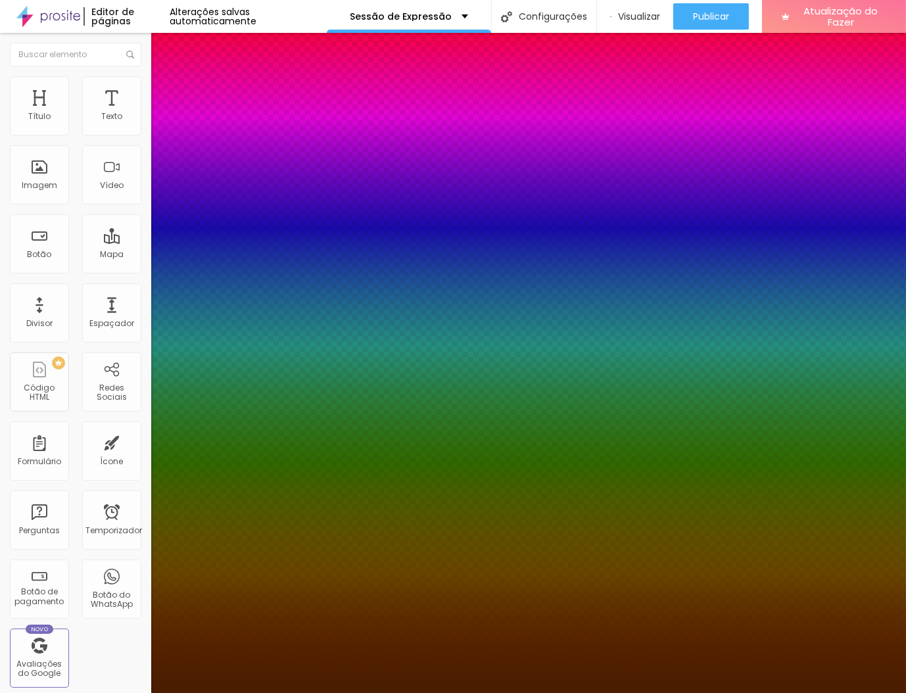
type input "18"
type input "1"
type input "19"
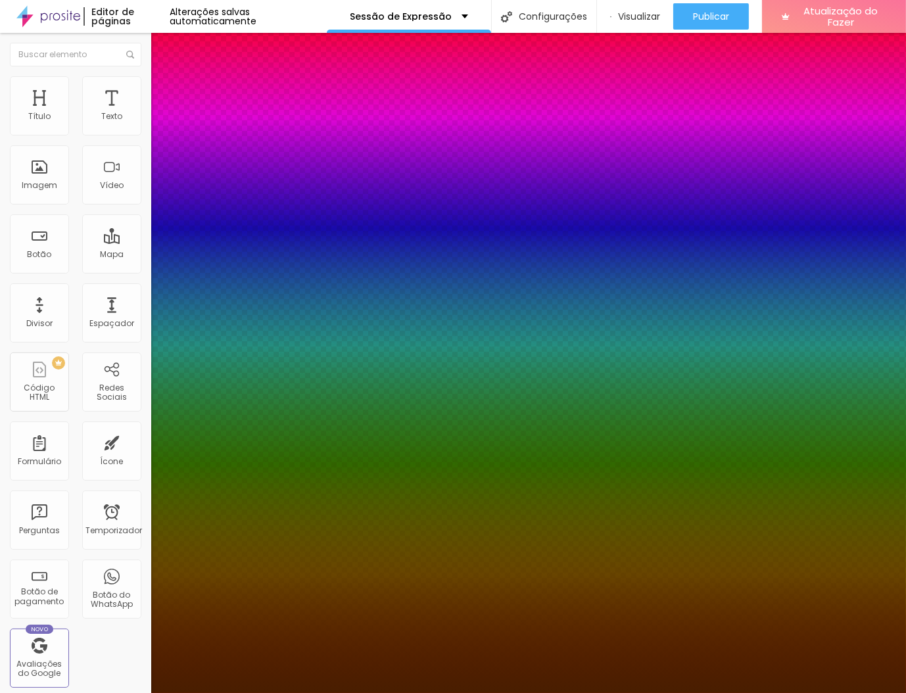
type input "1"
type input "20"
type input "1"
type input "21"
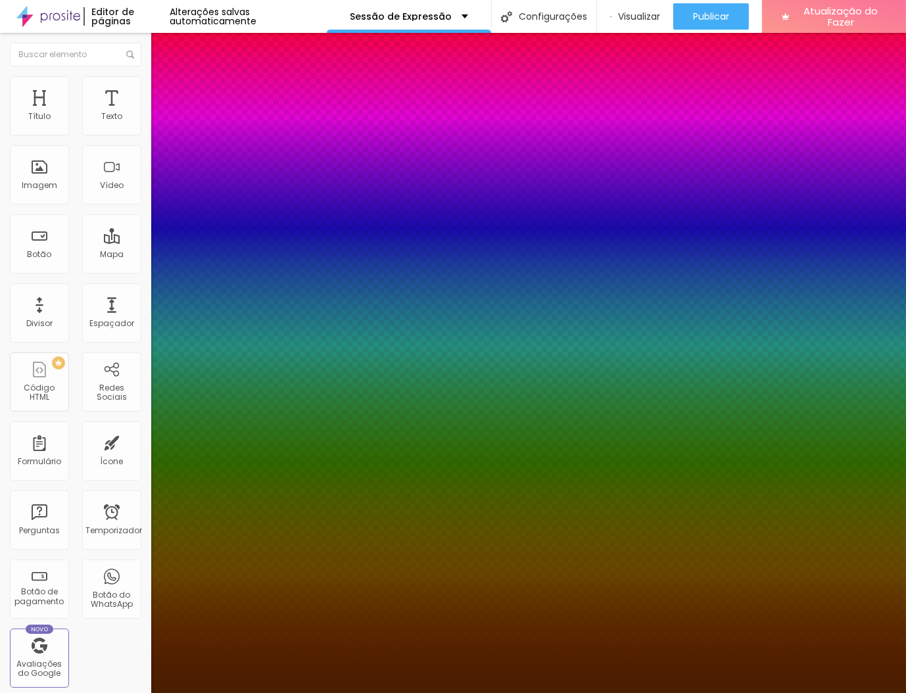
type input "21"
type input "1"
type input "22"
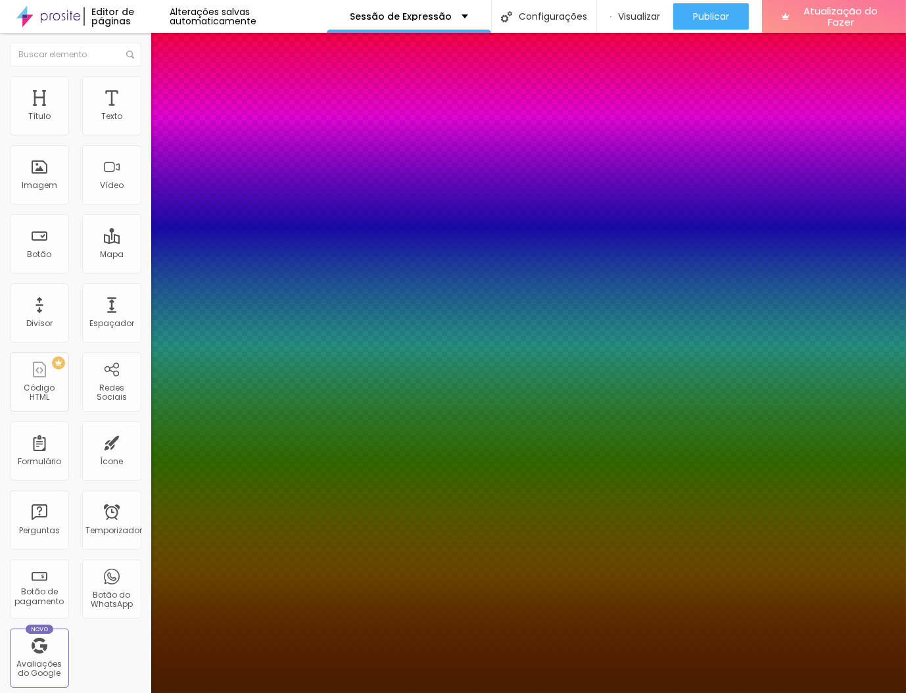
type input "1"
type input "23"
type input "1"
type input "24"
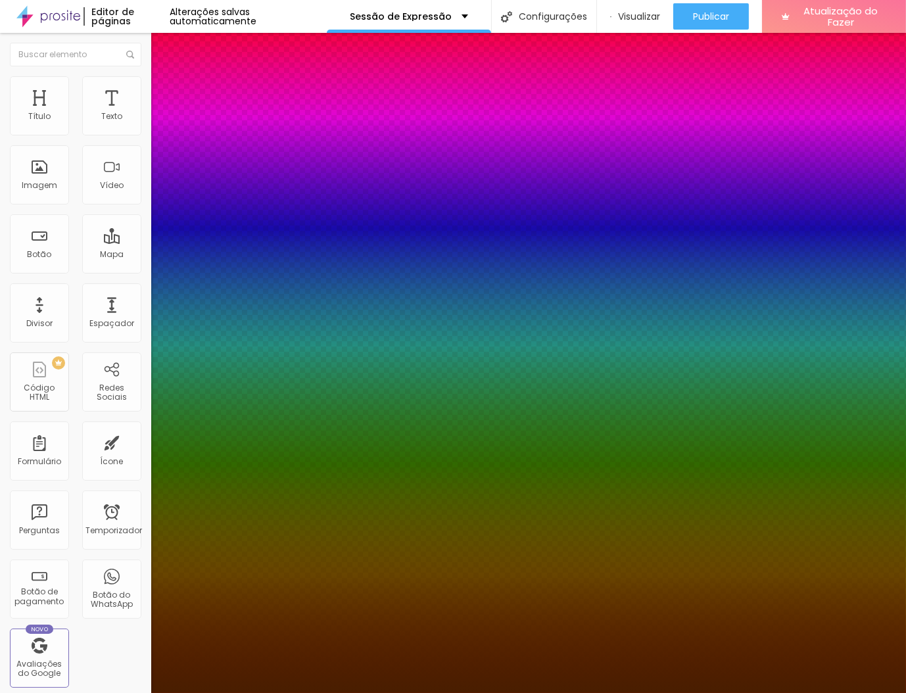
type input "24"
type input "1"
type input "25"
type input "1"
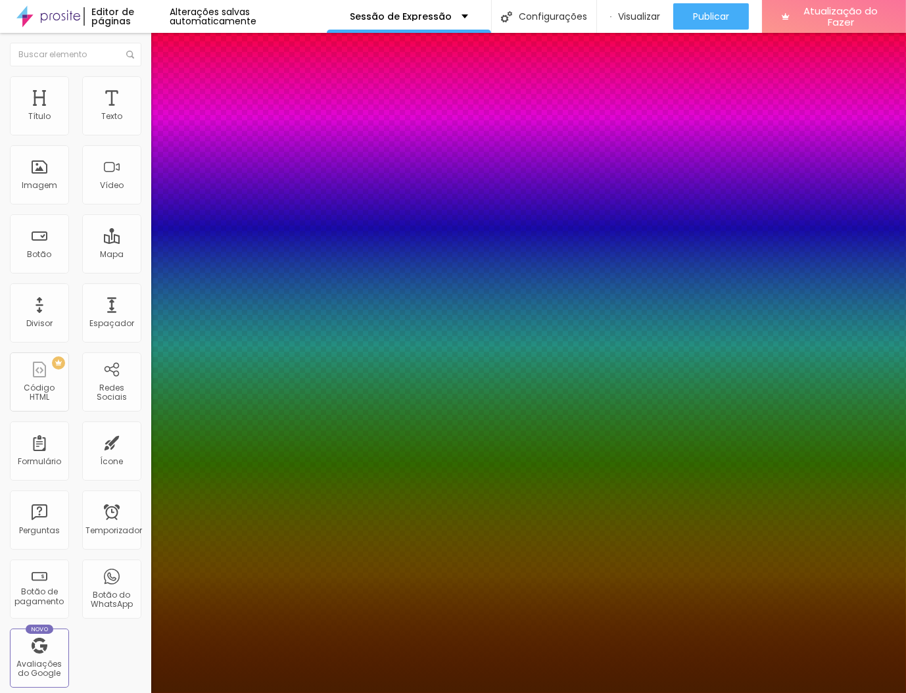
type input "26"
type input "1"
type input "27"
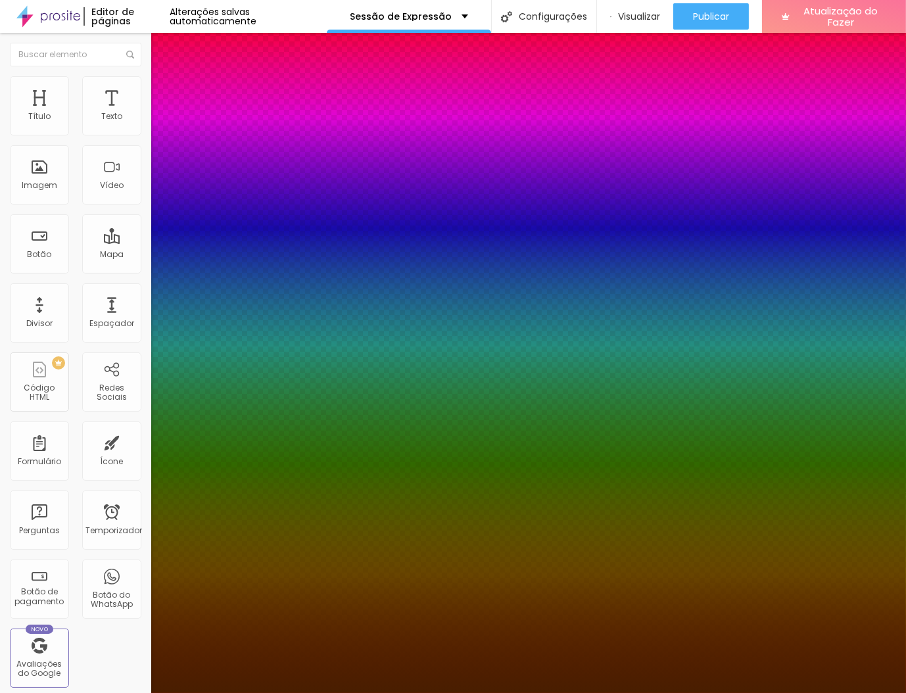
type input "1"
type input "28"
type input "1"
type input "29"
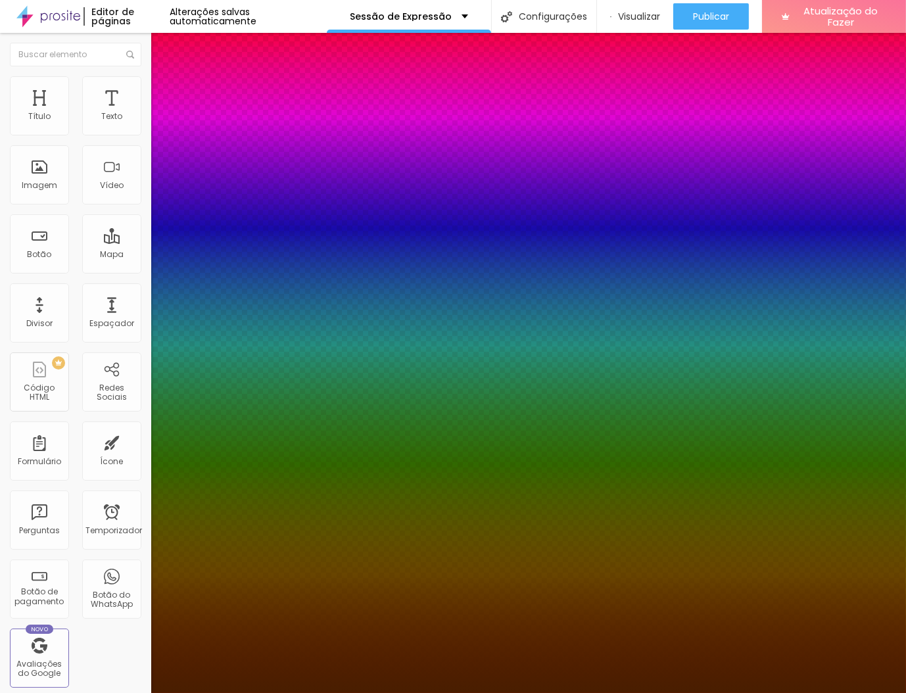
type input "29"
type input "1"
type input "30"
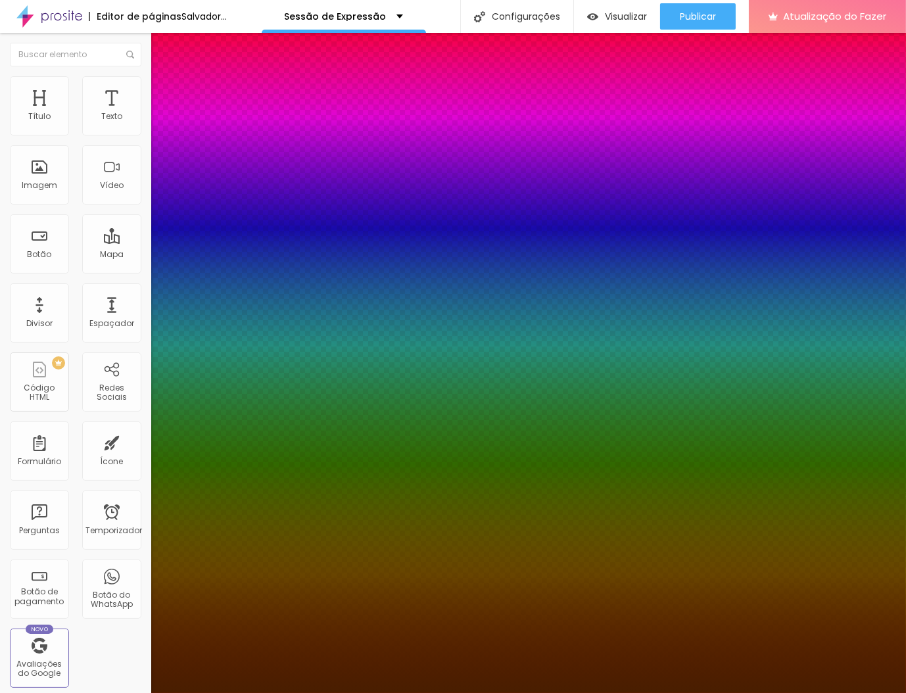
click at [575, 693] on div at bounding box center [453, 693] width 906 height 0
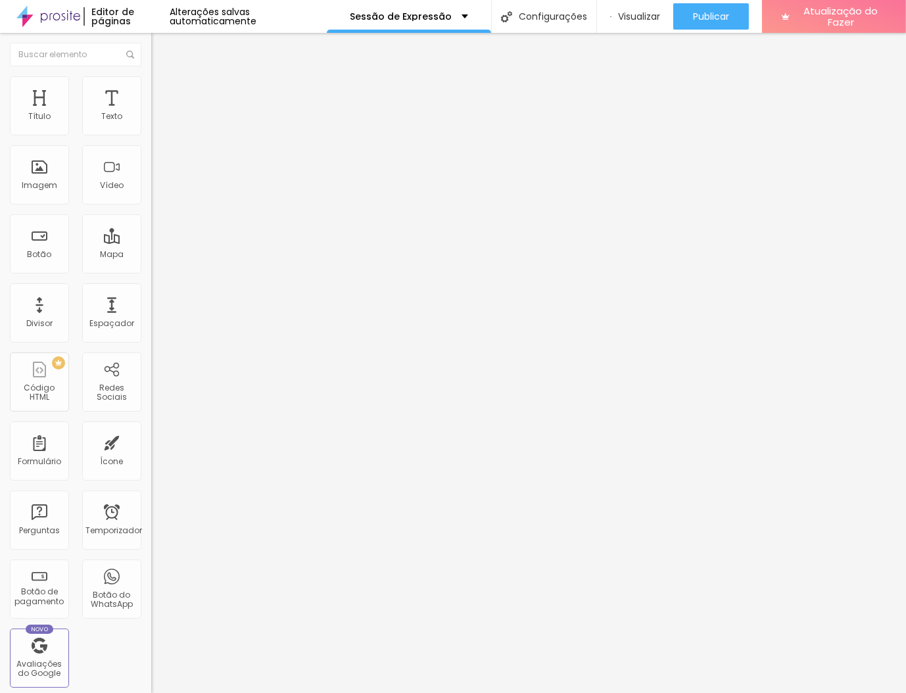
click at [157, 122] on icon "button" at bounding box center [161, 118] width 8 height 8
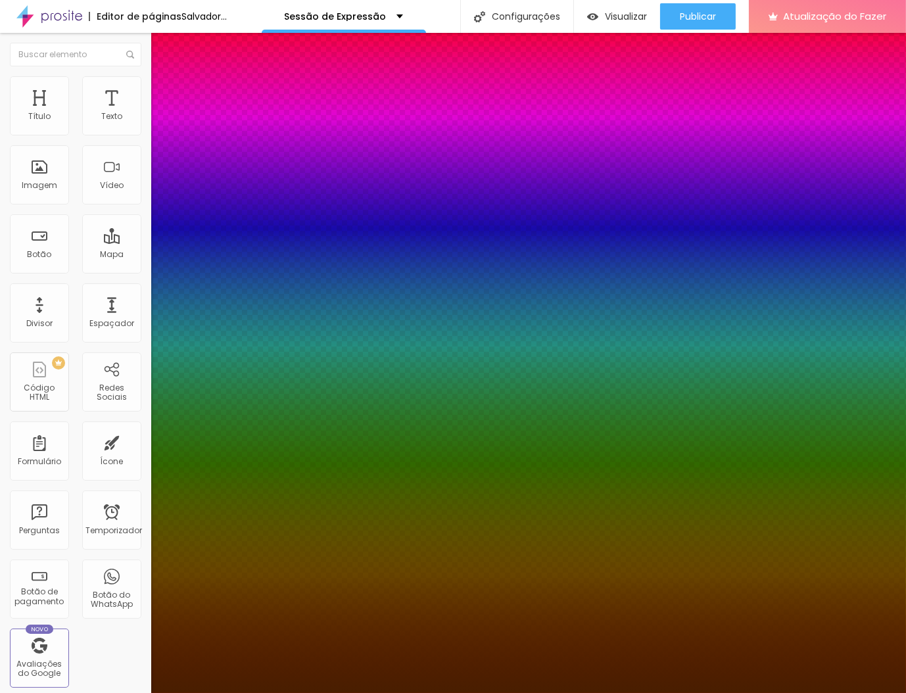
click at [527, 693] on div at bounding box center [453, 693] width 906 height 0
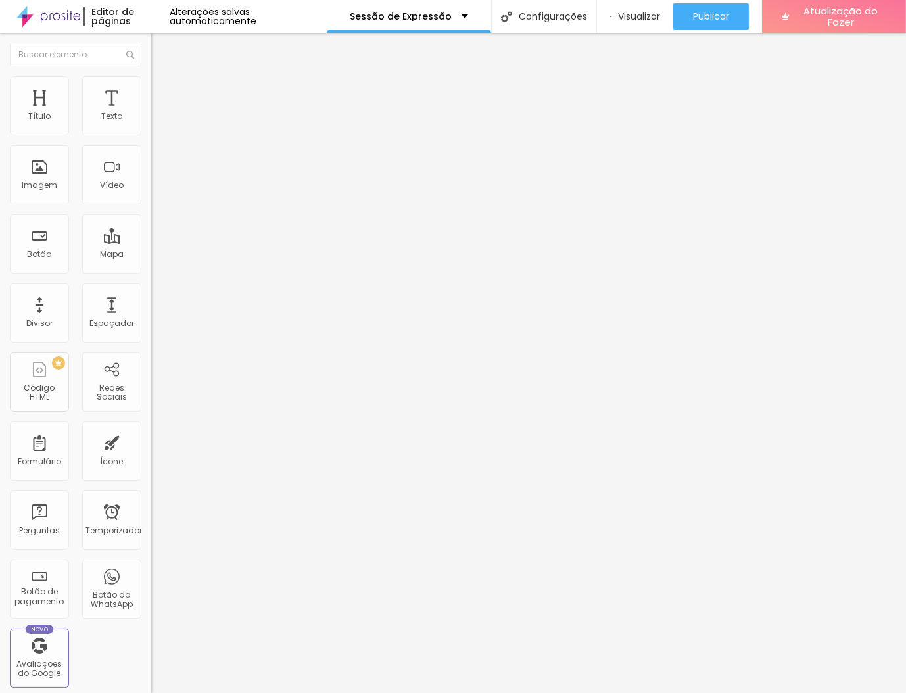
click at [157, 122] on icon "button" at bounding box center [161, 118] width 8 height 8
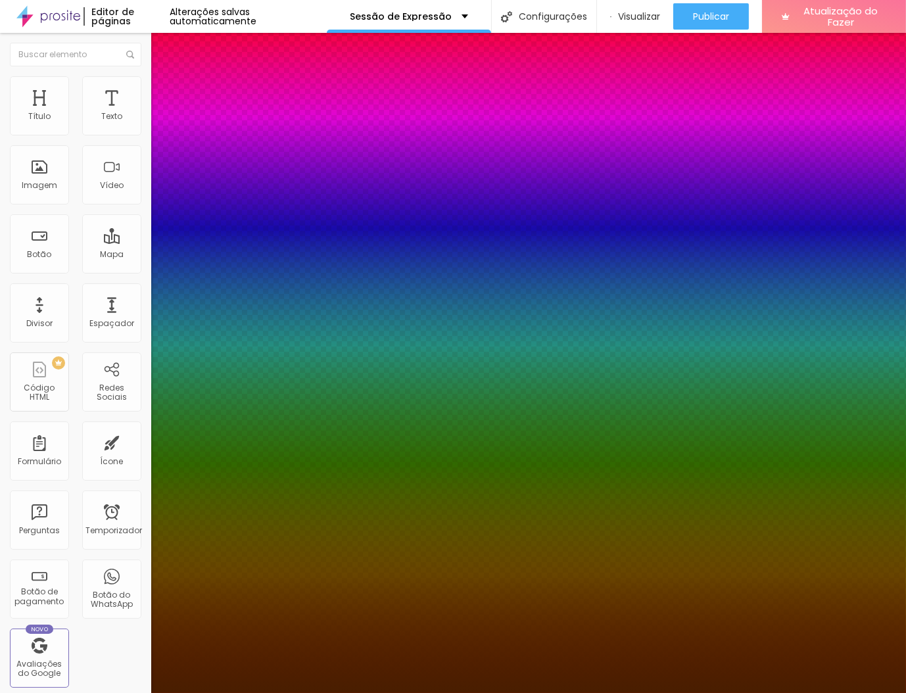
click at [771, 693] on div at bounding box center [453, 693] width 906 height 0
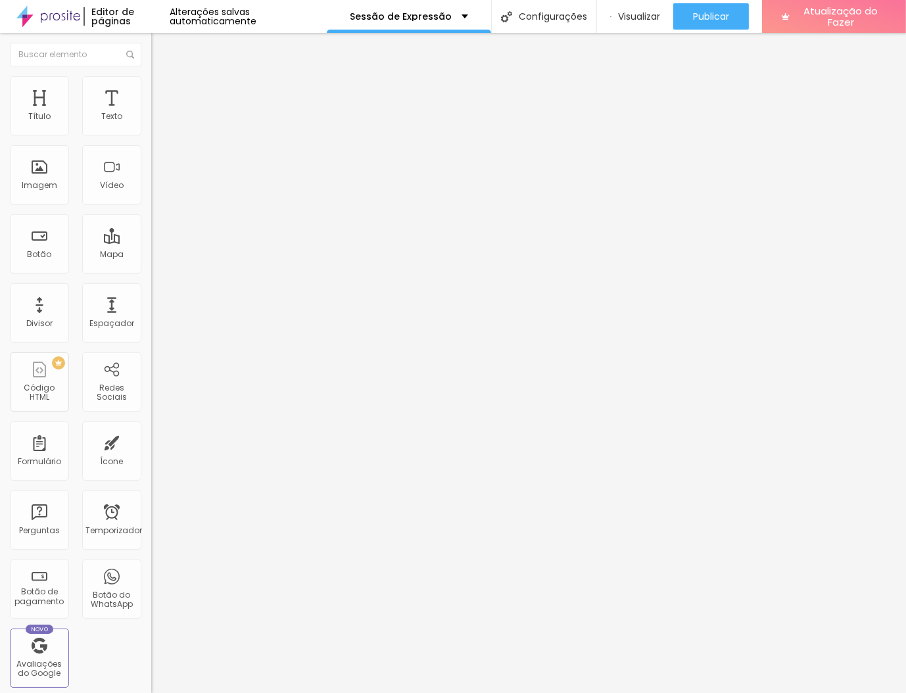
click at [151, 89] on li "Avançado" at bounding box center [226, 82] width 151 height 13
click at [151, 76] on li "Estilo" at bounding box center [226, 69] width 151 height 13
click at [151, 126] on button "button" at bounding box center [160, 119] width 18 height 14
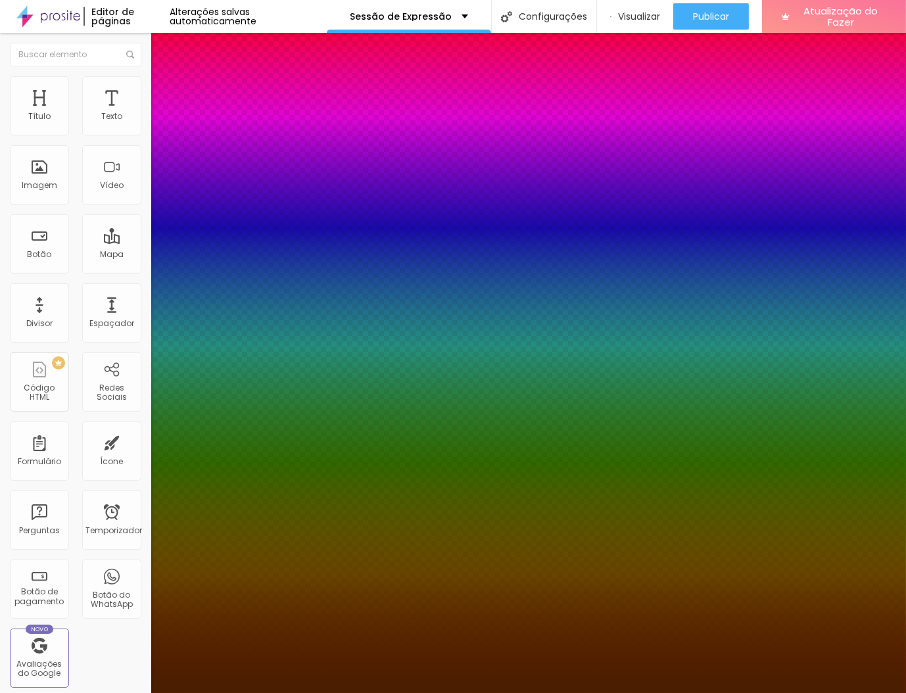
click at [46, 693] on div at bounding box center [453, 693] width 906 height 0
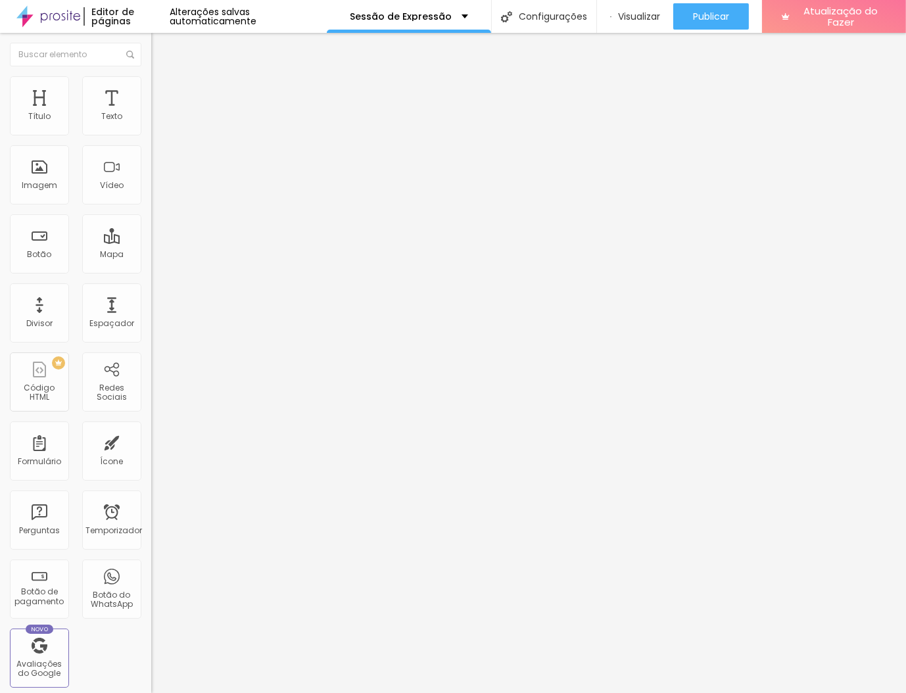
click at [151, 126] on button "button" at bounding box center [160, 119] width 18 height 14
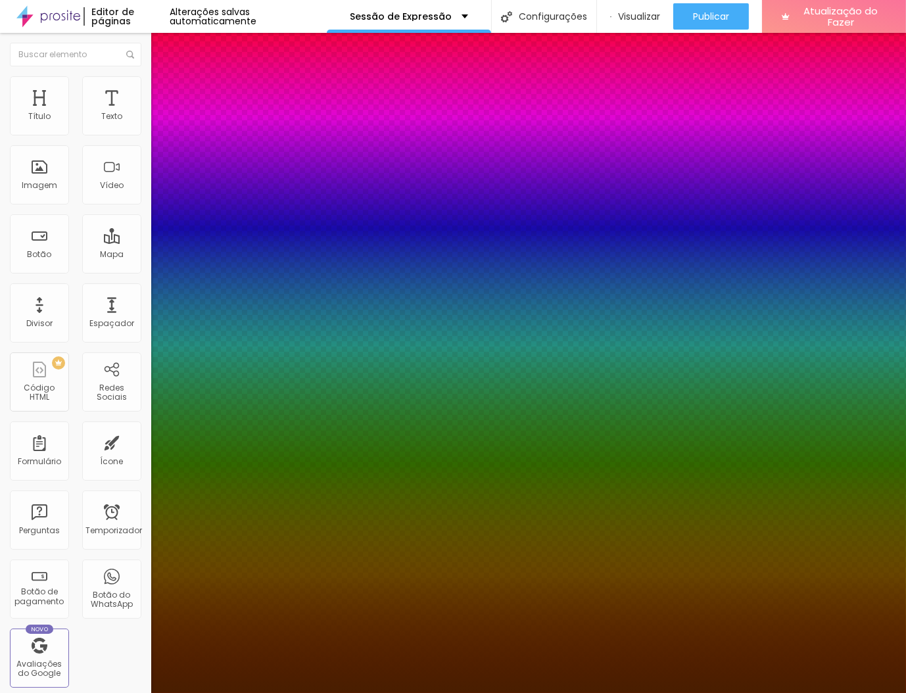
click at [781, 693] on div at bounding box center [453, 693] width 906 height 0
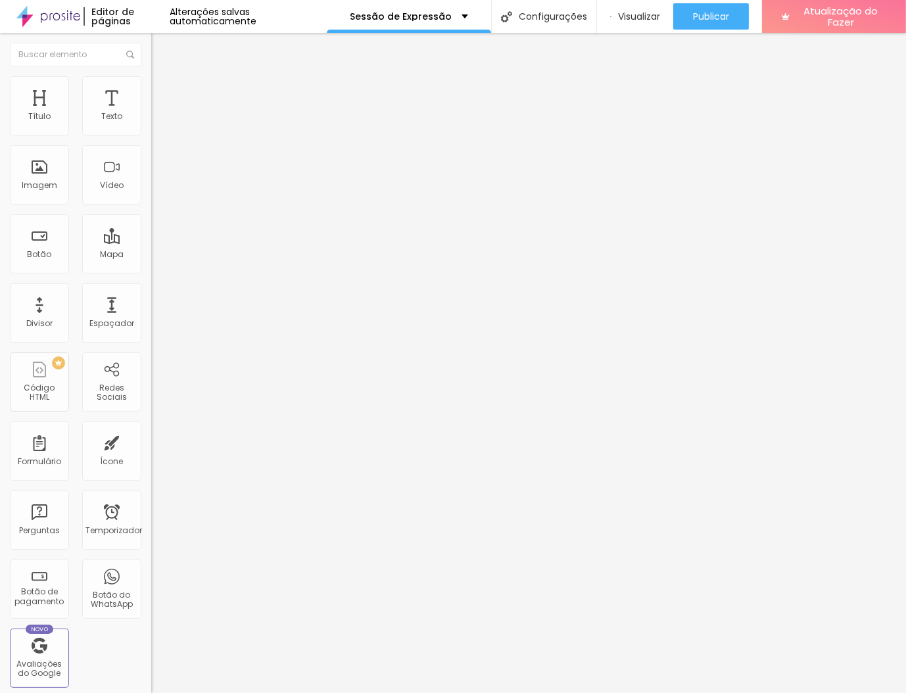
click at [158, 121] on icon "button" at bounding box center [160, 118] width 5 height 5
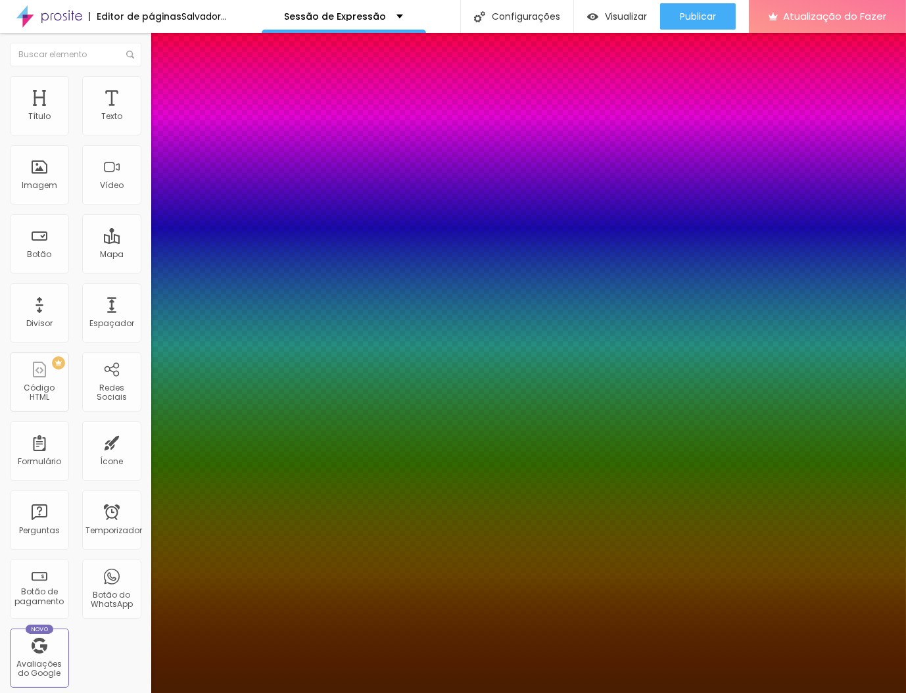
click at [495, 693] on div at bounding box center [453, 693] width 906 height 0
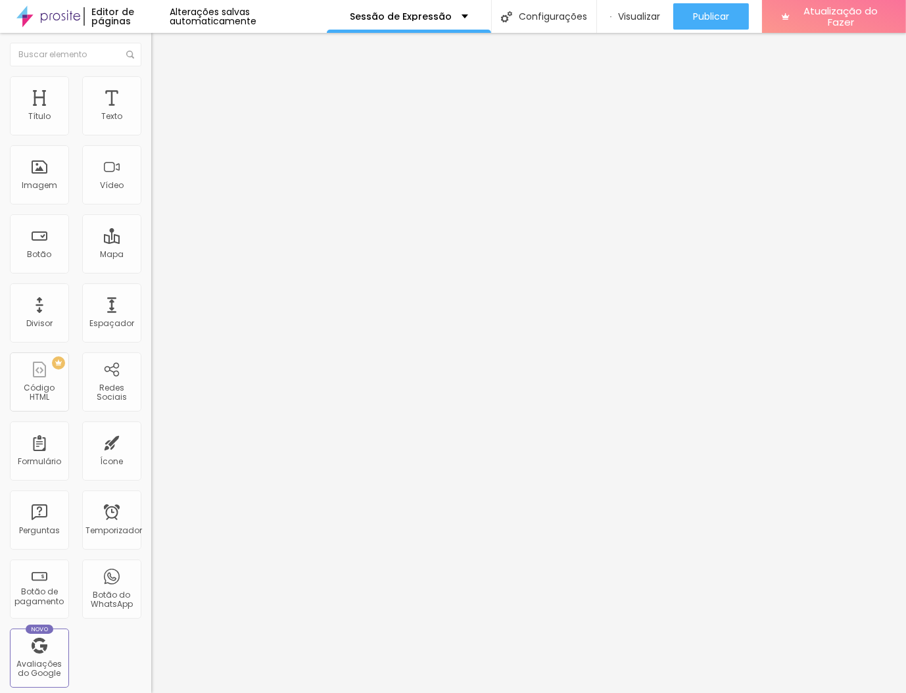
click at [151, 125] on button "button" at bounding box center [160, 119] width 18 height 14
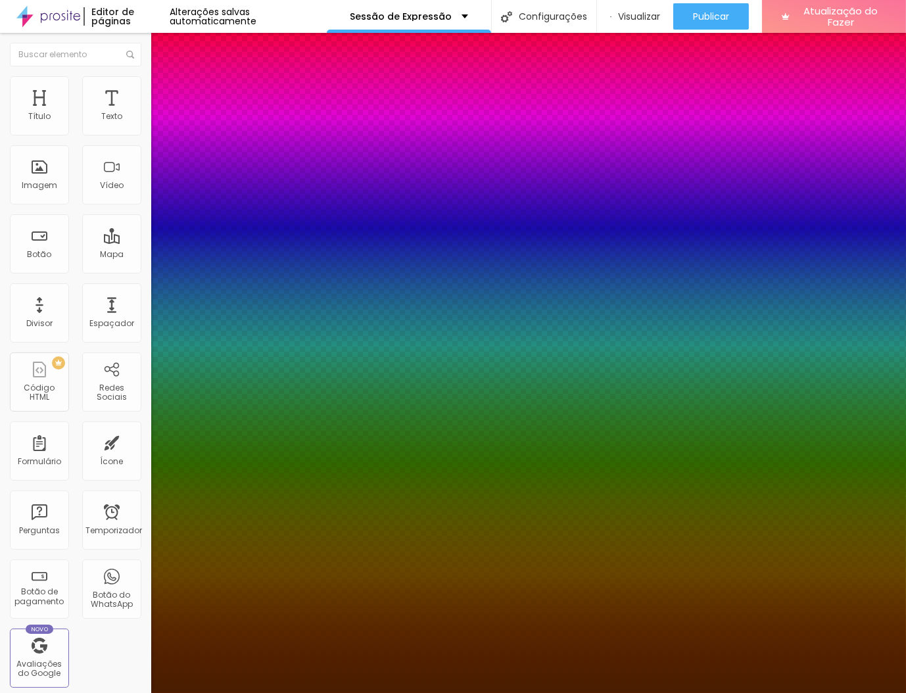
click at [324, 693] on div at bounding box center [453, 693] width 906 height 0
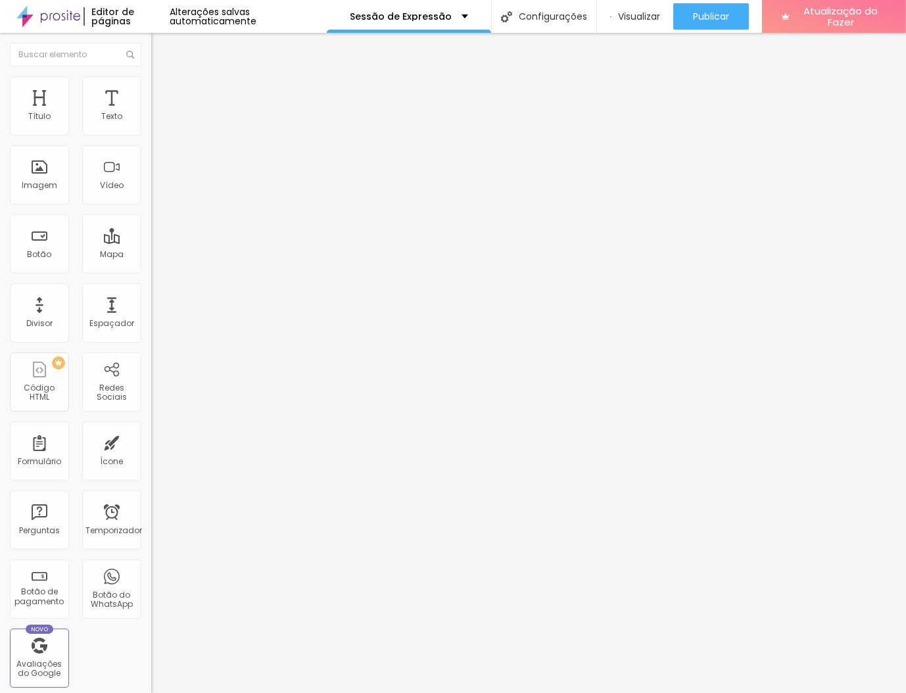
click at [162, 117] on icon "button" at bounding box center [163, 115] width 3 height 3
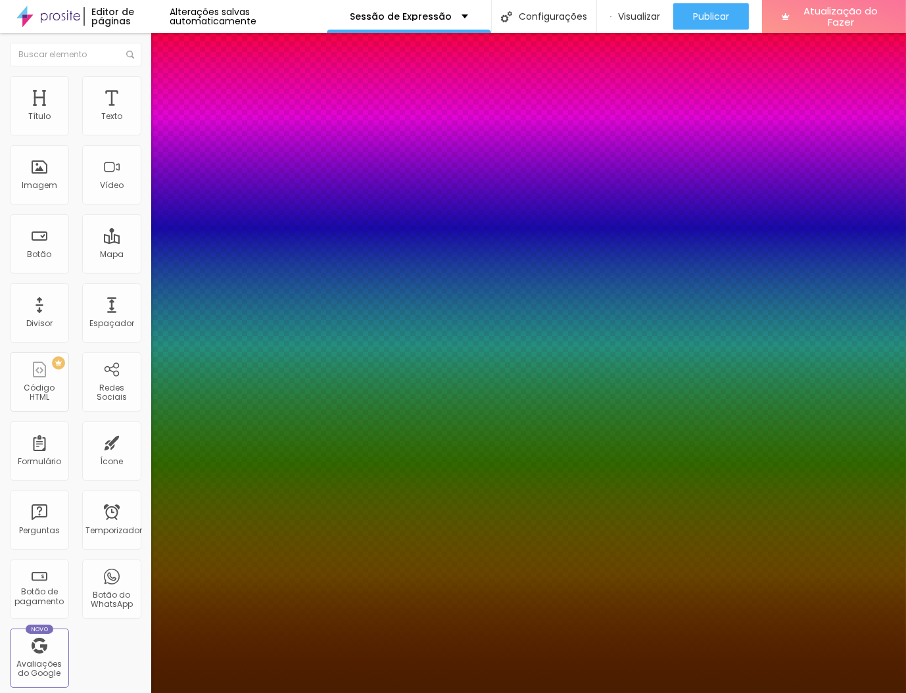
click at [754, 693] on div at bounding box center [453, 693] width 906 height 0
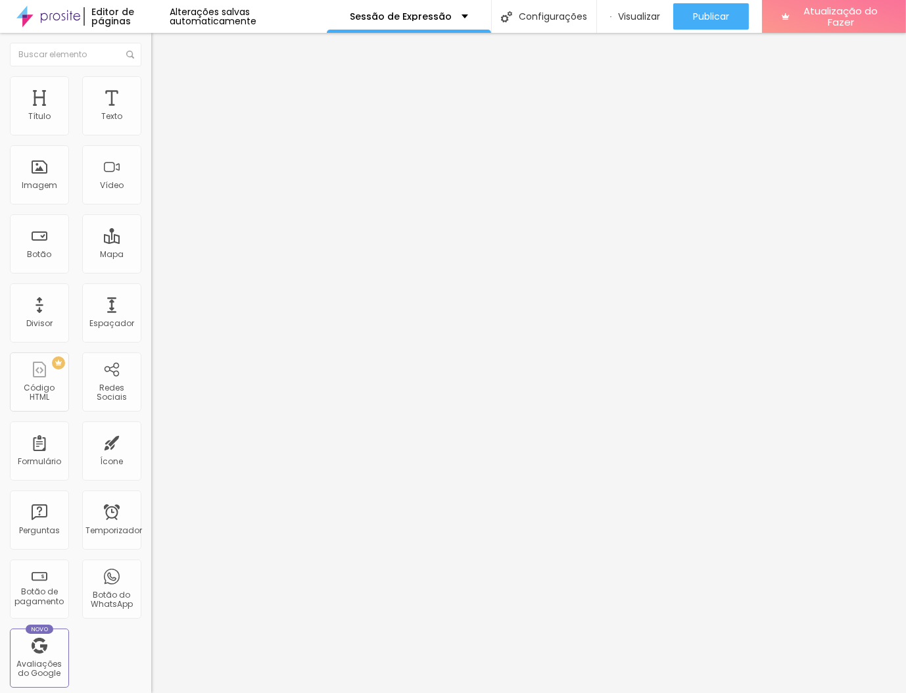
click at [151, 126] on button "button" at bounding box center [160, 119] width 18 height 14
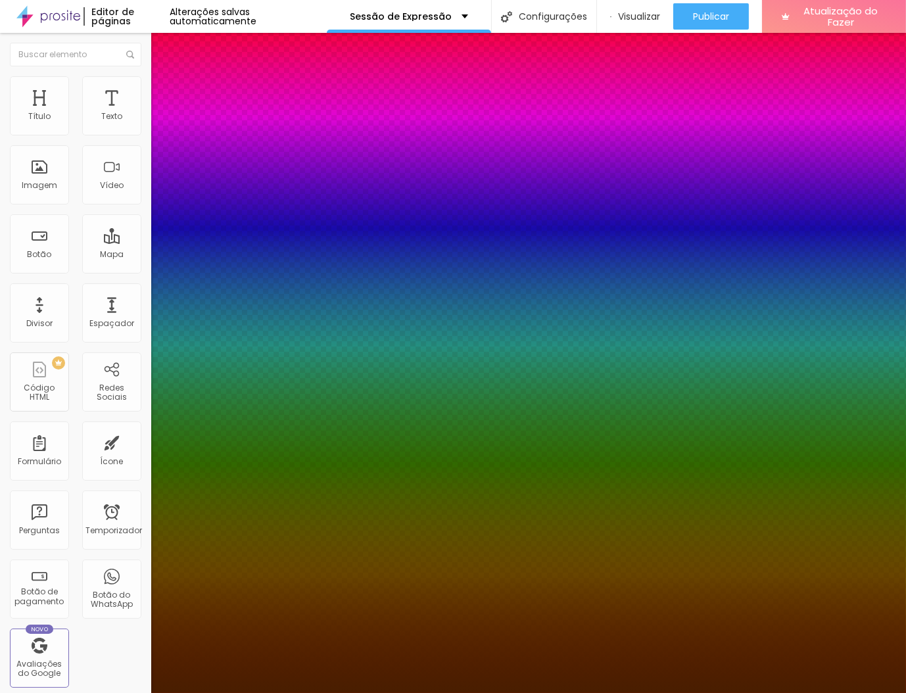
drag, startPoint x: 844, startPoint y: 375, endPoint x: 858, endPoint y: 426, distance: 53.3
click at [858, 693] on div at bounding box center [453, 693] width 906 height 0
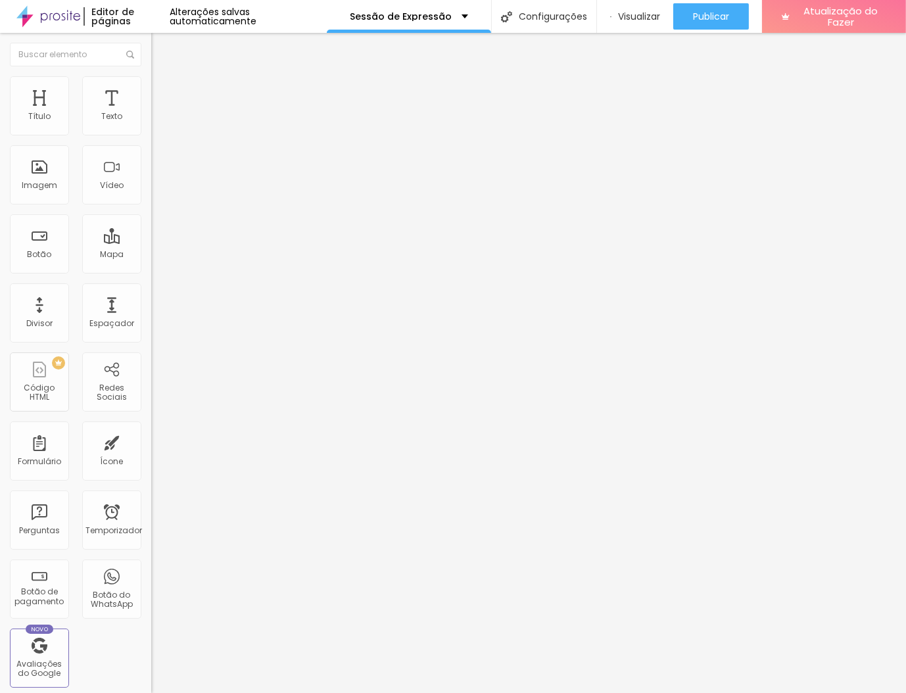
click at [151, 126] on button "button" at bounding box center [160, 119] width 18 height 14
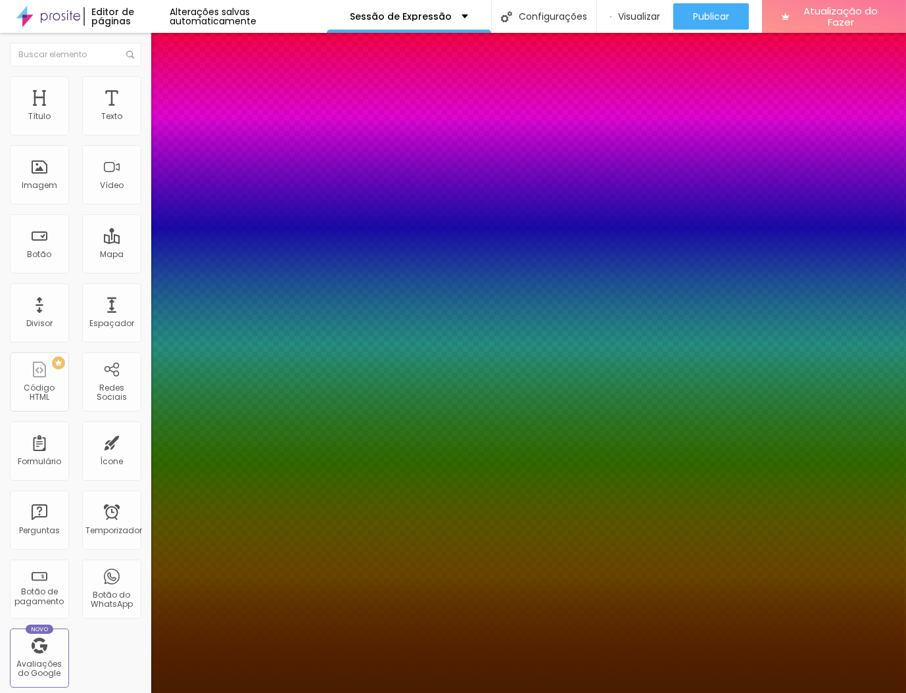
click at [330, 693] on div at bounding box center [453, 693] width 906 height 0
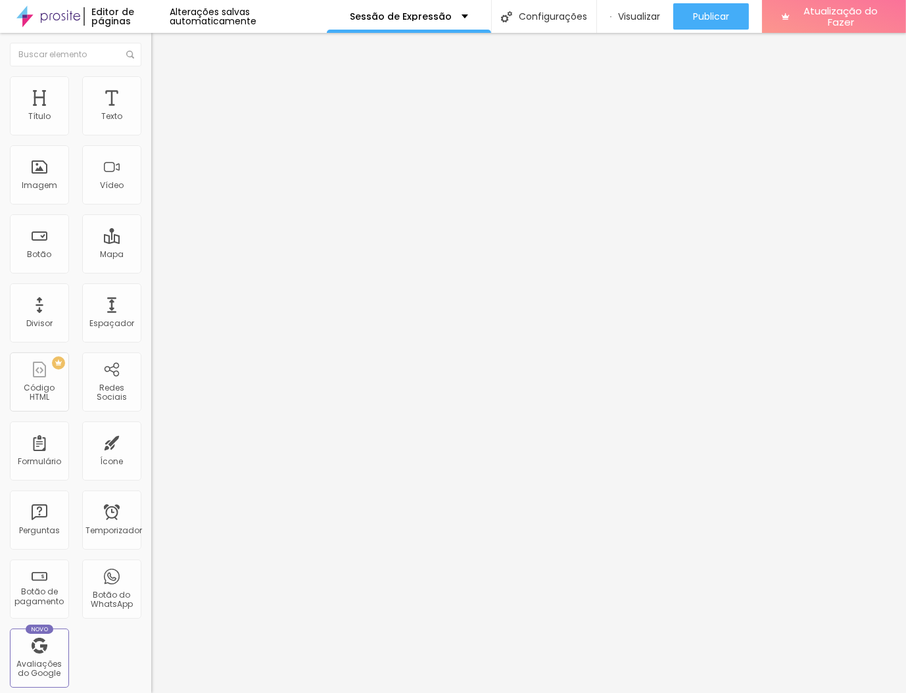
click at [151, 126] on button "button" at bounding box center [160, 119] width 18 height 14
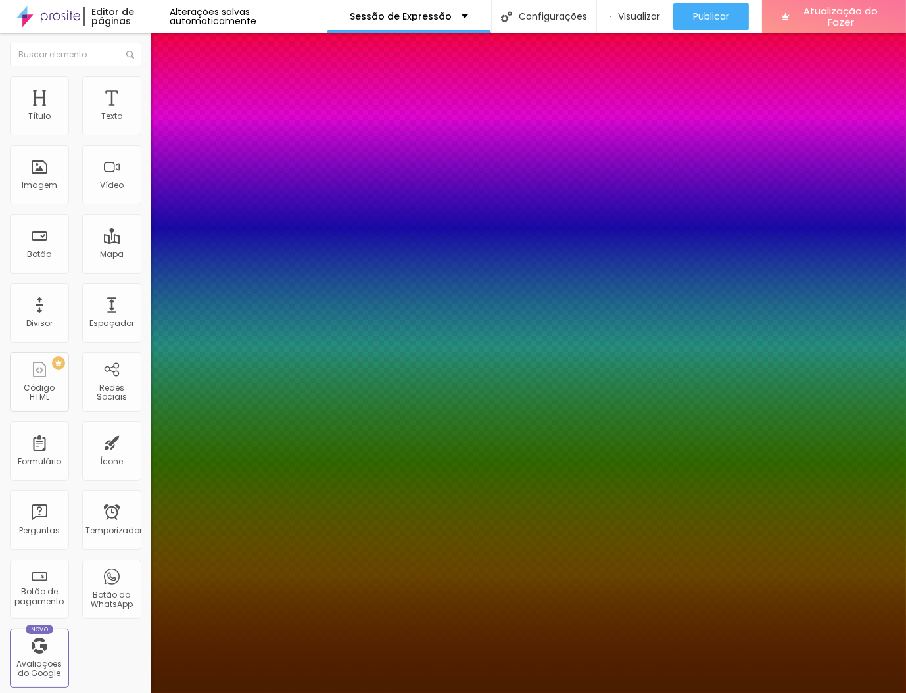
click at [713, 693] on div at bounding box center [453, 693] width 906 height 0
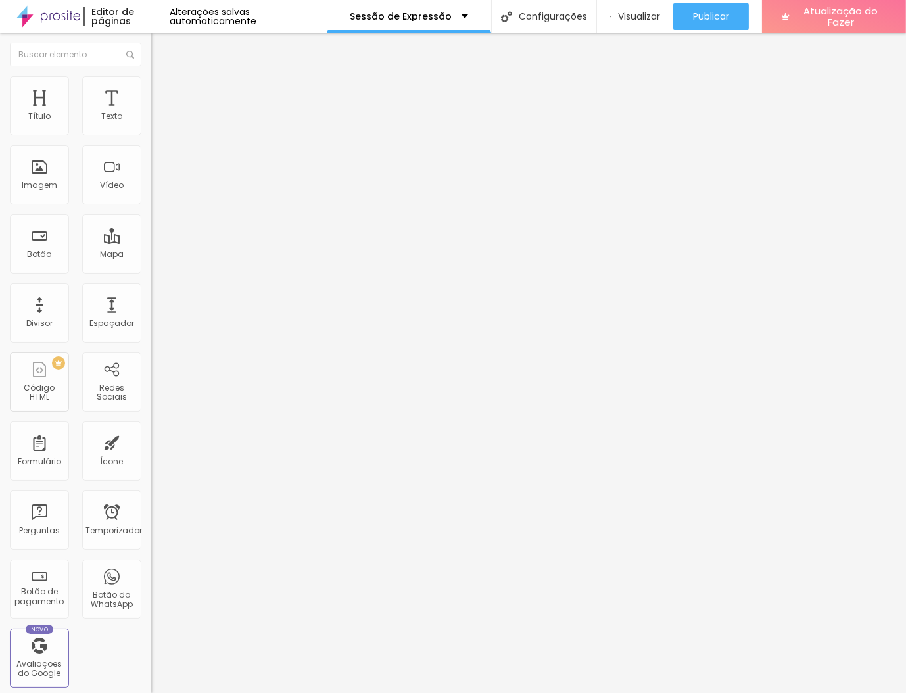
click at [157, 122] on icon "button" at bounding box center [161, 118] width 8 height 8
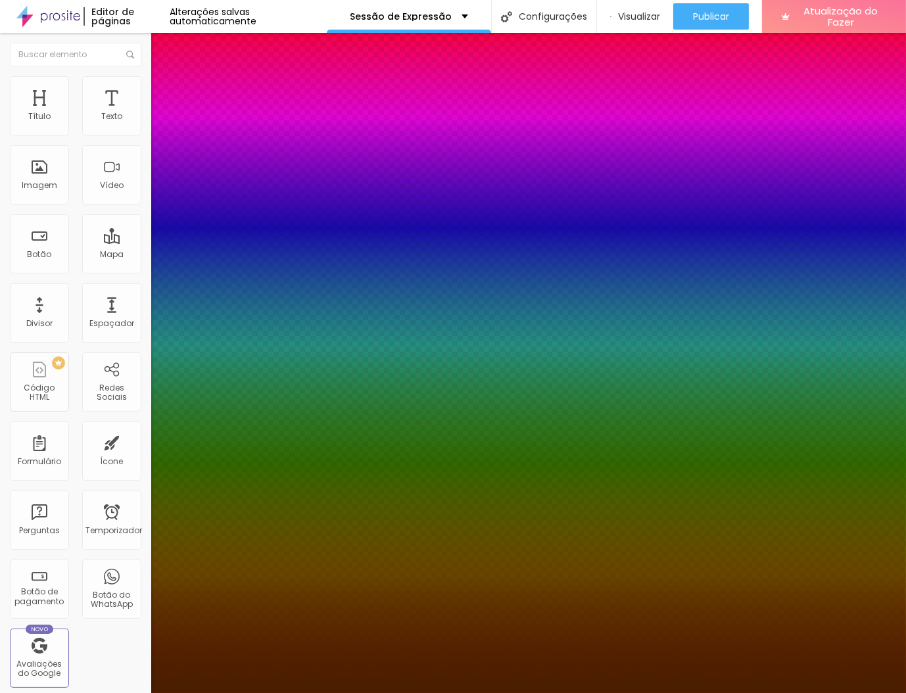
click at [84, 693] on div at bounding box center [453, 693] width 906 height 0
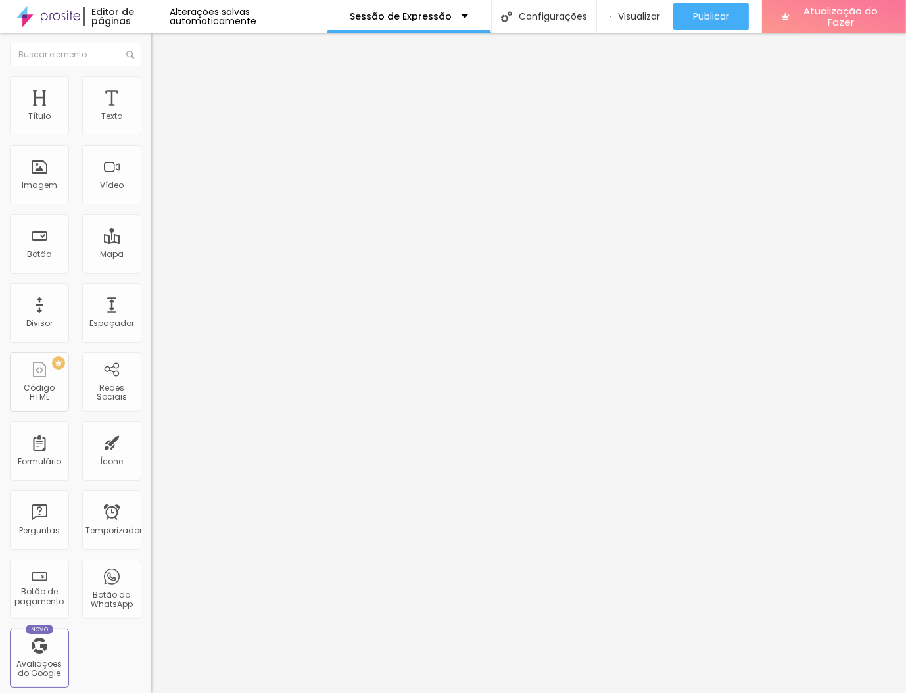
click at [162, 117] on icon "button" at bounding box center [163, 115] width 3 height 3
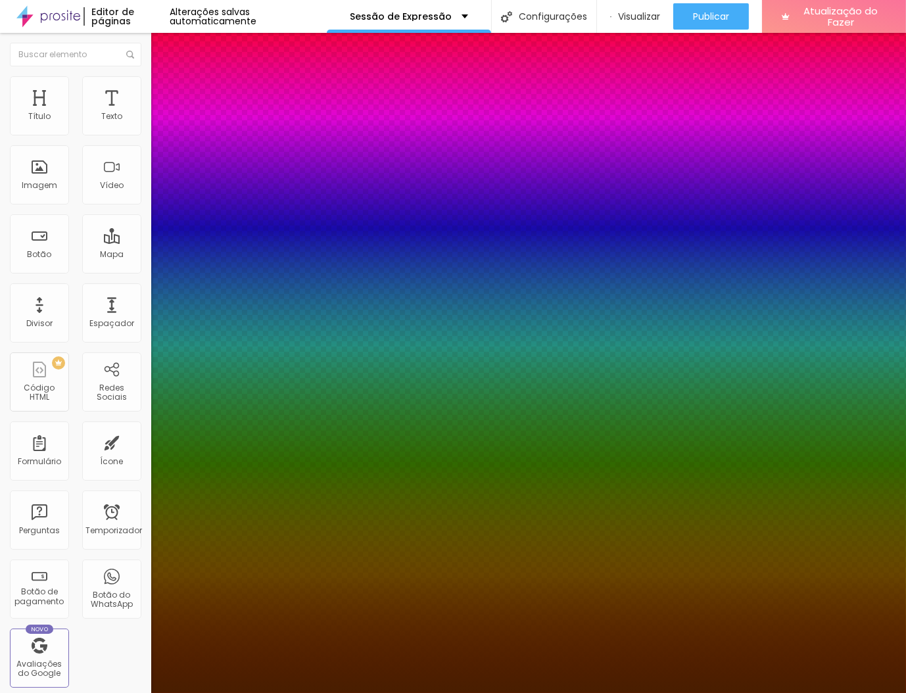
click at [472, 693] on div at bounding box center [453, 693] width 906 height 0
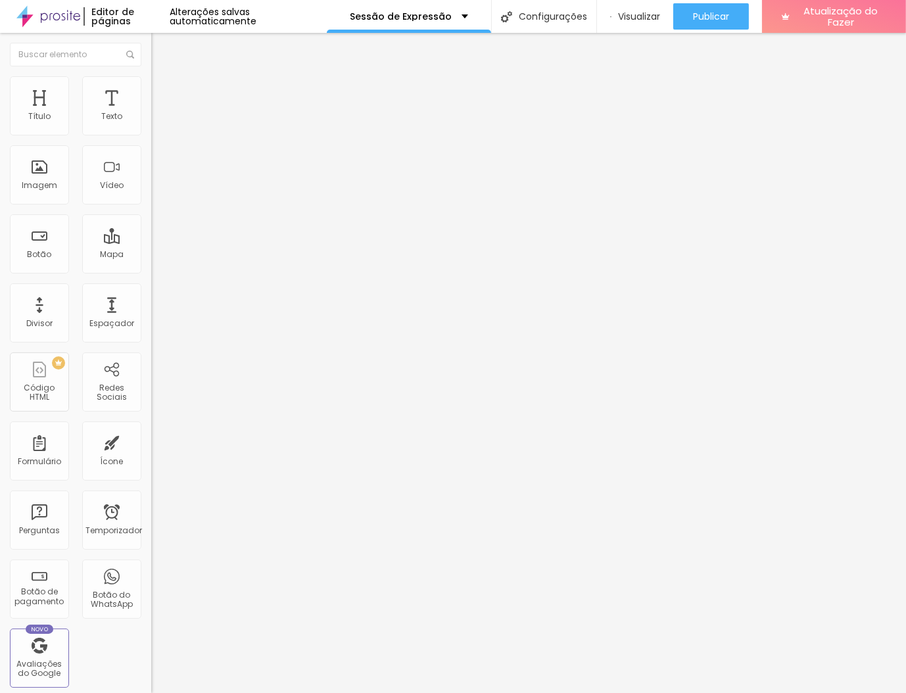
click at [158, 121] on icon "button" at bounding box center [160, 118] width 5 height 5
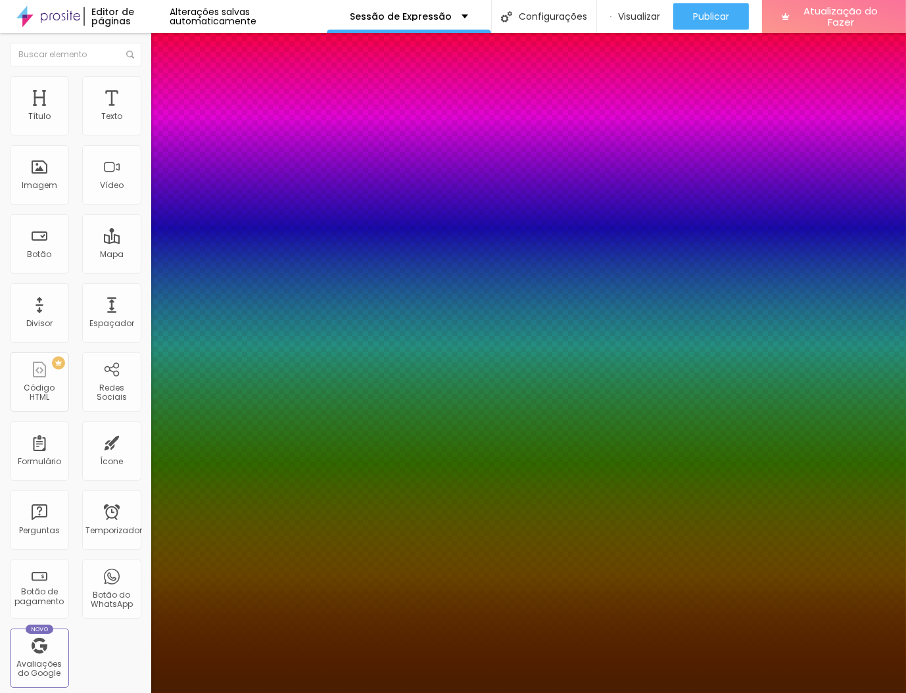
click at [342, 693] on div at bounding box center [453, 693] width 906 height 0
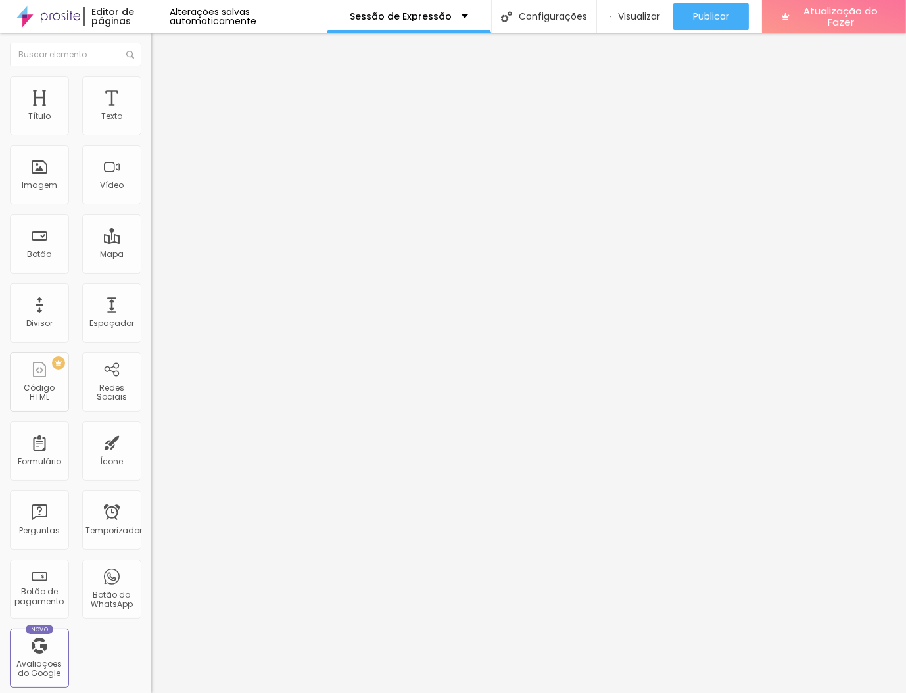
click at [151, 126] on button "button" at bounding box center [160, 119] width 18 height 14
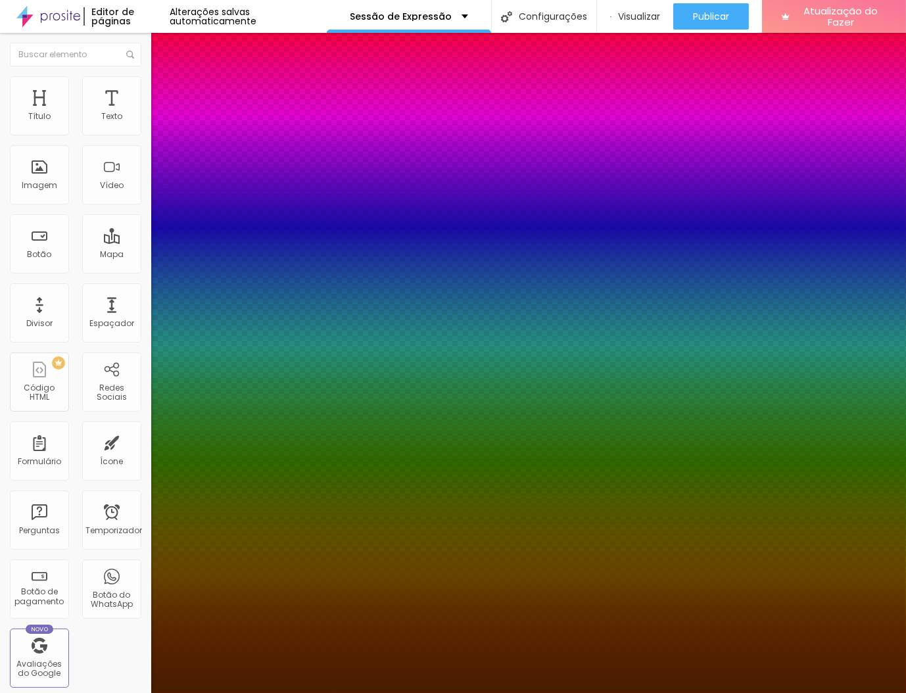
click at [59, 693] on div at bounding box center [453, 693] width 906 height 0
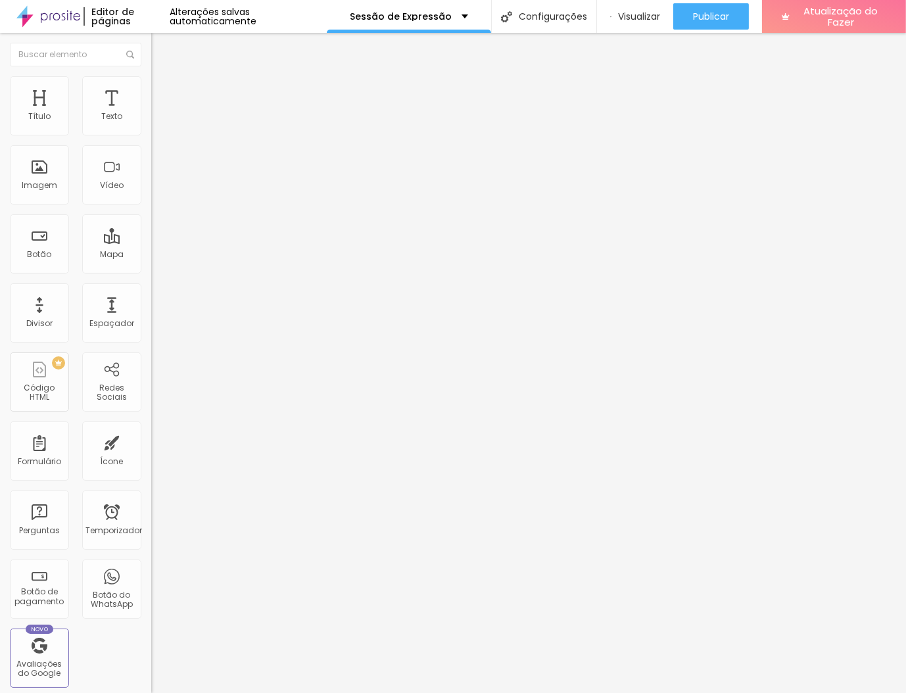
click at [151, 538] on div "Editar nulo Estilo Avançado Tipografia Voltar ao padrão Sombra DESATIVADO Volta…" at bounding box center [226, 363] width 151 height 660
click at [151, 126] on button "button" at bounding box center [160, 119] width 18 height 14
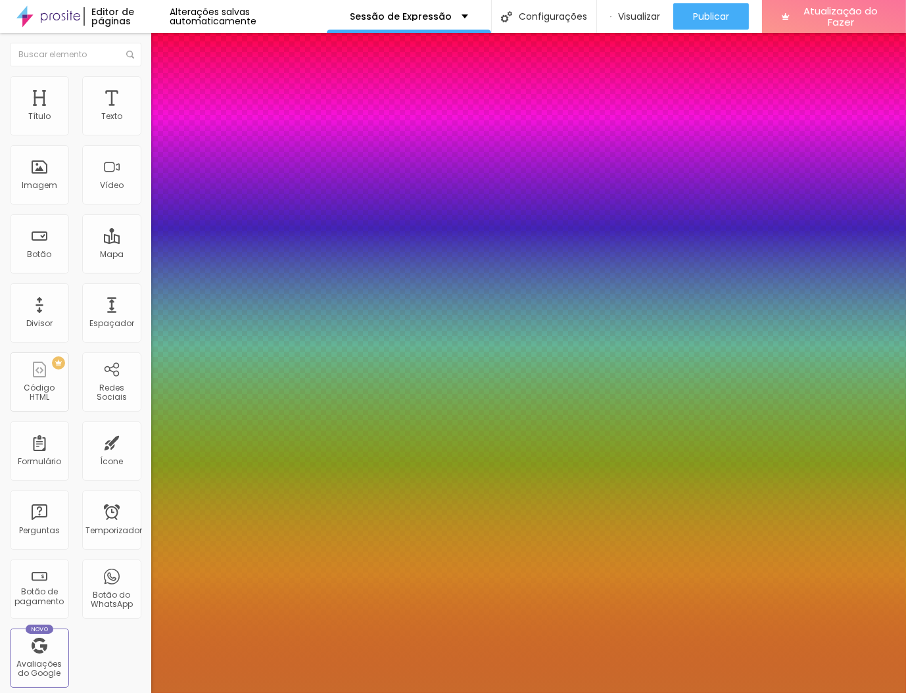
click at [385, 693] on div at bounding box center [453, 693] width 906 height 0
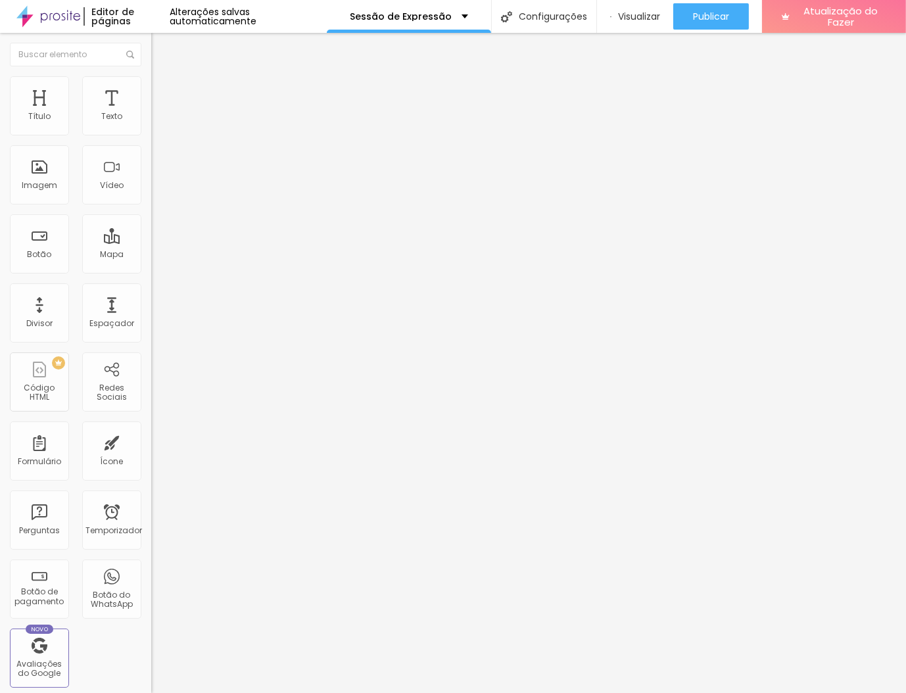
click at [157, 122] on icon "button" at bounding box center [161, 118] width 8 height 8
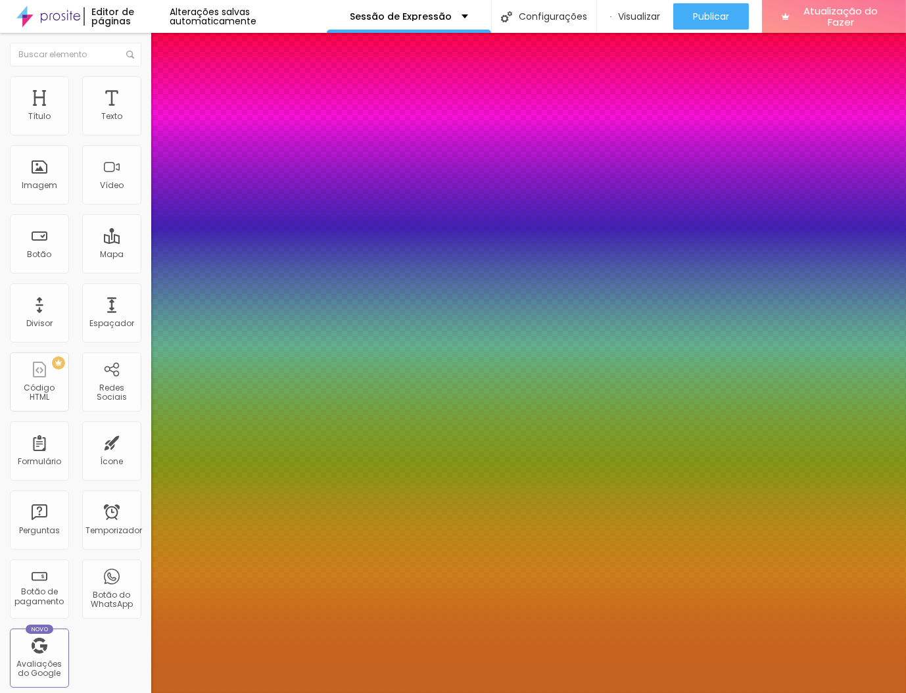
paste input
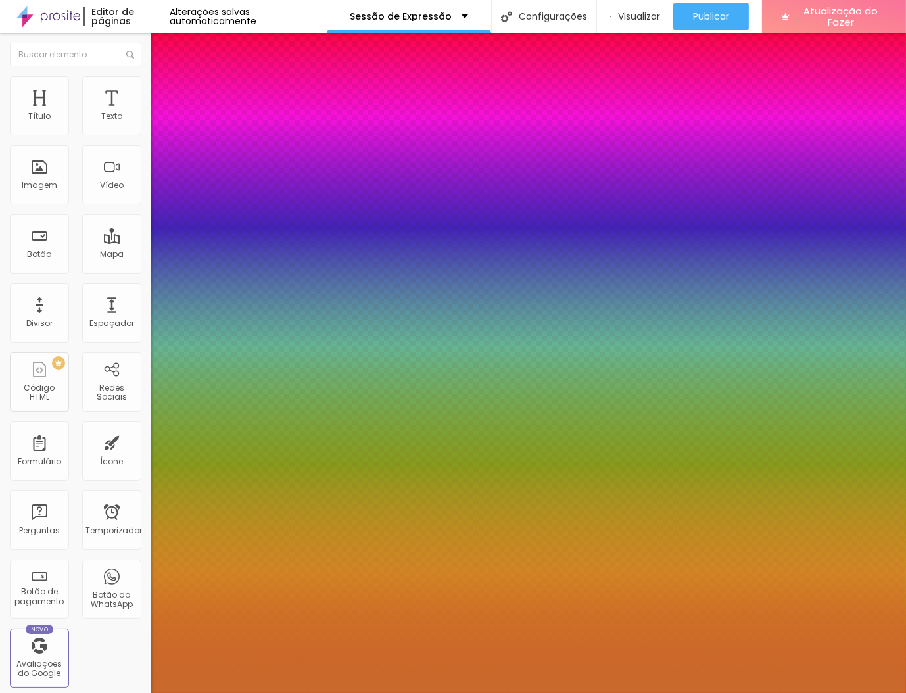
click at [86, 693] on div at bounding box center [453, 693] width 906 height 0
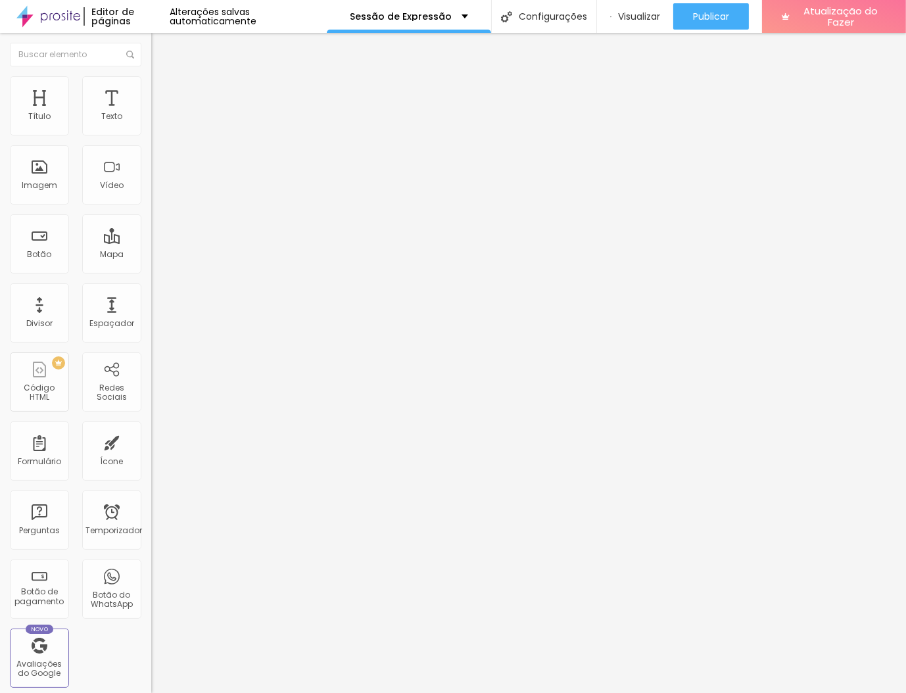
click at [151, 126] on button "button" at bounding box center [160, 119] width 18 height 14
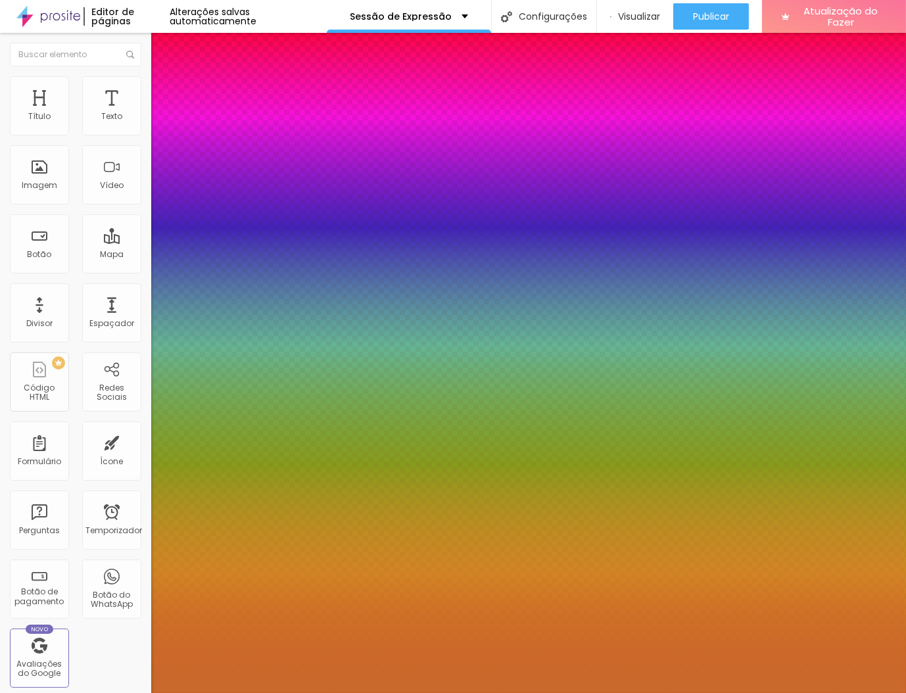
click at [664, 693] on div at bounding box center [453, 693] width 906 height 0
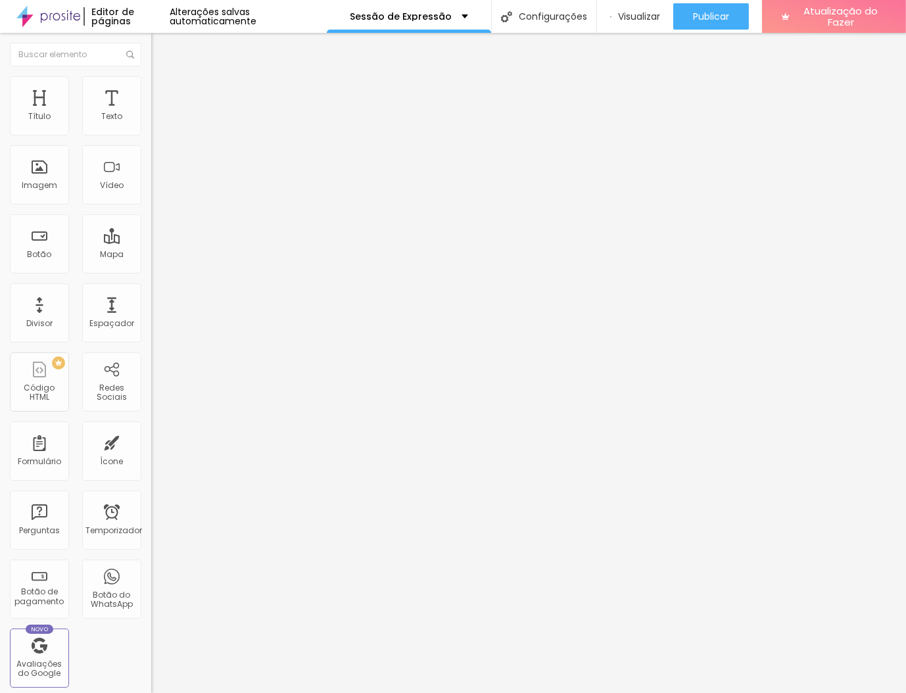
click at [151, 126] on button "button" at bounding box center [160, 119] width 18 height 14
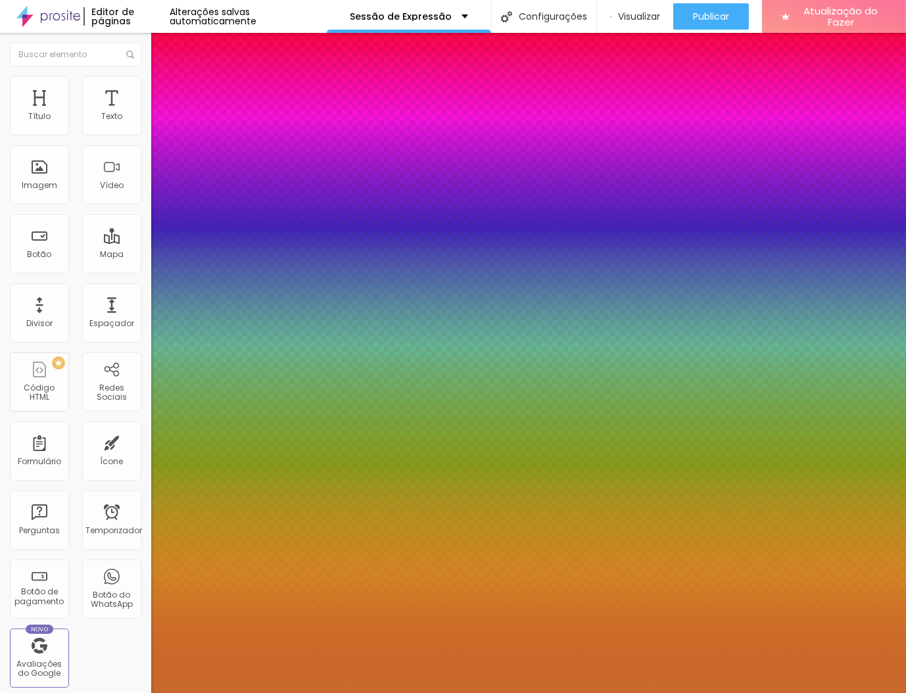
click at [643, 693] on div at bounding box center [453, 693] width 906 height 0
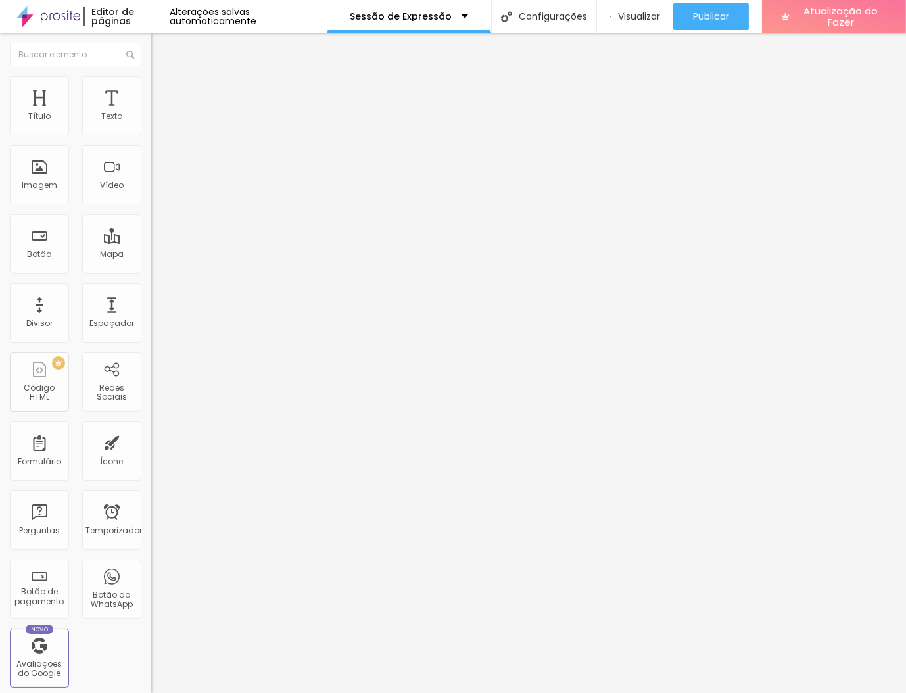
click at [158, 121] on icon "button" at bounding box center [160, 118] width 5 height 5
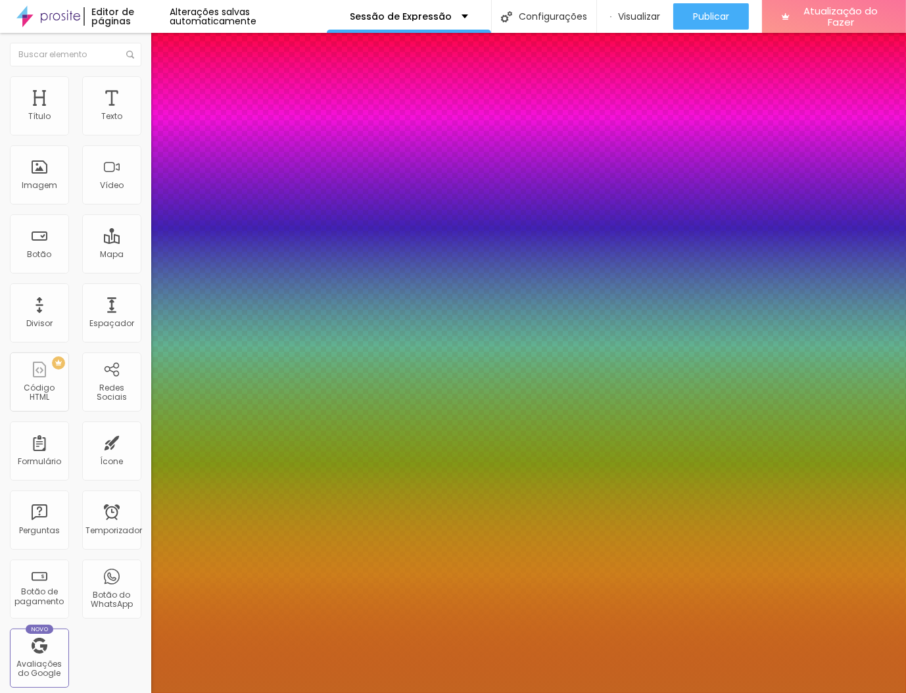
paste input "96A2C"
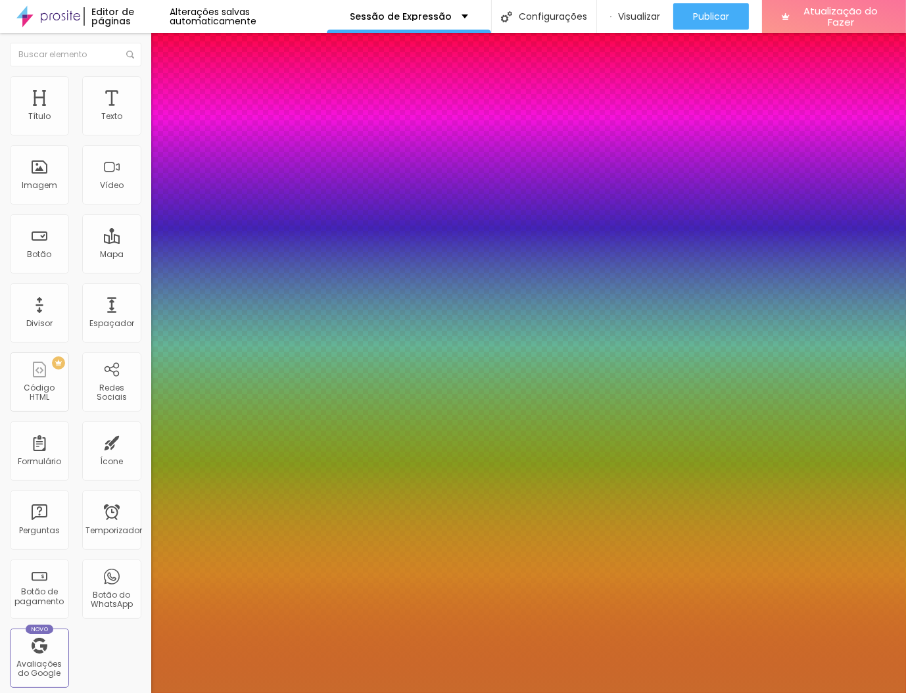
click at [410, 693] on div at bounding box center [453, 693] width 906 height 0
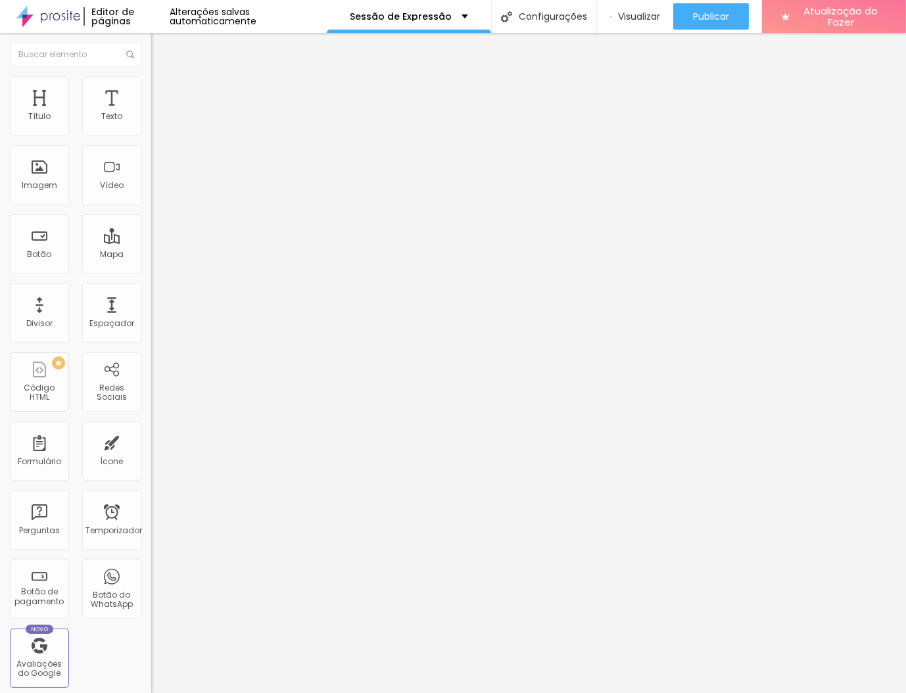
click at [151, 126] on button "button" at bounding box center [160, 119] width 18 height 14
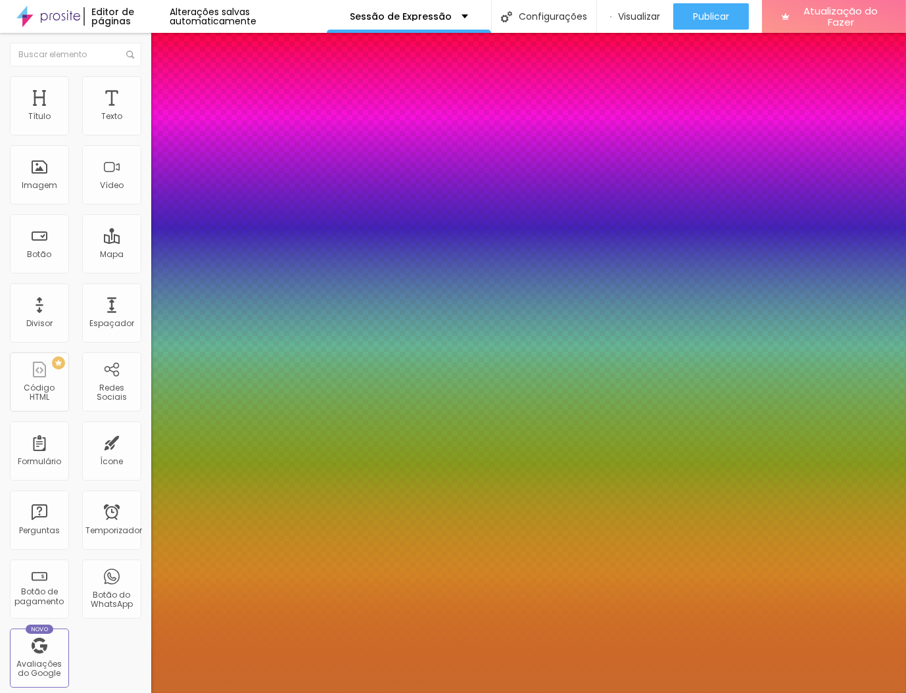
click at [383, 693] on div at bounding box center [453, 693] width 906 height 0
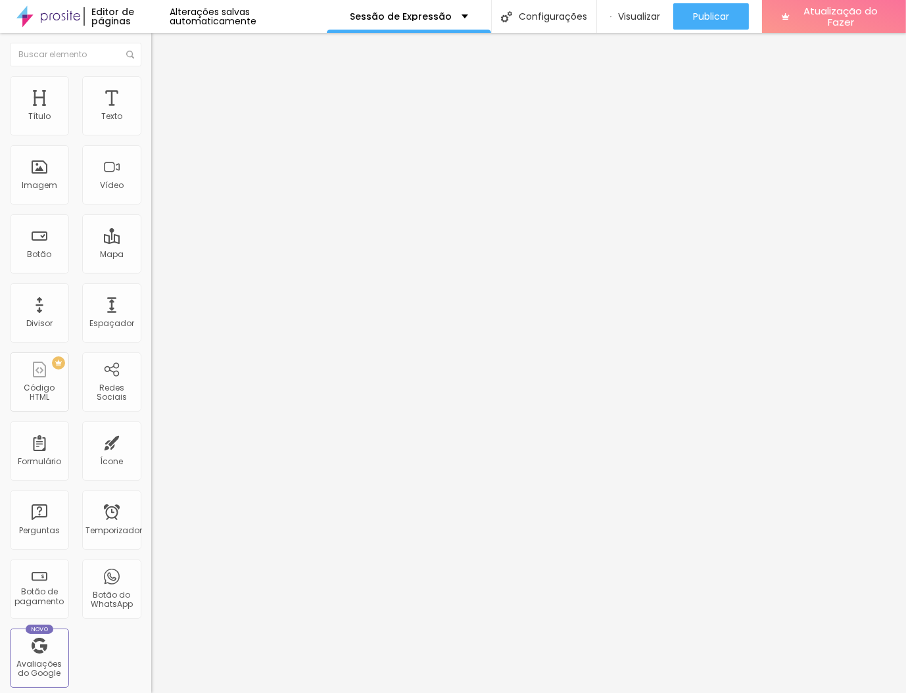
click at [157, 122] on icon "button" at bounding box center [161, 118] width 8 height 8
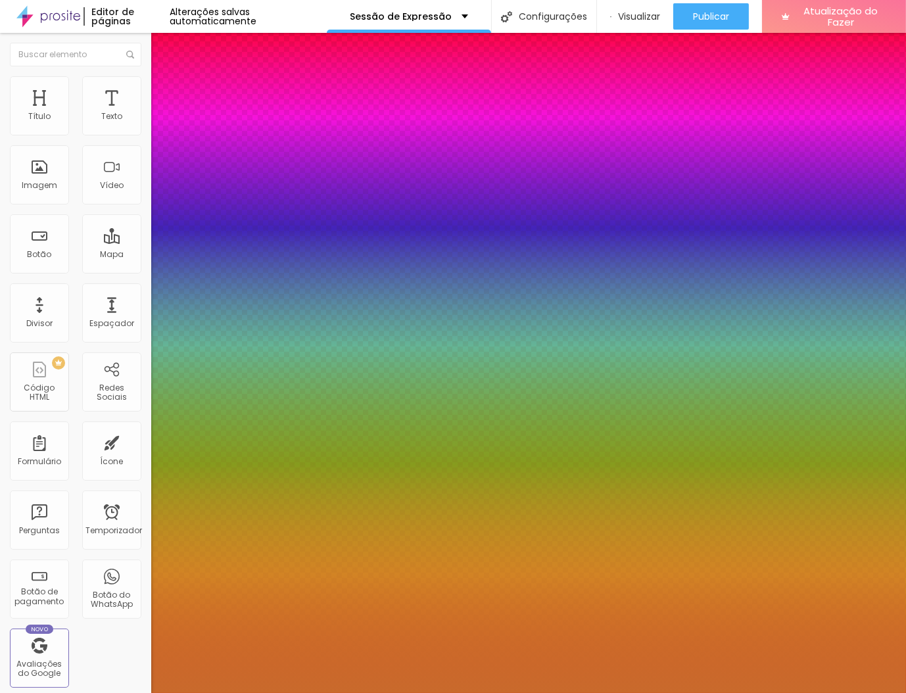
click at [355, 693] on div at bounding box center [453, 693] width 906 height 0
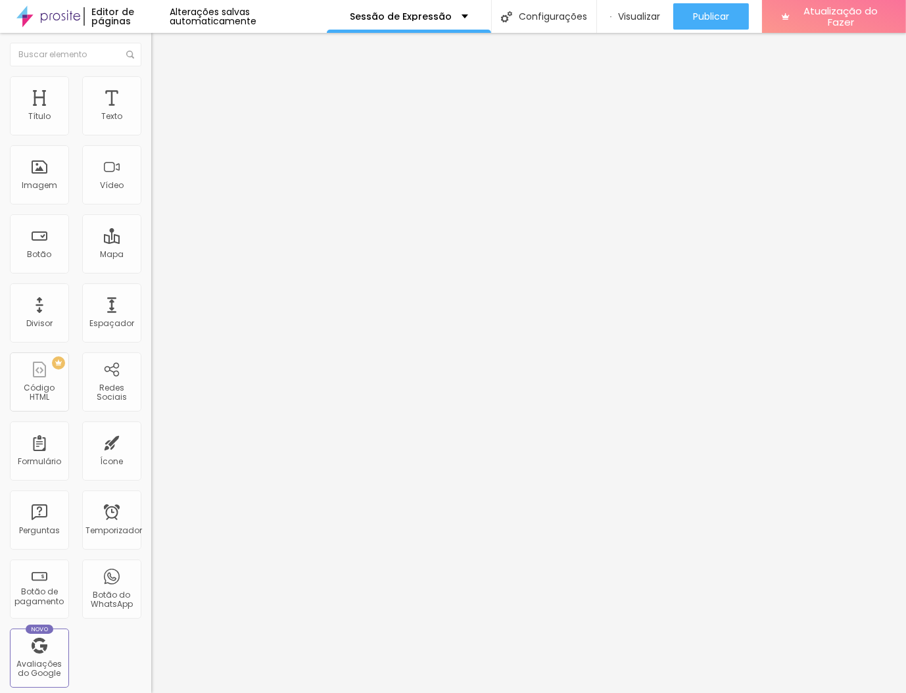
click at [158, 121] on icon "button" at bounding box center [160, 118] width 5 height 5
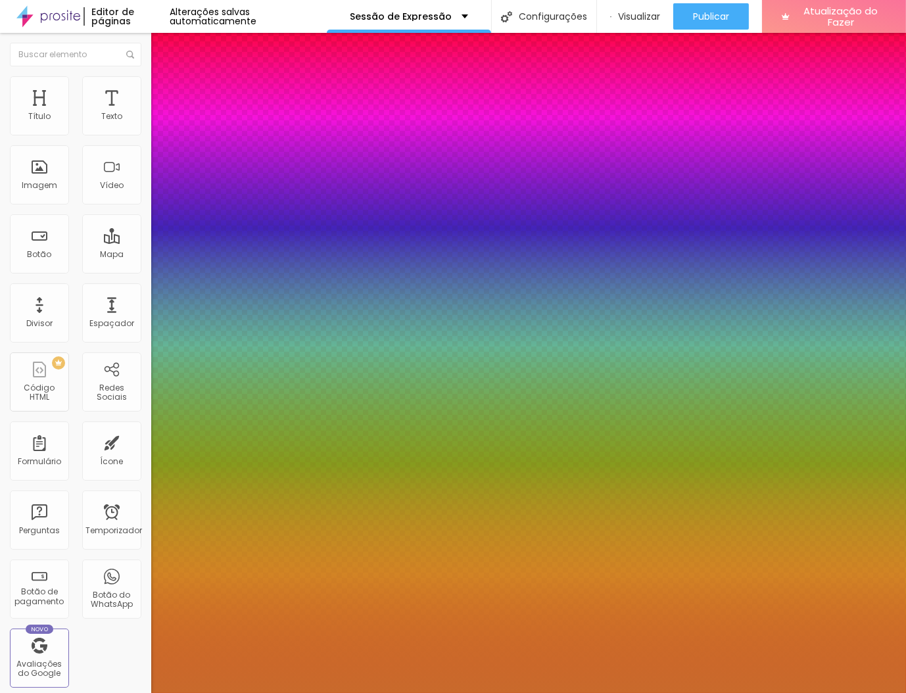
click at [133, 693] on div at bounding box center [453, 693] width 906 height 0
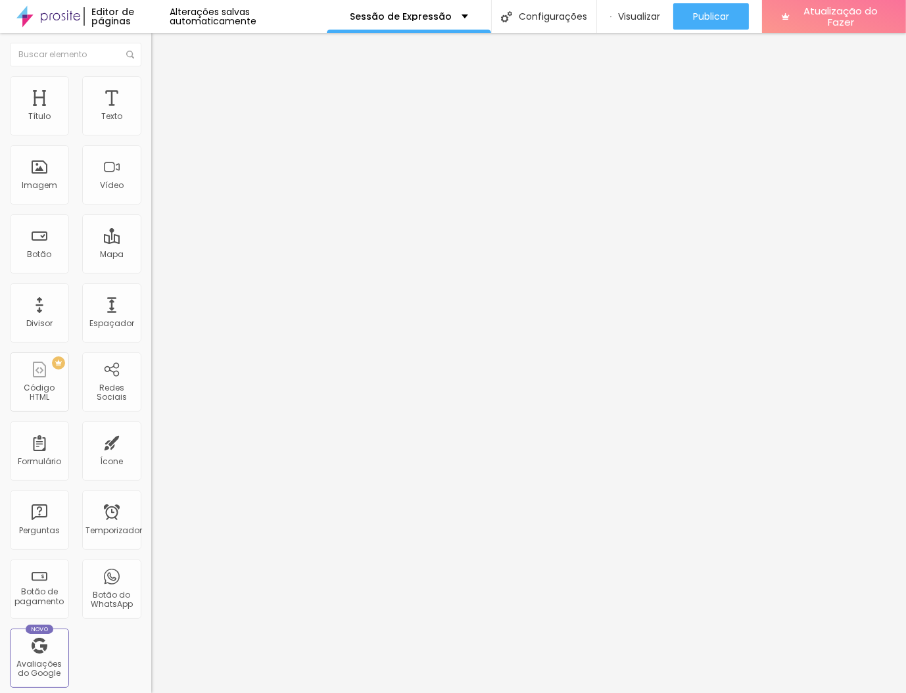
click at [151, 126] on button "button" at bounding box center [160, 119] width 18 height 14
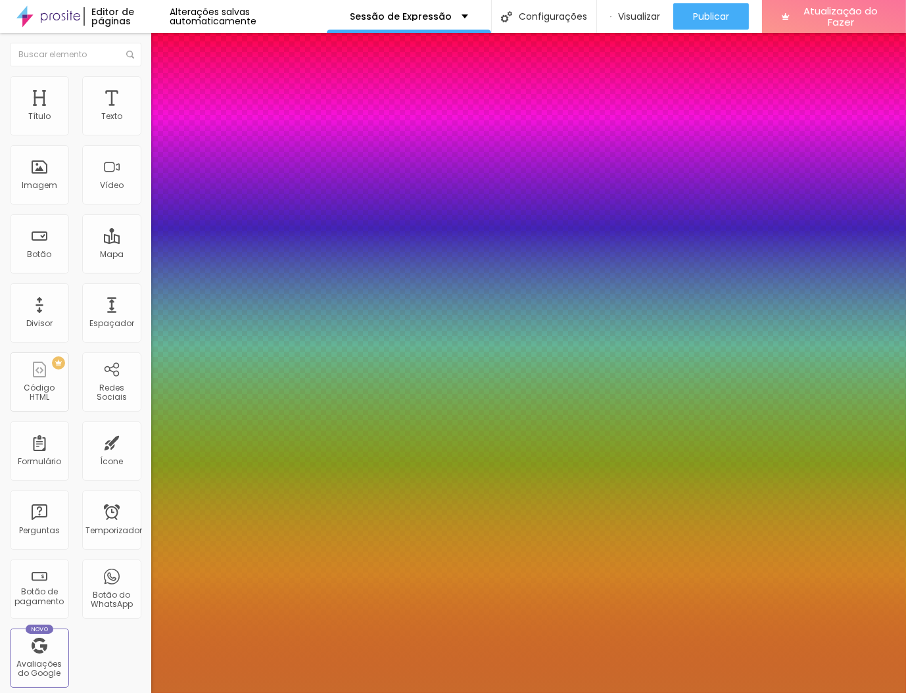
click at [139, 693] on div at bounding box center [453, 693] width 906 height 0
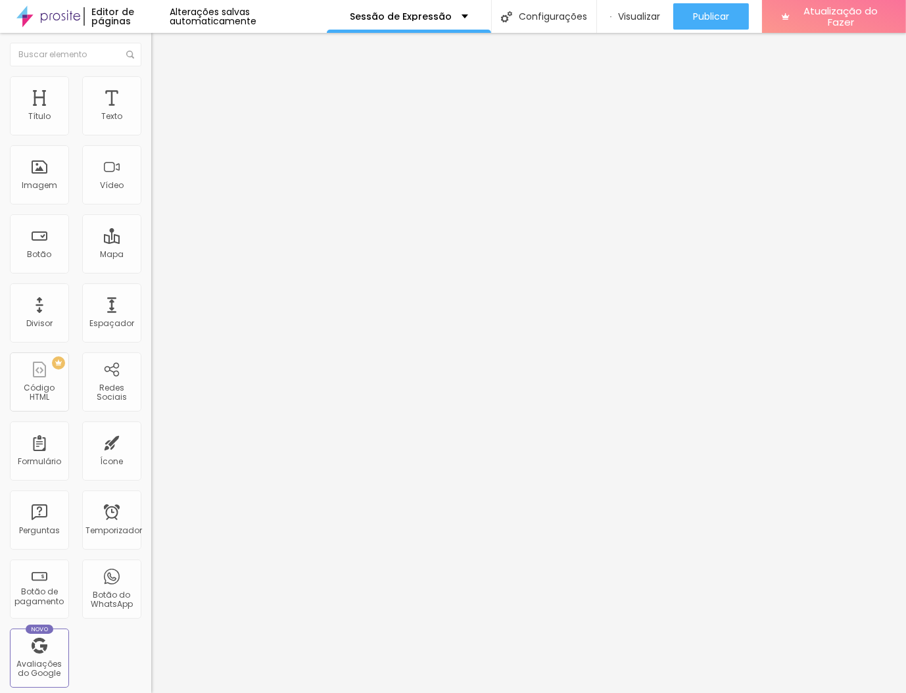
click at [157, 122] on icon "button" at bounding box center [161, 118] width 8 height 8
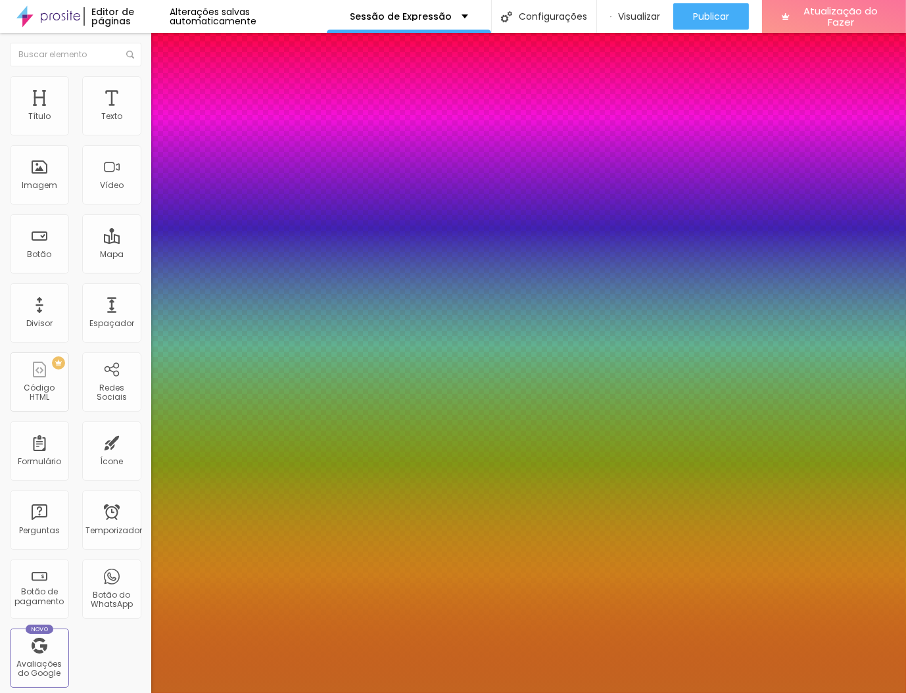
click at [132, 693] on div at bounding box center [453, 693] width 906 height 0
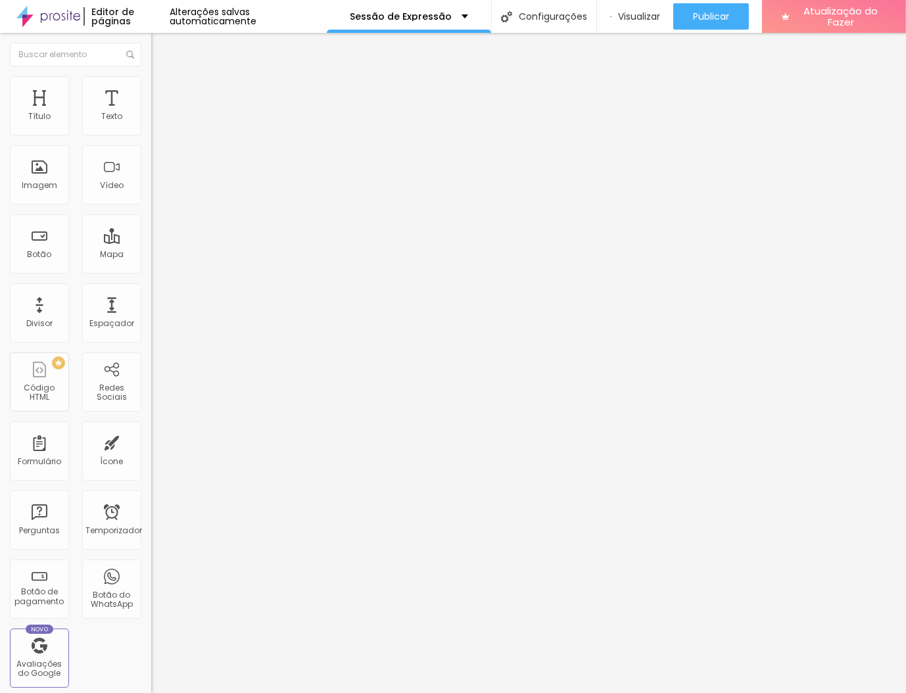
click at [157, 122] on icon "button" at bounding box center [161, 118] width 8 height 8
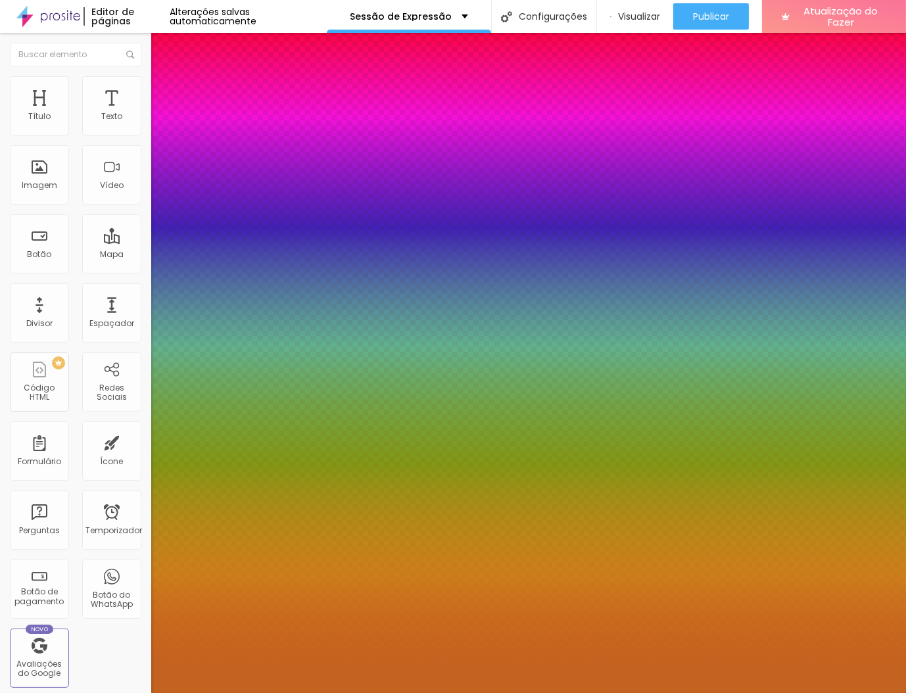
click at [130, 693] on div at bounding box center [453, 693] width 906 height 0
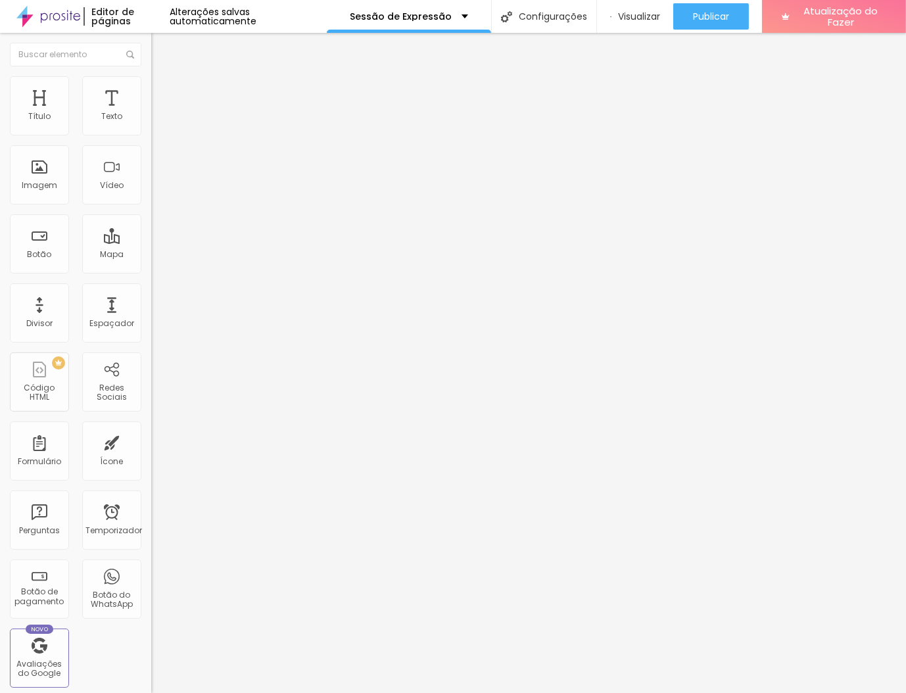
click at [157, 122] on icon "button" at bounding box center [161, 118] width 8 height 8
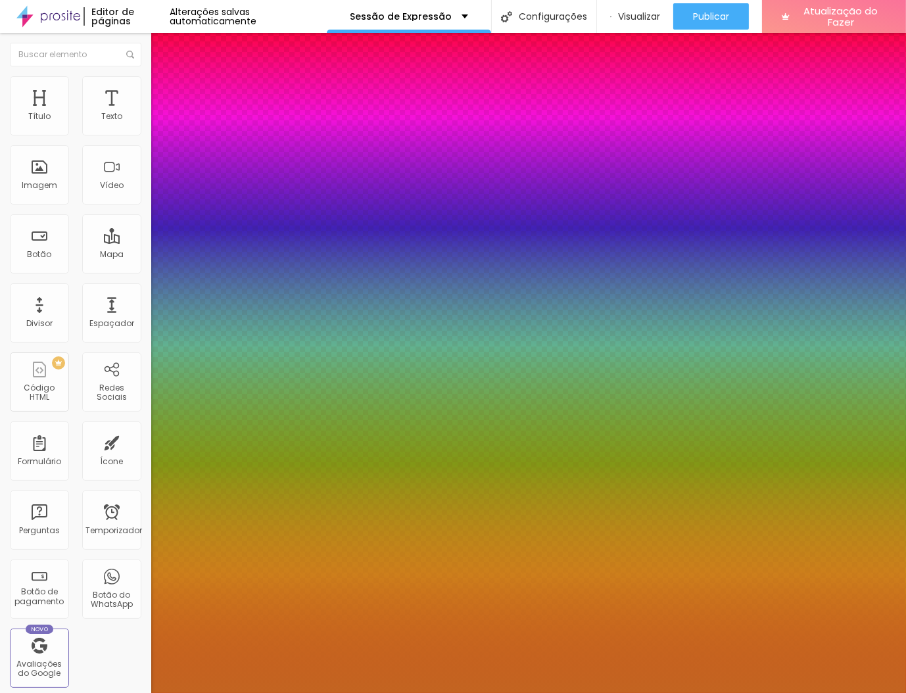
paste input "96A2C"
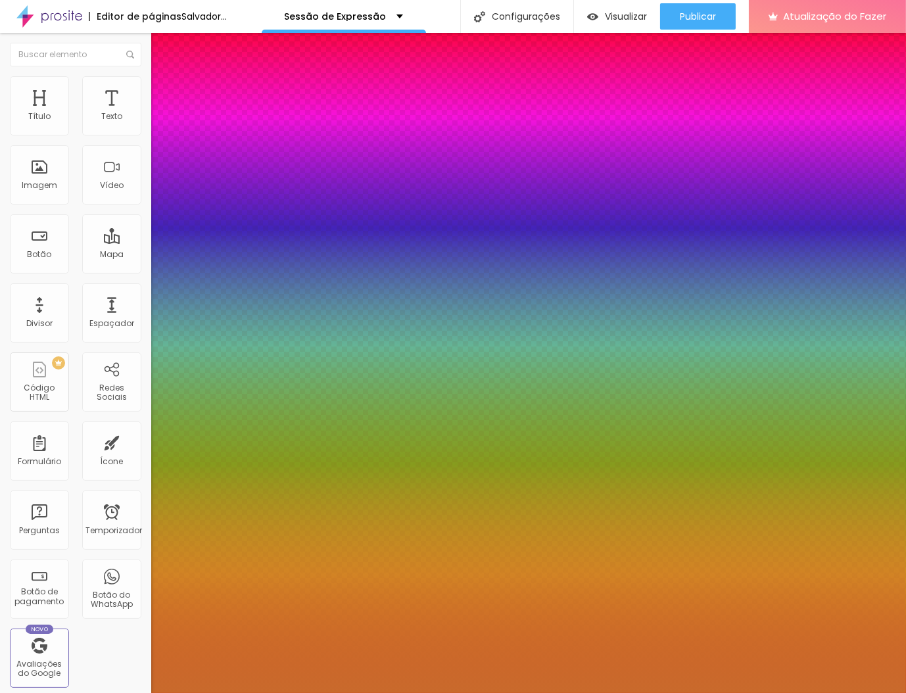
click at [658, 693] on div at bounding box center [453, 693] width 906 height 0
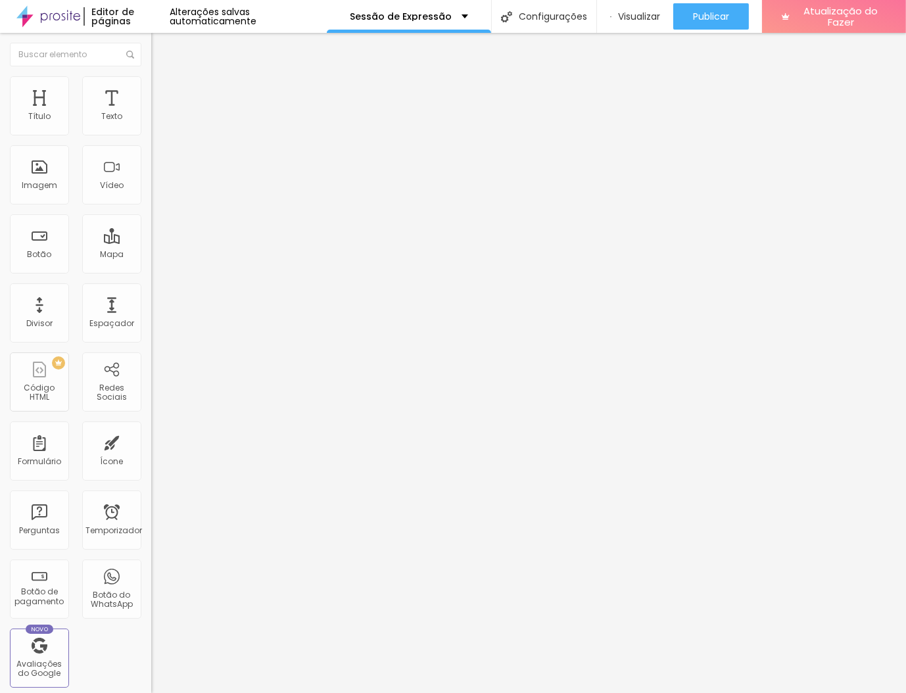
click at [157, 122] on icon "button" at bounding box center [161, 118] width 8 height 8
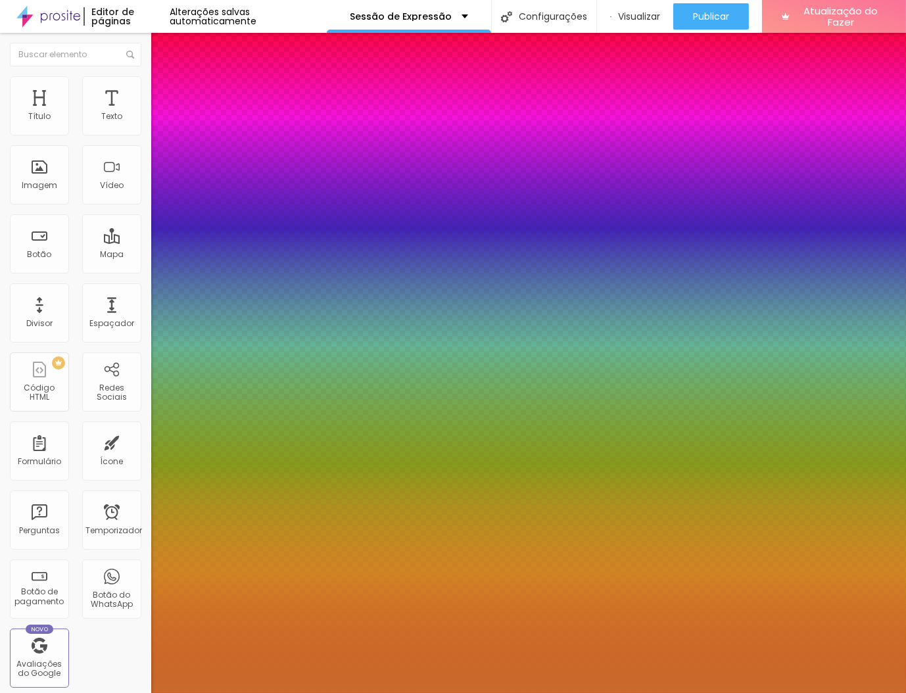
click at [653, 693] on div at bounding box center [453, 693] width 906 height 0
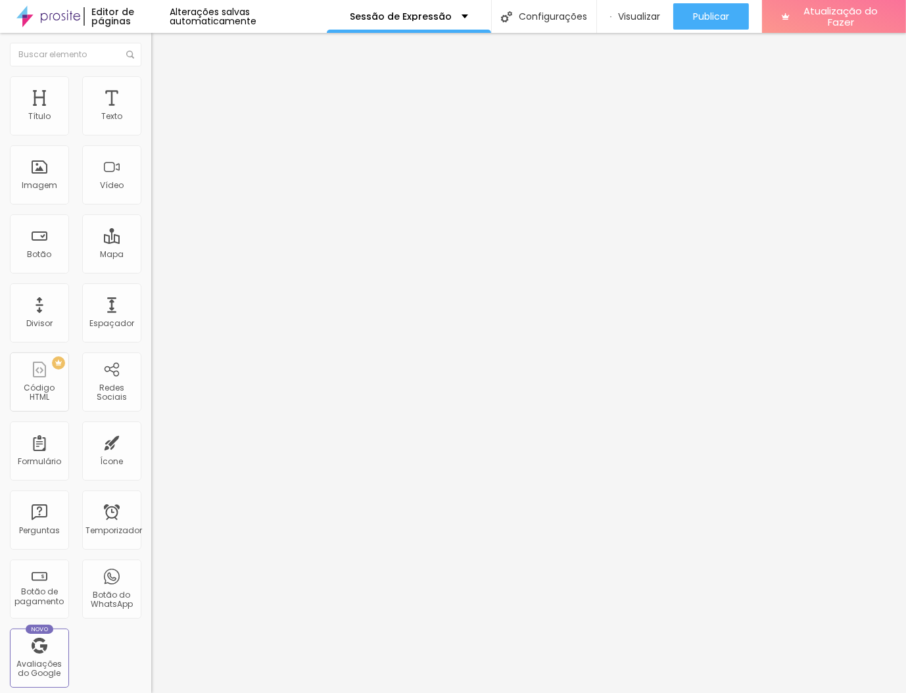
click at [159, 113] on font "Trocar imagem" at bounding box center [191, 107] width 64 height 11
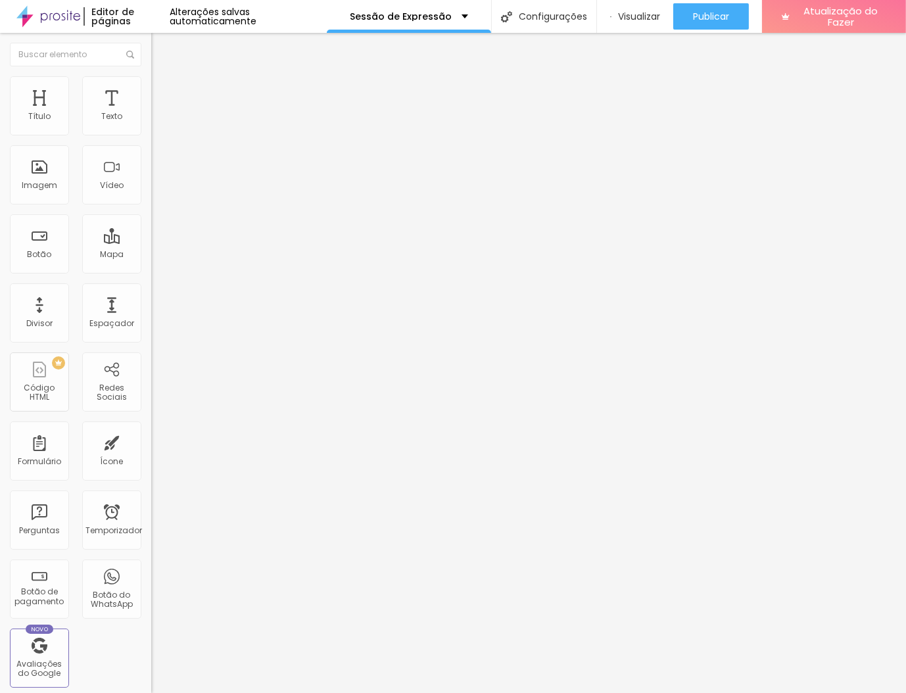
click at [151, 289] on div "Trocar imagem Descrição da imagem (Alt) Alinhamento Proporção 1:1 Quadrado Cine…" at bounding box center [226, 202] width 151 height 198
click at [151, 206] on span "1:1 Quadrado" at bounding box center [177, 200] width 52 height 11
click at [184, 214] on font "16:9" at bounding box center [191, 208] width 15 height 11
click at [181, 226] on font "4:3" at bounding box center [187, 220] width 12 height 11
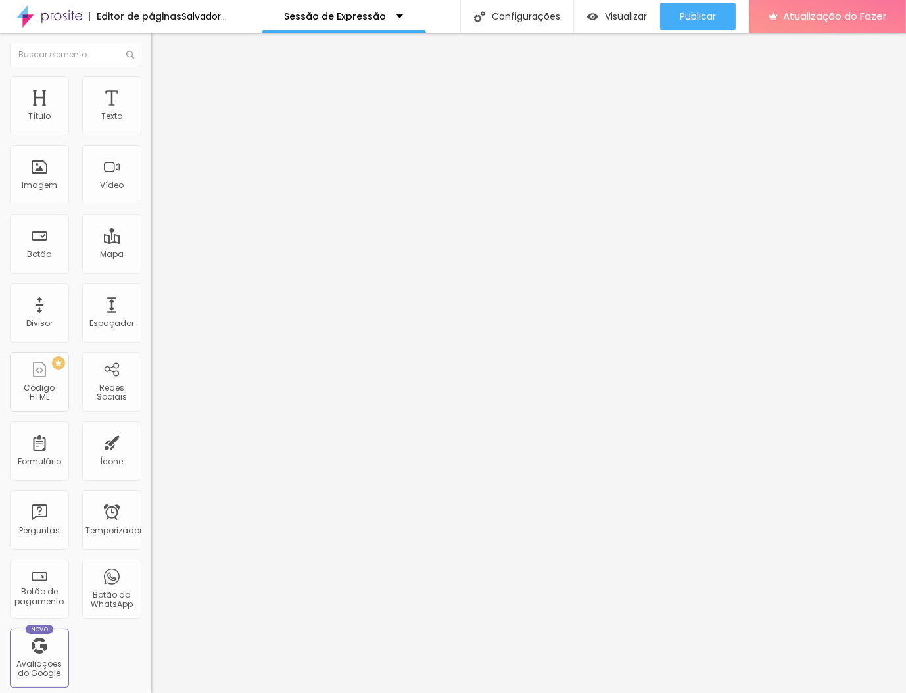
click at [151, 234] on span "Quadrado" at bounding box center [172, 228] width 43 height 11
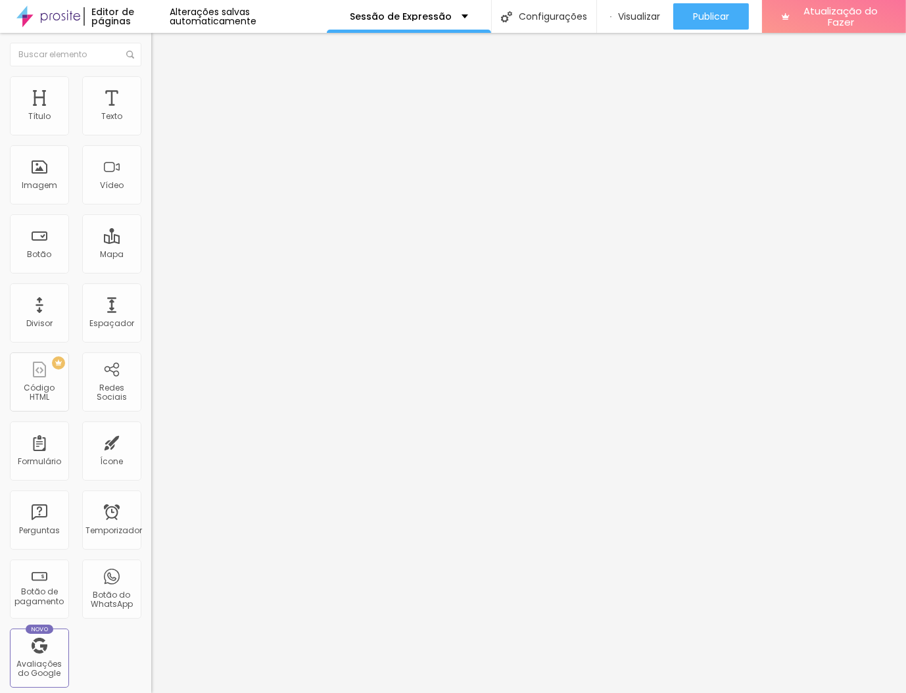
click at [151, 242] on span "Original" at bounding box center [167, 236] width 32 height 11
click at [151, 84] on li "Estilo" at bounding box center [226, 82] width 151 height 13
click at [163, 93] on font "Avançado" at bounding box center [184, 98] width 43 height 11
click at [151, 83] on img at bounding box center [157, 82] width 12 height 12
click at [151, 135] on input "range" at bounding box center [193, 129] width 85 height 11
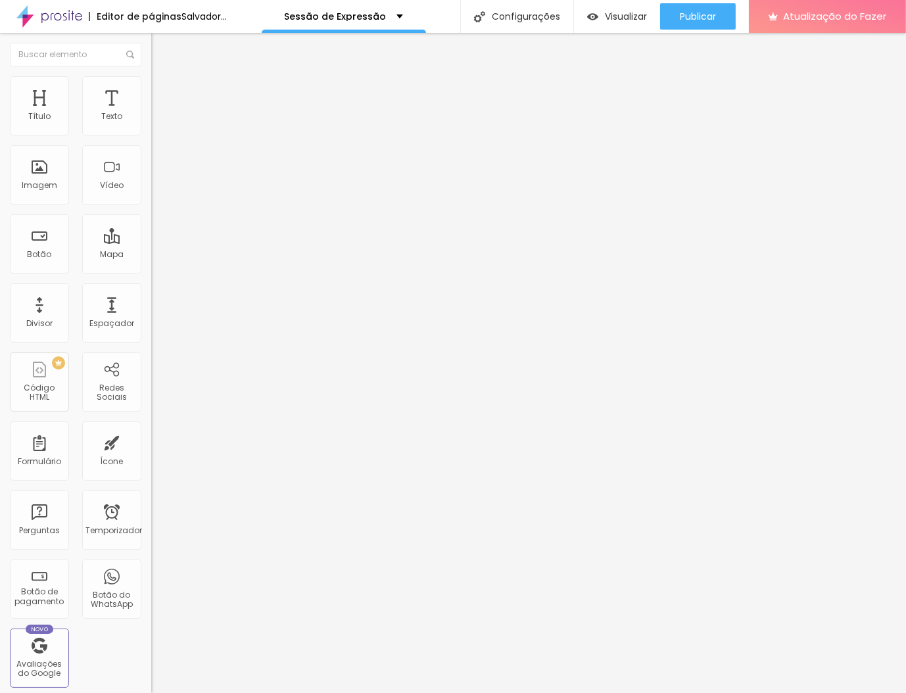
click at [151, 135] on input "range" at bounding box center [193, 129] width 85 height 11
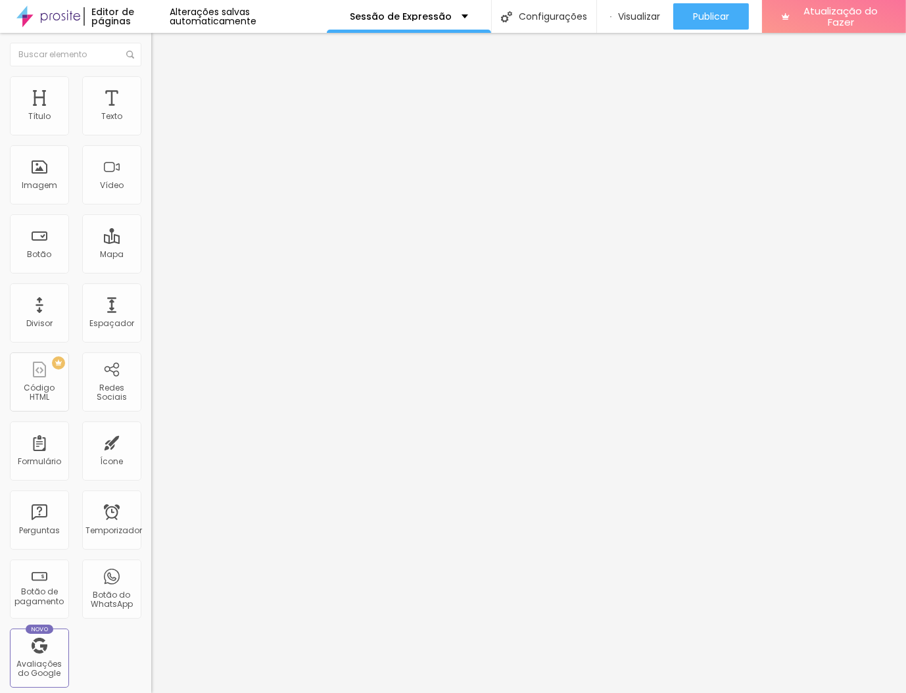
drag, startPoint x: 68, startPoint y: 141, endPoint x: 88, endPoint y: 140, distance: 20.4
click at [151, 135] on input "range" at bounding box center [193, 129] width 85 height 11
click at [151, 168] on input "range" at bounding box center [193, 163] width 85 height 11
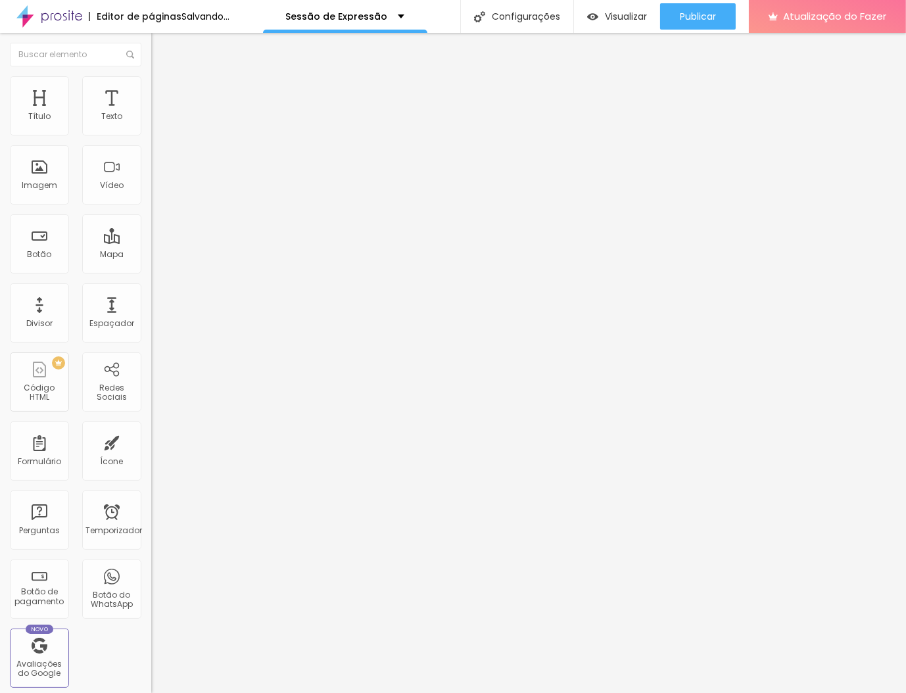
drag, startPoint x: 65, startPoint y: 176, endPoint x: 47, endPoint y: 189, distance: 22.6
click at [151, 168] on input "range" at bounding box center [193, 163] width 85 height 11
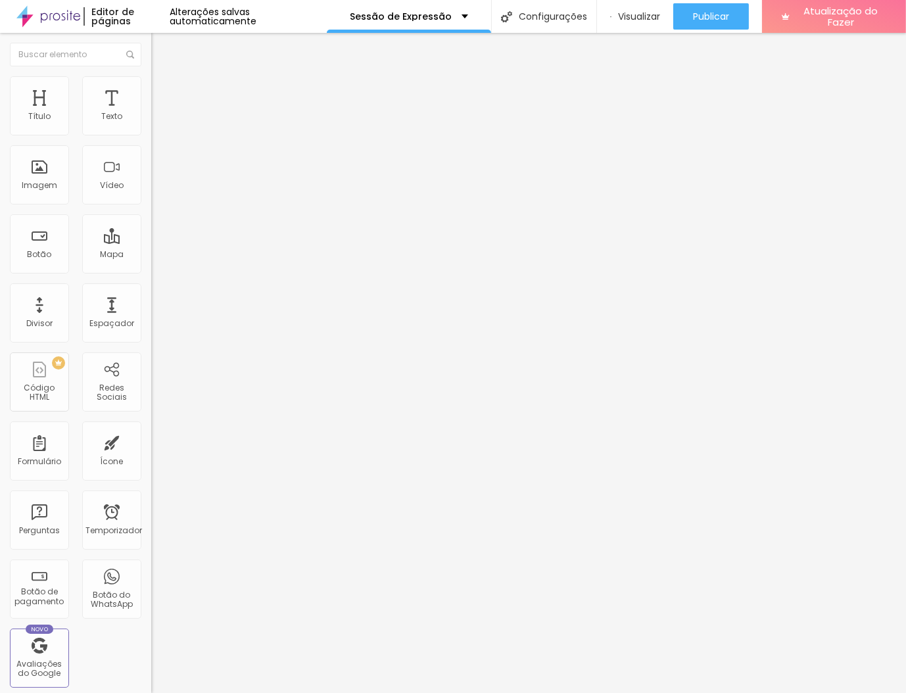
click at [151, 202] on input "range" at bounding box center [193, 196] width 85 height 11
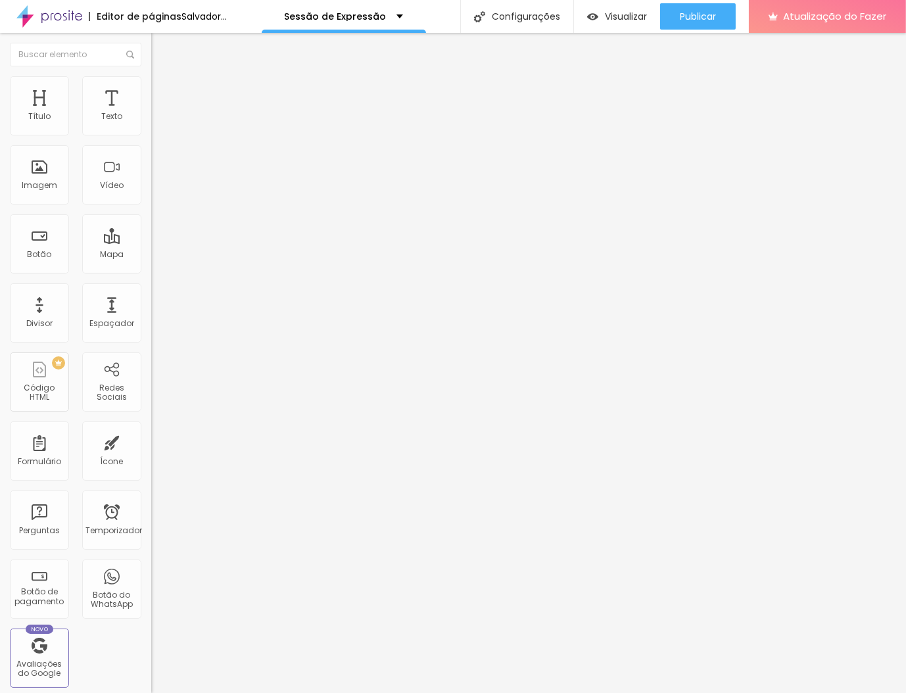
click at [151, 202] on input "range" at bounding box center [193, 196] width 85 height 11
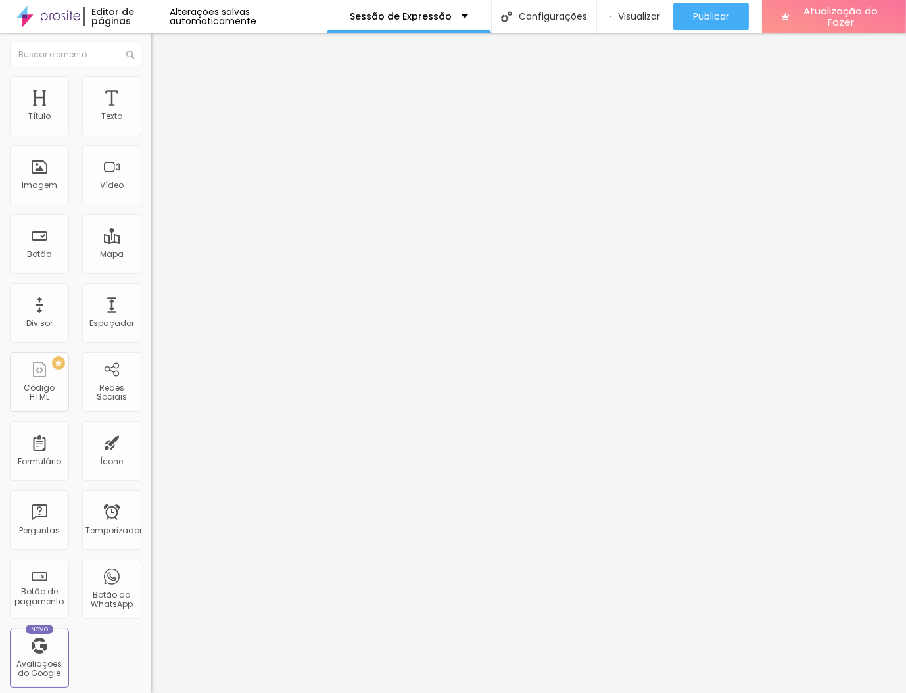
drag, startPoint x: 70, startPoint y: 216, endPoint x: 97, endPoint y: 214, distance: 27.0
click at [151, 202] on input "range" at bounding box center [193, 196] width 85 height 11
click at [163, 78] on font "Conteúdo" at bounding box center [183, 71] width 41 height 11
drag, startPoint x: 86, startPoint y: 291, endPoint x: 12, endPoint y: 298, distance: 73.3
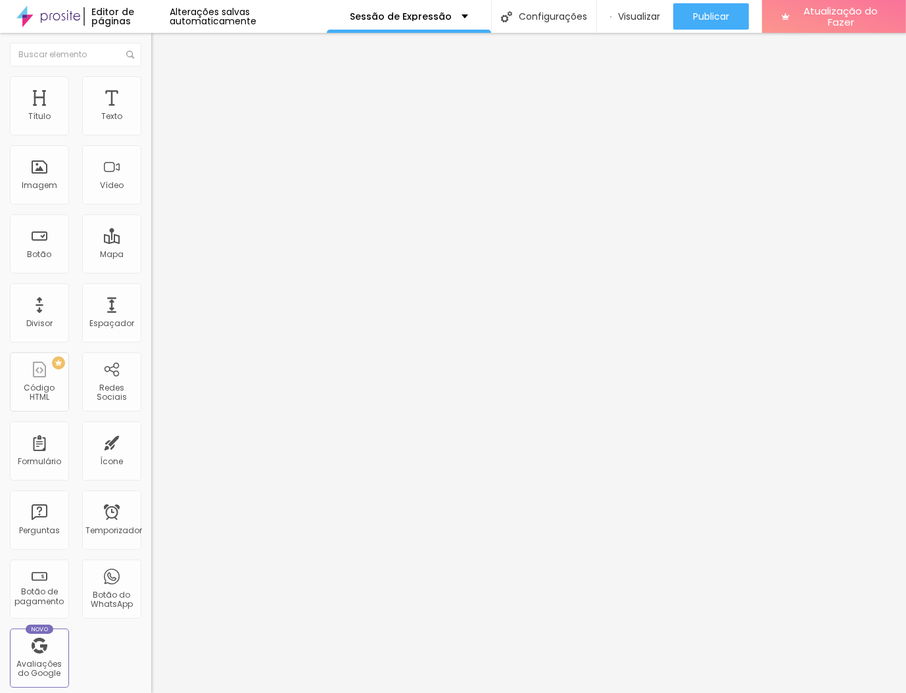
drag, startPoint x: 72, startPoint y: 274, endPoint x: 1, endPoint y: 270, distance: 71.1
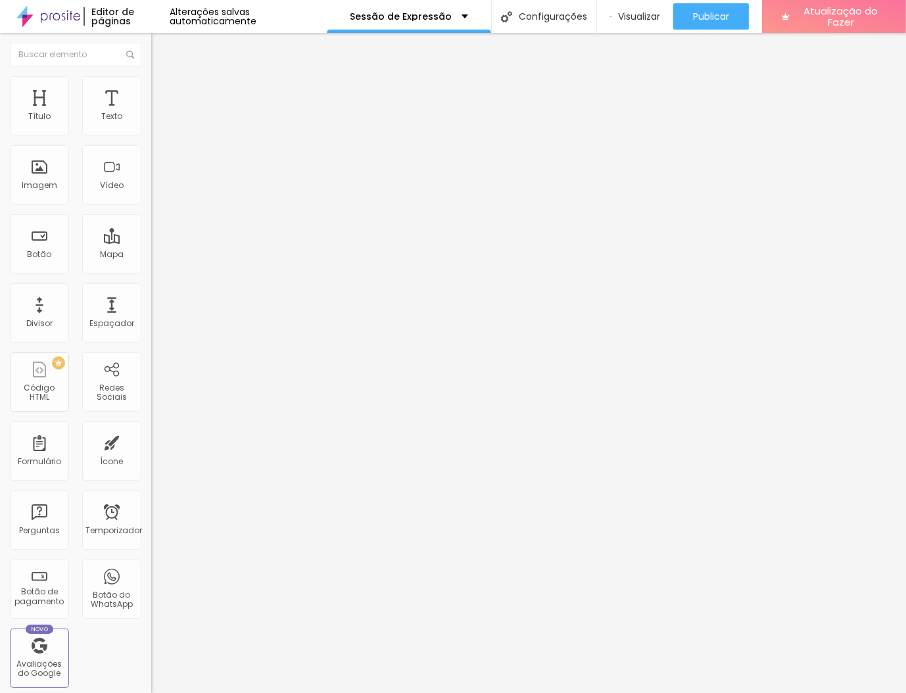
drag, startPoint x: 51, startPoint y: 268, endPoint x: -1, endPoint y: 270, distance: 52.0
click at [0, 270] on html "Editor de páginas Alterações salvas automaticamente Sessão de Expressão Configu…" at bounding box center [453, 346] width 906 height 693
click at [151, 663] on font "Instagram" at bounding box center [172, 668] width 43 height 11
click at [151, 264] on font "Facebook" at bounding box center [170, 269] width 39 height 11
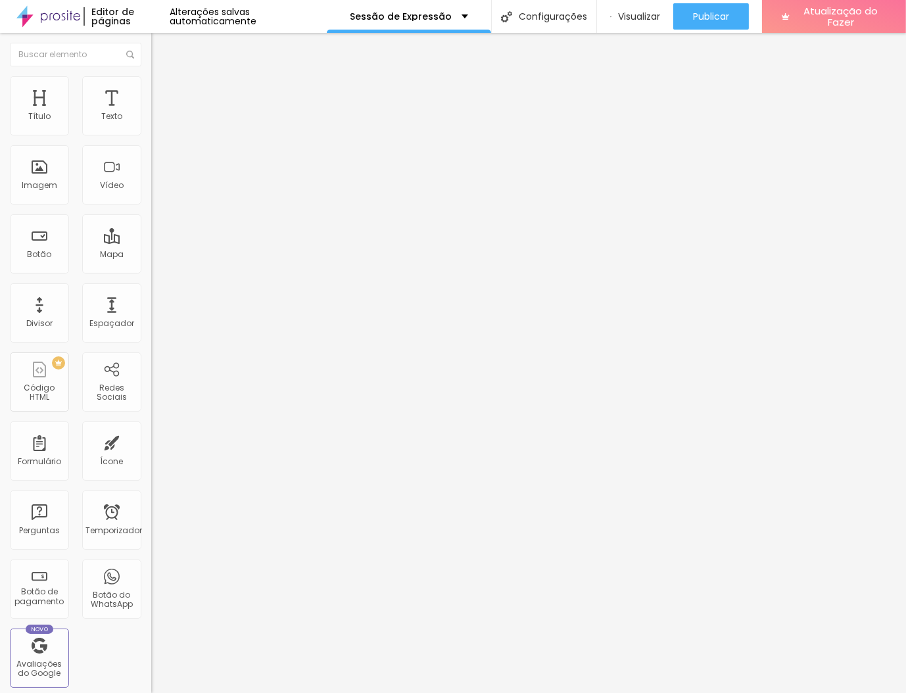
click at [151, 271] on input "[URL][DOMAIN_NAME].." at bounding box center [230, 264] width 158 height 13
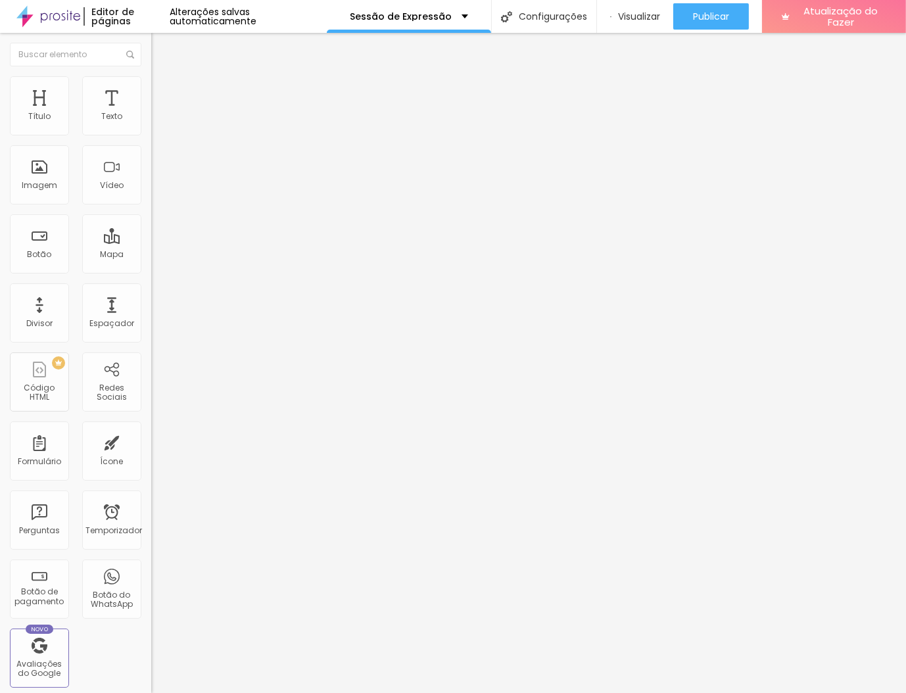
click at [151, 271] on input "[URL][DOMAIN_NAME].." at bounding box center [230, 264] width 158 height 13
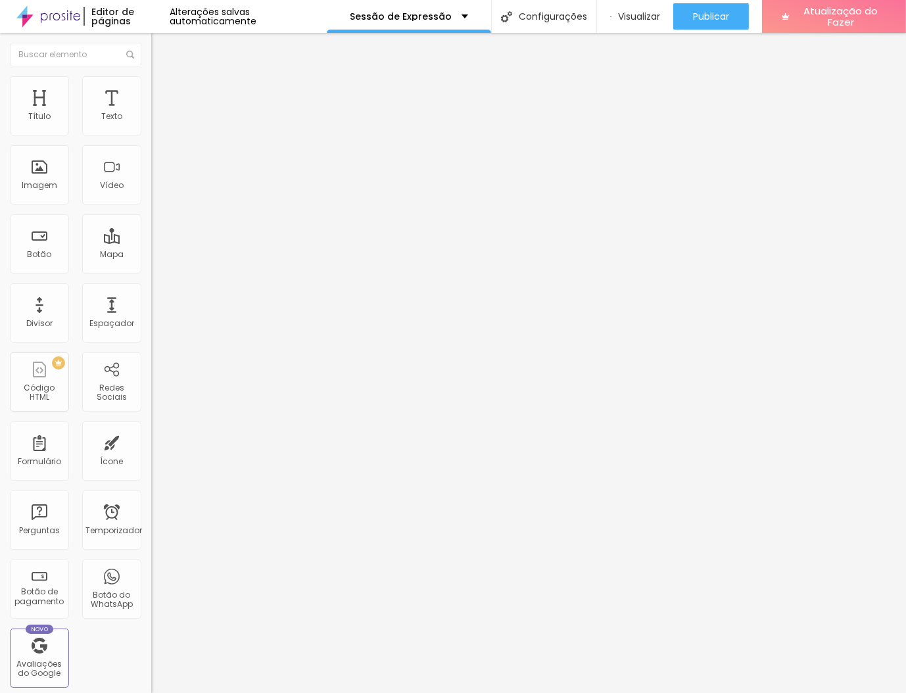
click at [151, 271] on input "[URL][DOMAIN_NAME].." at bounding box center [230, 264] width 158 height 13
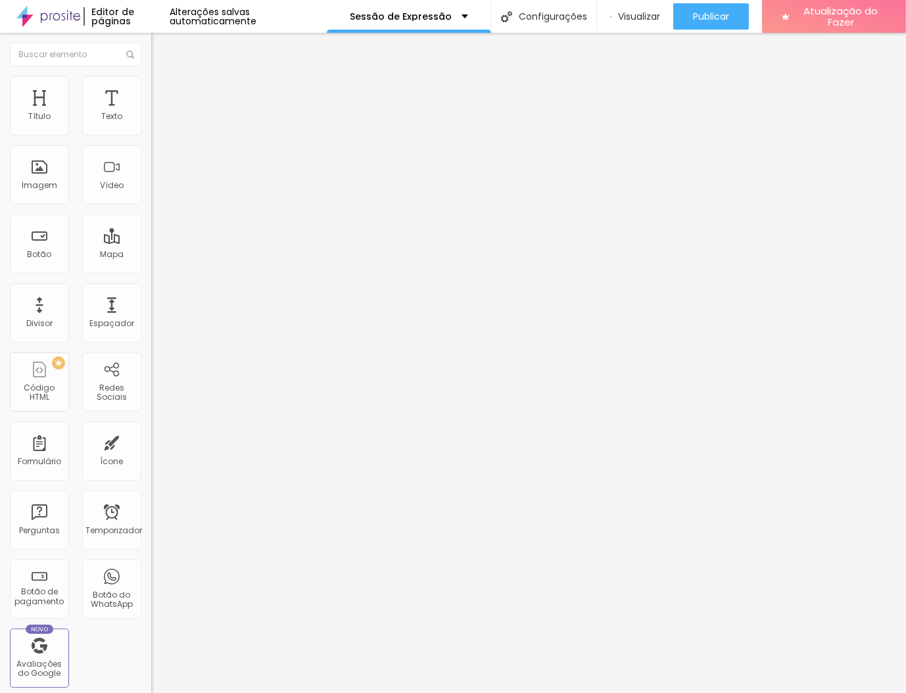
click at [151, 271] on input "[URL][DOMAIN_NAME].." at bounding box center [230, 264] width 158 height 13
click at [151, 124] on input "Quero viver essa Experiência" at bounding box center [230, 116] width 158 height 13
click at [151, 270] on input "[URL][DOMAIN_NAME].." at bounding box center [230, 264] width 158 height 13
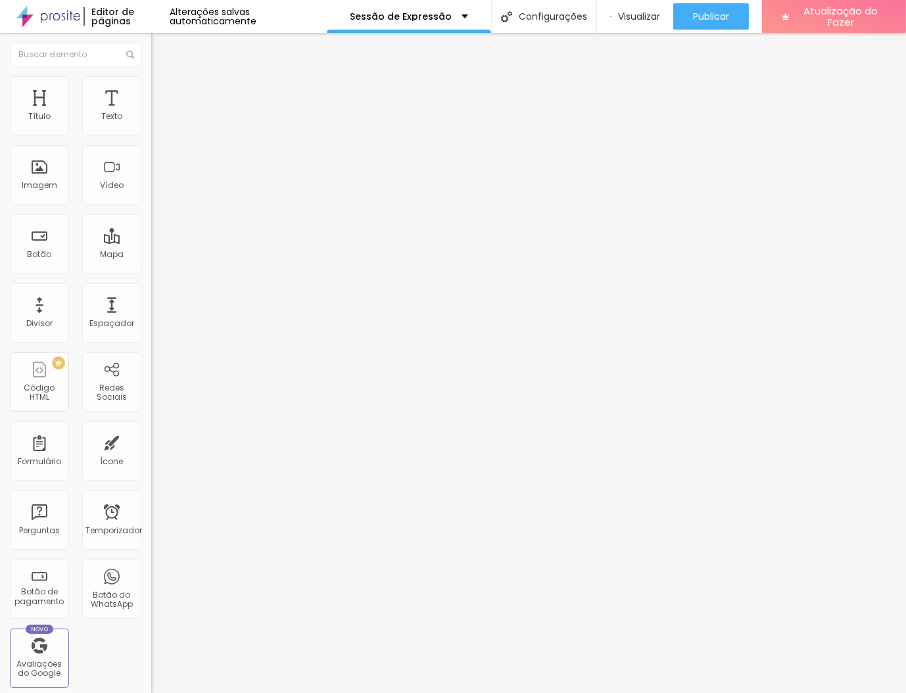
click at [151, 270] on input "[URL][DOMAIN_NAME].." at bounding box center [230, 264] width 158 height 13
click at [151, 89] on img at bounding box center [157, 95] width 12 height 12
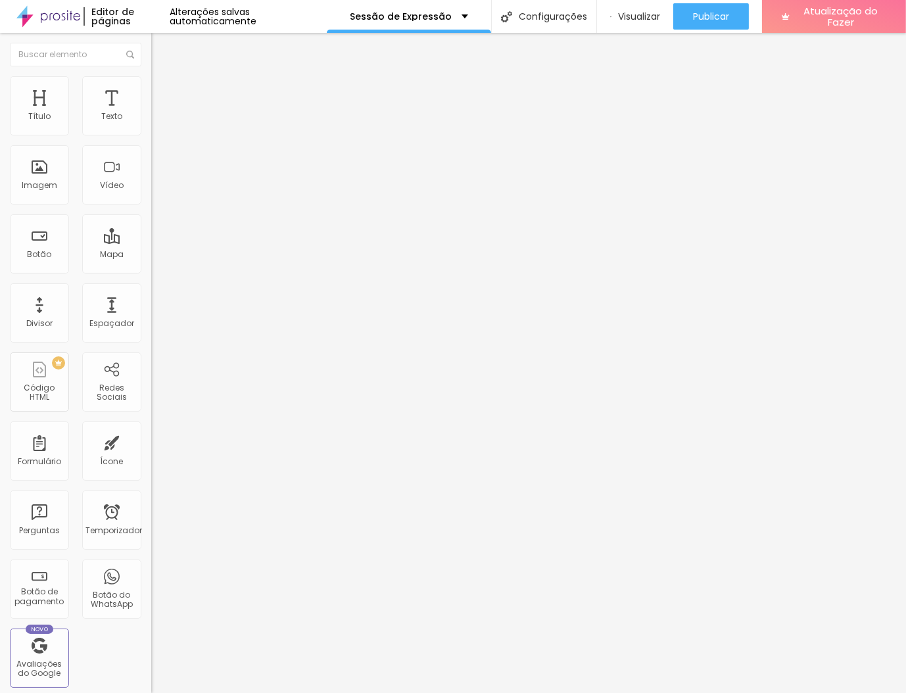
click at [163, 89] on font "Estilo" at bounding box center [173, 85] width 20 height 11
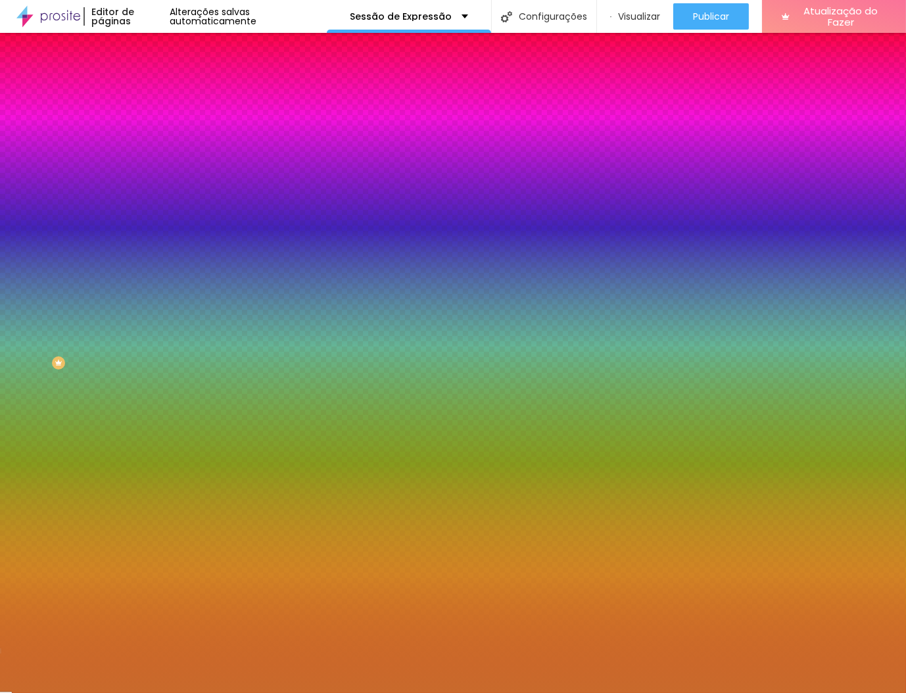
click at [151, 75] on img at bounding box center [157, 69] width 12 height 12
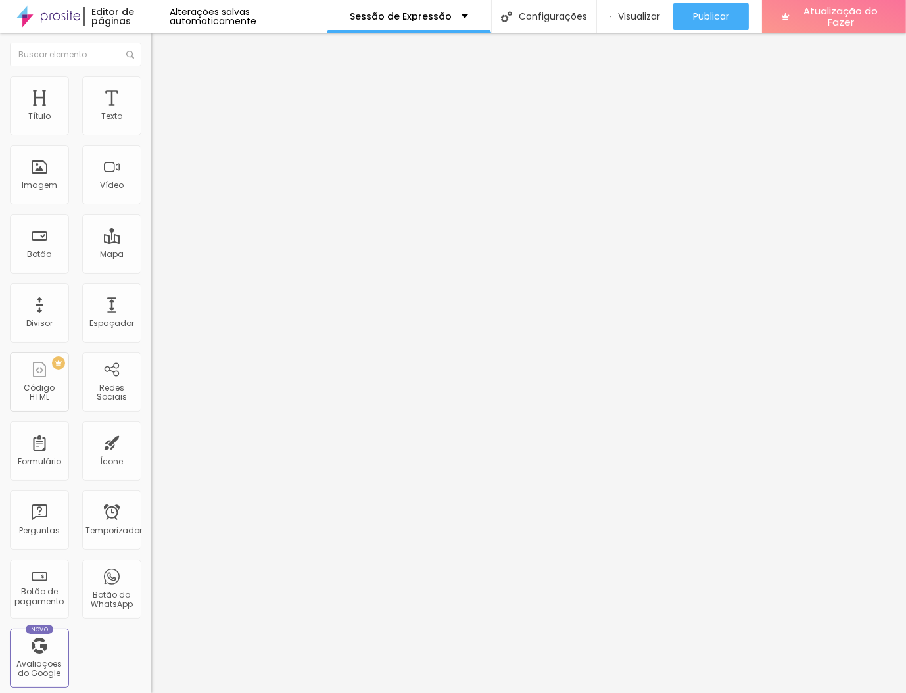
click at [151, 126] on button "button" at bounding box center [160, 119] width 18 height 14
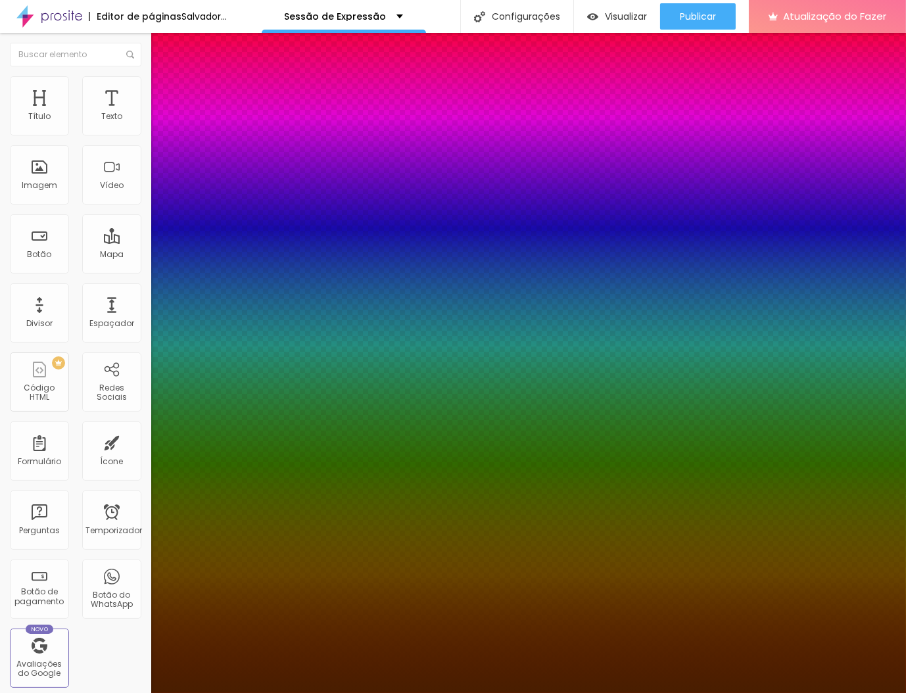
click at [563, 693] on div at bounding box center [453, 693] width 906 height 0
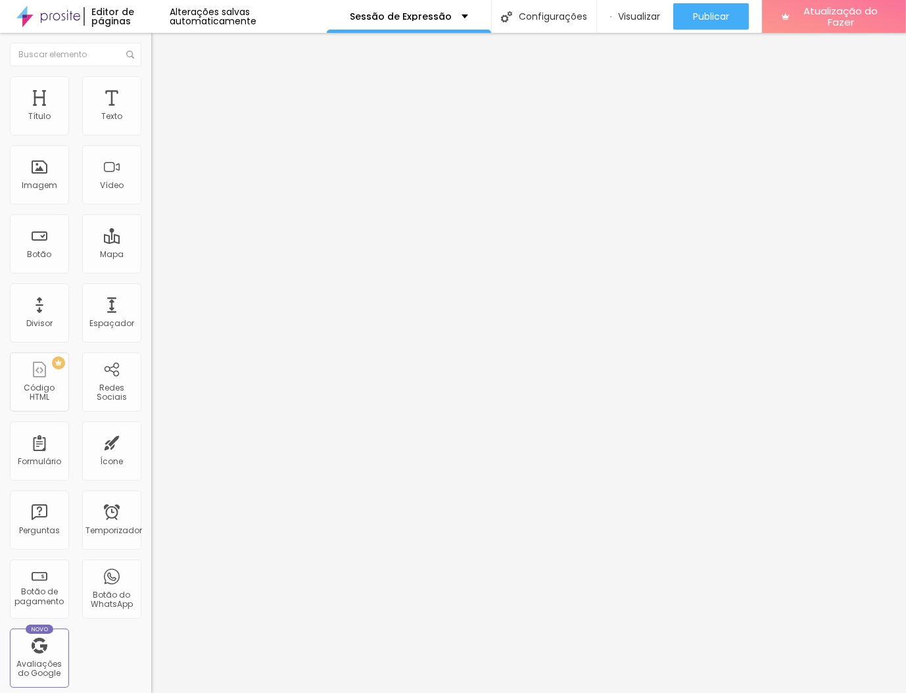
click at [151, 84] on img at bounding box center [157, 82] width 12 height 12
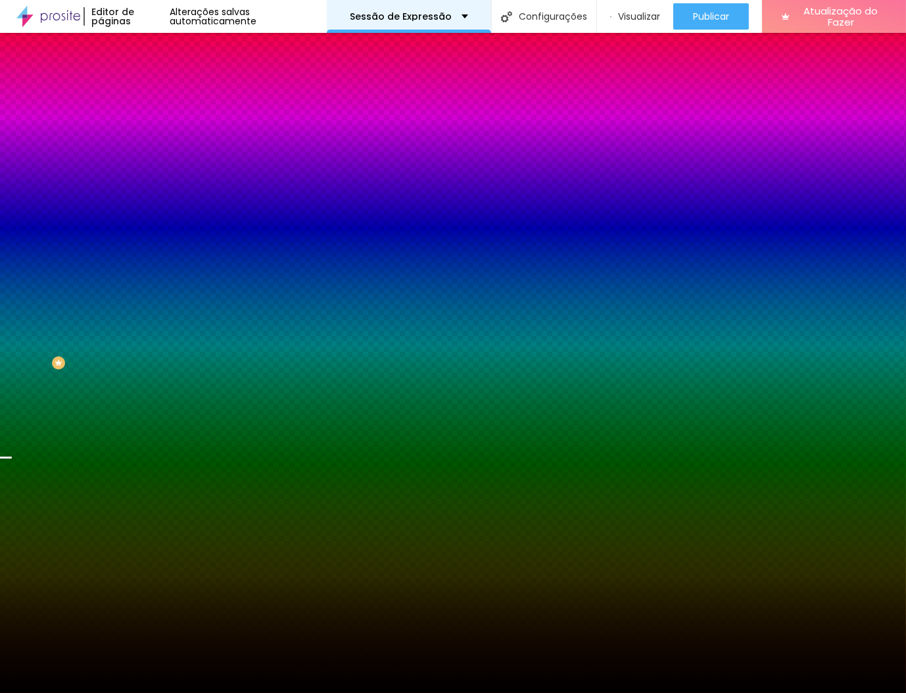
click at [456, 16] on div "Sessão de Expressão" at bounding box center [409, 16] width 118 height 9
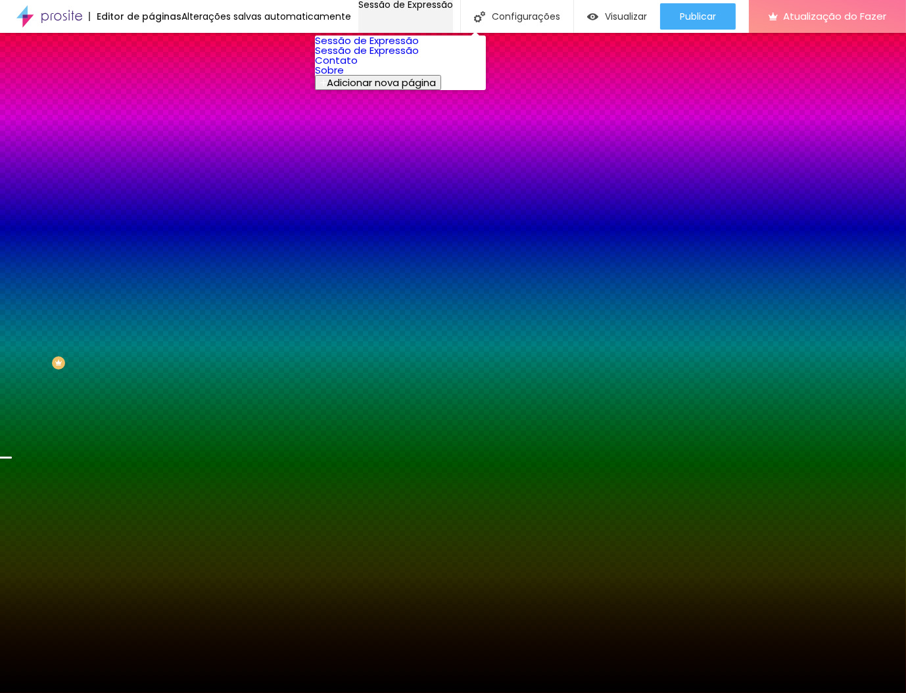
click at [453, 9] on div "Sessão de Expressão" at bounding box center [405, 4] width 95 height 9
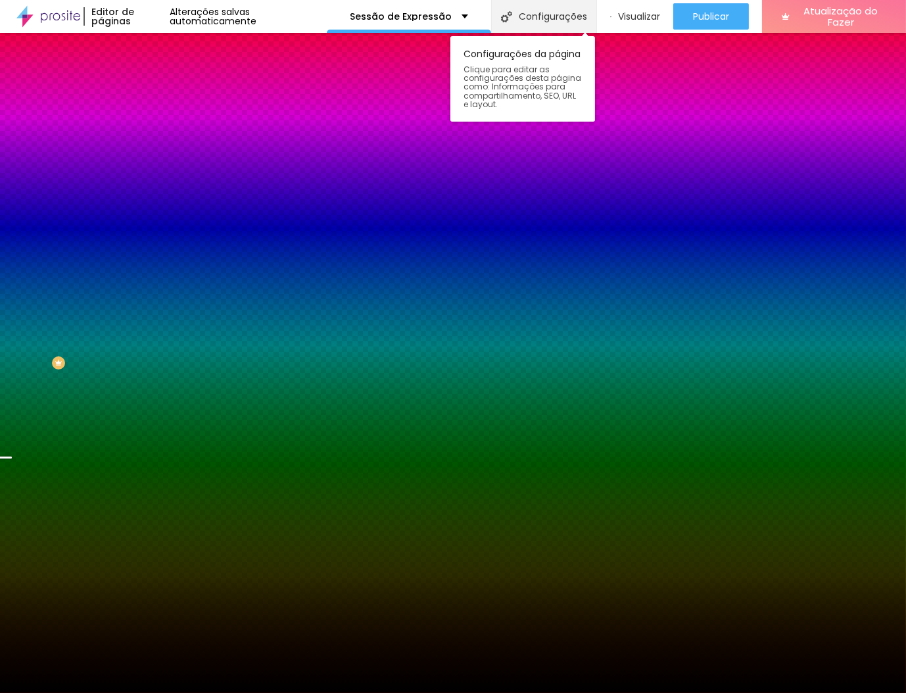
click at [531, 20] on font "Configurações" at bounding box center [553, 16] width 68 height 13
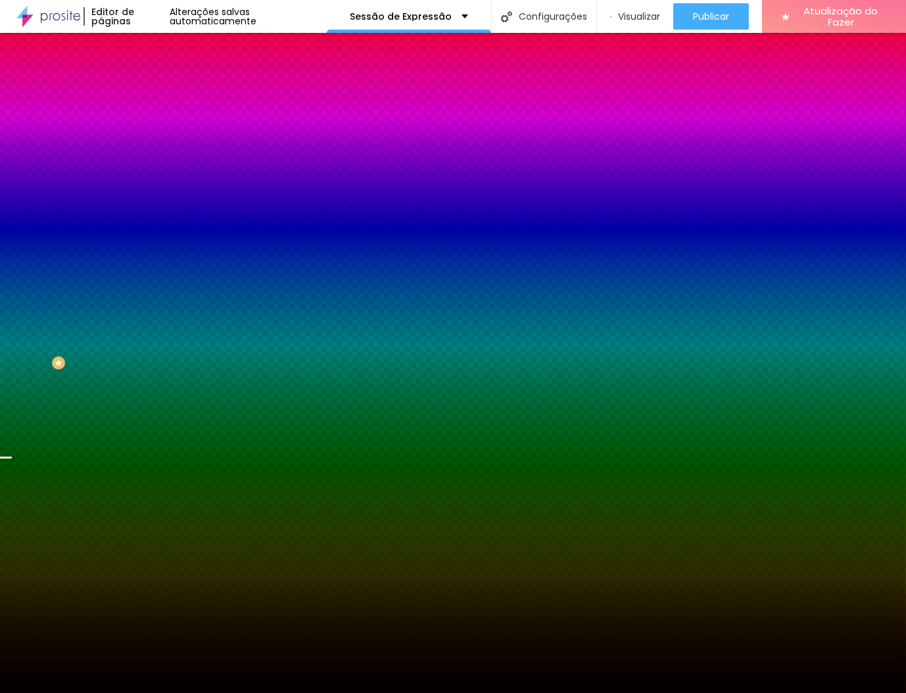
paste input "’"
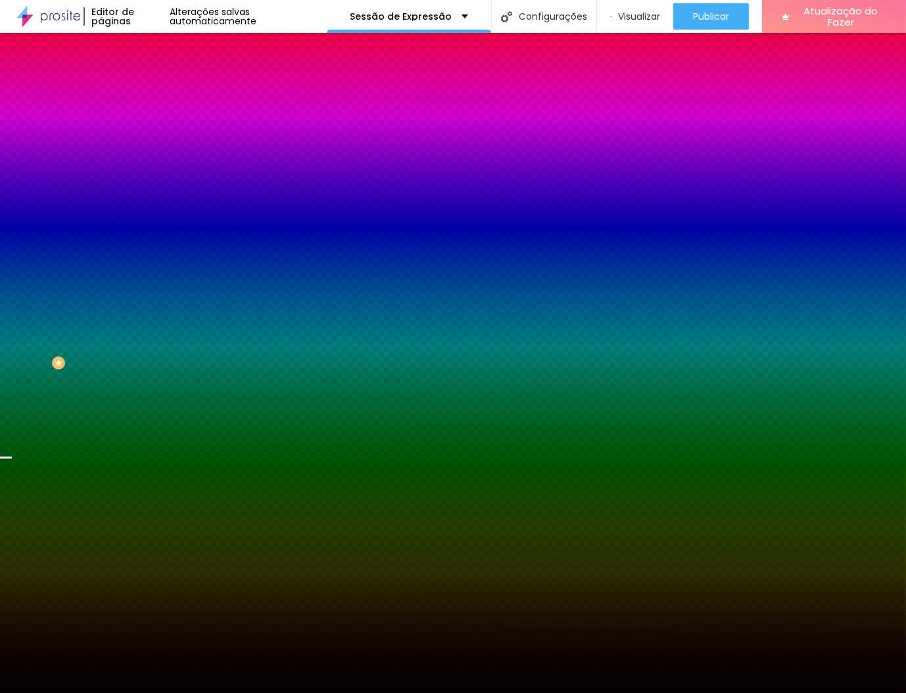
paste input "’"
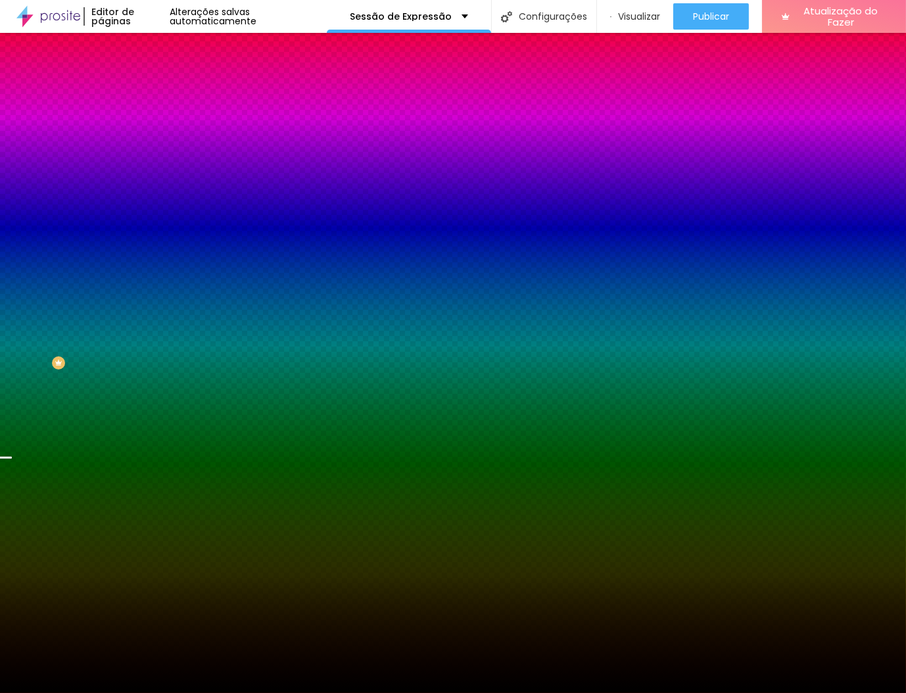
paste input "’"
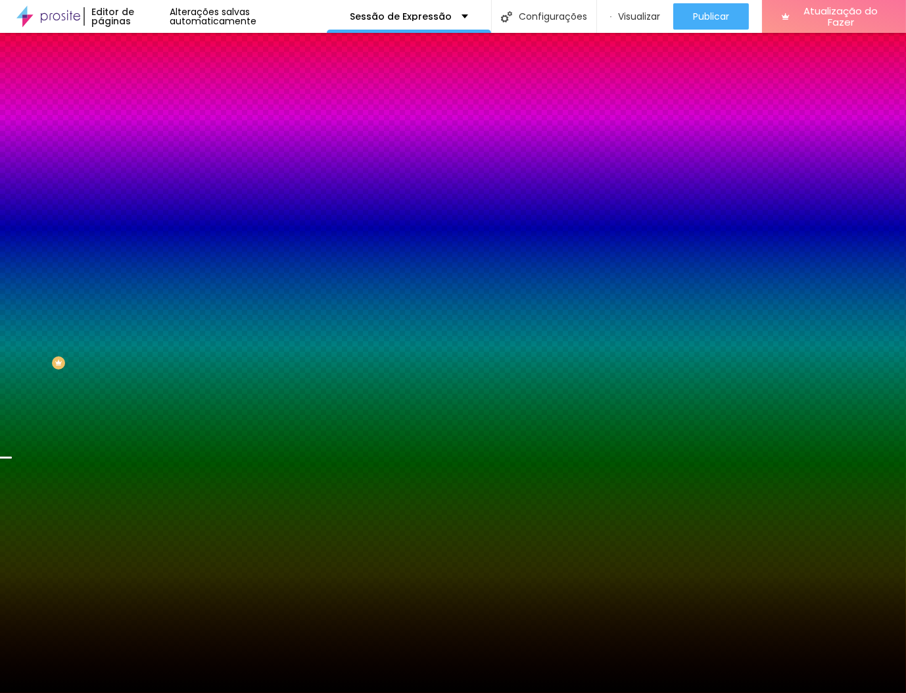
scroll to position [0, 0]
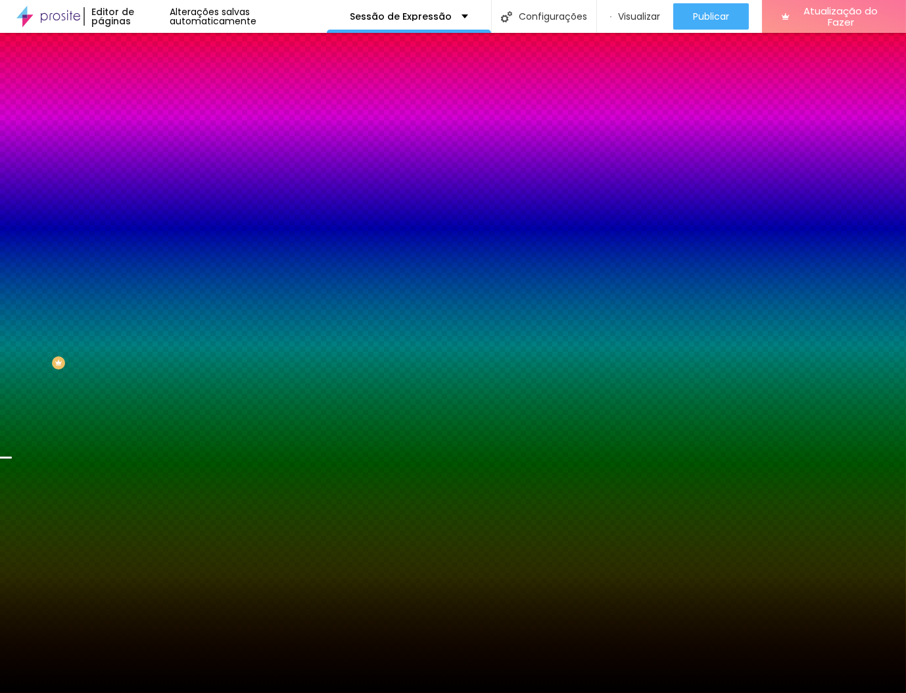
paste input "’"
paste input "d’"
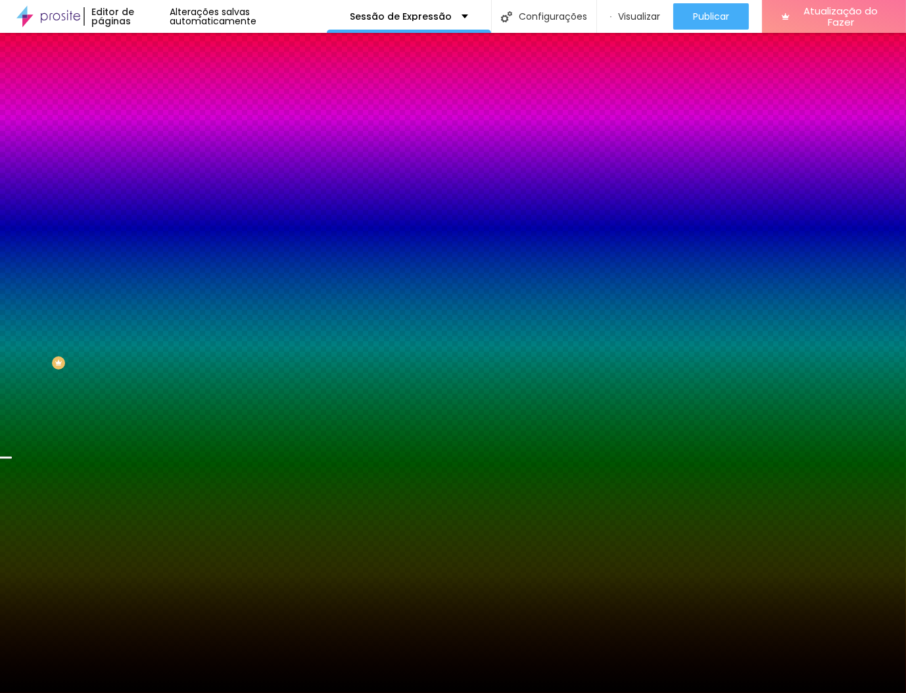
drag, startPoint x: 389, startPoint y: 366, endPoint x: 306, endPoint y: 372, distance: 83.0
paste input "’"
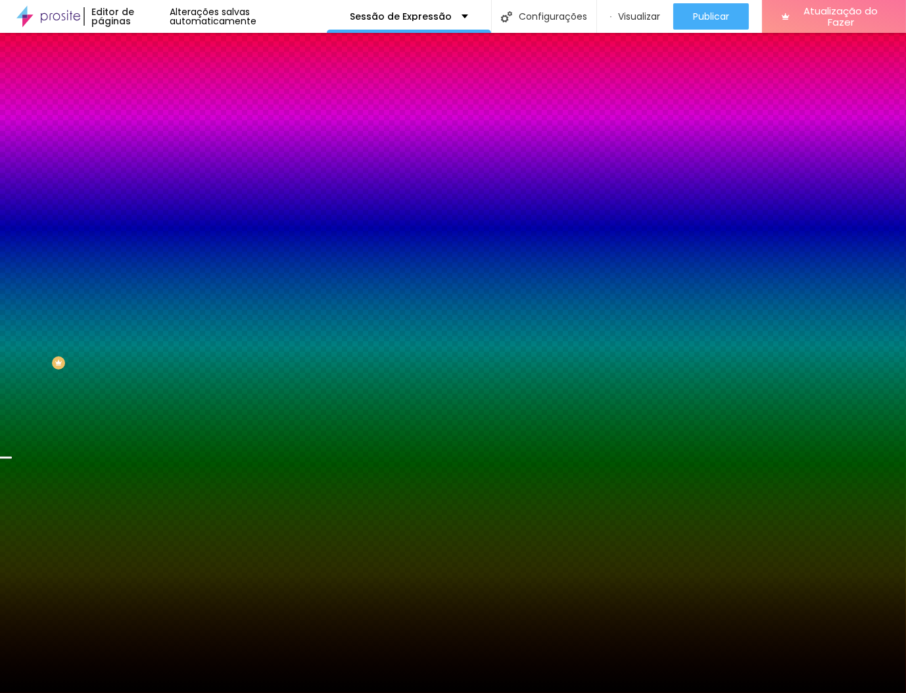
scroll to position [0, 0]
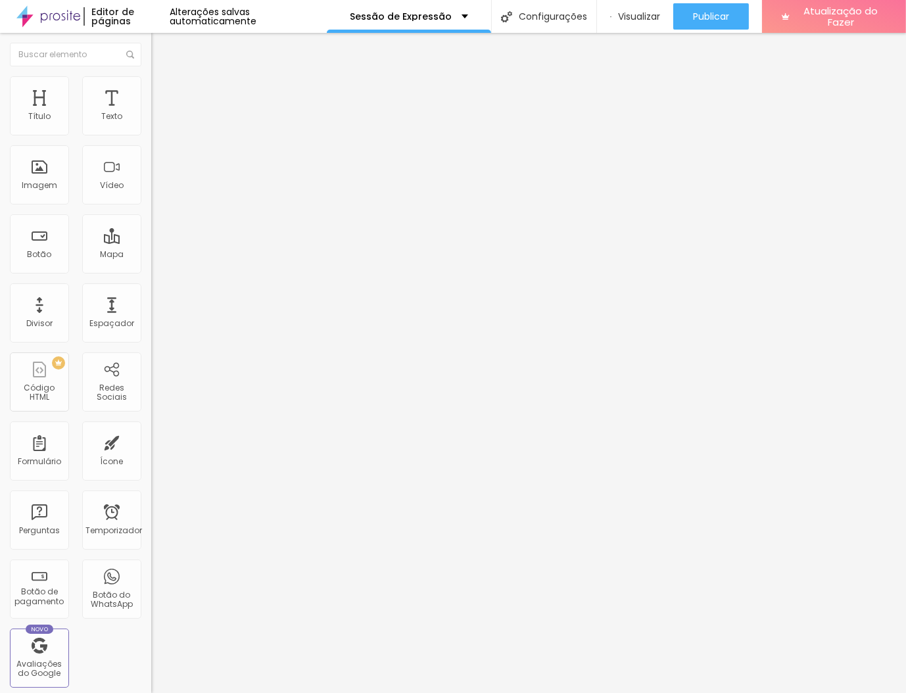
click at [151, 271] on input "[URL][DOMAIN_NAME]" at bounding box center [230, 264] width 158 height 13
click at [47, 274] on div "Botão" at bounding box center [39, 243] width 59 height 59
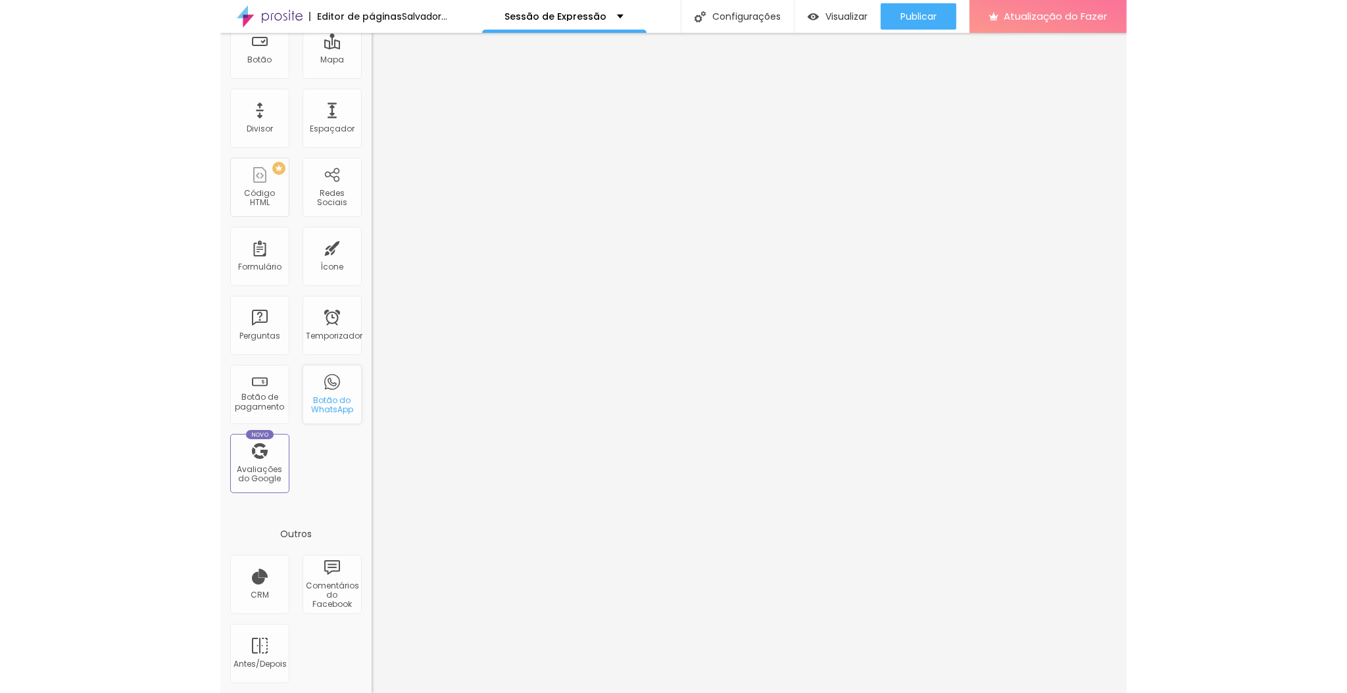
scroll to position [0, 0]
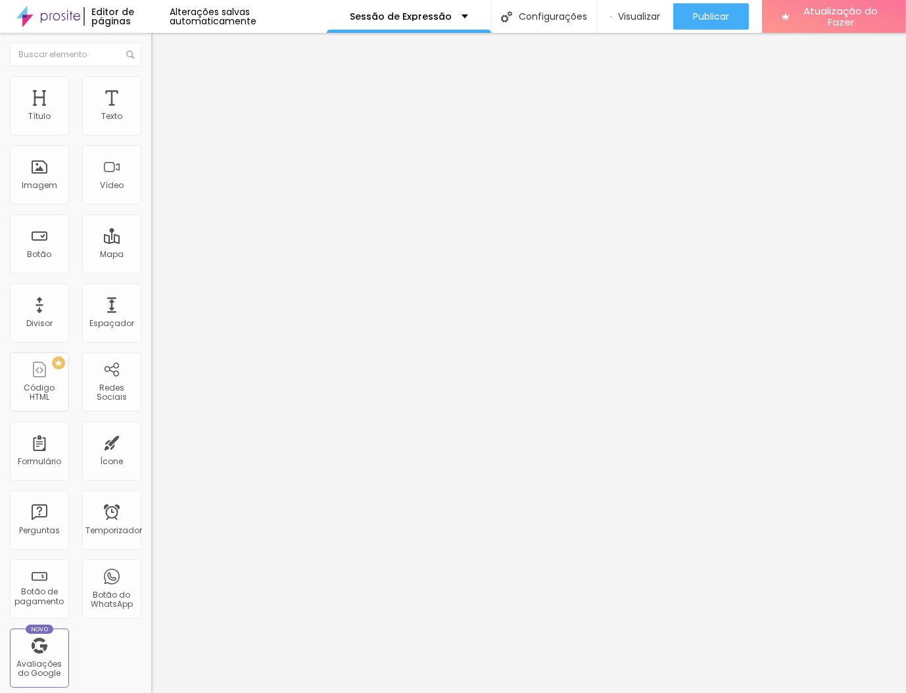
click at [151, 124] on input "text" at bounding box center [230, 116] width 158 height 13
click at [151, 406] on input "Conversar no WhatsApp" at bounding box center [230, 412] width 158 height 13
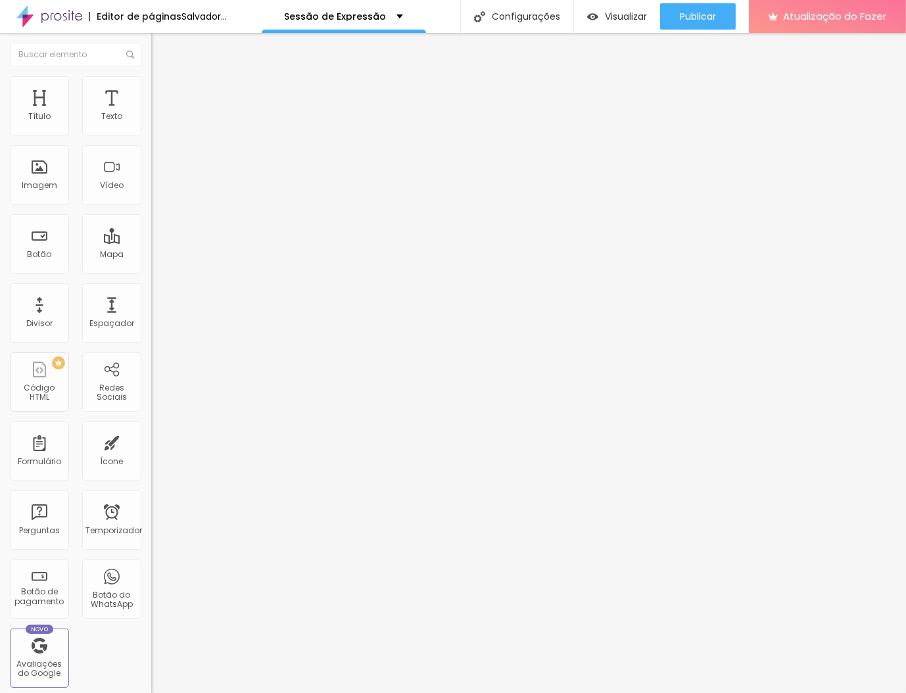
click at [151, 124] on input "text" at bounding box center [230, 116] width 158 height 13
click at [151, 444] on textarea "Olá, cheguei até você pela página {page_title} e gostaria de mais informações" at bounding box center [225, 455] width 149 height 22
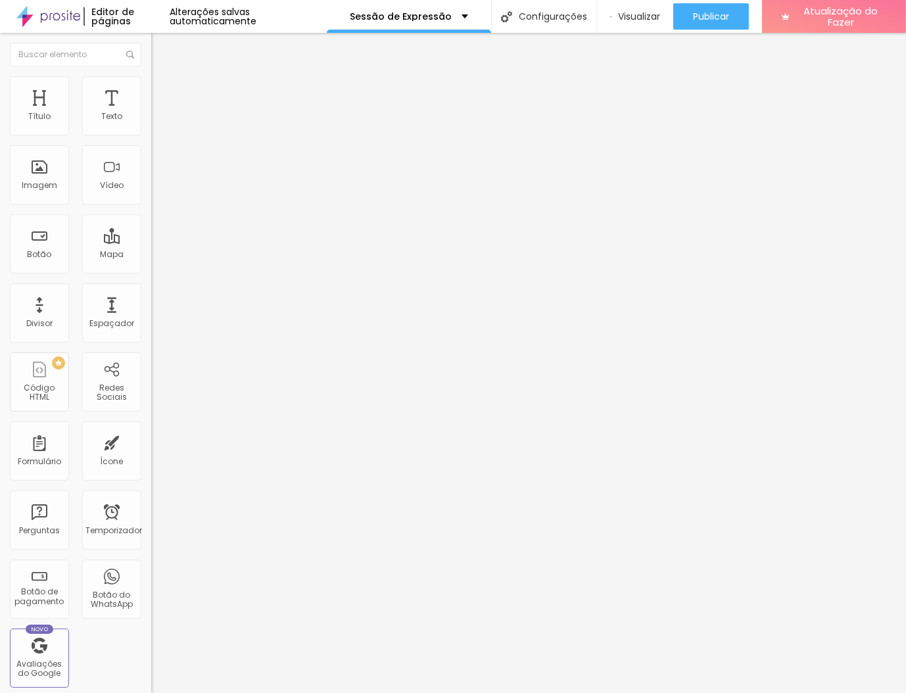
drag, startPoint x: 42, startPoint y: 220, endPoint x: 93, endPoint y: 264, distance: 67.6
click at [151, 444] on textarea "Olá, cheguei até você pela página {page_title} e gostaria de mais informações" at bounding box center [225, 455] width 149 height 22
click at [151, 444] on textarea "Olá! Quero" at bounding box center [225, 455] width 149 height 22
click at [151, 444] on textarea "Olá! Tô afim de uma Sessão d'Experiência. Bora nessa" at bounding box center [225, 455] width 149 height 22
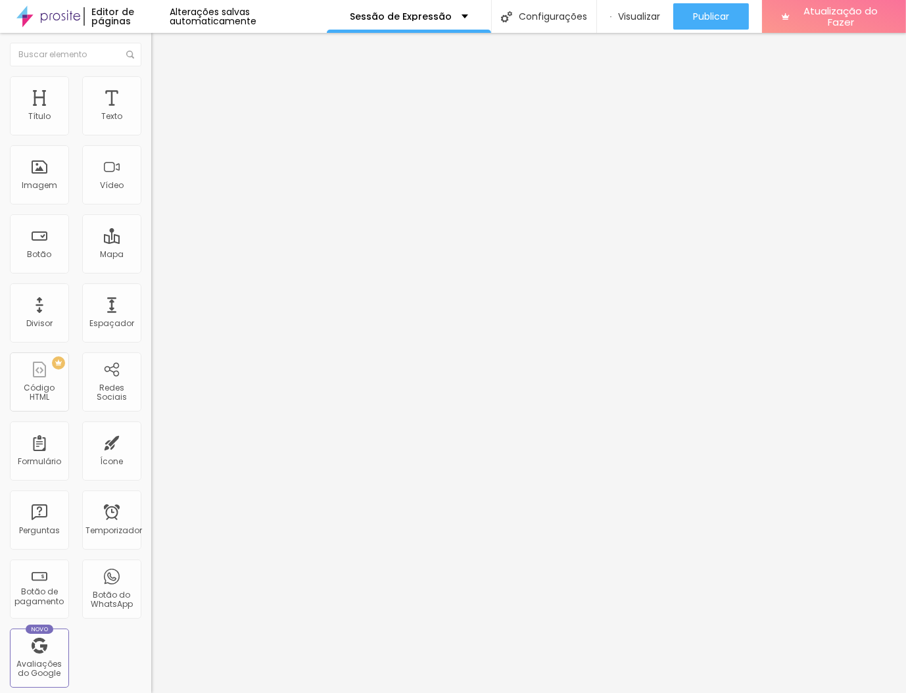
click at [151, 444] on textarea "Olá! Tô afim de uma Sessão d'Experiência. Bora nessa" at bounding box center [225, 455] width 149 height 22
click at [151, 76] on li "Estilo" at bounding box center [226, 82] width 151 height 13
click at [151, 205] on button at bounding box center [160, 212] width 18 height 14
click at [151, 381] on input "range" at bounding box center [193, 386] width 85 height 11
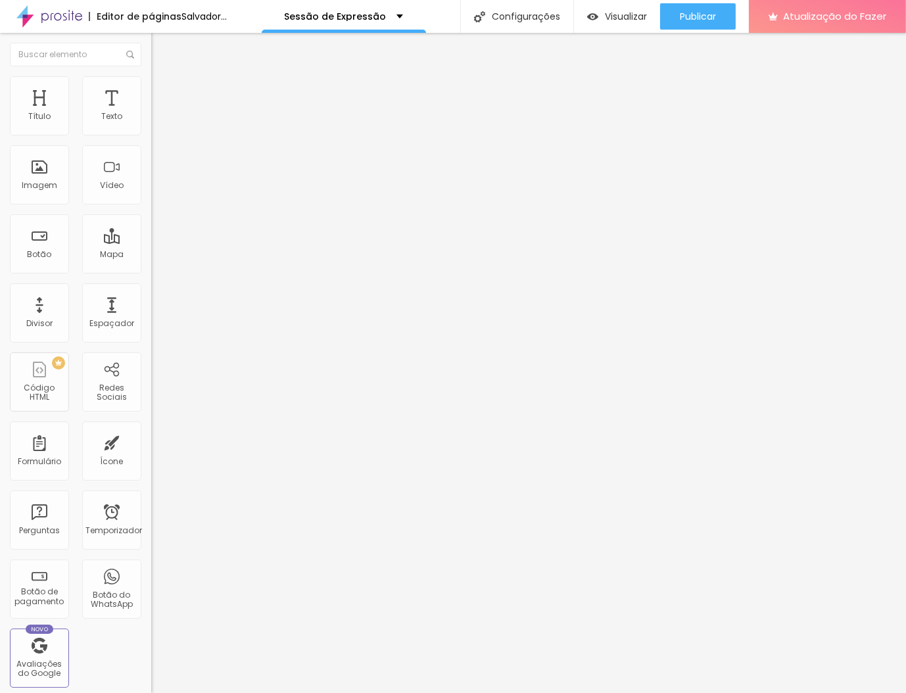
drag, startPoint x: 112, startPoint y: 195, endPoint x: 135, endPoint y: 193, distance: 23.1
click at [151, 381] on input "range" at bounding box center [193, 386] width 85 height 11
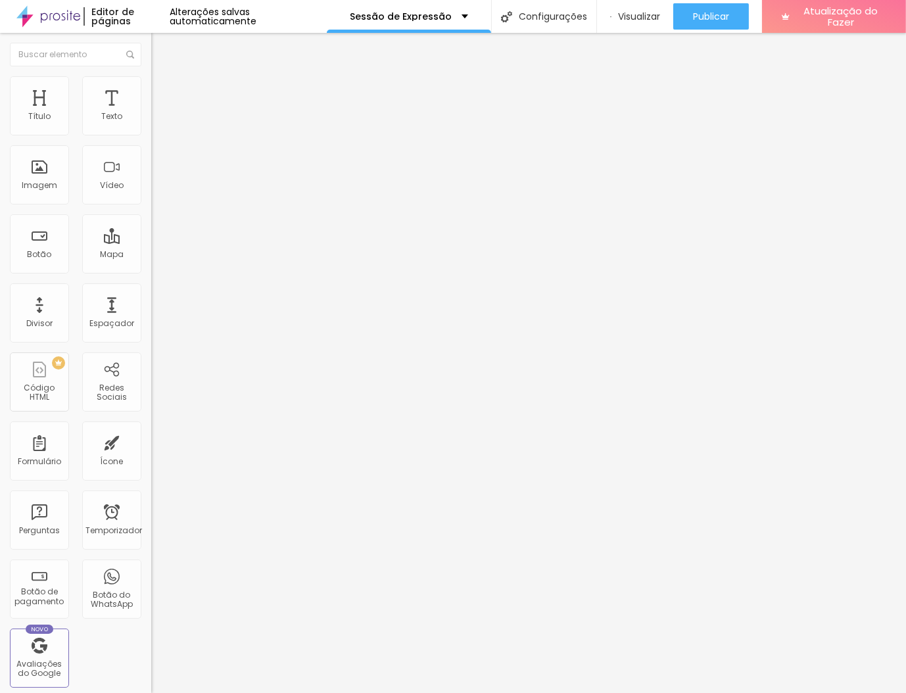
click at [151, 421] on span "Verde claro" at bounding box center [174, 426] width 46 height 11
click at [151, 441] on font "Verde escuro" at bounding box center [177, 446] width 53 height 11
click at [151, 457] on span "Arredondada" at bounding box center [178, 462] width 55 height 11
click at [151, 475] on div "Curvada" at bounding box center [226, 479] width 151 height 8
click at [151, 485] on font "Arredondada" at bounding box center [178, 490] width 55 height 11
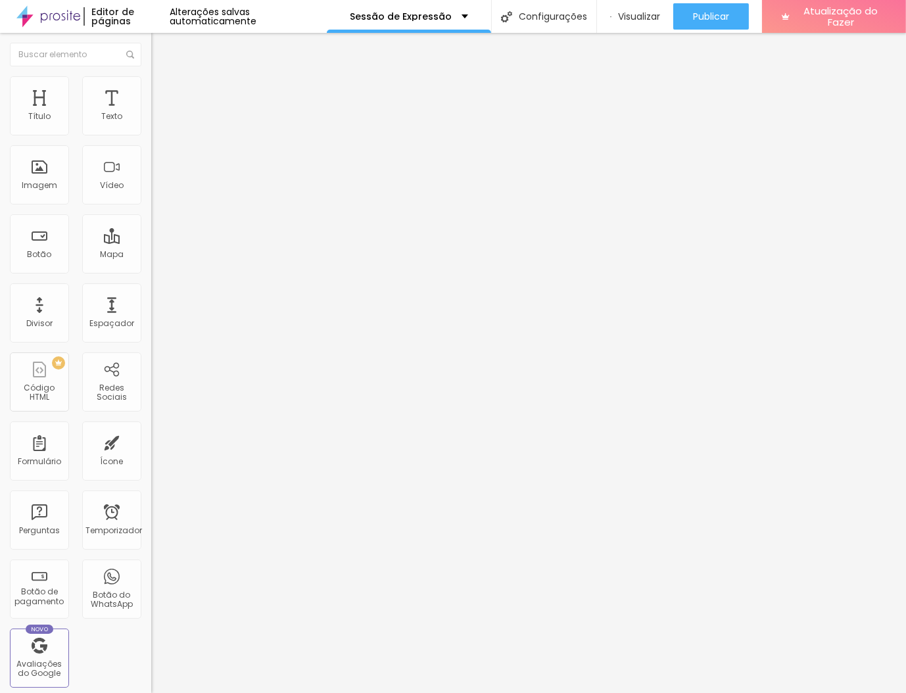
click at [151, 473] on span "Curvada" at bounding box center [169, 478] width 37 height 11
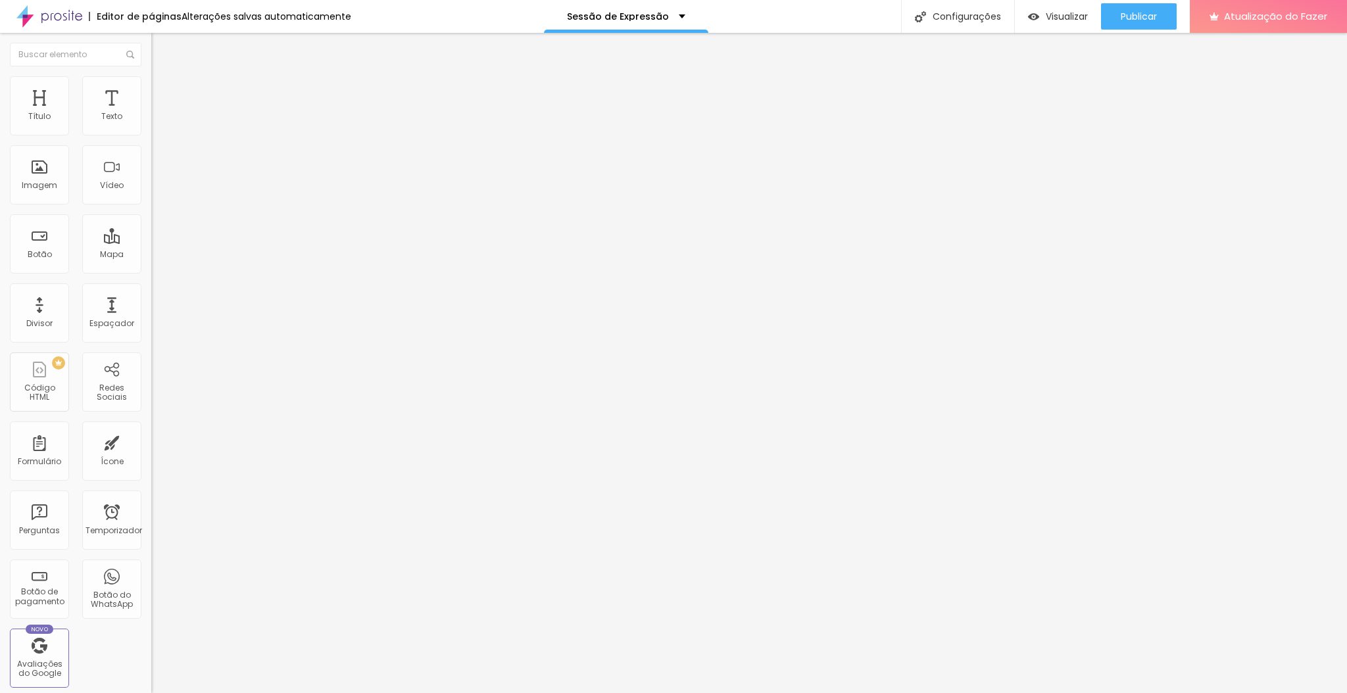
click at [163, 93] on font "Avançado" at bounding box center [184, 98] width 43 height 11
click at [151, 80] on img at bounding box center [157, 82] width 12 height 12
click at [151, 75] on img at bounding box center [157, 69] width 12 height 12
click at [163, 96] on font "Avançado" at bounding box center [184, 98] width 43 height 11
click at [151, 589] on img at bounding box center [155, 593] width 9 height 9
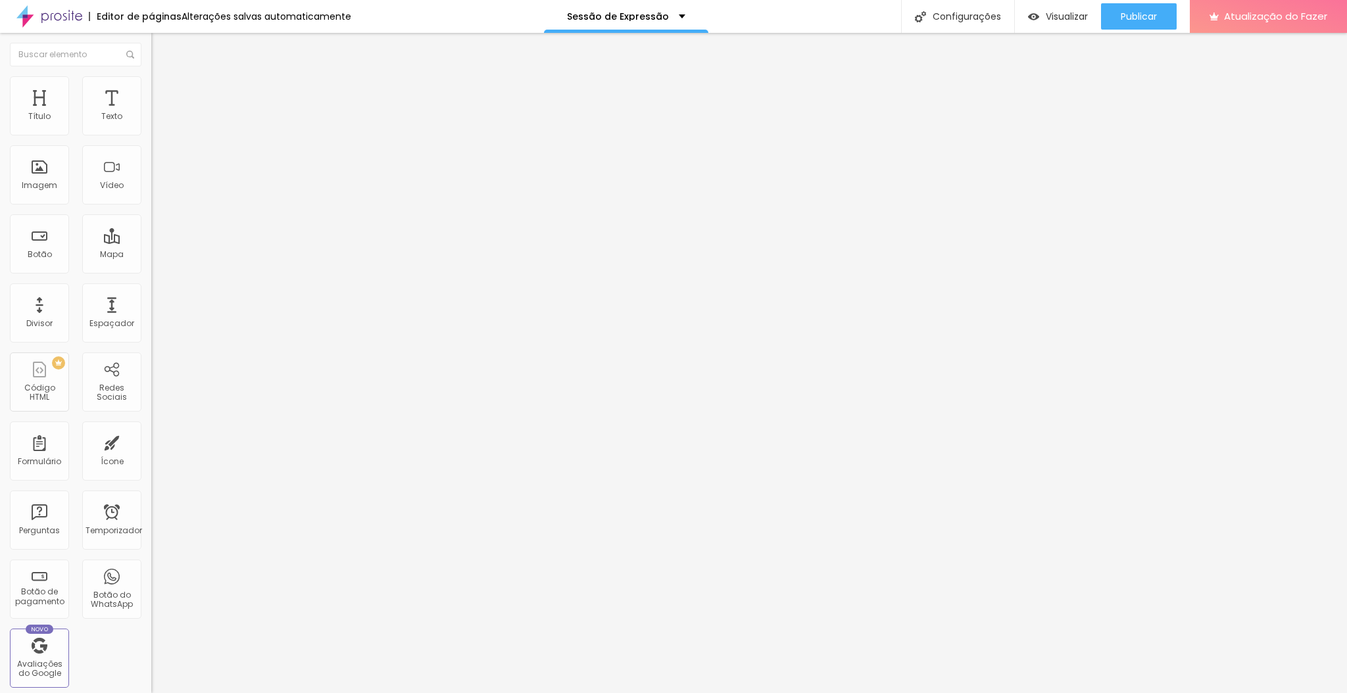
click at [151, 444] on textarea "Olá! Tô afim de uma Sessão d'Experiência! [PERSON_NAME] conversar! Sou.." at bounding box center [225, 455] width 149 height 22
drag, startPoint x: 70, startPoint y: 230, endPoint x: 106, endPoint y: 235, distance: 36.5
click at [151, 444] on textarea "Olá! Tô afim de uma Sessão d'Experiência! [PERSON_NAME] conversar! Sou.." at bounding box center [225, 455] width 149 height 22
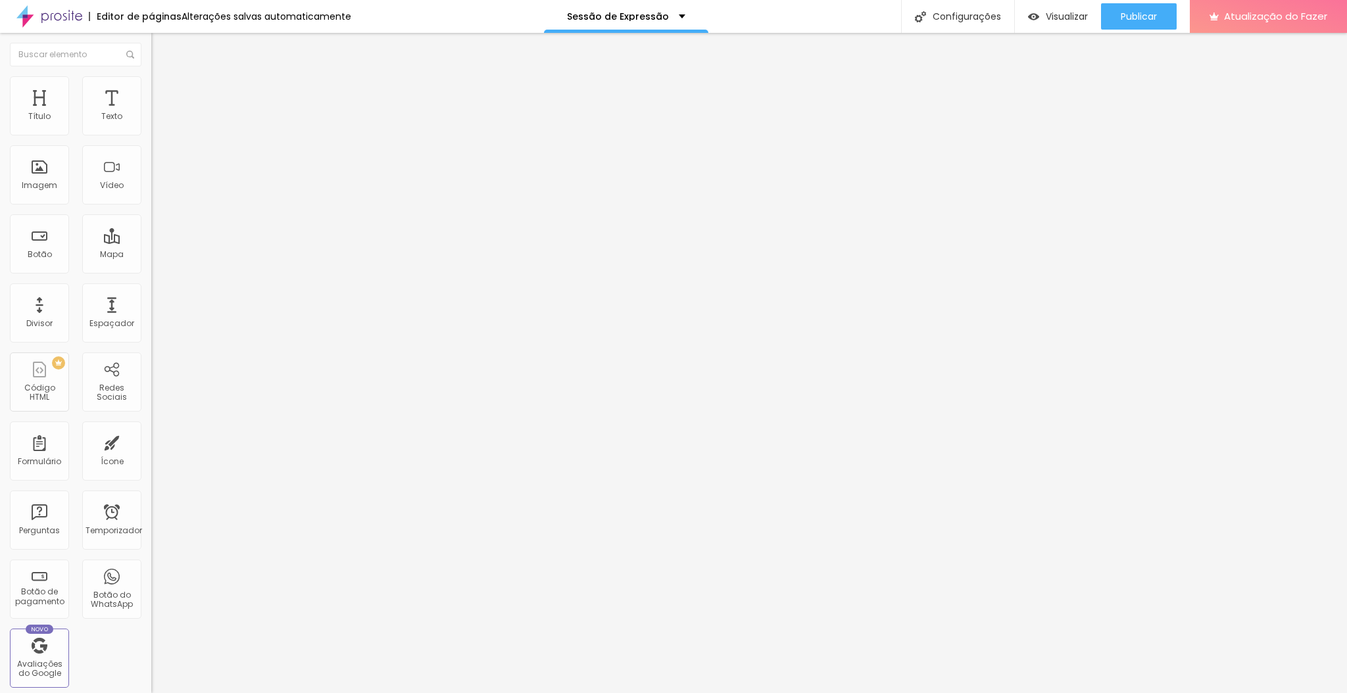
click at [151, 76] on li "Estilo" at bounding box center [226, 82] width 151 height 13
click at [157, 207] on img at bounding box center [161, 211] width 8 height 8
click at [151, 84] on li "Estilo" at bounding box center [226, 82] width 151 height 13
click at [157, 207] on img at bounding box center [161, 211] width 8 height 8
click at [151, 205] on button at bounding box center [160, 212] width 18 height 14
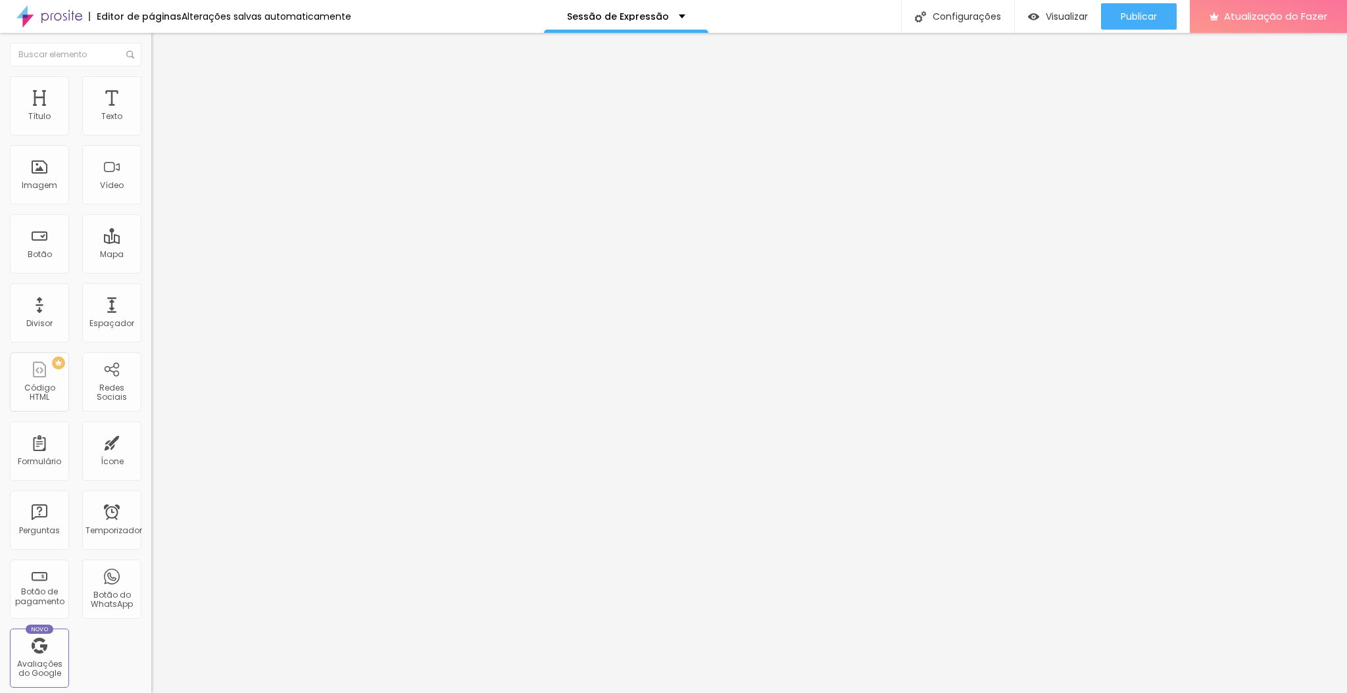
click at [151, 205] on button at bounding box center [160, 212] width 18 height 14
click at [151, 444] on textarea "Olá! Tô afim de uma Sessão d'Expressão! Bora conversar!? Sou.." at bounding box center [225, 455] width 149 height 22
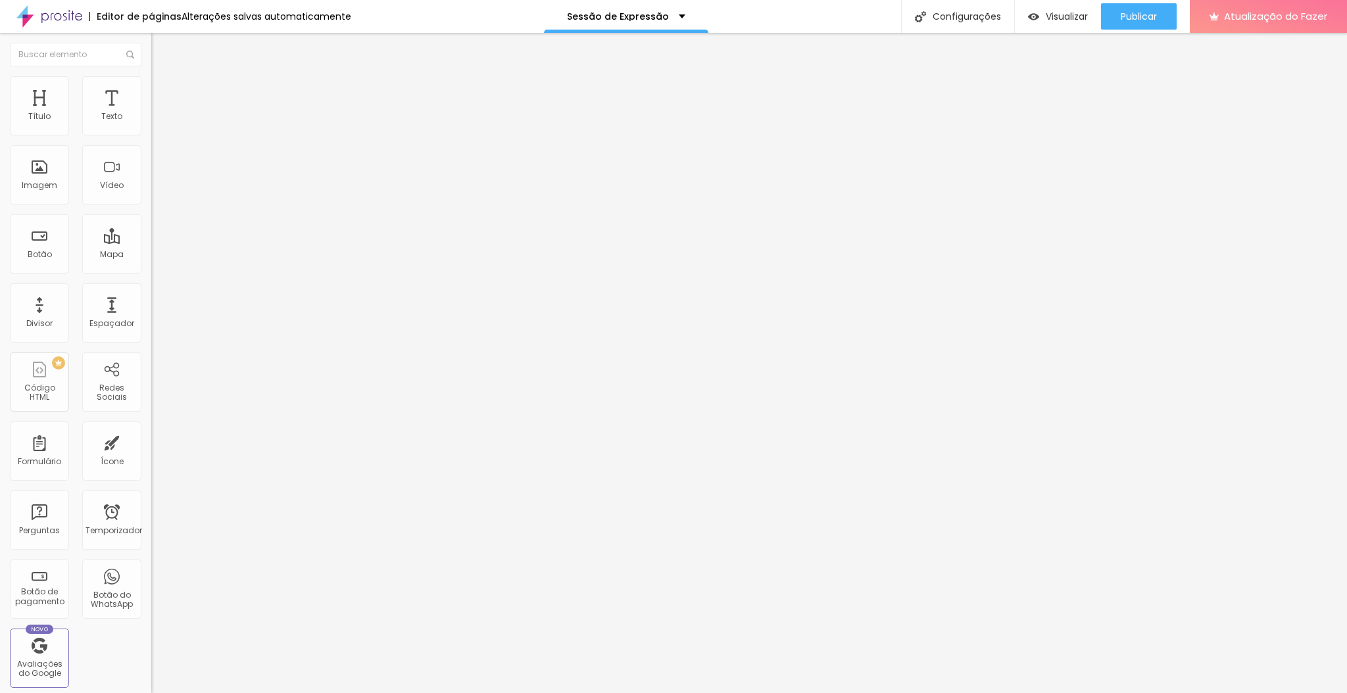
click at [151, 444] on textarea "Olá, cheguei até você pela página {page_title} e gostaria de mais informações. …" at bounding box center [225, 455] width 149 height 22
drag, startPoint x: 18, startPoint y: 221, endPoint x: 116, endPoint y: 252, distance: 102.8
click at [151, 444] on textarea "Olá, cheguei até você pela página {page_title} e gostaria de mais informações. …" at bounding box center [225, 455] width 149 height 22
paste textarea "! Tô afim de uma Sessão d'Expressão! Bora conversar!?"
click at [151, 444] on textarea "Olá, cheguei até você pela página {page_title} e gostaria de mais informações. …" at bounding box center [225, 455] width 149 height 22
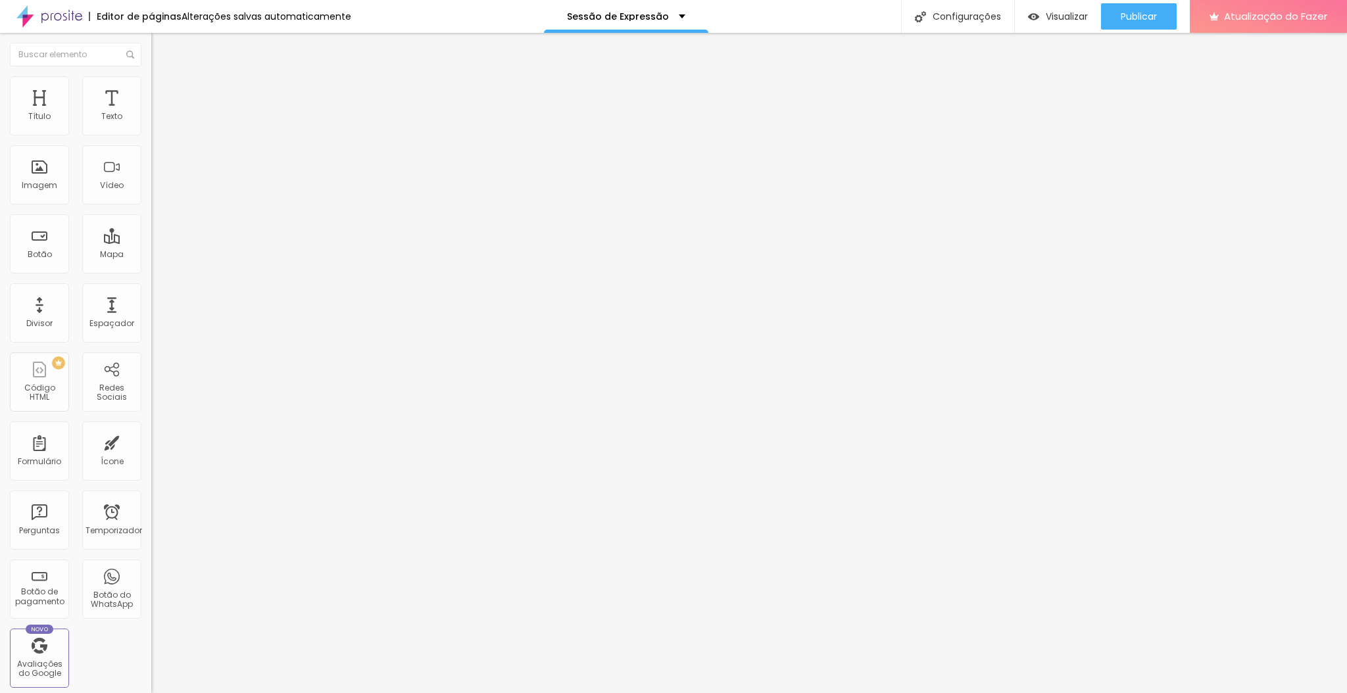
click at [151, 444] on textarea "Olá, cheguei até você pela página {page_title} e gostaria de mais informações. …" at bounding box center [225, 455] width 149 height 22
drag, startPoint x: 72, startPoint y: 224, endPoint x: 98, endPoint y: 236, distance: 28.8
click at [151, 444] on textarea "Olá, cheguei até você pela página {page_title} e gostaria de mais informações. …" at bounding box center [225, 455] width 149 height 22
paste textarea "! Tô afim de uma Sessão d'Expressão! Bora conversar!?"
click at [151, 444] on textarea "Olá, cheguei até você pela página {page_title} e gostaria de mais informações. …" at bounding box center [225, 455] width 149 height 22
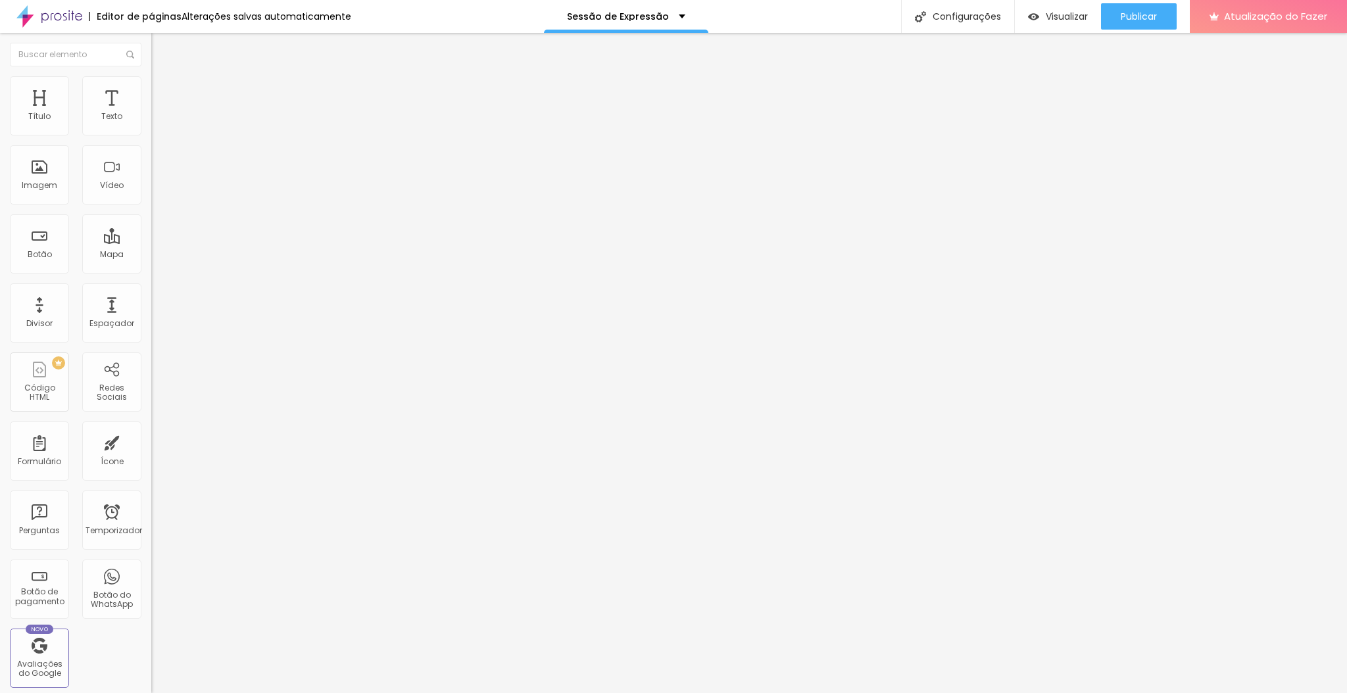
click at [151, 444] on textarea "Olá, cheguei até você pela página {page_title} e gostaria de mais informações. …" at bounding box center [225, 455] width 149 height 22
paste textarea "! Tô afim de uma Sessão d'Expressão! Bora conversar!?"
click at [906, 14] on font "Publicar" at bounding box center [1139, 16] width 36 height 13
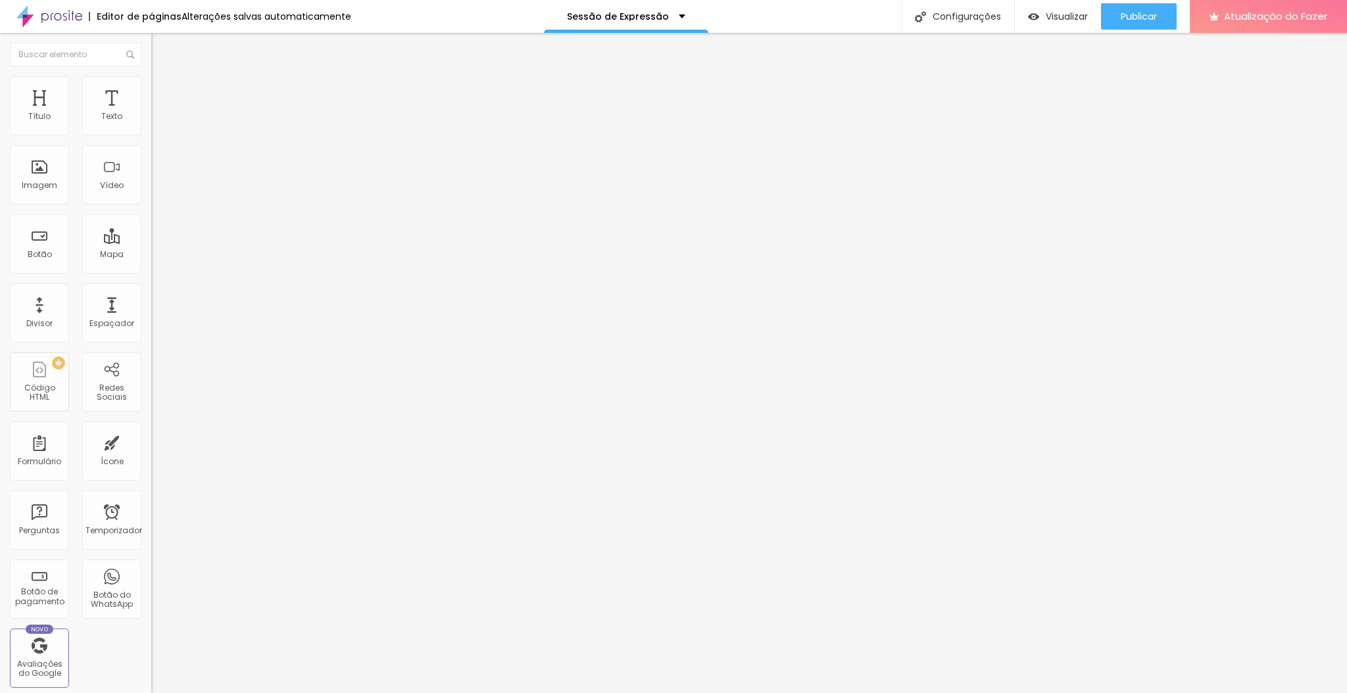
click at [151, 195] on button "button" at bounding box center [160, 188] width 18 height 14
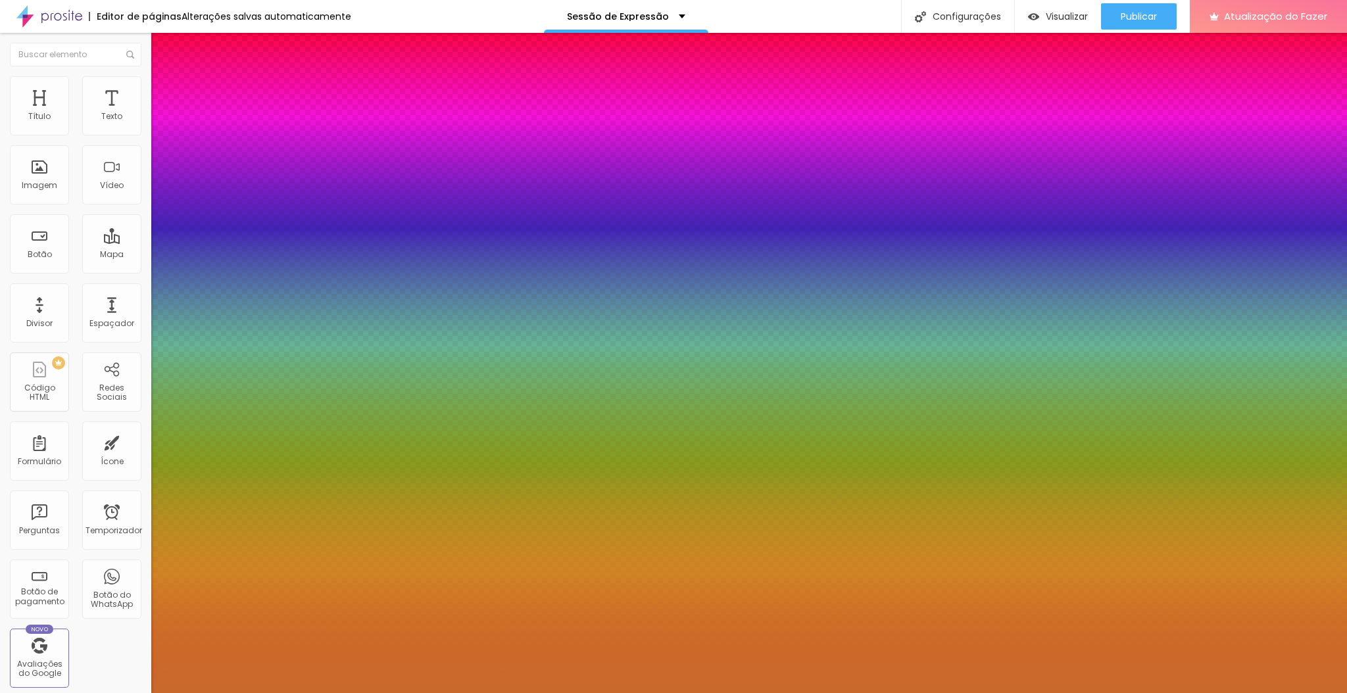
click at [14, 693] on div at bounding box center [673, 693] width 1347 height 0
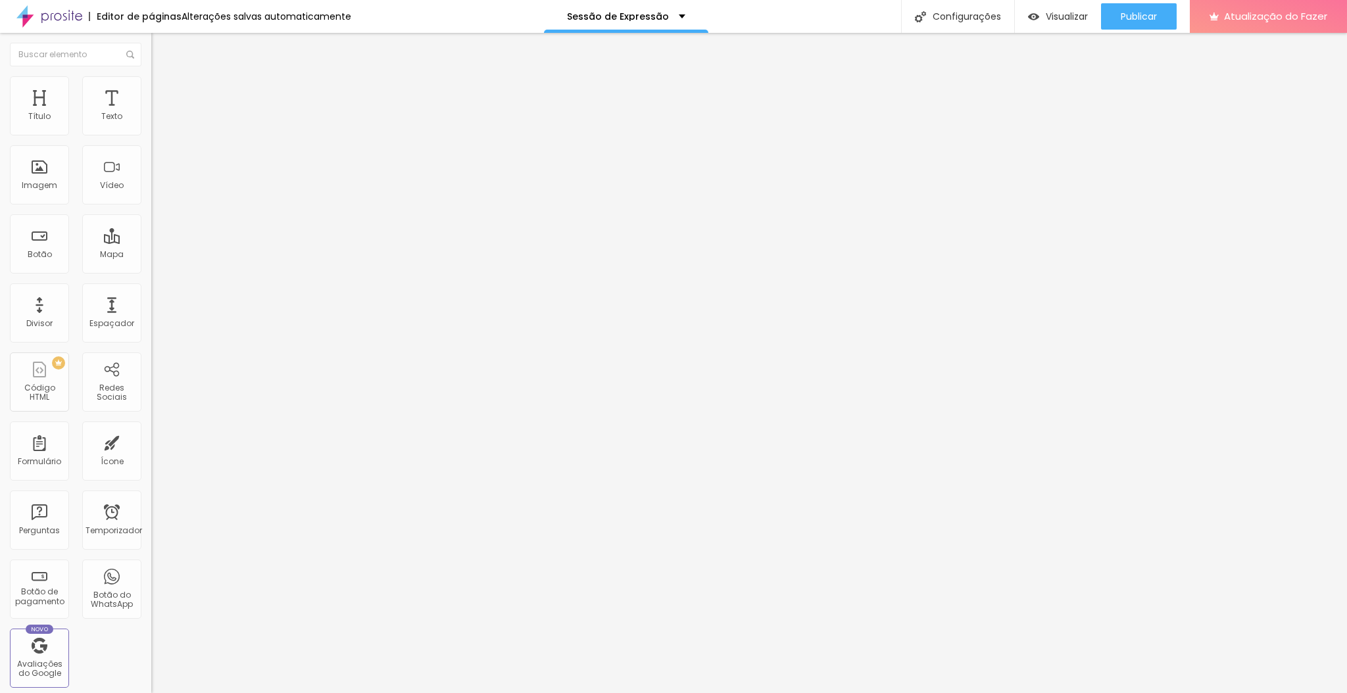
click at [151, 126] on button "button" at bounding box center [160, 119] width 18 height 14
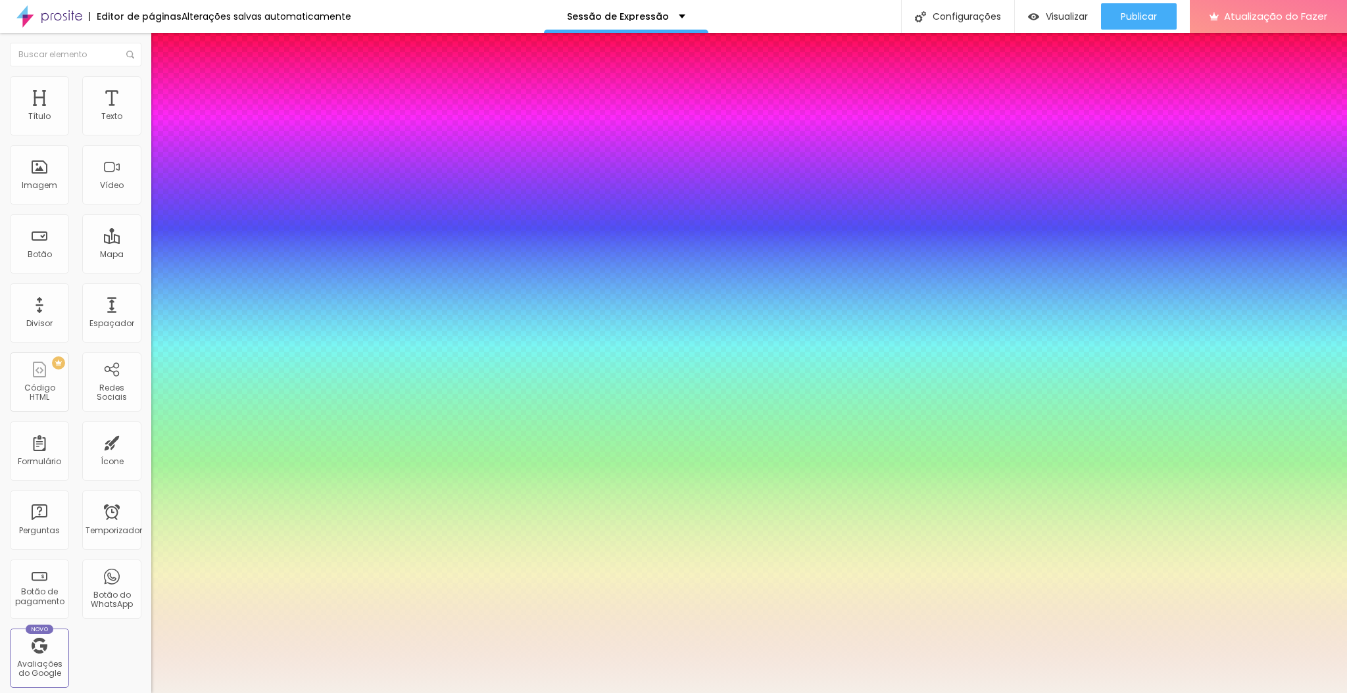
click at [78, 693] on div at bounding box center [673, 693] width 1347 height 0
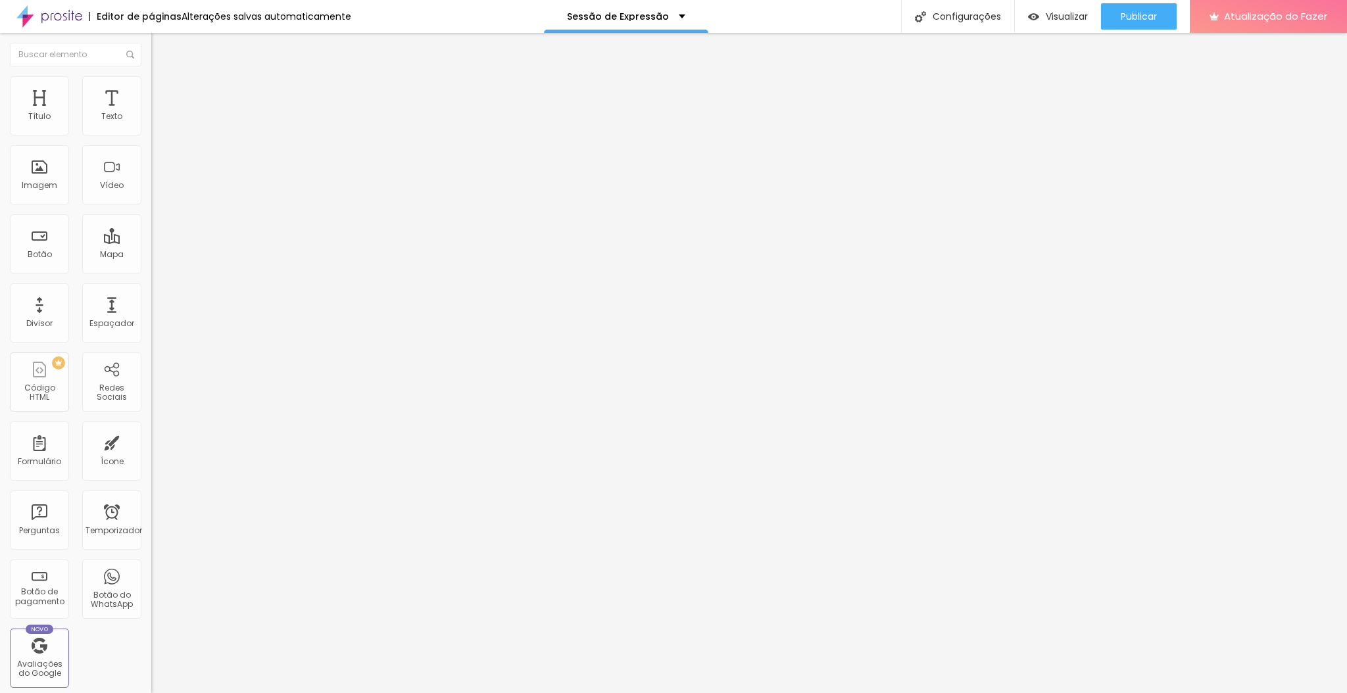
click at [151, 325] on div "Editar nulo Estilo Avançado Tipografia Voltar ao padrão Sombra DESATIVADO Volta…" at bounding box center [226, 363] width 151 height 660
click at [157, 122] on icon "button" at bounding box center [161, 118] width 8 height 8
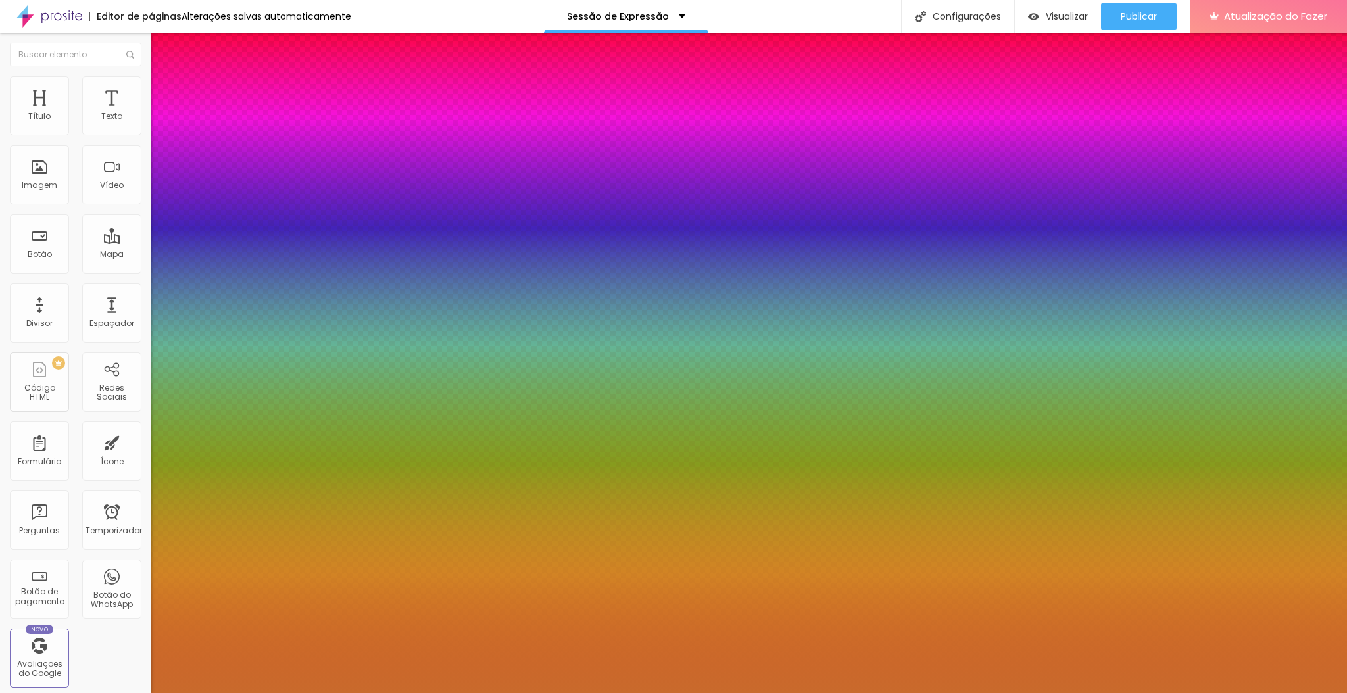
click at [671, 693] on div at bounding box center [673, 693] width 1347 height 0
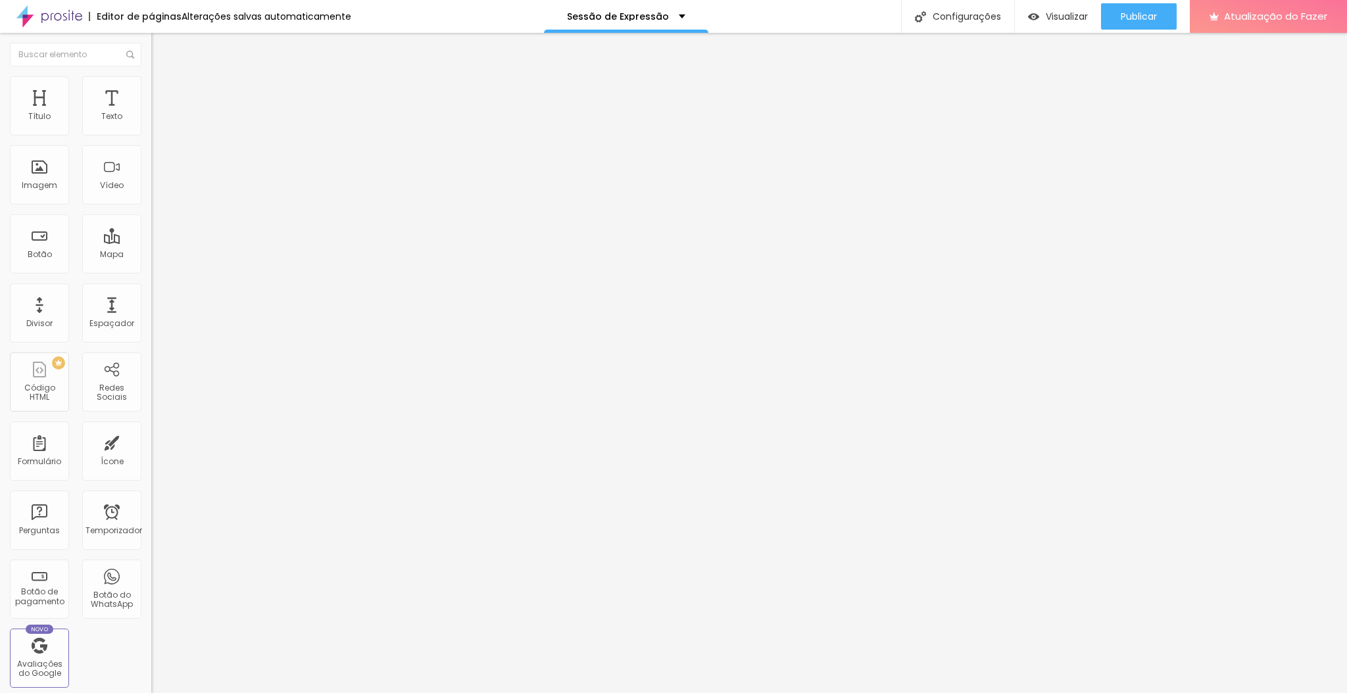
click at [157, 122] on icon "button" at bounding box center [158, 121] width 3 height 3
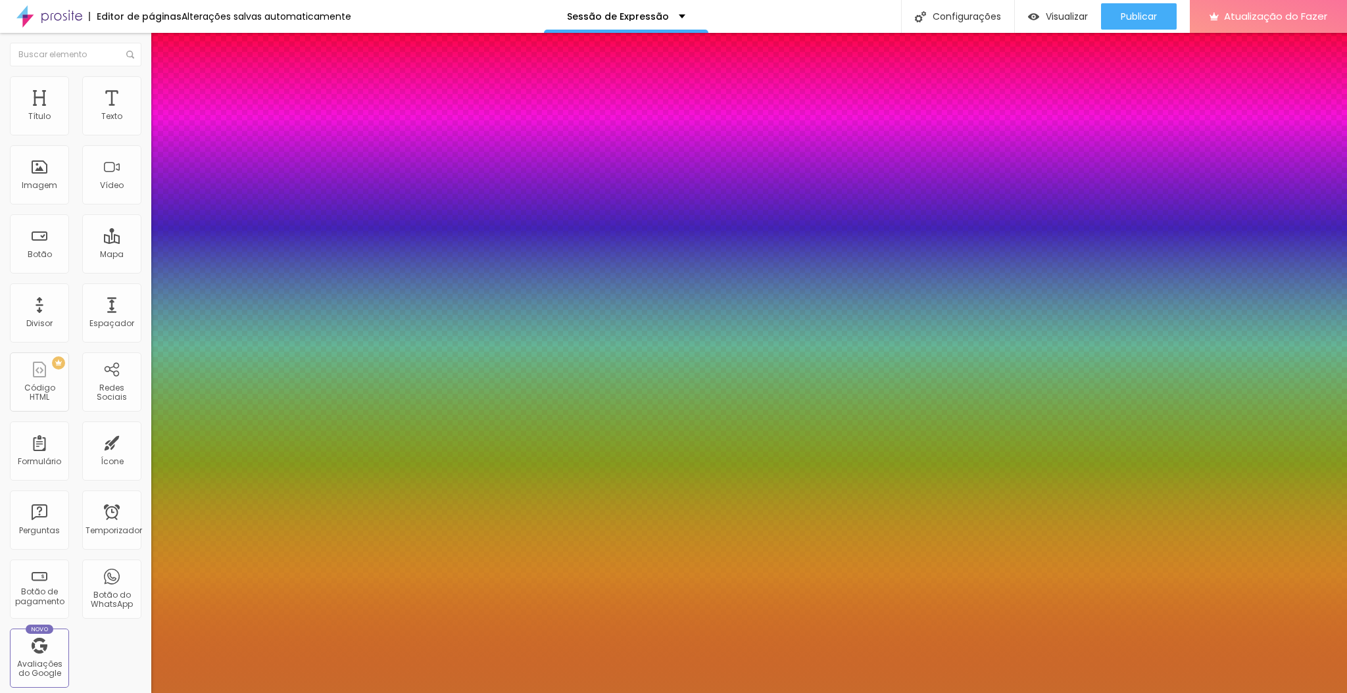
click at [691, 693] on div at bounding box center [673, 693] width 1347 height 0
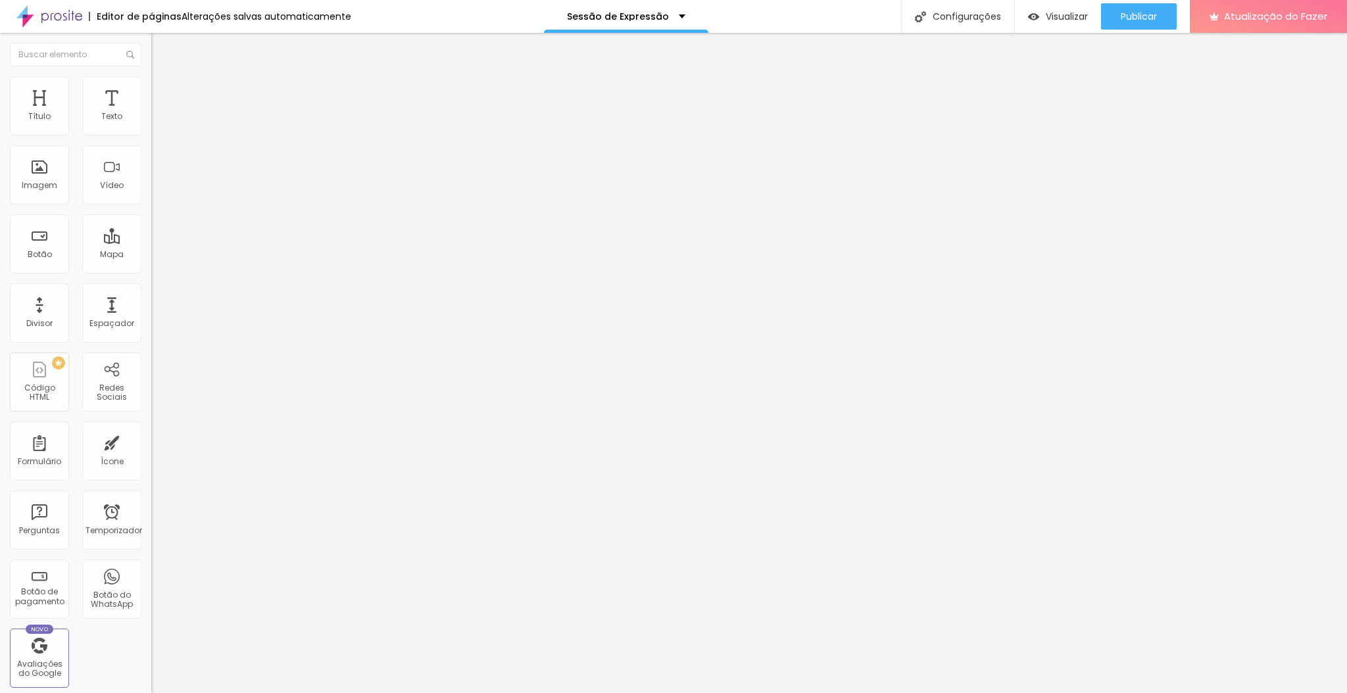
click at [151, 126] on button "button" at bounding box center [160, 119] width 18 height 14
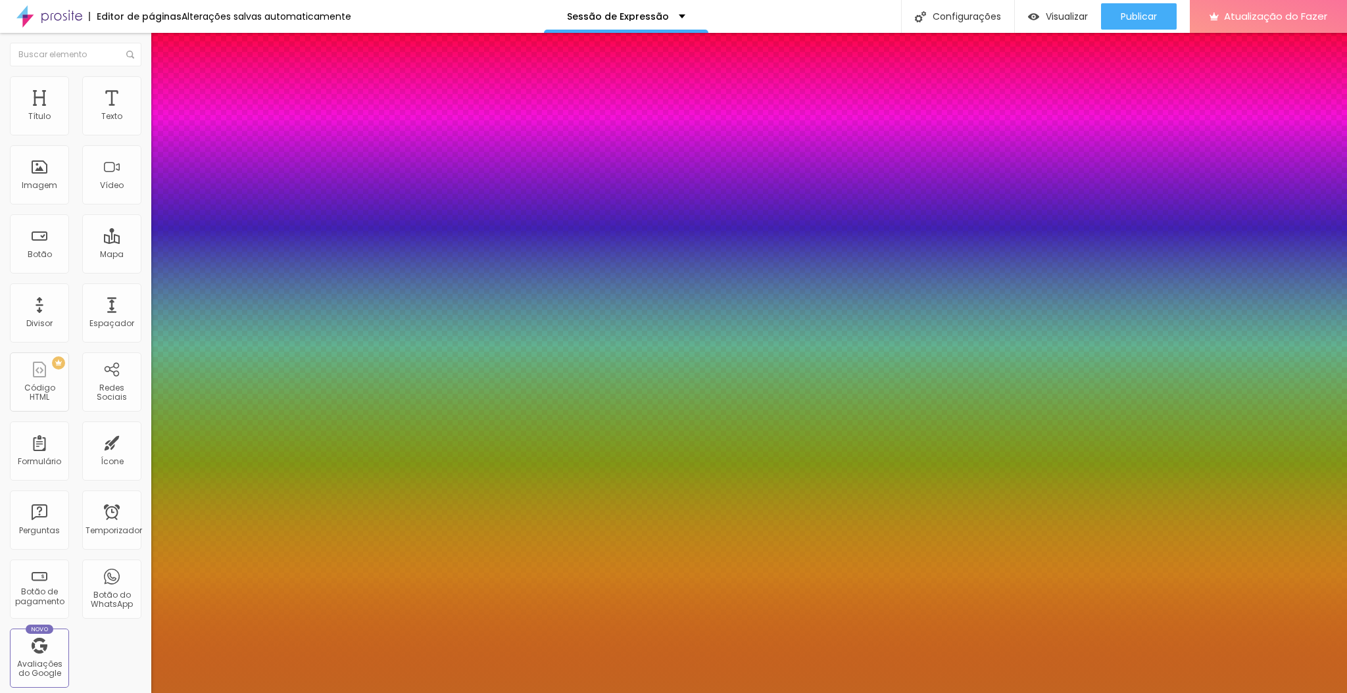
paste input "96A2C"
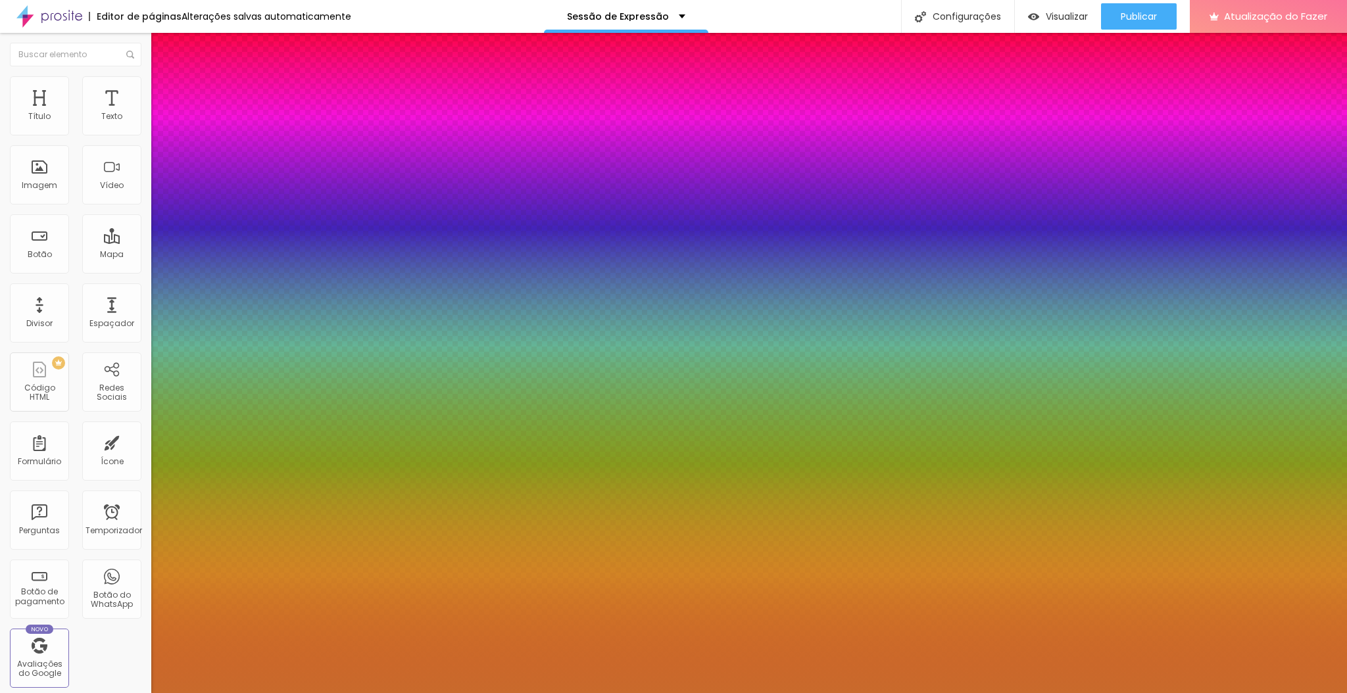
click at [906, 693] on div at bounding box center [673, 693] width 1347 height 0
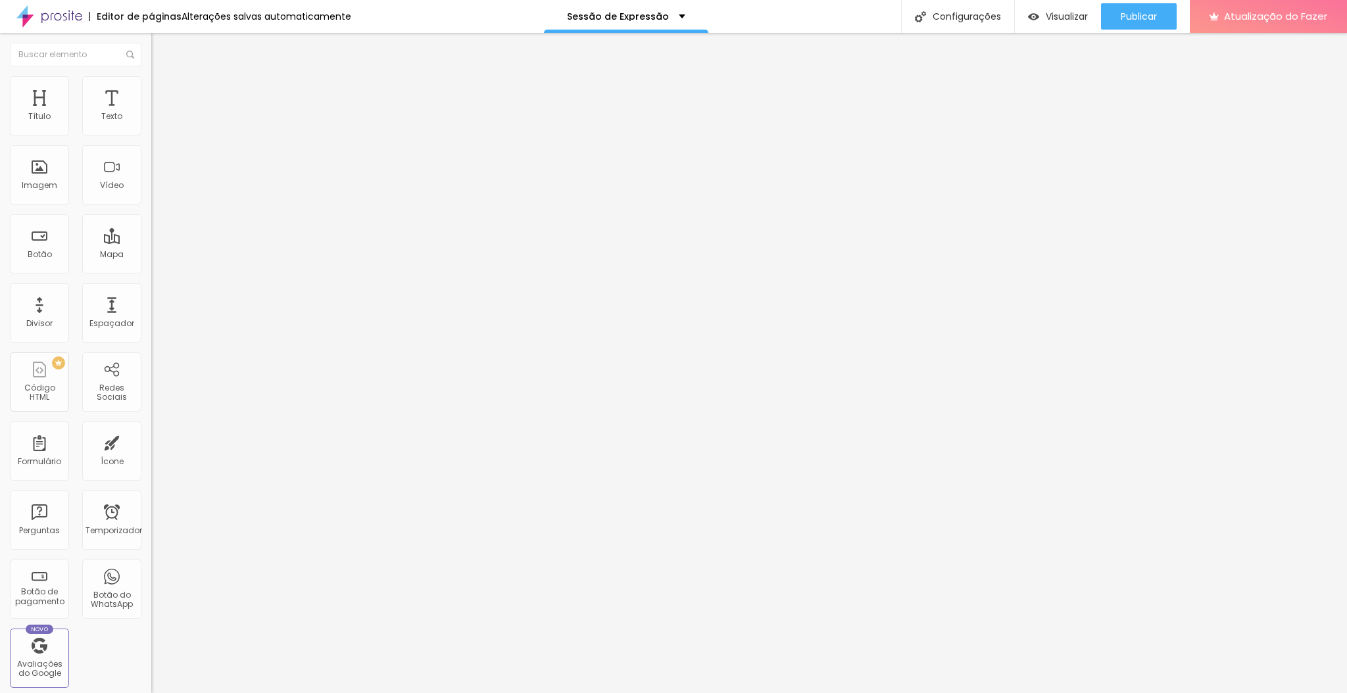
click at [157, 122] on icon "button" at bounding box center [161, 118] width 8 height 8
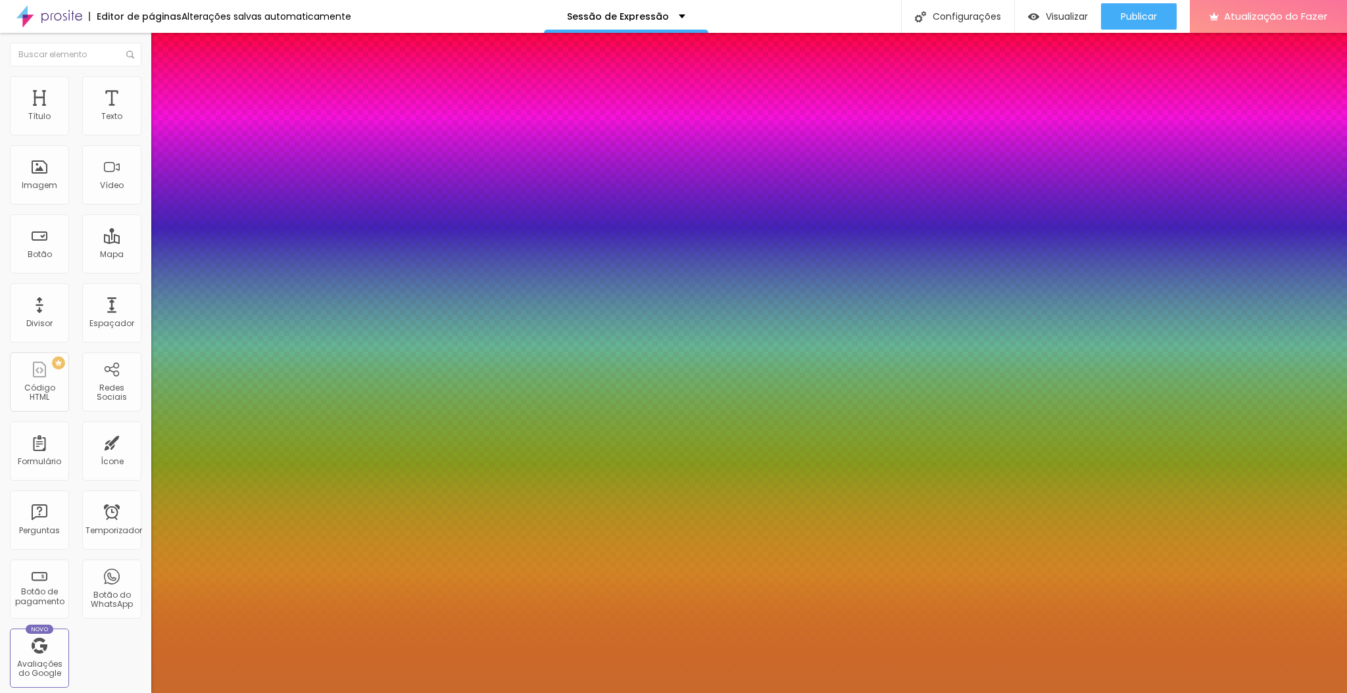
click at [906, 693] on div at bounding box center [673, 693] width 1347 height 0
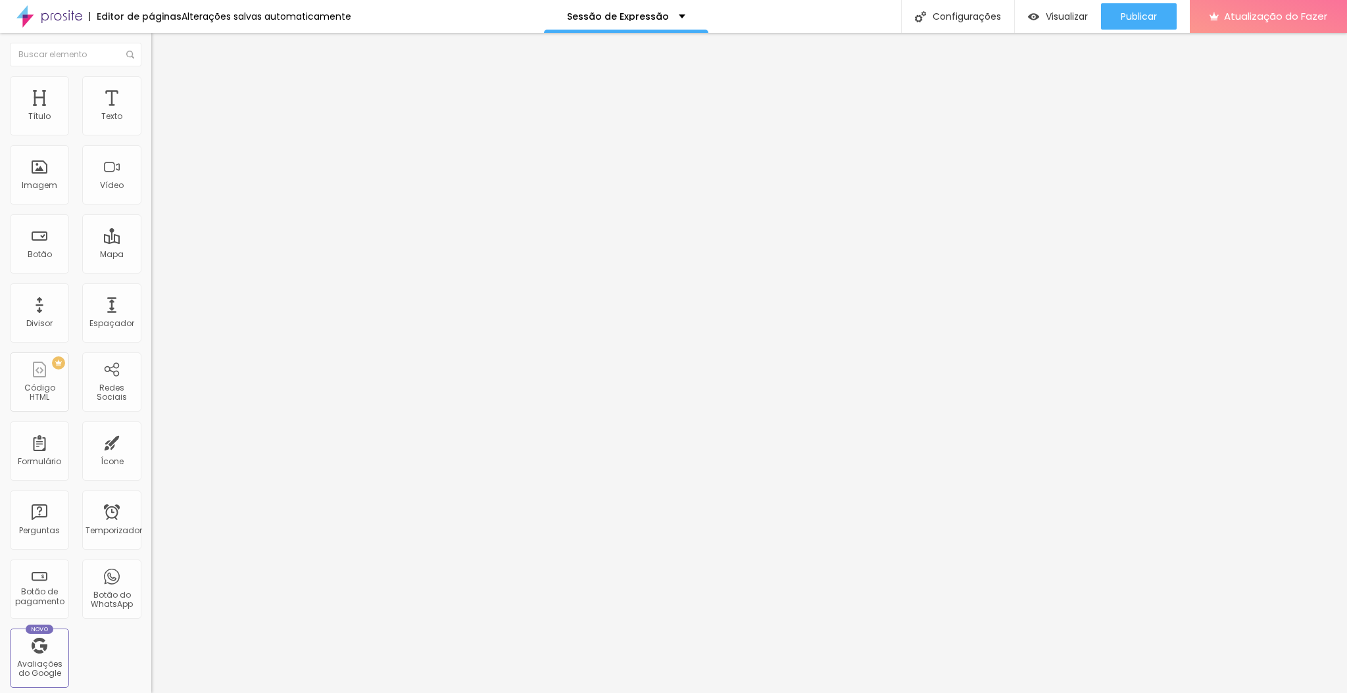
click at [151, 126] on button "button" at bounding box center [160, 119] width 18 height 14
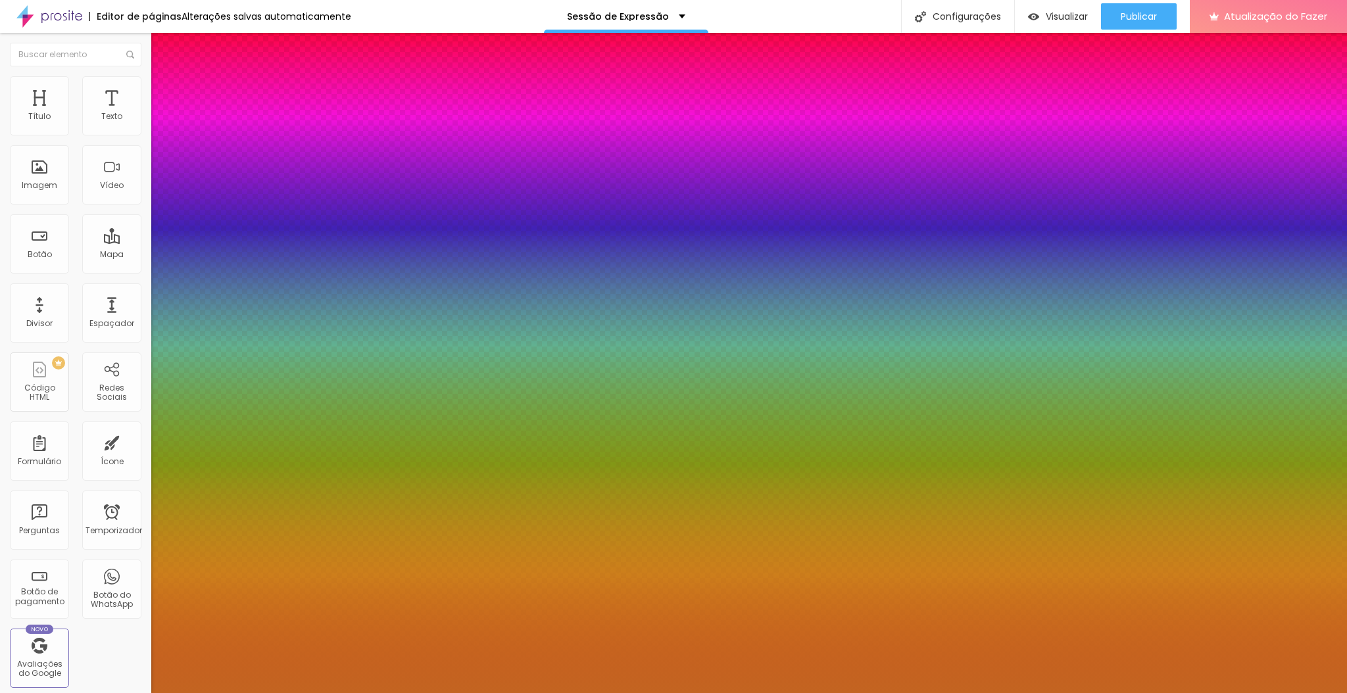
paste input "96A2C"
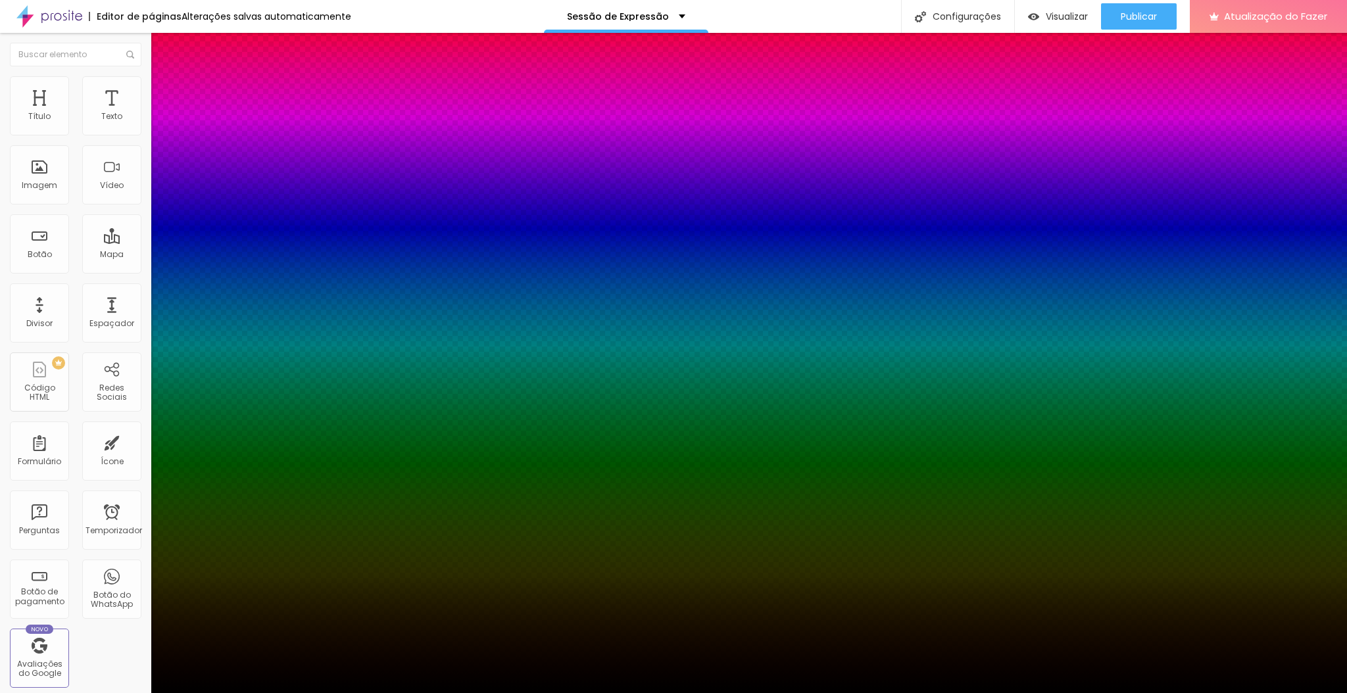
click at [906, 693] on div at bounding box center [673, 693] width 1347 height 0
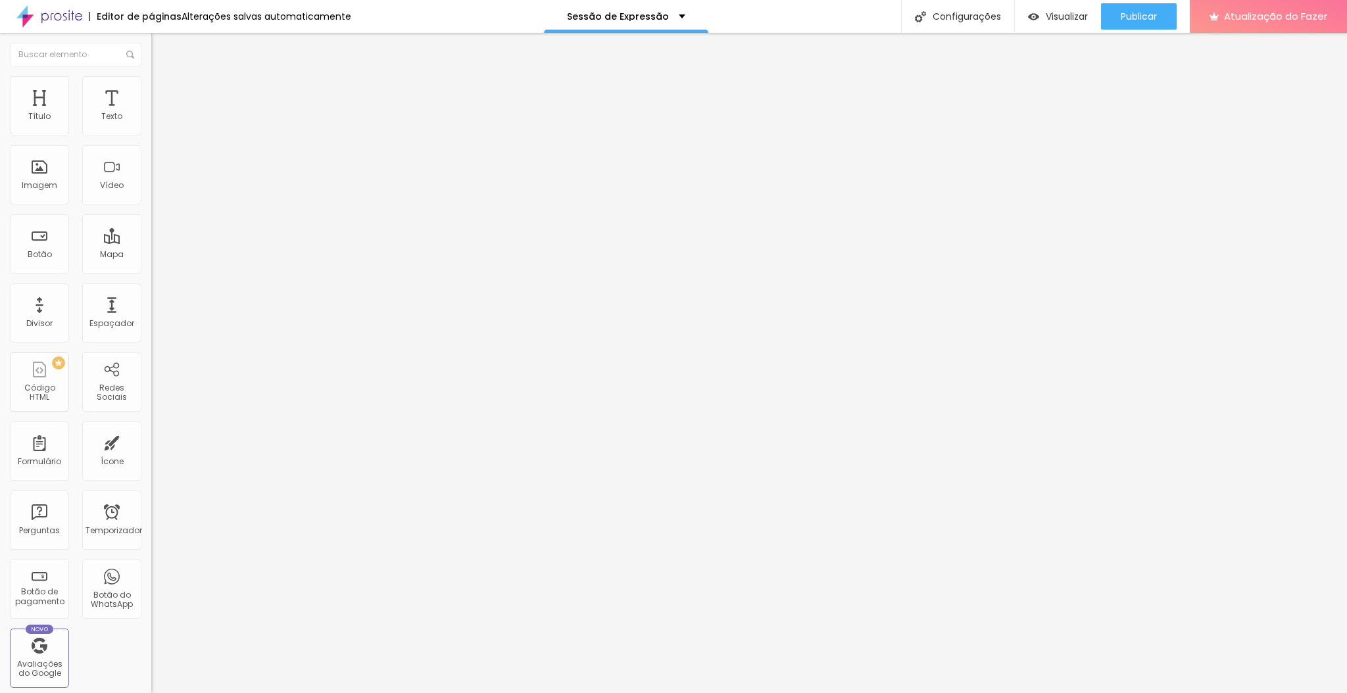
click at [151, 126] on button "button" at bounding box center [160, 119] width 18 height 14
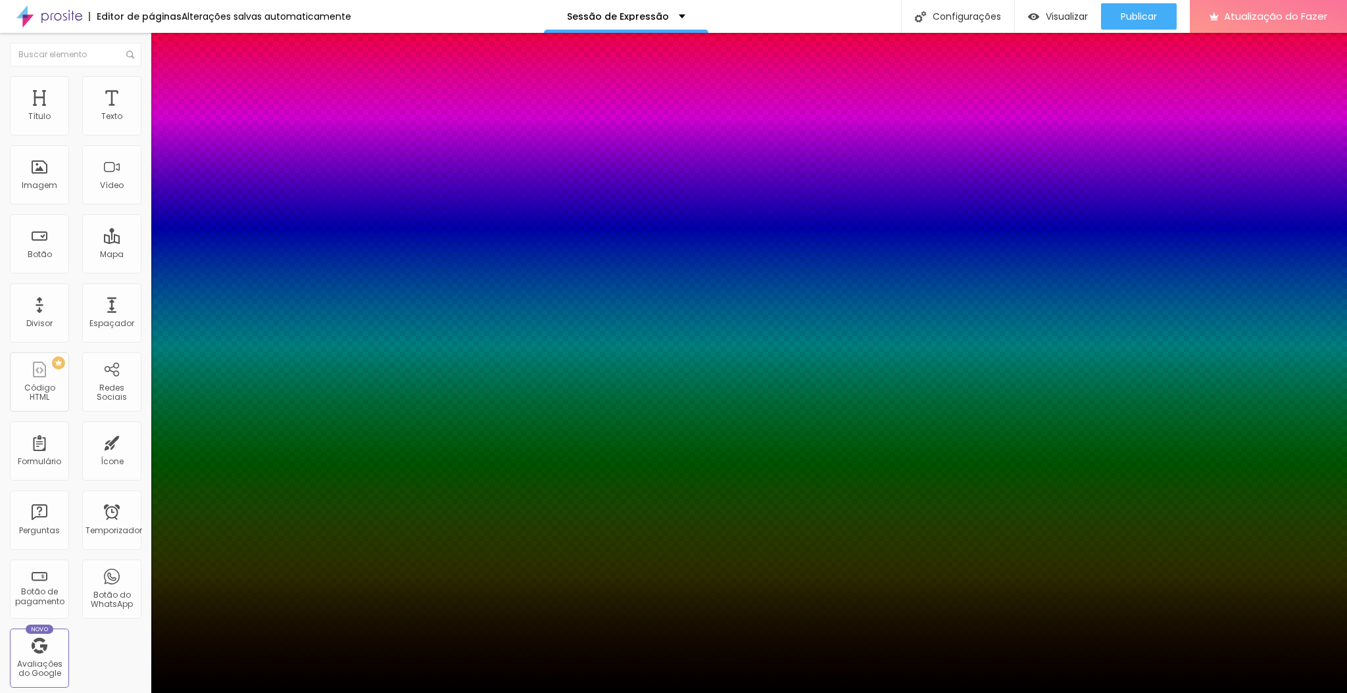
paste input "C96A2C"
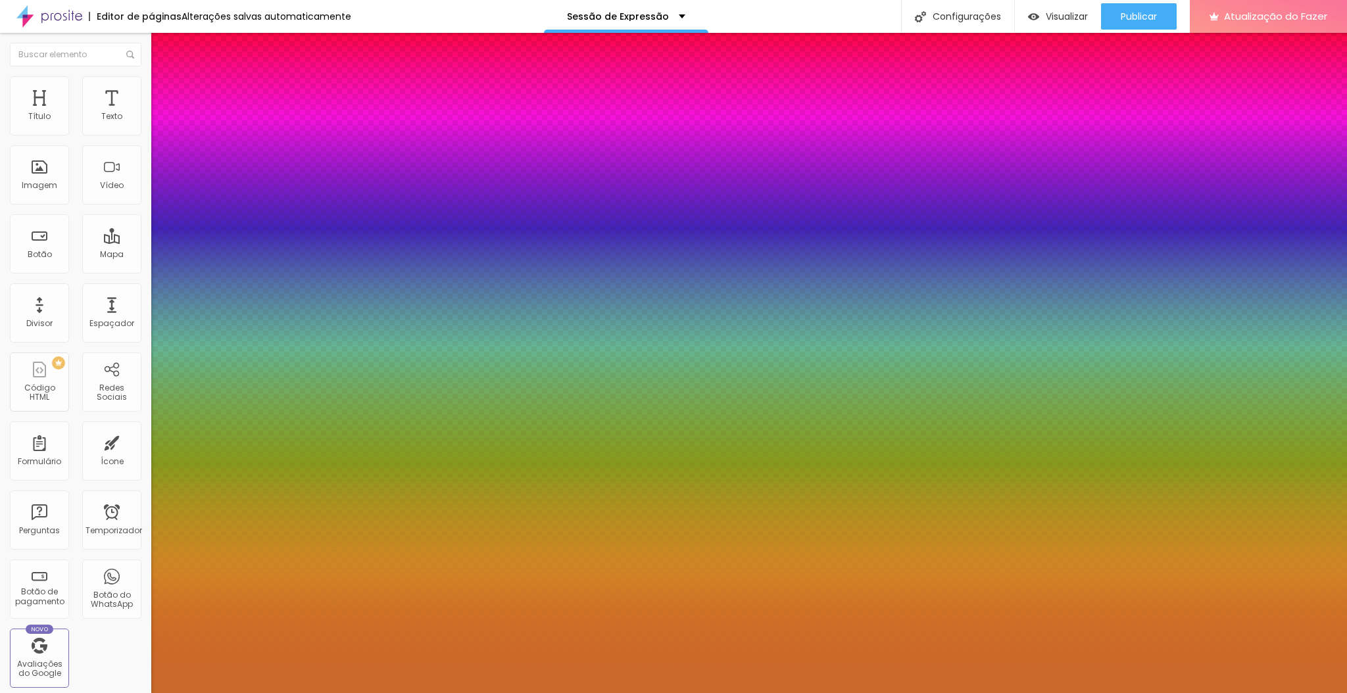
click at [906, 693] on div at bounding box center [673, 693] width 1347 height 0
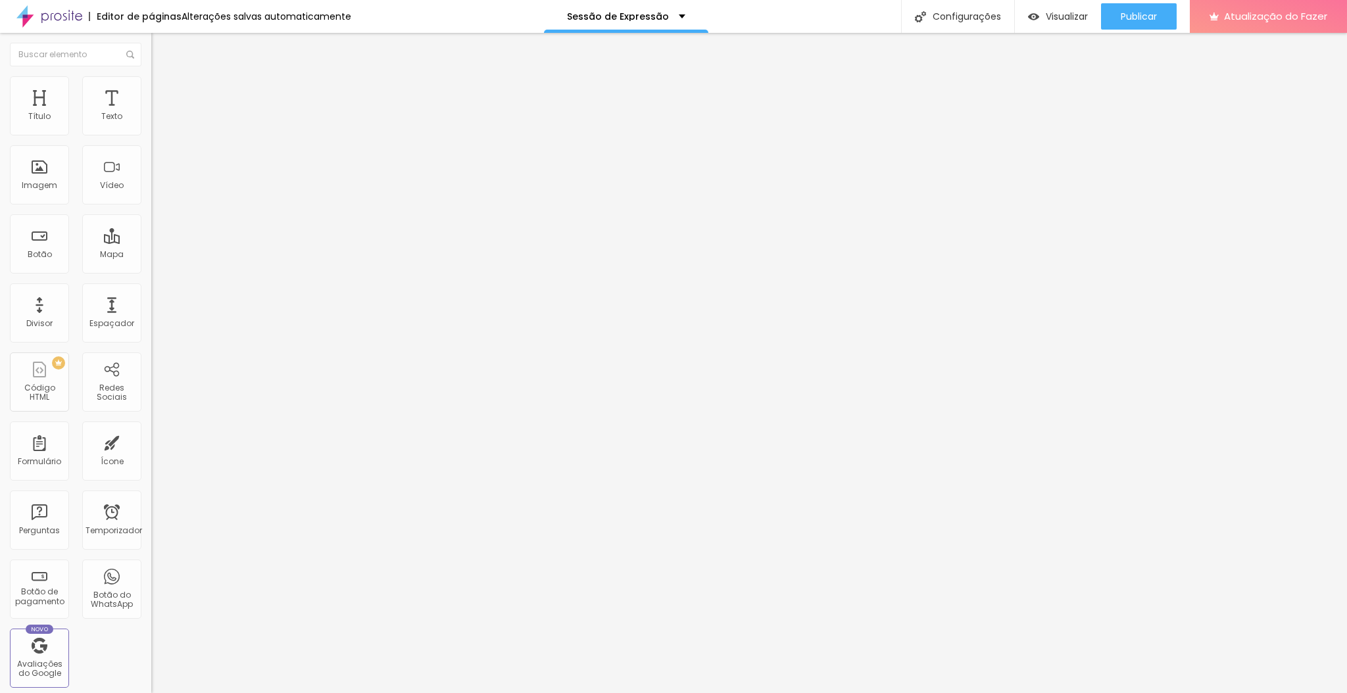
click at [157, 122] on icon "button" at bounding box center [161, 118] width 8 height 8
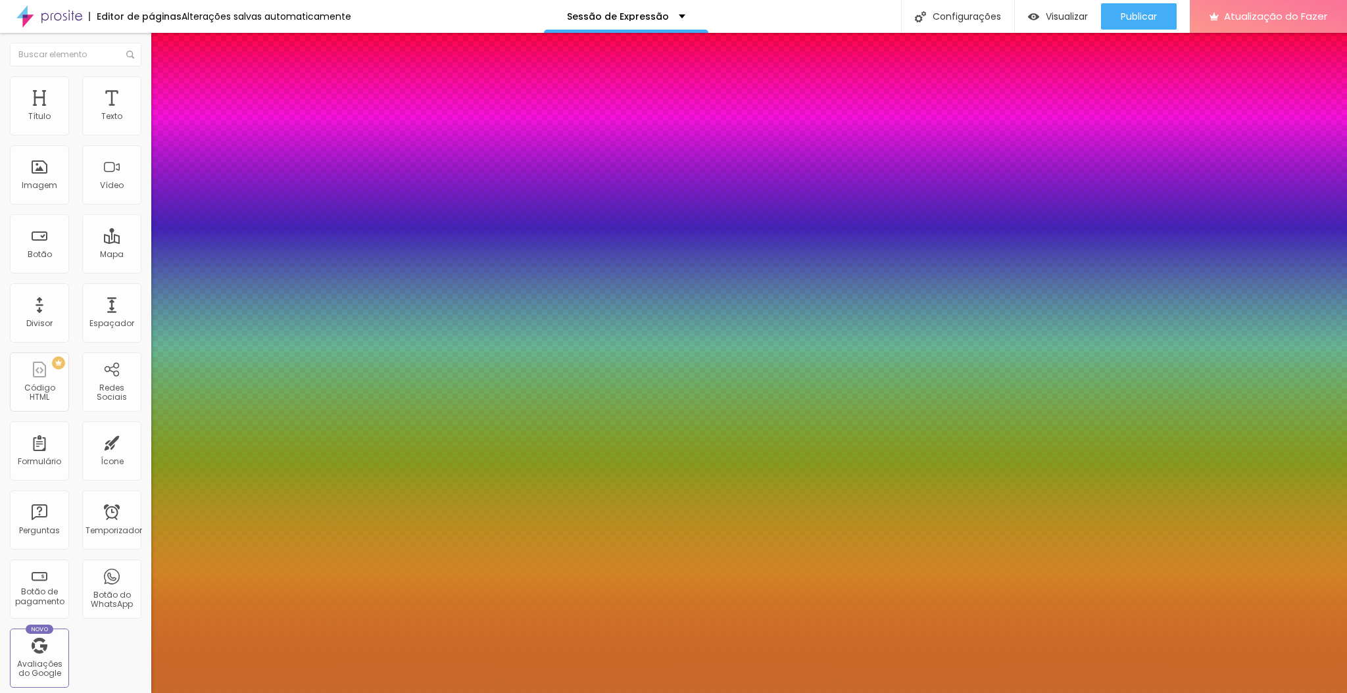
click at [135, 693] on div at bounding box center [673, 693] width 1347 height 0
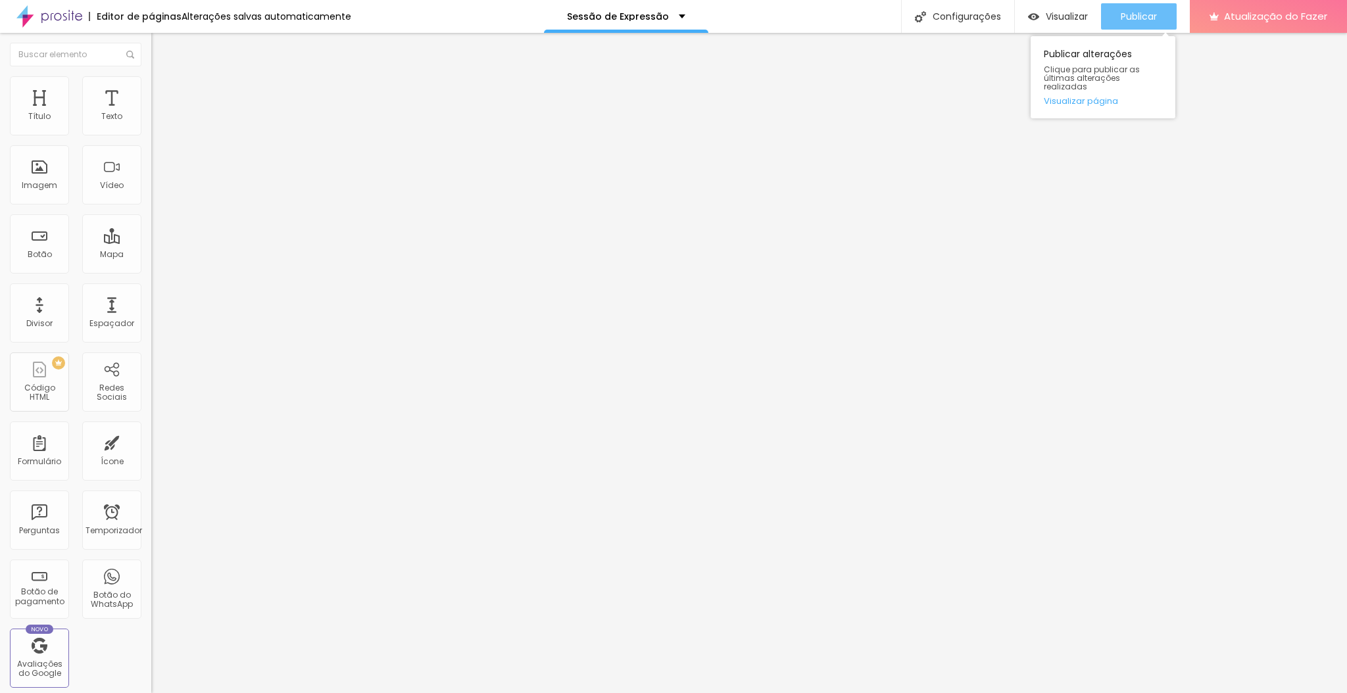
click at [906, 24] on div "Publicar" at bounding box center [1139, 16] width 36 height 26
click at [906, 18] on font "Visualizar" at bounding box center [1067, 16] width 42 height 13
click at [151, 444] on textarea "Olá! Tô afim de uma Sessão d'Expressão! Bora conversar!? Sou.." at bounding box center [225, 455] width 149 height 22
drag, startPoint x: 34, startPoint y: 216, endPoint x: 70, endPoint y: 280, distance: 72.8
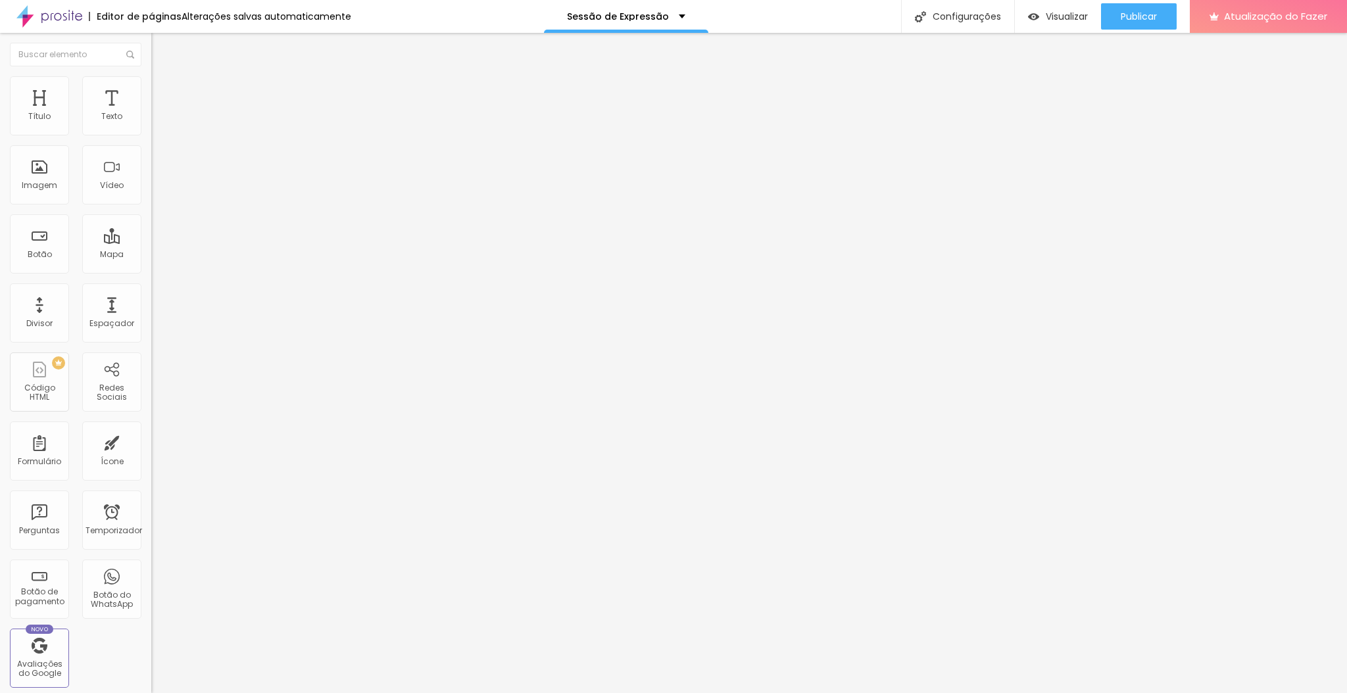
click at [151, 444] on textarea "Olá! Tô afim de uma Sessão d'Expressão! Bora conversar!? Sou.." at bounding box center [225, 455] width 149 height 22
paste textarea ", vim da página Sessão d’Expressão — quero agendar o pacote"
click at [151, 444] on textarea "Olá, vim da página Sessão d’Expressão — quero agendar o pacote Essência." at bounding box center [225, 455] width 149 height 22
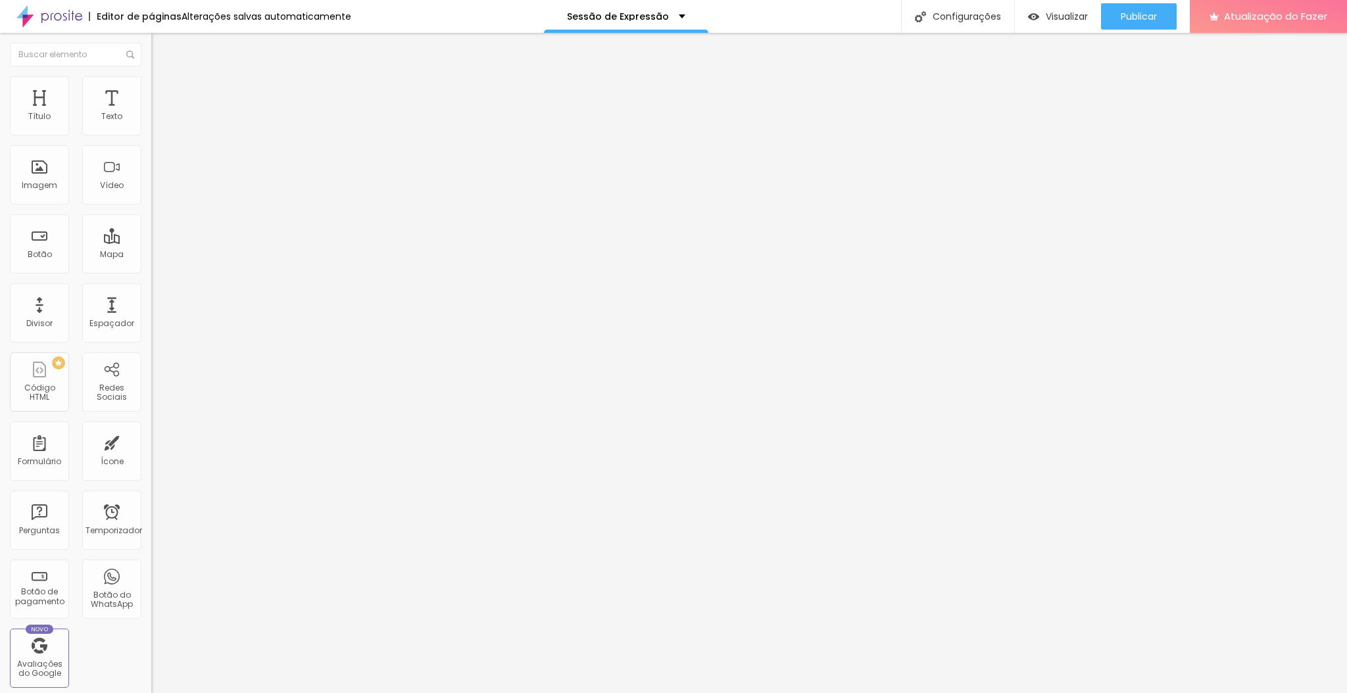
click at [151, 444] on textarea "Olá, vim da página Sessão d’Expressão — quero agendar o pacote Essência." at bounding box center [225, 455] width 149 height 22
click at [151, 444] on textarea "Olá! Tô afim de uma Sessão d'Expressão! Bora conversar!? Sou.." at bounding box center [225, 455] width 149 height 22
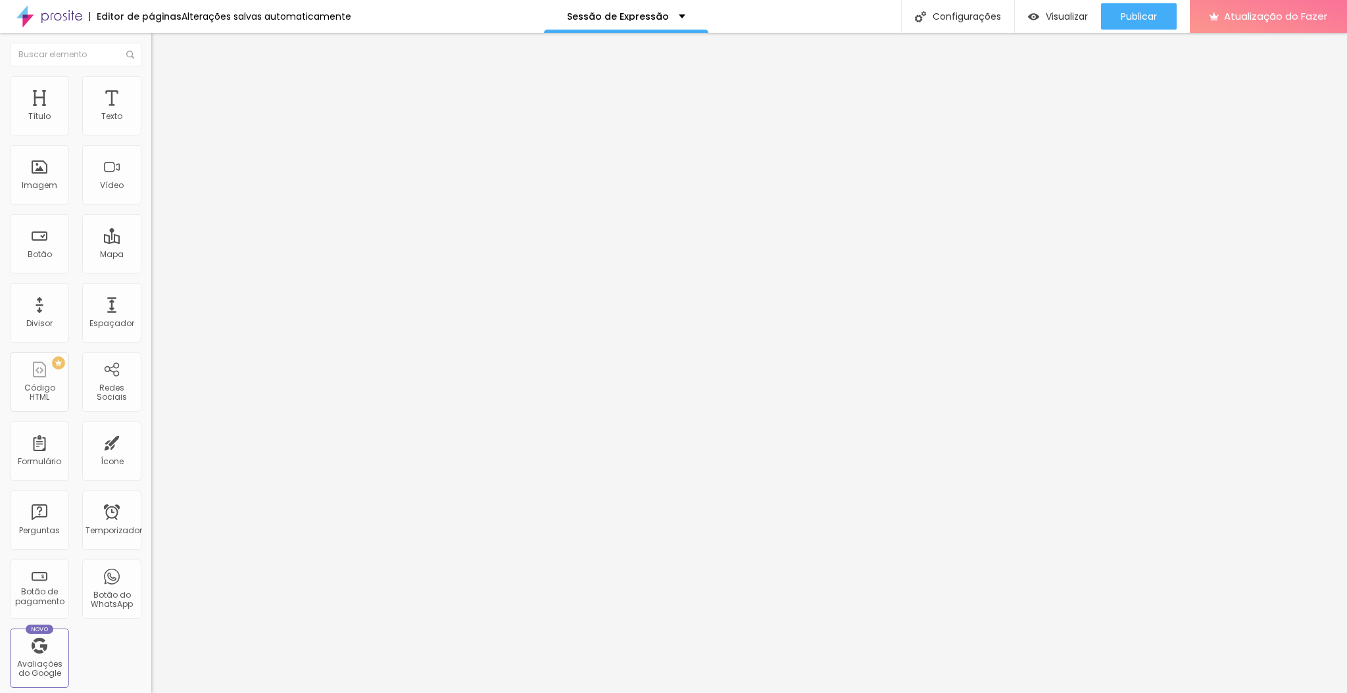
click at [151, 444] on textarea "Olá! Tô afim de uma Sessão d'Expressão! Bora conversar!? Sou.." at bounding box center [225, 455] width 149 height 22
drag, startPoint x: 60, startPoint y: 218, endPoint x: 85, endPoint y: 270, distance: 57.7
click at [151, 444] on textarea "Olá! Tô afim de uma Sessão d'Expressão! Bora conversar!? Sou.." at bounding box center [225, 455] width 149 height 22
paste textarea ", vim da página Sessão d’Expressão — quero agendar o pacote Essência."
click at [151, 444] on textarea "Olá, vim da página Sessão d’Expressão — quero agendar o pacote Essência." at bounding box center [225, 455] width 149 height 22
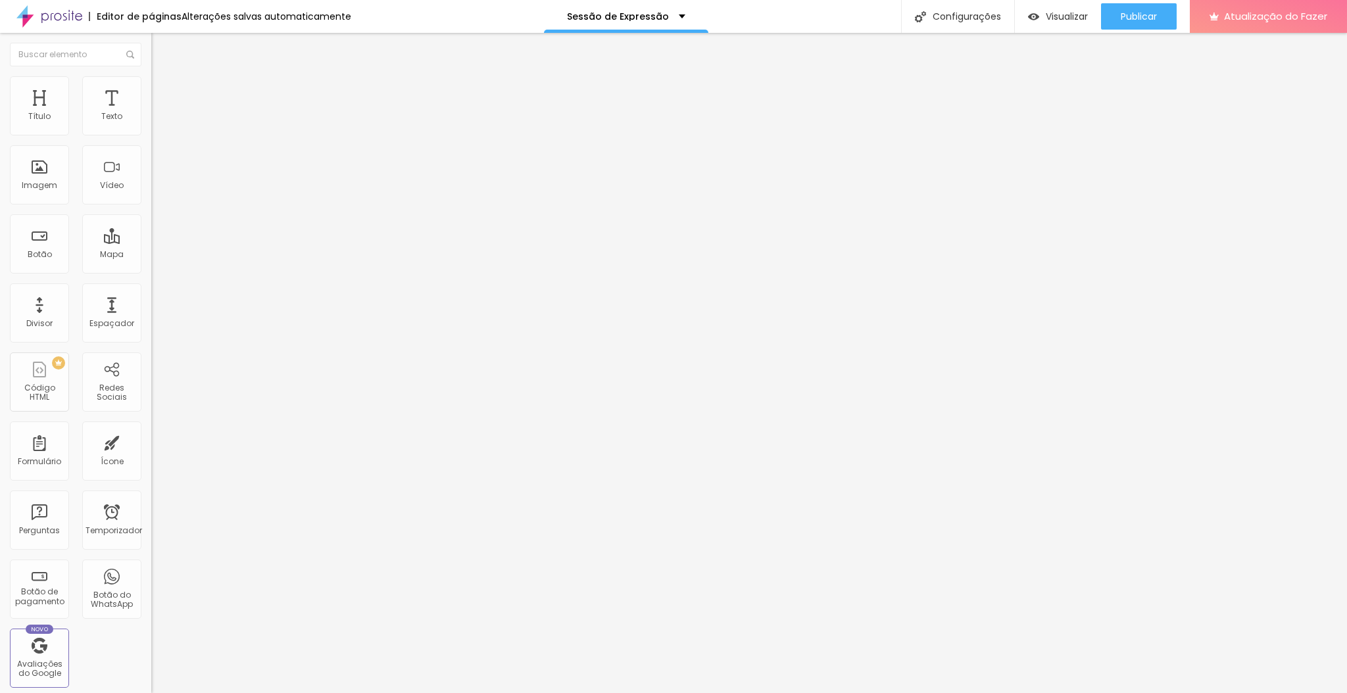
click at [151, 444] on textarea "Olá, vim da página Sessão d’Expressão — quero agendar o pacote Essência." at bounding box center [225, 455] width 149 height 22
click at [151, 444] on textarea "Olá! Tô afim de uma Sessão d'Expressão! Bora conversar!? Sou.." at bounding box center [225, 455] width 149 height 22
drag, startPoint x: 26, startPoint y: 218, endPoint x: 66, endPoint y: 280, distance: 74.1
click at [151, 444] on textarea "Olá! Tô afim de uma Sessão d'Expressão! Bora conversar!? Sou.." at bounding box center [225, 455] width 149 height 22
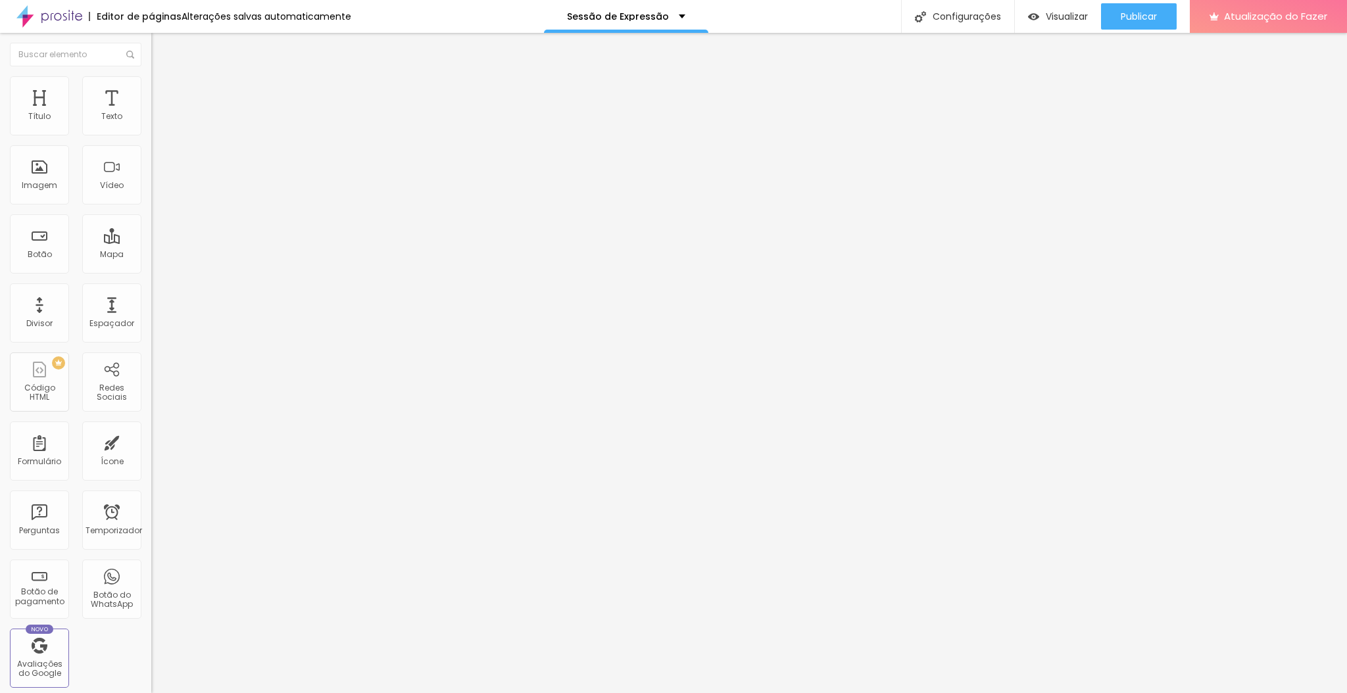
paste textarea ", vim da página Sessão d’Expressão — quero agendar o pacote Essência."
click at [151, 444] on textarea "Olá! Tô afim de uma Sessão d'Expressão! Bora conversar!? Sou.." at bounding box center [225, 455] width 149 height 22
drag, startPoint x: 53, startPoint y: 225, endPoint x: 67, endPoint y: 275, distance: 51.9
click at [151, 444] on textarea "Olá! Tô afim de uma Sessão d'Expressão! Bora conversar!? Sou.." at bounding box center [225, 455] width 149 height 22
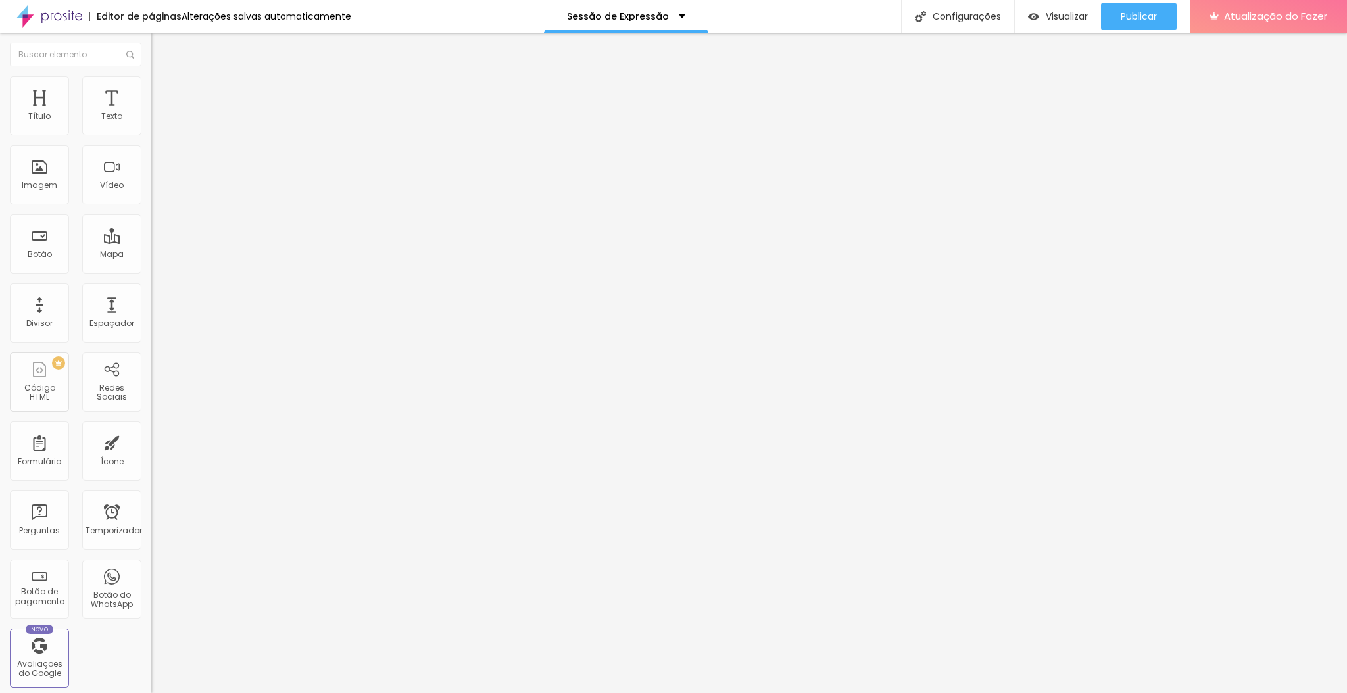
paste textarea ", vim da página Sessão d’Expressão — quero agendar o pacote Essência"
click at [151, 444] on textarea "Olá, vim da página Sessão d’Expressão — quero agendar o pacote Essência." at bounding box center [225, 455] width 149 height 22
drag, startPoint x: 120, startPoint y: 243, endPoint x: 56, endPoint y: 241, distance: 63.8
click at [151, 444] on textarea "Olá, vim da página Sessão d’Expressão — quero agendar o pacote Essência." at bounding box center [225, 455] width 149 height 22
click at [151, 89] on img at bounding box center [157, 95] width 12 height 12
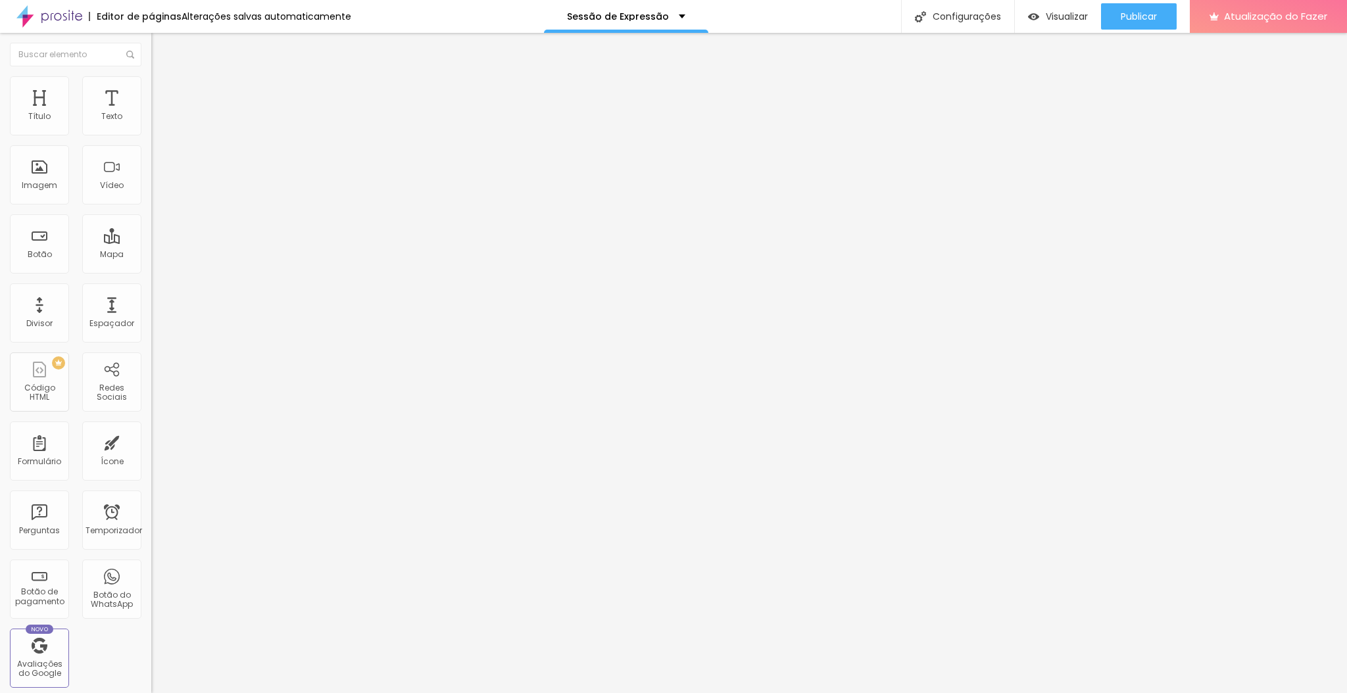
drag, startPoint x: 134, startPoint y: 151, endPoint x: 109, endPoint y: 157, distance: 26.5
click at [151, 289] on div "10 Espaço de baixo" at bounding box center [226, 382] width 151 height 186
drag, startPoint x: 133, startPoint y: 130, endPoint x: 120, endPoint y: 128, distance: 13.4
click at [151, 267] on input "10" at bounding box center [179, 274] width 57 height 14
click at [163, 94] on font "Avançado" at bounding box center [184, 98] width 43 height 11
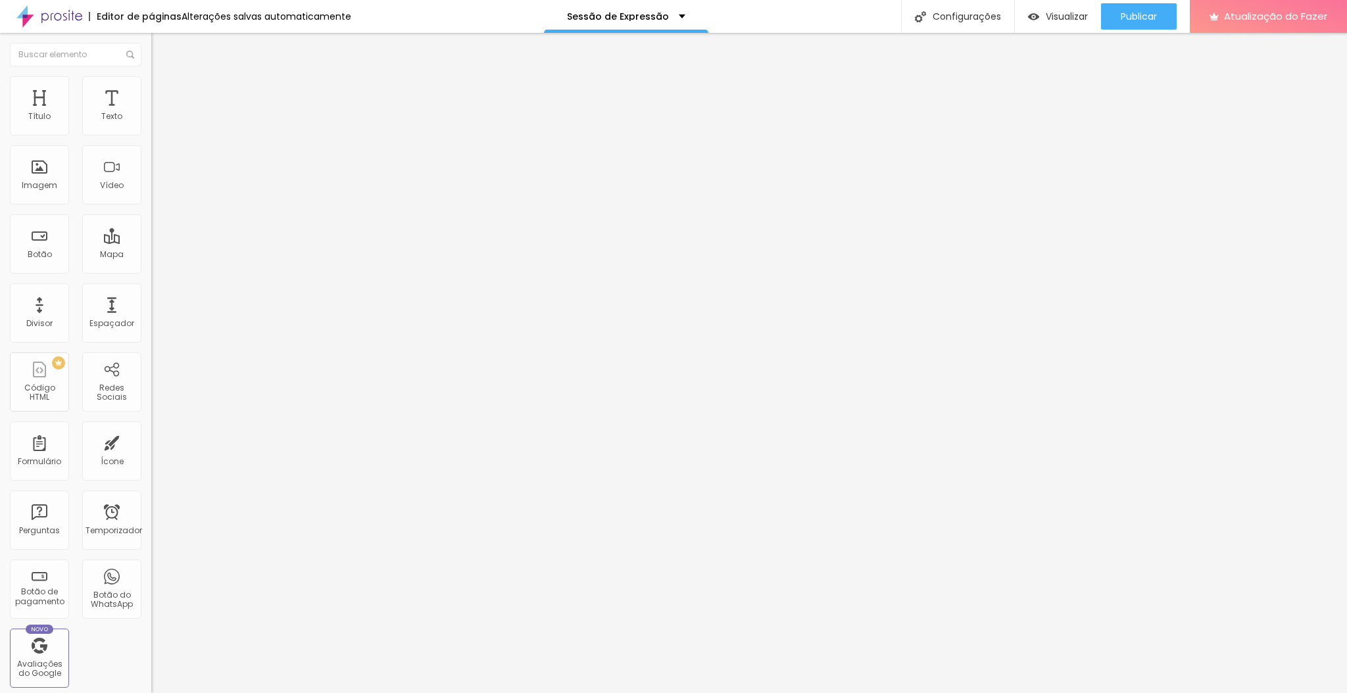
click at [151, 267] on input "13" at bounding box center [179, 274] width 57 height 14
click at [151, 453] on input "0" at bounding box center [179, 460] width 57 height 14
click at [151, 133] on img at bounding box center [155, 137] width 9 height 9
click at [151, 673] on img at bounding box center [155, 677] width 9 height 9
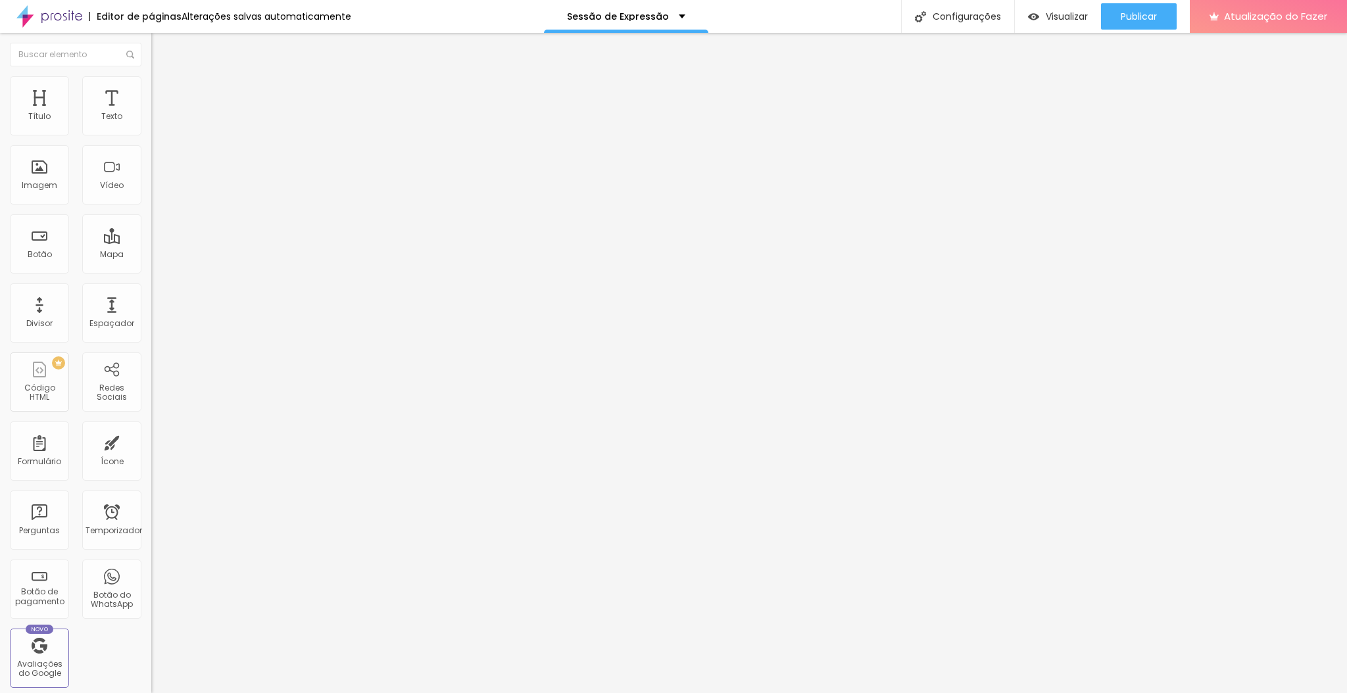
click at [151, 266] on div "Instagram" at bounding box center [226, 270] width 151 height 8
click at [151, 281] on div "TikTok" at bounding box center [226, 360] width 151 height 158
click at [151, 264] on font "Instagram" at bounding box center [172, 269] width 43 height 11
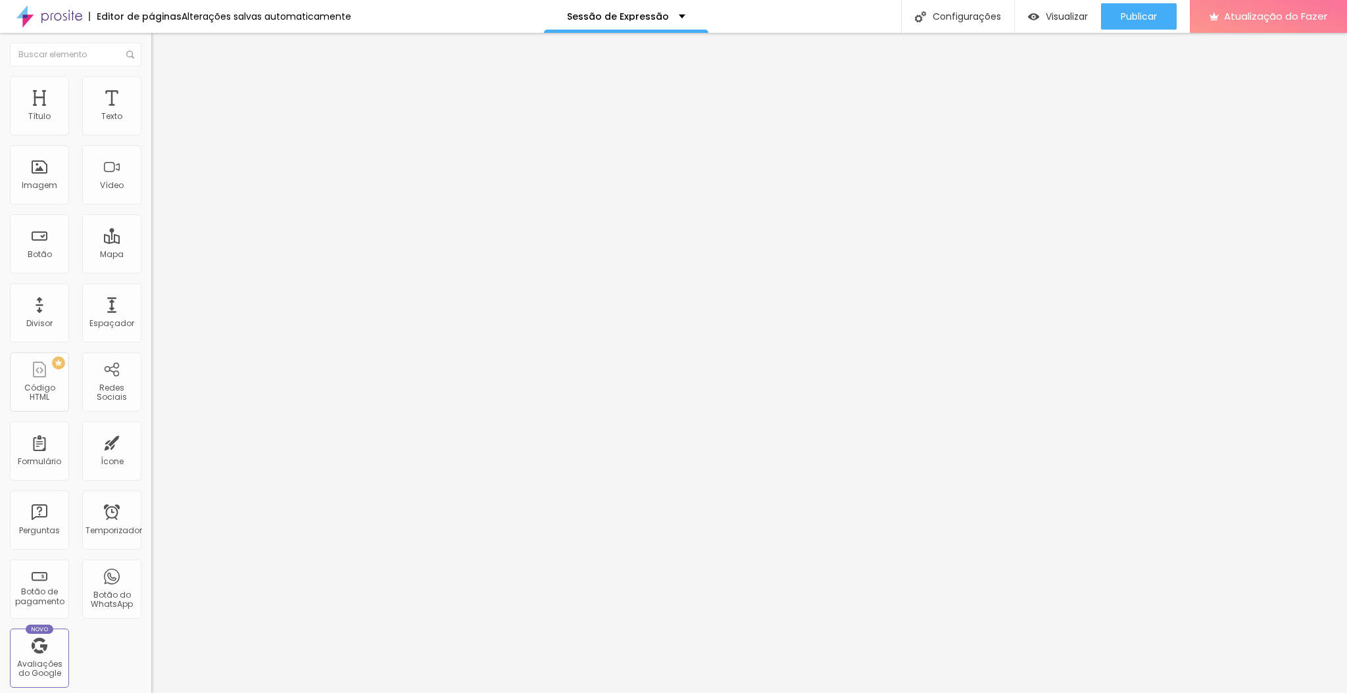
click at [151, 281] on div "TikTok" at bounding box center [226, 360] width 151 height 158
click at [159, 287] on div "TikTok" at bounding box center [227, 360] width 137 height 146
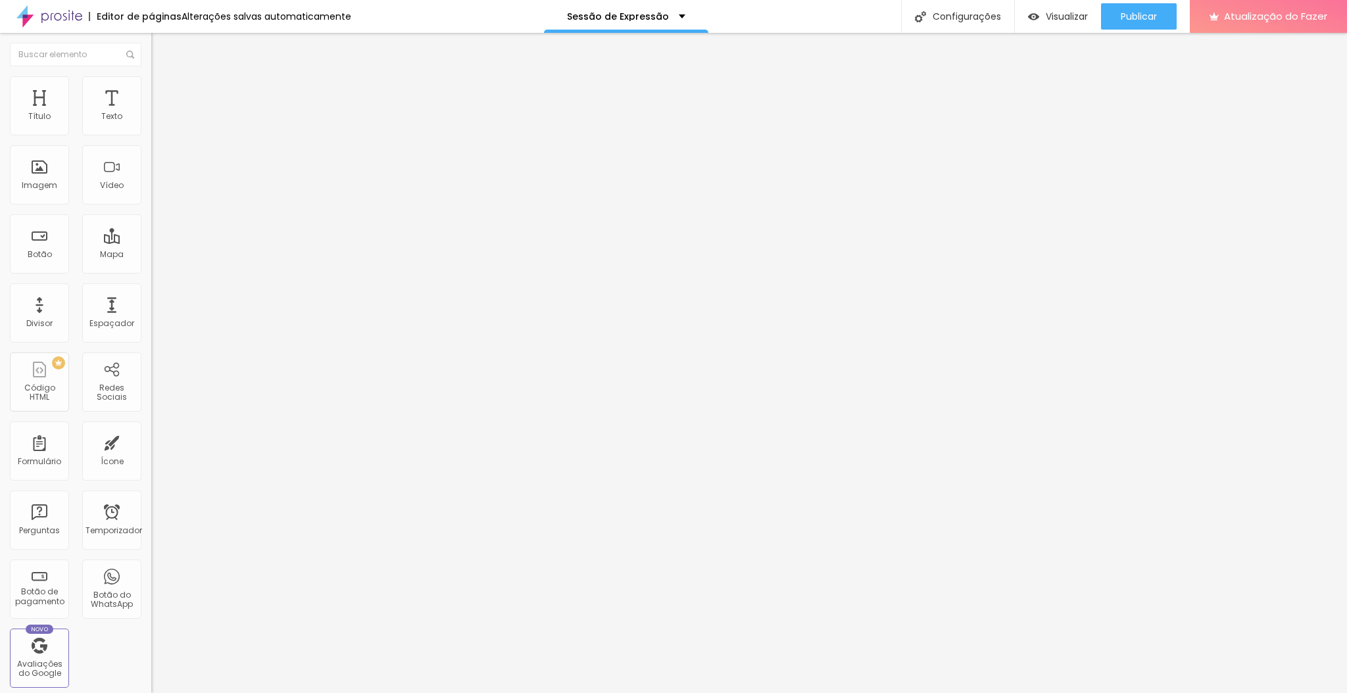
click at [151, 447] on input "https://" at bounding box center [230, 453] width 158 height 13
click at [151, 281] on div "TikTok" at bounding box center [226, 360] width 151 height 158
click at [151, 82] on img at bounding box center [157, 82] width 12 height 12
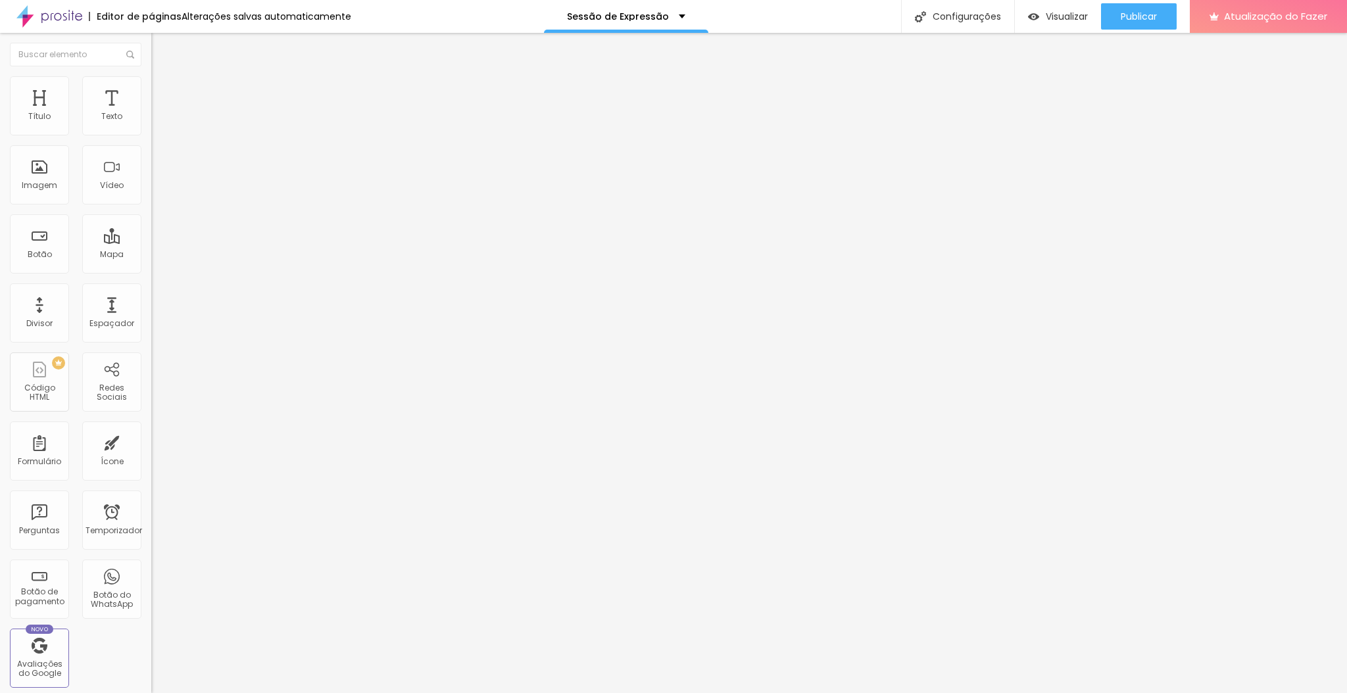
click at [151, 76] on li "Conteúdo" at bounding box center [226, 69] width 151 height 13
click at [151, 274] on img at bounding box center [155, 278] width 9 height 9
click at [151, 673] on img at bounding box center [155, 677] width 9 height 9
click at [906, 20] on font "Publicar" at bounding box center [1139, 16] width 36 height 13
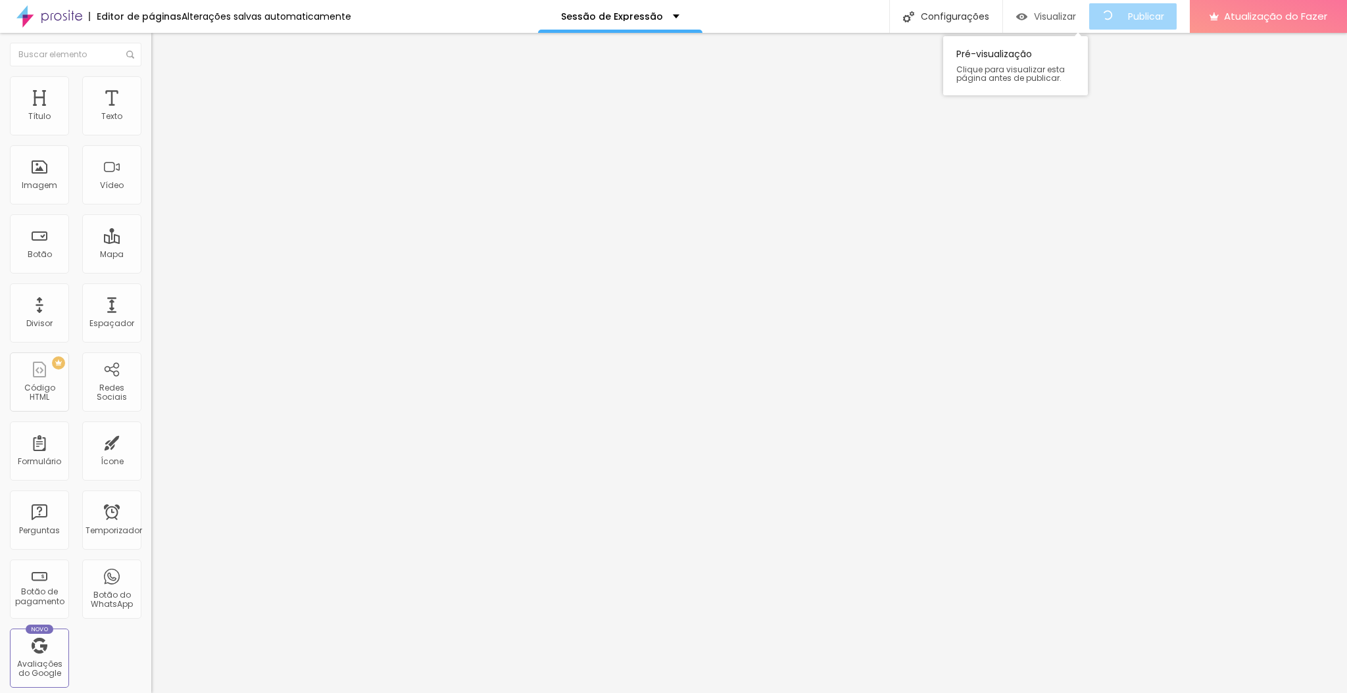
click at [906, 22] on div "Visualizar" at bounding box center [1046, 16] width 60 height 26
click at [151, 502] on button "+ Adicionar Ícone" at bounding box center [192, 508] width 83 height 13
click at [151, 673] on img at bounding box center [155, 677] width 9 height 9
click at [906, 20] on font "Visualizar" at bounding box center [1055, 16] width 42 height 13
click at [163, 90] on font "Avançado" at bounding box center [184, 85] width 43 height 11
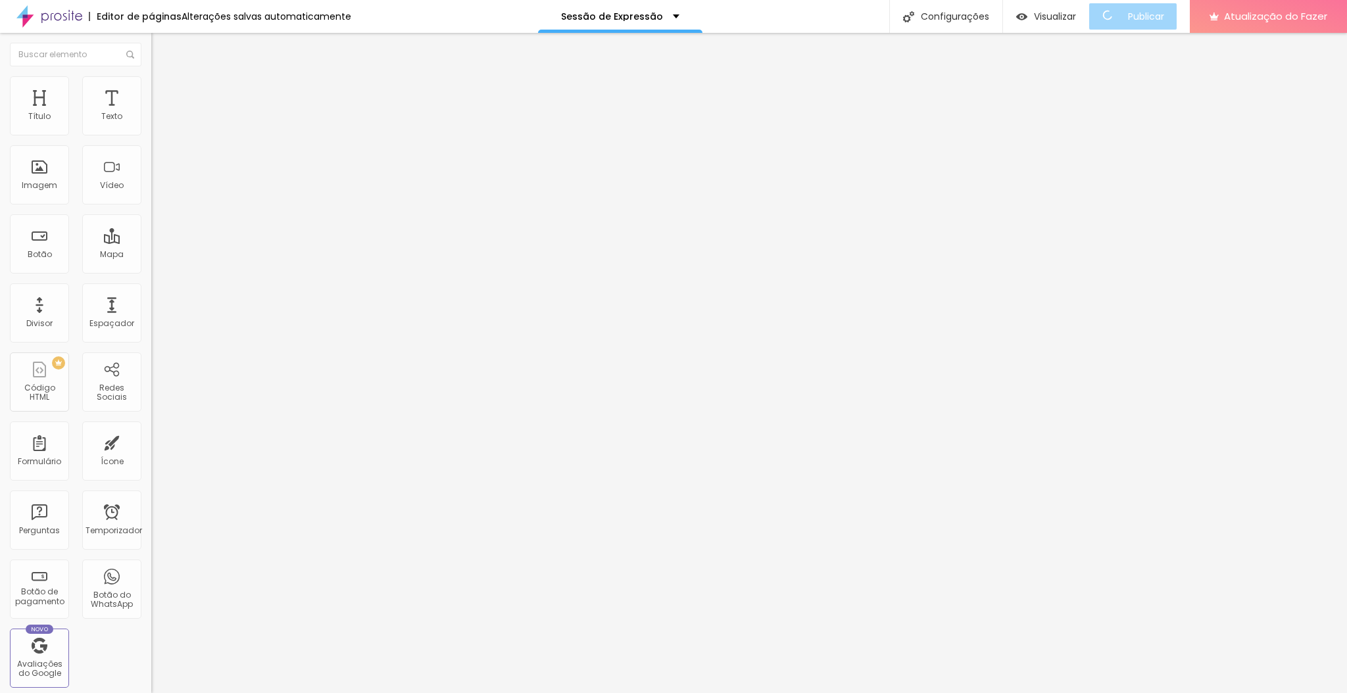
click at [151, 254] on input "10" at bounding box center [179, 261] width 57 height 14
click at [151, 440] on input "10" at bounding box center [179, 447] width 57 height 14
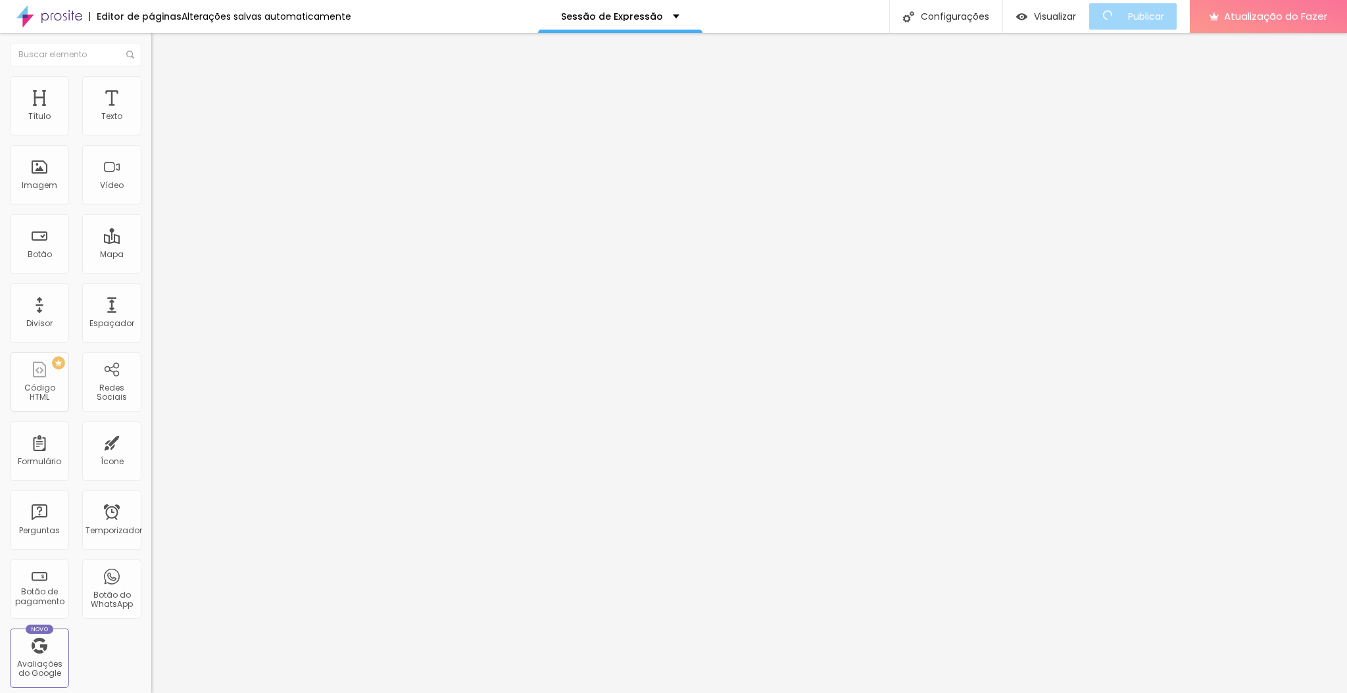
click at [163, 93] on font "Avançado" at bounding box center [184, 98] width 43 height 11
click at [151, 267] on input "10" at bounding box center [179, 274] width 57 height 14
click at [151, 453] on input "10" at bounding box center [179, 460] width 57 height 14
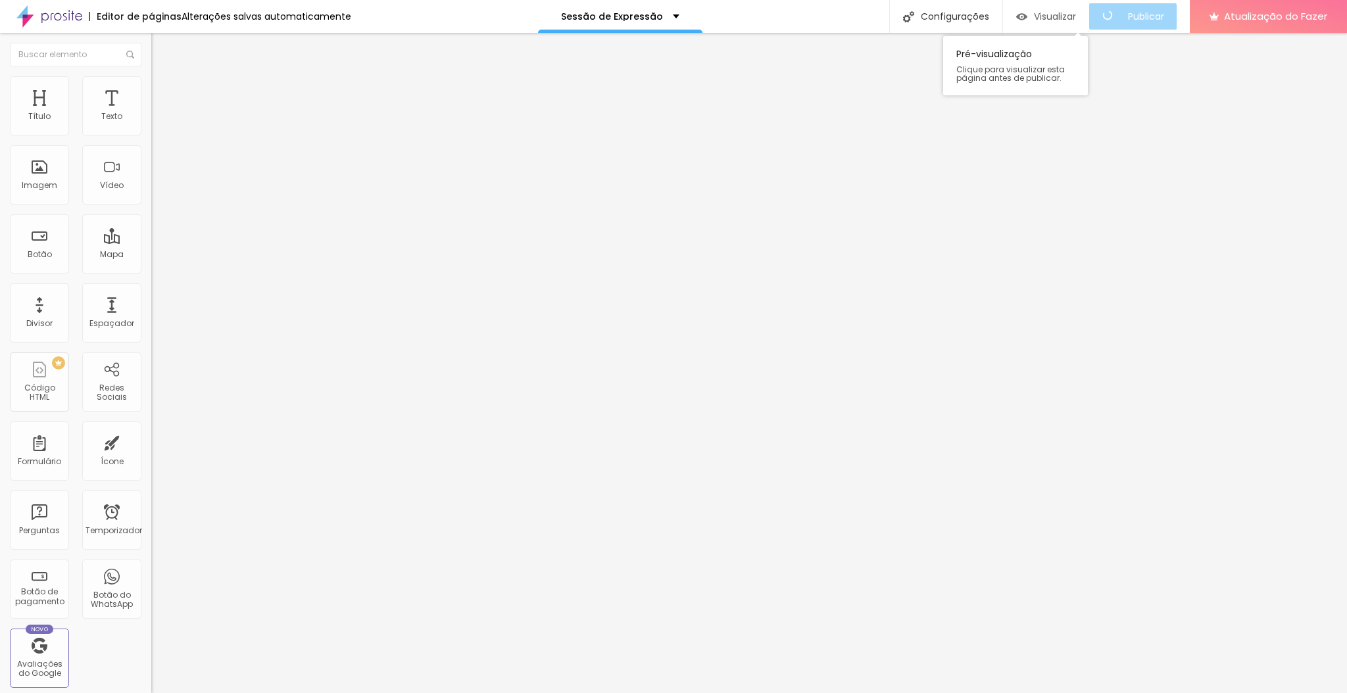
click at [906, 20] on font "Visualizar" at bounding box center [1055, 16] width 42 height 13
